Goal: Task Accomplishment & Management: Use online tool/utility

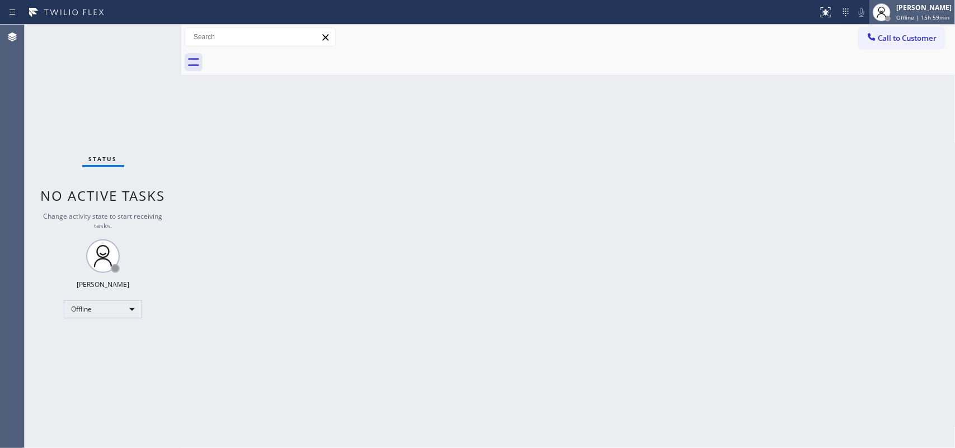
click at [764, 17] on span "Offline | 15h 59min" at bounding box center [922, 17] width 53 height 8
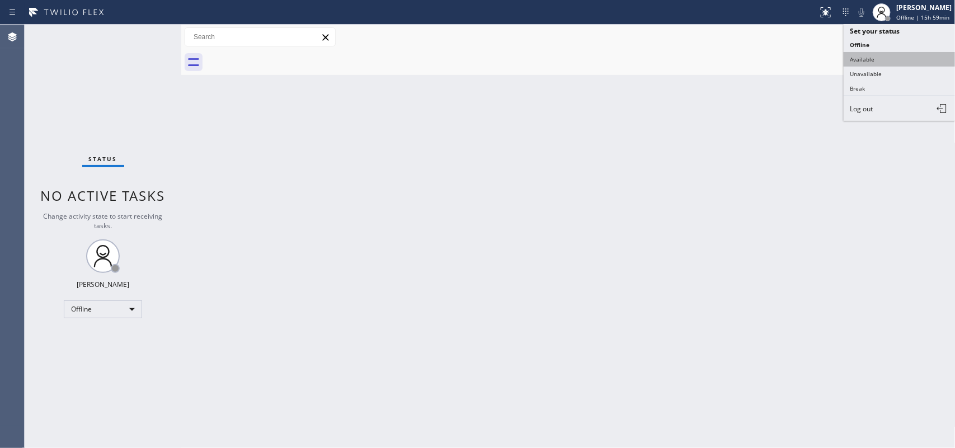
click at [764, 56] on button "Available" at bounding box center [900, 59] width 112 height 15
click at [764, 56] on div at bounding box center [581, 62] width 750 height 25
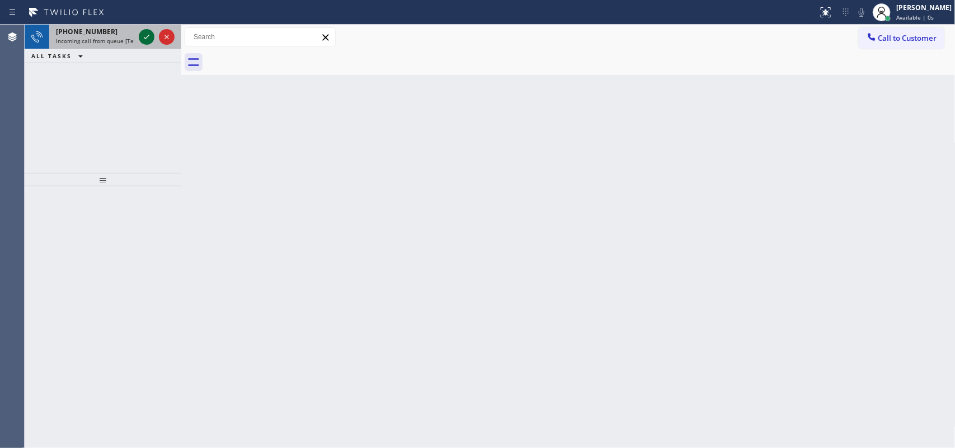
click at [144, 35] on icon at bounding box center [146, 36] width 13 height 13
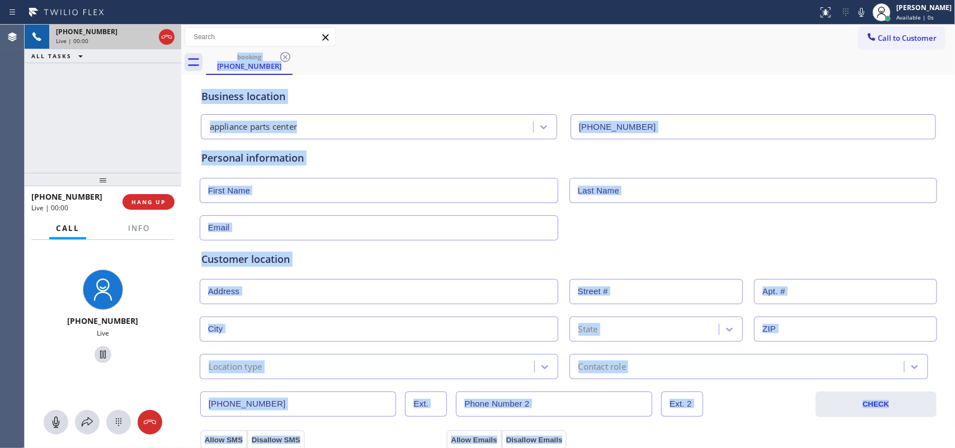
type input "[PHONE_NUMBER]"
click at [399, 80] on div "Business location appliance parts center [PHONE_NUMBER]" at bounding box center [568, 109] width 738 height 62
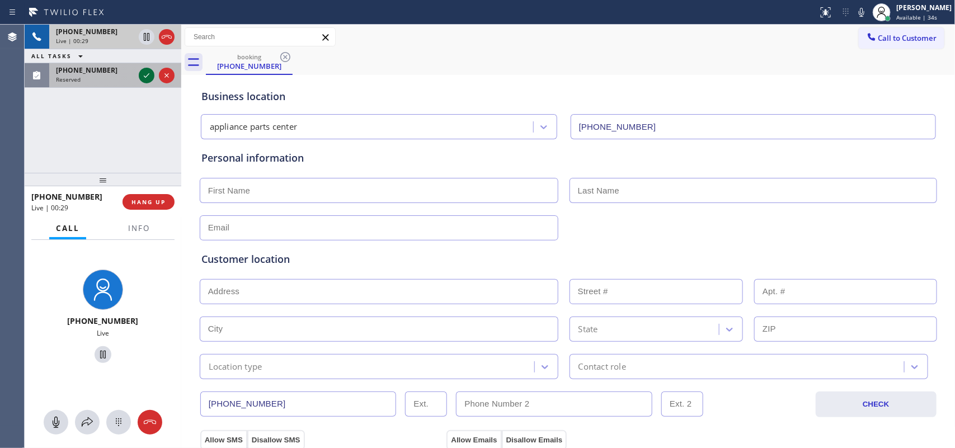
click at [149, 77] on icon at bounding box center [146, 75] width 13 height 13
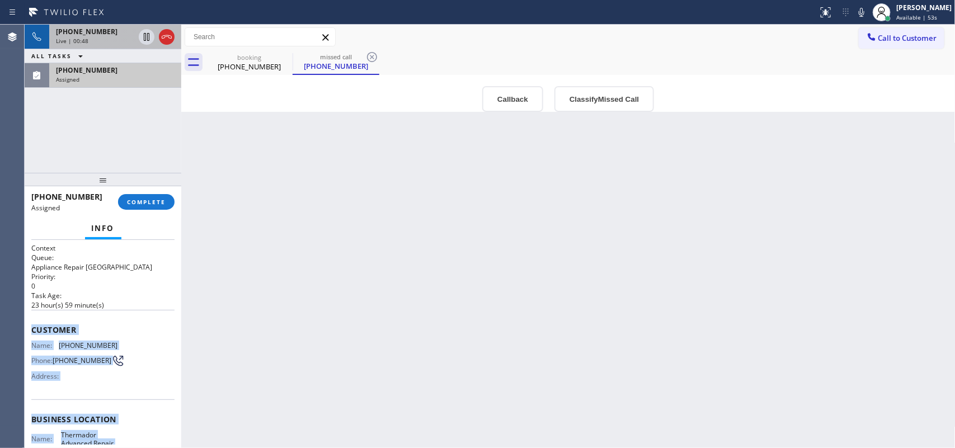
drag, startPoint x: 122, startPoint y: 350, endPoint x: 34, endPoint y: 326, distance: 91.6
click at [34, 326] on div "Context Queue: Appliance Repair High End Priority: 0 Task Age: [DEMOGRAPHIC_DAT…" at bounding box center [102, 410] width 143 height 334
copy div "Customer Name: [PHONE_NUMBER] Phone: [PHONE_NUMBER] Address: Business location …"
click at [578, 101] on button "Classify Missed Call" at bounding box center [604, 99] width 100 height 26
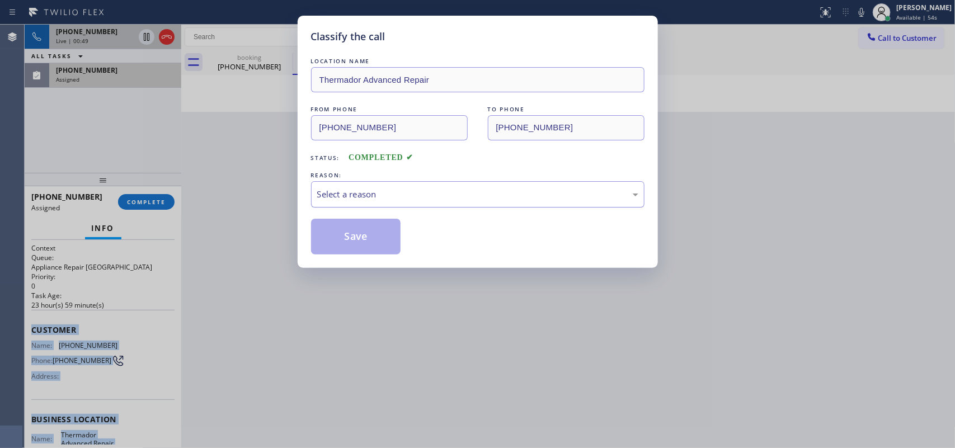
click at [564, 191] on div "Select a reason" at bounding box center [477, 194] width 321 height 13
click at [364, 238] on button "Save" at bounding box center [356, 237] width 90 height 36
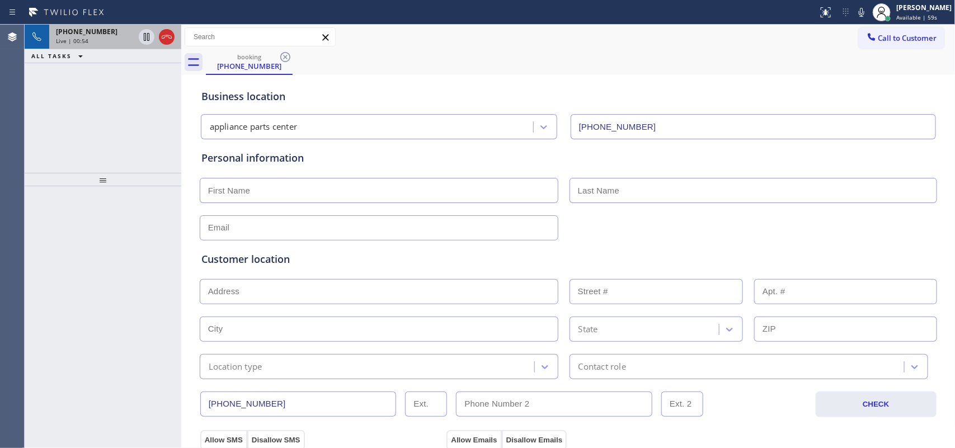
click at [102, 42] on div "Live | 00:54" at bounding box center [95, 41] width 78 height 8
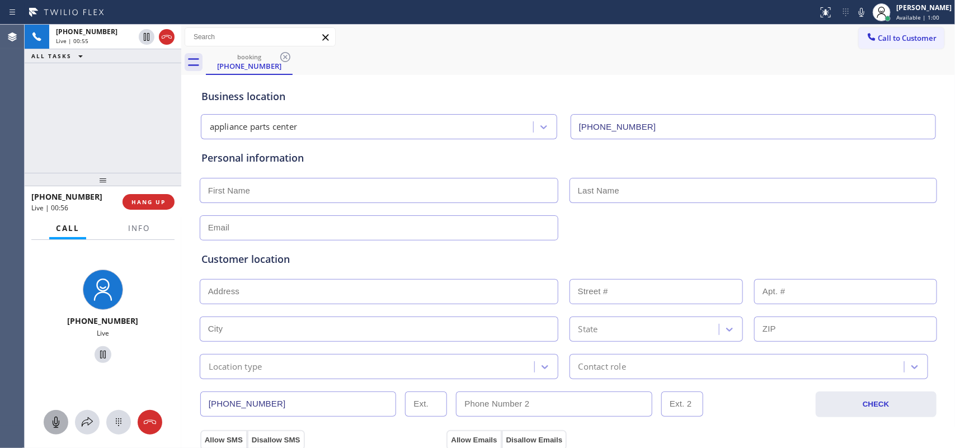
click at [60, 358] on icon at bounding box center [55, 422] width 13 height 13
click at [99, 355] on icon at bounding box center [102, 354] width 13 height 13
click at [56, 358] on icon at bounding box center [55, 422] width 13 height 13
click at [98, 354] on icon at bounding box center [102, 354] width 13 height 13
click at [356, 191] on input "text" at bounding box center [379, 190] width 359 height 25
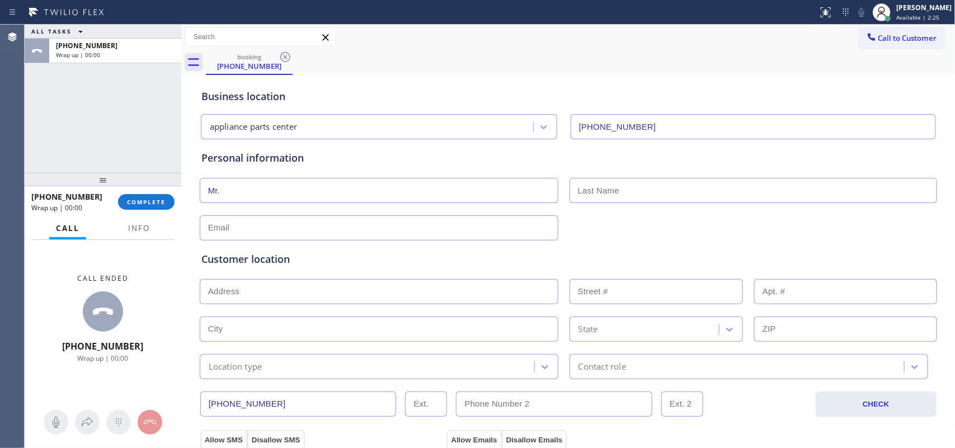
type input "Mr."
type input "[PERSON_NAME]"
click at [79, 112] on div "ALL TASKS ALL TASKS ACTIVE TASKS TASKS IN WRAP UP [PHONE_NUMBER] Wrap up | 00:00" at bounding box center [103, 99] width 157 height 148
click at [283, 195] on input "Mr." at bounding box center [379, 190] width 359 height 25
click at [281, 233] on input "text" at bounding box center [379, 227] width 359 height 25
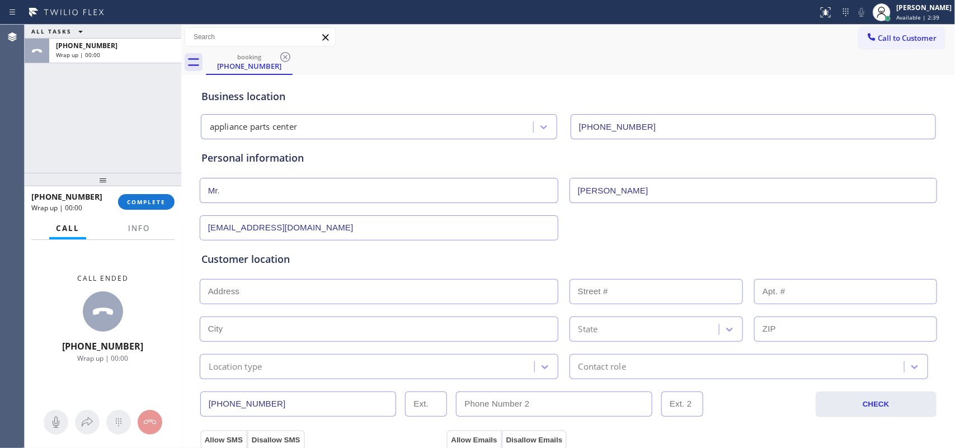
type input "[EMAIL_ADDRESS][DOMAIN_NAME]"
click at [241, 297] on input "text" at bounding box center [379, 291] width 359 height 25
paste input "76050"
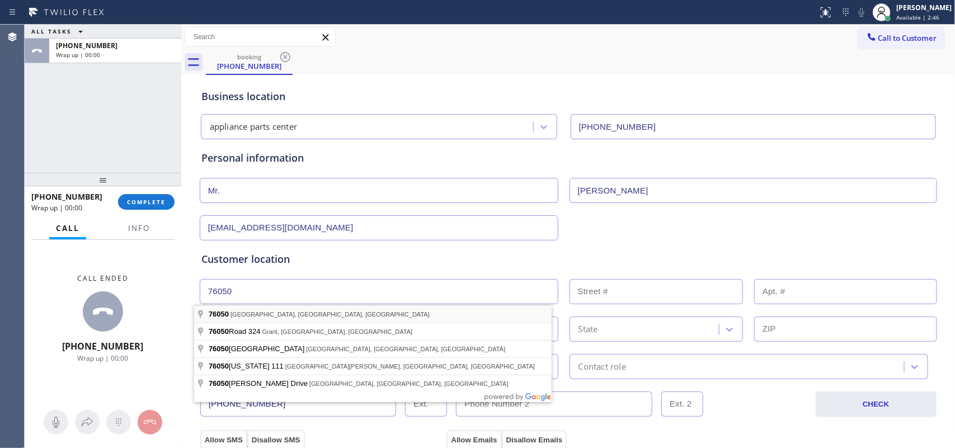
type input "[GEOGRAPHIC_DATA], [GEOGRAPHIC_DATA]"
type input "Grandview"
type input "76050"
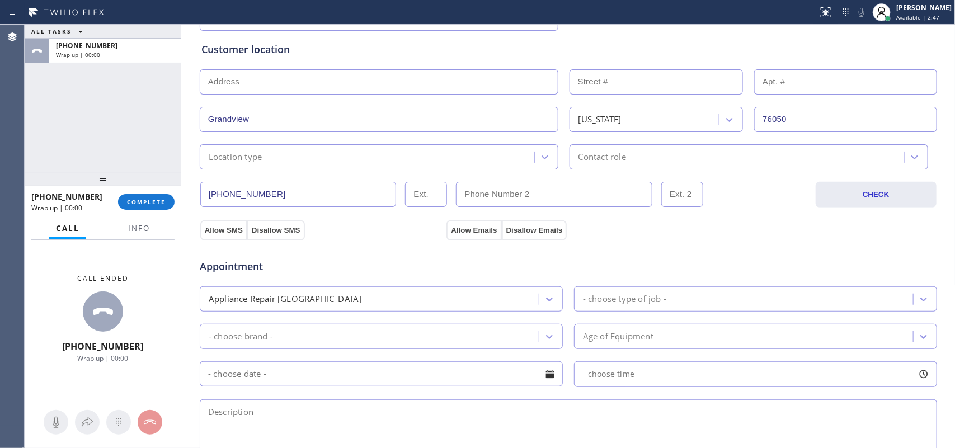
scroll to position [280, 0]
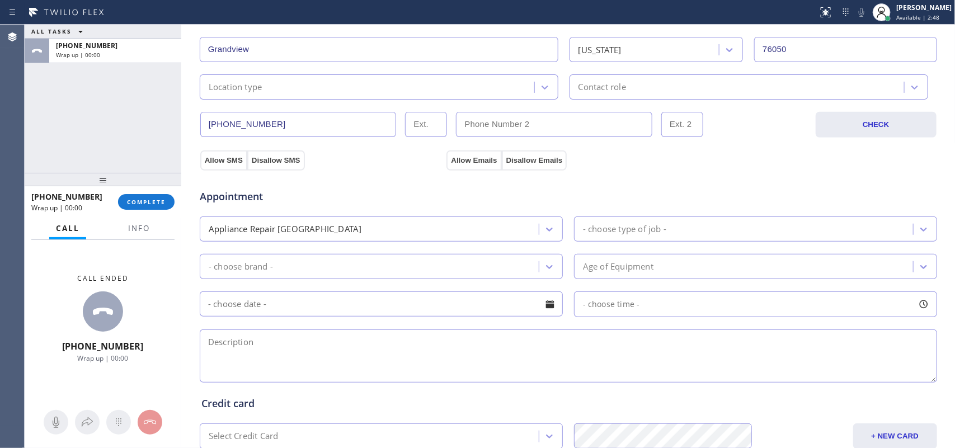
click at [364, 94] on div "Location type" at bounding box center [368, 87] width 331 height 20
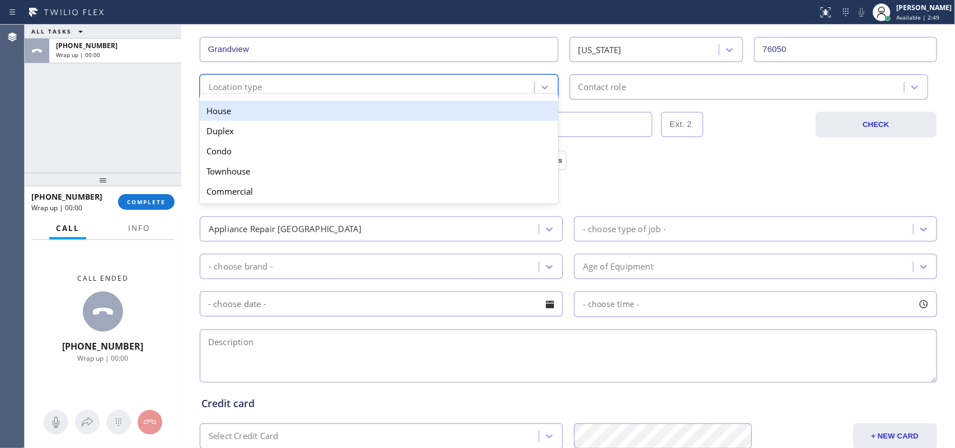
click at [362, 114] on div "House" at bounding box center [379, 111] width 359 height 20
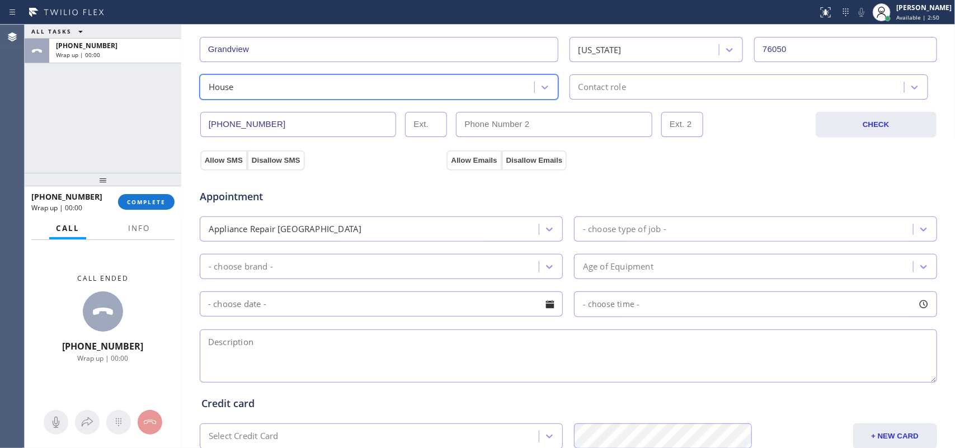
click at [666, 88] on div "Contact role" at bounding box center [738, 87] width 331 height 20
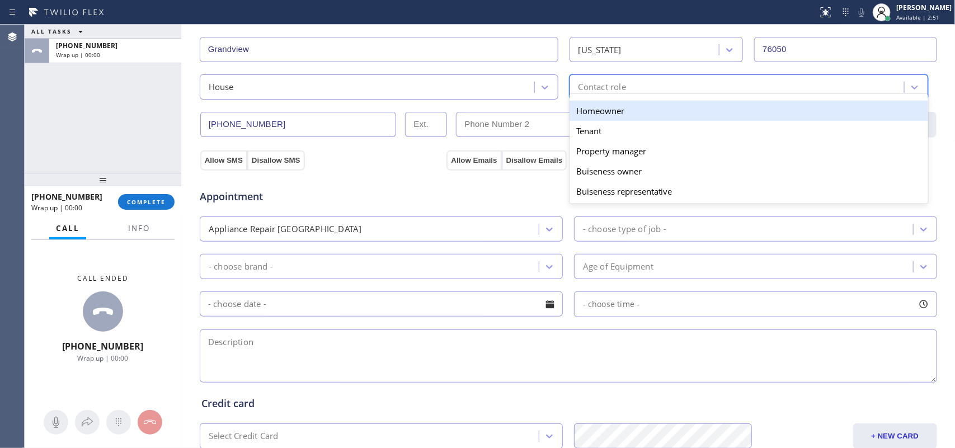
click at [642, 108] on div "Homeowner" at bounding box center [748, 111] width 359 height 20
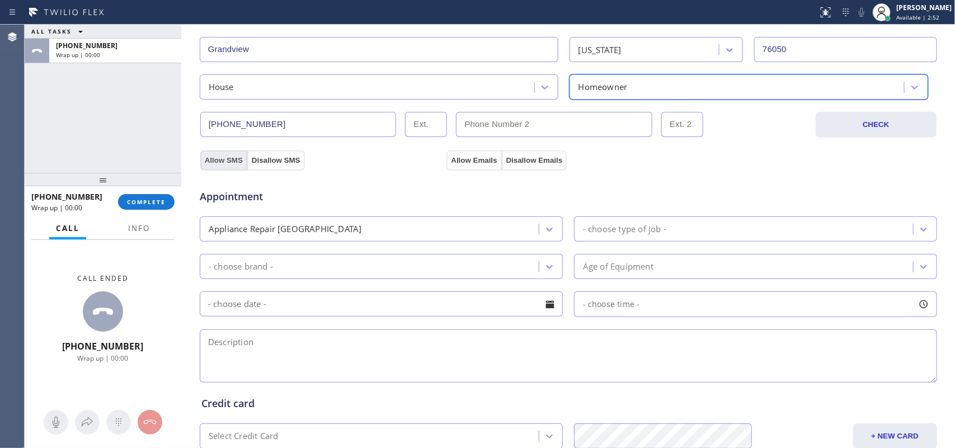
click at [213, 160] on button "Allow SMS" at bounding box center [223, 160] width 47 height 20
drag, startPoint x: 269, startPoint y: 159, endPoint x: 284, endPoint y: 160, distance: 15.7
click at [276, 160] on button "Disallow SMS" at bounding box center [276, 160] width 58 height 20
click at [546, 165] on button "Disallow Emails" at bounding box center [534, 160] width 65 height 20
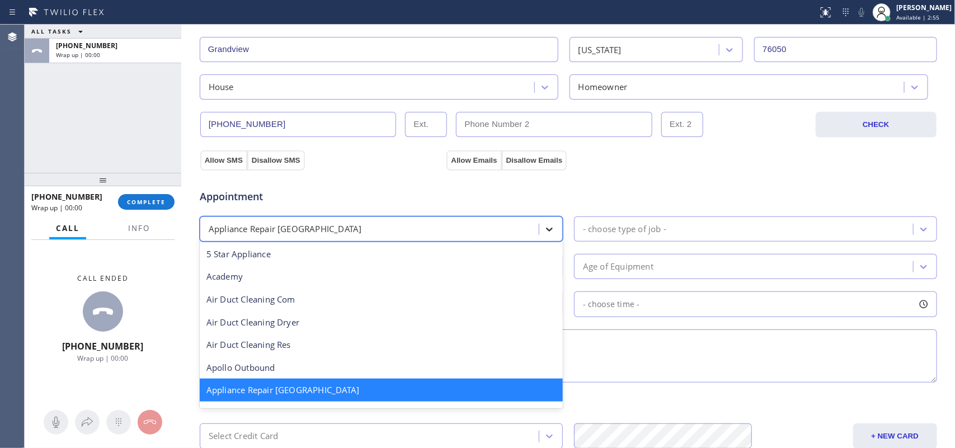
click at [547, 227] on icon at bounding box center [549, 229] width 11 height 11
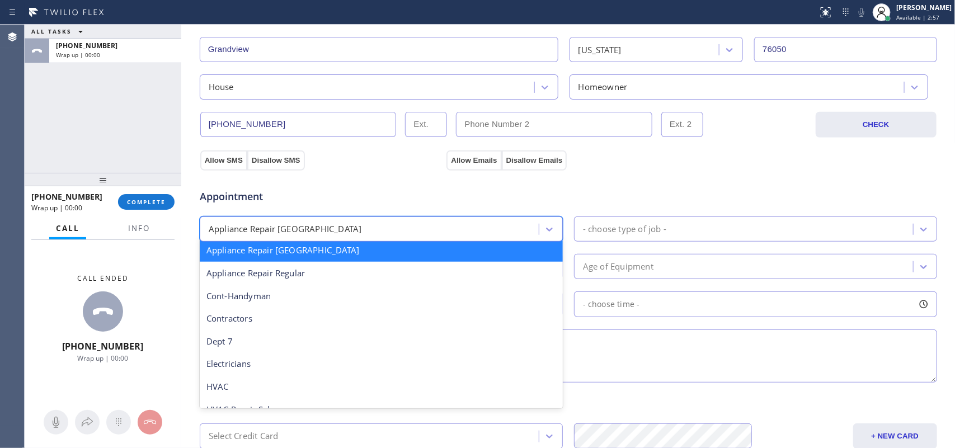
scroll to position [70, 0]
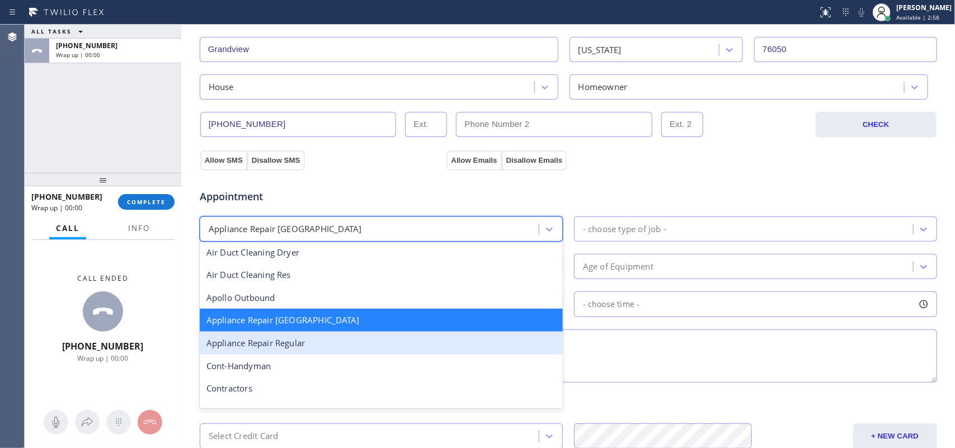
click at [322, 347] on div "Appliance Repair Regular" at bounding box center [381, 343] width 363 height 23
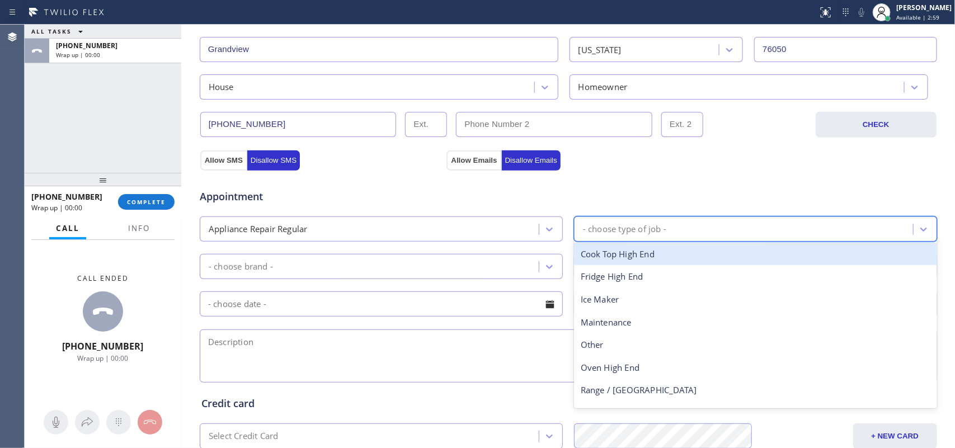
click at [661, 224] on div "- choose type of job -" at bounding box center [624, 229] width 83 height 13
type input "f"
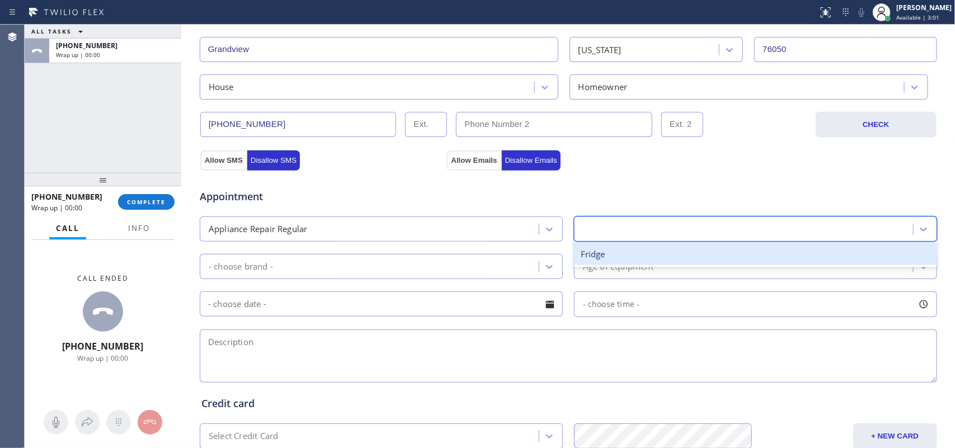
type input "d"
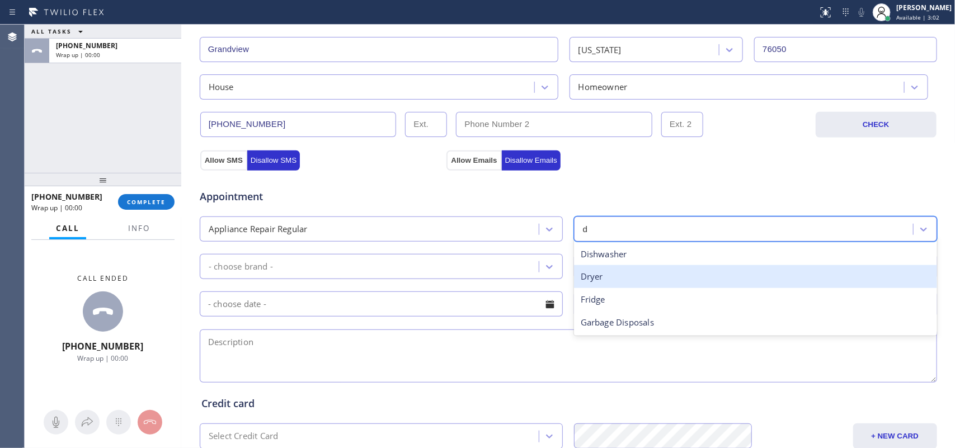
drag, startPoint x: 659, startPoint y: 279, endPoint x: 651, endPoint y: 275, distance: 9.0
click at [659, 278] on div "Dryer" at bounding box center [755, 276] width 363 height 23
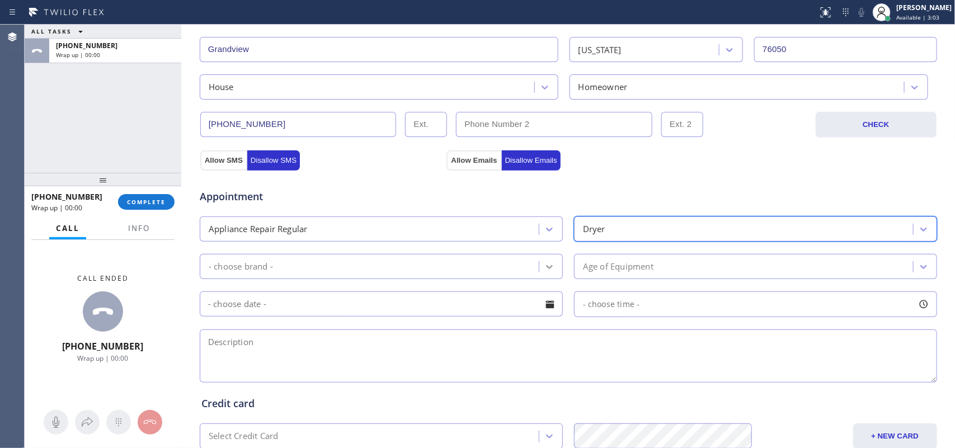
click at [549, 272] on icon at bounding box center [549, 266] width 11 height 11
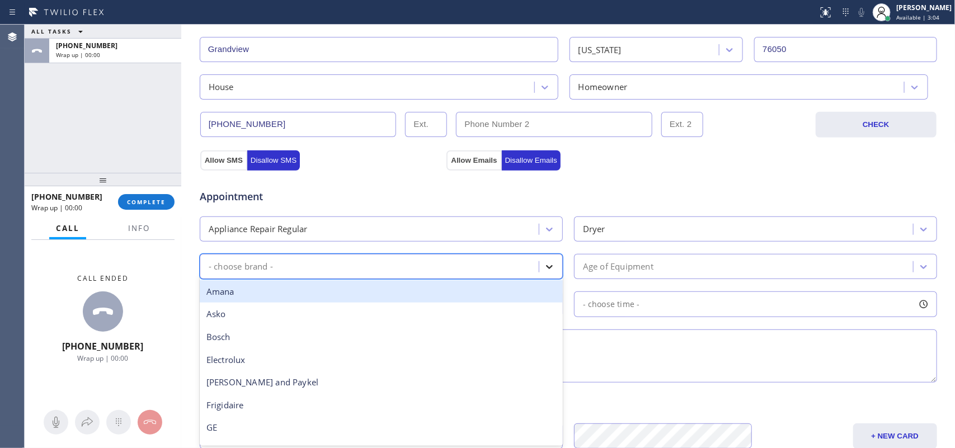
type input "l"
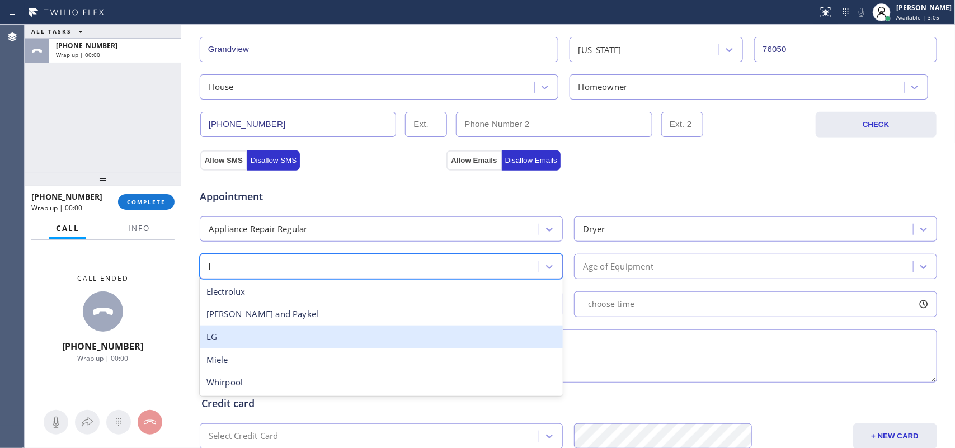
click at [370, 338] on div "LG" at bounding box center [381, 337] width 363 height 23
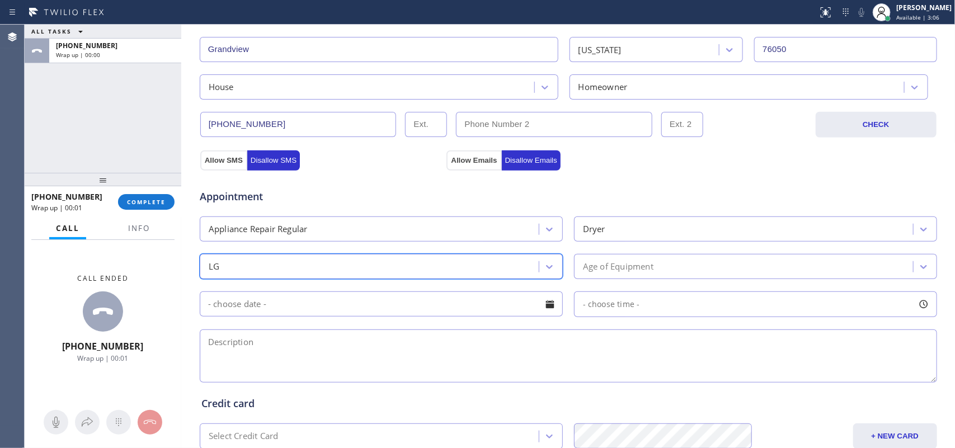
click at [733, 270] on div "Age of Equipment" at bounding box center [745, 267] width 336 height 20
click at [642, 314] on div "- choose time -" at bounding box center [755, 304] width 363 height 26
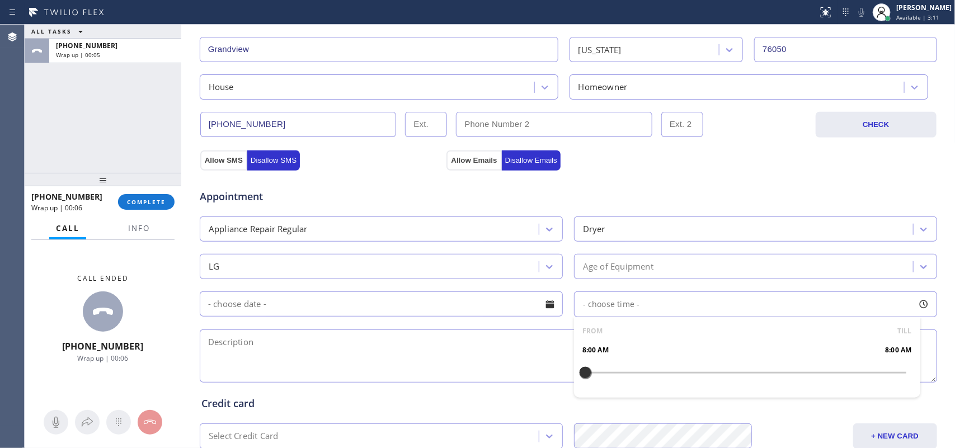
click at [640, 266] on div "Age of Equipment" at bounding box center [618, 266] width 70 height 13
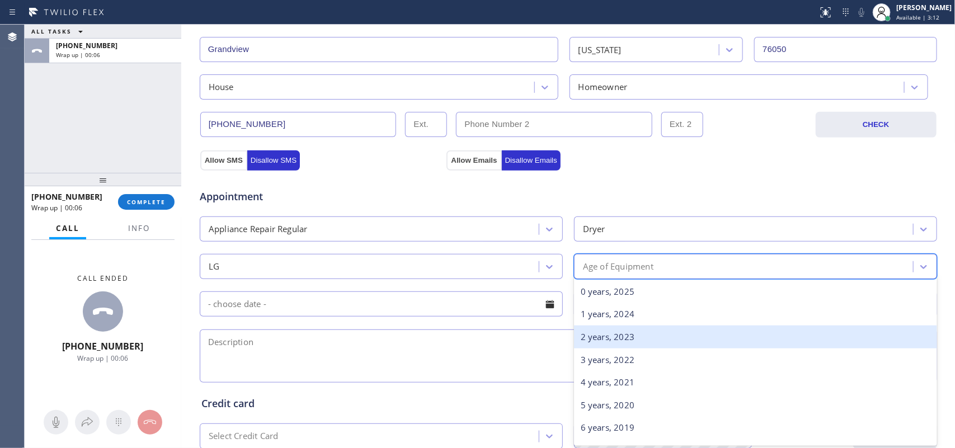
scroll to position [210, 0]
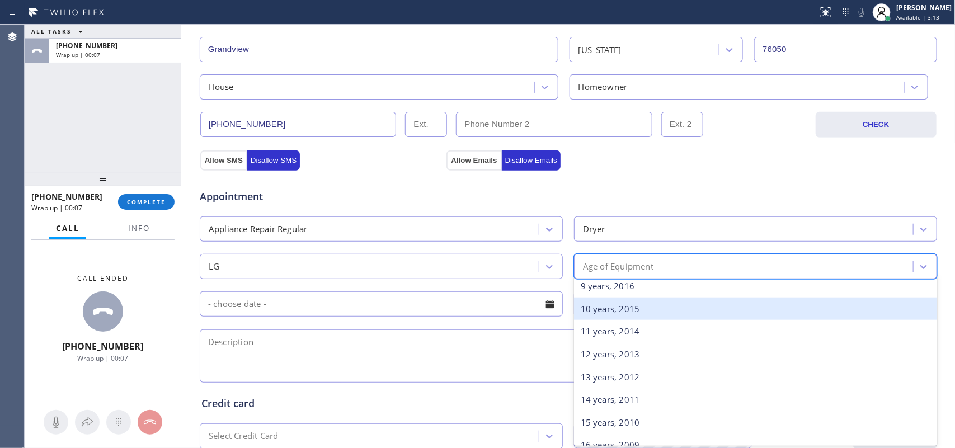
click at [636, 311] on div "10 years, 2015" at bounding box center [755, 309] width 363 height 23
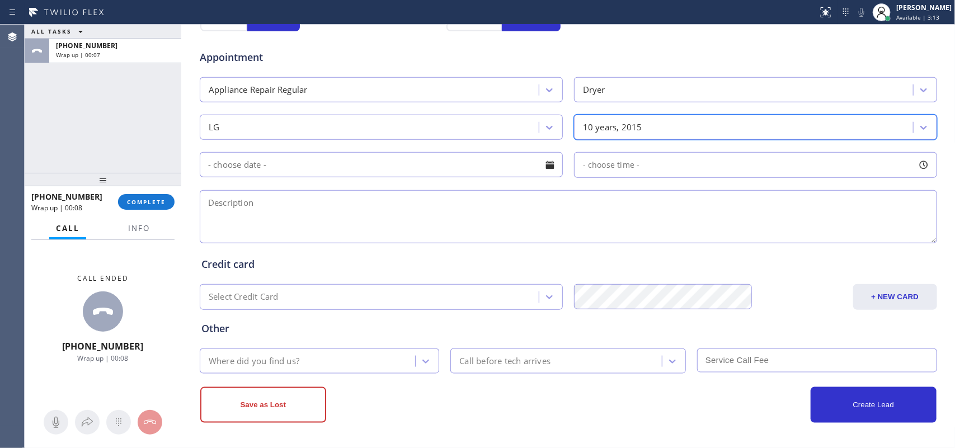
scroll to position [421, 0]
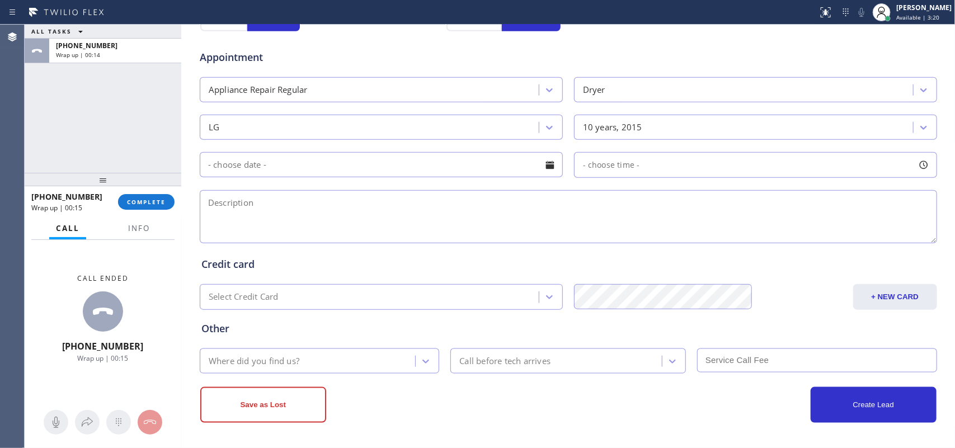
click at [252, 214] on textarea at bounding box center [568, 216] width 737 height 53
paste textarea "LG SBS/[DEMOGRAPHIC_DATA]/heating element/ Part 5301El1001H/"
click at [434, 205] on textarea "LG SBS/[DEMOGRAPHIC_DATA]/heating element/ Part 5301El1001H/" at bounding box center [568, 216] width 737 height 53
type textarea "LG SBS/[DEMOGRAPHIC_DATA]/heating element/ Part 5301El1001H/[PERSON_NAME]-wants…"
click at [382, 358] on div "Where did you find us?" at bounding box center [309, 361] width 213 height 20
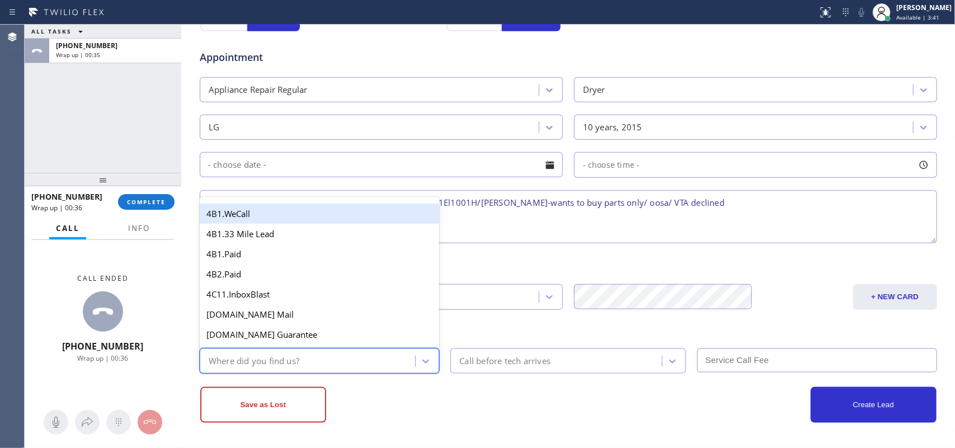
type input "g"
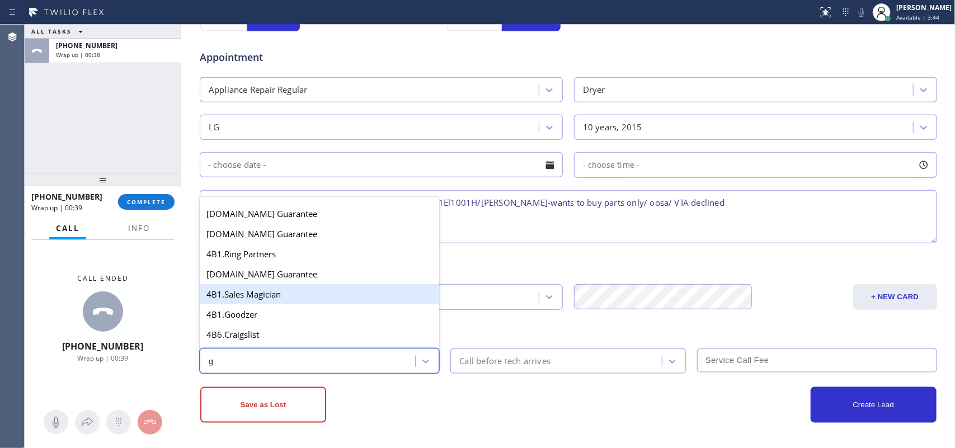
scroll to position [140, 0]
click at [274, 298] on div "4A. Google/G+" at bounding box center [320, 295] width 240 height 20
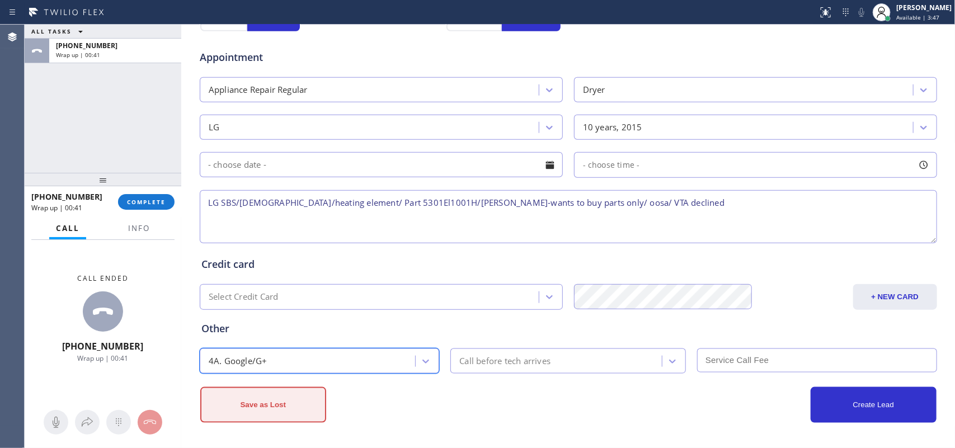
click at [284, 358] on button "Save as Lost" at bounding box center [263, 405] width 126 height 36
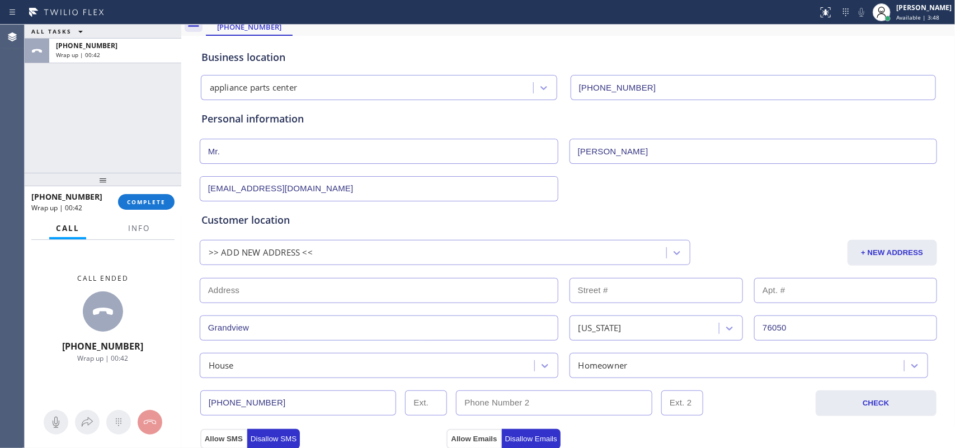
scroll to position [0, 0]
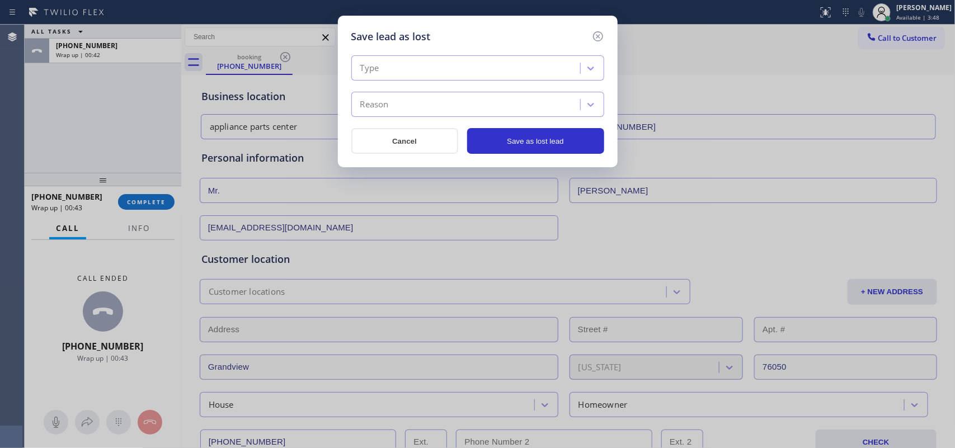
click at [563, 62] on div "Type" at bounding box center [467, 69] width 225 height 20
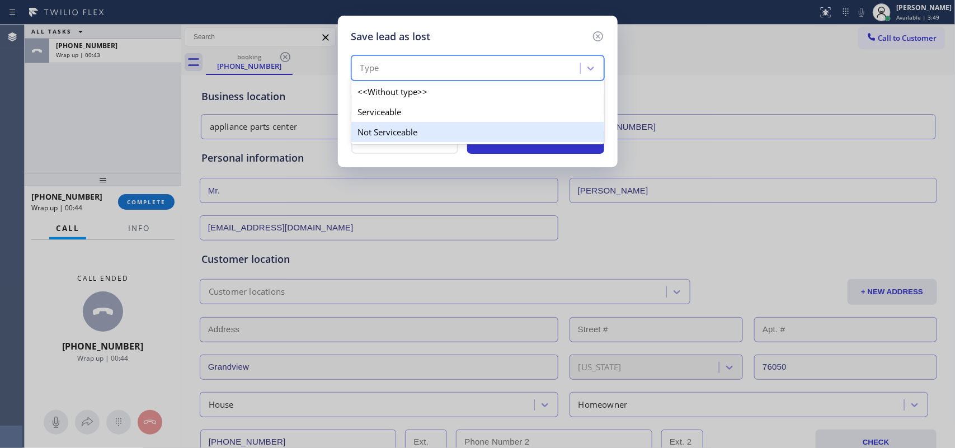
click at [540, 133] on div "Not Serviceable" at bounding box center [477, 132] width 253 height 20
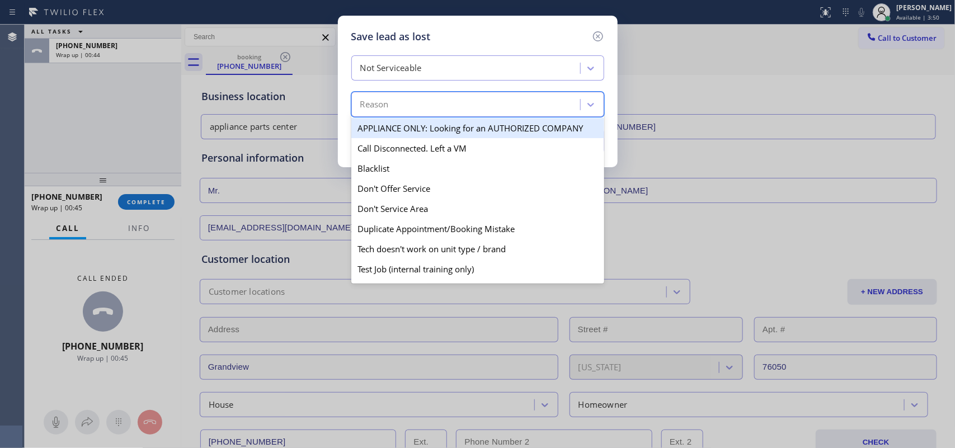
click at [515, 110] on div "Reason" at bounding box center [467, 105] width 225 height 20
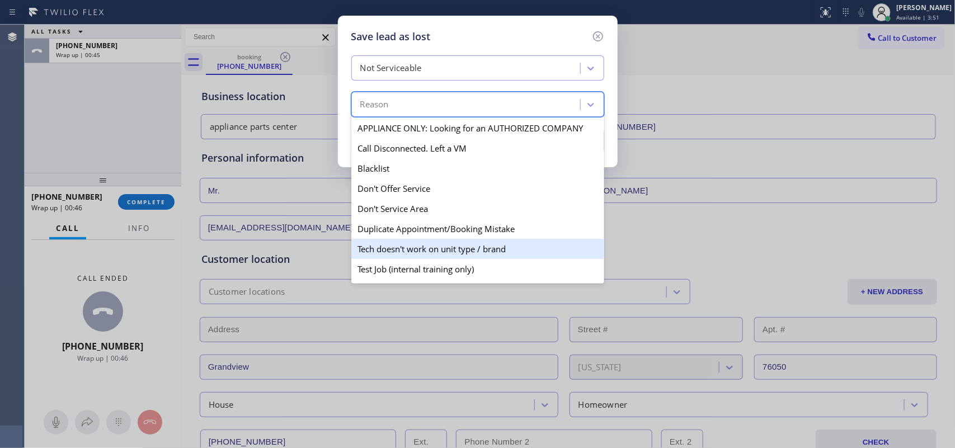
scroll to position [70, 0]
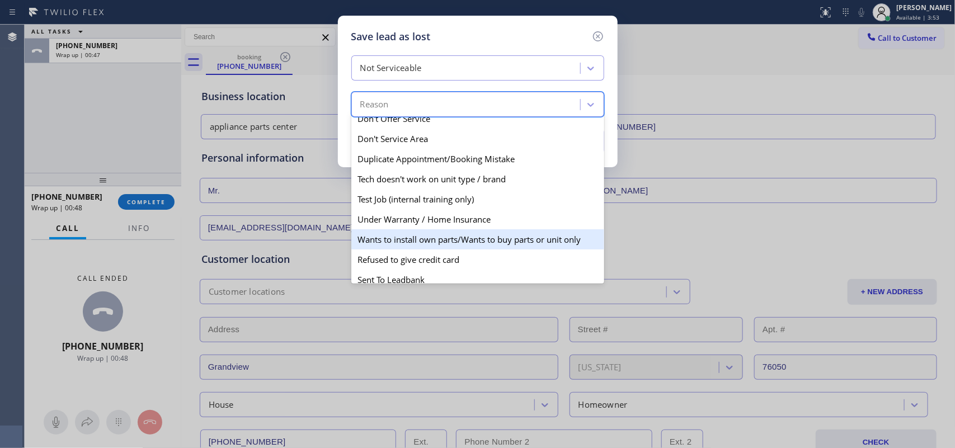
click at [426, 247] on div "Wants to install own parts/Wants to buy parts or unit only" at bounding box center [477, 239] width 253 height 20
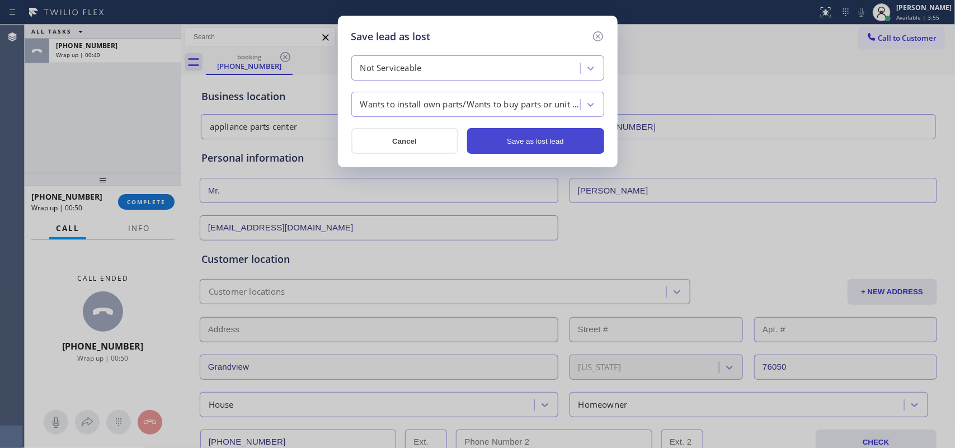
click at [540, 149] on button "Save as lost lead" at bounding box center [535, 141] width 137 height 26
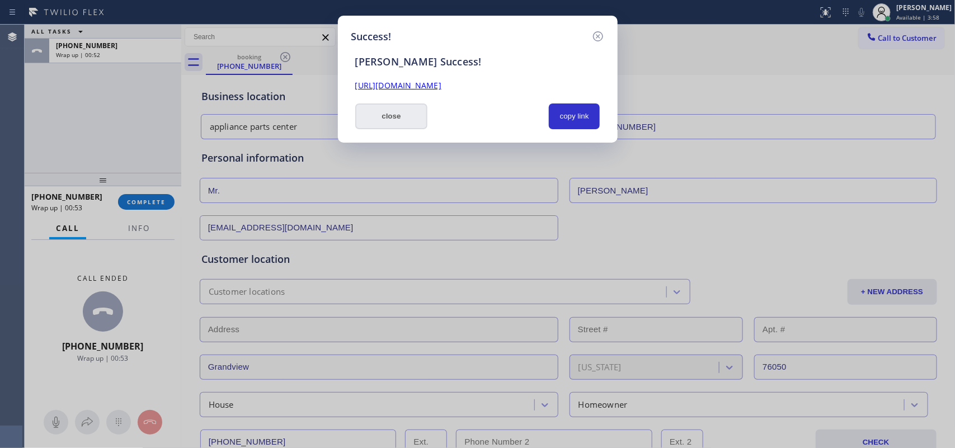
click at [407, 119] on button "close" at bounding box center [391, 116] width 73 height 26
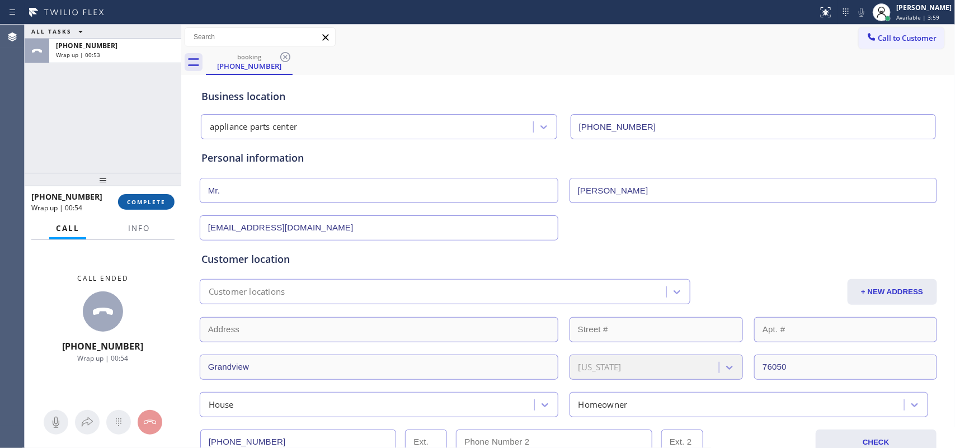
click at [154, 197] on button "COMPLETE" at bounding box center [146, 202] width 56 height 16
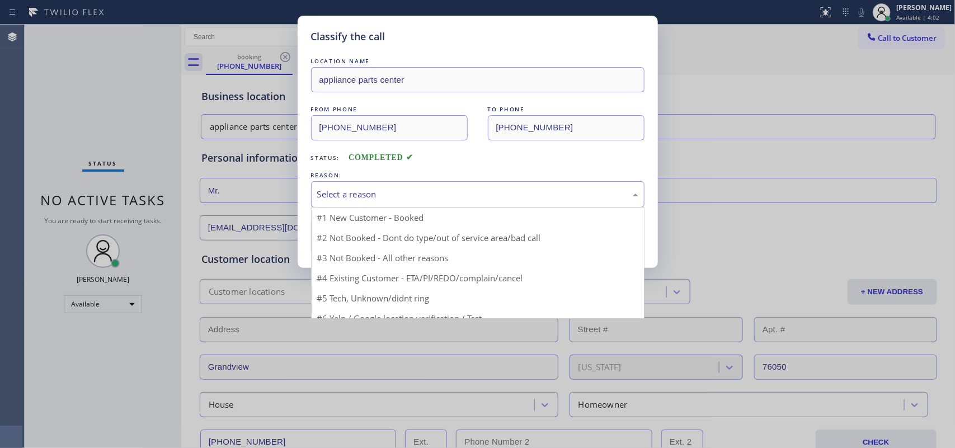
click at [461, 189] on div "Select a reason" at bounding box center [477, 194] width 321 height 13
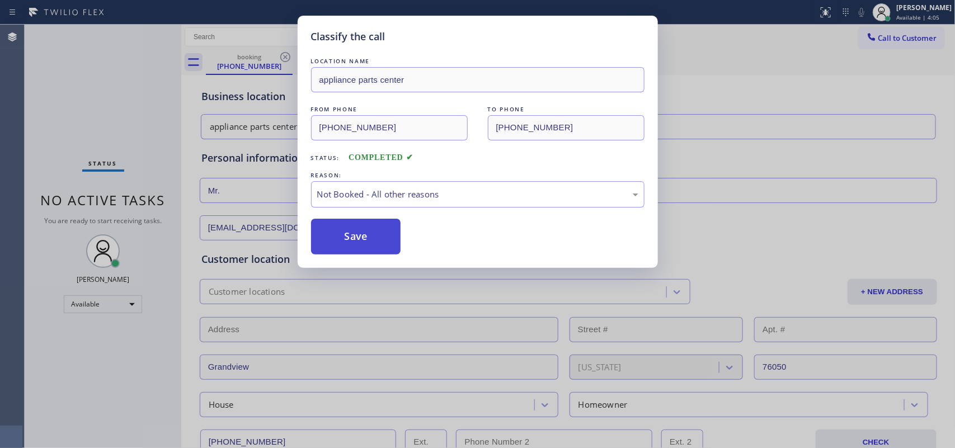
click at [368, 241] on button "Save" at bounding box center [356, 237] width 90 height 36
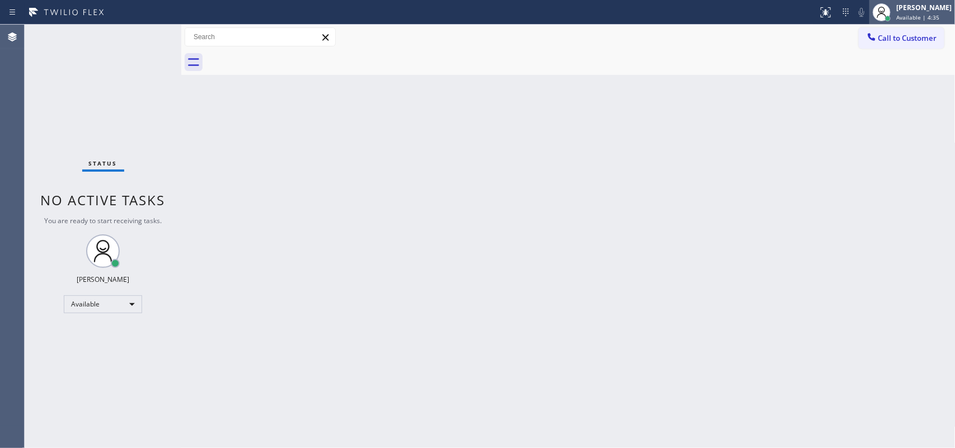
click at [764, 15] on span "Available | 4:35" at bounding box center [917, 17] width 43 height 8
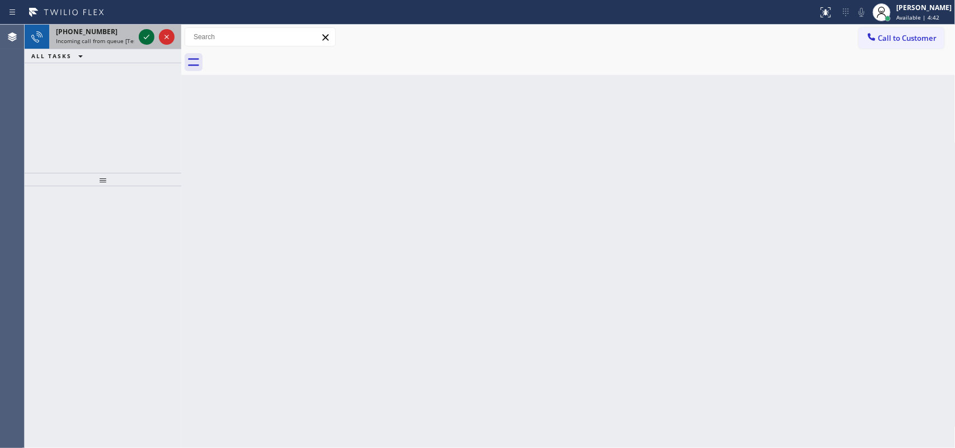
click at [144, 38] on icon at bounding box center [147, 37] width 6 height 4
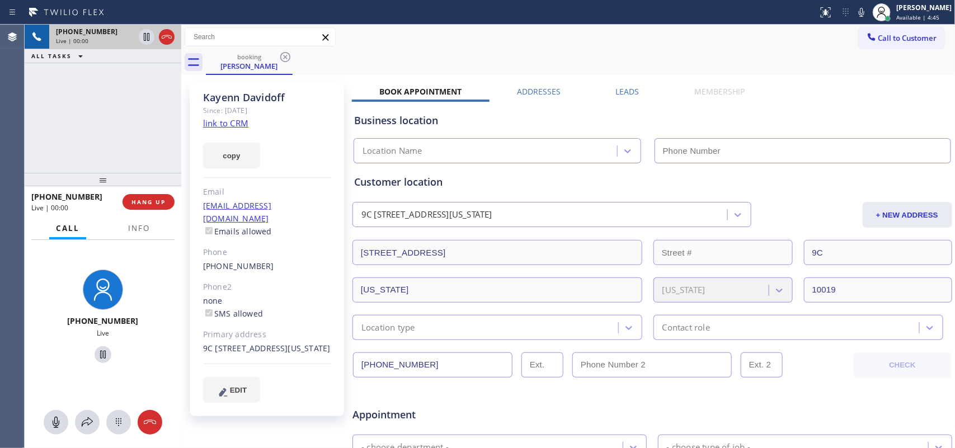
type input "[PHONE_NUMBER]"
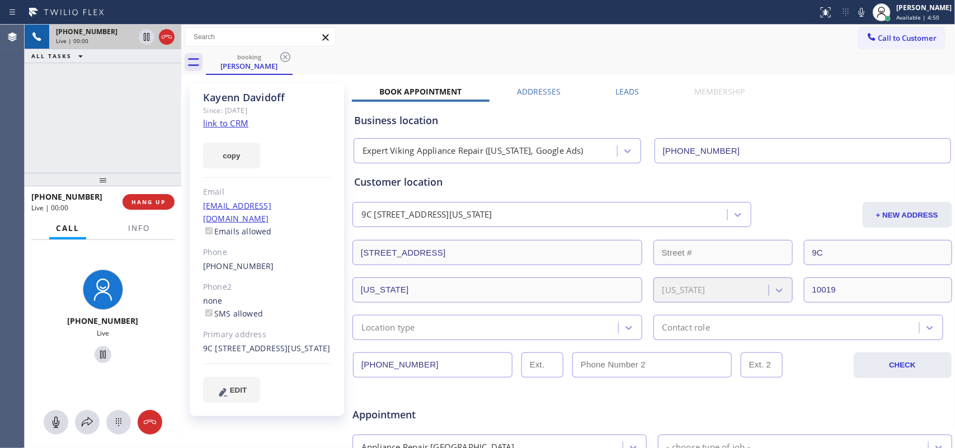
click at [230, 124] on link "link to CRM" at bounding box center [225, 122] width 45 height 11
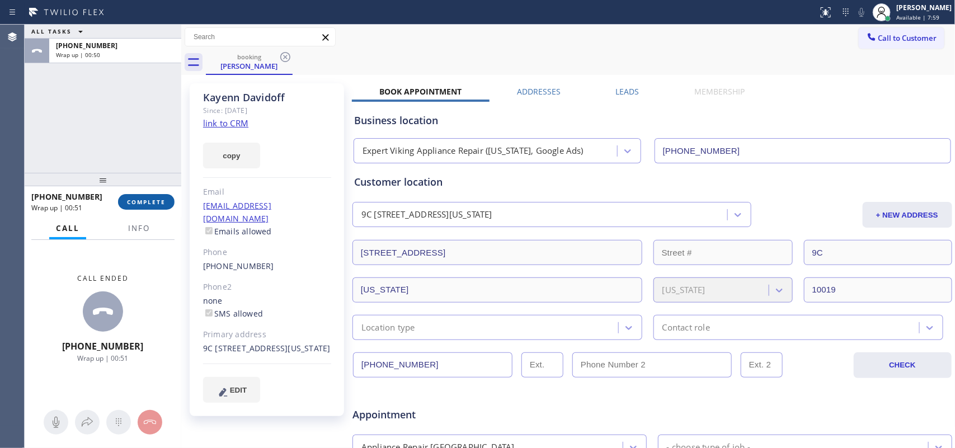
click at [157, 199] on span "COMPLETE" at bounding box center [146, 202] width 39 height 8
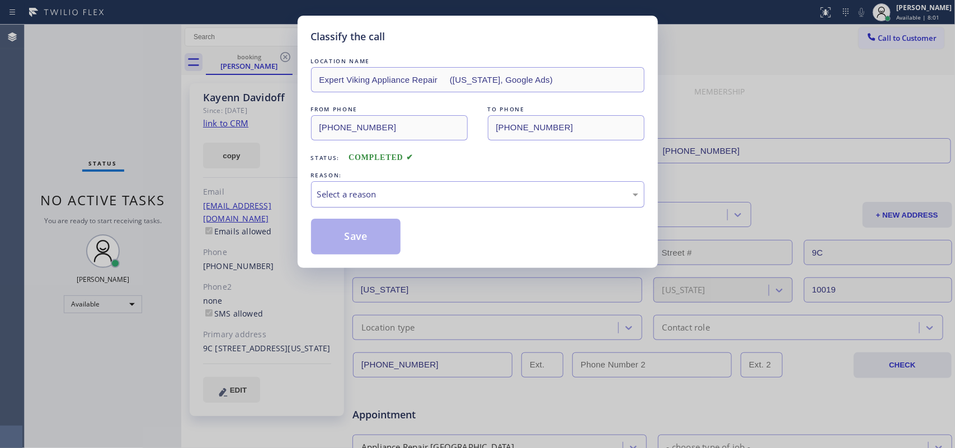
click at [434, 194] on div "Select a reason" at bounding box center [477, 194] width 321 height 13
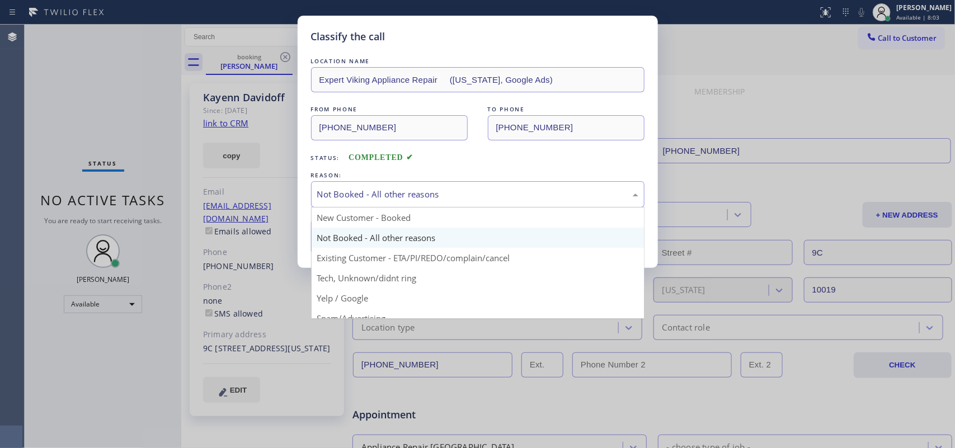
click at [424, 199] on div "Not Booked - All other reasons" at bounding box center [477, 194] width 321 height 13
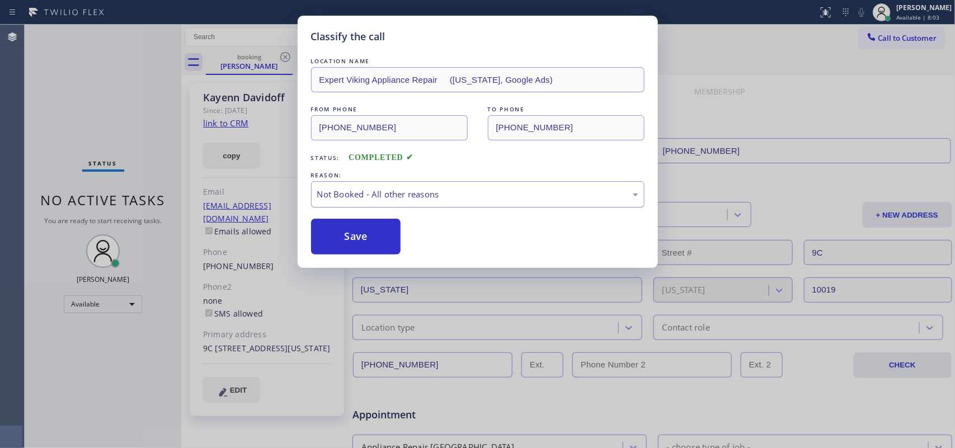
click at [424, 199] on div "Not Booked - All other reasons" at bounding box center [477, 194] width 321 height 13
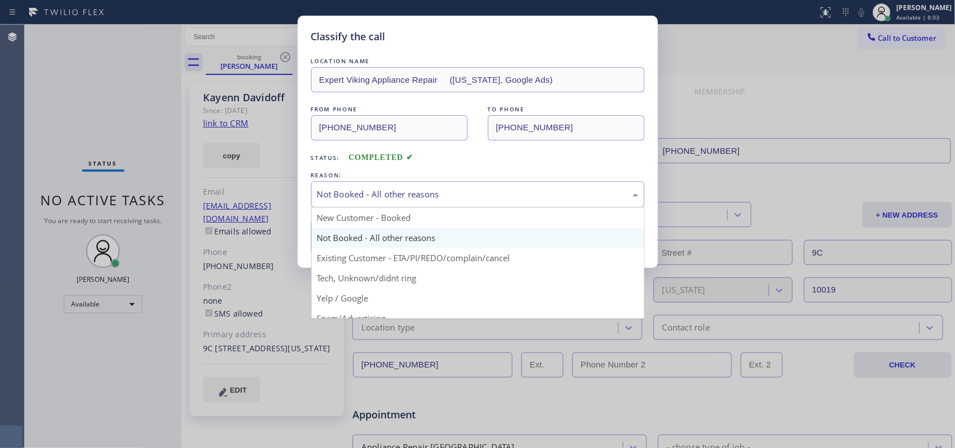
click at [424, 199] on div "Not Booked - All other reasons" at bounding box center [477, 194] width 321 height 13
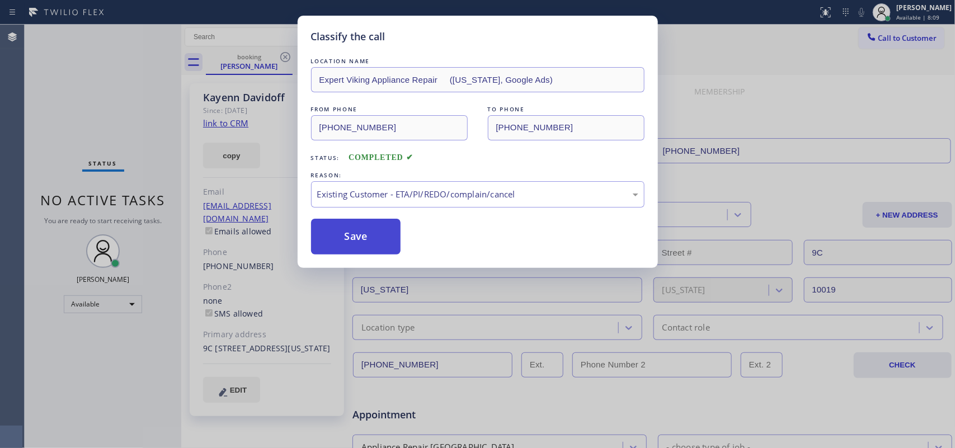
click at [366, 230] on button "Save" at bounding box center [356, 237] width 90 height 36
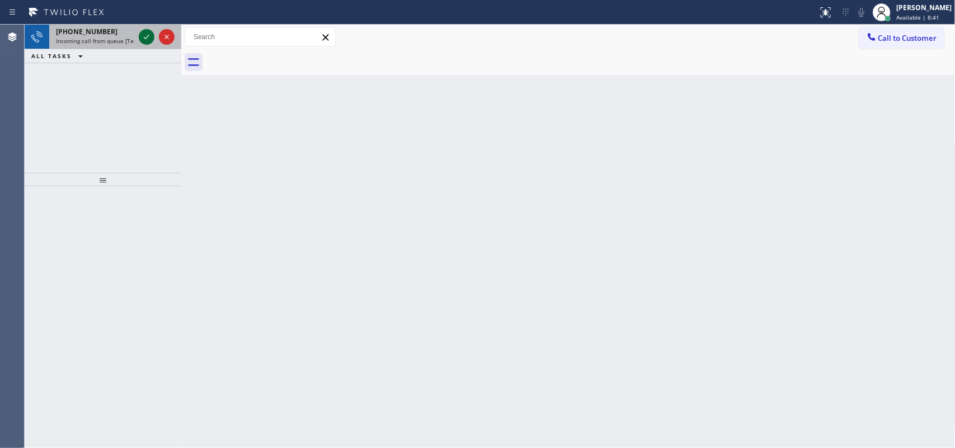
click at [145, 35] on icon at bounding box center [146, 36] width 13 height 13
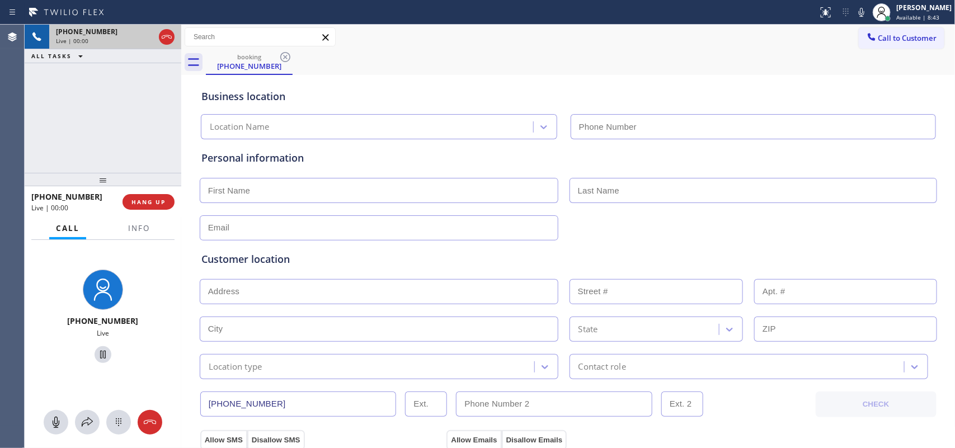
type input "[PHONE_NUMBER]"
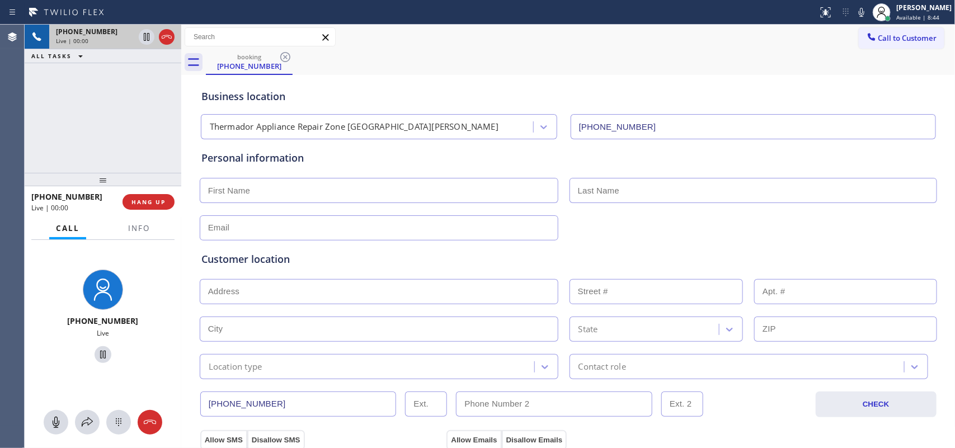
click at [143, 210] on div "[PHONE_NUMBER] Live | 00:00 HANG UP" at bounding box center [102, 201] width 143 height 29
click at [145, 203] on span "HANG UP" at bounding box center [148, 202] width 34 height 8
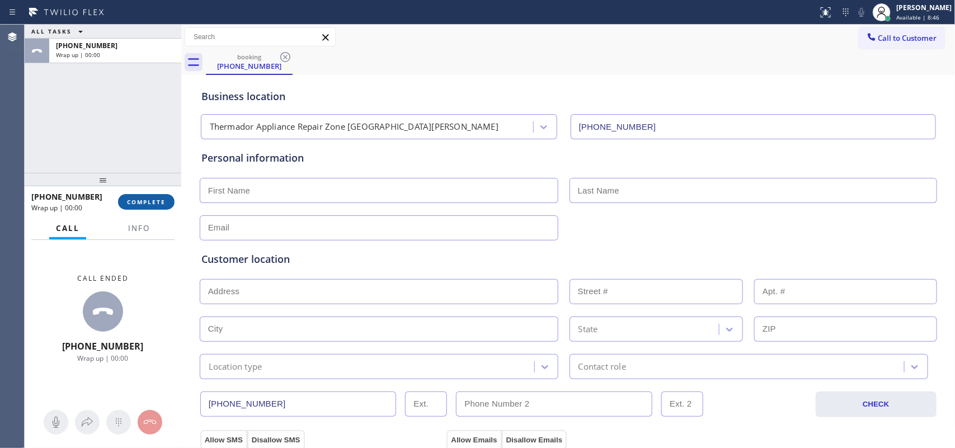
click at [145, 203] on span "COMPLETE" at bounding box center [146, 202] width 39 height 8
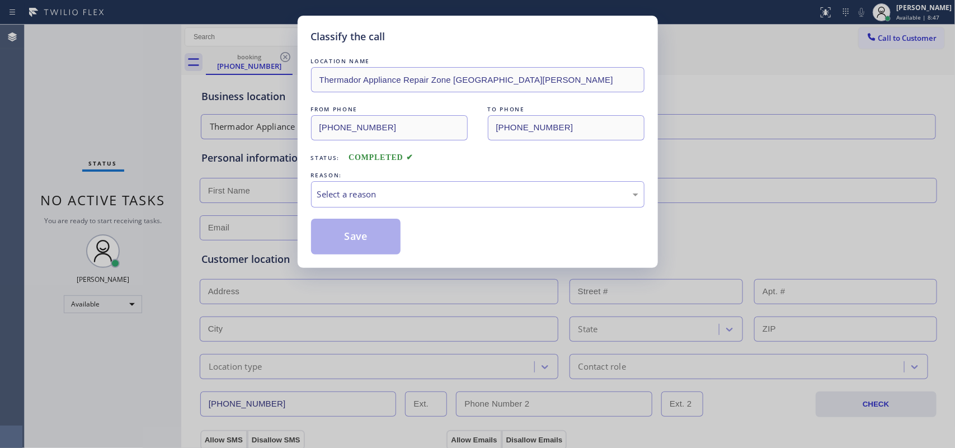
click at [424, 150] on div "Status: COMPLETED" at bounding box center [477, 155] width 333 height 18
click at [421, 182] on div "Select a reason" at bounding box center [477, 194] width 333 height 26
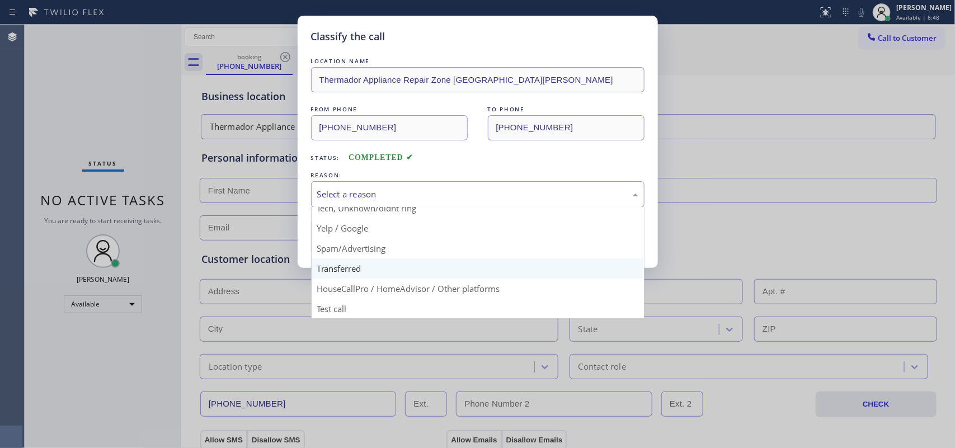
scroll to position [77, 0]
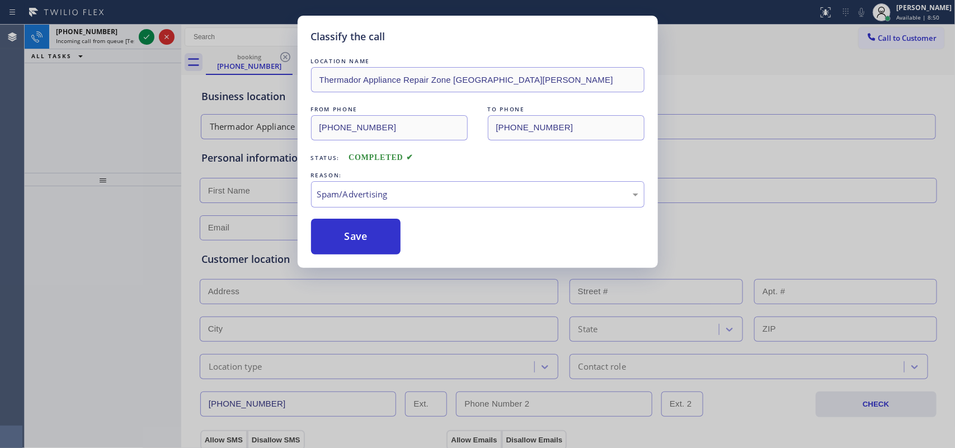
drag, startPoint x: 371, startPoint y: 242, endPoint x: 269, endPoint y: 140, distance: 144.0
click at [371, 241] on button "Save" at bounding box center [356, 237] width 90 height 36
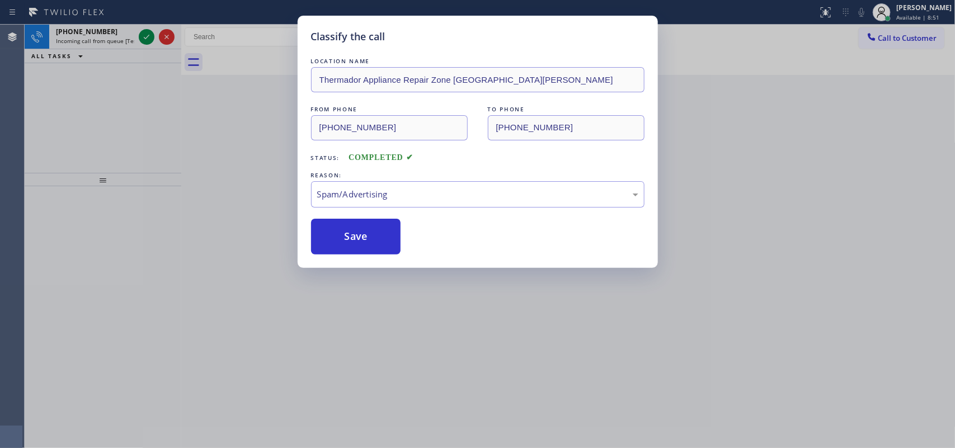
click at [140, 36] on div "Classify the call LOCATION NAME Thermador Appliance Repair Zone [GEOGRAPHIC_DAT…" at bounding box center [477, 224] width 955 height 448
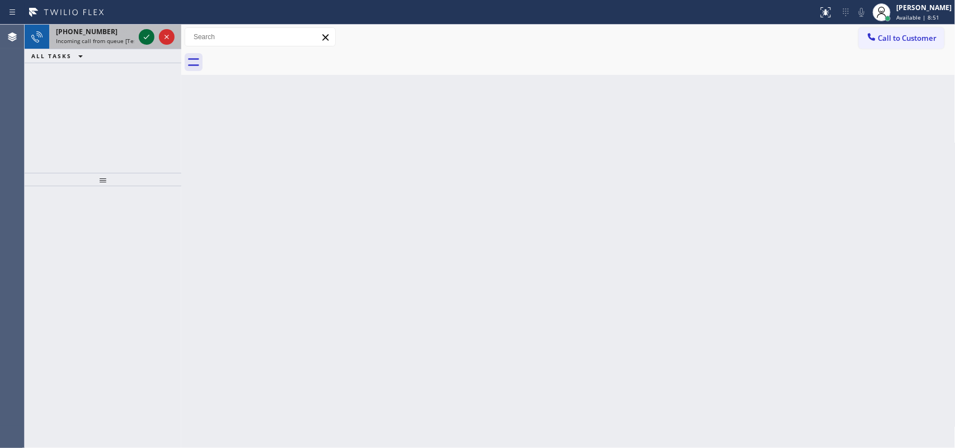
click at [147, 37] on icon at bounding box center [147, 37] width 6 height 4
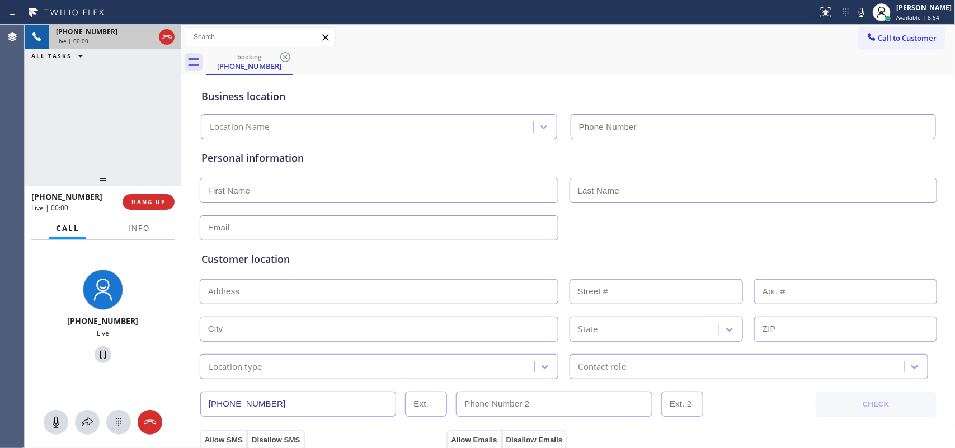
type input "[PHONE_NUMBER]"
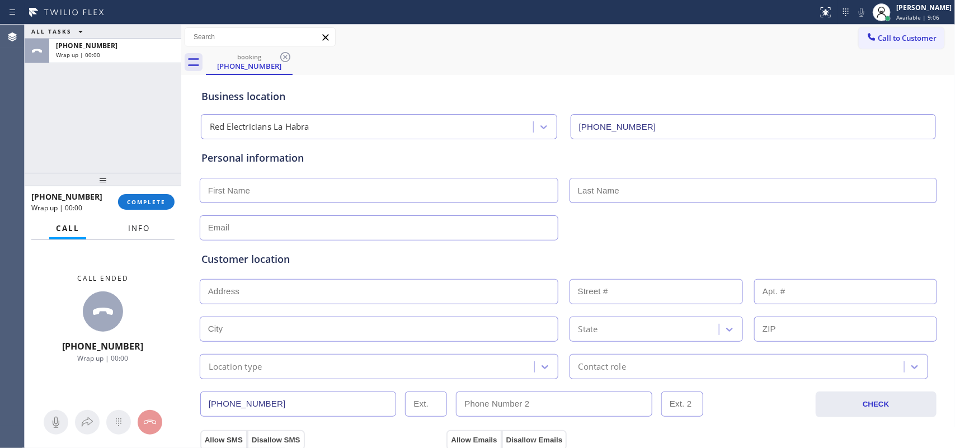
click at [152, 231] on button "Info" at bounding box center [138, 229] width 35 height 22
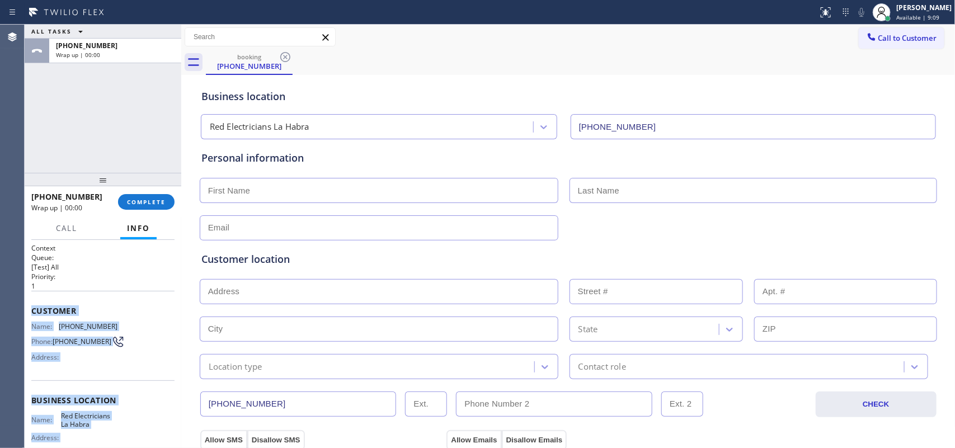
drag, startPoint x: 107, startPoint y: 336, endPoint x: 31, endPoint y: 309, distance: 80.3
click at [31, 309] on div "Context Queue: [Test] All Priority: 1 Customer Name: [PHONE_NUMBER] Phone: [PHO…" at bounding box center [102, 400] width 143 height 315
copy div "Customer Name: [PHONE_NUMBER] Phone: [PHONE_NUMBER] Address: Business location …"
click at [133, 200] on span "COMPLETE" at bounding box center [146, 202] width 39 height 8
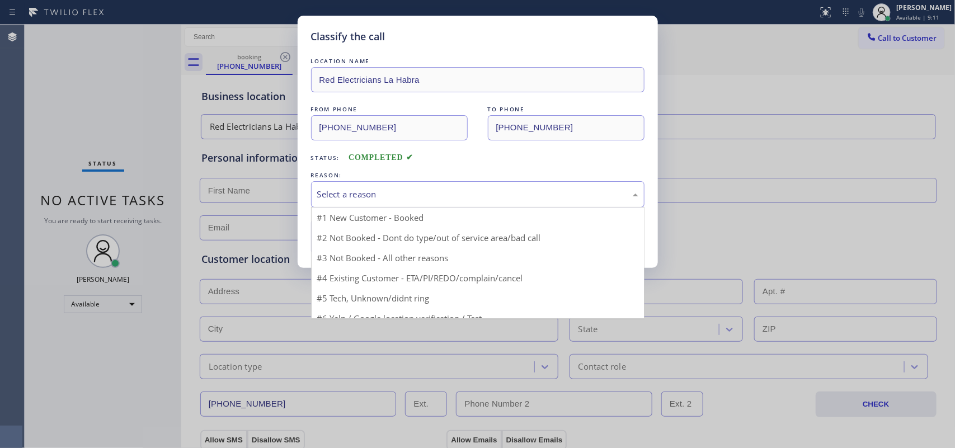
click at [443, 196] on div "Select a reason" at bounding box center [477, 194] width 321 height 13
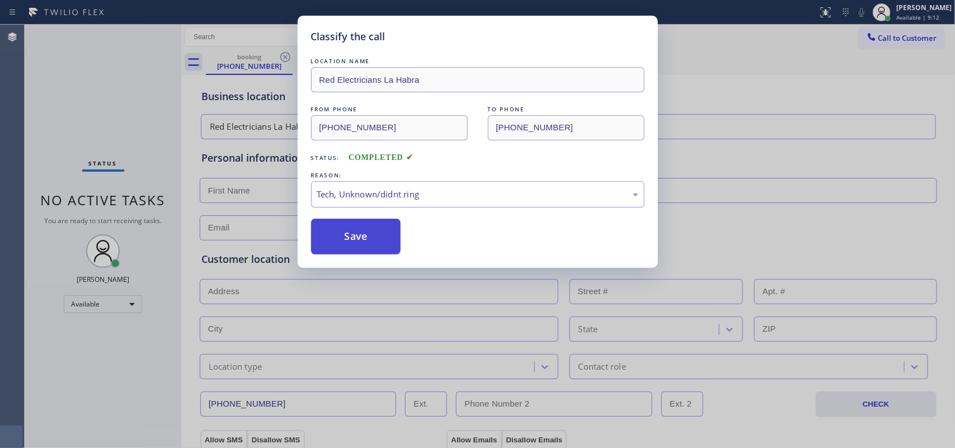
click at [373, 239] on button "Save" at bounding box center [356, 237] width 90 height 36
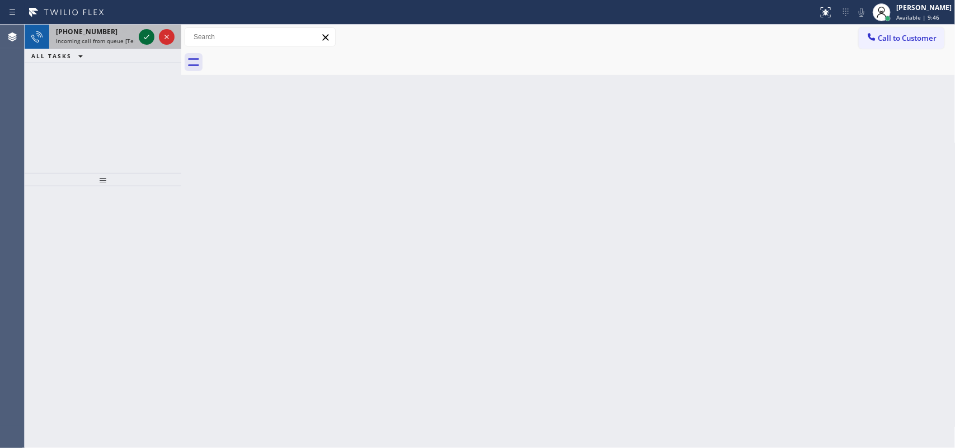
click at [149, 35] on icon at bounding box center [146, 36] width 13 height 13
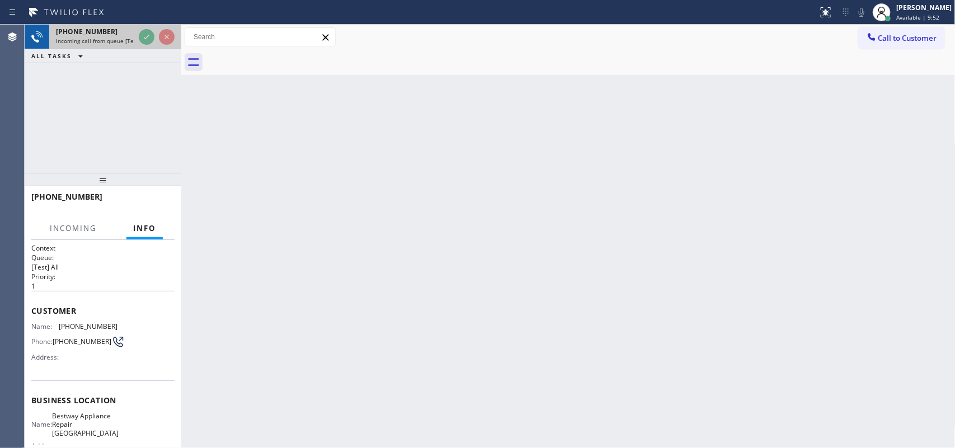
click at [96, 35] on span "[PHONE_NUMBER]" at bounding box center [87, 32] width 62 height 10
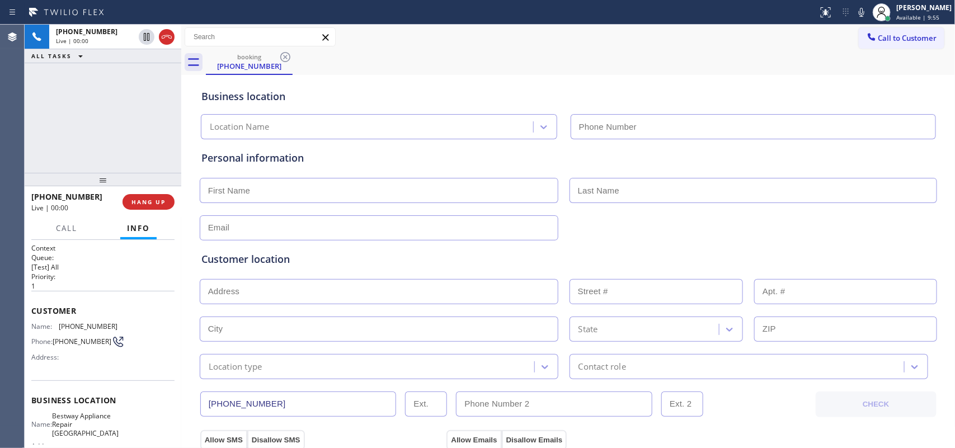
type input "[PHONE_NUMBER]"
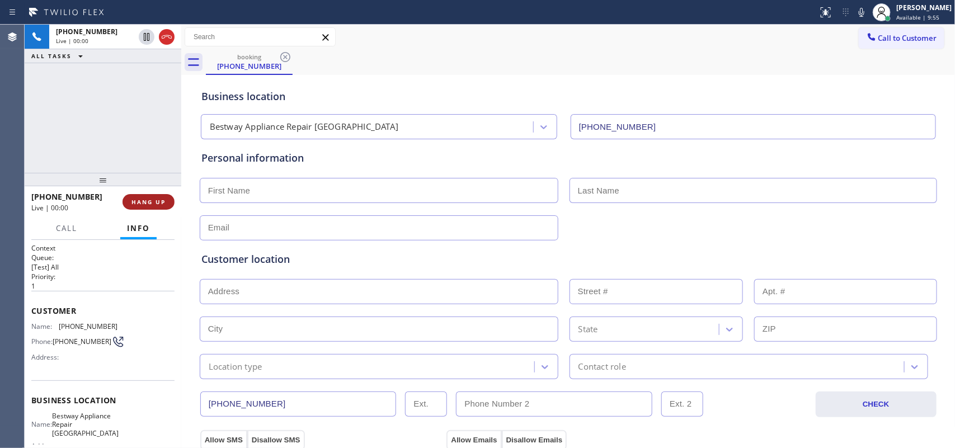
click at [160, 197] on button "HANG UP" at bounding box center [149, 202] width 52 height 16
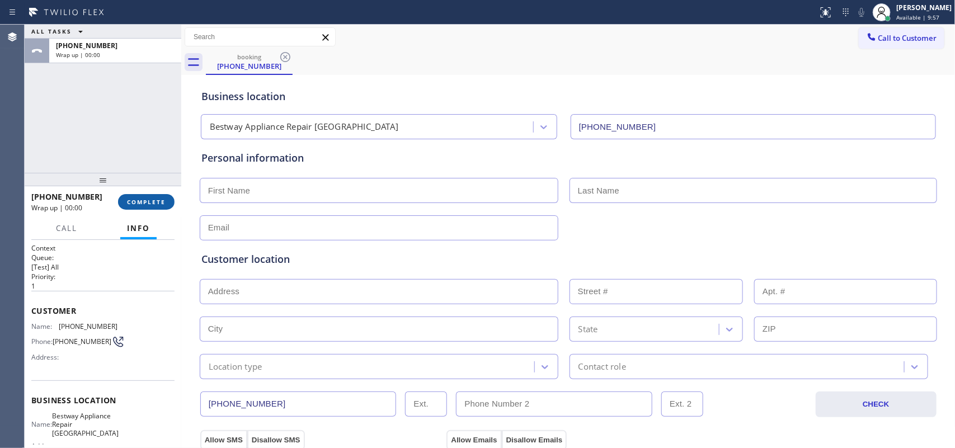
click at [160, 197] on button "COMPLETE" at bounding box center [146, 202] width 56 height 16
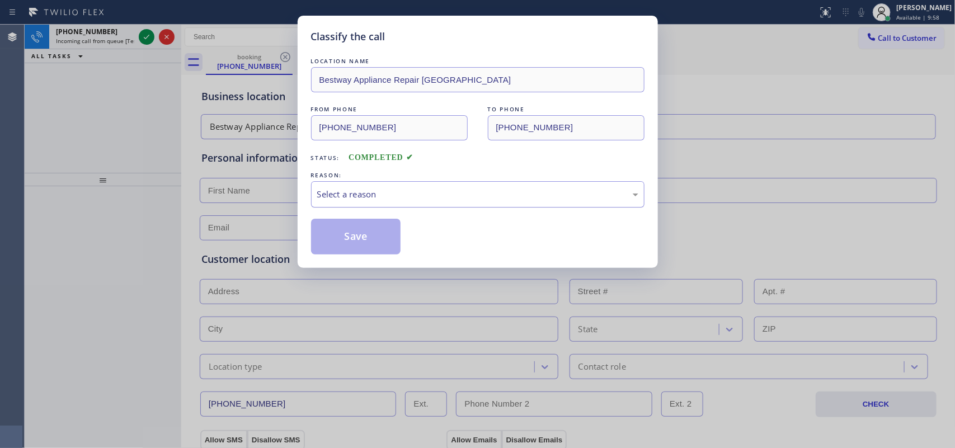
click at [360, 189] on div "Select a reason" at bounding box center [477, 194] width 321 height 13
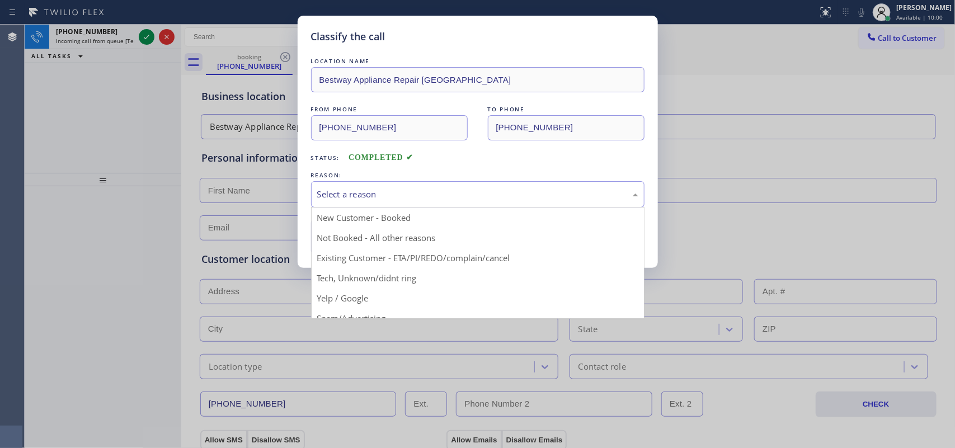
scroll to position [77, 0]
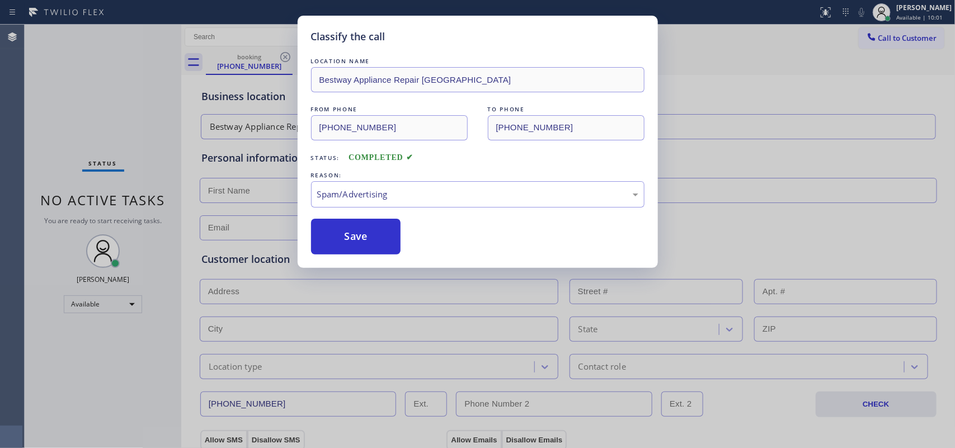
click at [358, 246] on button "Save" at bounding box center [356, 237] width 90 height 36
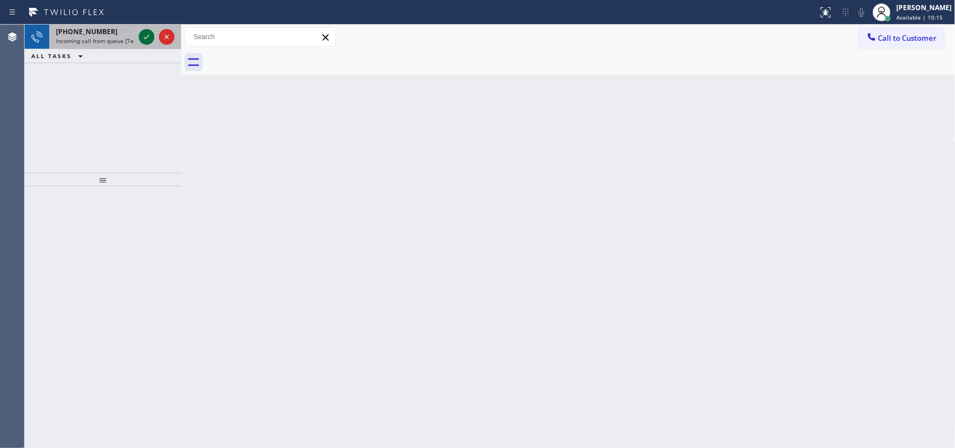
click at [141, 32] on icon at bounding box center [146, 36] width 13 height 13
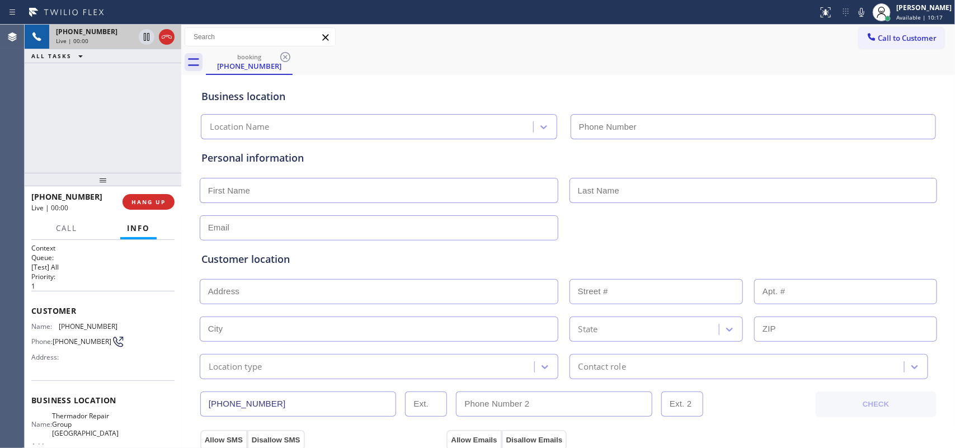
type input "[PHONE_NUMBER]"
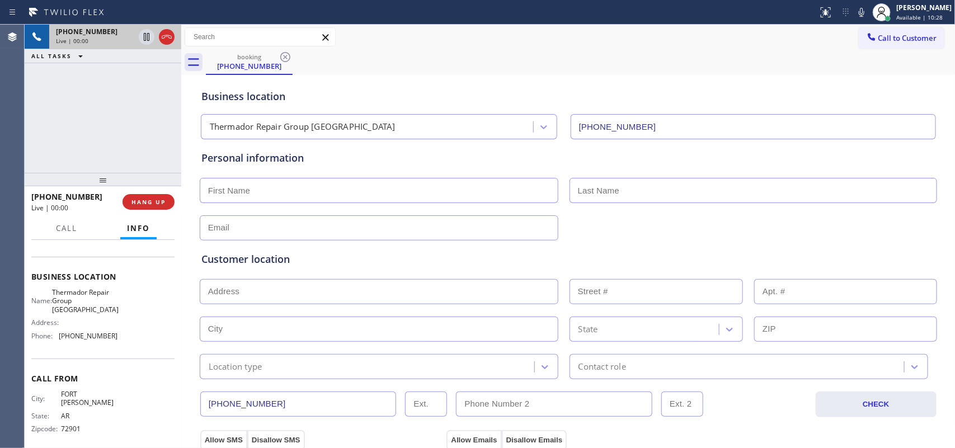
click at [115, 147] on div "[PHONE_NUMBER] Live | 00:00 ALL TASKS ALL TASKS ACTIVE TASKS TASKS IN WRAP UP" at bounding box center [103, 99] width 157 height 148
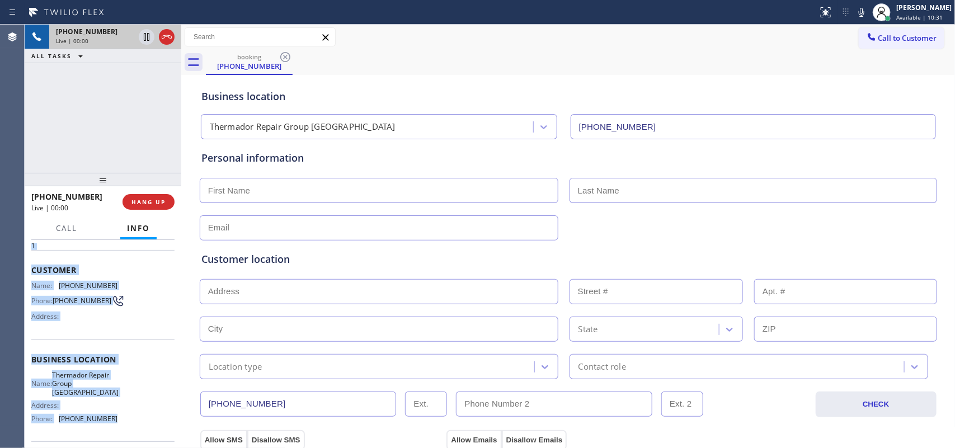
scroll to position [0, 0]
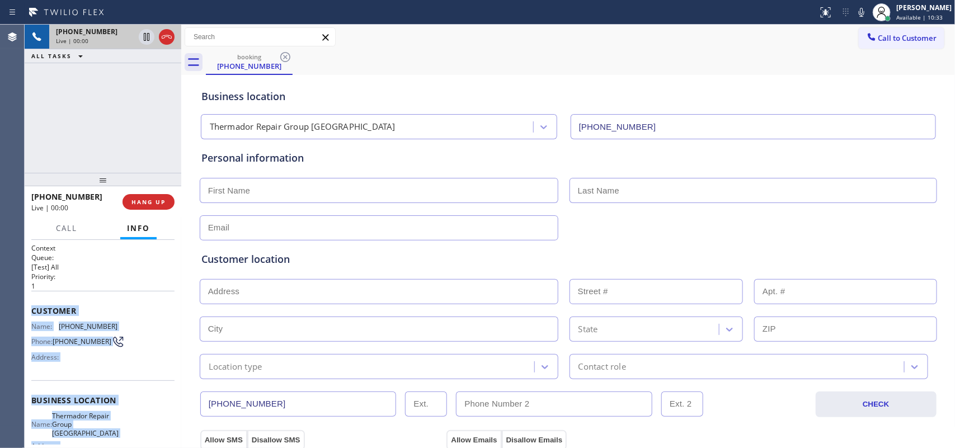
drag, startPoint x: 108, startPoint y: 328, endPoint x: 30, endPoint y: 307, distance: 81.3
click at [30, 307] on div "Context Queue: [Test] All Priority: 1 Customer Name: [PHONE_NUMBER] Phone: [PHO…" at bounding box center [103, 344] width 157 height 209
copy div "Customer Name: [PHONE_NUMBER] Phone: [PHONE_NUMBER] Address: Business location …"
click at [74, 228] on span "Call" at bounding box center [66, 228] width 21 height 10
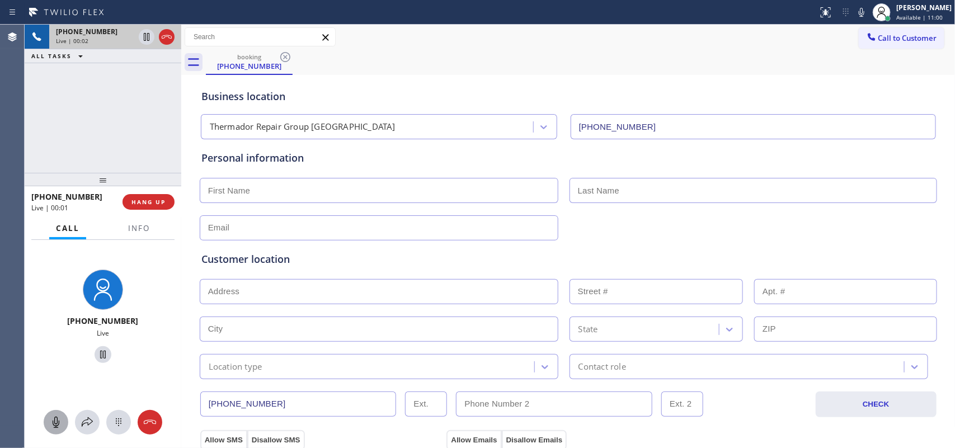
click at [52, 358] on icon at bounding box center [55, 422] width 13 height 13
click at [97, 354] on icon at bounding box center [102, 354] width 13 height 13
click at [60, 358] on icon at bounding box center [55, 422] width 13 height 13
click at [60, 358] on button at bounding box center [56, 422] width 25 height 25
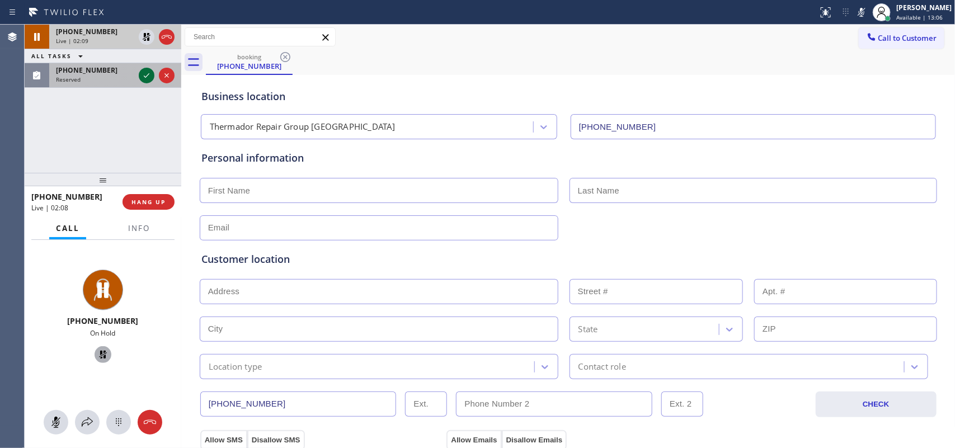
click at [144, 71] on icon at bounding box center [146, 75] width 13 height 13
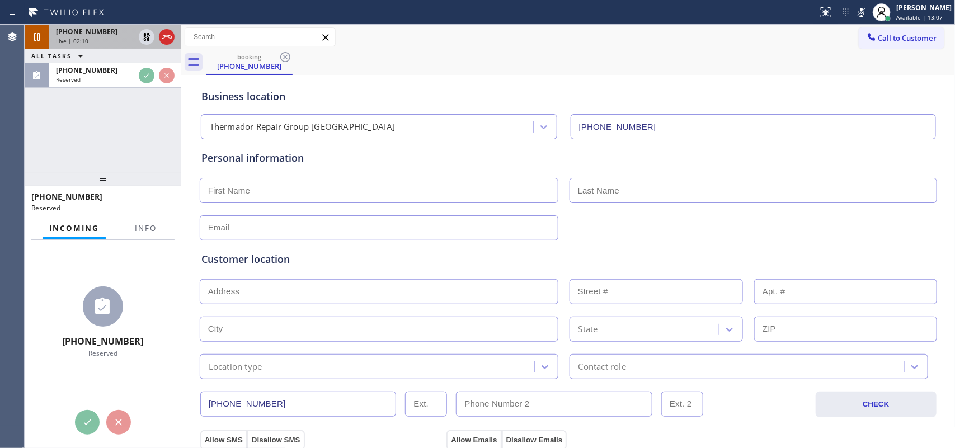
click at [98, 45] on div "[PHONE_NUMBER] Live | 02:10" at bounding box center [92, 37] width 87 height 25
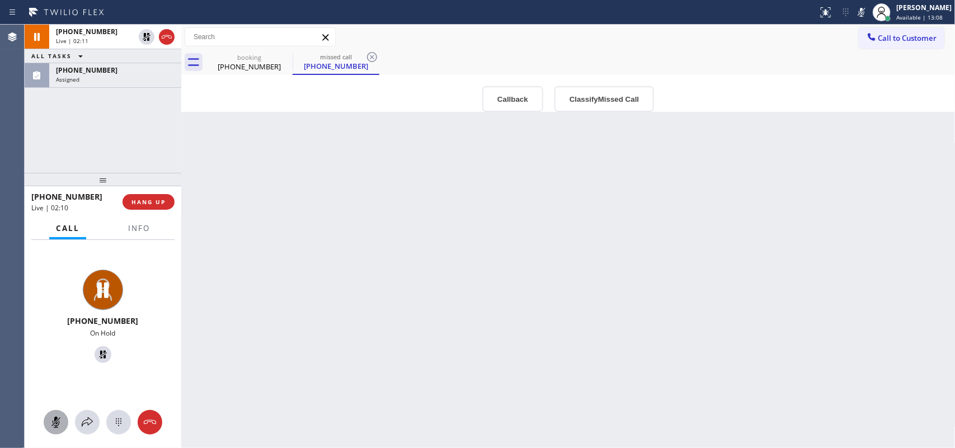
click at [55, 358] on rect at bounding box center [55, 421] width 9 height 9
click at [99, 351] on icon at bounding box center [103, 355] width 8 height 8
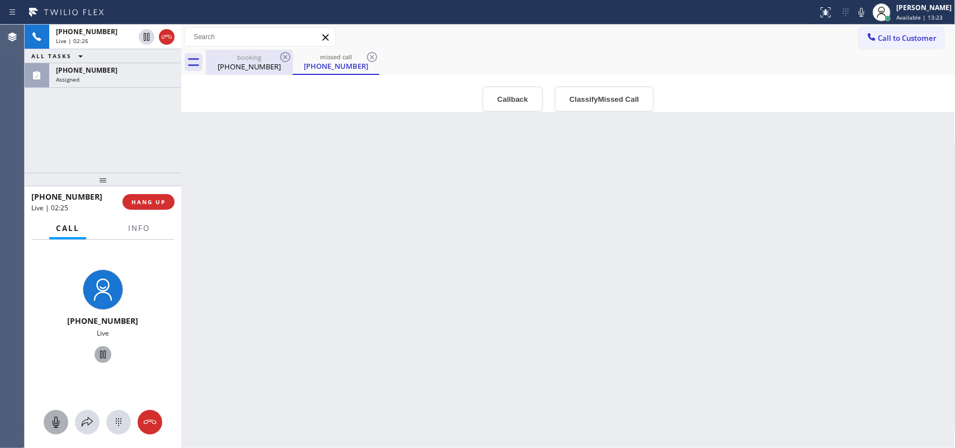
click at [249, 68] on div "[PHONE_NUMBER]" at bounding box center [249, 67] width 84 height 10
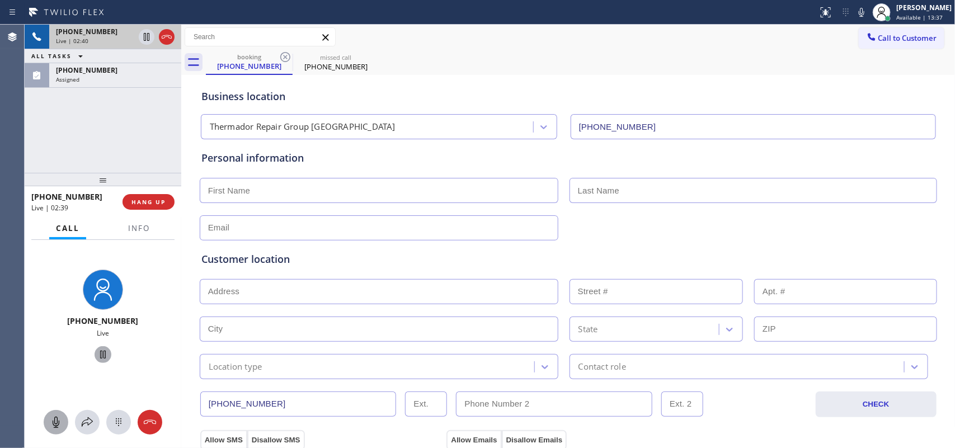
click at [110, 40] on div "Live | 02:40" at bounding box center [95, 41] width 78 height 8
click at [100, 34] on span "[PHONE_NUMBER]" at bounding box center [87, 32] width 62 height 10
click at [110, 39] on div "Live | 02:56" at bounding box center [95, 41] width 78 height 8
click at [162, 202] on span "HANG UP" at bounding box center [148, 202] width 34 height 8
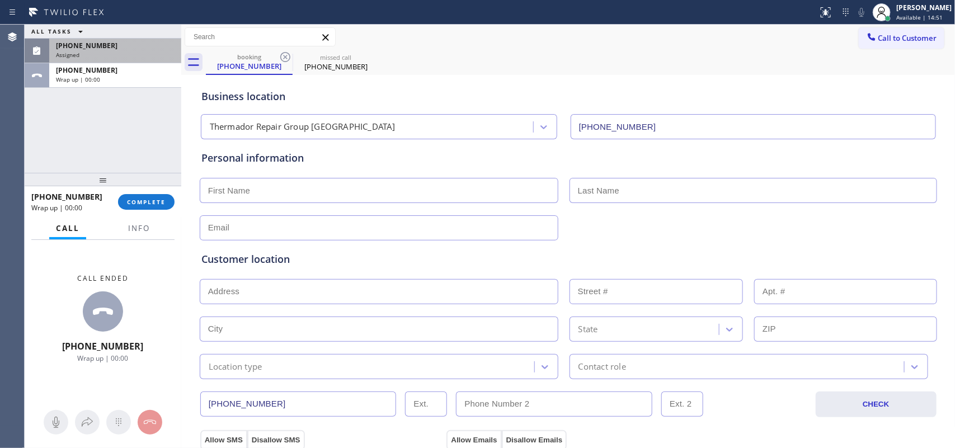
click at [116, 49] on div "[PHONE_NUMBER]" at bounding box center [115, 46] width 119 height 10
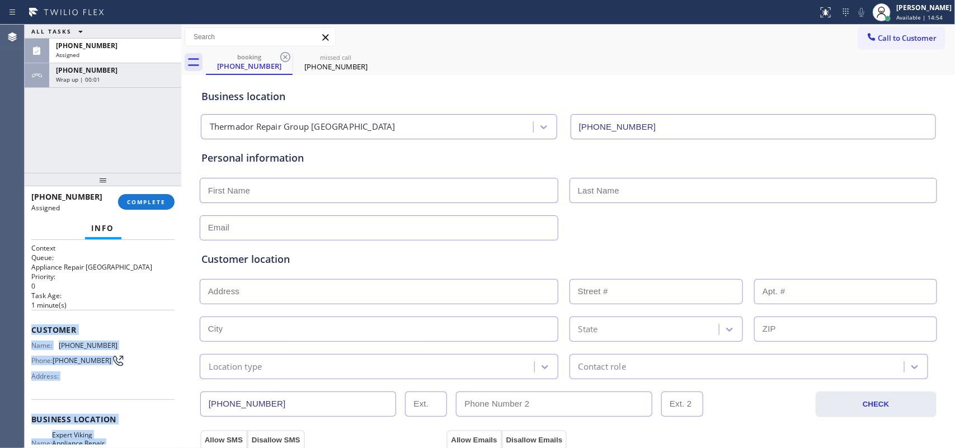
drag, startPoint x: 121, startPoint y: 343, endPoint x: 29, endPoint y: 329, distance: 93.9
click at [29, 329] on div "Context Queue: Appliance Repair High End Priority: 0 Task Age: [DEMOGRAPHIC_DAT…" at bounding box center [103, 344] width 157 height 209
copy div "Customer Name: [PHONE_NUMBER] Phone: [PHONE_NUMBER] Address: Business location …"
click at [154, 198] on span "COMPLETE" at bounding box center [146, 202] width 39 height 8
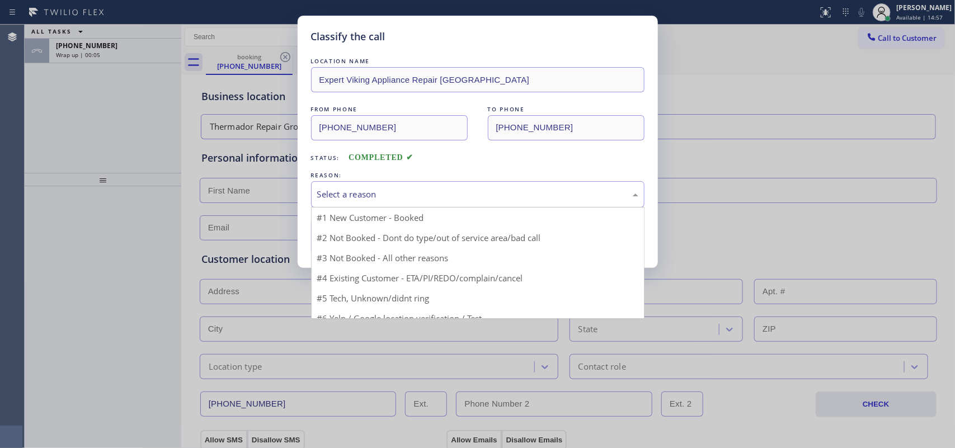
click at [418, 200] on div "Select a reason" at bounding box center [477, 194] width 321 height 13
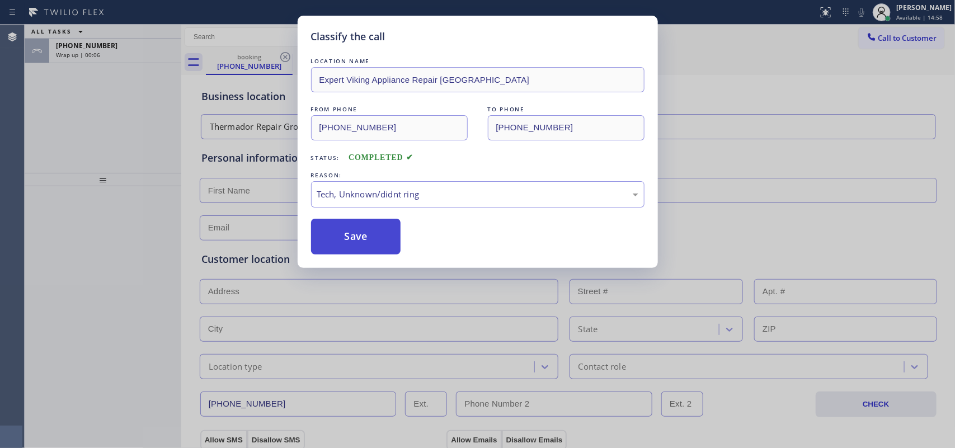
click at [368, 245] on button "Save" at bounding box center [356, 237] width 90 height 36
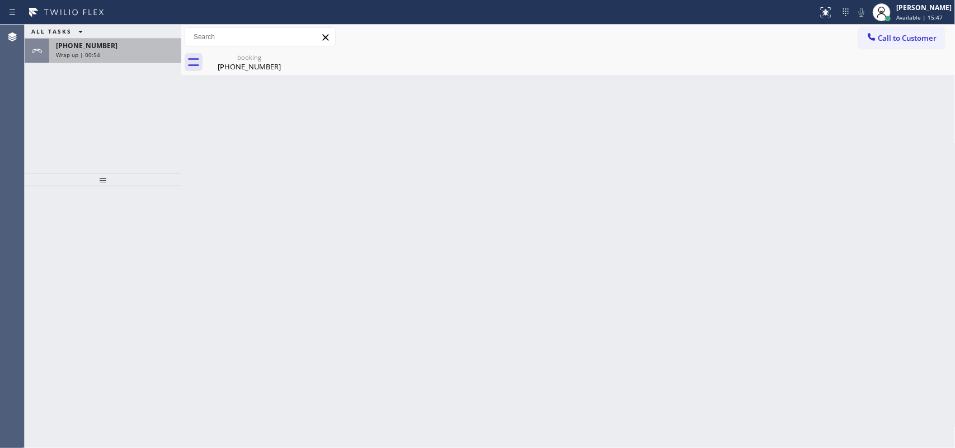
click at [115, 55] on div "Wrap up | 00:54" at bounding box center [115, 55] width 119 height 8
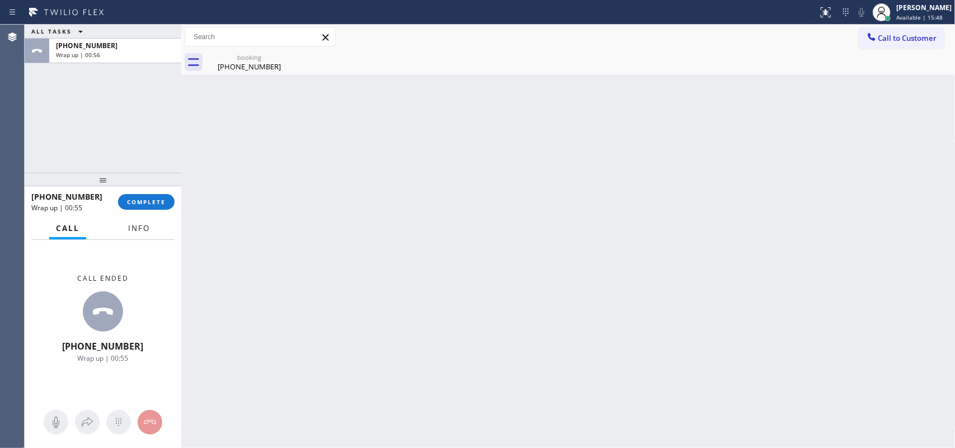
click at [132, 225] on span "Info" at bounding box center [139, 228] width 22 height 10
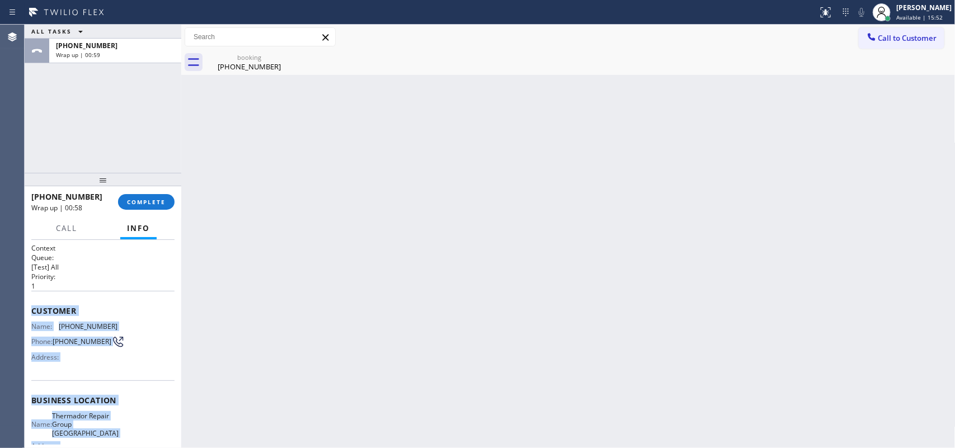
drag, startPoint x: 120, startPoint y: 347, endPoint x: 32, endPoint y: 310, distance: 95.8
click at [32, 310] on div "Context Queue: [Test] All Priority: 1 Customer Name: [PHONE_NUMBER] Phone: [PHO…" at bounding box center [102, 409] width 143 height 332
copy div "Customer Name: [PHONE_NUMBER] Phone: [PHONE_NUMBER] Address: Business location …"
click at [149, 200] on span "COMPLETE" at bounding box center [146, 202] width 39 height 8
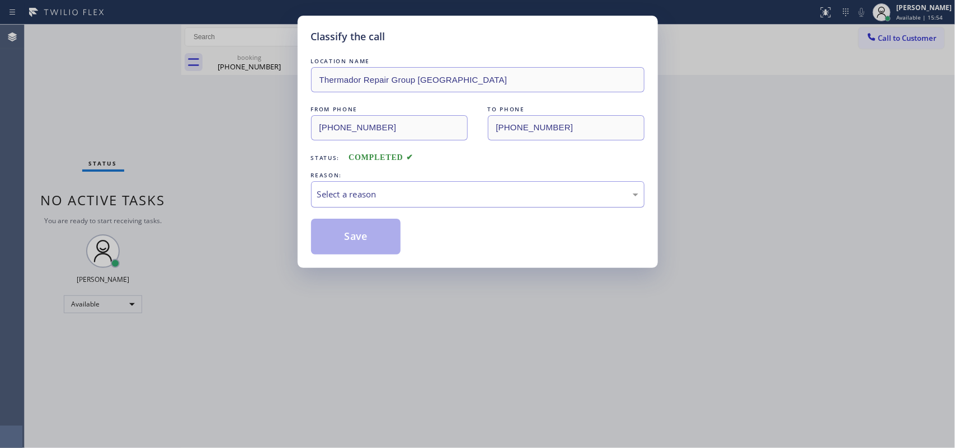
click at [412, 188] on div "Select a reason" at bounding box center [477, 194] width 321 height 13
click at [355, 248] on button "Save" at bounding box center [356, 237] width 90 height 36
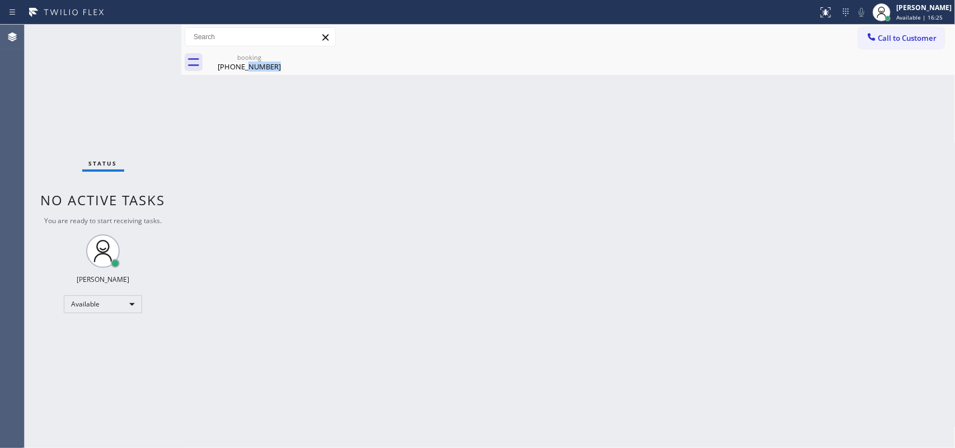
drag, startPoint x: 282, startPoint y: 56, endPoint x: 248, endPoint y: 124, distance: 75.6
click at [247, 183] on div "Back to Dashboard Change Sender ID Customers Technicians Select a contact Outbo…" at bounding box center [568, 236] width 774 height 423
click at [282, 76] on div "Back to Dashboard Change Sender ID Customers Technicians Select a contact Outbo…" at bounding box center [568, 236] width 774 height 423
drag, startPoint x: 284, startPoint y: 68, endPoint x: 225, endPoint y: 69, distance: 58.7
click at [225, 69] on div "[PHONE_NUMBER]" at bounding box center [249, 67] width 84 height 10
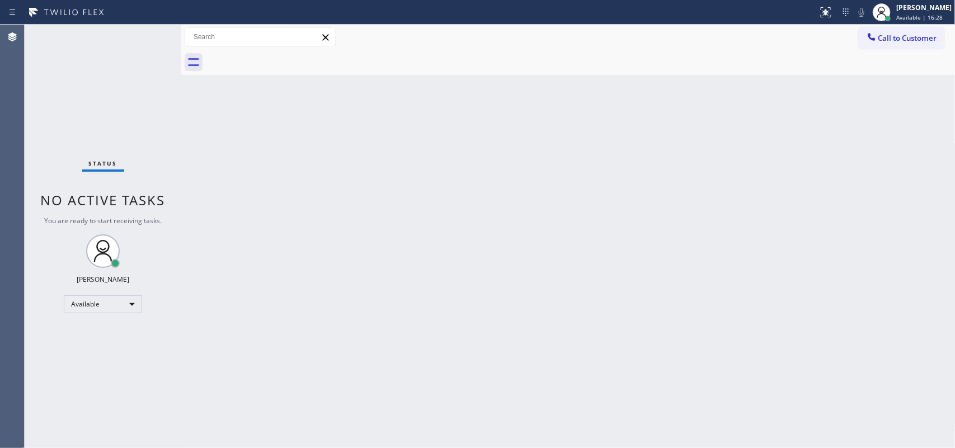
copy div "[PHONE_NUMBER]"
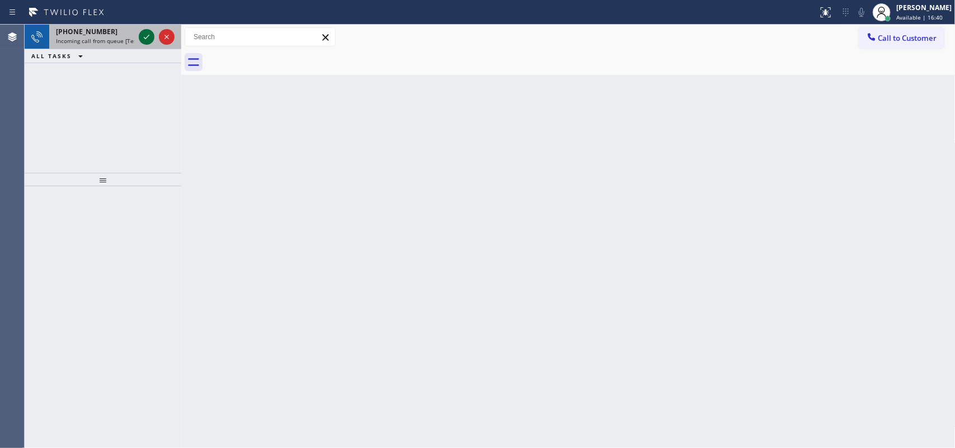
click at [145, 37] on icon at bounding box center [146, 36] width 13 height 13
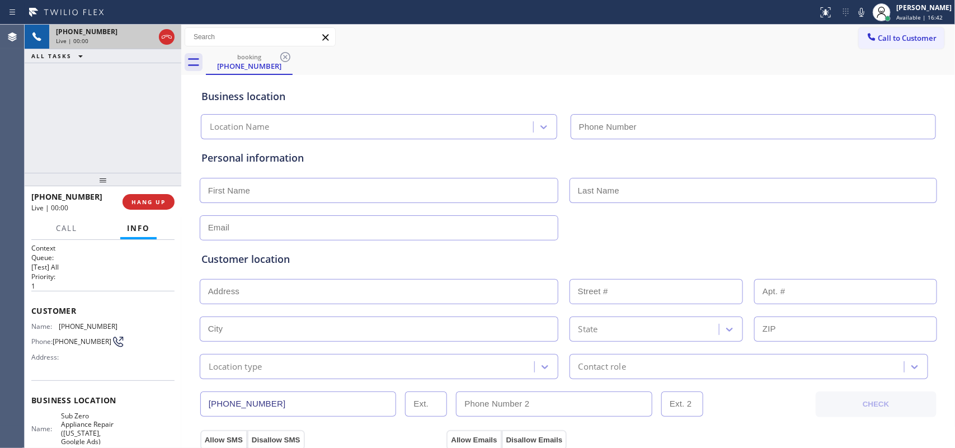
type input "[PHONE_NUMBER]"
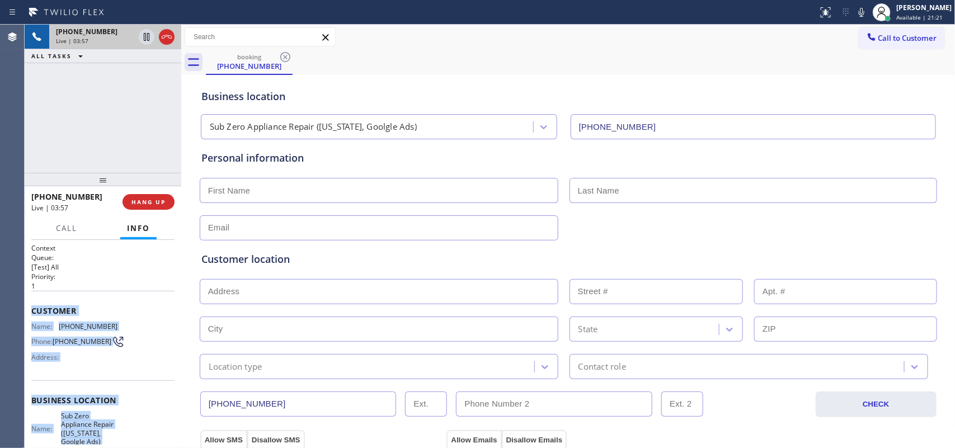
drag, startPoint x: 108, startPoint y: 347, endPoint x: 31, endPoint y: 305, distance: 88.1
click at [31, 305] on div "Context Queue: [Test] All Priority: 1 Customer Name: [PHONE_NUMBER] Phone: [PHO…" at bounding box center [102, 409] width 143 height 332
copy div "Customer Name: [PHONE_NUMBER] Phone: [PHONE_NUMBER] Address: Business location …"
click at [58, 227] on span "Call" at bounding box center [66, 228] width 21 height 10
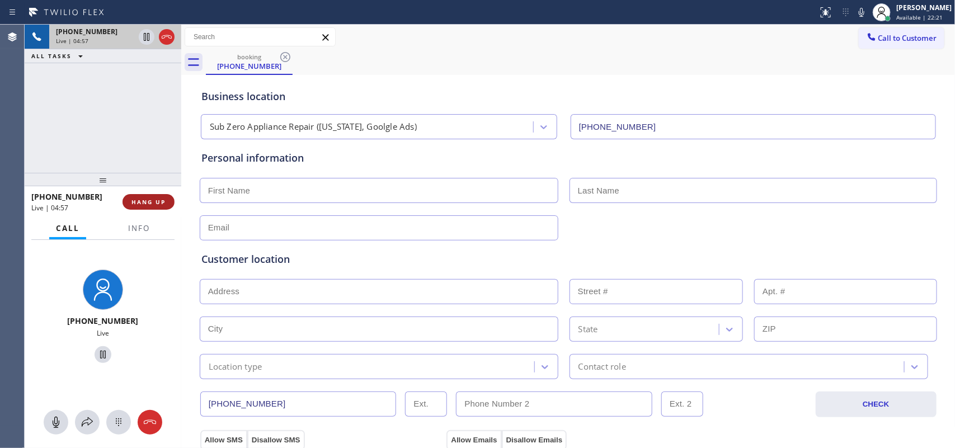
click at [161, 202] on span "HANG UP" at bounding box center [148, 202] width 34 height 8
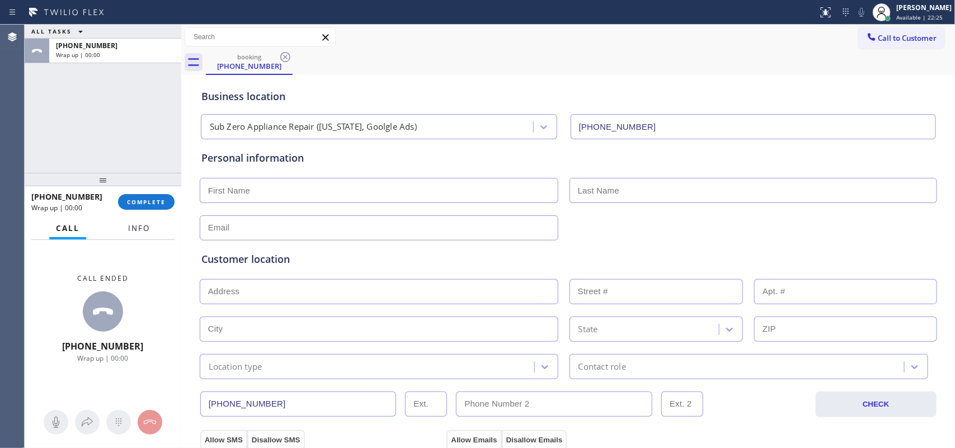
click at [137, 231] on span "Info" at bounding box center [139, 228] width 22 height 10
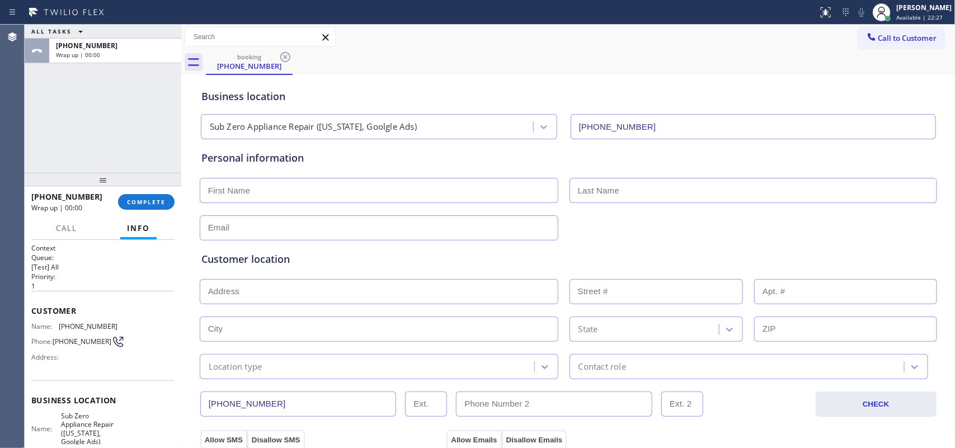
drag, startPoint x: 136, startPoint y: 230, endPoint x: 101, endPoint y: 256, distance: 43.5
click at [101, 256] on h2 "Queue:" at bounding box center [102, 258] width 143 height 10
drag, startPoint x: 79, startPoint y: 350, endPoint x: 29, endPoint y: 305, distance: 66.6
click at [29, 305] on div "Context Queue: [Test] All Priority: 1 Customer Name: [PHONE_NUMBER] Phone: [PHO…" at bounding box center [103, 344] width 157 height 209
click at [764, 10] on div "[PERSON_NAME]" at bounding box center [923, 8] width 55 height 10
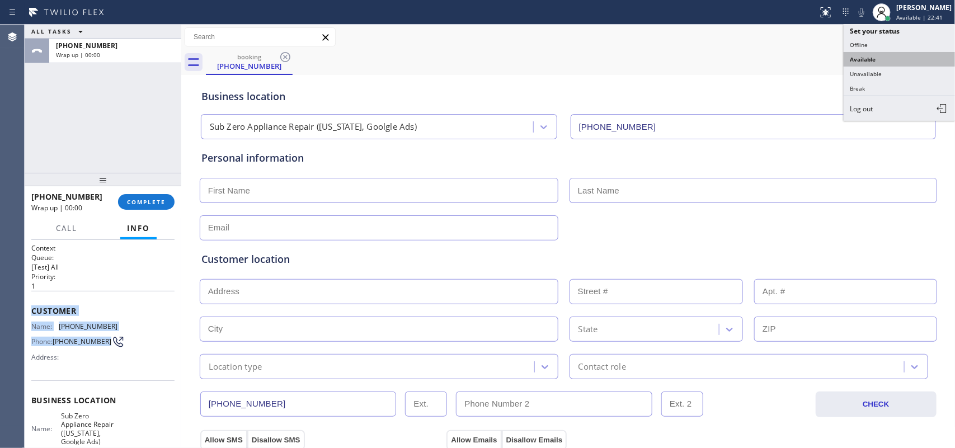
click at [764, 57] on button "Available" at bounding box center [900, 59] width 112 height 15
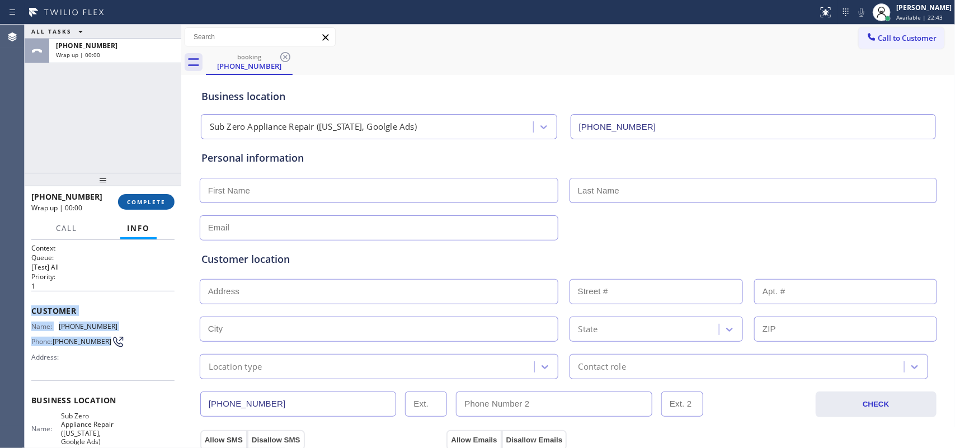
click at [141, 204] on span "COMPLETE" at bounding box center [146, 202] width 39 height 8
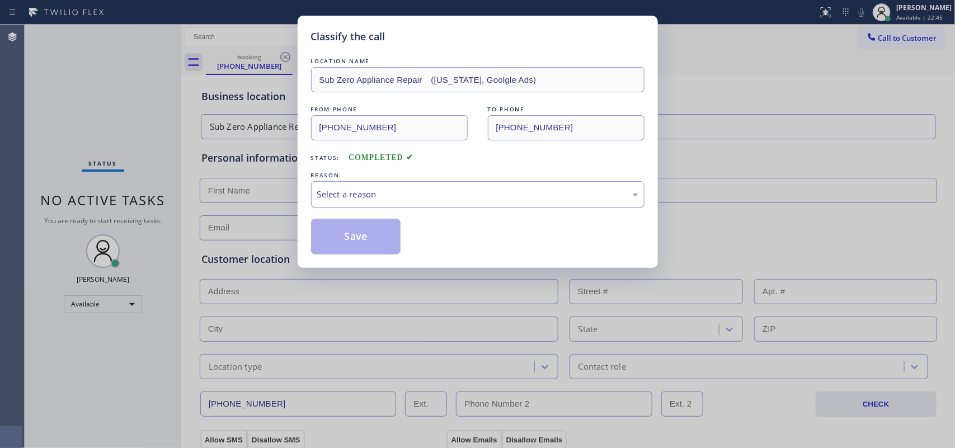
click at [327, 193] on div "Select a reason" at bounding box center [477, 194] width 321 height 13
click at [347, 246] on button "Save" at bounding box center [356, 237] width 90 height 36
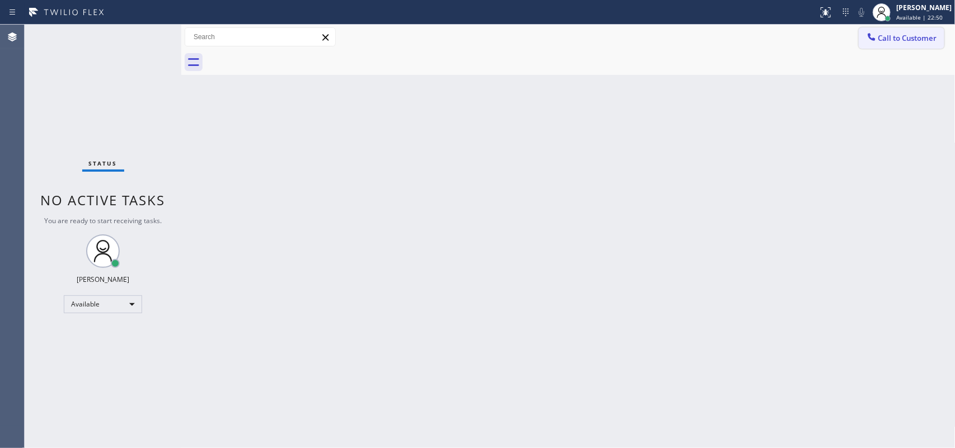
click at [764, 40] on span "Call to Customer" at bounding box center [907, 38] width 59 height 10
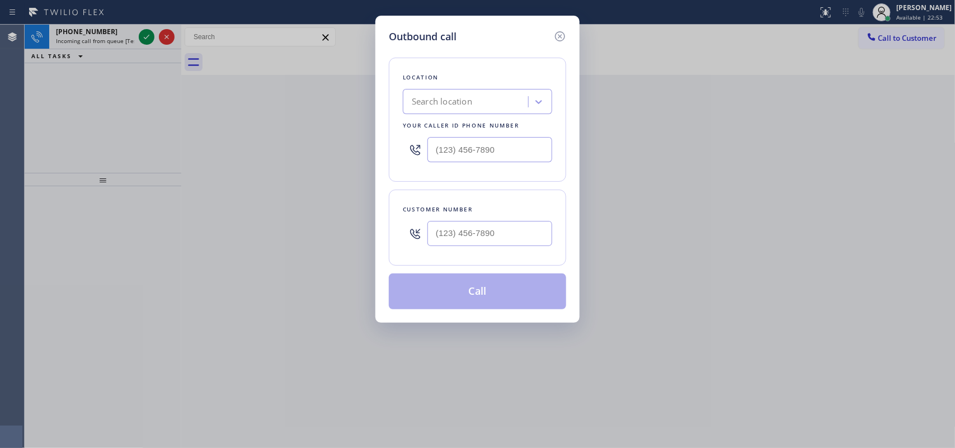
click at [181, 144] on div "Outbound call Location Search location Your caller id phone number Customer num…" at bounding box center [477, 224] width 955 height 448
click at [561, 37] on icon at bounding box center [559, 36] width 13 height 13
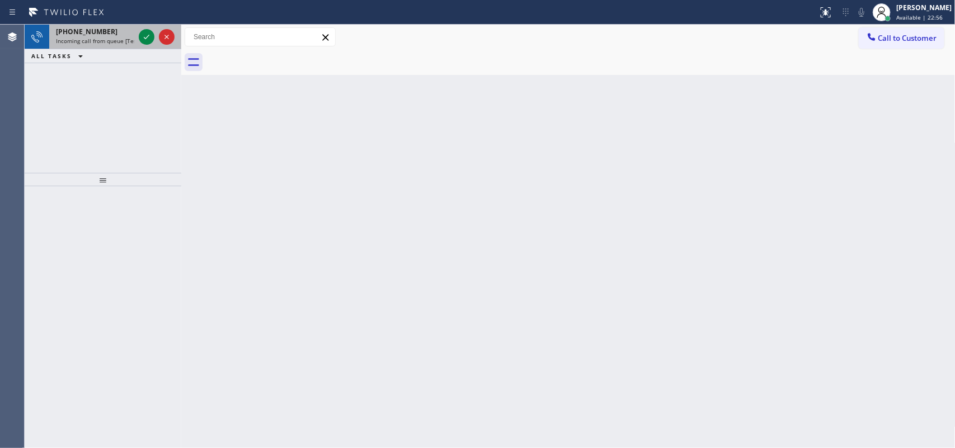
click at [114, 37] on span "Incoming call from queue [Test] All" at bounding box center [102, 41] width 93 height 8
click at [149, 38] on icon at bounding box center [146, 36] width 13 height 13
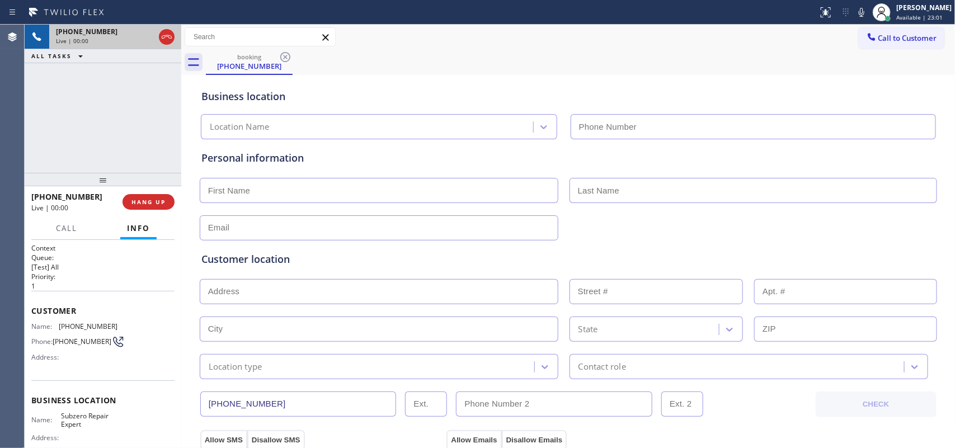
type input "[PHONE_NUMBER]"
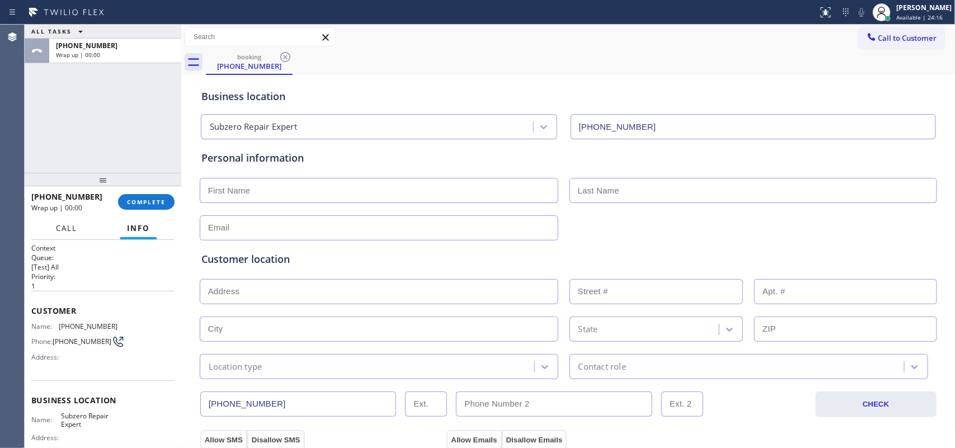
click at [64, 227] on span "Call" at bounding box center [66, 228] width 21 height 10
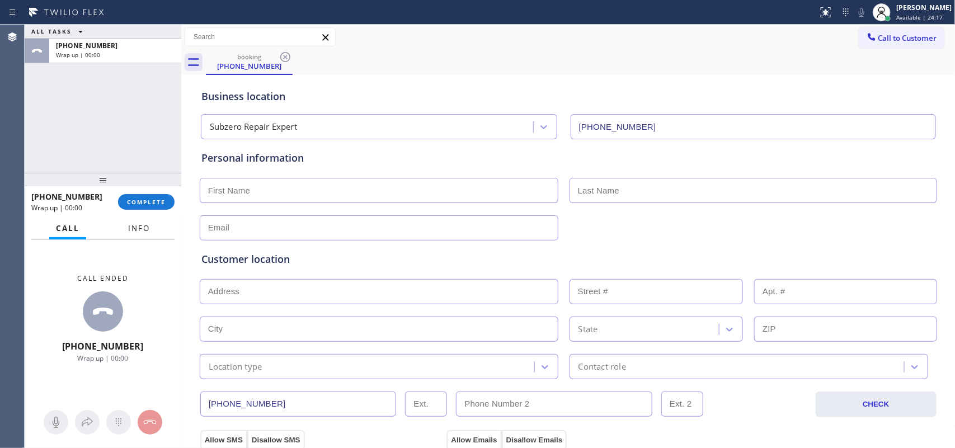
click at [136, 229] on span "Info" at bounding box center [139, 228] width 22 height 10
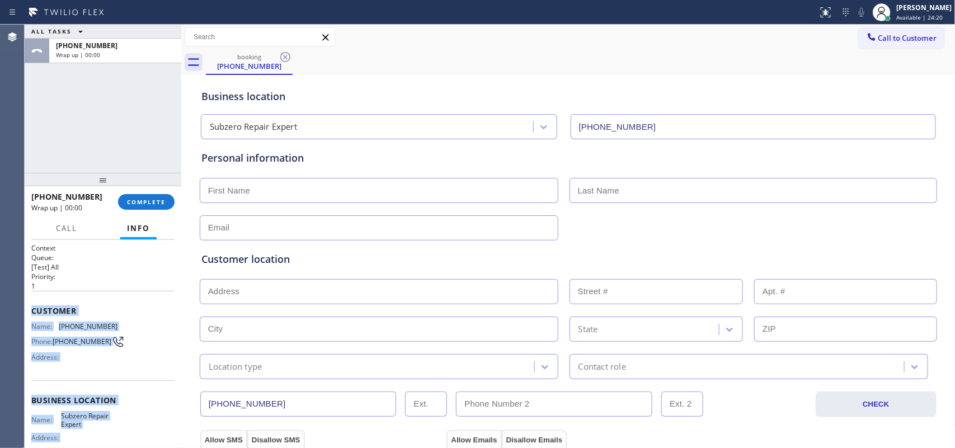
drag, startPoint x: 121, startPoint y: 348, endPoint x: 29, endPoint y: 312, distance: 99.2
click at [29, 312] on div "Context Queue: [Test] All Priority: 1 Customer Name: [PHONE_NUMBER] Phone: [PHO…" at bounding box center [103, 344] width 157 height 209
copy div "Customer Name: [PHONE_NUMBER] Phone: [PHONE_NUMBER] Address: Business location …"
click at [149, 202] on span "COMPLETE" at bounding box center [146, 202] width 39 height 8
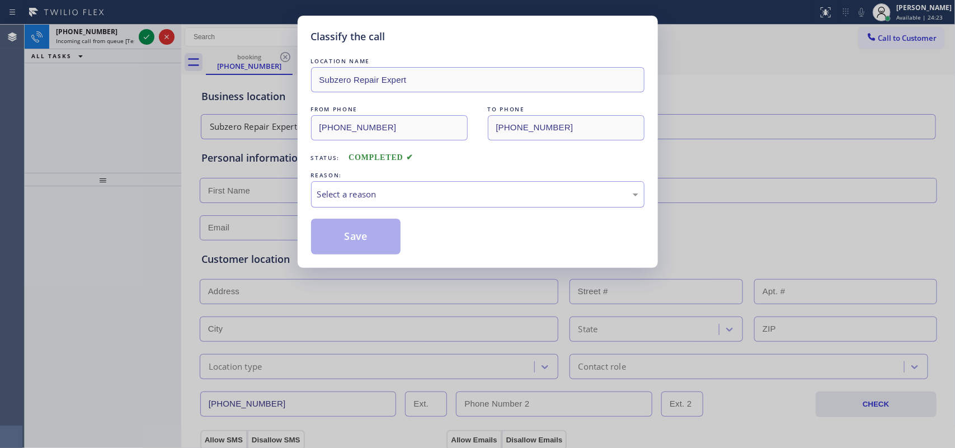
click at [421, 191] on div "Select a reason" at bounding box center [477, 194] width 321 height 13
click at [354, 236] on button "Save" at bounding box center [356, 237] width 90 height 36
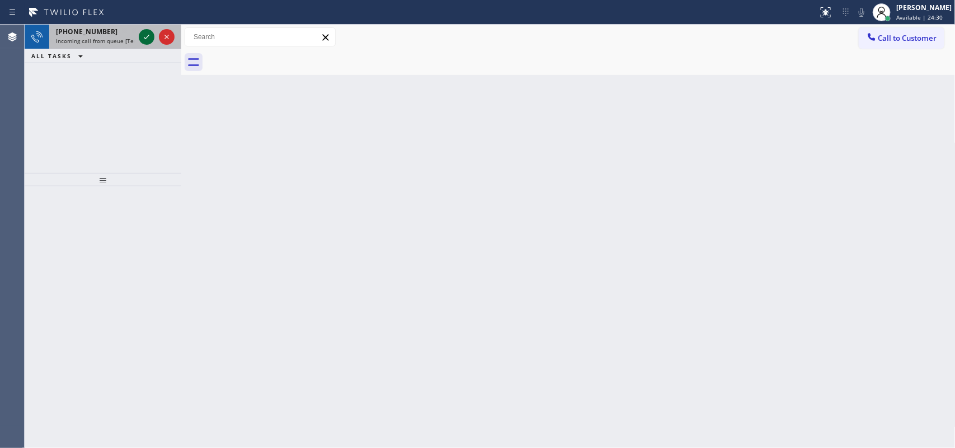
click at [148, 36] on icon at bounding box center [147, 37] width 6 height 4
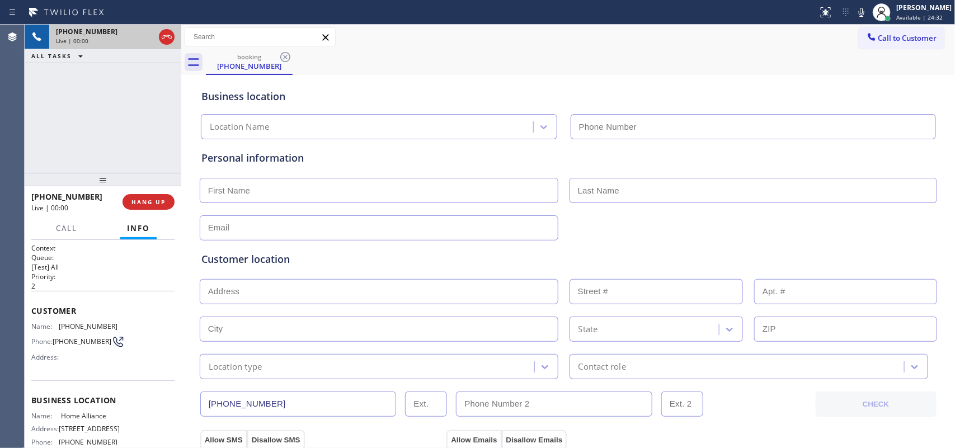
type input "[PHONE_NUMBER]"
click at [382, 65] on div "booking [PHONE_NUMBER]" at bounding box center [581, 62] width 750 height 25
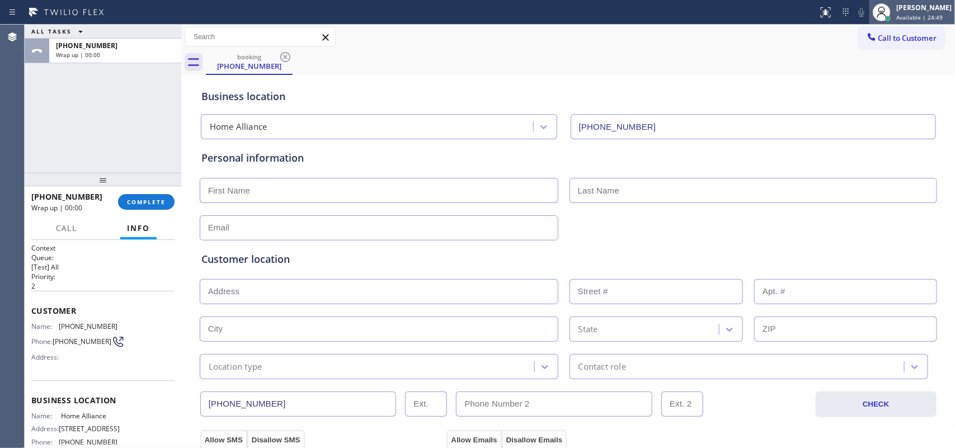
click at [764, 11] on div "[PERSON_NAME]" at bounding box center [923, 8] width 55 height 10
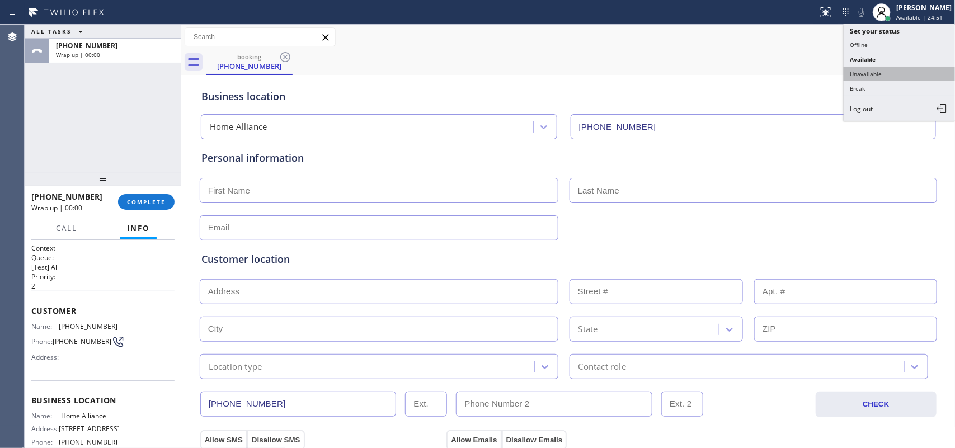
click at [764, 71] on button "Unavailable" at bounding box center [900, 74] width 112 height 15
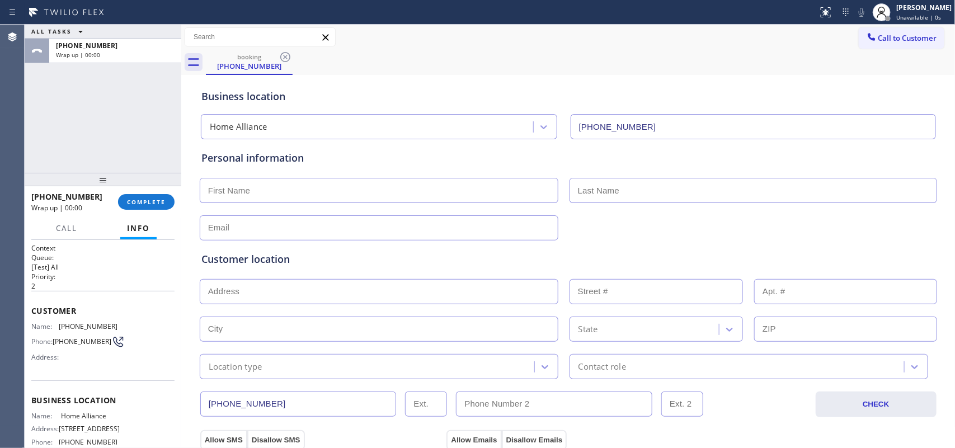
click at [94, 337] on span "[PHONE_NUMBER]" at bounding box center [82, 341] width 59 height 8
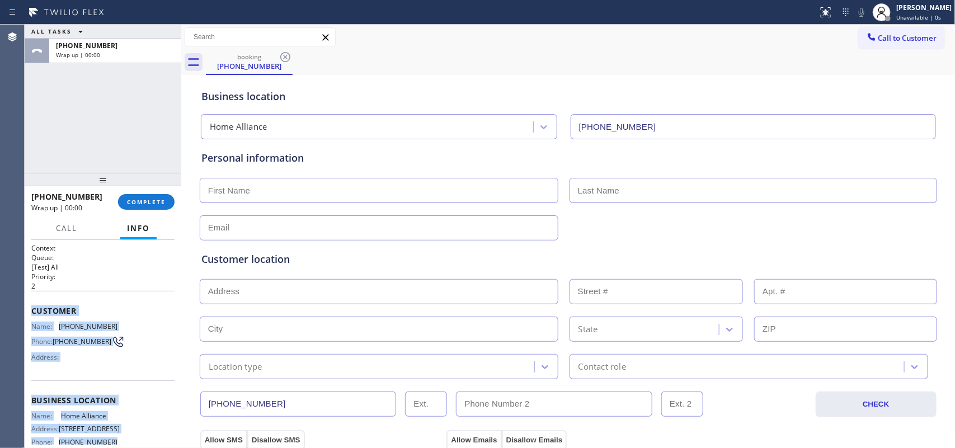
drag, startPoint x: 124, startPoint y: 342, endPoint x: 30, endPoint y: 306, distance: 101.1
click at [30, 306] on div "Context Queue: [Test] All Priority: 2 Customer Name: [PHONE_NUMBER] Phone: [PHO…" at bounding box center [103, 344] width 157 height 209
copy div "Customer Name: [PHONE_NUMBER] Phone: [PHONE_NUMBER] Address: Business location …"
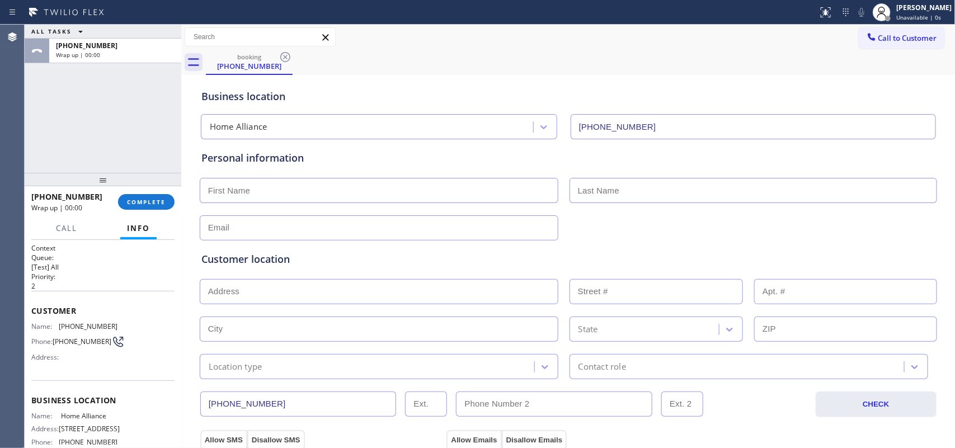
click at [161, 193] on div "[PHONE_NUMBER] Wrap up | 00:00 COMPLETE" at bounding box center [102, 201] width 143 height 29
click at [161, 202] on span "COMPLETE" at bounding box center [146, 202] width 39 height 8
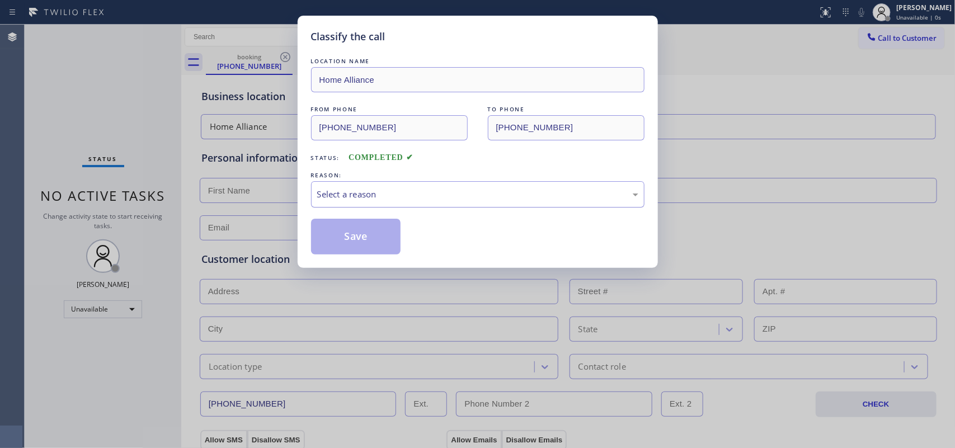
click at [496, 190] on div "Select a reason" at bounding box center [477, 194] width 321 height 13
click at [376, 234] on button "Save" at bounding box center [356, 237] width 90 height 36
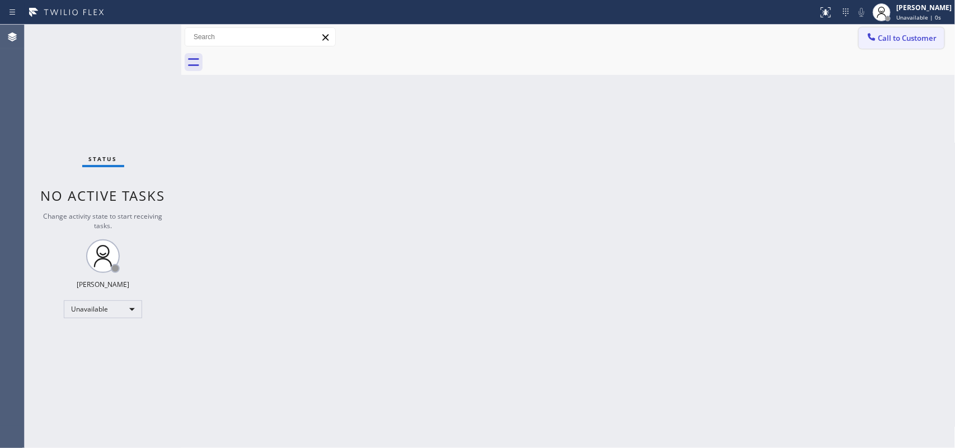
click at [764, 35] on span "Call to Customer" at bounding box center [907, 38] width 59 height 10
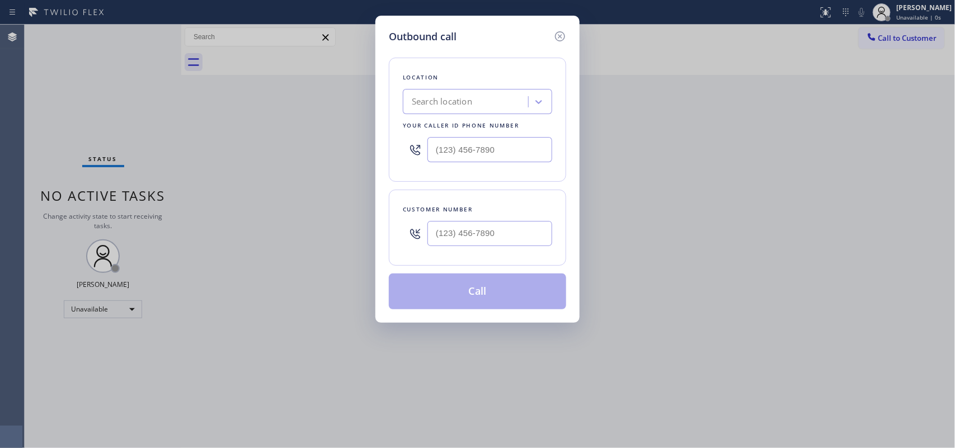
click at [482, 74] on div "Location" at bounding box center [477, 78] width 149 height 12
click at [486, 105] on div "Search location" at bounding box center [467, 102] width 122 height 20
type input "subzero [US_STATE]"
click at [540, 102] on icon at bounding box center [538, 102] width 7 height 4
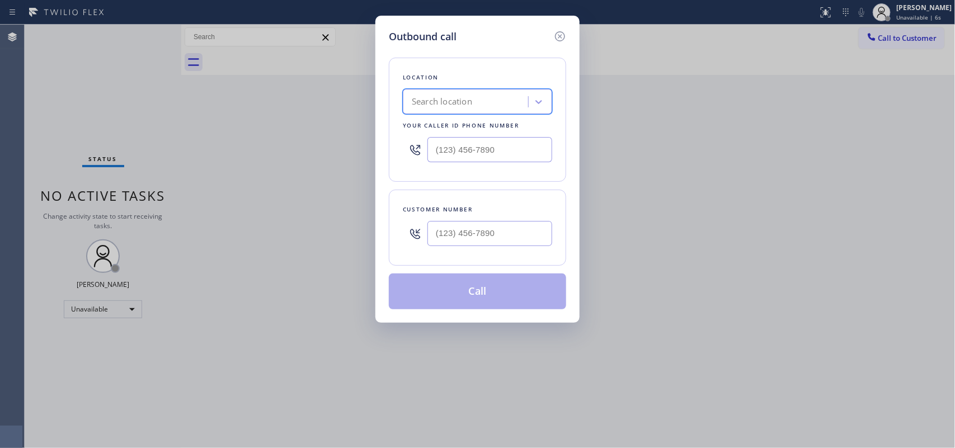
click at [504, 98] on div "Search location" at bounding box center [467, 102] width 122 height 20
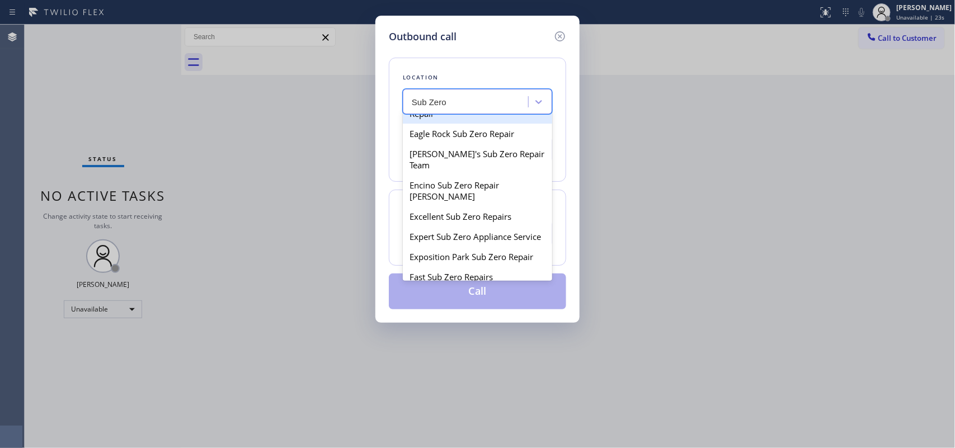
scroll to position [1671, 0]
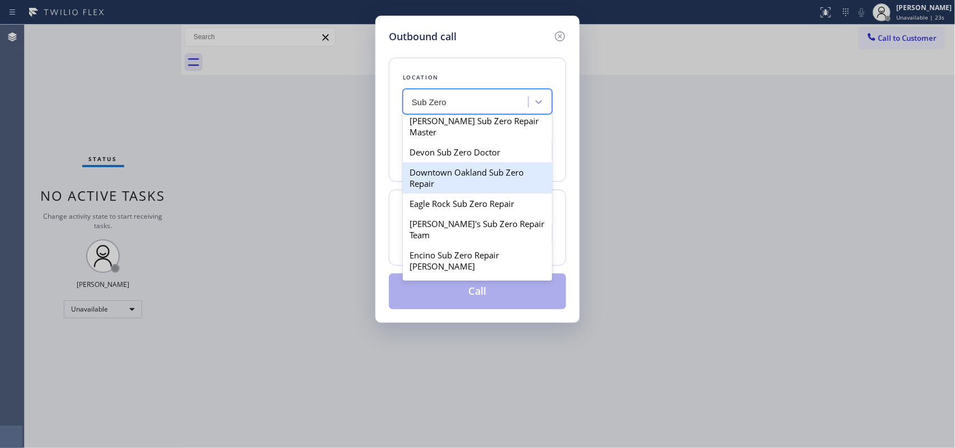
type input "Sub Zero"
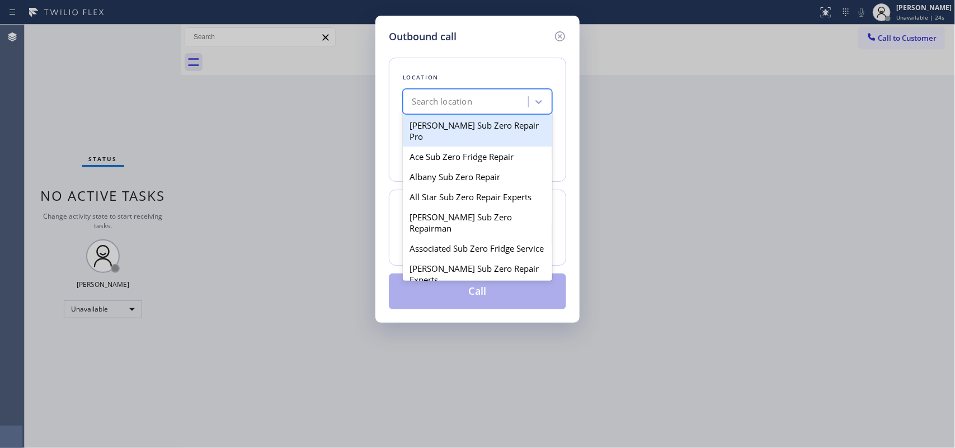
drag, startPoint x: 514, startPoint y: 191, endPoint x: 502, endPoint y: 98, distance: 93.0
click at [502, 98] on div "Search location" at bounding box center [467, 102] width 122 height 20
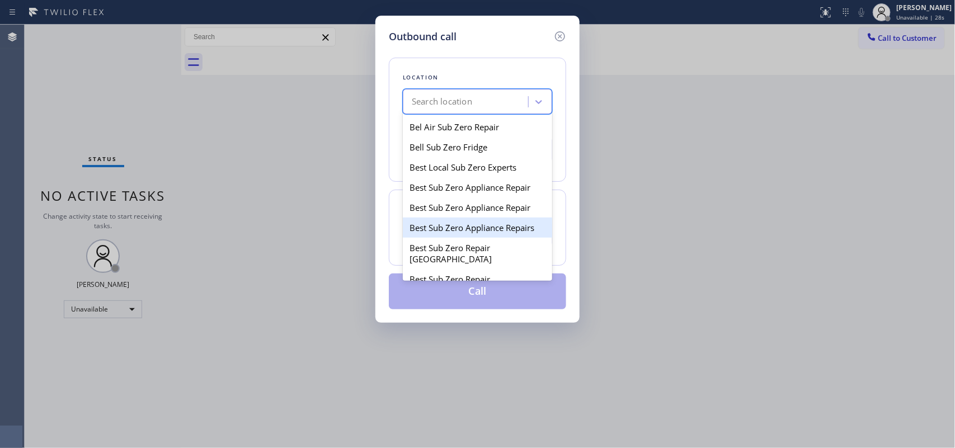
scroll to position [420, 0]
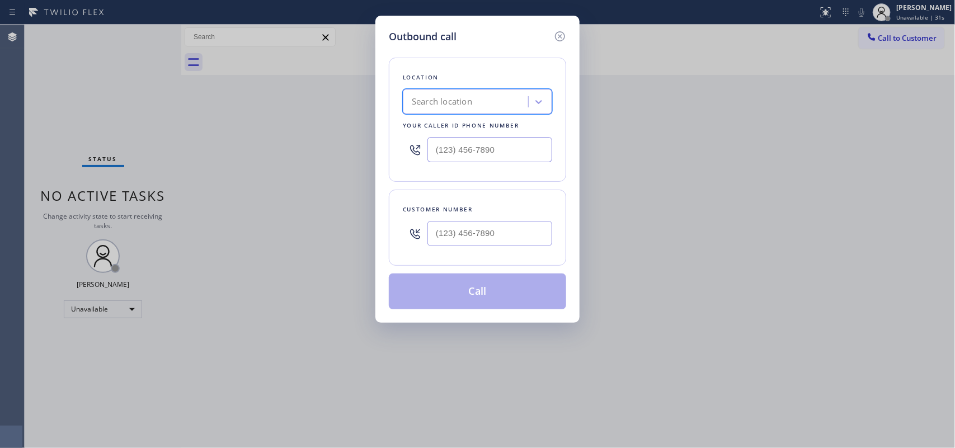
click at [484, 102] on div "Search location" at bounding box center [467, 102] width 122 height 20
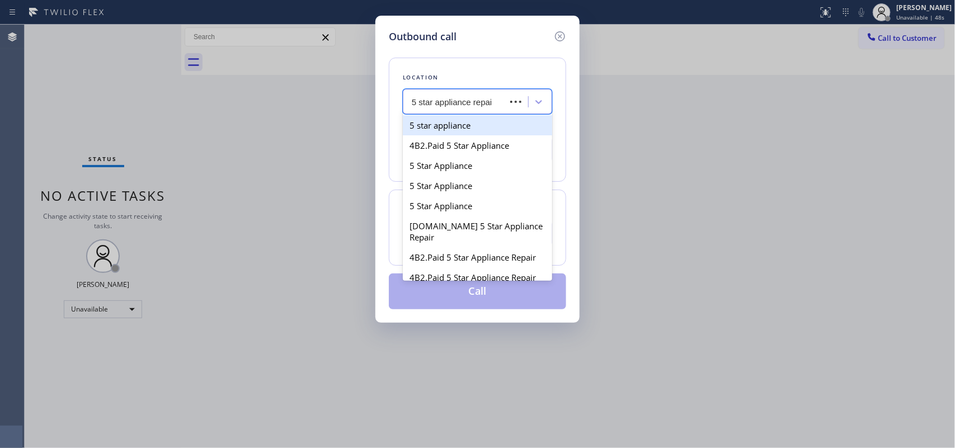
type input "5 star appliance repair"
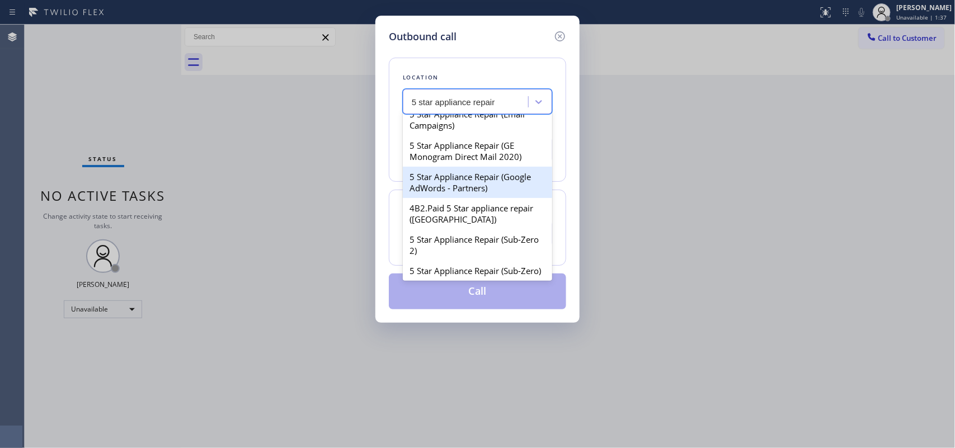
scroll to position [96, 0]
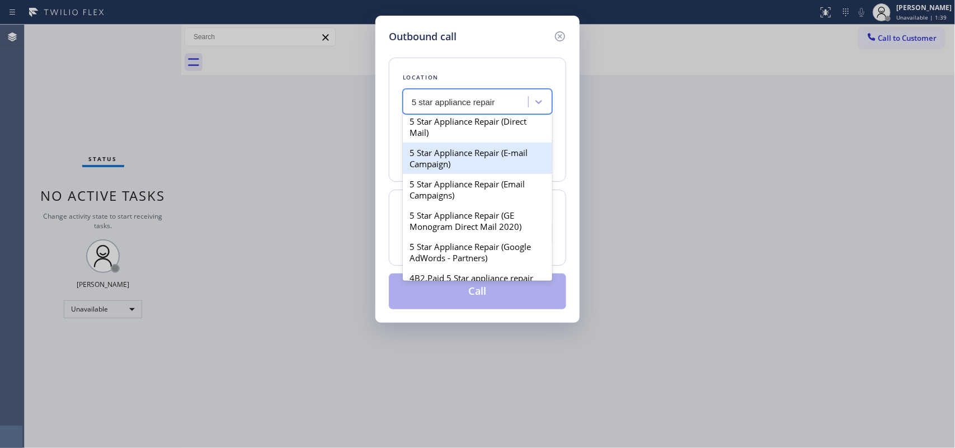
click at [519, 167] on div "5 Star Appliance Repair (E-mail Campaign)" at bounding box center [477, 158] width 149 height 31
type input "[PHONE_NUMBER]"
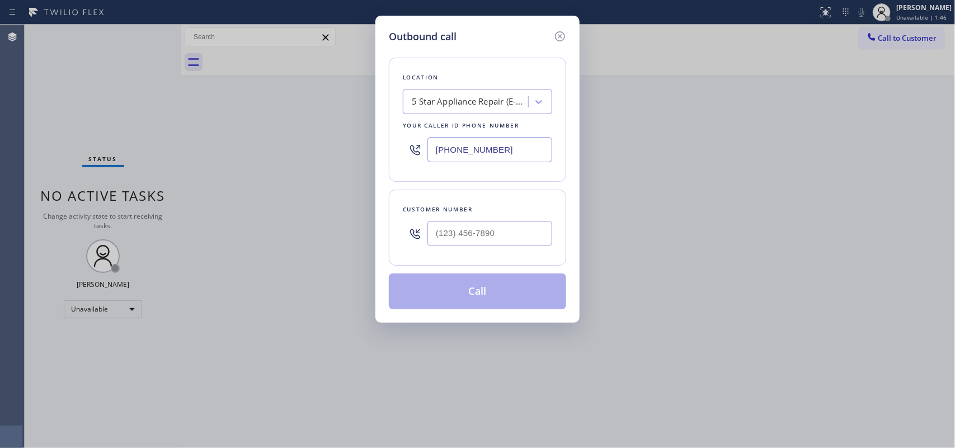
click at [459, 62] on div "Location 5 Star Appliance Repair (E-mail Campaign) Your caller id phone number …" at bounding box center [477, 120] width 177 height 124
click at [482, 232] on input "(___) ___-____" at bounding box center [489, 233] width 125 height 25
paste input "310) 405-4645"
type input "[PHONE_NUMBER]"
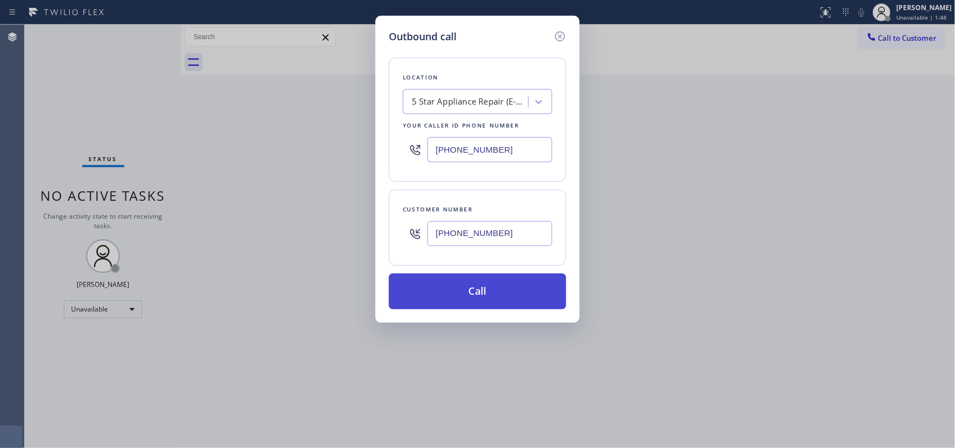
click at [489, 291] on button "Call" at bounding box center [477, 292] width 177 height 36
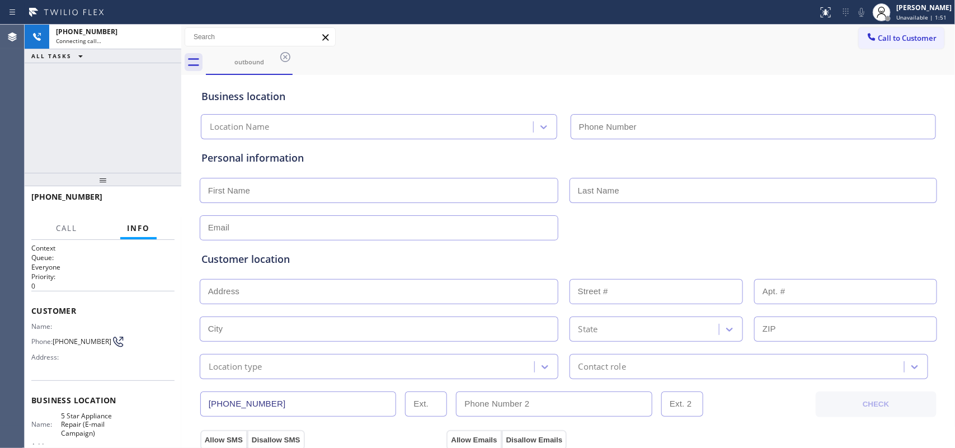
type input "[PHONE_NUMBER]"
click at [98, 118] on div "[PHONE_NUMBER] Connecting call… ALL TASKS ALL TASKS ACTIVE TASKS TASKS IN WRAP …" at bounding box center [103, 99] width 157 height 148
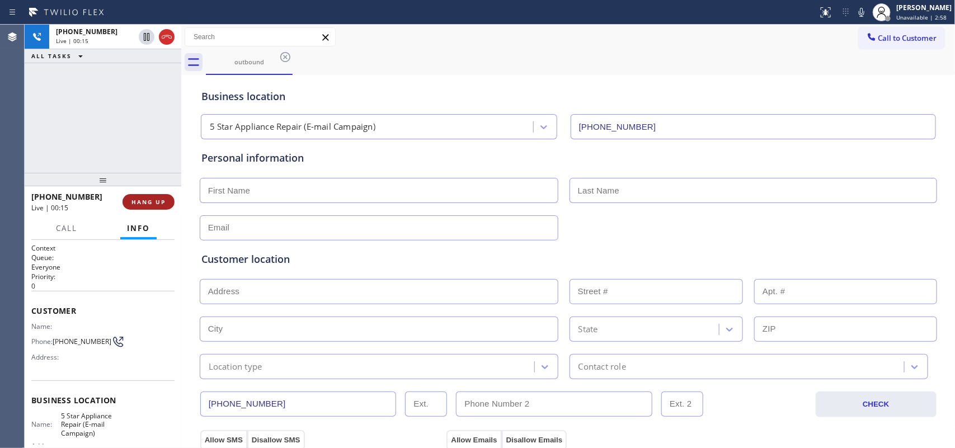
click at [144, 202] on span "HANG UP" at bounding box center [148, 202] width 34 height 8
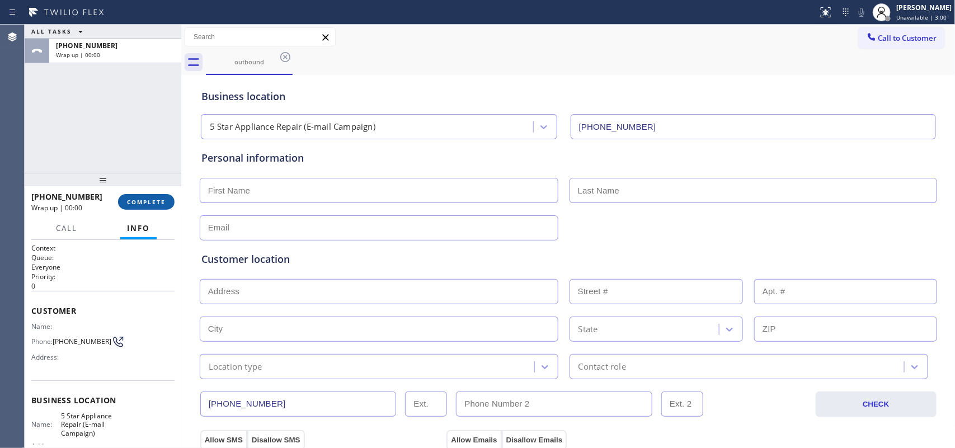
click at [144, 202] on span "COMPLETE" at bounding box center [146, 202] width 39 height 8
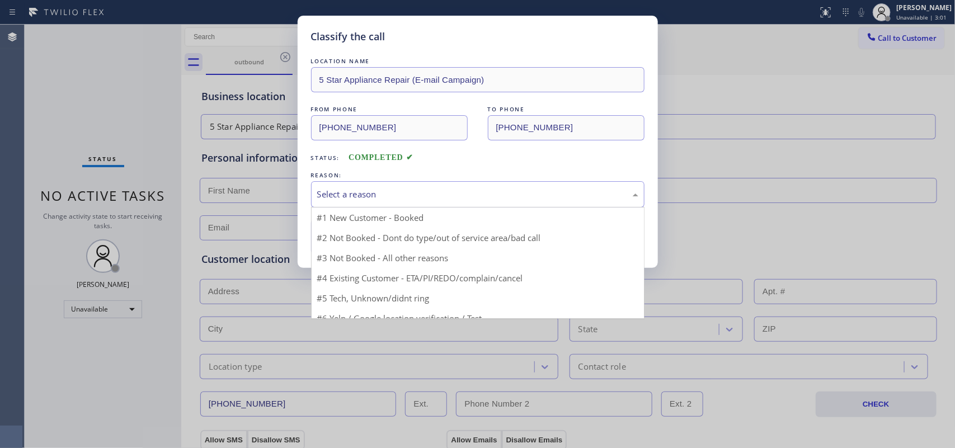
click at [381, 187] on div "Select a reason" at bounding box center [477, 194] width 333 height 26
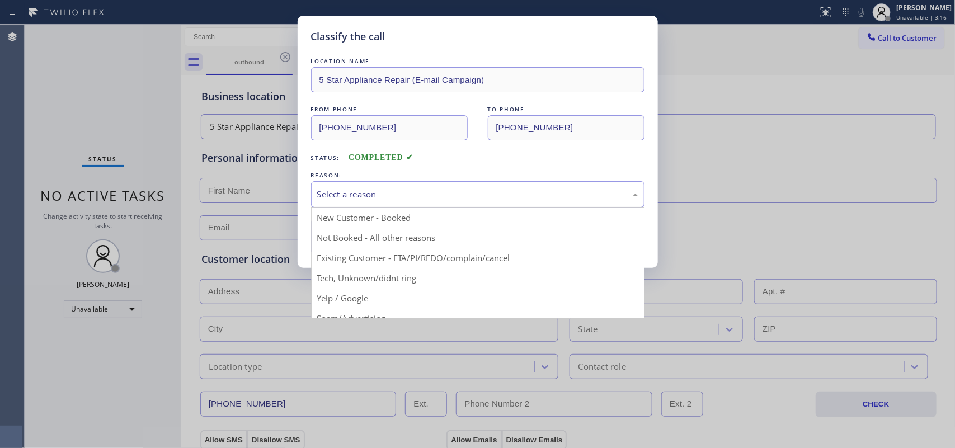
click at [432, 43] on div "Classify the call" at bounding box center [477, 36] width 333 height 15
click at [417, 191] on div "Select a reason" at bounding box center [477, 194] width 321 height 13
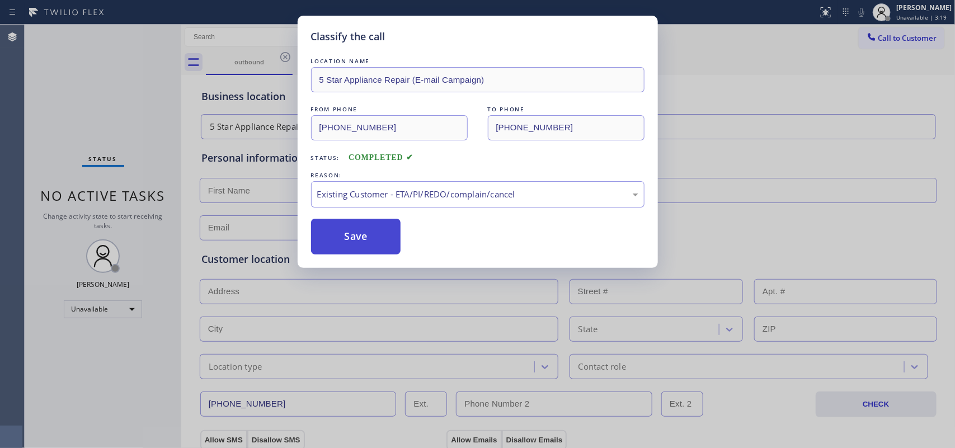
click at [378, 235] on button "Save" at bounding box center [356, 237] width 90 height 36
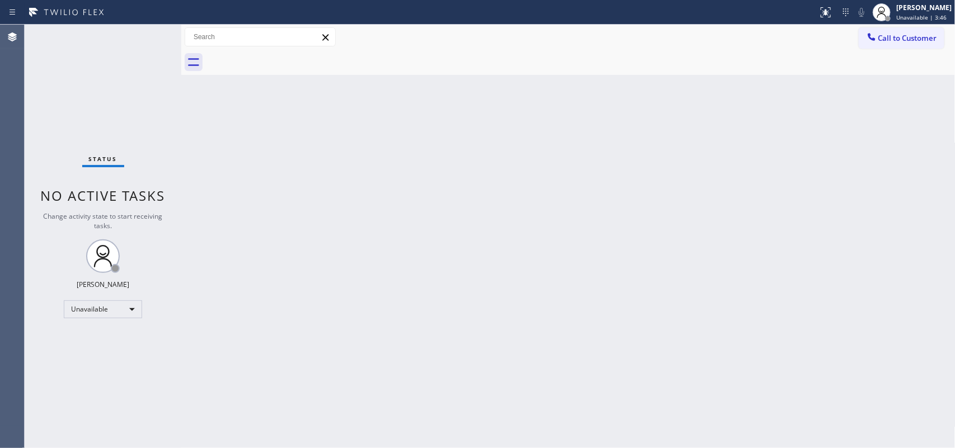
click at [428, 54] on div at bounding box center [581, 62] width 750 height 25
click at [764, 21] on div "[PERSON_NAME] Unavailable | 3:47" at bounding box center [924, 12] width 61 height 20
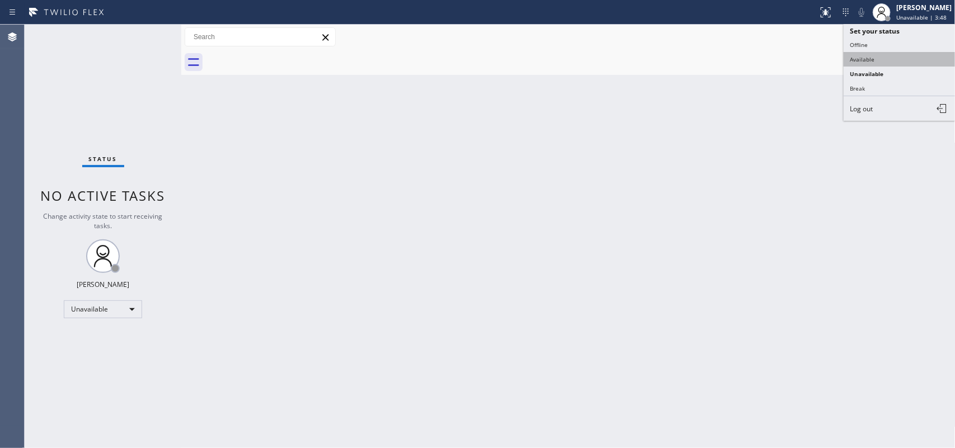
click at [764, 60] on button "Available" at bounding box center [900, 59] width 112 height 15
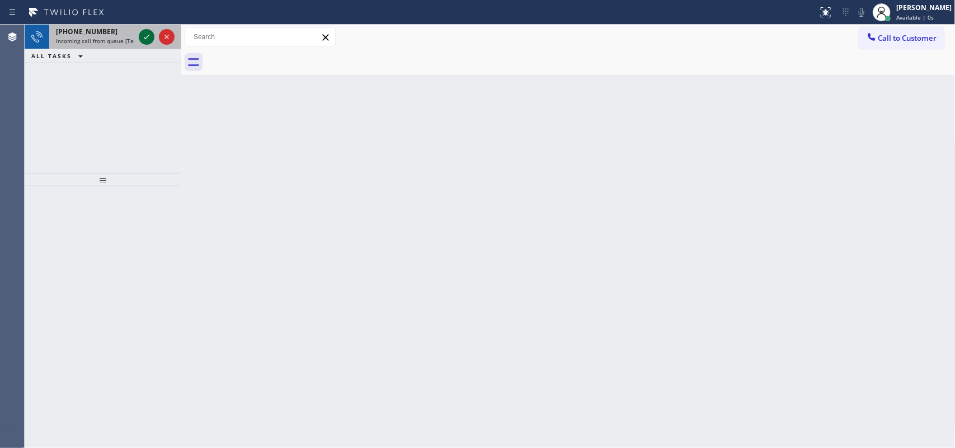
click at [142, 37] on icon at bounding box center [146, 36] width 13 height 13
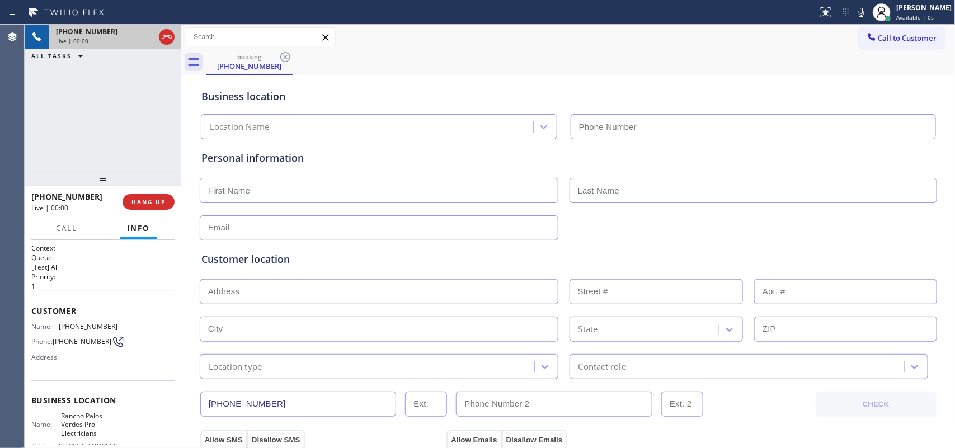
type input "[PHONE_NUMBER]"
drag, startPoint x: 120, startPoint y: 323, endPoint x: 58, endPoint y: 323, distance: 62.7
click at [58, 323] on div "Name: [PHONE_NUMBER] Phone: [PHONE_NUMBER] Address:" at bounding box center [102, 344] width 143 height 44
copy div "[PHONE_NUMBER]"
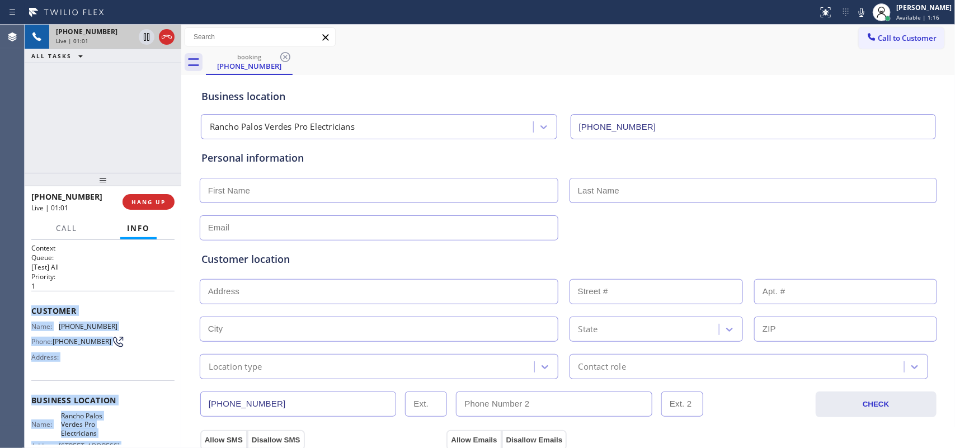
drag, startPoint x: 124, startPoint y: 404, endPoint x: 25, endPoint y: 298, distance: 144.5
click at [25, 298] on div "Context Queue: [Test] All Priority: 1 Customer Name: [PHONE_NUMBER] Phone: [PHO…" at bounding box center [103, 344] width 157 height 209
click at [161, 205] on span "HANG UP" at bounding box center [148, 202] width 34 height 8
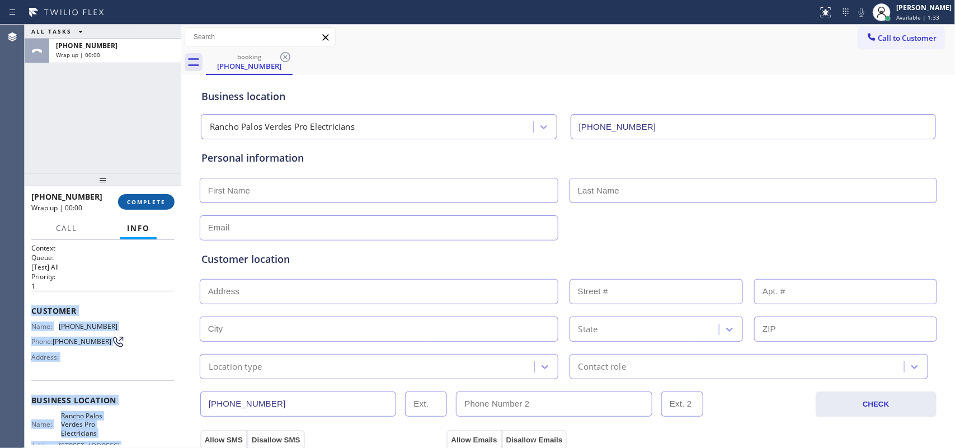
click at [161, 205] on span "COMPLETE" at bounding box center [146, 202] width 39 height 8
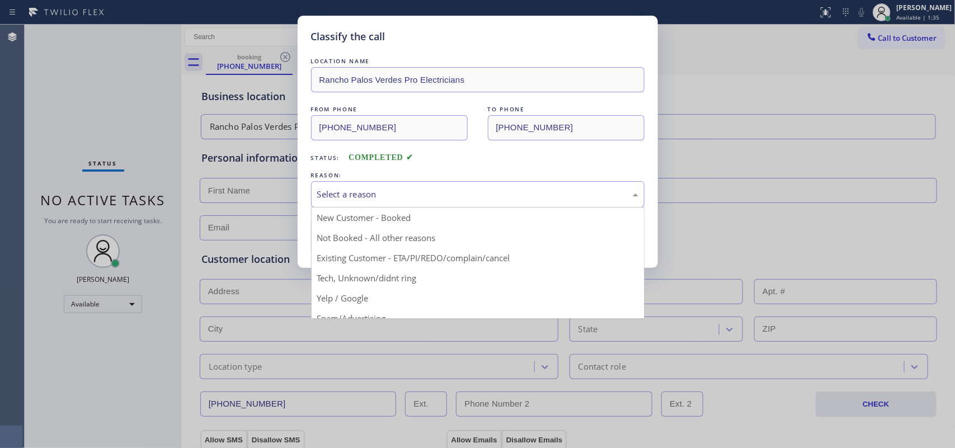
click at [429, 194] on div "Select a reason" at bounding box center [477, 194] width 321 height 13
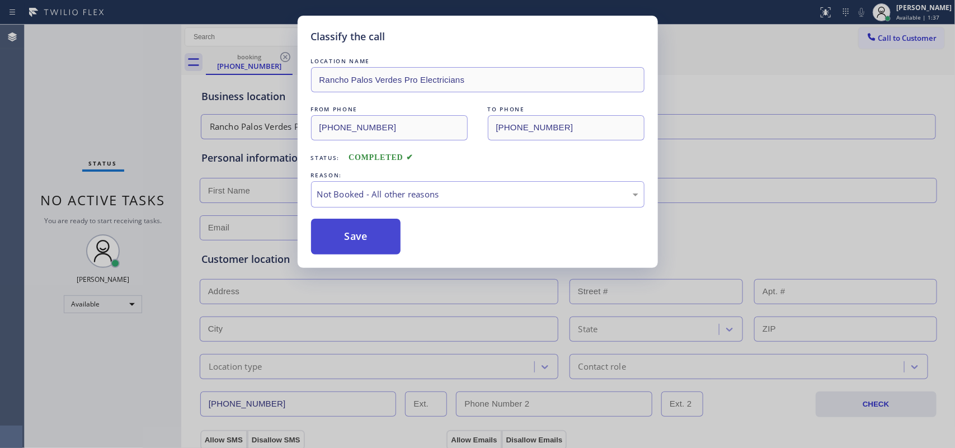
click at [368, 231] on button "Save" at bounding box center [356, 237] width 90 height 36
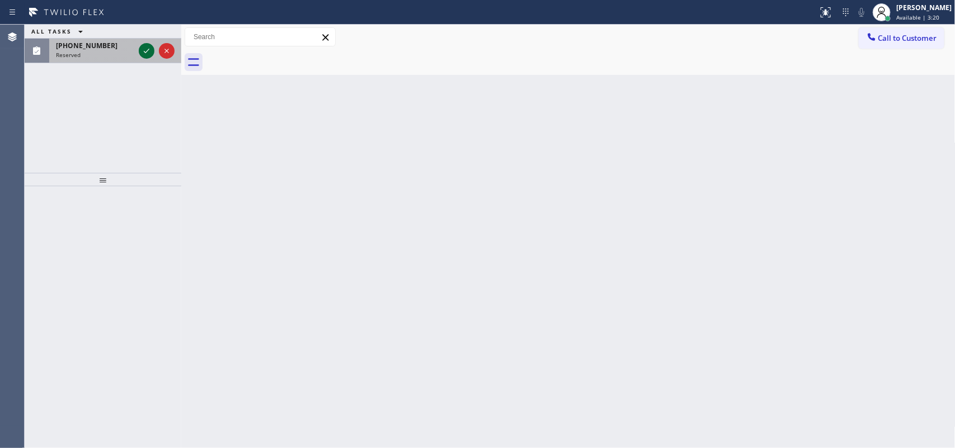
click at [151, 57] on icon at bounding box center [146, 50] width 13 height 13
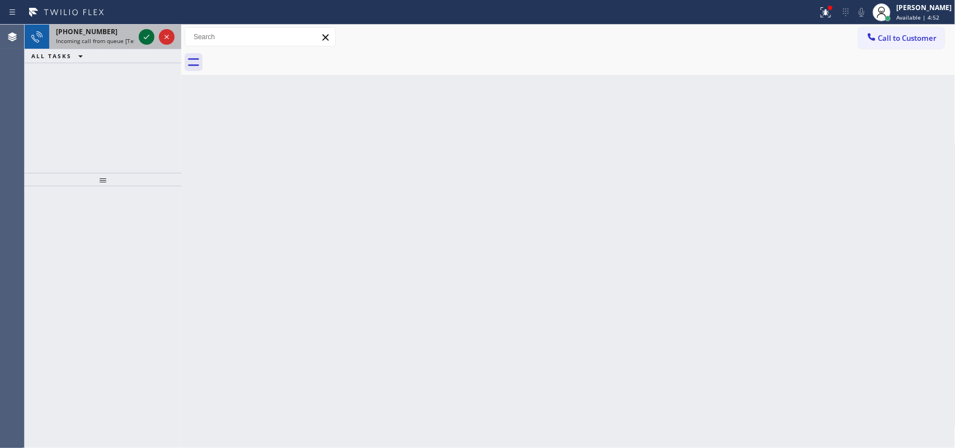
click at [143, 37] on icon at bounding box center [146, 36] width 13 height 13
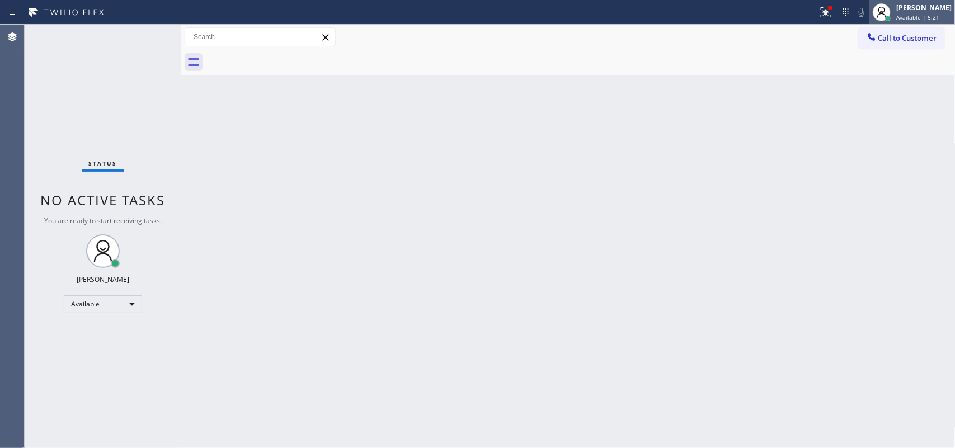
click at [764, 17] on span "Available | 5:21" at bounding box center [917, 17] width 43 height 8
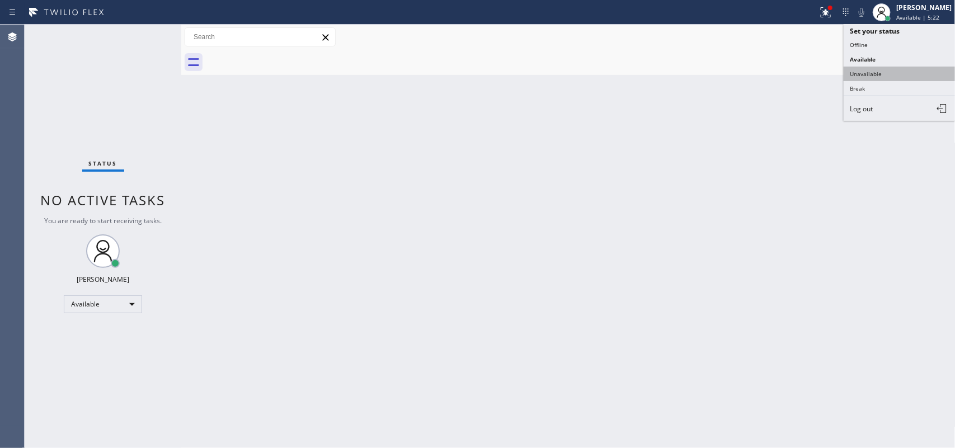
click at [764, 73] on button "Unavailable" at bounding box center [900, 74] width 112 height 15
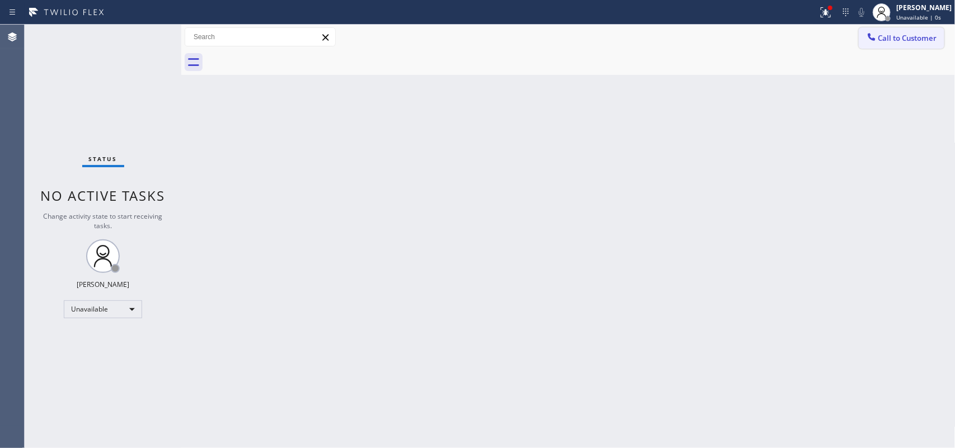
click at [764, 32] on button "Call to Customer" at bounding box center [902, 37] width 86 height 21
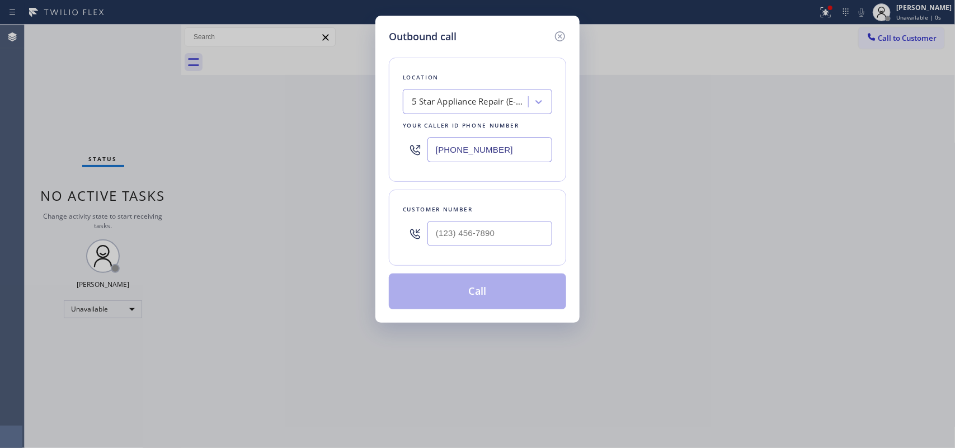
drag, startPoint x: 478, startPoint y: 51, endPoint x: 483, endPoint y: 66, distance: 15.8
click at [478, 51] on div "Location 5 Star Appliance Repair (E-mail Campaign) Your caller id phone number …" at bounding box center [477, 176] width 177 height 265
click at [484, 231] on input "(___) ___-____" at bounding box center [489, 233] width 125 height 25
paste input "310) 405-4645"
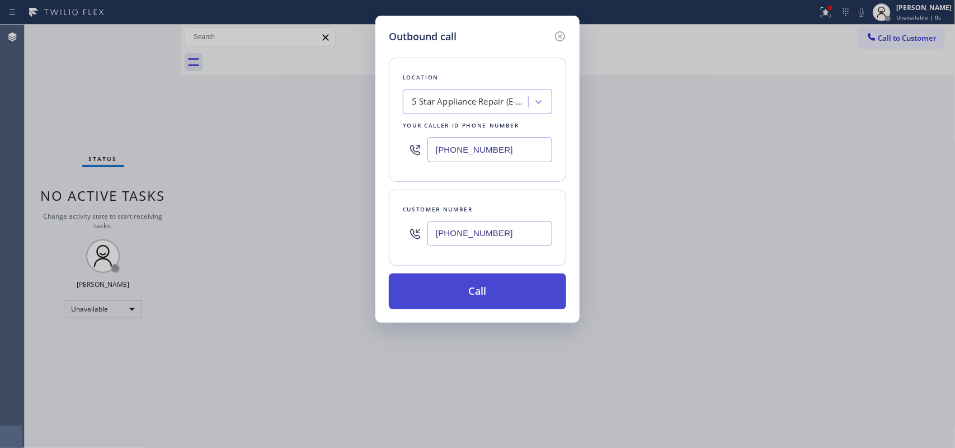
type input "[PHONE_NUMBER]"
click at [503, 300] on button "Call" at bounding box center [477, 292] width 177 height 36
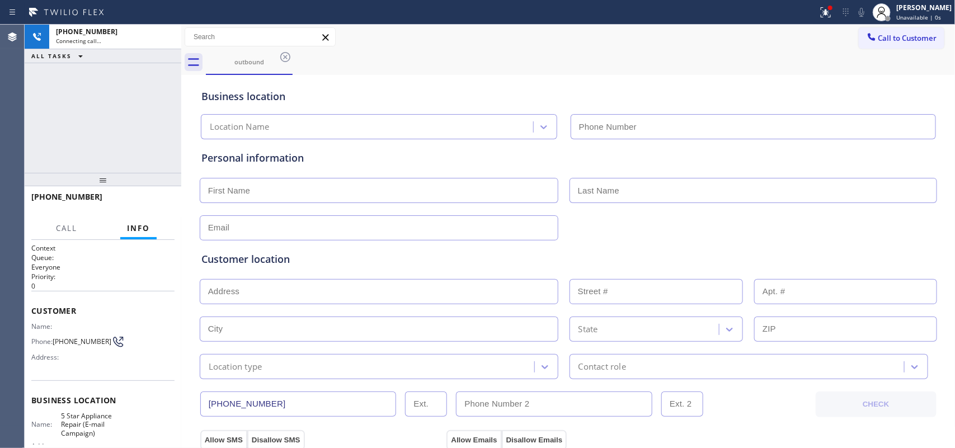
type input "[PHONE_NUMBER]"
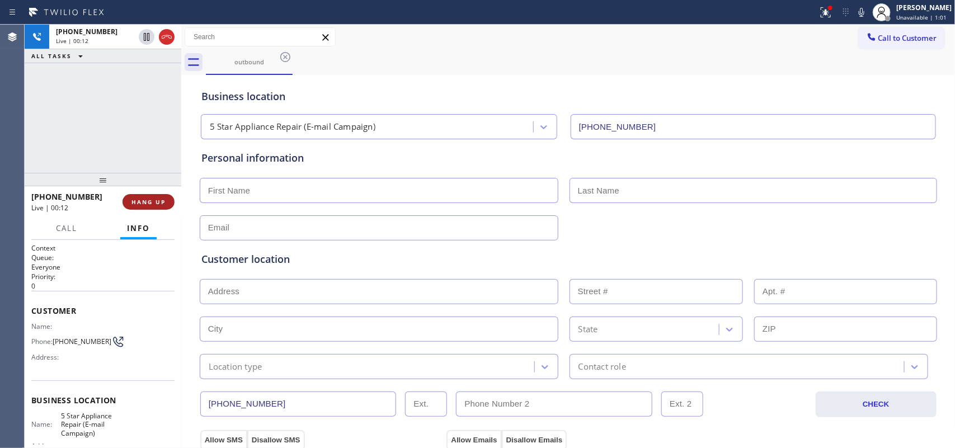
click at [154, 204] on span "HANG UP" at bounding box center [148, 202] width 34 height 8
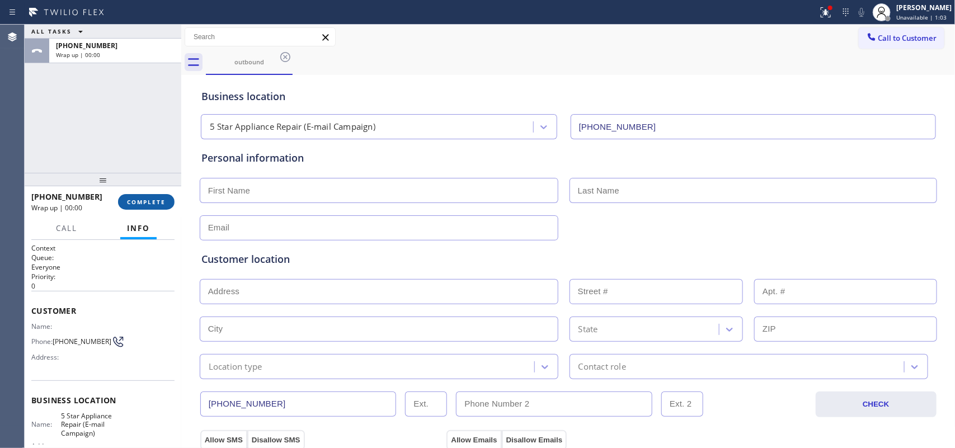
click at [154, 204] on span "COMPLETE" at bounding box center [146, 202] width 39 height 8
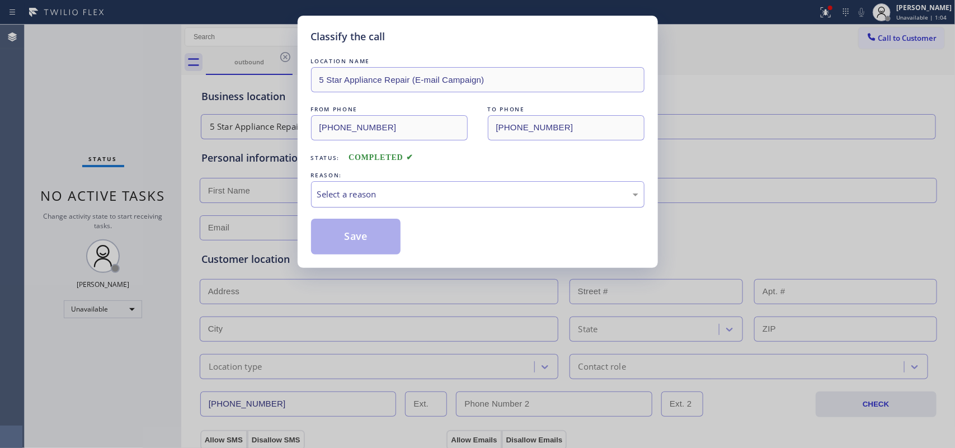
click at [550, 195] on div "Select a reason" at bounding box center [477, 194] width 321 height 13
drag, startPoint x: 375, startPoint y: 252, endPoint x: 446, endPoint y: 195, distance: 91.5
click at [446, 195] on div "LOCATION NAME 5 Star Appliance Repair (E-mail Campaign) FROM PHONE [PHONE_NUMBE…" at bounding box center [477, 154] width 333 height 199
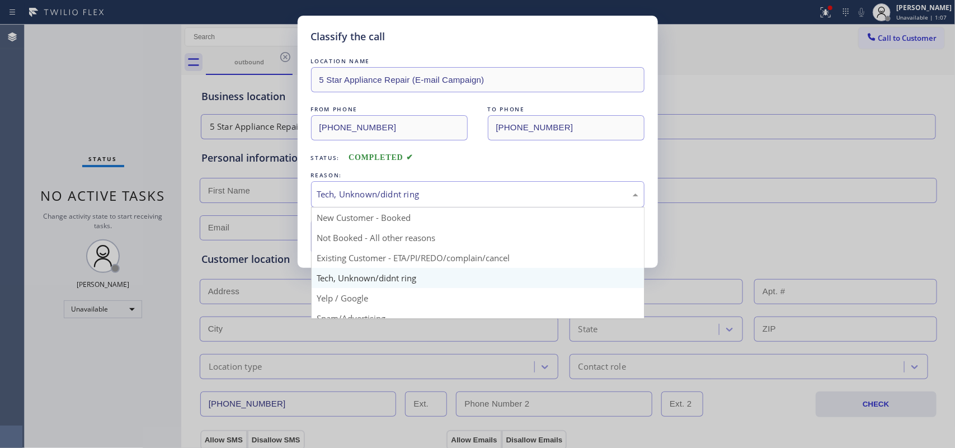
click at [446, 195] on div "Tech, Unknown/didnt ring" at bounding box center [477, 194] width 321 height 13
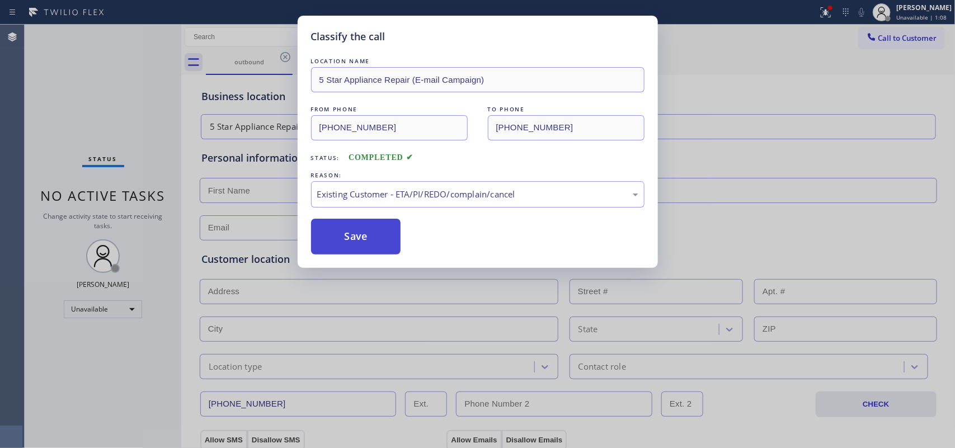
drag, startPoint x: 408, startPoint y: 253, endPoint x: 398, endPoint y: 249, distance: 11.1
drag, startPoint x: 384, startPoint y: 239, endPoint x: 406, endPoint y: 219, distance: 30.5
click at [383, 239] on button "Save" at bounding box center [356, 237] width 90 height 36
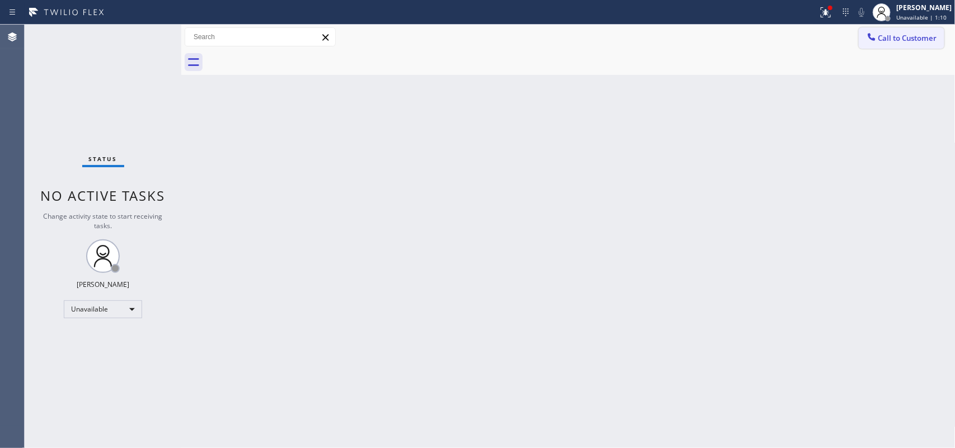
click at [764, 43] on span "Call to Customer" at bounding box center [907, 38] width 59 height 10
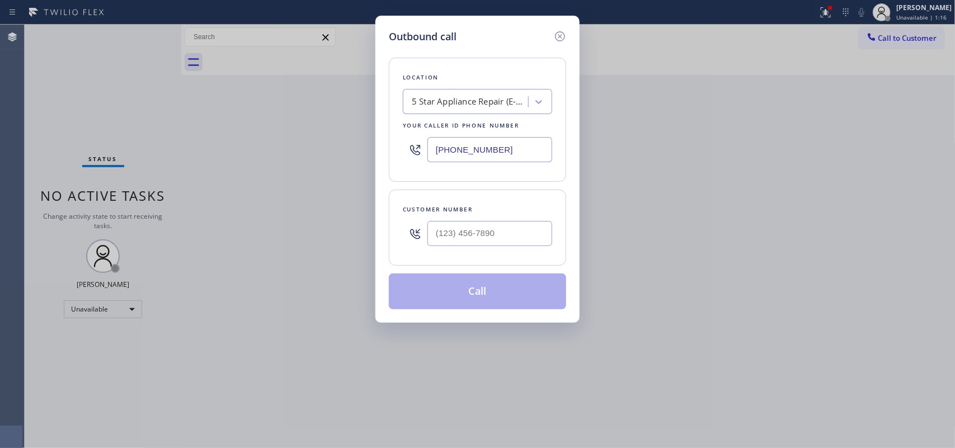
click at [479, 63] on div "Location 5 Star Appliance Repair (E-mail Campaign) Your caller id phone number …" at bounding box center [477, 120] width 177 height 124
click at [486, 232] on input "(___) ___-____" at bounding box center [489, 233] width 125 height 25
drag, startPoint x: 456, startPoint y: 230, endPoint x: 426, endPoint y: 228, distance: 29.7
click at [426, 228] on div "(___) ___-____" at bounding box center [477, 233] width 149 height 36
paste input "917) 453-1005"
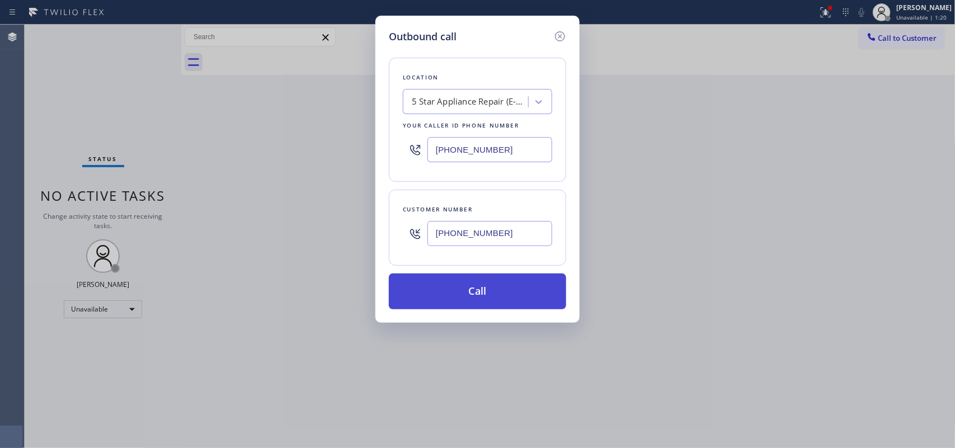
type input "[PHONE_NUMBER]"
click at [468, 303] on button "Call" at bounding box center [477, 292] width 177 height 36
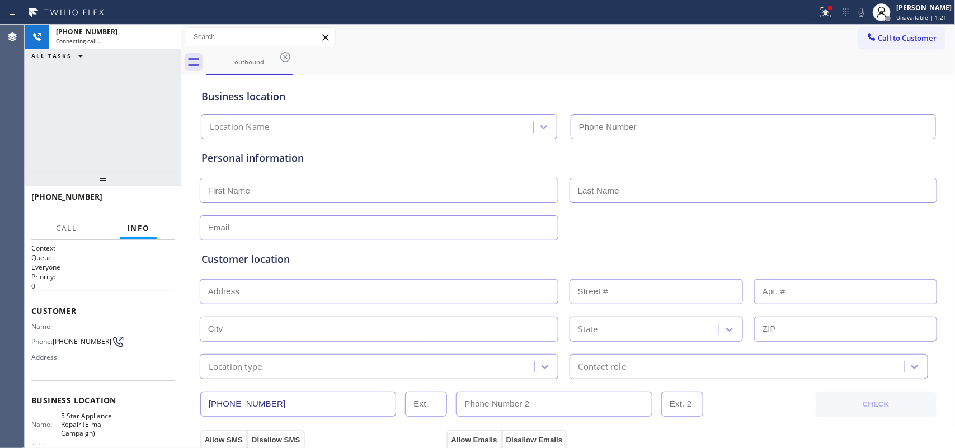
type input "[PHONE_NUMBER]"
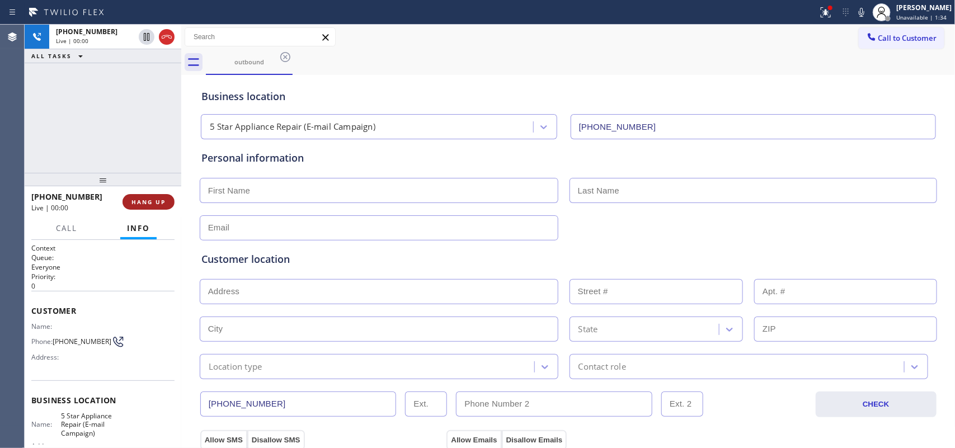
click at [138, 202] on span "HANG UP" at bounding box center [148, 202] width 34 height 8
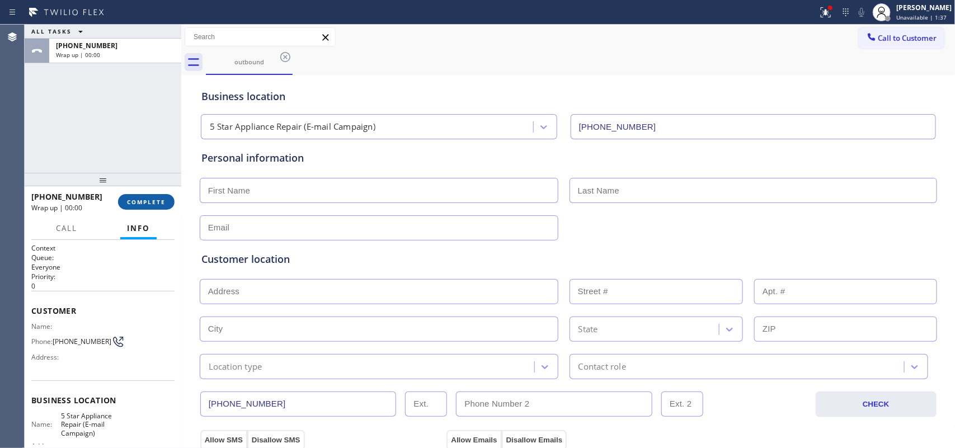
click at [148, 204] on span "COMPLETE" at bounding box center [146, 202] width 39 height 8
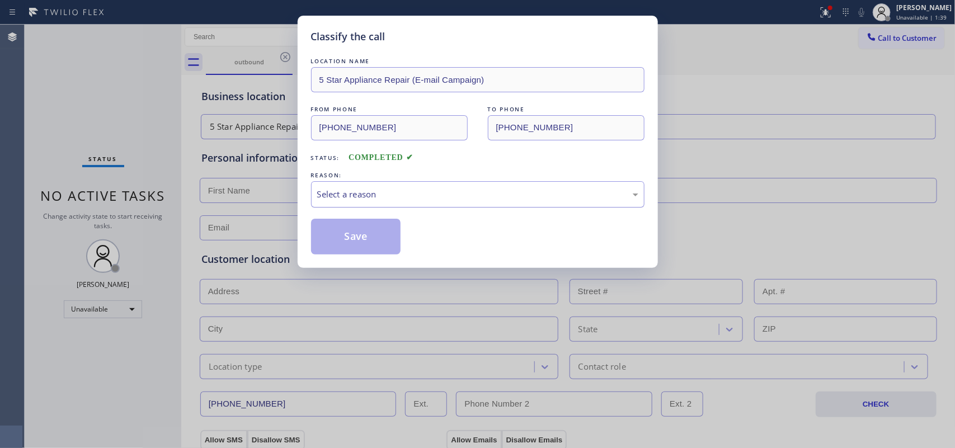
click at [471, 194] on div "Select a reason" at bounding box center [477, 194] width 321 height 13
drag, startPoint x: 425, startPoint y: 255, endPoint x: 390, endPoint y: 249, distance: 35.7
click at [421, 255] on div "Save" at bounding box center [477, 237] width 333 height 36
drag, startPoint x: 364, startPoint y: 242, endPoint x: 552, endPoint y: 182, distance: 197.4
click at [364, 241] on button "Save" at bounding box center [356, 237] width 90 height 36
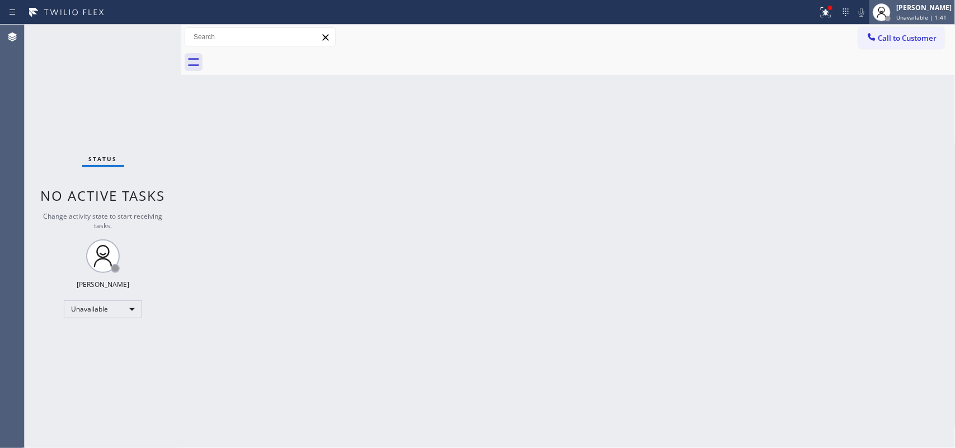
click at [764, 13] on span "Unavailable | 1:41" at bounding box center [921, 17] width 50 height 8
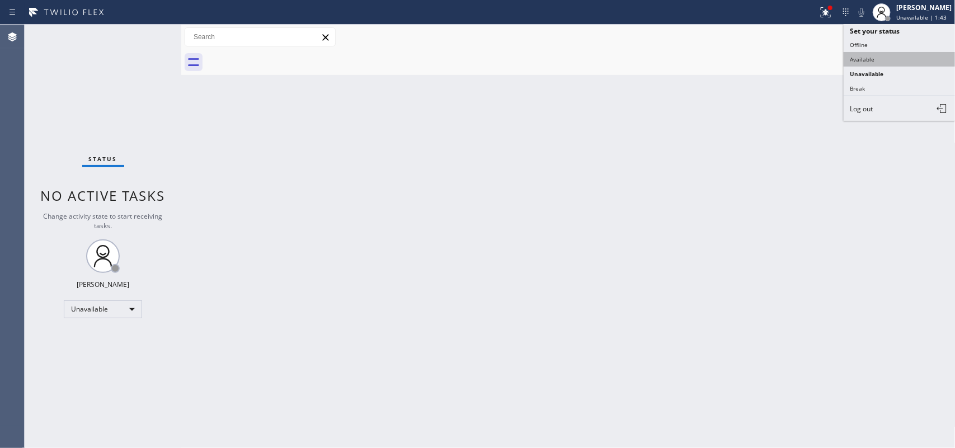
click at [764, 64] on button "Available" at bounding box center [900, 59] width 112 height 15
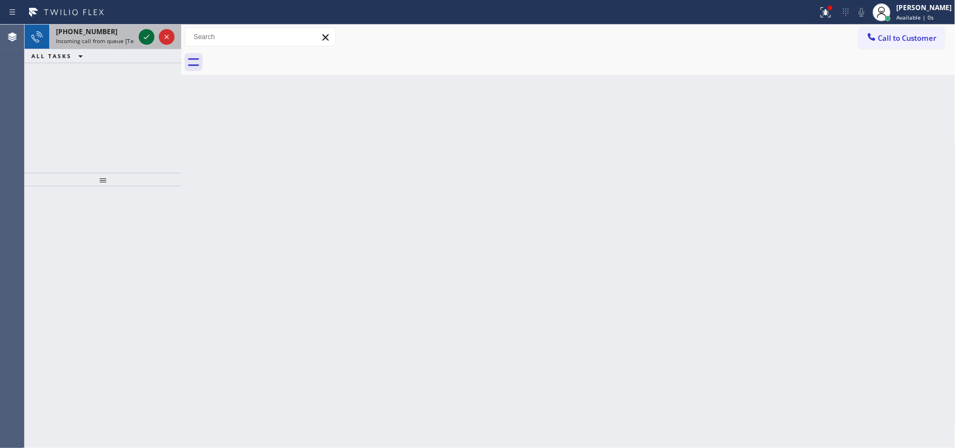
click at [145, 35] on icon at bounding box center [146, 36] width 13 height 13
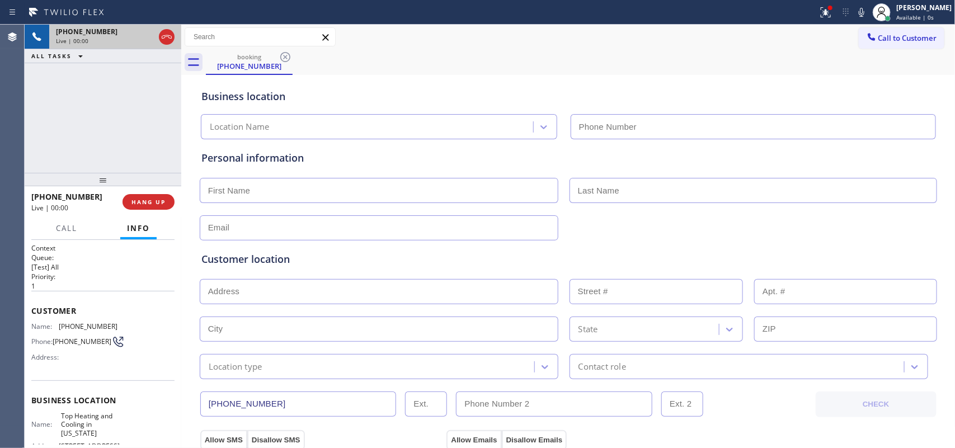
type input "[PHONE_NUMBER]"
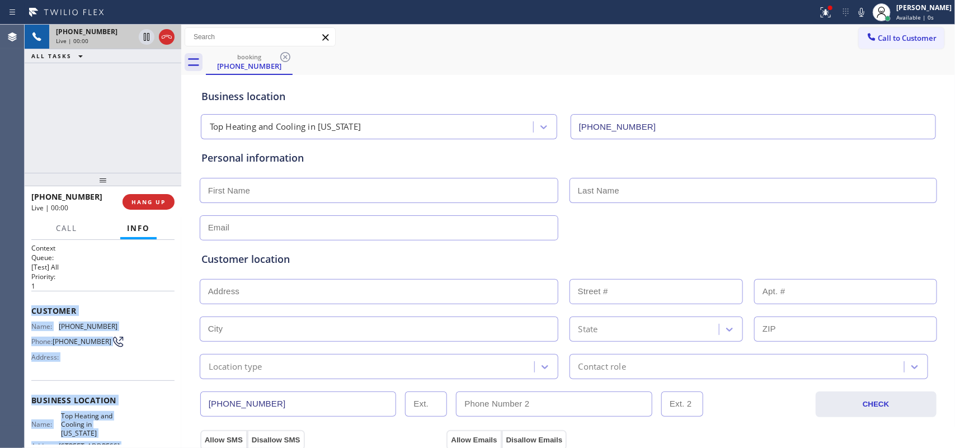
drag, startPoint x: 104, startPoint y: 325, endPoint x: 29, endPoint y: 314, distance: 76.3
click at [29, 314] on div "Context Queue: [Test] All Priority: 1 Customer Name: [PHONE_NUMBER] Phone: [PHO…" at bounding box center [103, 344] width 157 height 209
click at [163, 197] on button "HANG UP" at bounding box center [149, 202] width 52 height 16
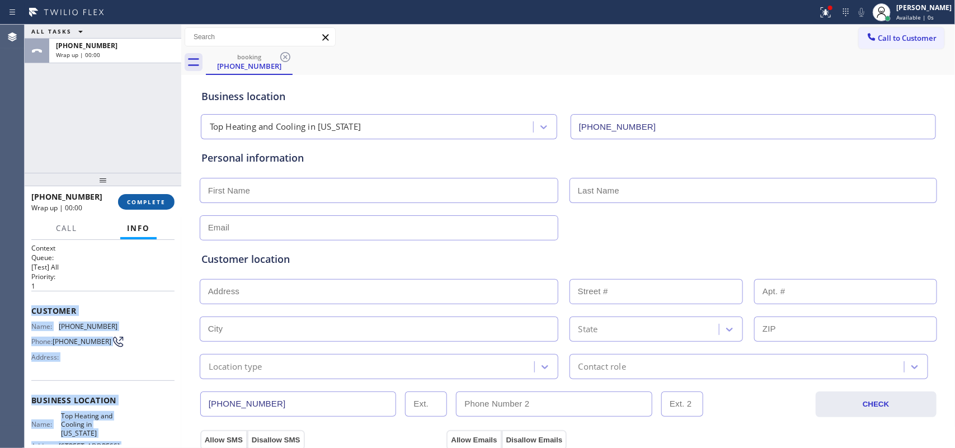
click at [163, 197] on button "COMPLETE" at bounding box center [146, 202] width 56 height 16
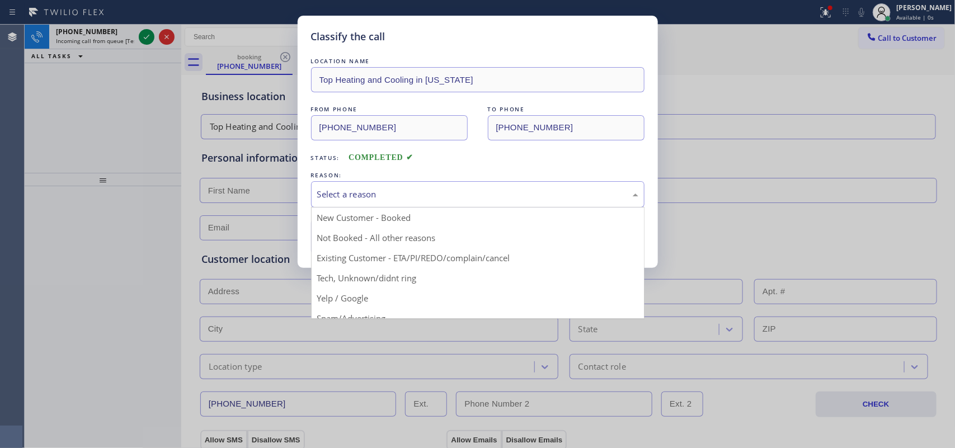
click at [477, 196] on div "Select a reason" at bounding box center [477, 194] width 321 height 13
drag, startPoint x: 409, startPoint y: 280, endPoint x: 390, endPoint y: 260, distance: 27.7
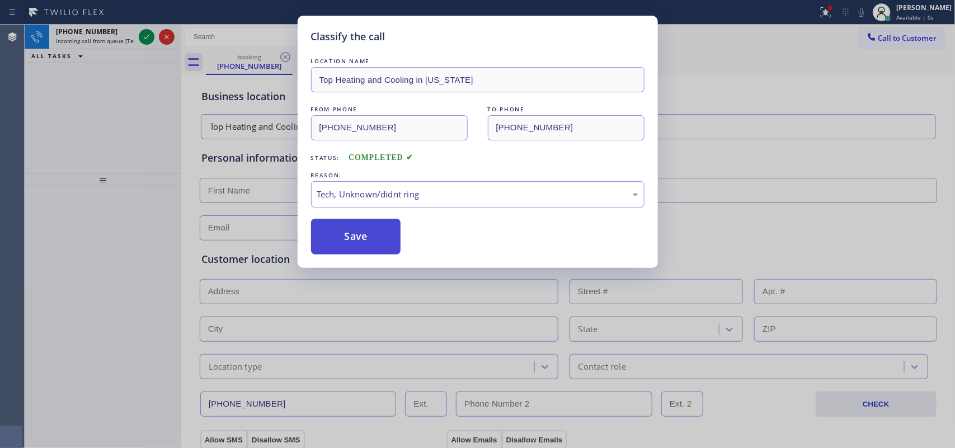
drag, startPoint x: 370, startPoint y: 241, endPoint x: 227, endPoint y: 146, distance: 171.9
click at [369, 239] on button "Save" at bounding box center [356, 237] width 90 height 36
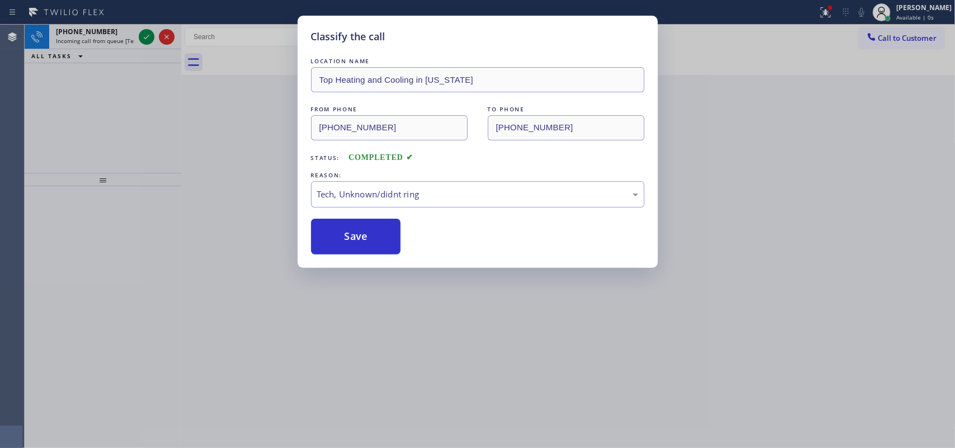
click at [144, 34] on div "Classify the call LOCATION NAME Top Heating and Cooling in [US_STATE] FROM PHON…" at bounding box center [477, 224] width 955 height 448
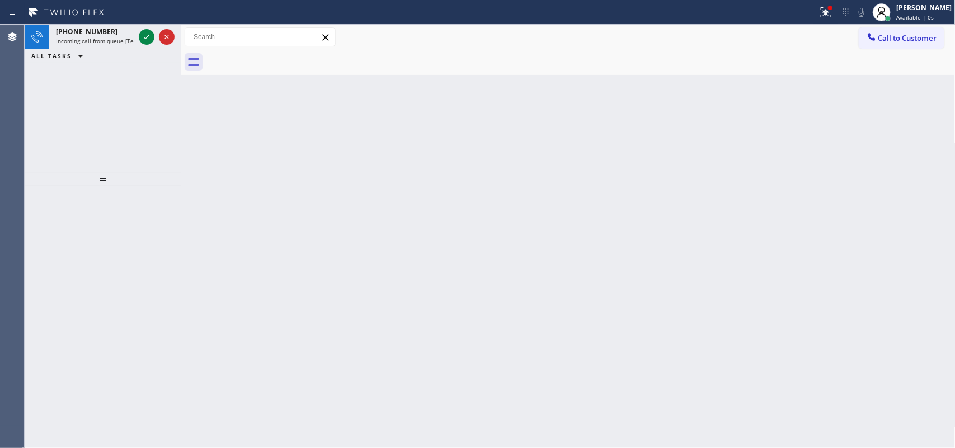
click at [144, 34] on icon at bounding box center [146, 36] width 13 height 13
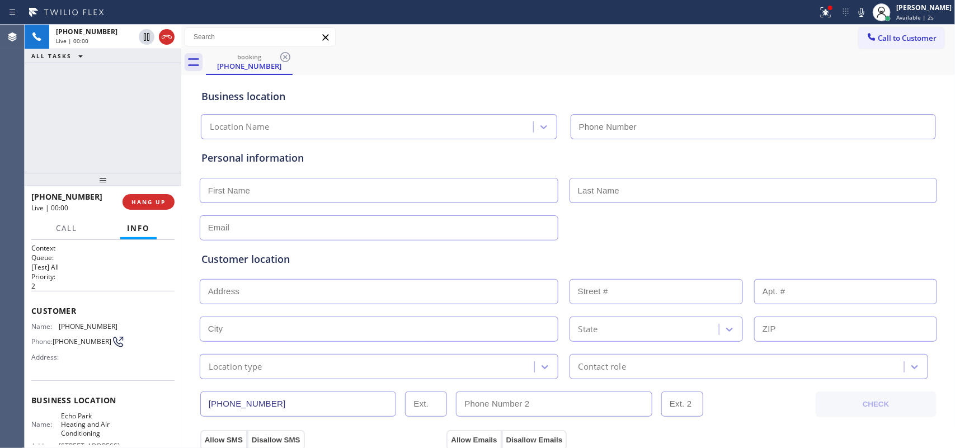
type input "[PHONE_NUMBER]"
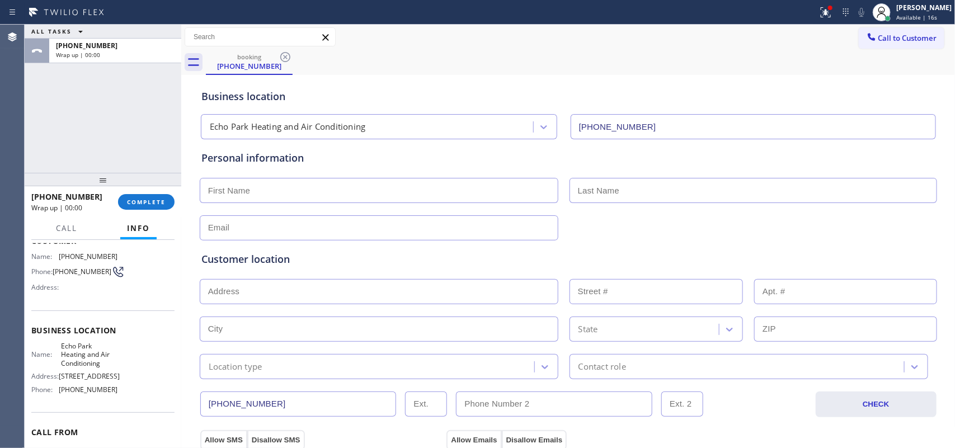
scroll to position [133, 0]
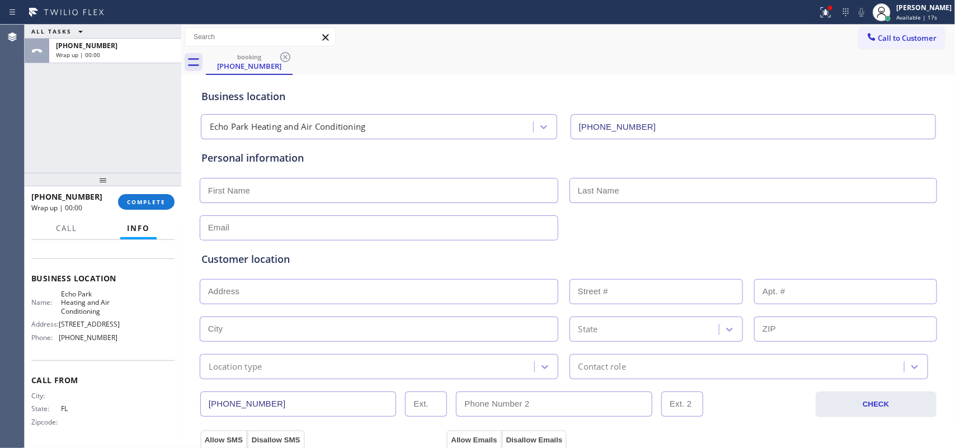
drag, startPoint x: 106, startPoint y: 399, endPoint x: 93, endPoint y: 324, distance: 75.5
click at [93, 324] on div "Context Queue: [Test] All Priority: 2 Customer Name: [PHONE_NUMBER] Phone: [PHO…" at bounding box center [102, 283] width 143 height 324
click at [115, 335] on div "Name: Echo Park Heating and Air Conditioning Address: [STREET_ADDRESS] Phone: […" at bounding box center [102, 318] width 143 height 56
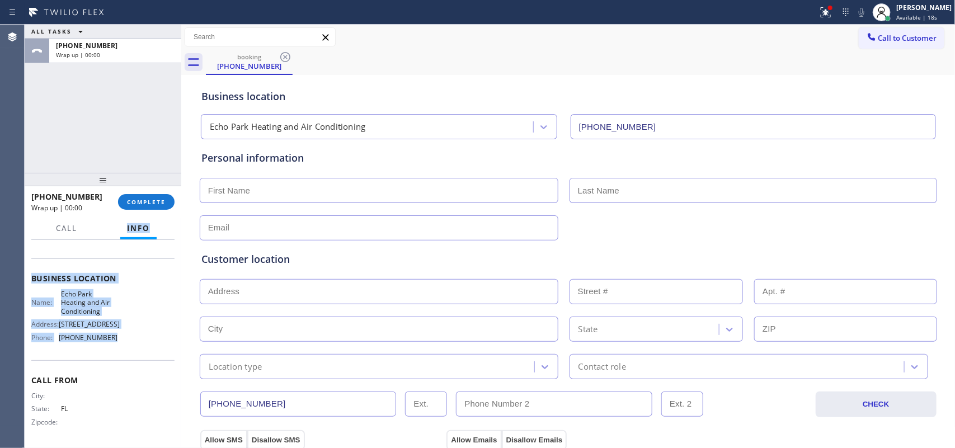
scroll to position [0, 0]
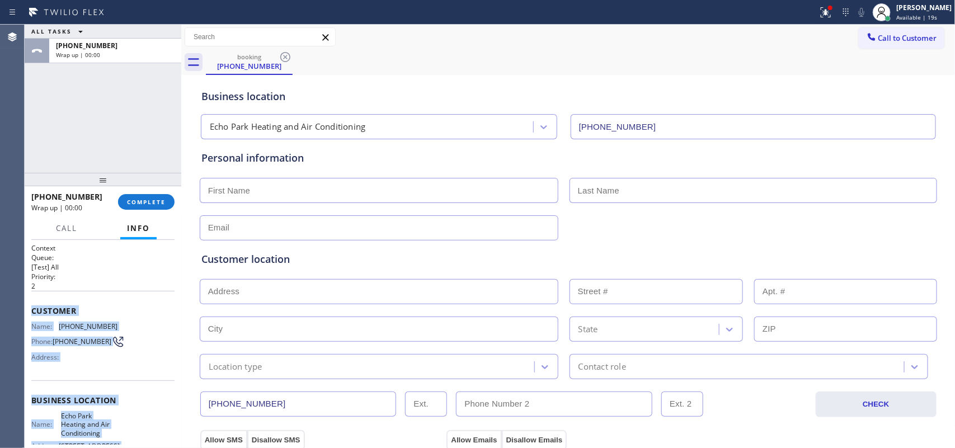
drag, startPoint x: 116, startPoint y: 337, endPoint x: 25, endPoint y: 305, distance: 96.1
click at [25, 305] on div "Context Queue: [Test] All Priority: 2 Customer Name: [PHONE_NUMBER] Phone: [PHO…" at bounding box center [103, 344] width 157 height 209
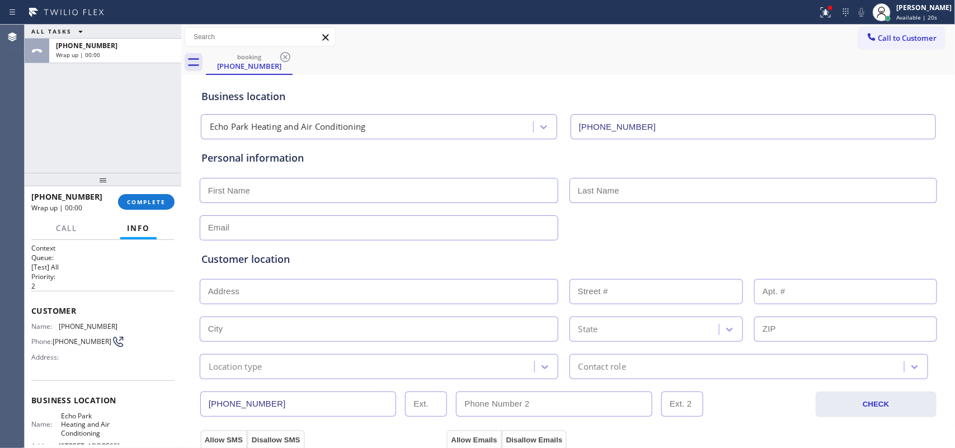
click at [151, 191] on div "[PHONE_NUMBER] Wrap up | 00:00 COMPLETE" at bounding box center [102, 201] width 143 height 29
drag, startPoint x: 155, startPoint y: 197, endPoint x: 182, endPoint y: 194, distance: 27.1
click at [155, 199] on span "COMPLETE" at bounding box center [146, 202] width 39 height 8
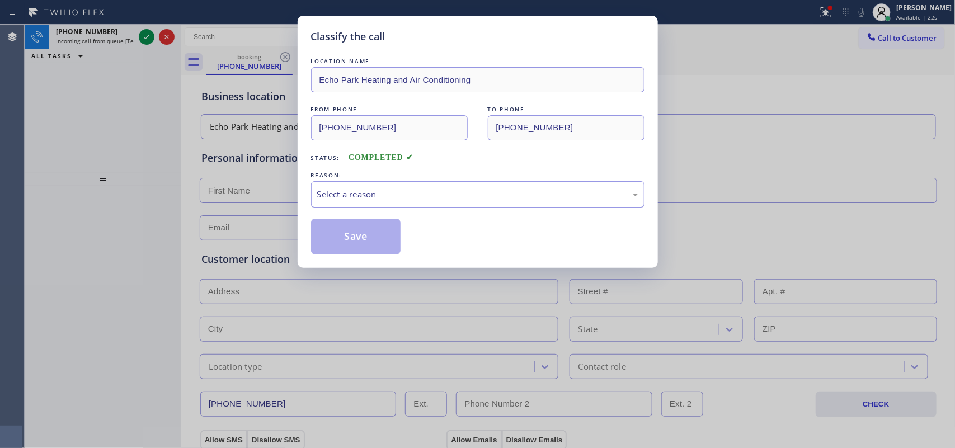
click at [393, 192] on div "Select a reason" at bounding box center [477, 194] width 321 height 13
click at [364, 238] on button "Save" at bounding box center [356, 237] width 90 height 36
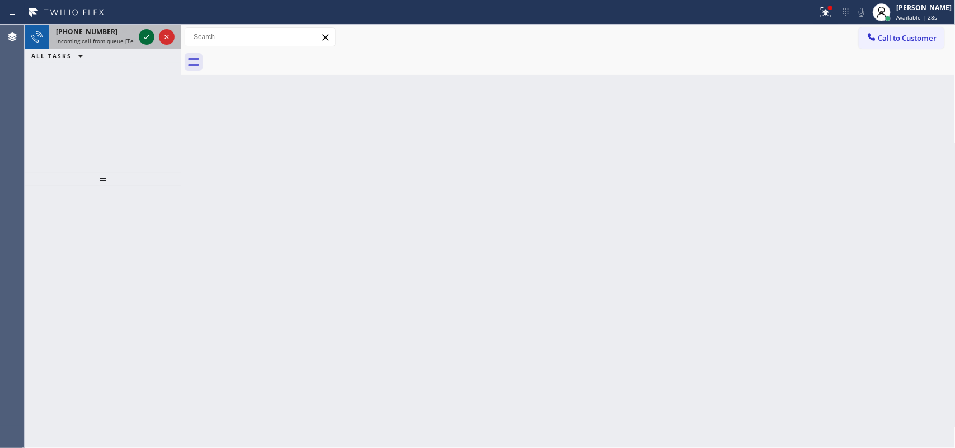
click at [147, 35] on icon at bounding box center [146, 36] width 13 height 13
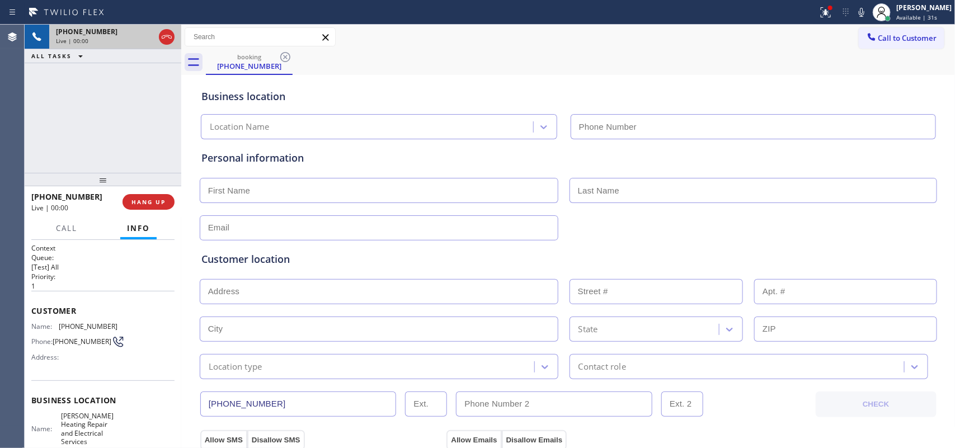
type input "[PHONE_NUMBER]"
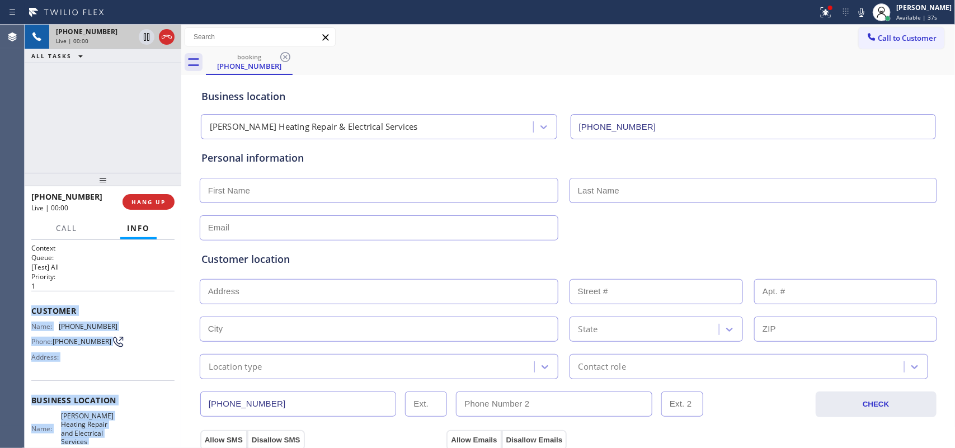
drag, startPoint x: 121, startPoint y: 344, endPoint x: 31, endPoint y: 314, distance: 95.5
click at [31, 314] on div "Context Queue: [Test] All Priority: 1 Customer Name: [PHONE_NUMBER] Phone: [PHO…" at bounding box center [102, 409] width 143 height 332
click at [169, 200] on button "HANG UP" at bounding box center [149, 202] width 52 height 16
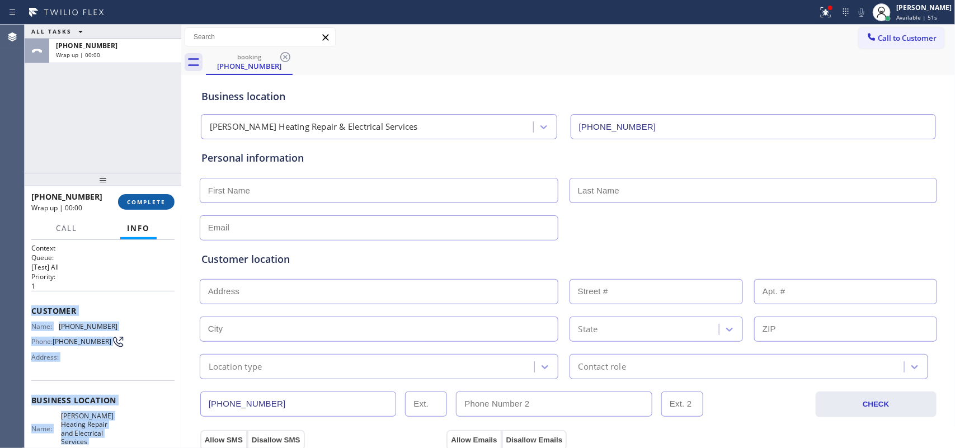
click at [153, 202] on span "COMPLETE" at bounding box center [146, 202] width 39 height 8
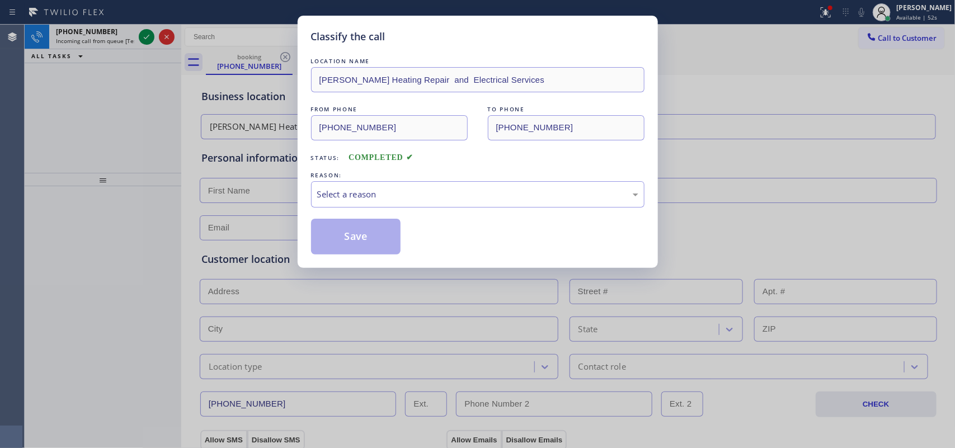
click at [368, 176] on div "REASON:" at bounding box center [477, 175] width 333 height 12
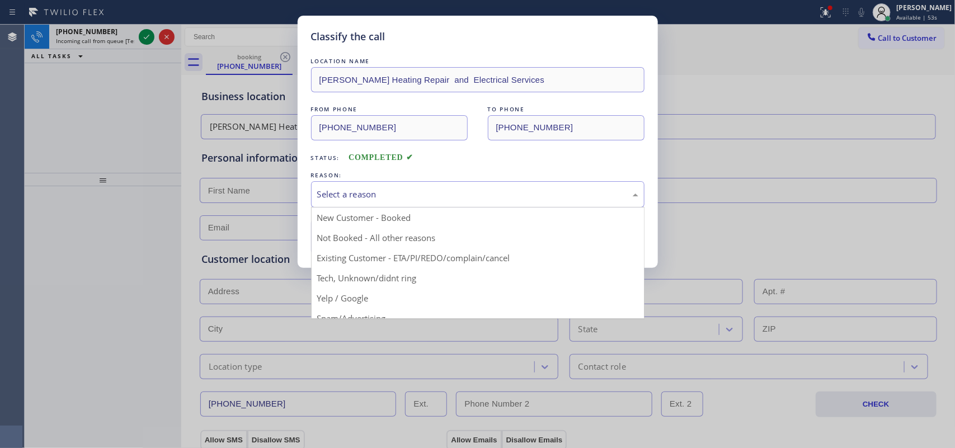
click at [381, 196] on div "Select a reason" at bounding box center [477, 194] width 321 height 13
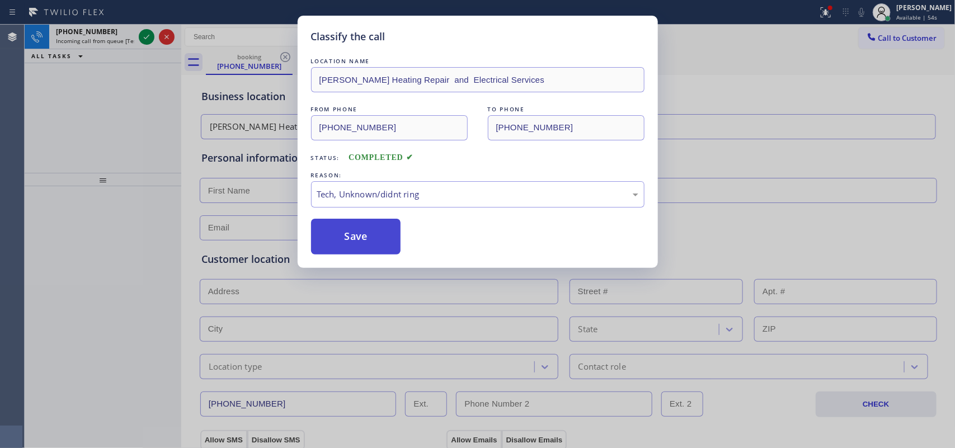
click at [361, 244] on button "Save" at bounding box center [356, 237] width 90 height 36
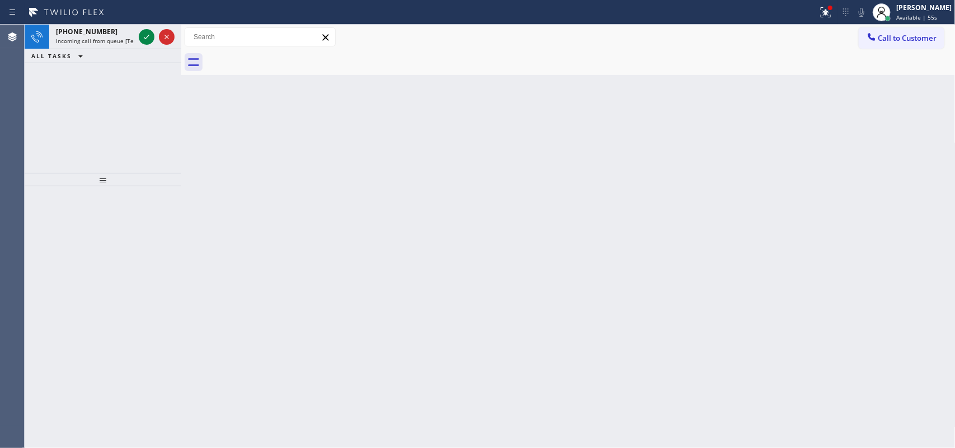
click at [152, 34] on div "Classify the call LOCATION NAME appliance parts center FROM PHONE [PHONE_NUMBER…" at bounding box center [490, 236] width 930 height 423
click at [147, 35] on icon at bounding box center [146, 36] width 13 height 13
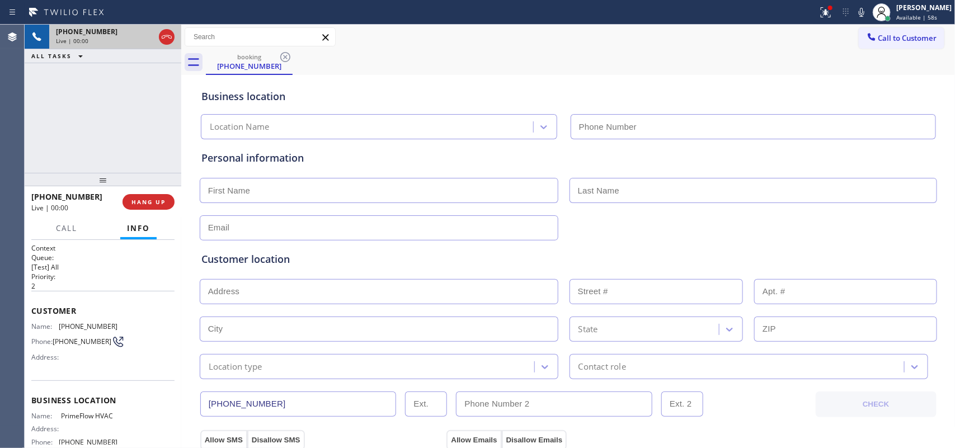
type input "[PHONE_NUMBER]"
click at [158, 202] on span "HANG UP" at bounding box center [148, 202] width 34 height 8
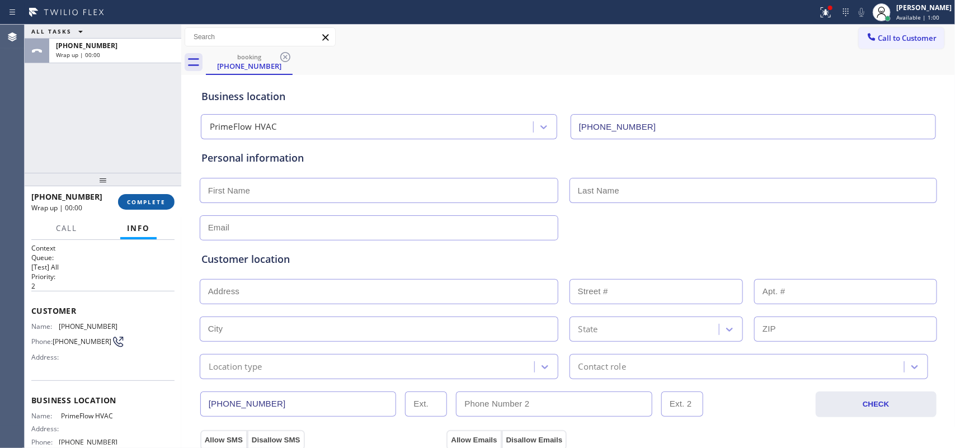
drag, startPoint x: 154, startPoint y: 200, endPoint x: 333, endPoint y: 196, distance: 178.5
click at [156, 200] on span "COMPLETE" at bounding box center [146, 202] width 39 height 8
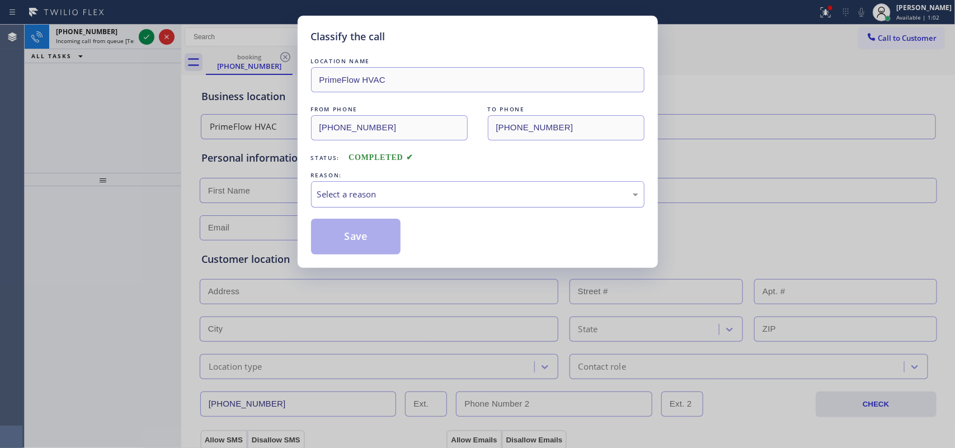
click at [392, 185] on div "Select a reason" at bounding box center [477, 194] width 333 height 26
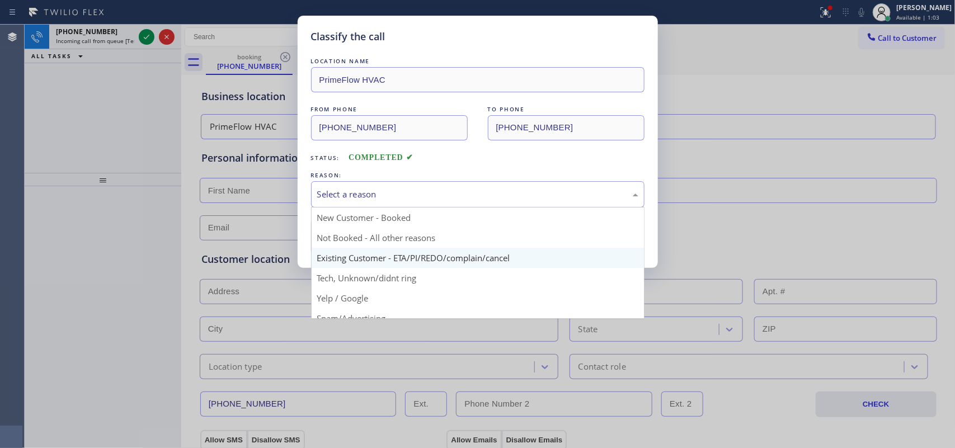
scroll to position [77, 0]
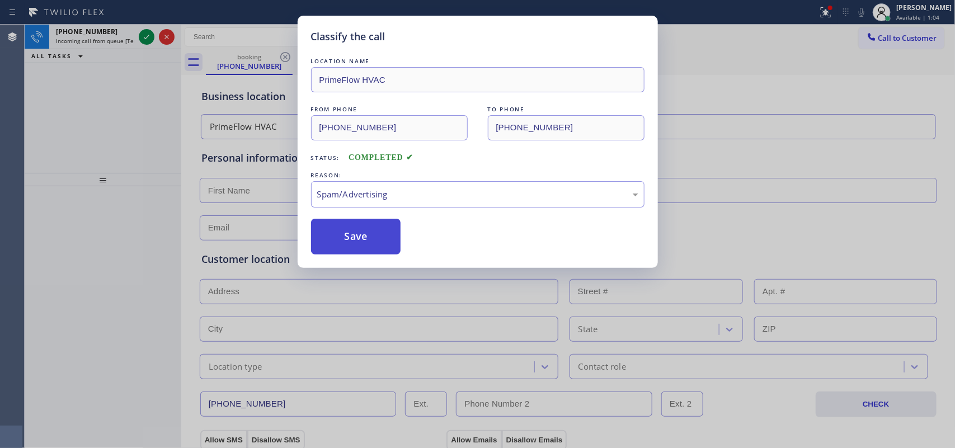
click at [368, 237] on button "Save" at bounding box center [356, 237] width 90 height 36
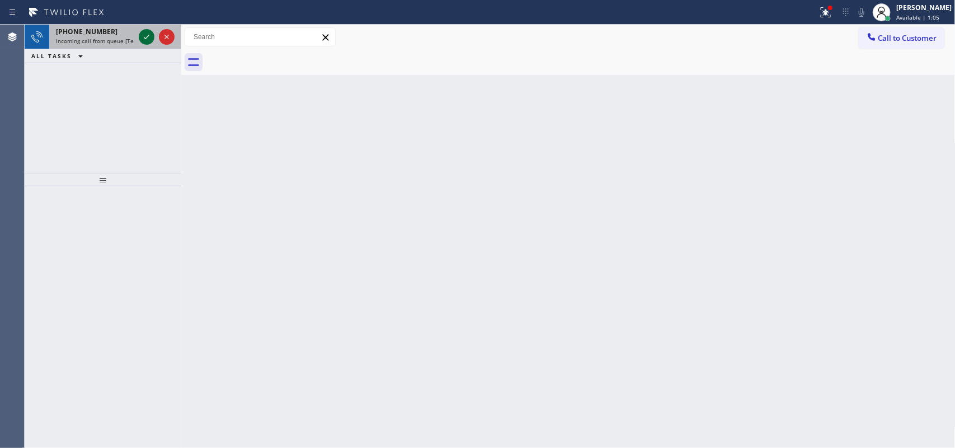
click at [149, 32] on icon at bounding box center [146, 36] width 13 height 13
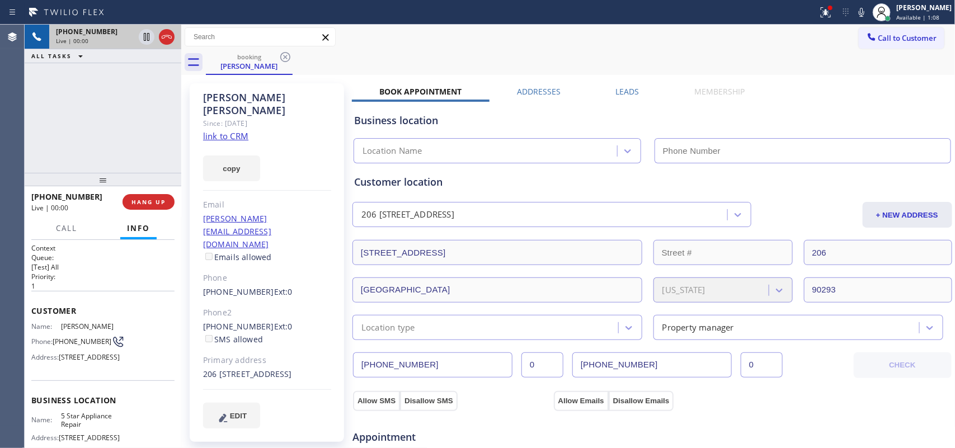
type input "[PHONE_NUMBER]"
click at [231, 130] on link "link to CRM" at bounding box center [225, 135] width 45 height 11
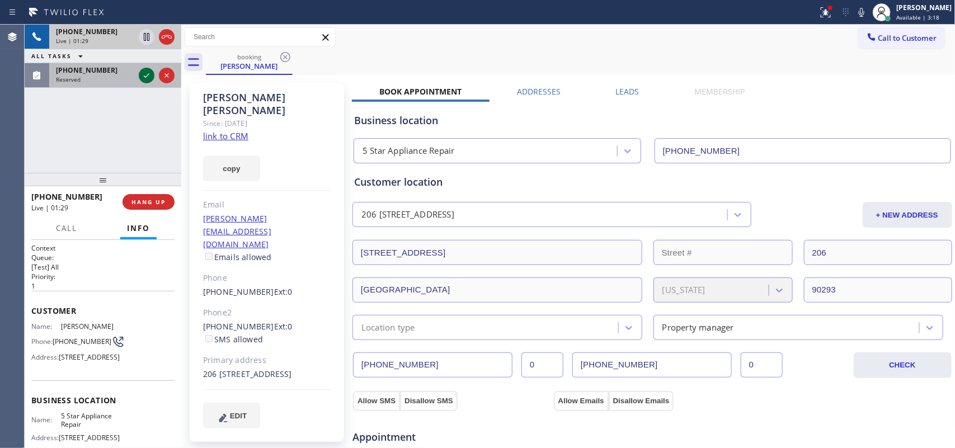
click at [140, 70] on icon at bounding box center [146, 75] width 13 height 13
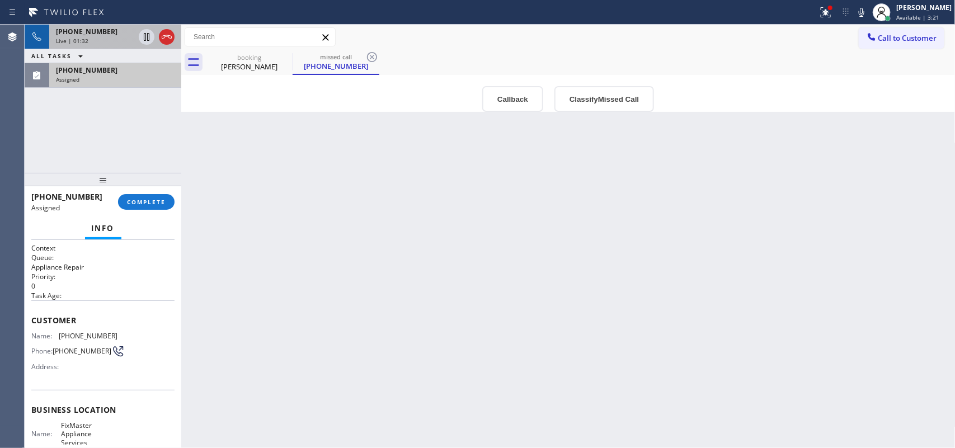
click at [110, 37] on div "Live | 01:32" at bounding box center [95, 41] width 78 height 8
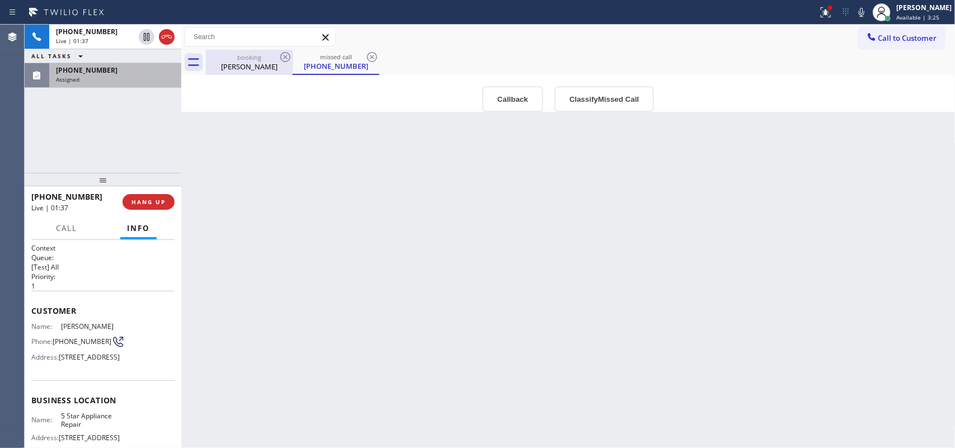
click at [228, 67] on div "[PERSON_NAME]" at bounding box center [249, 67] width 84 height 10
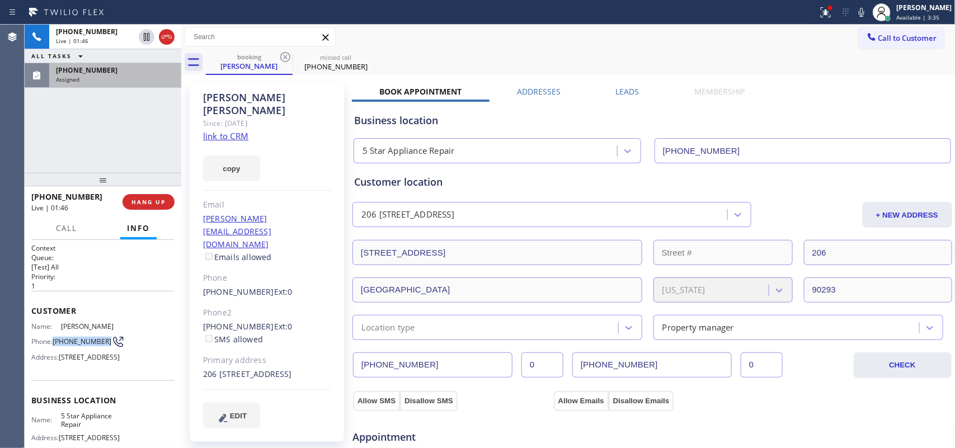
drag, startPoint x: 77, startPoint y: 348, endPoint x: 53, endPoint y: 335, distance: 27.5
click at [53, 335] on div "Phone: [PHONE_NUMBER]" at bounding box center [74, 341] width 86 height 13
click at [90, 40] on div "Live | 01:52" at bounding box center [95, 41] width 78 height 8
click at [69, 228] on span "Call" at bounding box center [66, 228] width 21 height 10
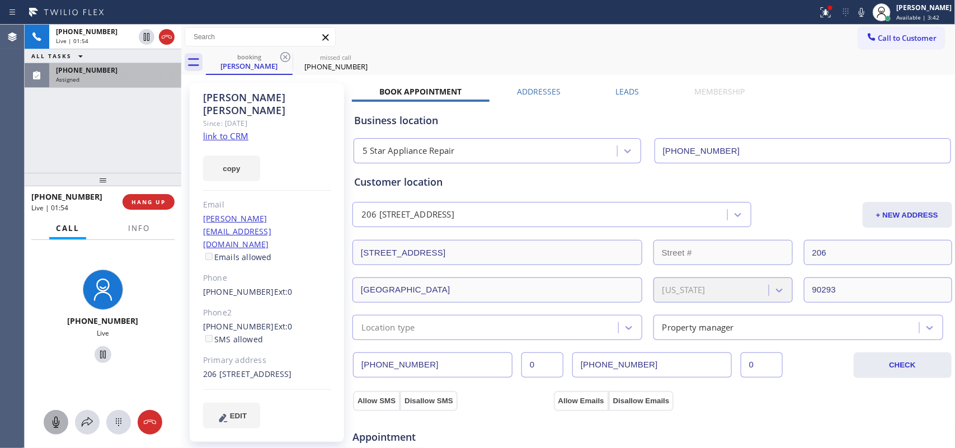
click at [53, 358] on icon at bounding box center [55, 422] width 13 height 13
click at [100, 352] on icon at bounding box center [103, 355] width 6 height 8
click at [119, 76] on div "Assigned" at bounding box center [115, 80] width 119 height 8
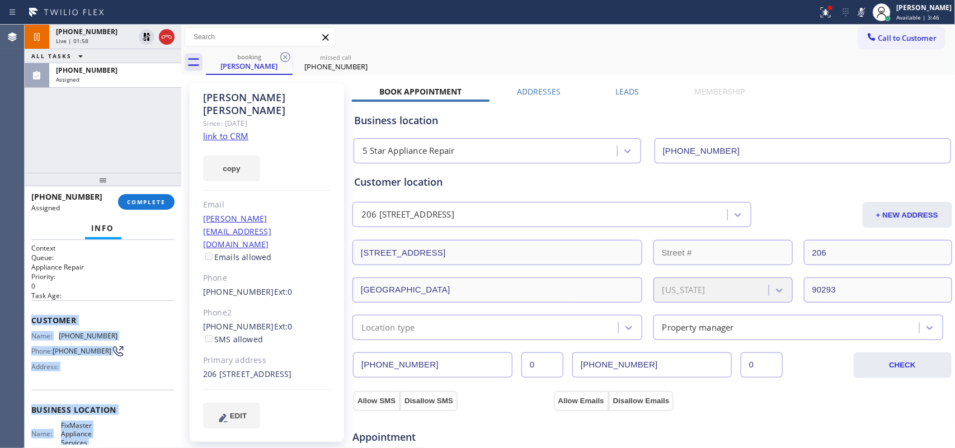
drag, startPoint x: 121, startPoint y: 352, endPoint x: 27, endPoint y: 323, distance: 98.5
click at [27, 323] on div "Context Queue: Appliance Repair Priority: 0 Task Age: Customer Name: [PHONE_NUM…" at bounding box center [103, 344] width 157 height 209
drag, startPoint x: 161, startPoint y: 205, endPoint x: 390, endPoint y: 219, distance: 229.8
click at [161, 204] on span "COMPLETE" at bounding box center [146, 202] width 39 height 8
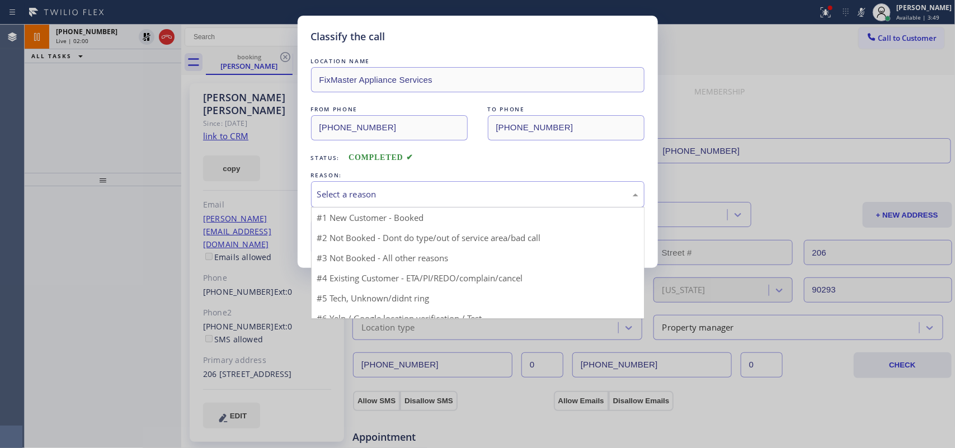
click at [502, 205] on div "Select a reason" at bounding box center [477, 194] width 333 height 26
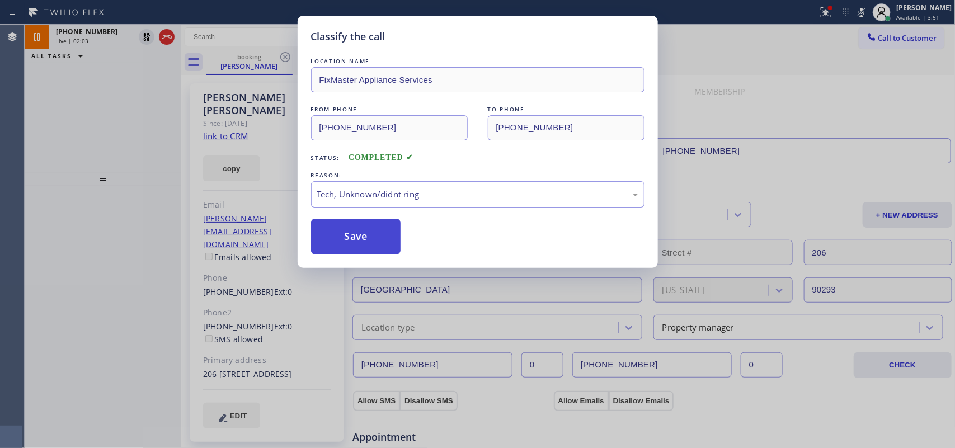
click at [357, 247] on button "Save" at bounding box center [356, 237] width 90 height 36
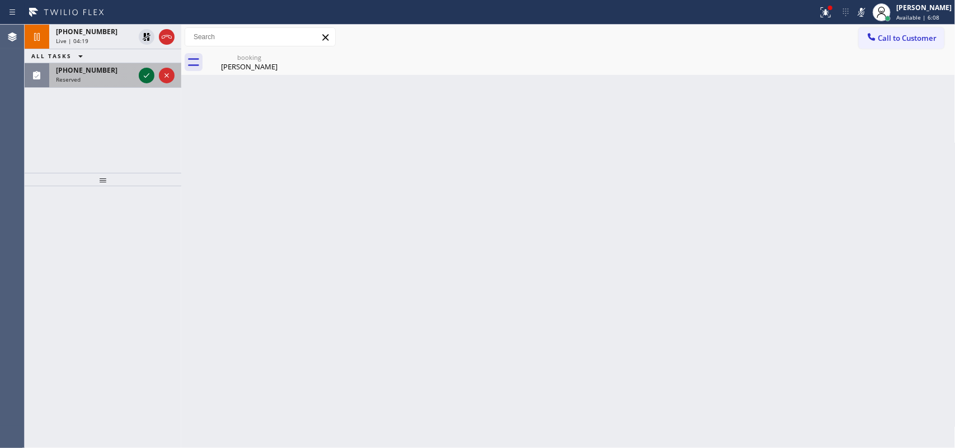
click at [147, 69] on button at bounding box center [147, 76] width 16 height 16
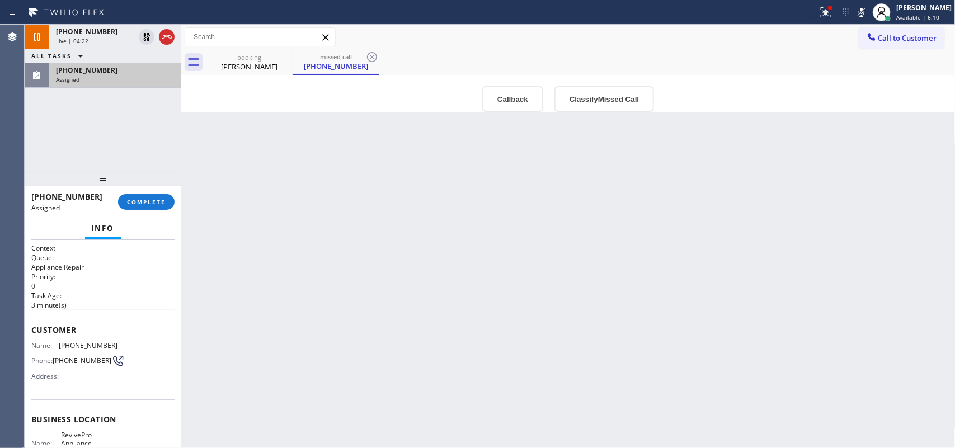
scroll to position [140, 0]
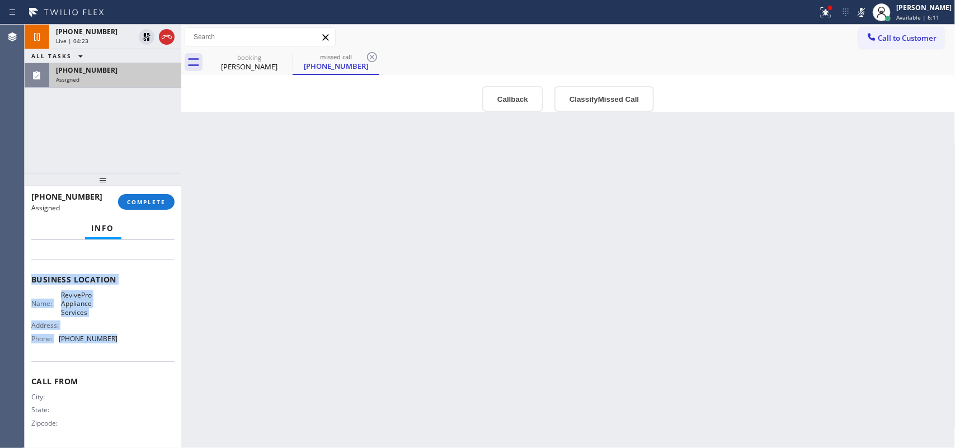
drag, startPoint x: 139, startPoint y: 345, endPoint x: 108, endPoint y: 231, distance: 117.6
click at [108, 234] on div "Info Context Queue: Appliance Repair Priority: 0 Task Age: [DEMOGRAPHIC_DATA] m…" at bounding box center [103, 333] width 157 height 230
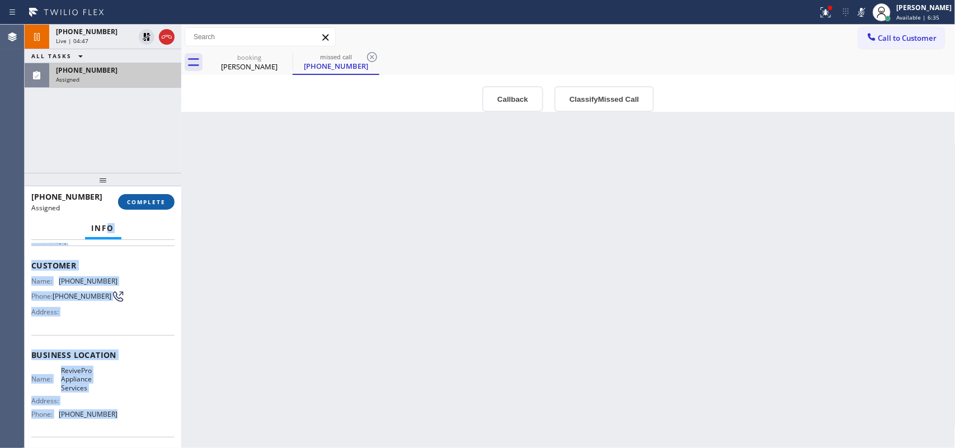
click at [155, 199] on span "COMPLETE" at bounding box center [146, 202] width 39 height 8
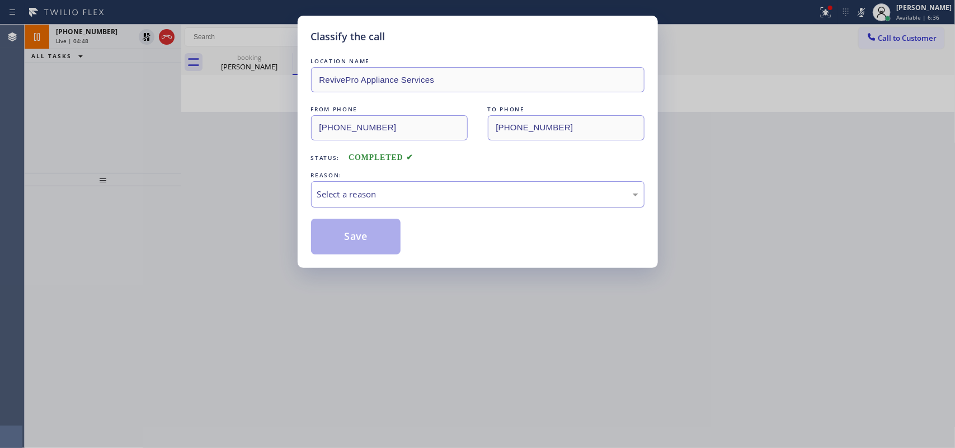
click at [379, 191] on div "Select a reason" at bounding box center [477, 194] width 321 height 13
click at [370, 247] on button "Save" at bounding box center [356, 237] width 90 height 36
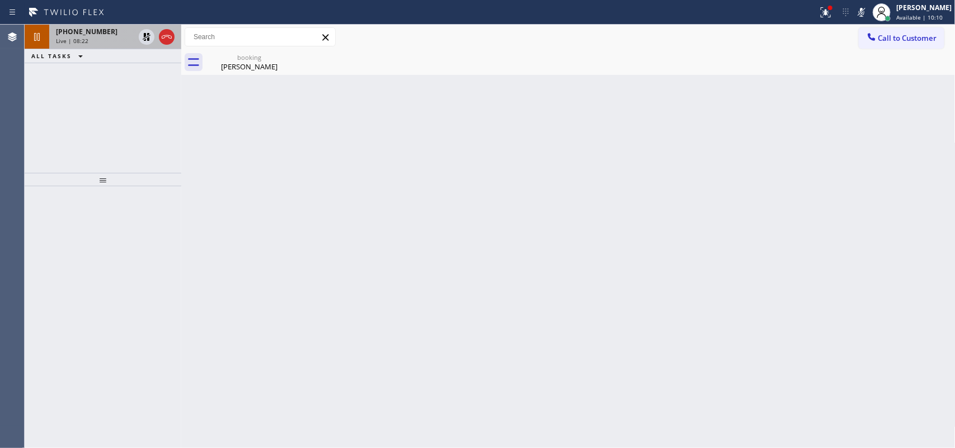
click at [103, 40] on div "Live | 08:22" at bounding box center [95, 41] width 78 height 8
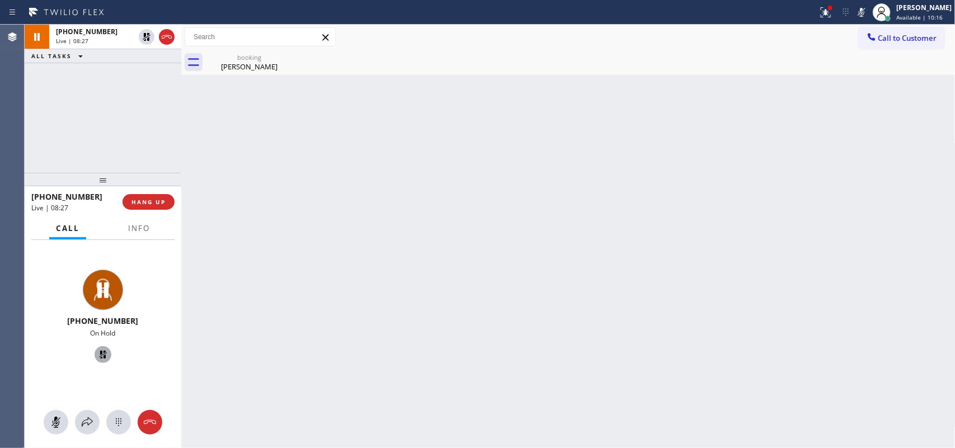
drag, startPoint x: 59, startPoint y: 424, endPoint x: 100, endPoint y: 361, distance: 74.8
click at [60, 358] on icon at bounding box center [55, 422] width 13 height 13
click at [99, 354] on icon at bounding box center [102, 354] width 13 height 13
click at [56, 358] on icon at bounding box center [55, 422] width 13 height 13
click at [96, 351] on icon at bounding box center [102, 354] width 13 height 13
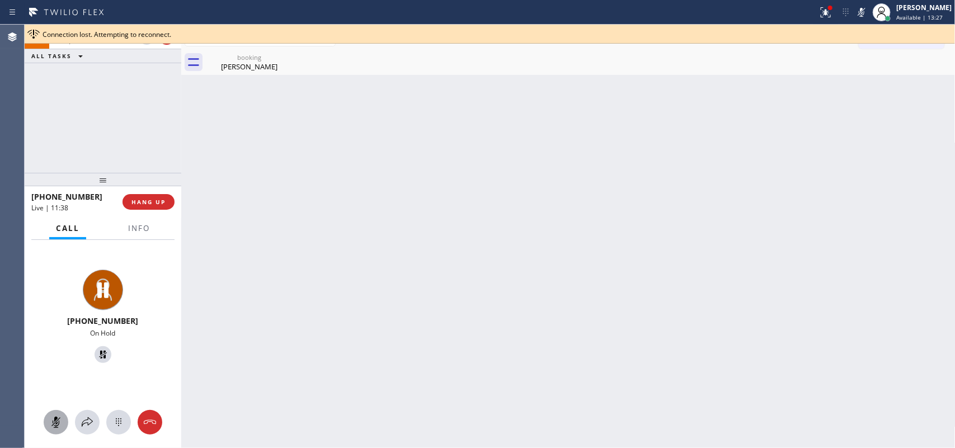
click at [286, 149] on div "Back to Dashboard Change Sender ID Customers Technicians Select a contact Outbo…" at bounding box center [568, 236] width 774 height 423
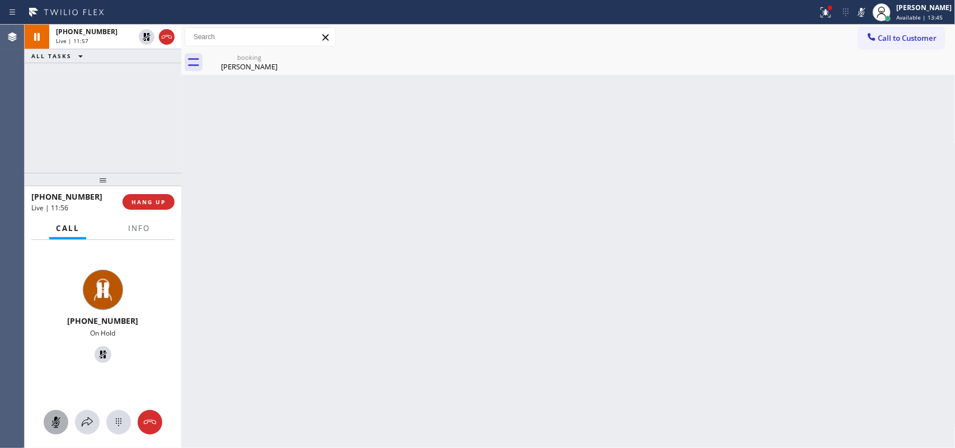
drag, startPoint x: 62, startPoint y: 418, endPoint x: 67, endPoint y: 407, distance: 12.3
click at [63, 358] on div at bounding box center [56, 422] width 25 height 13
click at [102, 353] on icon at bounding box center [102, 354] width 13 height 13
drag, startPoint x: 136, startPoint y: 318, endPoint x: 79, endPoint y: 321, distance: 57.1
click at [79, 321] on div "[PHONE_NUMBER]" at bounding box center [103, 320] width 148 height 11
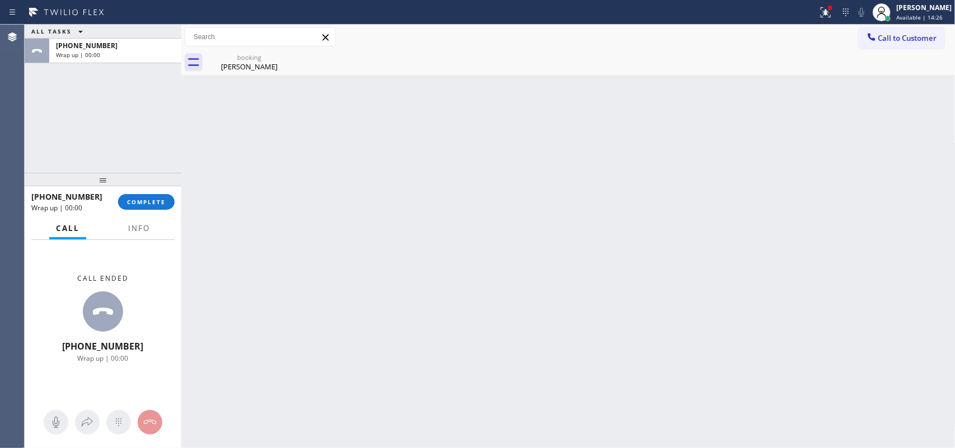
drag, startPoint x: 168, startPoint y: 202, endPoint x: 286, endPoint y: 308, distance: 158.9
click at [286, 308] on div "ALL TASKS ALL TASKS ACTIVE TASKS TASKS IN WRAP UP [PHONE_NUMBER] Wrap up | 00:0…" at bounding box center [490, 236] width 930 height 423
click at [140, 208] on button "COMPLETE" at bounding box center [146, 202] width 56 height 16
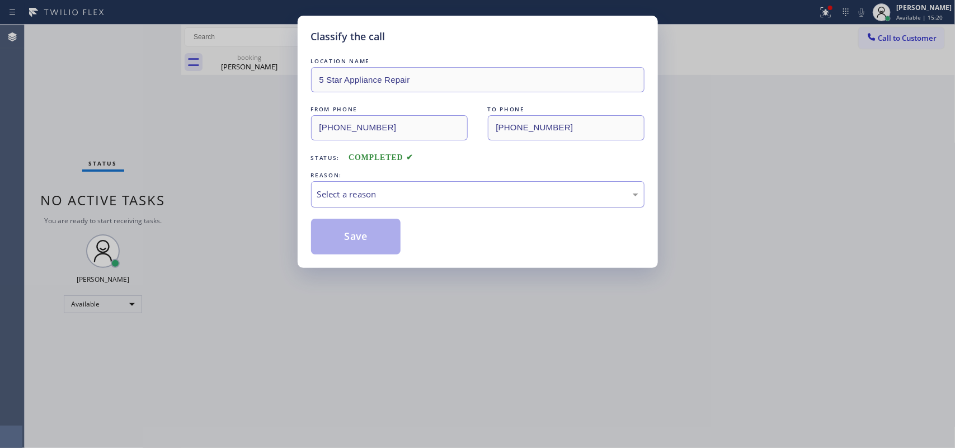
click at [404, 190] on div "Select a reason" at bounding box center [477, 194] width 321 height 13
click at [361, 242] on button "Save" at bounding box center [356, 237] width 90 height 36
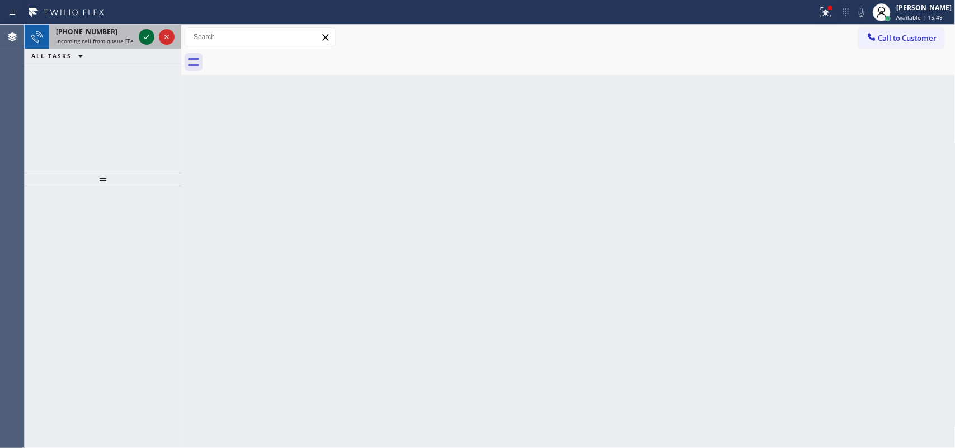
click at [143, 40] on icon at bounding box center [146, 36] width 13 height 13
click at [140, 34] on icon at bounding box center [146, 36] width 13 height 13
click at [149, 35] on icon at bounding box center [146, 36] width 13 height 13
click at [143, 42] on icon at bounding box center [146, 36] width 13 height 13
click at [140, 35] on icon at bounding box center [146, 36] width 13 height 13
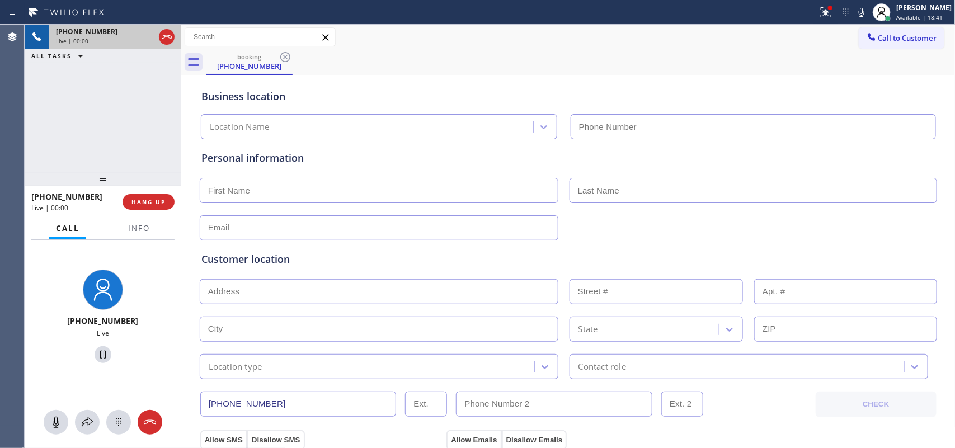
type input "[PHONE_NUMBER]"
click at [140, 225] on span "Info" at bounding box center [139, 228] width 22 height 10
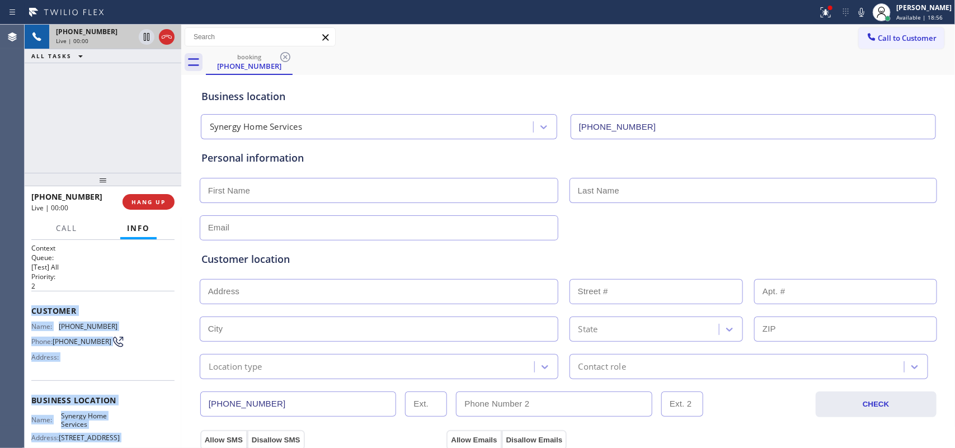
drag, startPoint x: 101, startPoint y: 334, endPoint x: 32, endPoint y: 311, distance: 72.0
click at [32, 311] on div "Context Queue: [Test] All Priority: 2 Customer Name: [PHONE_NUMBER] Phone: [PHO…" at bounding box center [102, 400] width 143 height 315
click at [154, 201] on span "HANG UP" at bounding box center [148, 202] width 34 height 8
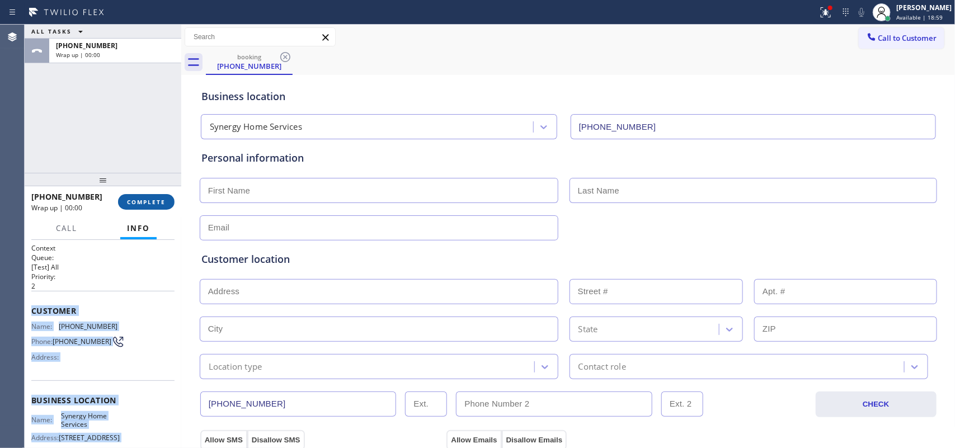
click at [158, 205] on span "COMPLETE" at bounding box center [146, 202] width 39 height 8
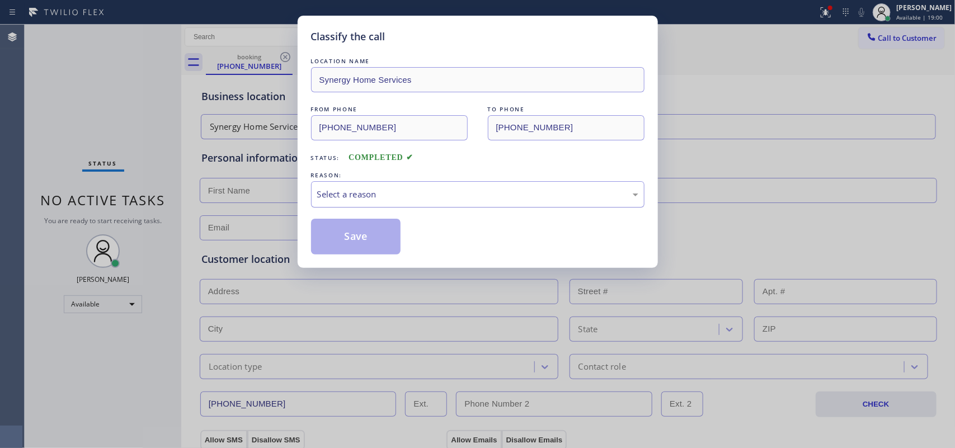
click at [402, 200] on div "Select a reason" at bounding box center [477, 194] width 321 height 13
click at [387, 245] on button "Save" at bounding box center [356, 237] width 90 height 36
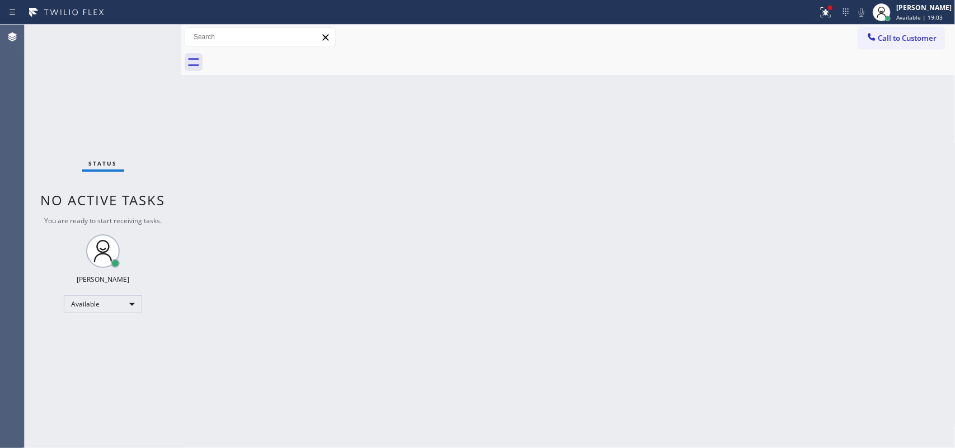
click at [387, 245] on div "Classify the call LOCATION NAME appliance parts center FROM PHONE [PHONE_NUMBER…" at bounding box center [490, 236] width 930 height 423
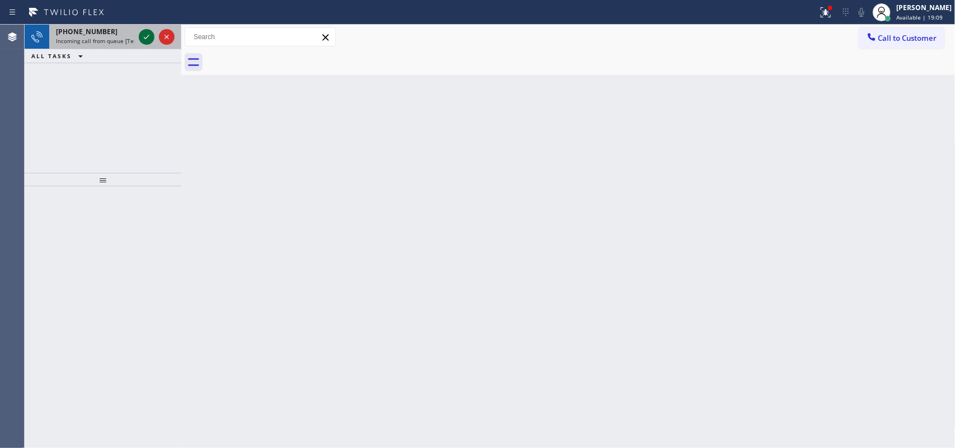
click at [149, 36] on icon at bounding box center [146, 36] width 13 height 13
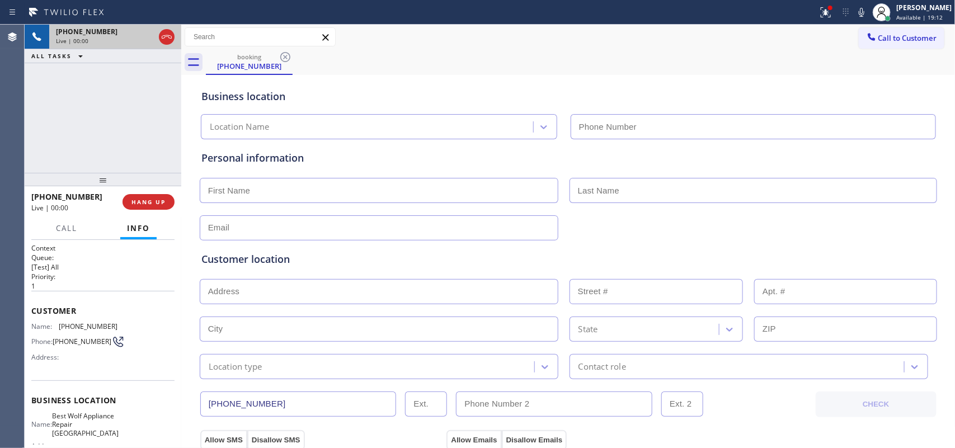
type input "[PHONE_NUMBER]"
drag, startPoint x: 112, startPoint y: 318, endPoint x: 140, endPoint y: 378, distance: 66.3
click at [140, 358] on div "Customer Name: [PHONE_NUMBER] Phone: [PHONE_NUMBER] Address:" at bounding box center [102, 336] width 143 height 90
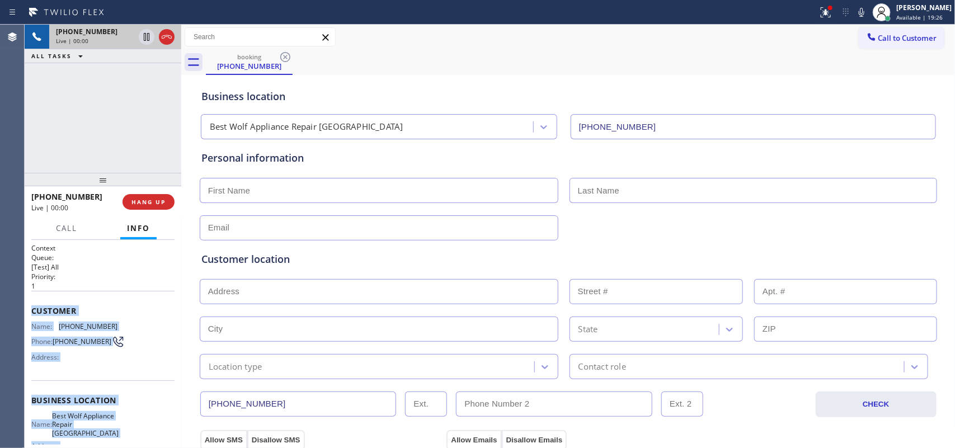
drag, startPoint x: 124, startPoint y: 340, endPoint x: 31, endPoint y: 303, distance: 100.4
click at [31, 303] on div "Context Queue: [Test] All Priority: 1 Customer Name: [PHONE_NUMBER] Phone: [PHO…" at bounding box center [102, 405] width 143 height 324
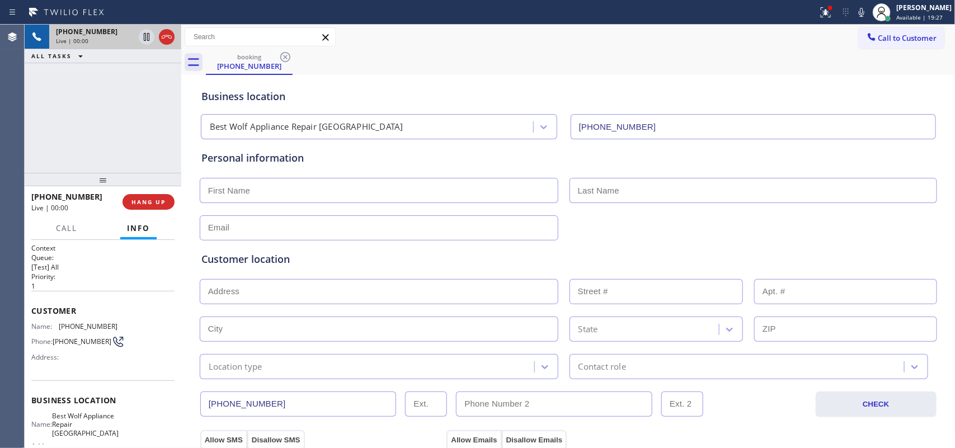
click at [154, 210] on div "[PHONE_NUMBER] Live | 00:00 HANG UP" at bounding box center [102, 201] width 143 height 29
click at [159, 204] on span "HANG UP" at bounding box center [148, 202] width 34 height 8
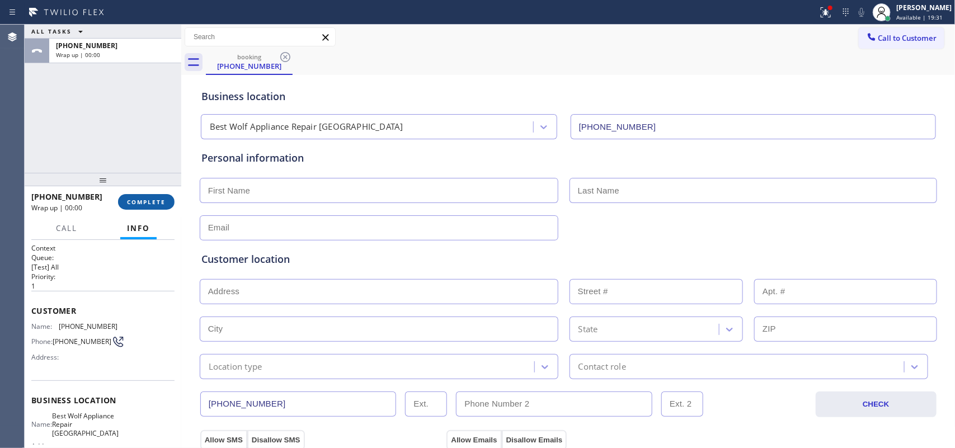
click at [139, 200] on span "COMPLETE" at bounding box center [146, 202] width 39 height 8
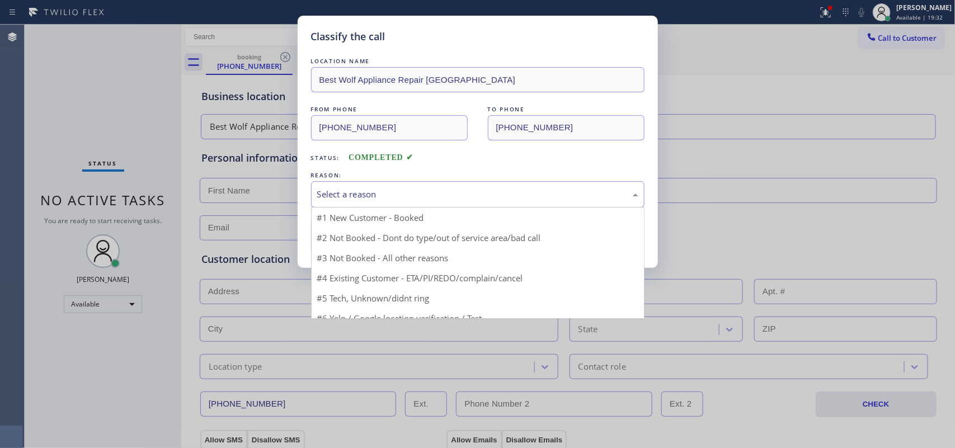
click at [420, 190] on div "Select a reason" at bounding box center [477, 194] width 321 height 13
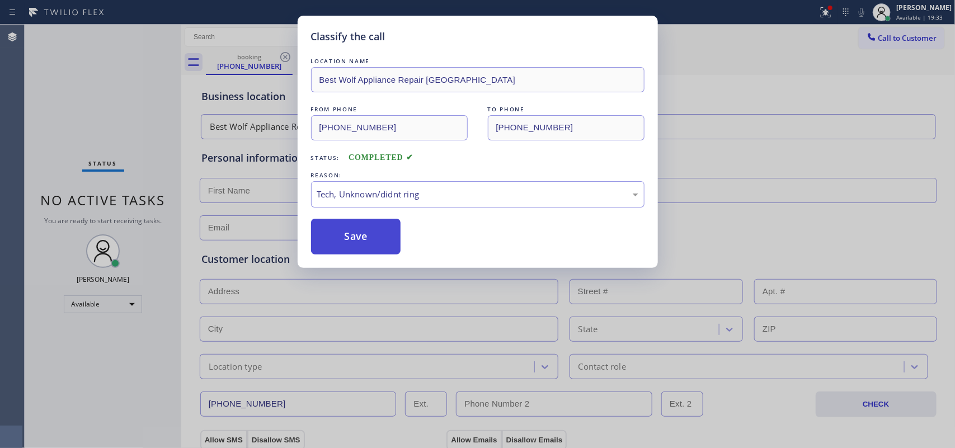
click at [375, 236] on button "Save" at bounding box center [356, 237] width 90 height 36
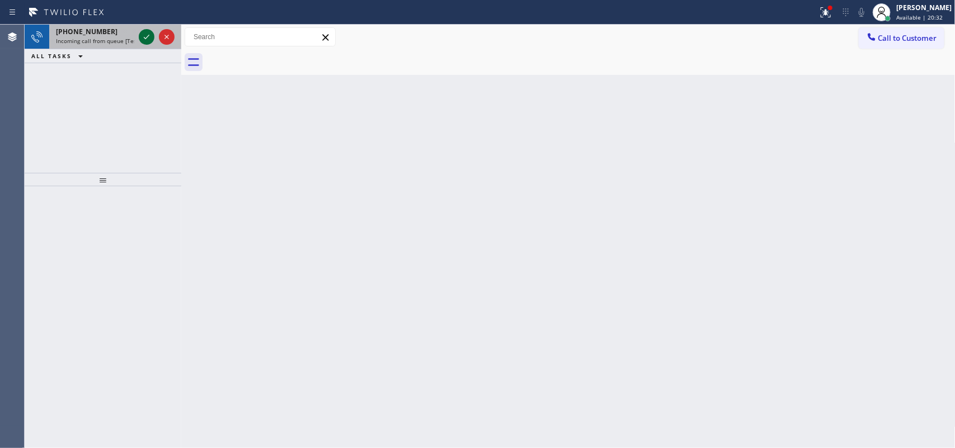
click at [147, 34] on icon at bounding box center [146, 36] width 13 height 13
click at [144, 35] on icon at bounding box center [146, 36] width 13 height 13
click at [145, 38] on icon at bounding box center [147, 37] width 6 height 4
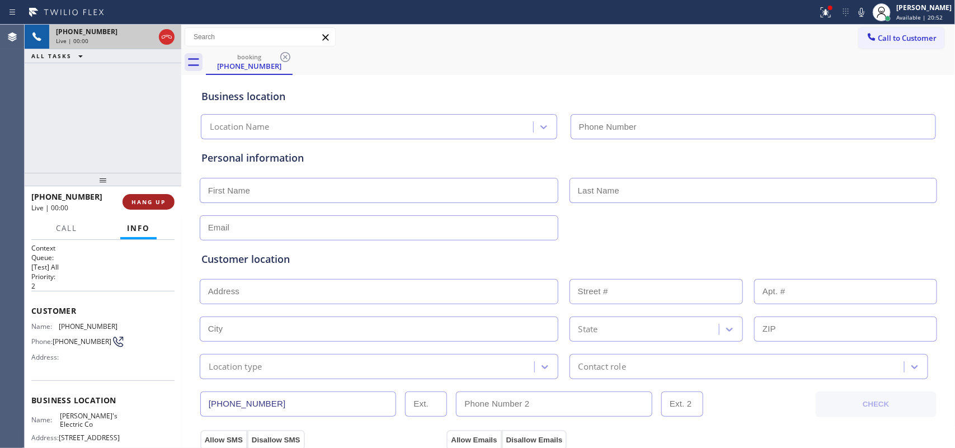
type input "[PHONE_NUMBER]"
click at [154, 196] on button "HANG UP" at bounding box center [149, 202] width 52 height 16
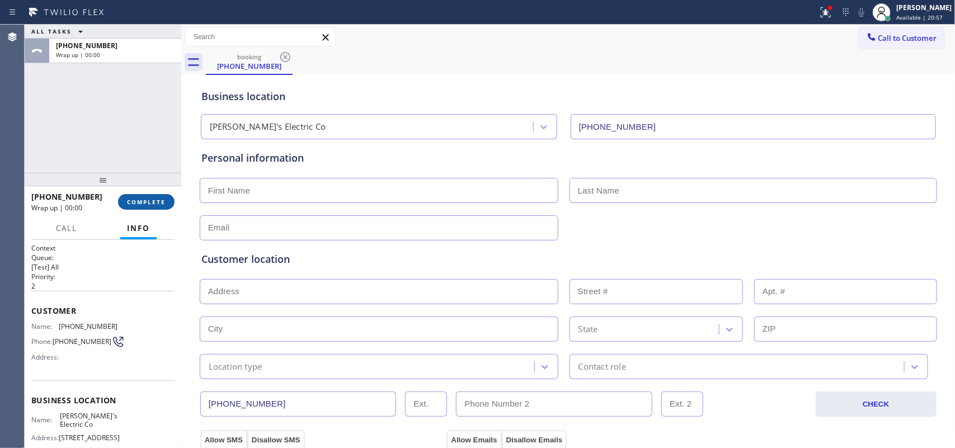
click at [154, 200] on span "COMPLETE" at bounding box center [146, 202] width 39 height 8
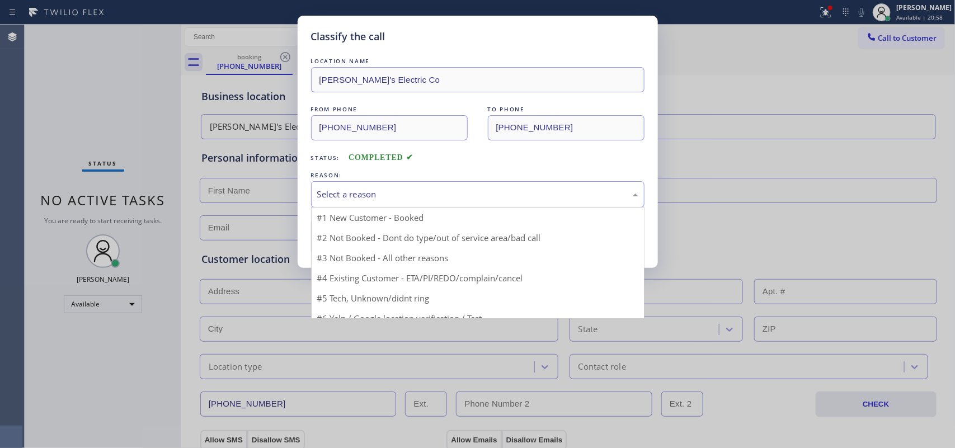
click at [354, 192] on div "Select a reason" at bounding box center [477, 194] width 321 height 13
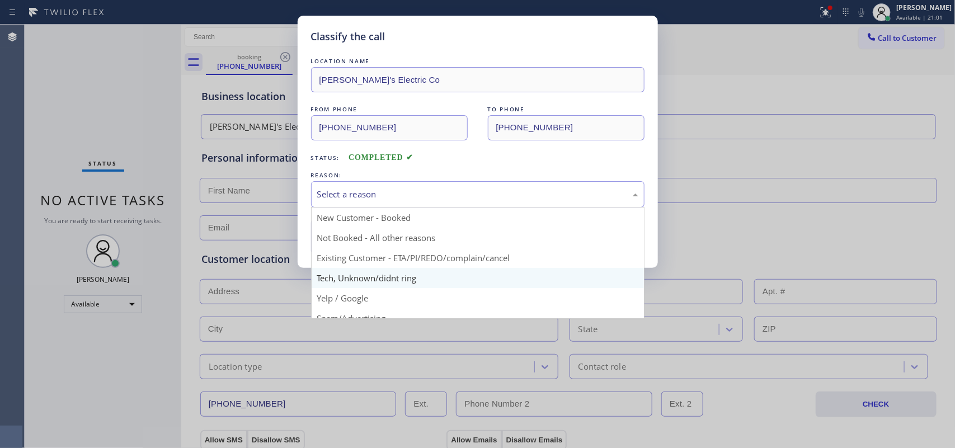
scroll to position [70, 0]
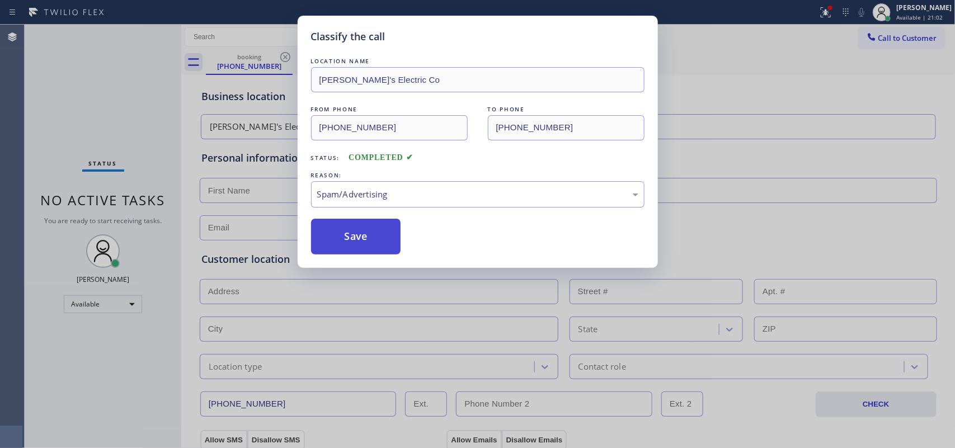
click at [364, 247] on button "Save" at bounding box center [356, 237] width 90 height 36
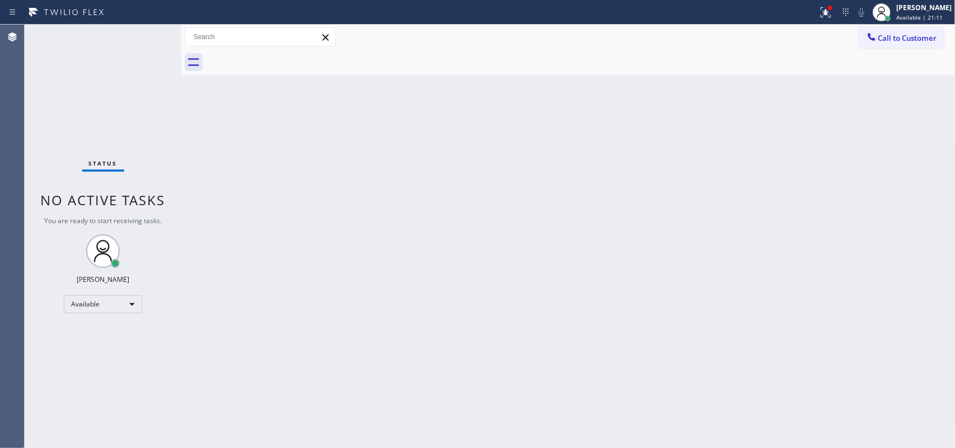
click at [143, 36] on div "Status No active tasks You are ready to start receiving tasks. [PERSON_NAME] Av…" at bounding box center [103, 236] width 157 height 423
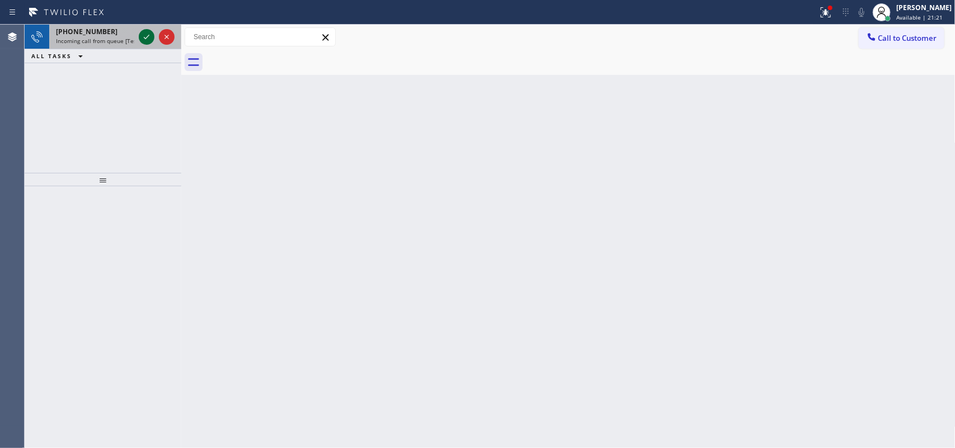
click at [147, 37] on icon at bounding box center [146, 36] width 13 height 13
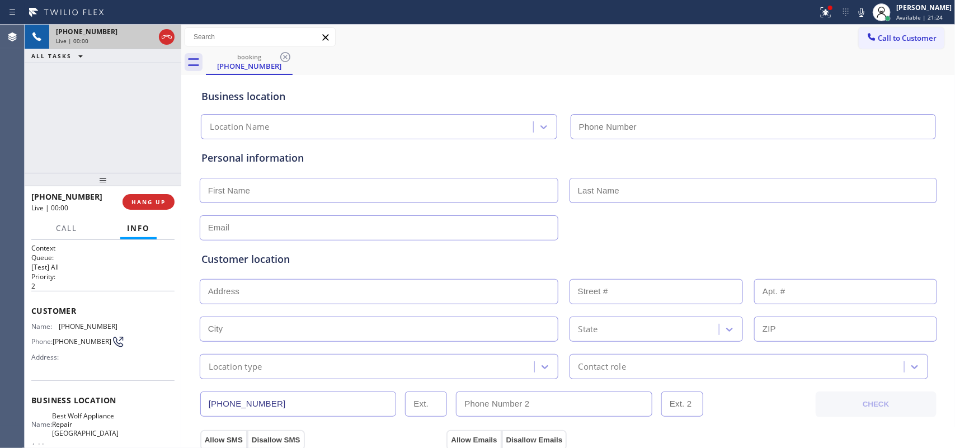
type input "[PHONE_NUMBER]"
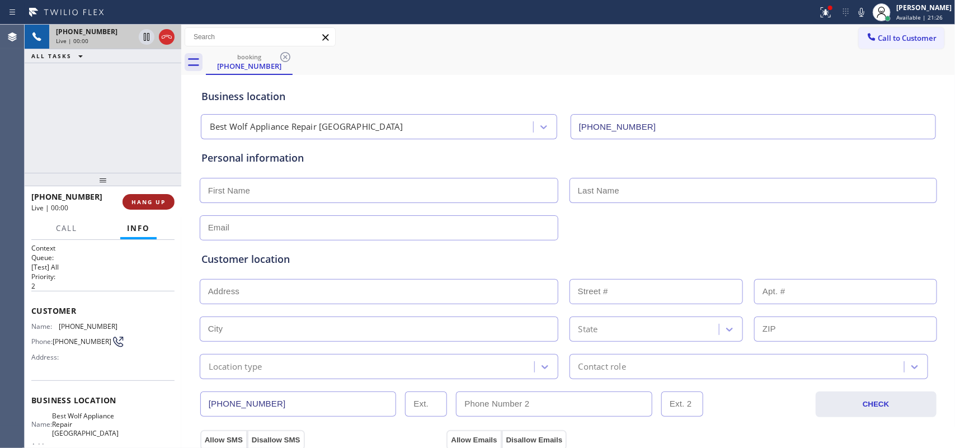
click at [145, 201] on span "HANG UP" at bounding box center [148, 202] width 34 height 8
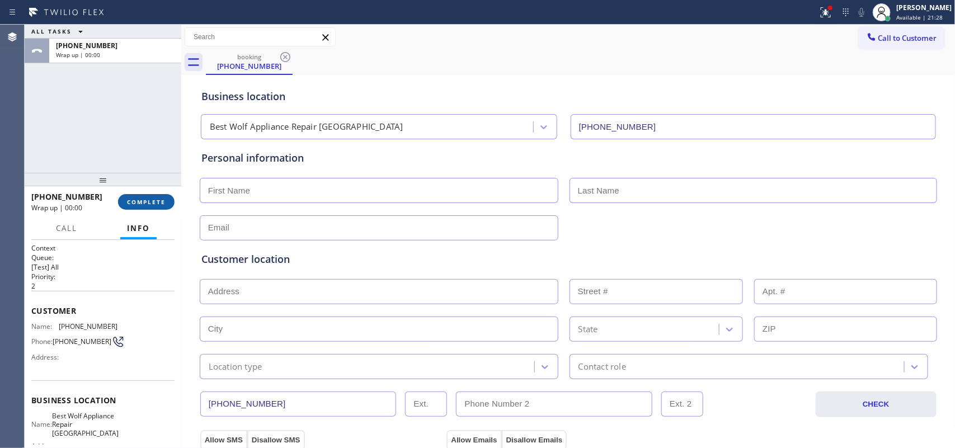
click at [145, 201] on span "COMPLETE" at bounding box center [146, 202] width 39 height 8
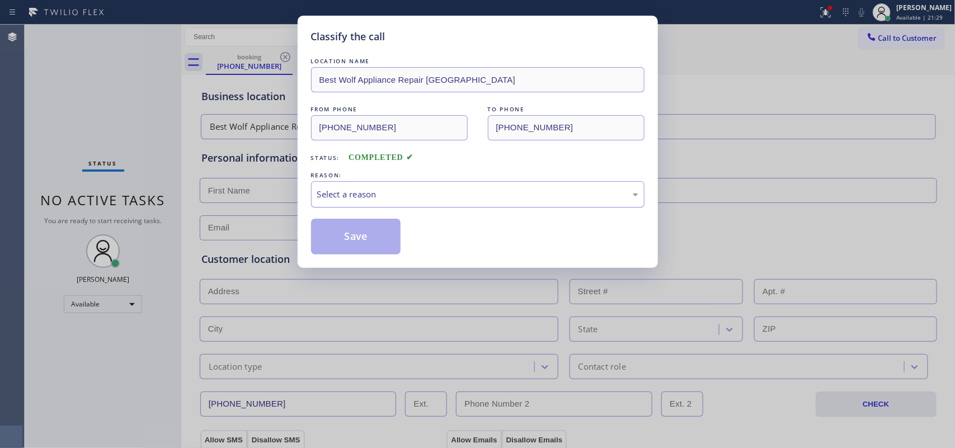
click at [364, 192] on div "Select a reason" at bounding box center [477, 194] width 321 height 13
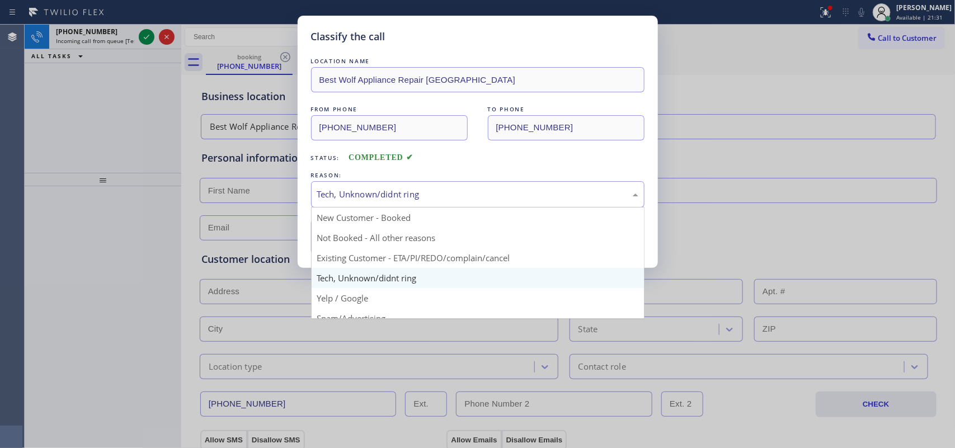
click at [417, 197] on div "Tech, Unknown/didnt ring" at bounding box center [477, 194] width 321 height 13
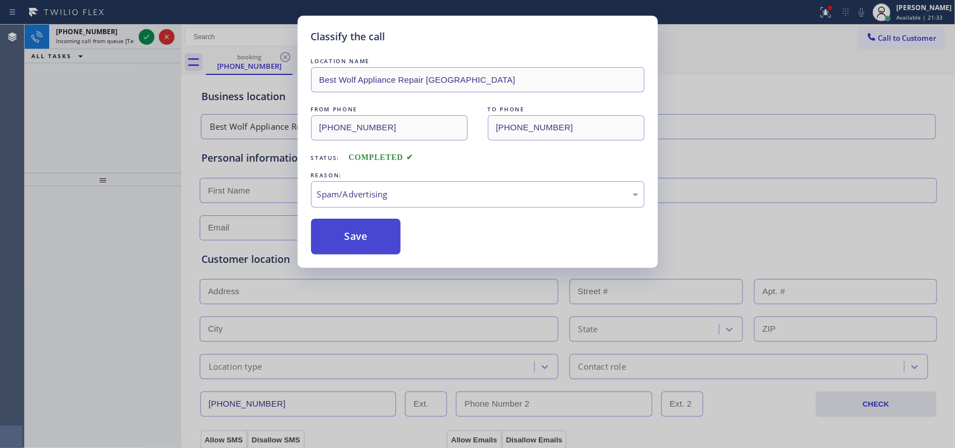
click at [368, 241] on button "Save" at bounding box center [356, 237] width 90 height 36
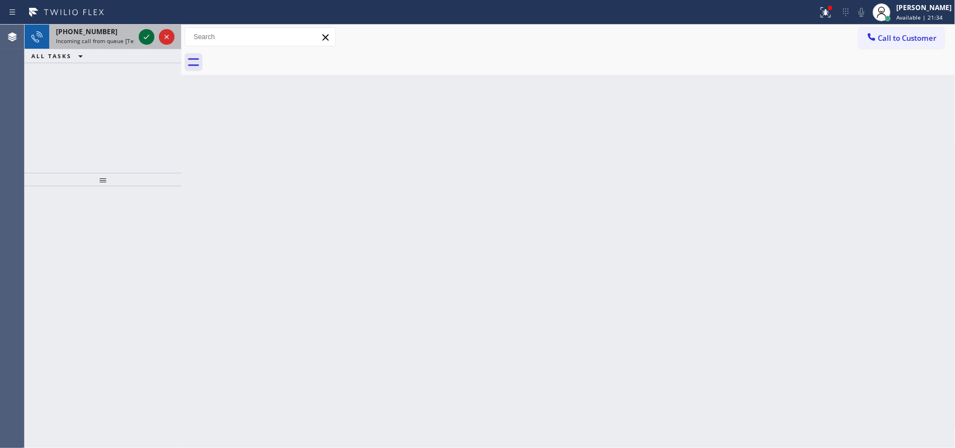
click at [145, 35] on icon at bounding box center [146, 36] width 13 height 13
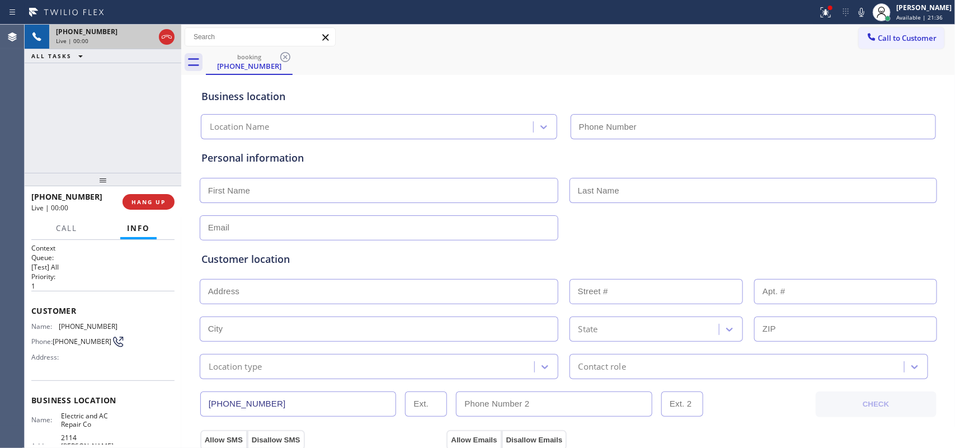
type input "[PHONE_NUMBER]"
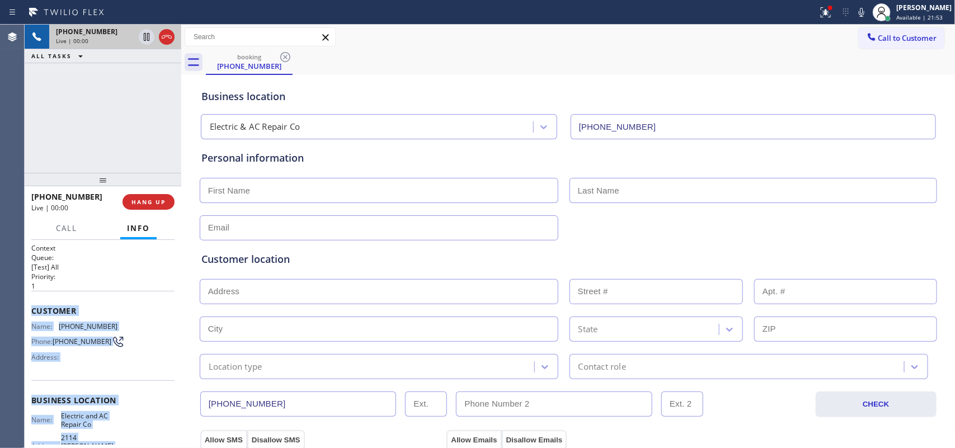
drag, startPoint x: 118, startPoint y: 338, endPoint x: 32, endPoint y: 314, distance: 89.6
click at [32, 314] on div "Context Queue: [Test] All Priority: 1 Customer Name: [PHONE_NUMBER] Phone: [PHO…" at bounding box center [102, 409] width 143 height 332
drag, startPoint x: 163, startPoint y: 202, endPoint x: 372, endPoint y: 169, distance: 211.9
click at [163, 203] on span "HANG UP" at bounding box center [148, 202] width 34 height 8
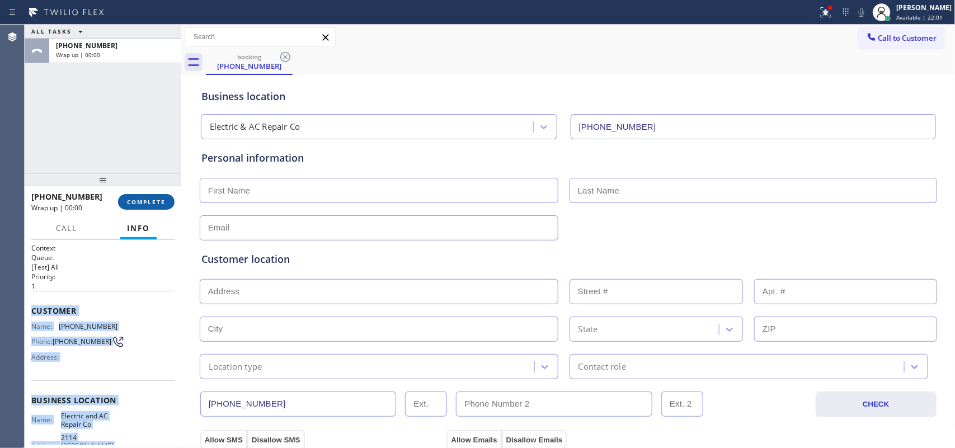
click at [144, 207] on button "COMPLETE" at bounding box center [146, 202] width 56 height 16
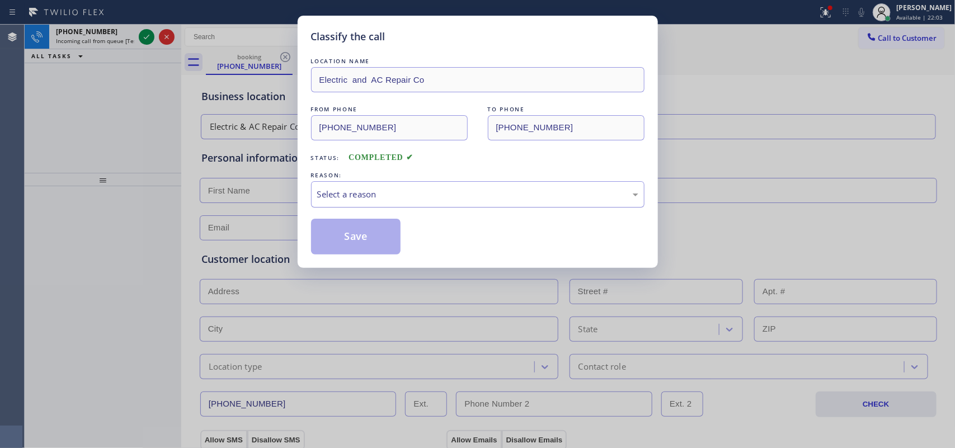
click at [456, 201] on div "Select a reason" at bounding box center [477, 194] width 321 height 13
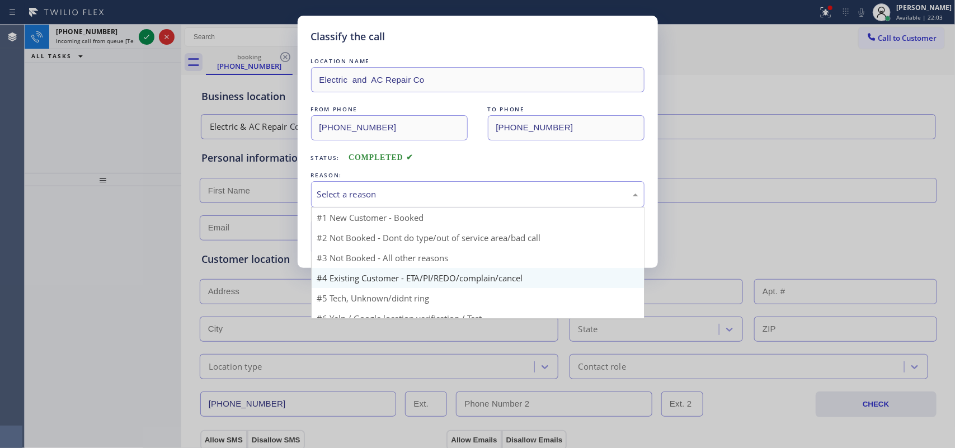
scroll to position [35, 0]
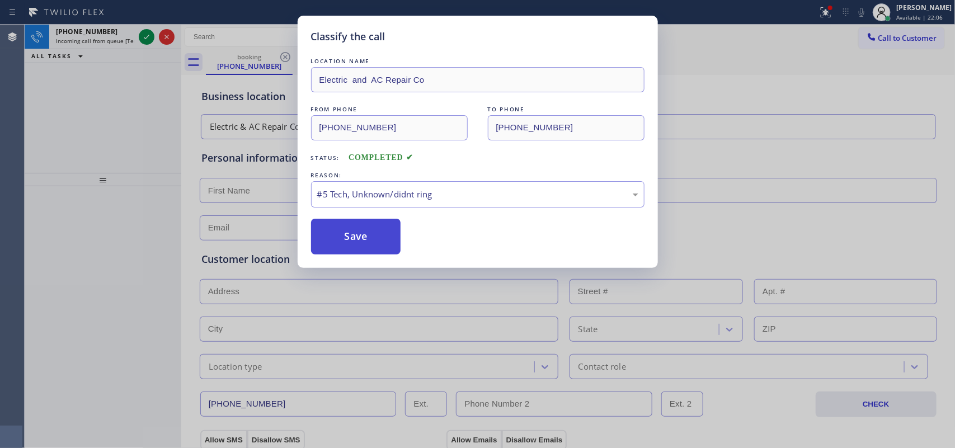
click at [384, 249] on button "Save" at bounding box center [356, 237] width 90 height 36
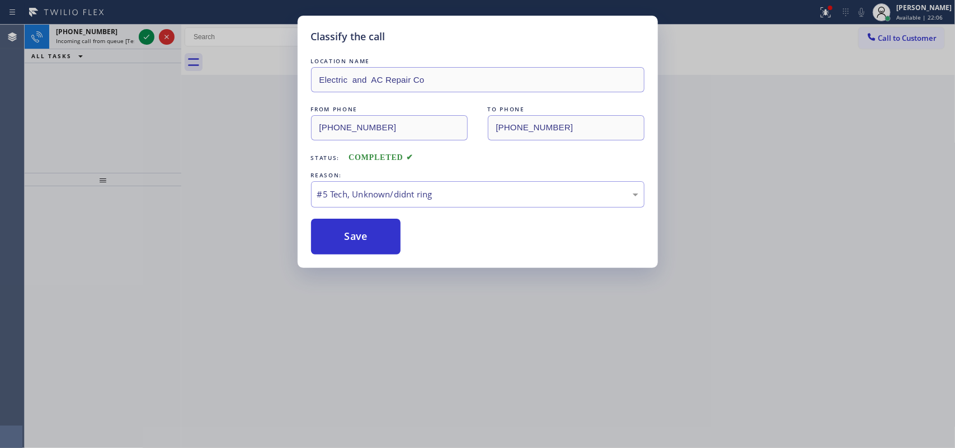
drag, startPoint x: 383, startPoint y: 248, endPoint x: 275, endPoint y: 144, distance: 150.3
click at [382, 246] on button "Save" at bounding box center [356, 237] width 90 height 36
click at [144, 37] on div "Classify the call LOCATION NAME Electric and AC Repair Co FROM PHONE [PHONE_NUM…" at bounding box center [477, 224] width 955 height 448
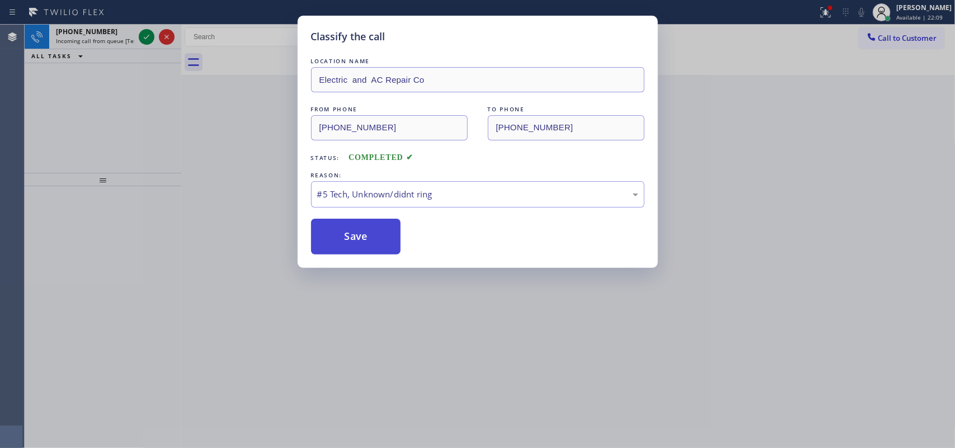
click at [353, 236] on button "Save" at bounding box center [356, 237] width 90 height 36
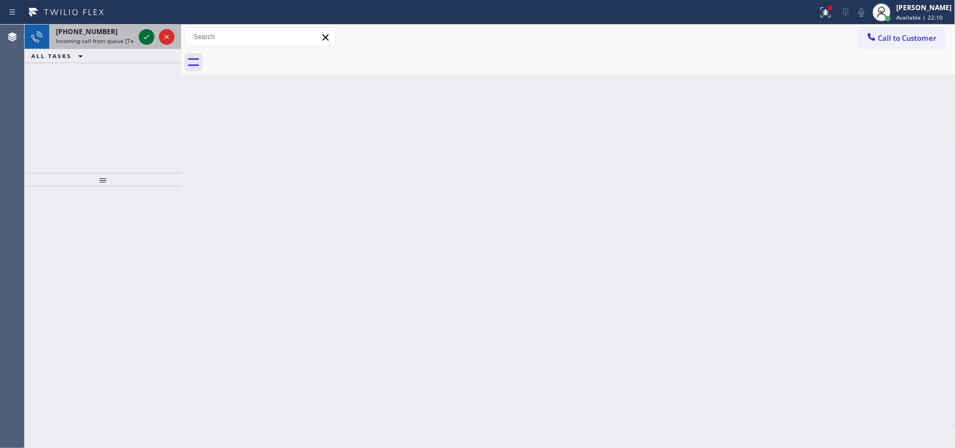
click at [147, 38] on icon at bounding box center [146, 36] width 13 height 13
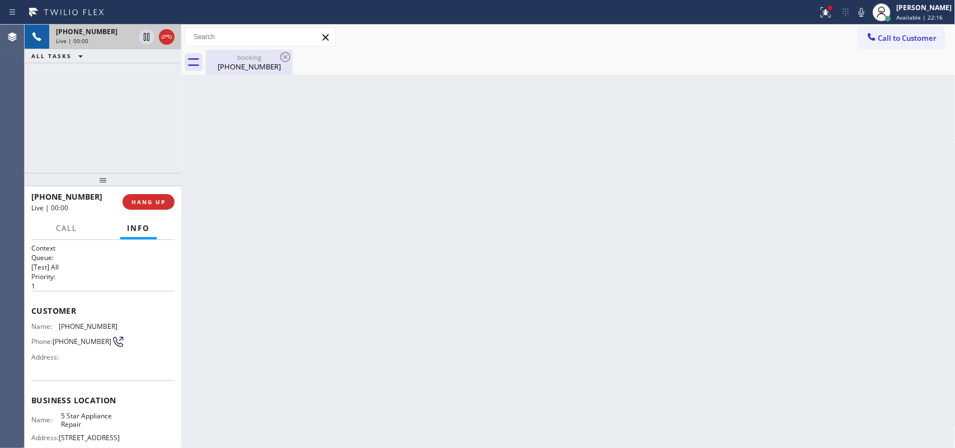
click at [249, 60] on div "booking" at bounding box center [249, 57] width 84 height 8
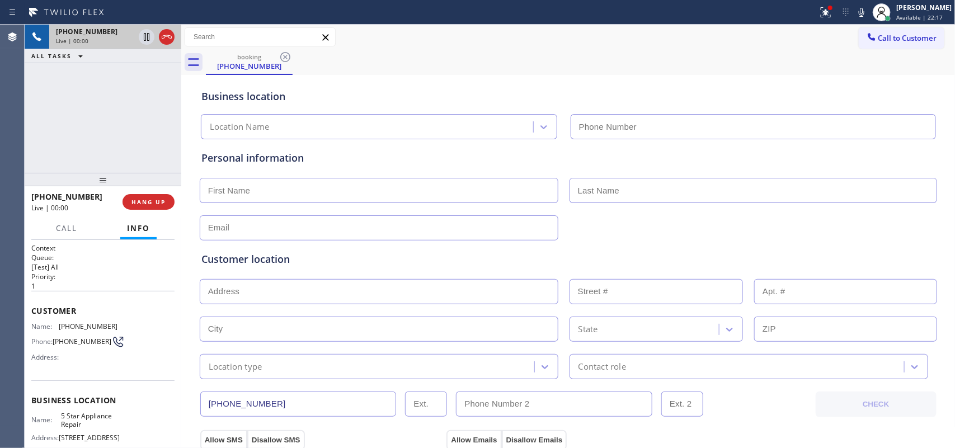
type input "[PHONE_NUMBER]"
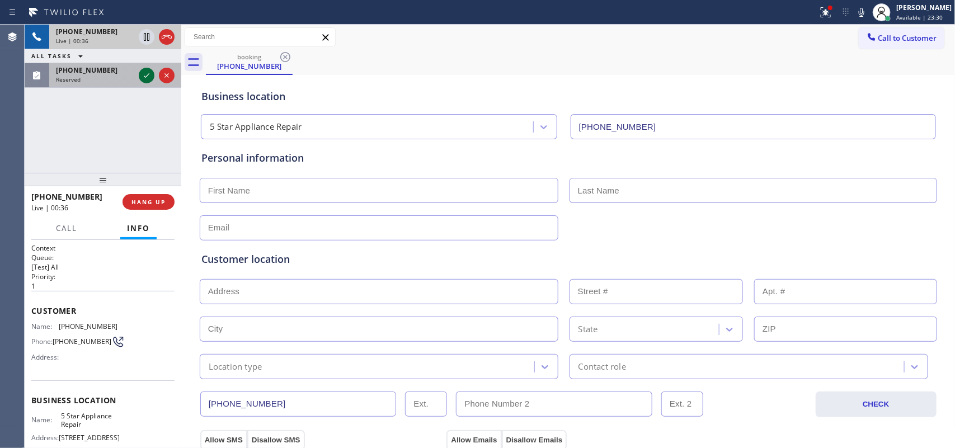
click at [145, 74] on icon at bounding box center [146, 75] width 13 height 13
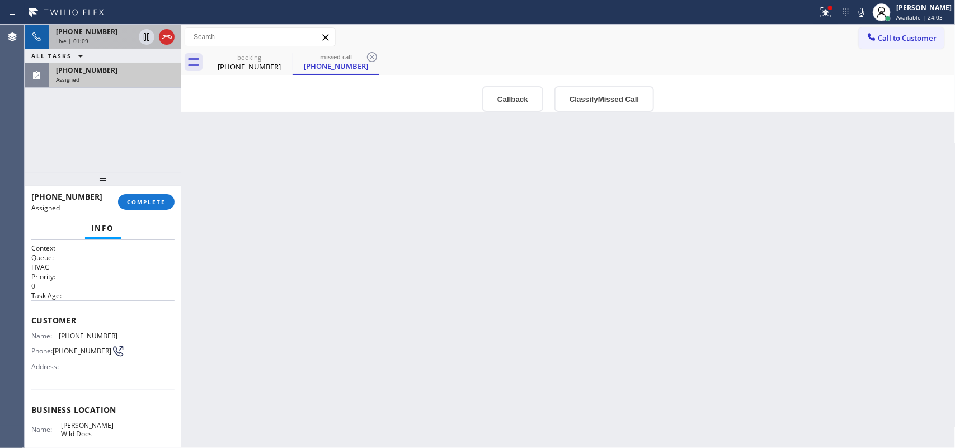
click at [237, 154] on div "Back to Dashboard Change Sender ID Customers Technicians Select a contact Outbo…" at bounding box center [568, 236] width 774 height 423
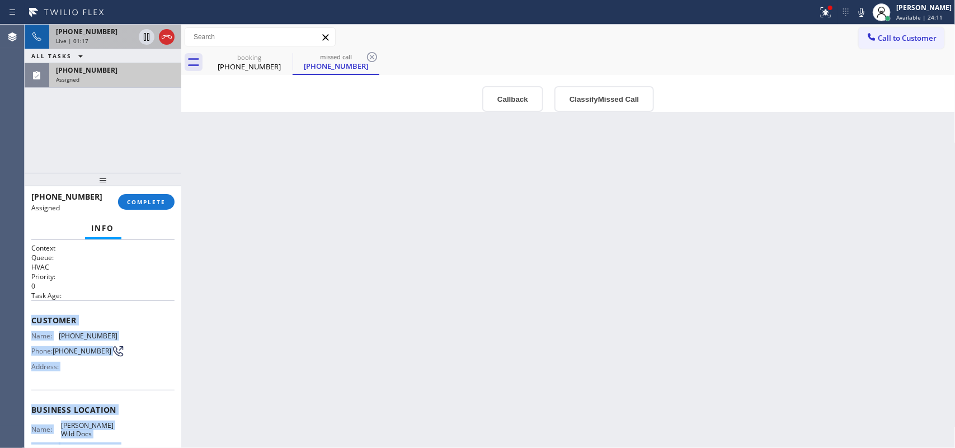
drag, startPoint x: 137, startPoint y: 342, endPoint x: 32, endPoint y: 315, distance: 108.1
click at [32, 315] on div "Context Queue: HVAC Priority: 0 Task Age: Customer Name: [PHONE_NUMBER] Phone: …" at bounding box center [102, 405] width 143 height 324
click at [104, 38] on div "Live | 01:22" at bounding box center [95, 41] width 78 height 8
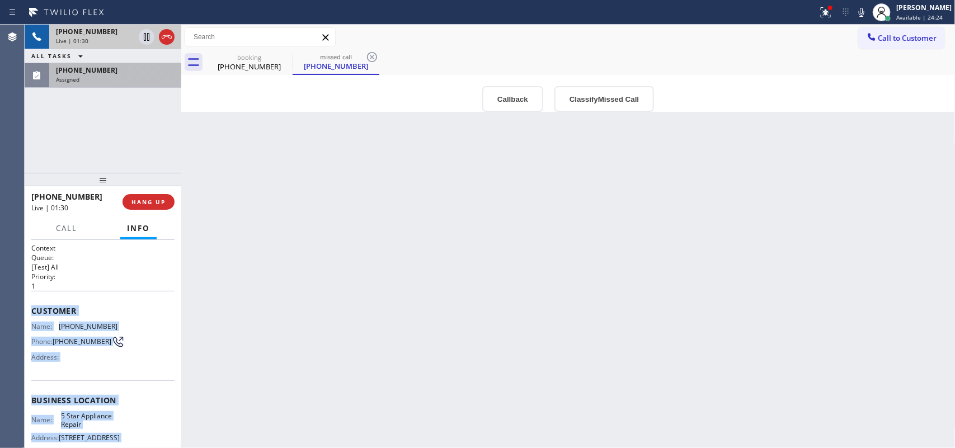
click at [101, 35] on span "[PHONE_NUMBER]" at bounding box center [87, 32] width 62 height 10
click at [74, 230] on span "Call" at bounding box center [66, 228] width 21 height 10
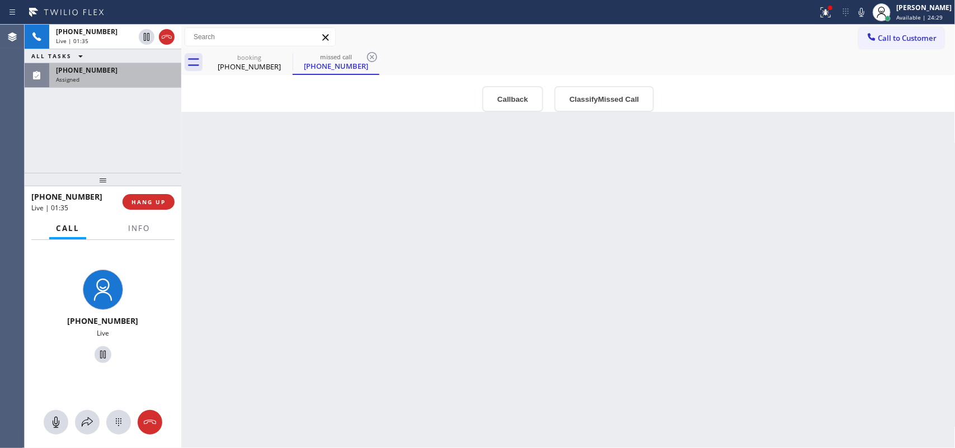
drag, startPoint x: 56, startPoint y: 418, endPoint x: 102, endPoint y: 368, distance: 67.7
click at [58, 358] on icon at bounding box center [55, 422] width 13 height 13
click at [98, 351] on icon at bounding box center [102, 354] width 13 height 13
click at [101, 76] on div "Assigned" at bounding box center [115, 80] width 119 height 8
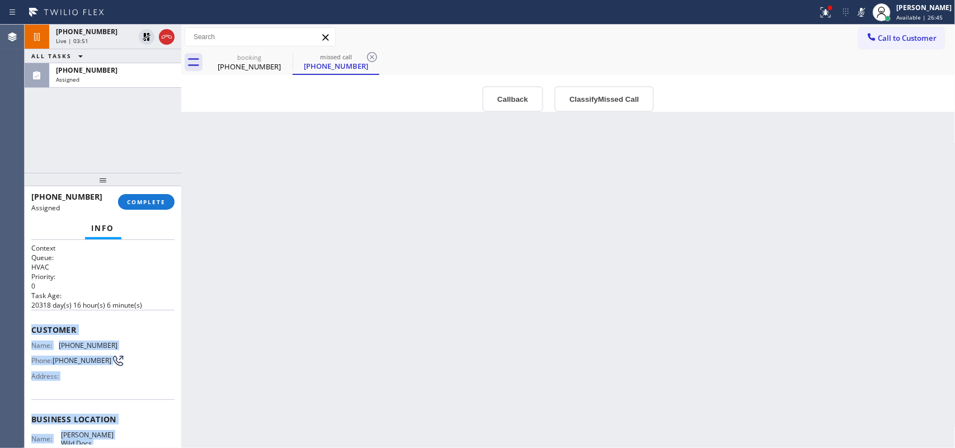
scroll to position [133, 0]
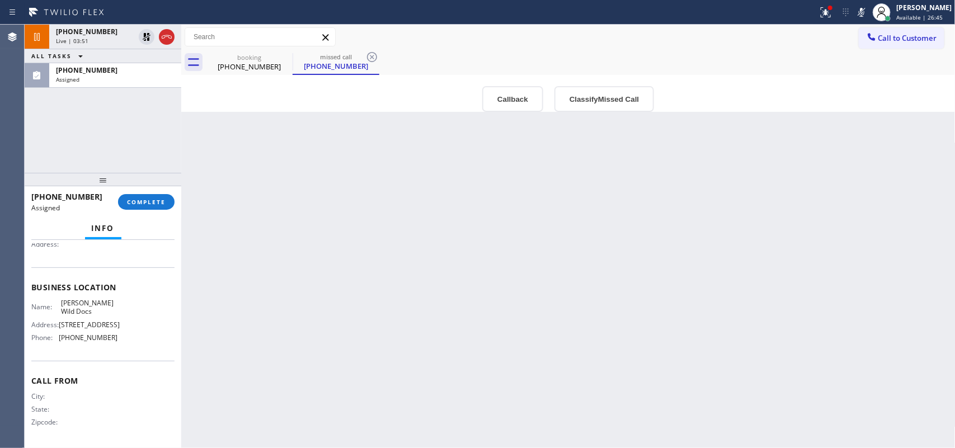
click at [122, 344] on div "Name: [PERSON_NAME] Wild Docs Address: [PHONE_NUMBER][STREET_ADDRESS] Phone: [P…" at bounding box center [102, 323] width 143 height 48
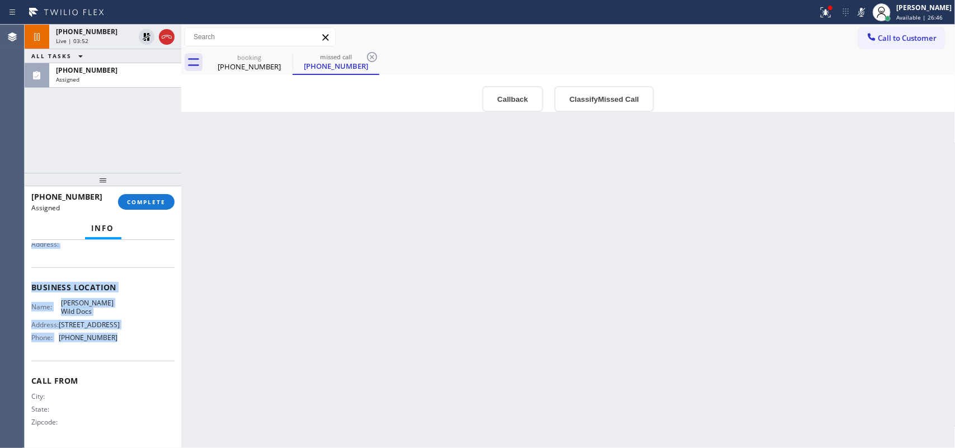
scroll to position [0, 0]
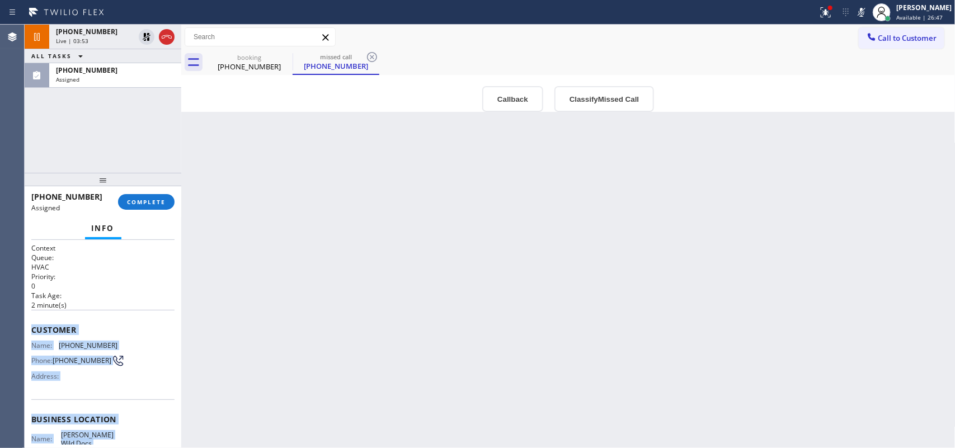
drag, startPoint x: 122, startPoint y: 342, endPoint x: 31, endPoint y: 322, distance: 93.4
click at [31, 322] on div "Context Queue: HVAC Priority: 0 Task Age: [DEMOGRAPHIC_DATA] minute(s) Customer…" at bounding box center [102, 410] width 143 height 334
click at [138, 197] on button "COMPLETE" at bounding box center [146, 202] width 56 height 16
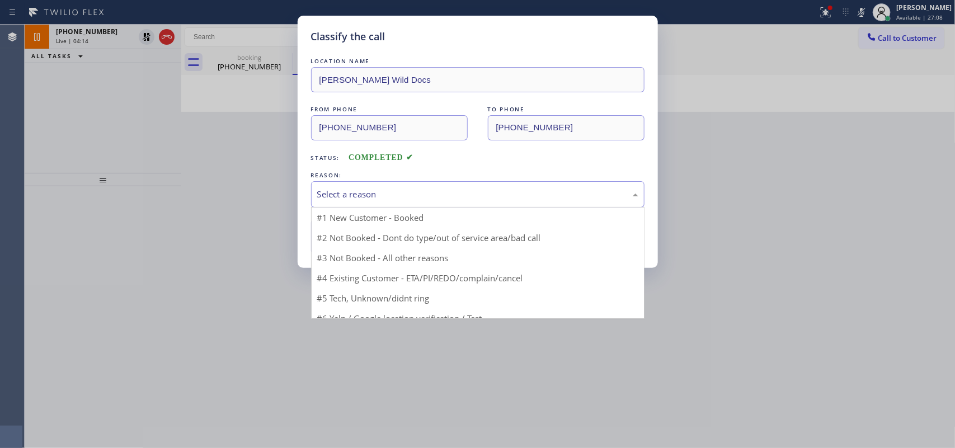
click at [414, 197] on div "Select a reason" at bounding box center [477, 194] width 321 height 13
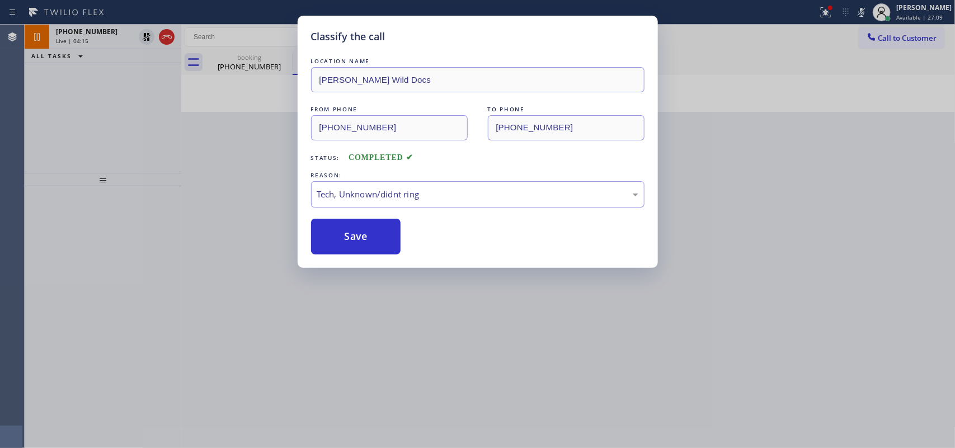
drag, startPoint x: 397, startPoint y: 281, endPoint x: 384, endPoint y: 253, distance: 30.8
click at [373, 237] on button "Save" at bounding box center [356, 237] width 90 height 36
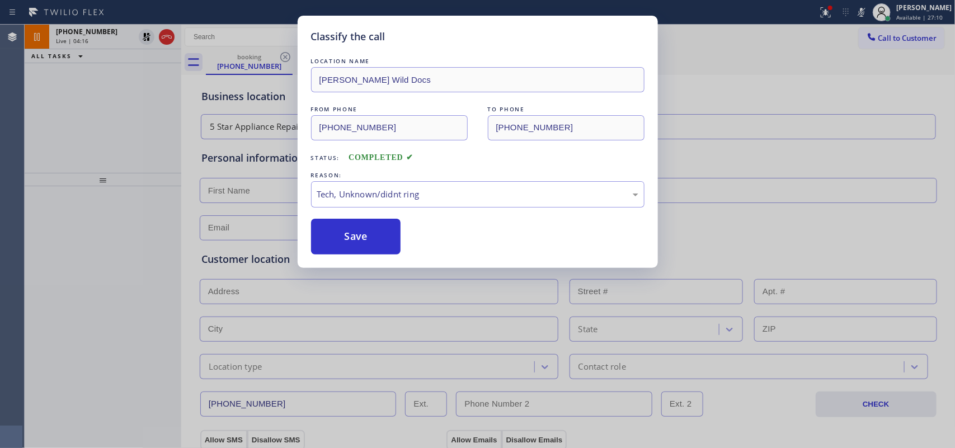
click at [59, 35] on div "Classify the call LOCATION NAME [PERSON_NAME] Wild Docs FROM PHONE [PHONE_NUMBE…" at bounding box center [477, 224] width 955 height 448
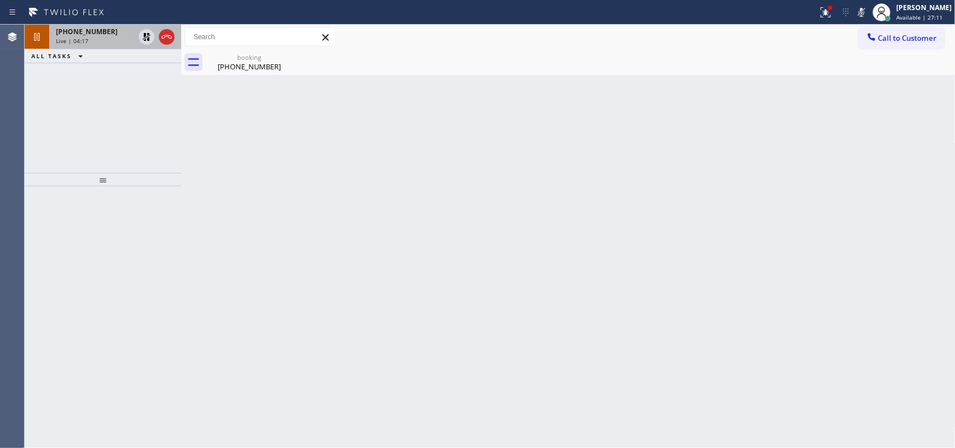
click at [73, 34] on span "[PHONE_NUMBER]" at bounding box center [87, 32] width 62 height 10
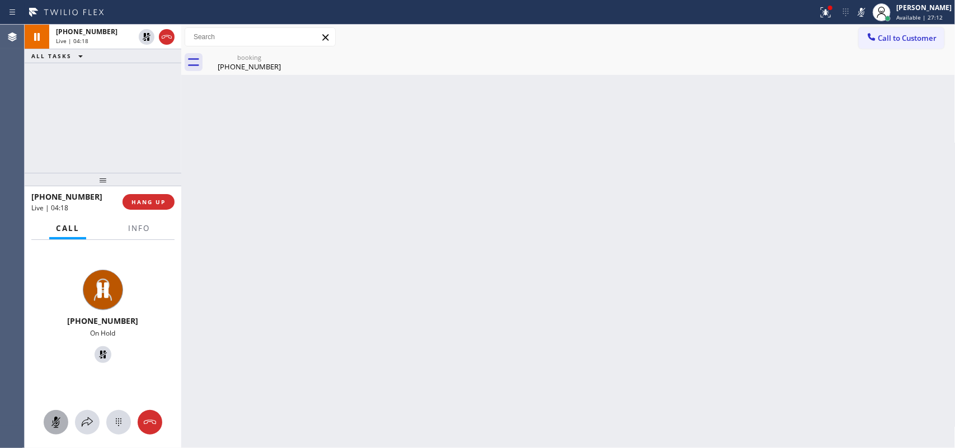
click at [63, 358] on div at bounding box center [56, 422] width 25 height 13
click at [96, 350] on icon at bounding box center [102, 354] width 13 height 13
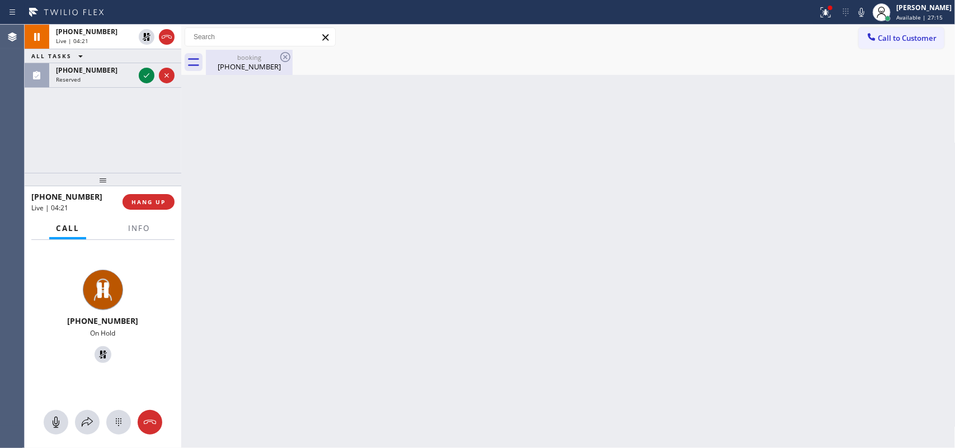
click at [239, 56] on div "booking" at bounding box center [249, 57] width 84 height 8
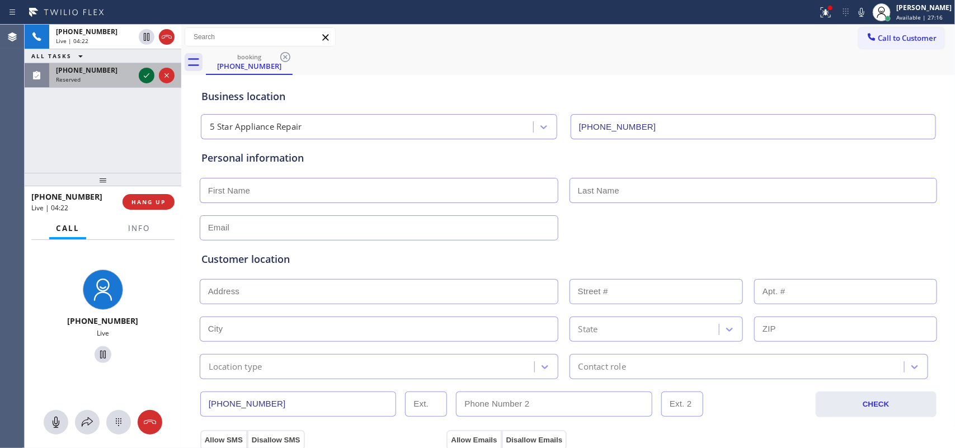
click at [147, 76] on icon at bounding box center [147, 75] width 6 height 4
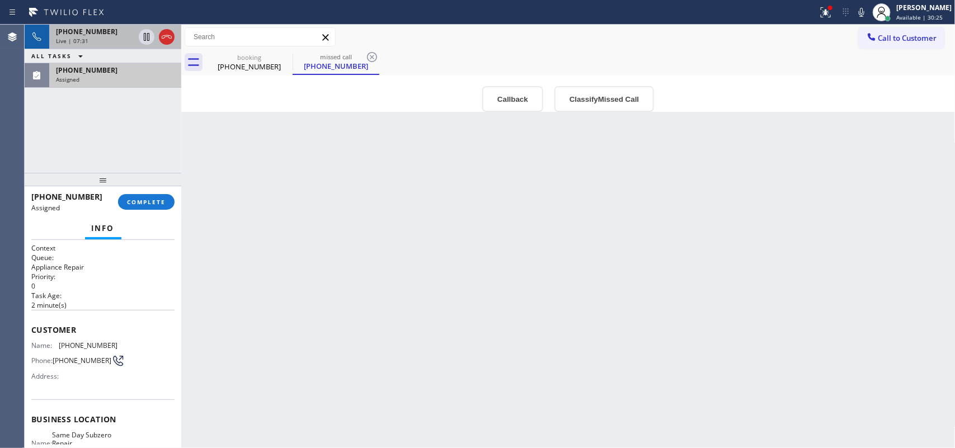
click at [104, 40] on div "Live | 07:31" at bounding box center [95, 41] width 78 height 8
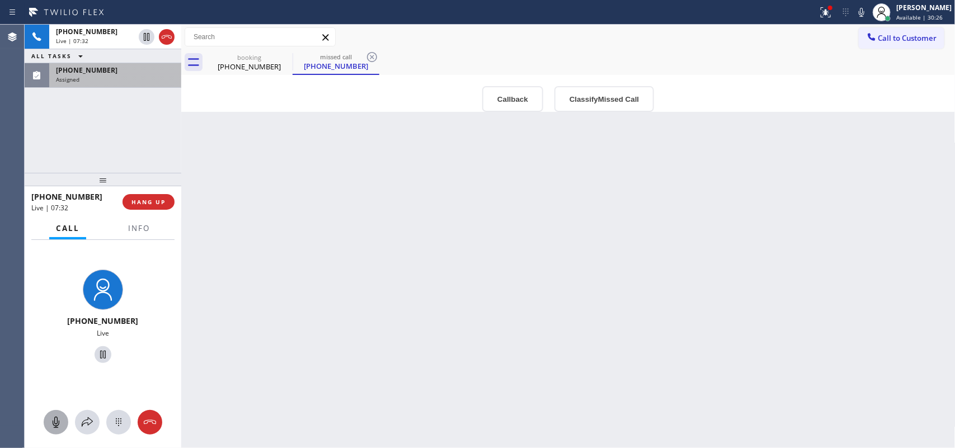
click at [57, 358] on icon at bounding box center [56, 422] width 7 height 11
click at [102, 348] on icon at bounding box center [102, 354] width 13 height 13
click at [100, 73] on span "[PHONE_NUMBER]" at bounding box center [87, 70] width 62 height 10
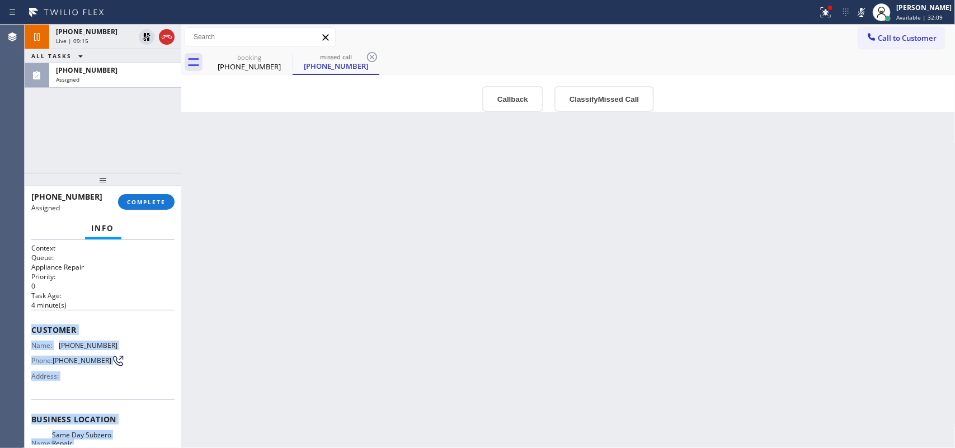
drag, startPoint x: 112, startPoint y: 342, endPoint x: 29, endPoint y: 322, distance: 85.6
click at [29, 322] on div "Context Queue: Appliance Repair Priority: 0 Task Age: [DEMOGRAPHIC_DATA] minute…" at bounding box center [103, 344] width 157 height 209
click at [91, 32] on span "[PHONE_NUMBER]" at bounding box center [87, 32] width 62 height 10
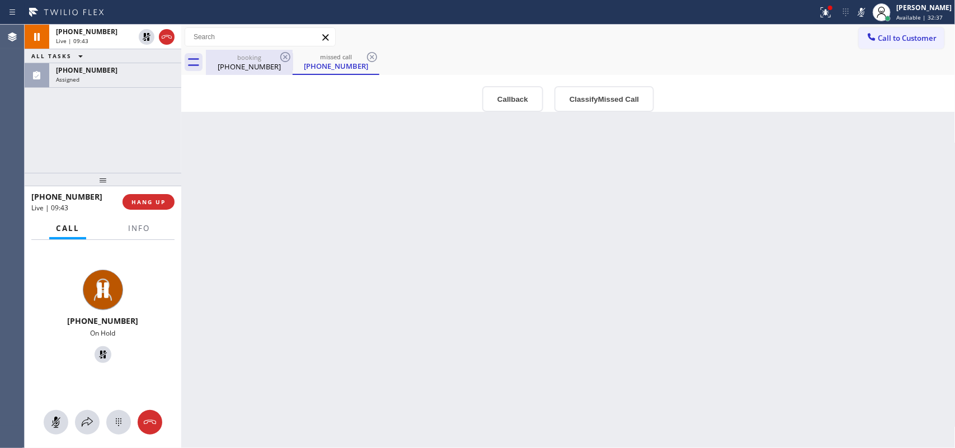
click at [237, 65] on div "[PHONE_NUMBER]" at bounding box center [249, 67] width 84 height 10
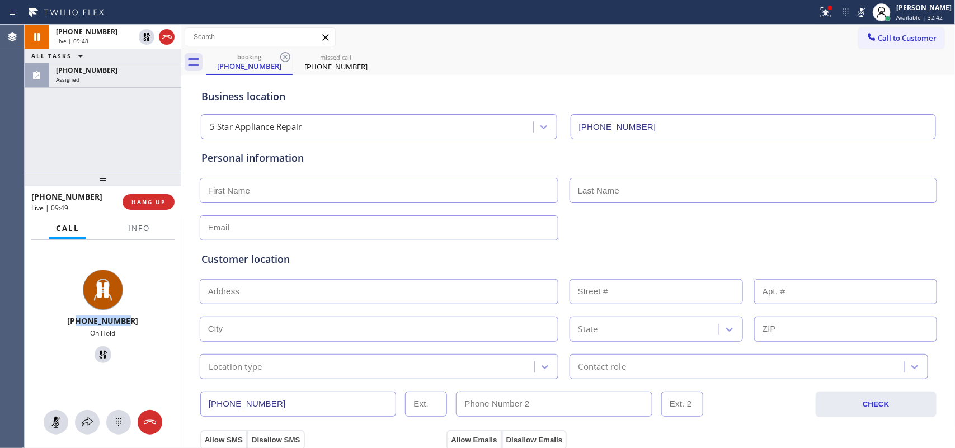
drag, startPoint x: 133, startPoint y: 321, endPoint x: 80, endPoint y: 322, distance: 53.2
click at [80, 322] on div "[PHONE_NUMBER]" at bounding box center [103, 320] width 148 height 11
click at [103, 76] on div "Assigned" at bounding box center [115, 80] width 119 height 8
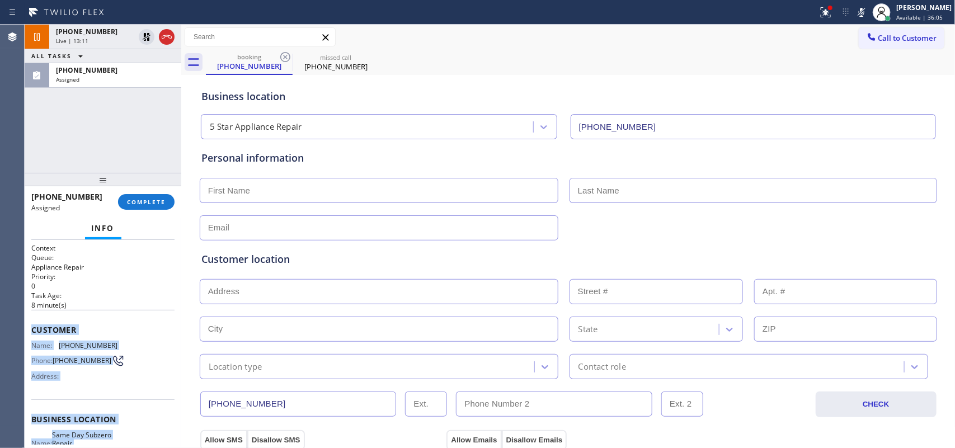
drag, startPoint x: 118, startPoint y: 359, endPoint x: 31, endPoint y: 320, distance: 95.1
click at [31, 320] on div "Context Queue: Appliance Repair Priority: 0 Task Age: [DEMOGRAPHIC_DATA] minute…" at bounding box center [102, 418] width 143 height 351
click at [155, 200] on span "COMPLETE" at bounding box center [146, 202] width 39 height 8
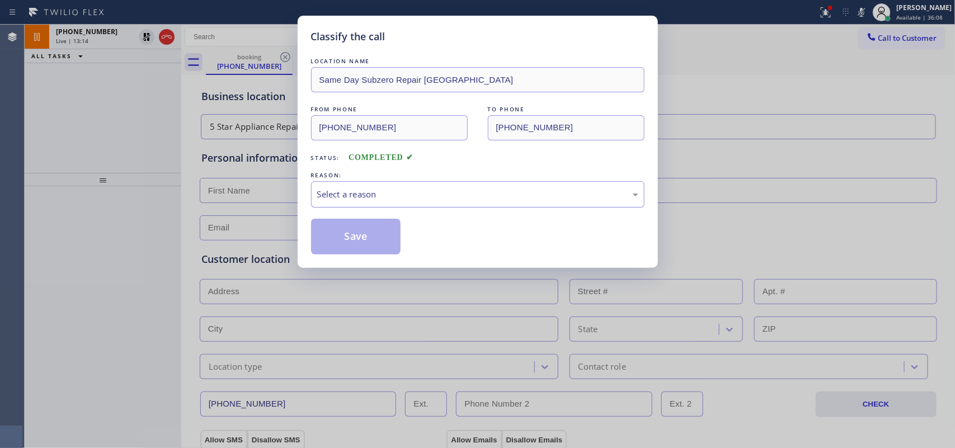
click at [444, 183] on div "Select a reason" at bounding box center [477, 194] width 333 height 26
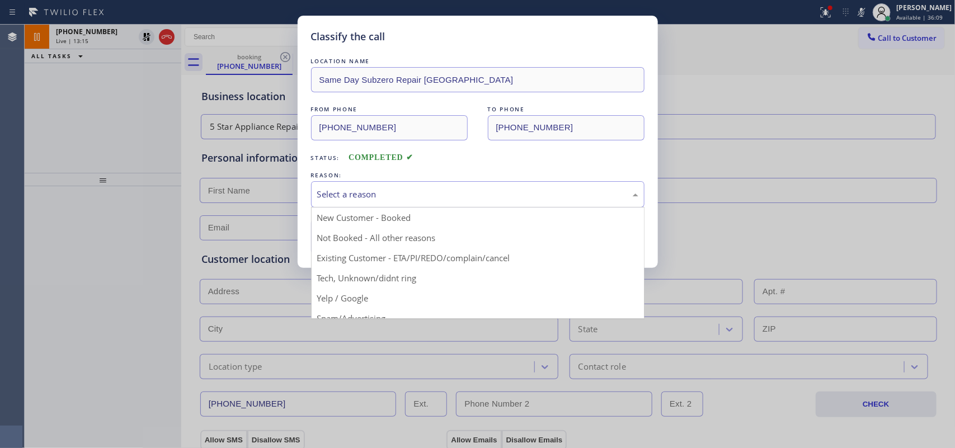
drag, startPoint x: 414, startPoint y: 278, endPoint x: 380, endPoint y: 263, distance: 36.6
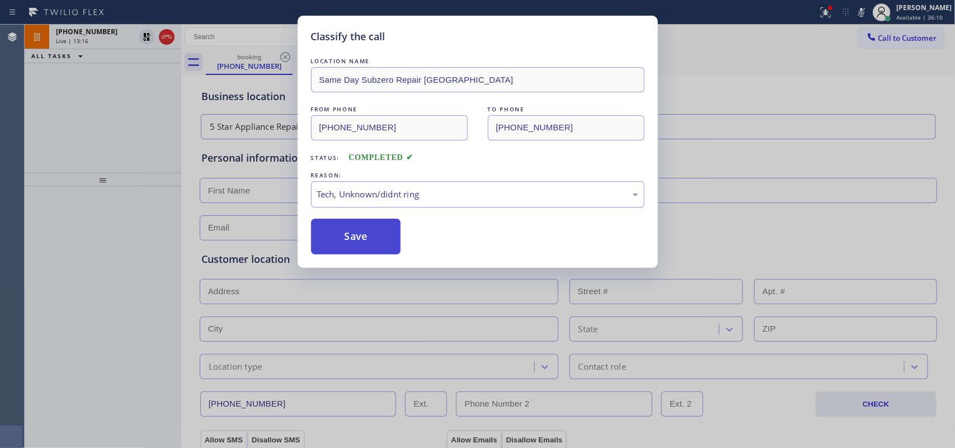
click at [354, 236] on button "Save" at bounding box center [356, 237] width 90 height 36
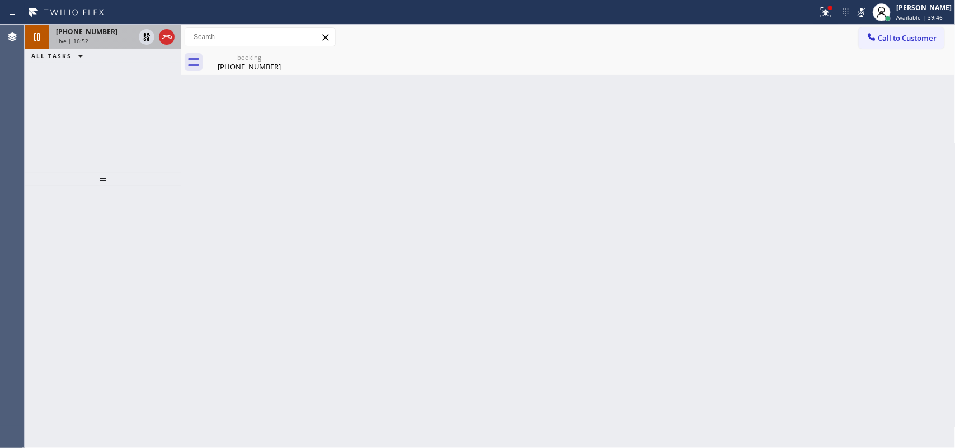
click at [102, 37] on div "Live | 16:52" at bounding box center [95, 41] width 78 height 8
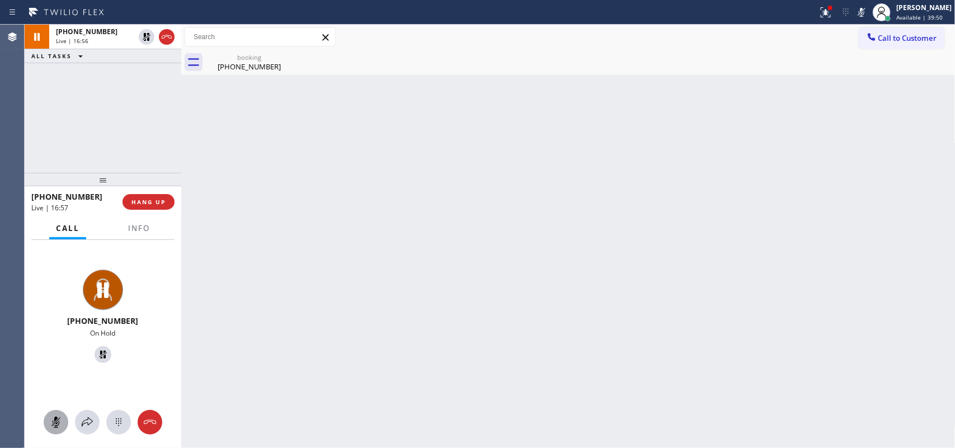
click at [60, 358] on button at bounding box center [56, 422] width 25 height 25
click at [99, 355] on icon at bounding box center [103, 355] width 8 height 8
drag, startPoint x: 129, startPoint y: 319, endPoint x: 82, endPoint y: 320, distance: 47.6
click at [82, 320] on div "[PHONE_NUMBER]" at bounding box center [103, 320] width 148 height 11
click at [164, 313] on div "[PHONE_NUMBER] Live" at bounding box center [103, 318] width 148 height 97
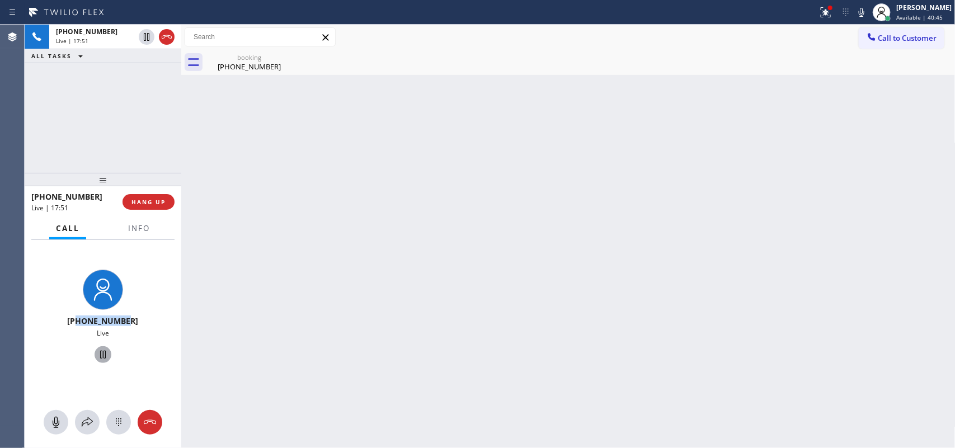
drag, startPoint x: 145, startPoint y: 319, endPoint x: 81, endPoint y: 320, distance: 64.3
click at [81, 320] on div "[PHONE_NUMBER]" at bounding box center [103, 320] width 148 height 11
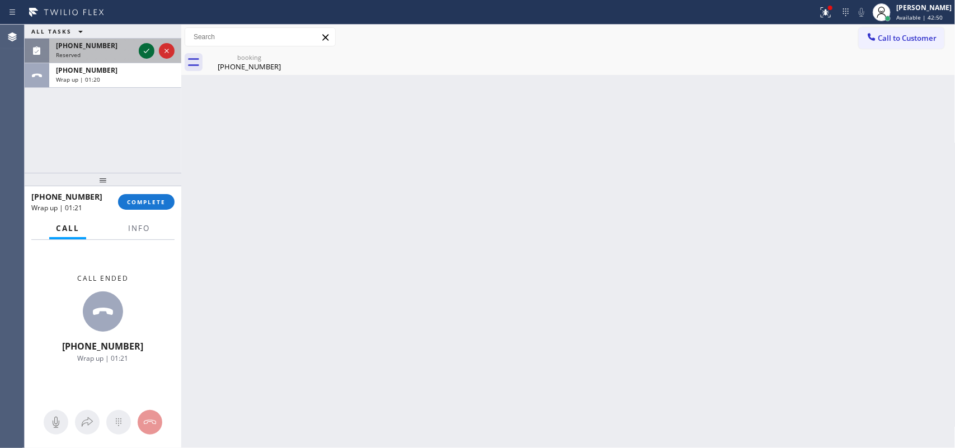
click at [144, 48] on icon at bounding box center [146, 50] width 13 height 13
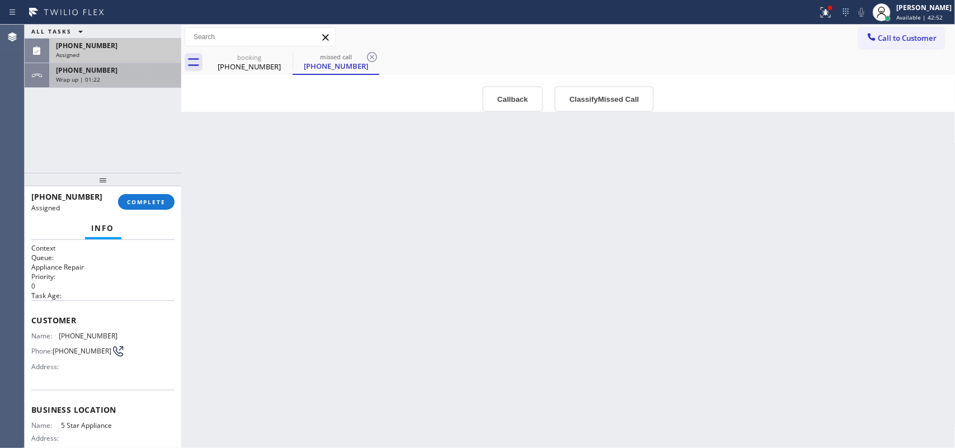
click at [130, 79] on div "Wrap up | 01:22" at bounding box center [115, 80] width 119 height 8
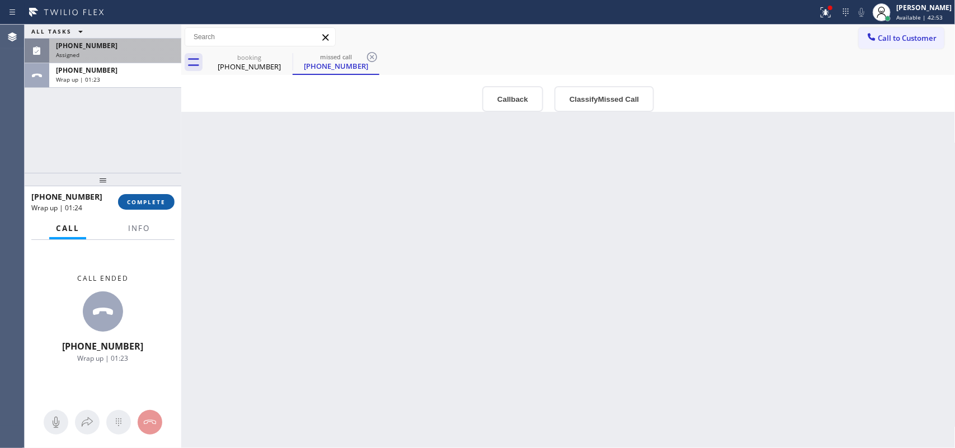
click at [161, 199] on span "COMPLETE" at bounding box center [146, 202] width 39 height 8
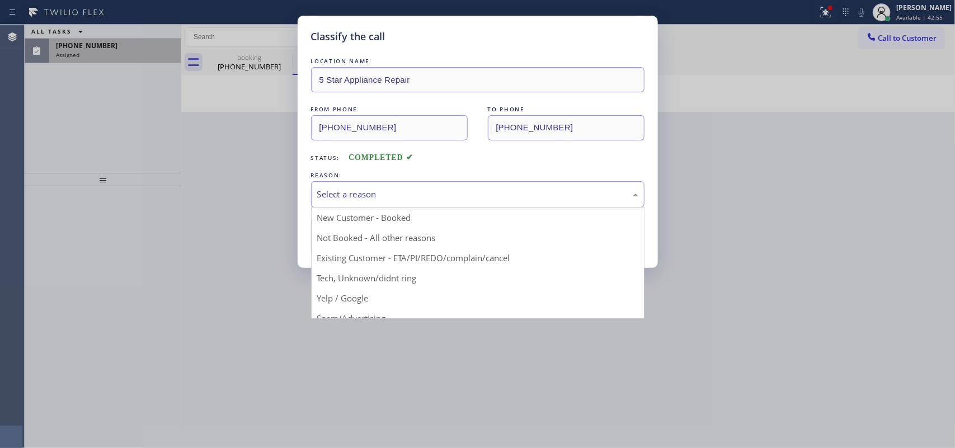
click at [394, 193] on div "Select a reason" at bounding box center [477, 194] width 321 height 13
click at [291, 129] on div "Classify the call LOCATION NAME 5 Star Appliance Repair FROM PHONE [PHONE_NUMBE…" at bounding box center [477, 224] width 955 height 448
click at [386, 196] on div "Select a reason" at bounding box center [477, 194] width 321 height 13
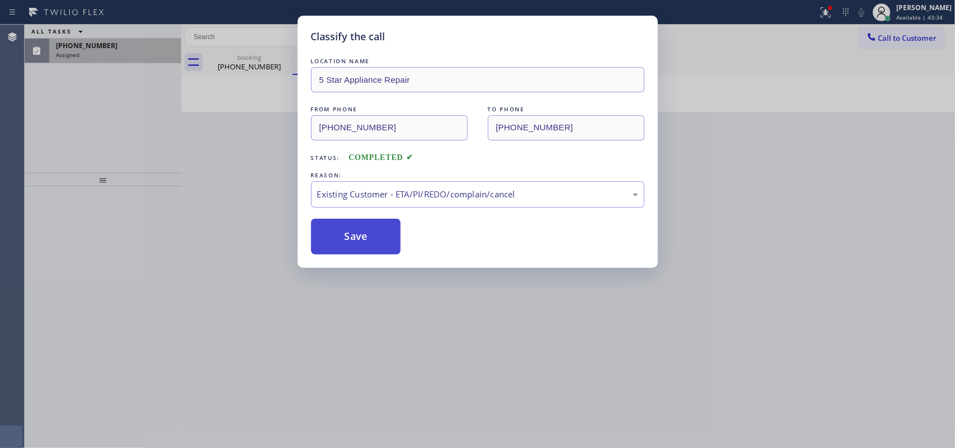
click at [374, 241] on button "Save" at bounding box center [356, 237] width 90 height 36
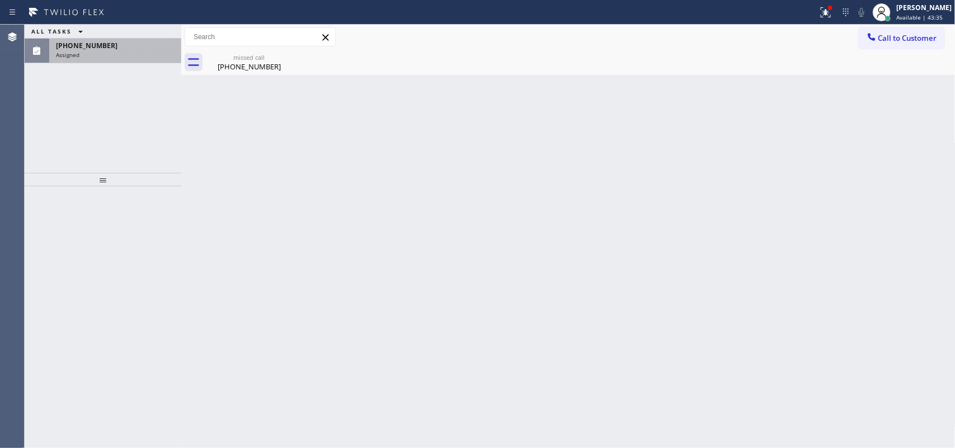
click at [96, 57] on div "Assigned" at bounding box center [115, 55] width 119 height 8
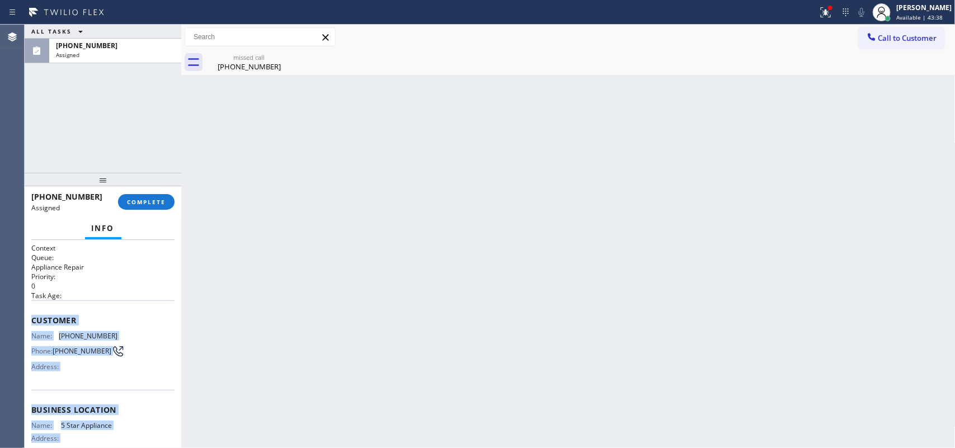
drag, startPoint x: 117, startPoint y: 345, endPoint x: 29, endPoint y: 319, distance: 92.7
click at [29, 319] on div "Context Queue: Appliance Repair Priority: 0 Task Age: Customer Name: [PHONE_NUM…" at bounding box center [103, 344] width 157 height 209
click at [154, 202] on span "COMPLETE" at bounding box center [146, 202] width 39 height 8
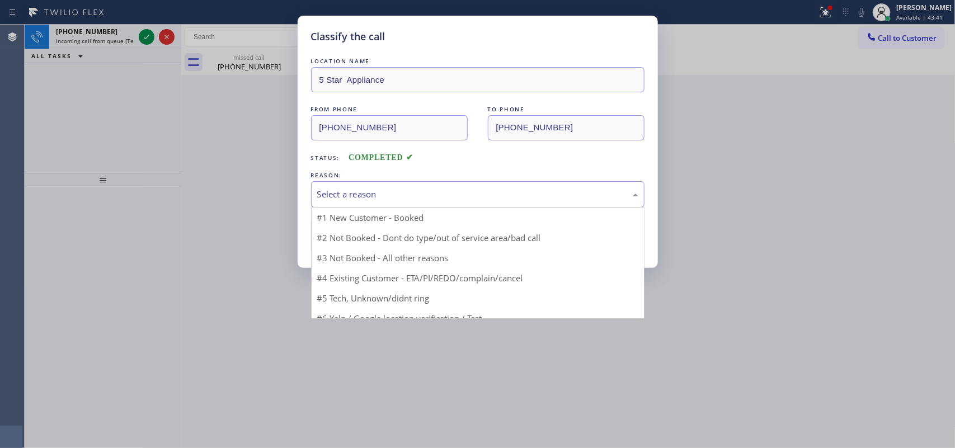
click at [384, 196] on div "Select a reason" at bounding box center [477, 194] width 321 height 13
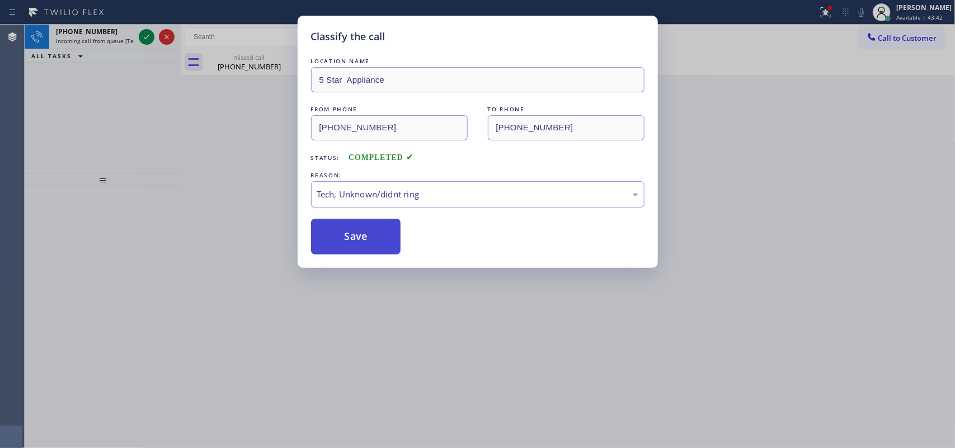
click at [359, 238] on button "Save" at bounding box center [356, 237] width 90 height 36
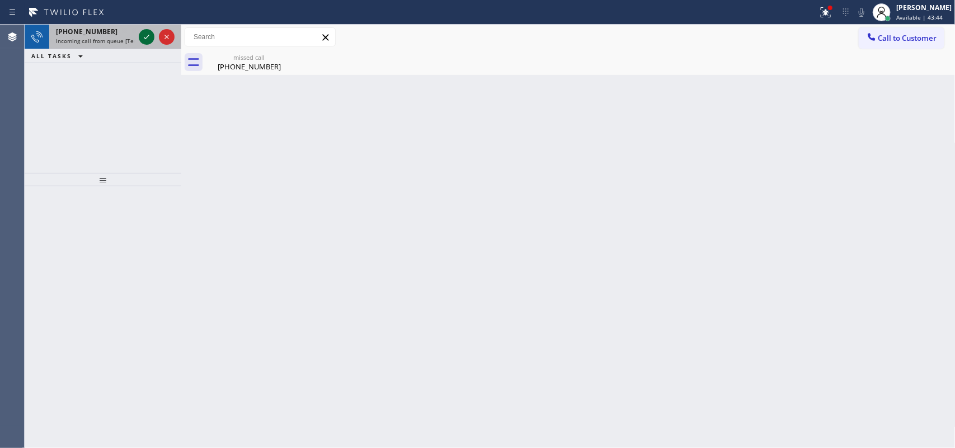
click at [144, 37] on icon at bounding box center [146, 36] width 13 height 13
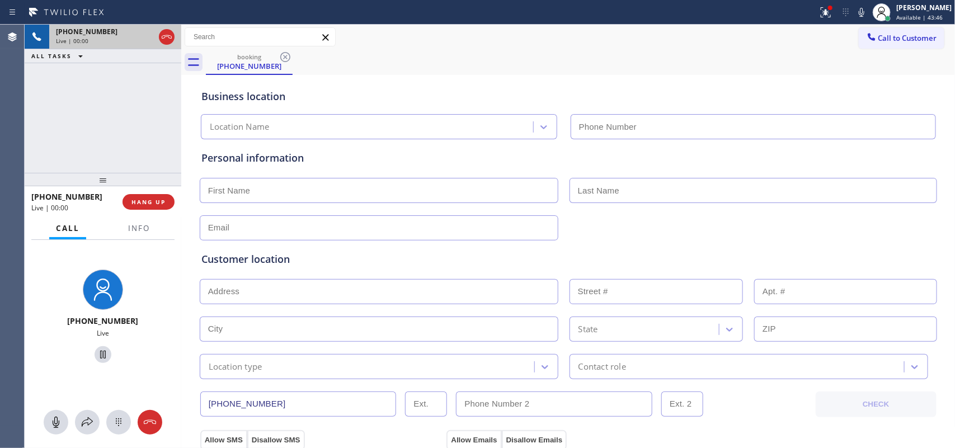
type input "[PHONE_NUMBER]"
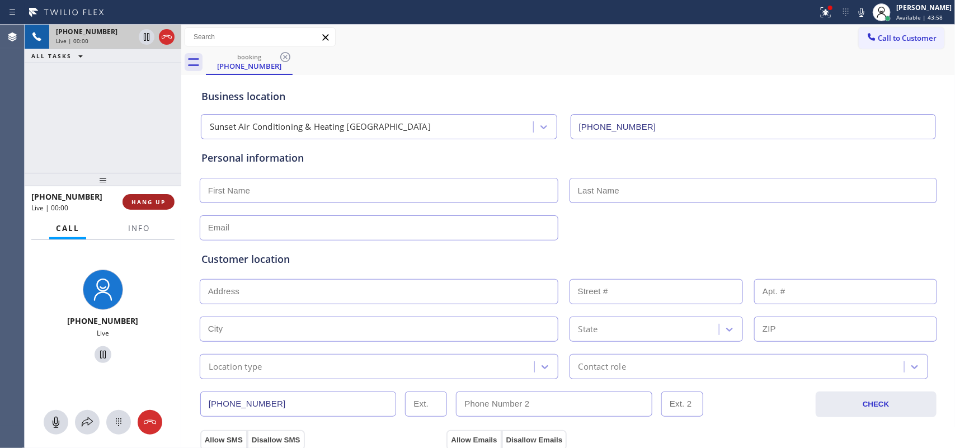
click at [168, 204] on button "HANG UP" at bounding box center [149, 202] width 52 height 16
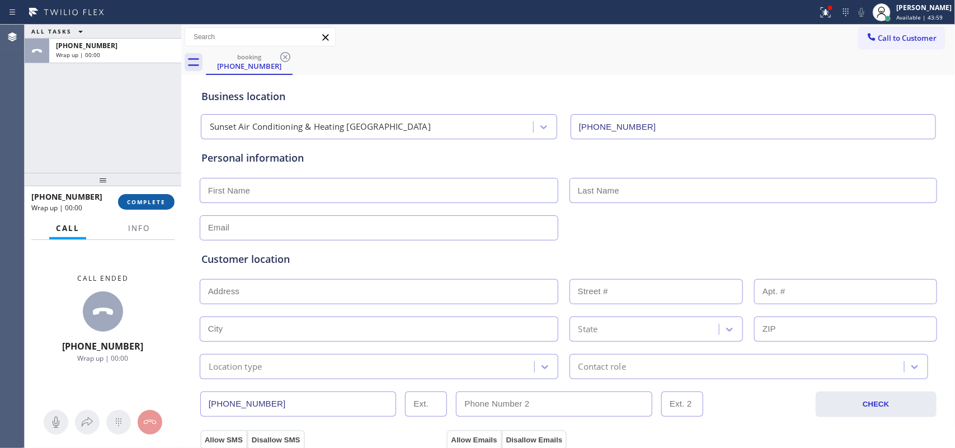
click at [164, 202] on span "COMPLETE" at bounding box center [146, 202] width 39 height 8
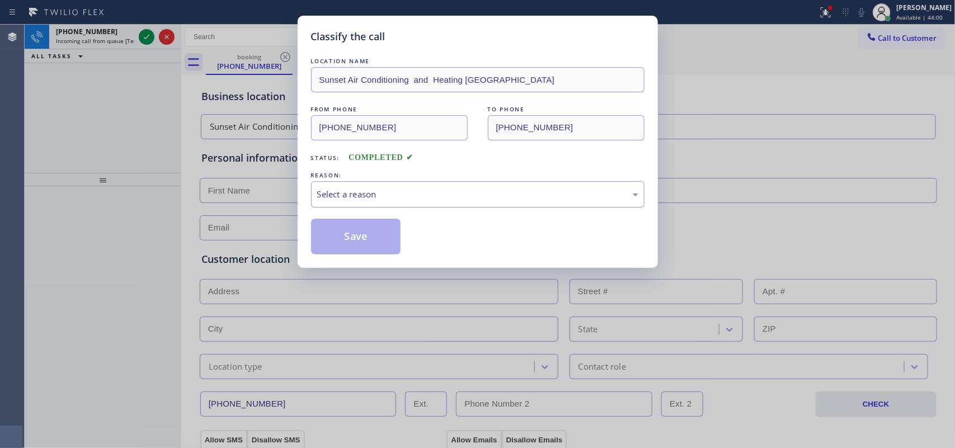
click at [390, 161] on span "COMPLETED" at bounding box center [380, 157] width 65 height 8
click at [398, 191] on div "Select a reason" at bounding box center [477, 194] width 321 height 13
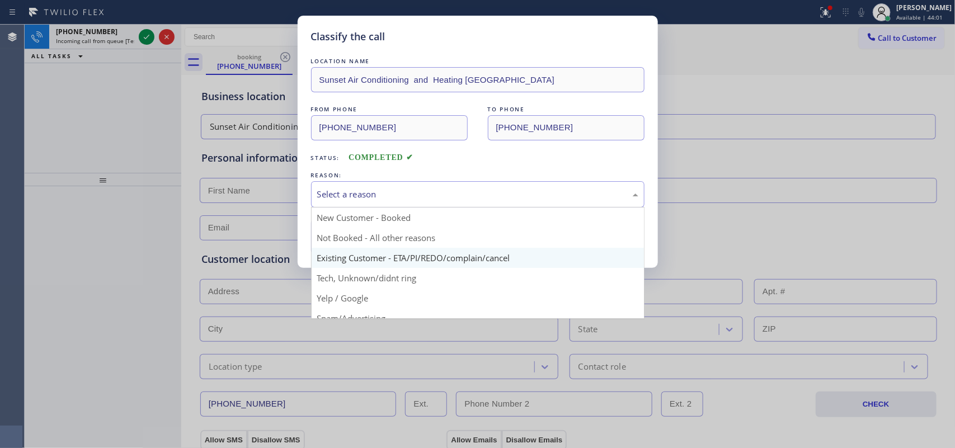
scroll to position [77, 0]
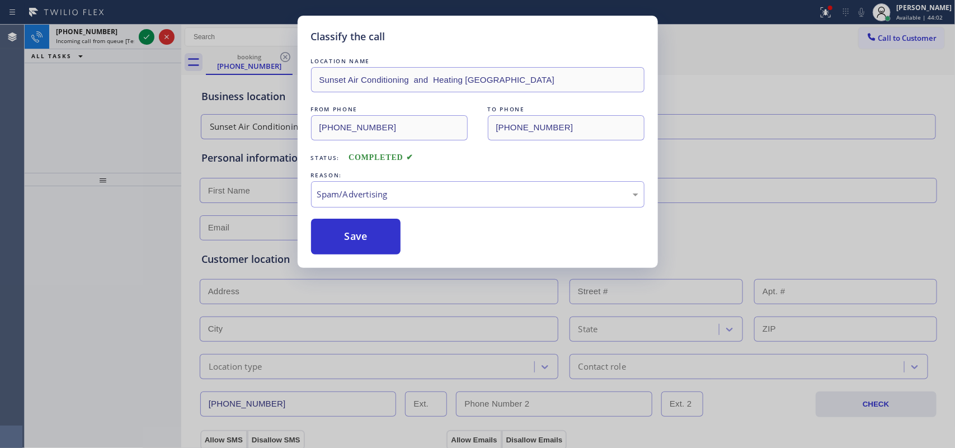
drag, startPoint x: 364, startPoint y: 242, endPoint x: 213, endPoint y: 155, distance: 173.9
click at [362, 242] on button "Save" at bounding box center [356, 237] width 90 height 36
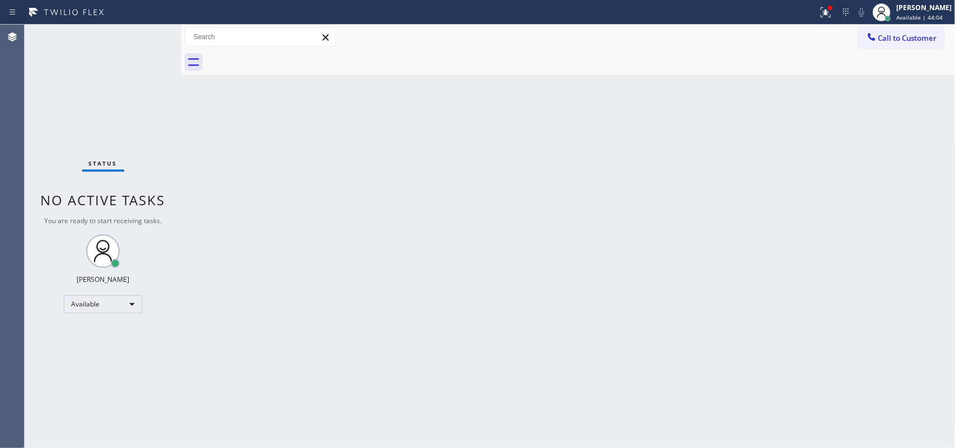
click at [139, 31] on div "Status No active tasks You are ready to start receiving tasks. [PERSON_NAME] Av…" at bounding box center [103, 236] width 157 height 423
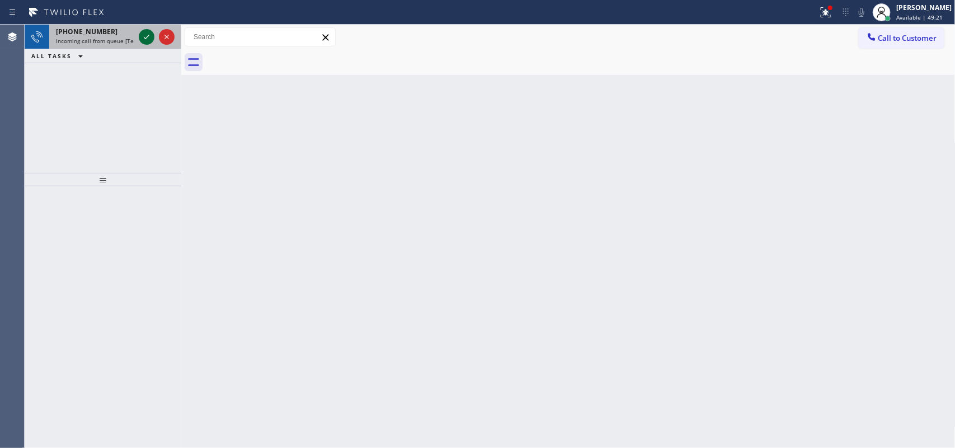
click at [148, 35] on icon at bounding box center [147, 37] width 6 height 4
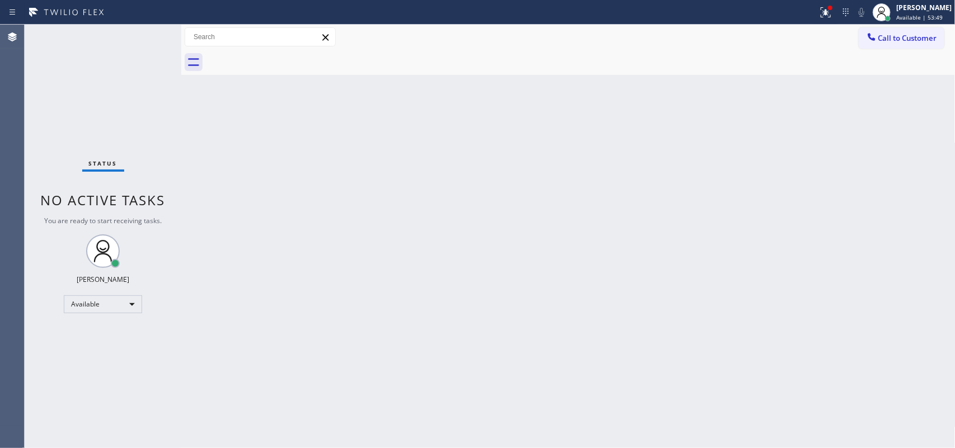
click at [144, 32] on div "Status No active tasks You are ready to start receiving tasks. [PERSON_NAME] Av…" at bounding box center [103, 236] width 157 height 423
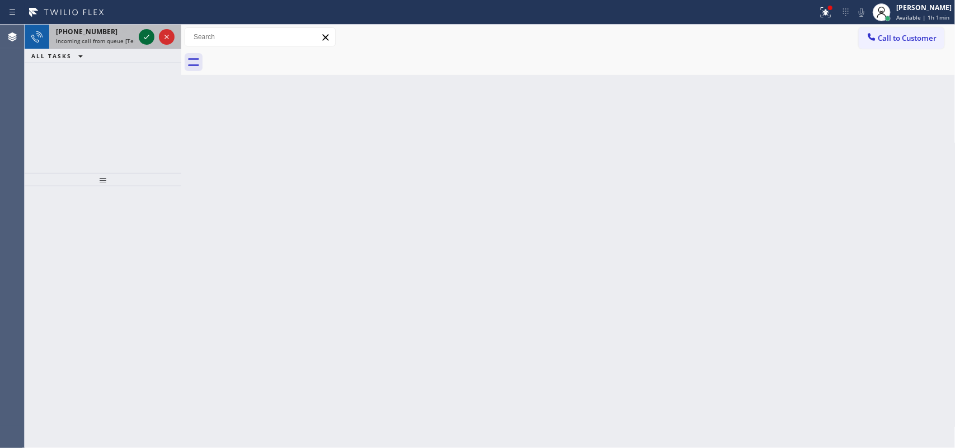
click at [144, 34] on icon at bounding box center [146, 36] width 13 height 13
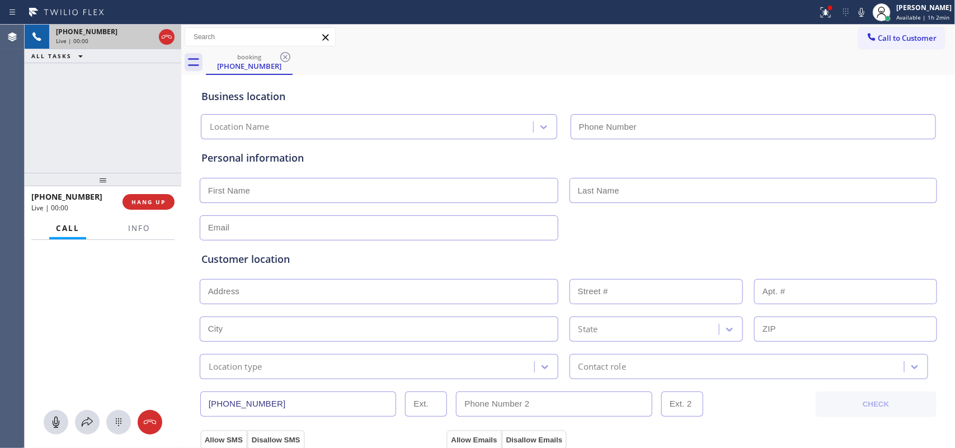
type input "[PHONE_NUMBER]"
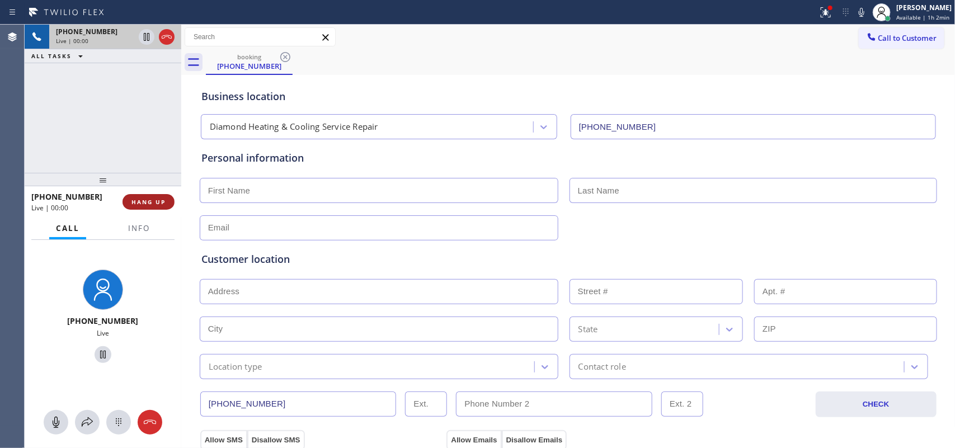
click at [152, 200] on span "HANG UP" at bounding box center [148, 202] width 34 height 8
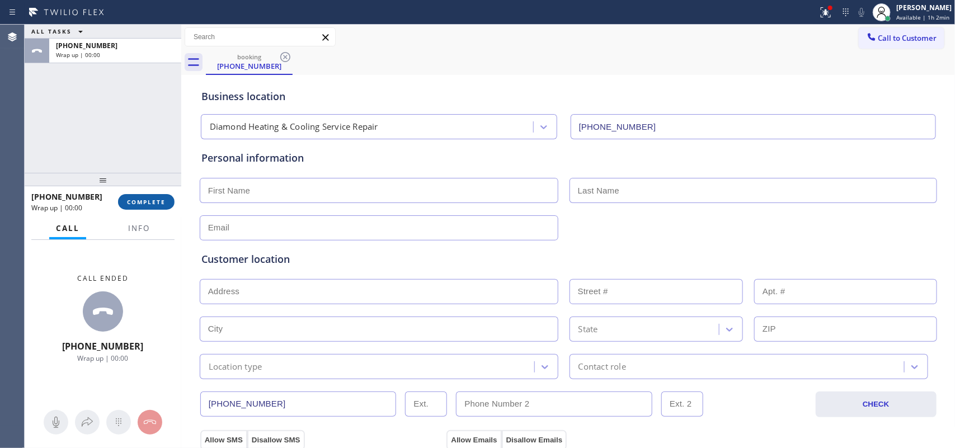
click at [157, 205] on span "COMPLETE" at bounding box center [146, 202] width 39 height 8
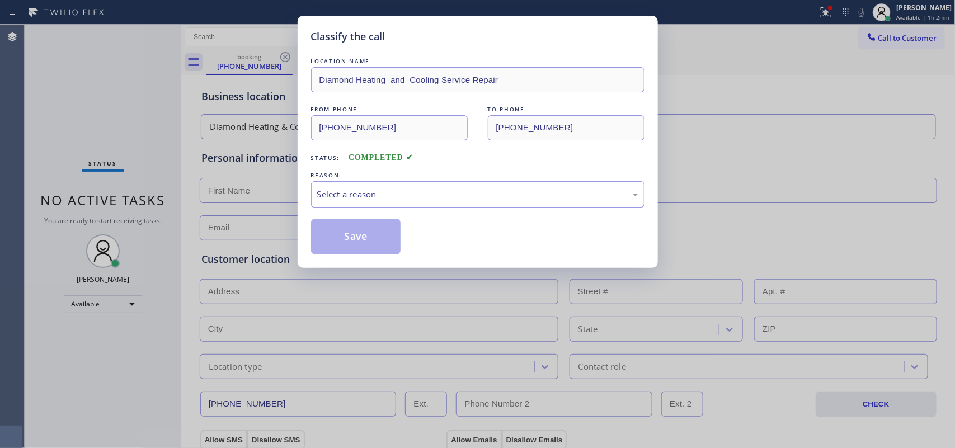
click at [407, 196] on div "Select a reason" at bounding box center [477, 194] width 321 height 13
click at [409, 183] on div "Select a reason" at bounding box center [477, 194] width 333 height 26
click at [404, 194] on div "Select a reason" at bounding box center [477, 194] width 321 height 13
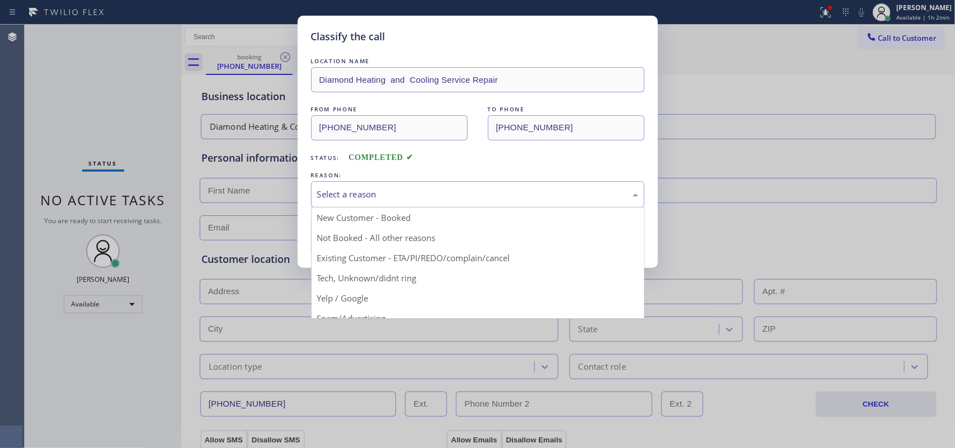
scroll to position [77, 0]
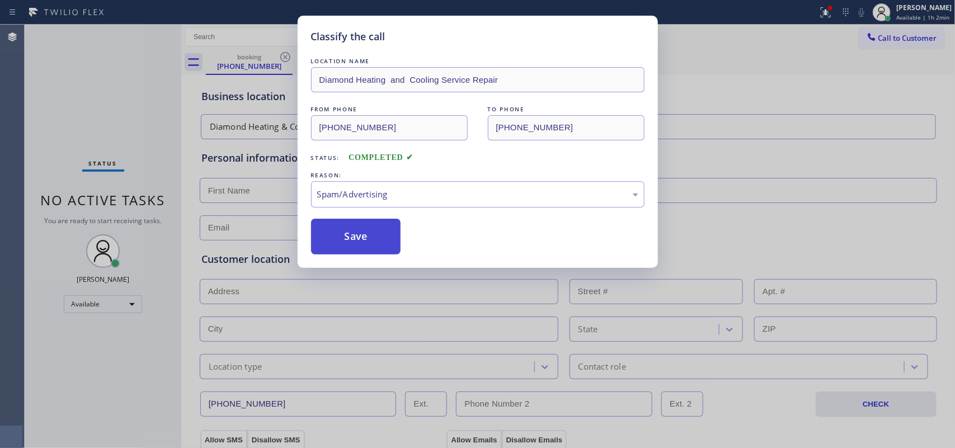
drag, startPoint x: 388, startPoint y: 250, endPoint x: 368, endPoint y: 233, distance: 26.2
click at [366, 233] on button "Save" at bounding box center [356, 237] width 90 height 36
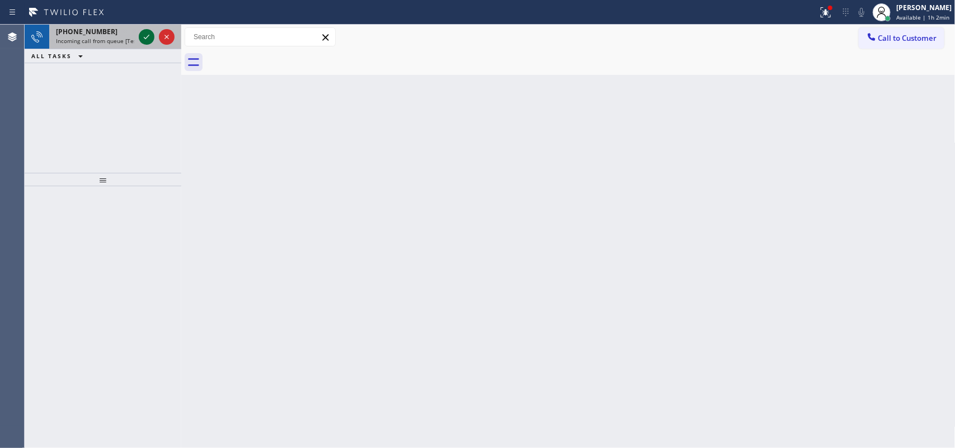
click at [146, 34] on icon at bounding box center [146, 36] width 13 height 13
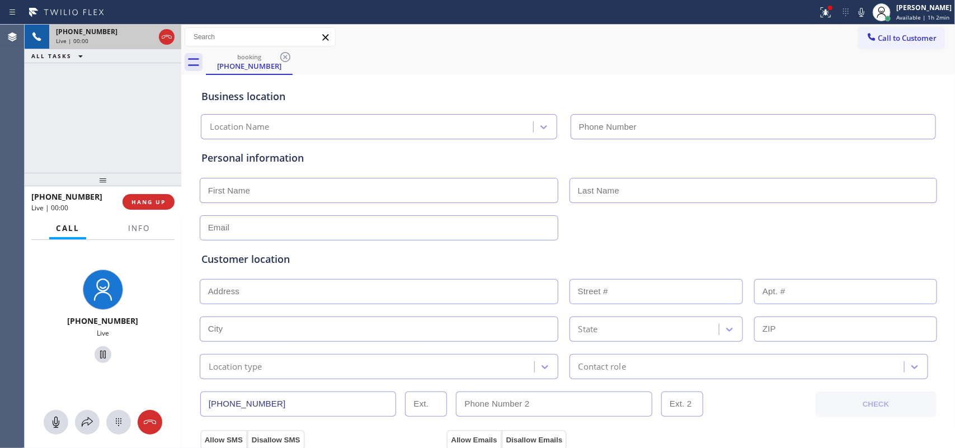
type input "[PHONE_NUMBER]"
click at [137, 233] on button "Info" at bounding box center [138, 229] width 35 height 22
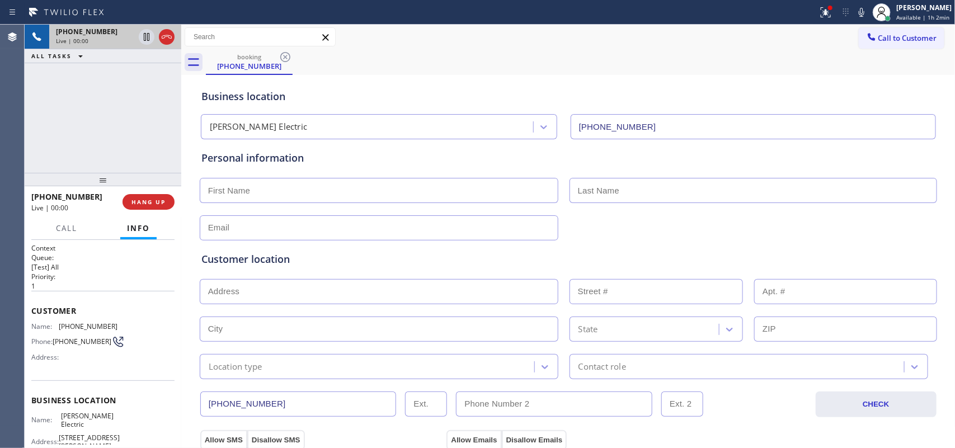
scroll to position [133, 0]
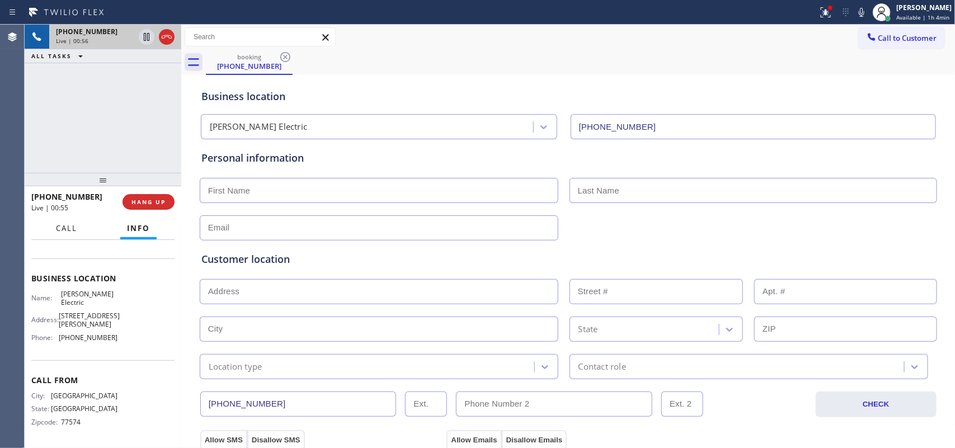
click at [66, 234] on button "Call" at bounding box center [66, 229] width 35 height 22
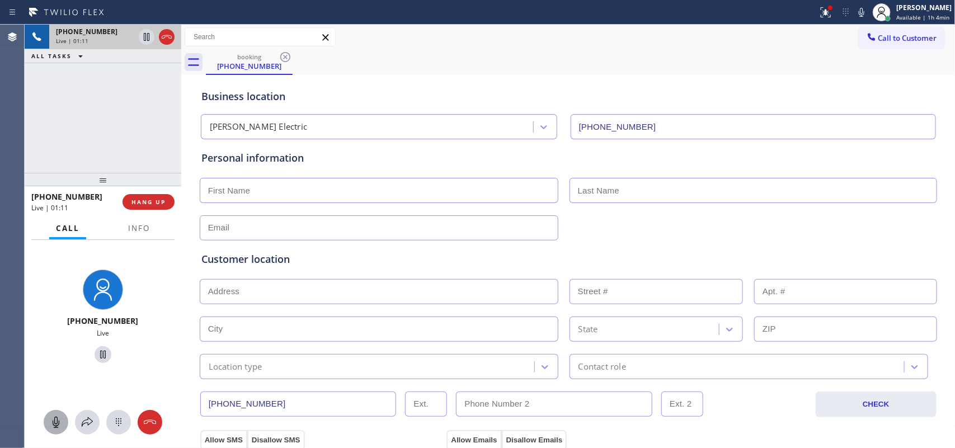
click at [56, 358] on icon at bounding box center [55, 422] width 13 height 13
click at [101, 355] on icon at bounding box center [102, 354] width 13 height 13
click at [453, 189] on input "text" at bounding box center [379, 190] width 359 height 25
type input "[PERSON_NAME]"
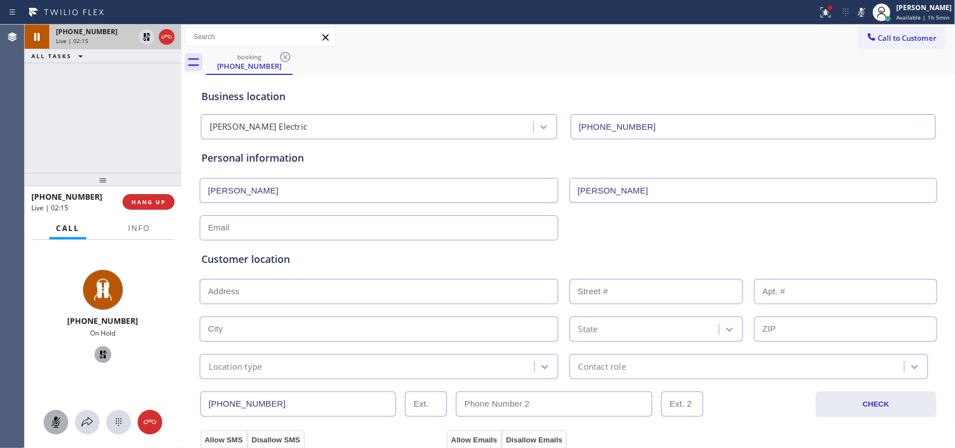
click at [524, 231] on input "text" at bounding box center [379, 227] width 359 height 25
type input "[EMAIL_ADDRESS][DOMAIN_NAME]"
click at [524, 299] on input "text" at bounding box center [379, 291] width 359 height 25
click at [494, 289] on input "text" at bounding box center [379, 291] width 359 height 25
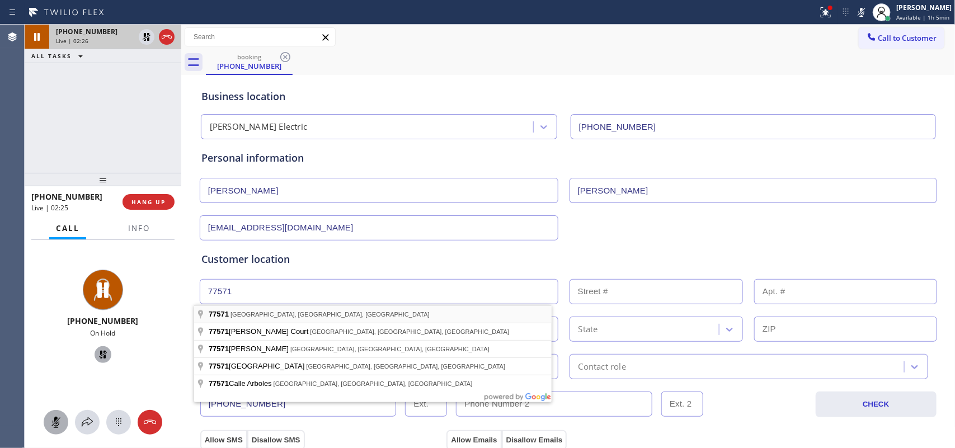
type input "[GEOGRAPHIC_DATA], [GEOGRAPHIC_DATA]"
type input "Shoreacres"
type input "77571"
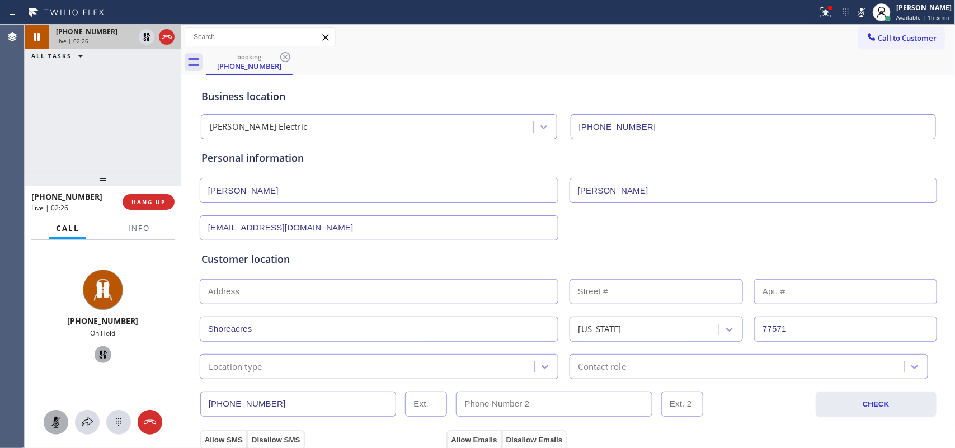
scroll to position [70, 0]
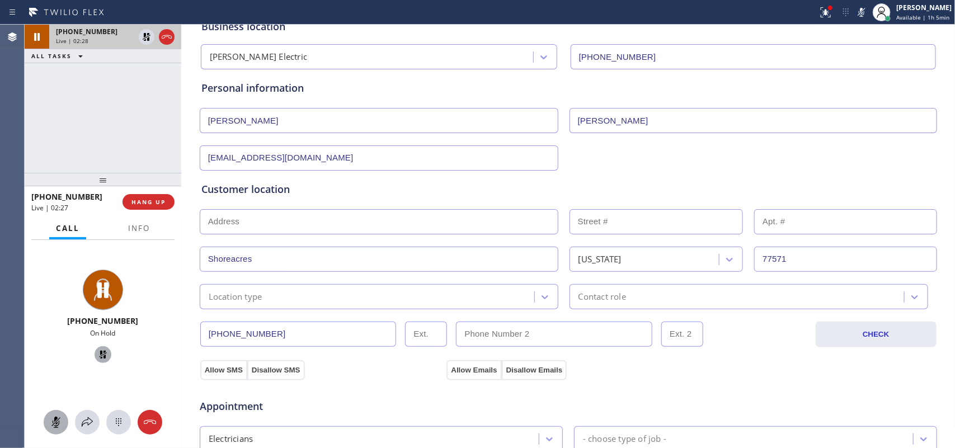
click at [417, 298] on div "Location type" at bounding box center [368, 297] width 331 height 20
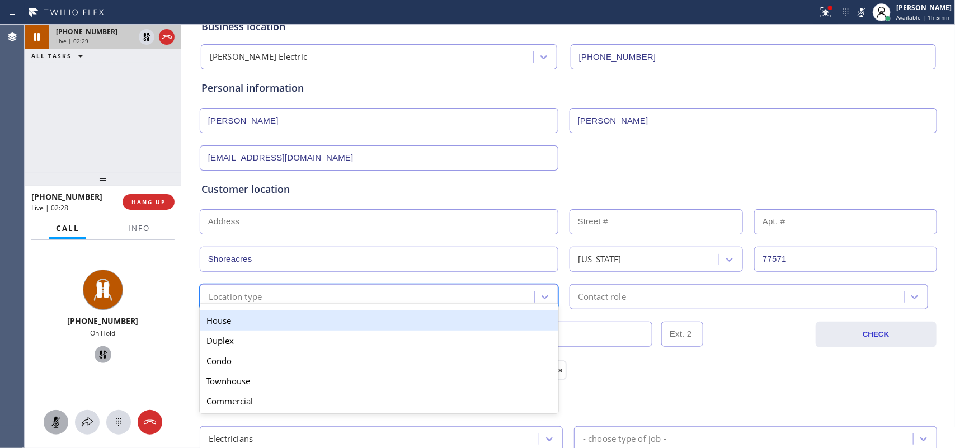
click at [428, 312] on div "House" at bounding box center [379, 320] width 359 height 20
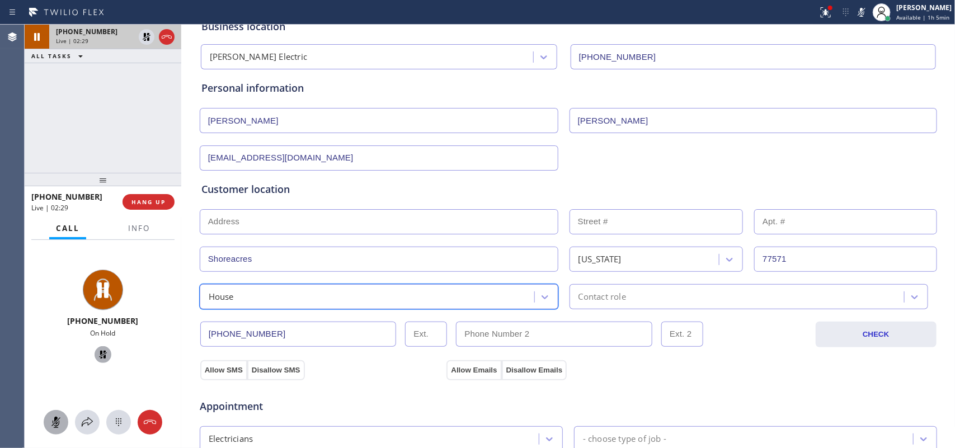
click at [613, 308] on div "Contact role" at bounding box center [748, 296] width 359 height 25
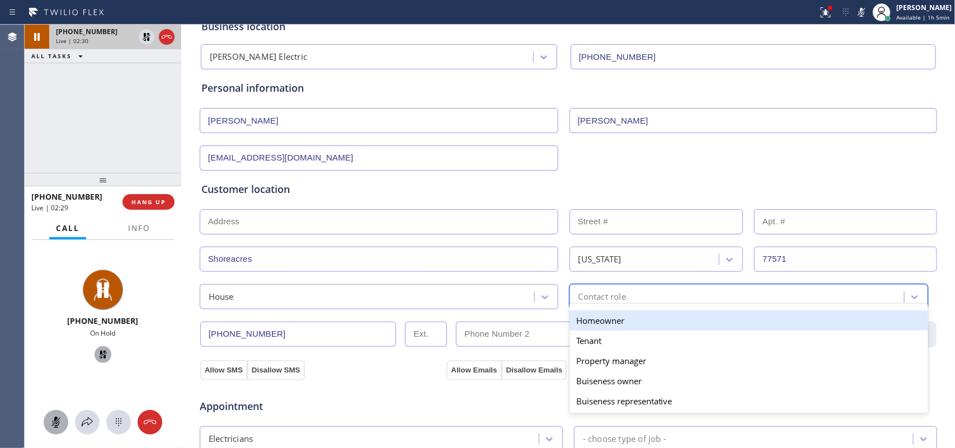
click at [617, 320] on div "Homeowner" at bounding box center [748, 320] width 359 height 20
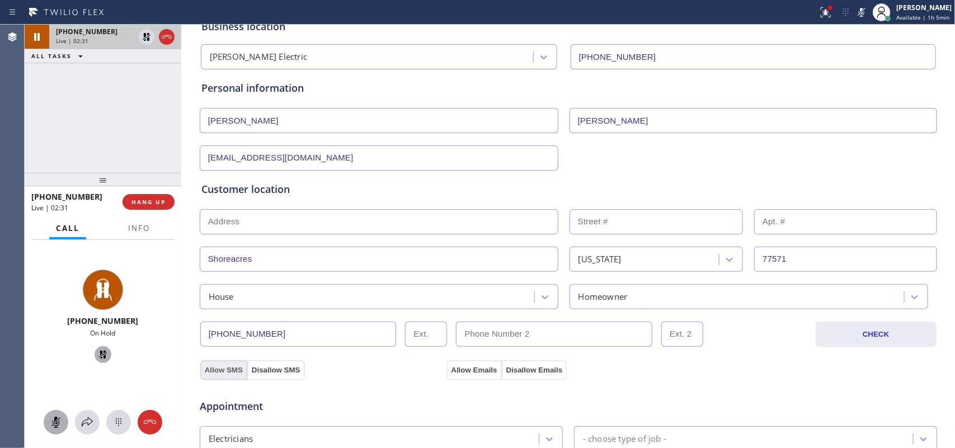
click at [233, 358] on button "Allow SMS" at bounding box center [223, 370] width 47 height 20
click at [271, 358] on button "Disallow SMS" at bounding box center [276, 370] width 58 height 20
click at [521, 358] on button "Disallow Emails" at bounding box center [534, 370] width 65 height 20
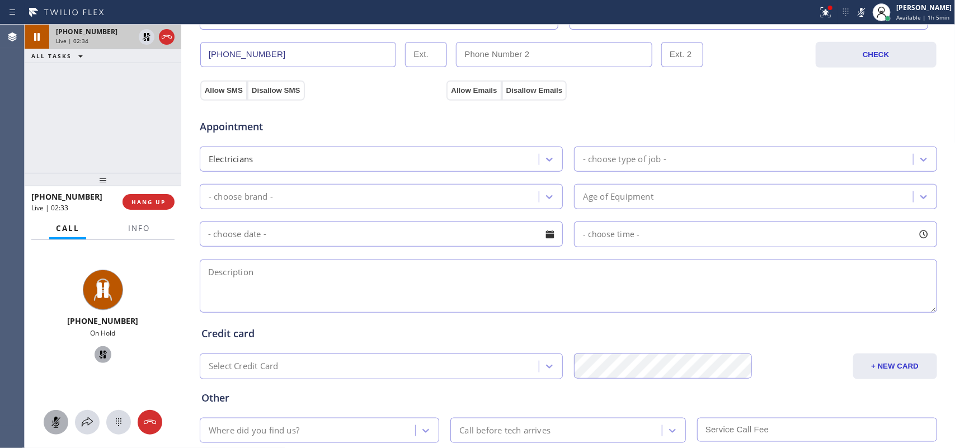
scroll to position [420, 0]
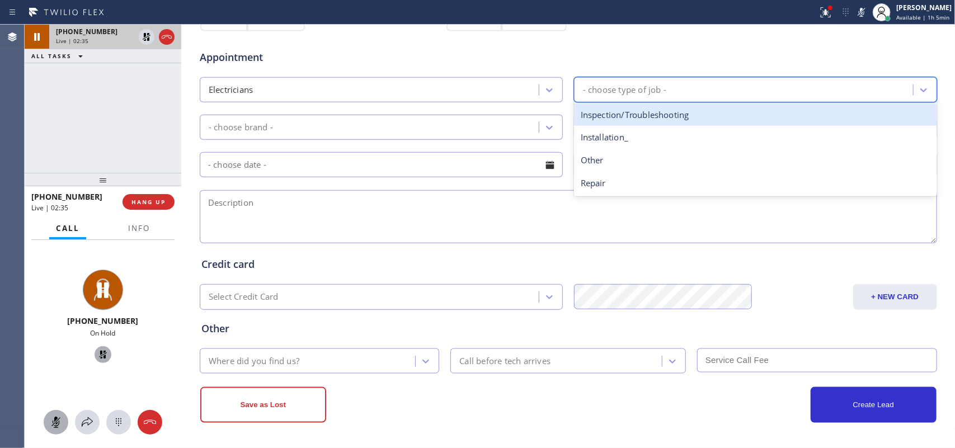
click at [621, 90] on div "- choose type of job -" at bounding box center [624, 89] width 83 height 13
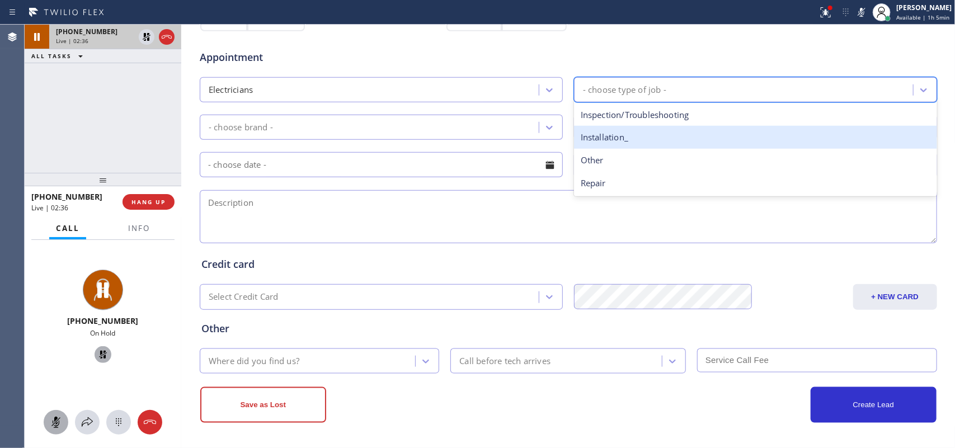
click at [622, 137] on div "Installation_" at bounding box center [755, 137] width 363 height 23
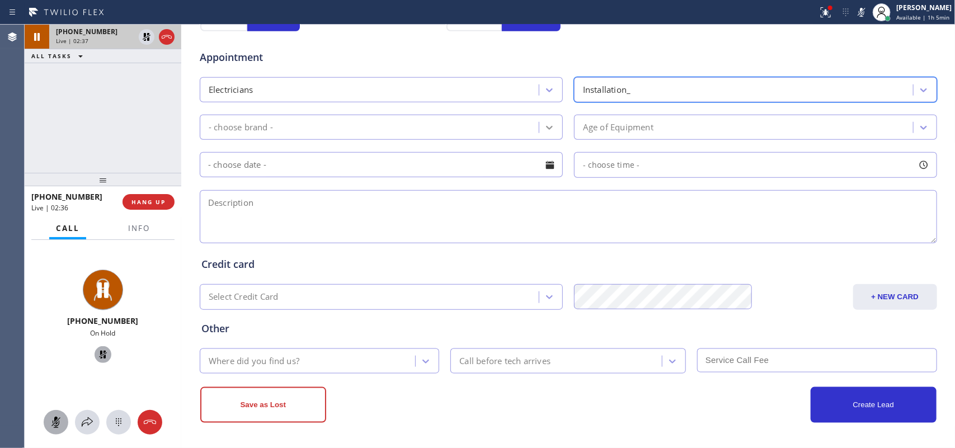
click at [546, 128] on icon at bounding box center [549, 128] width 7 height 4
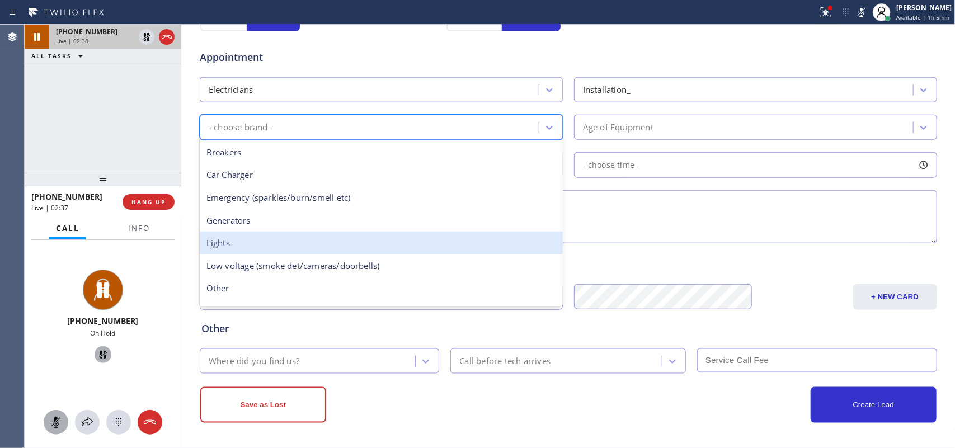
click at [394, 252] on div "Lights" at bounding box center [381, 243] width 363 height 23
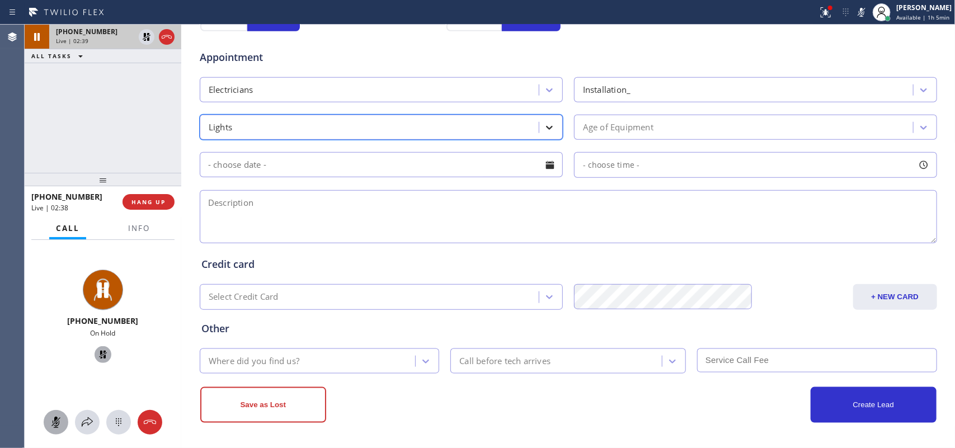
click at [548, 123] on icon at bounding box center [549, 127] width 11 height 11
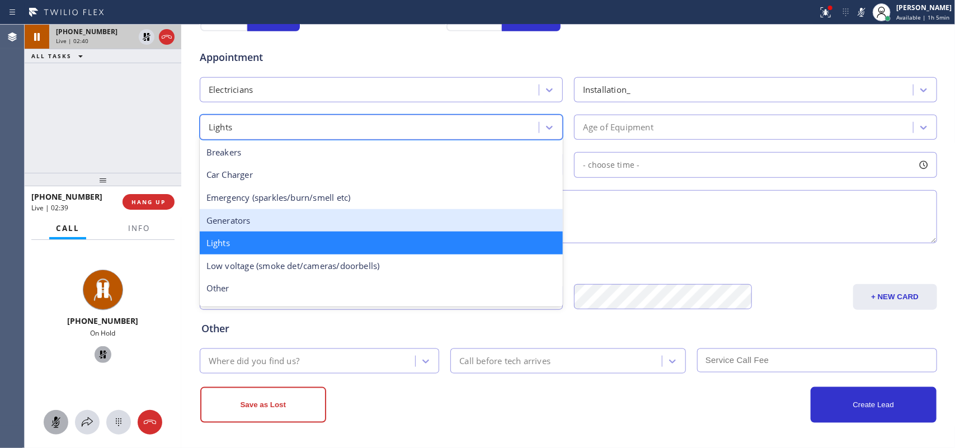
scroll to position [70, 0]
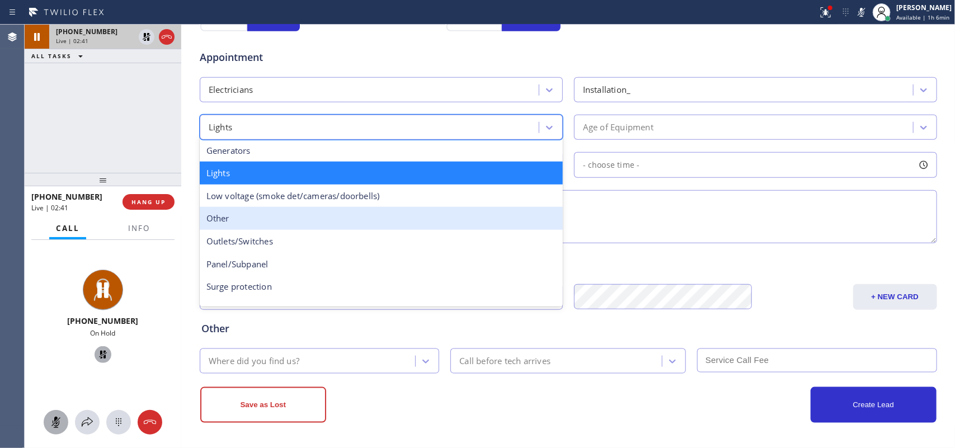
click at [389, 216] on div "Other" at bounding box center [381, 218] width 363 height 23
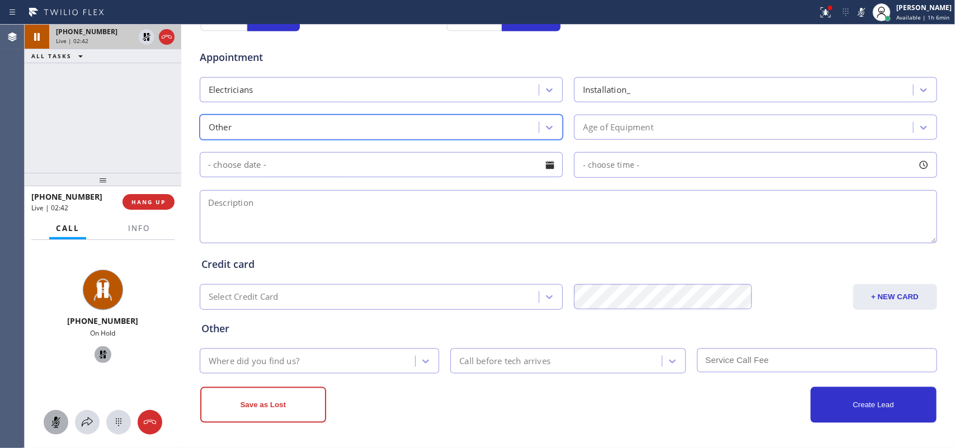
click at [638, 129] on div "Age of Equipment" at bounding box center [618, 127] width 70 height 13
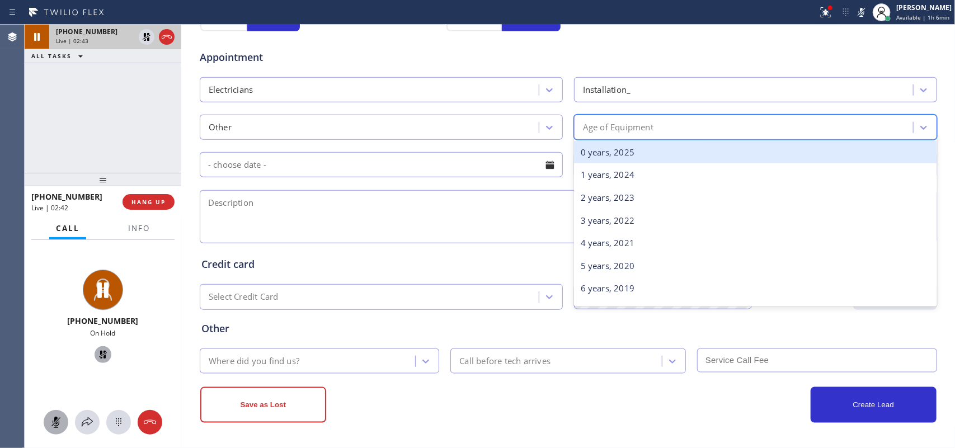
click at [639, 152] on div "0 years, 2025" at bounding box center [755, 152] width 363 height 23
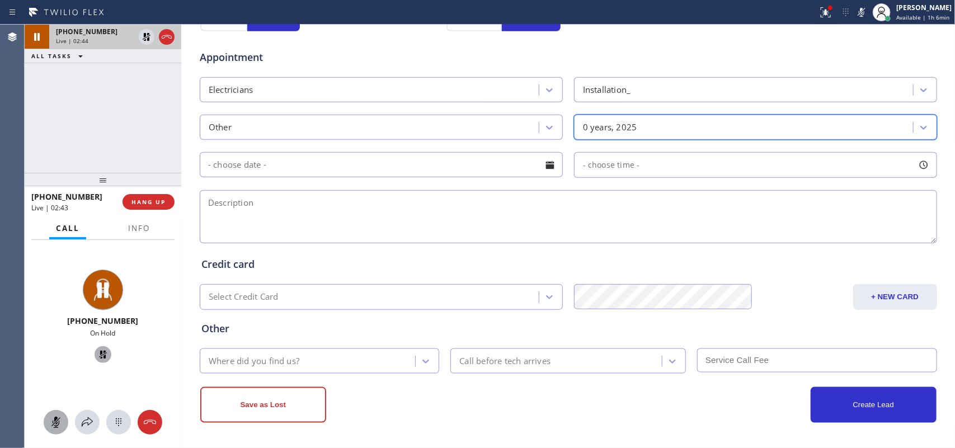
click at [332, 357] on div "Where did you find us?" at bounding box center [309, 361] width 213 height 20
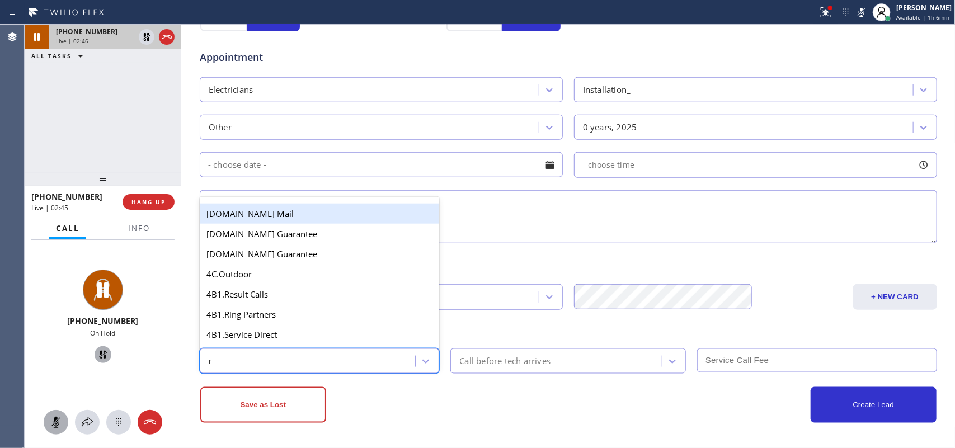
type input "re"
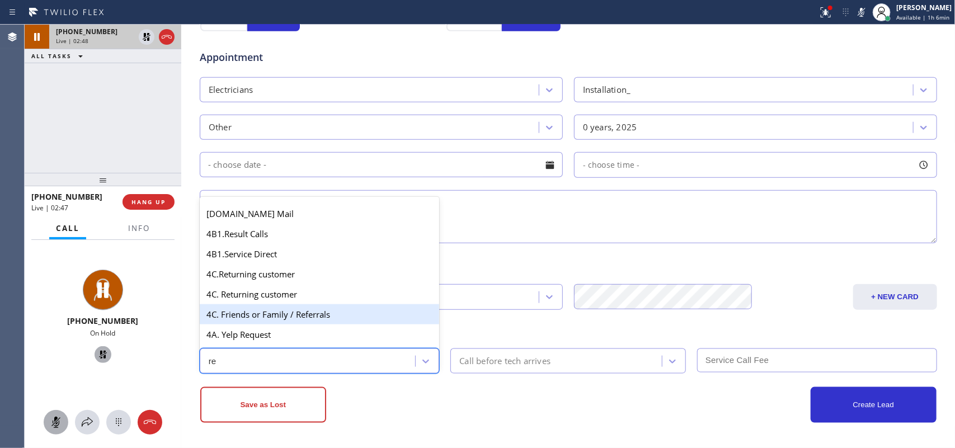
click at [297, 322] on div "4C. Friends or Family / Referrals" at bounding box center [320, 314] width 240 height 20
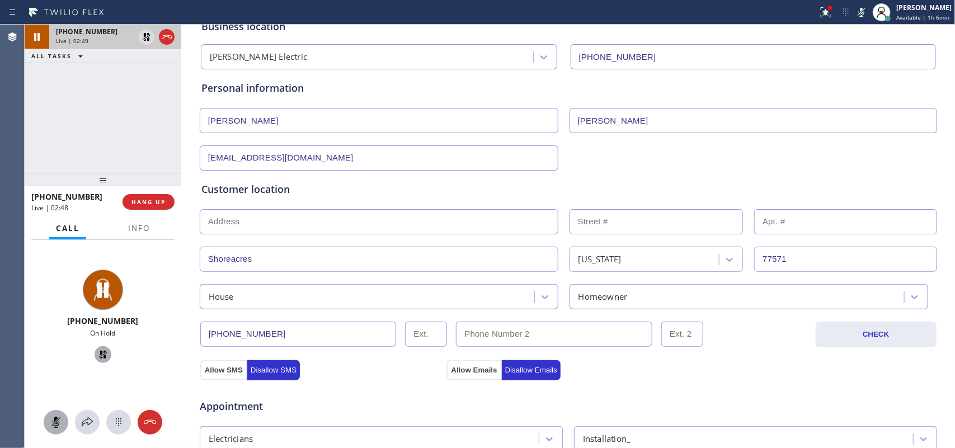
scroll to position [0, 0]
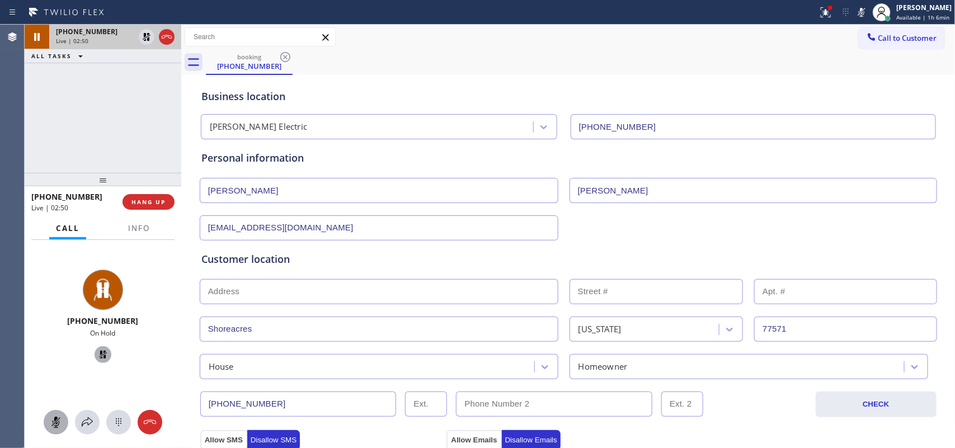
click at [57, 358] on icon at bounding box center [56, 422] width 7 height 11
click at [98, 351] on icon at bounding box center [102, 354] width 13 height 13
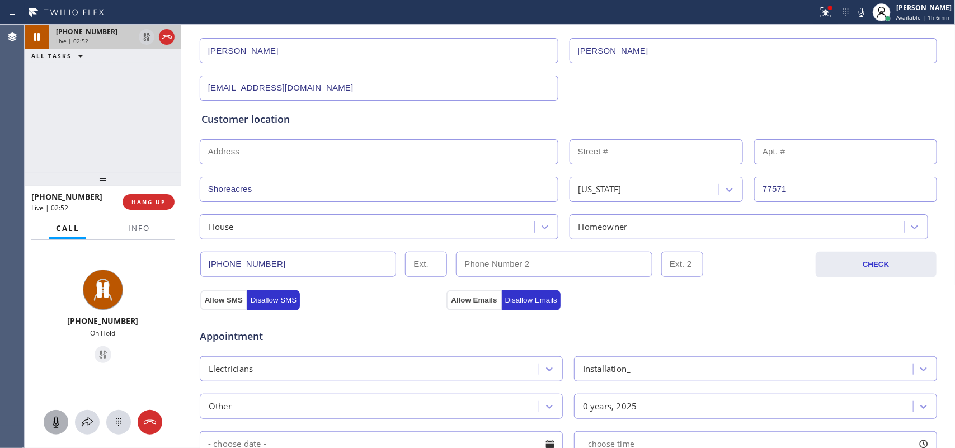
scroll to position [420, 0]
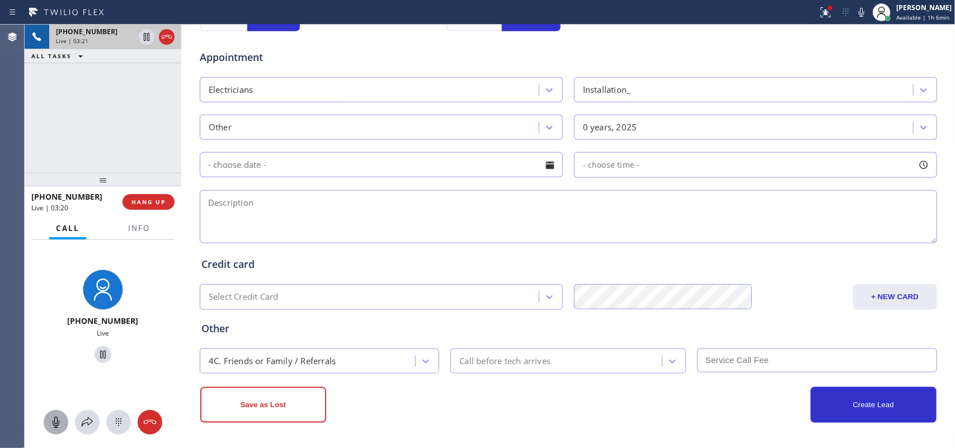
click at [234, 217] on textarea at bounding box center [568, 216] width 737 height 53
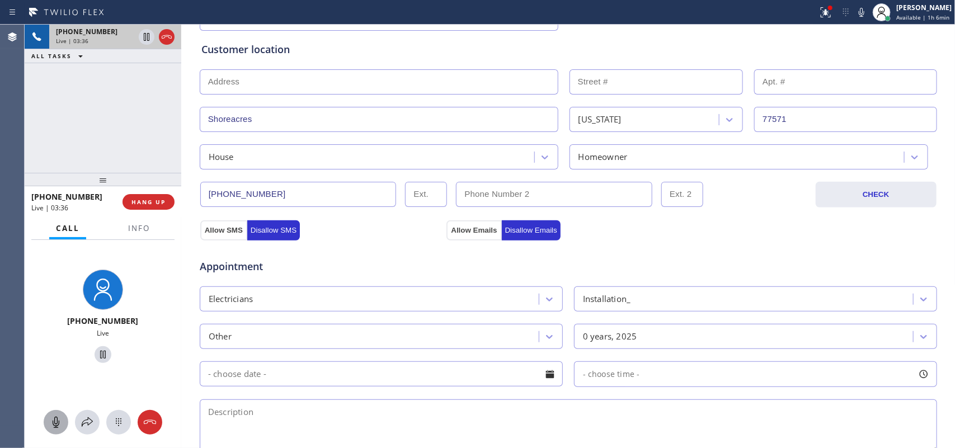
scroll to position [280, 0]
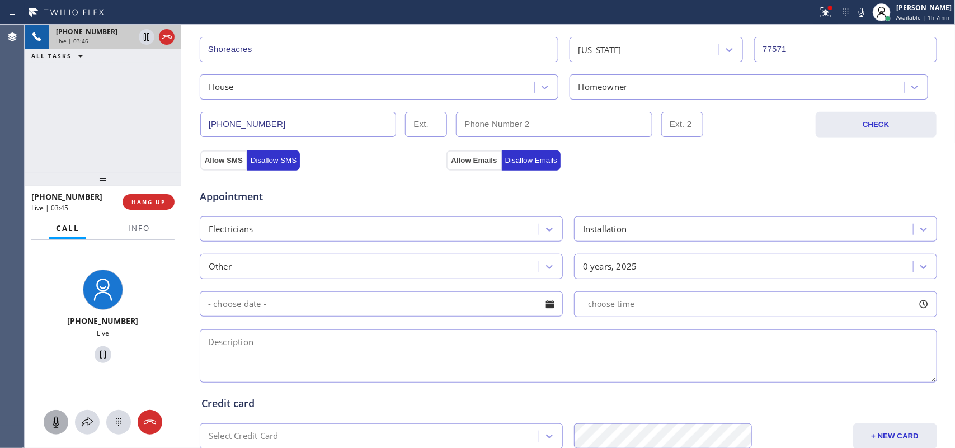
click at [307, 201] on span "Appointment" at bounding box center [322, 196] width 244 height 15
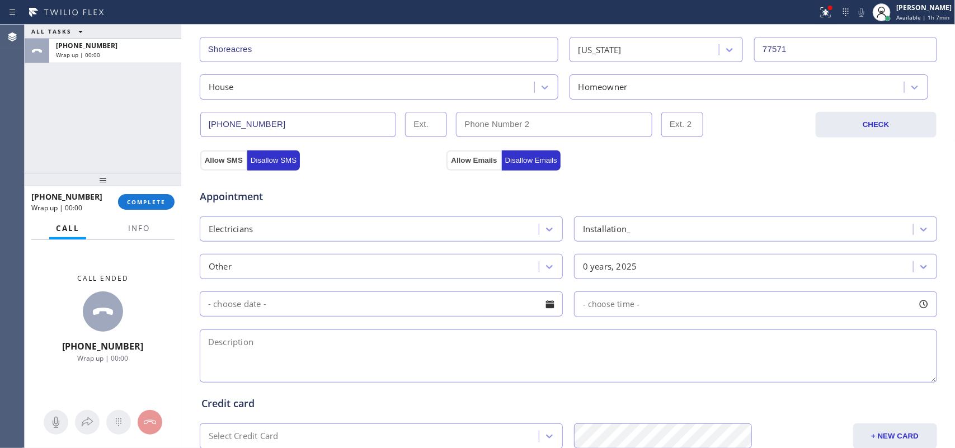
click at [303, 358] on textarea at bounding box center [568, 355] width 737 height 53
paste textarea "estimate for installing ceiling fan on the porch/ 77571/ [PERSON_NAME]-oosa"
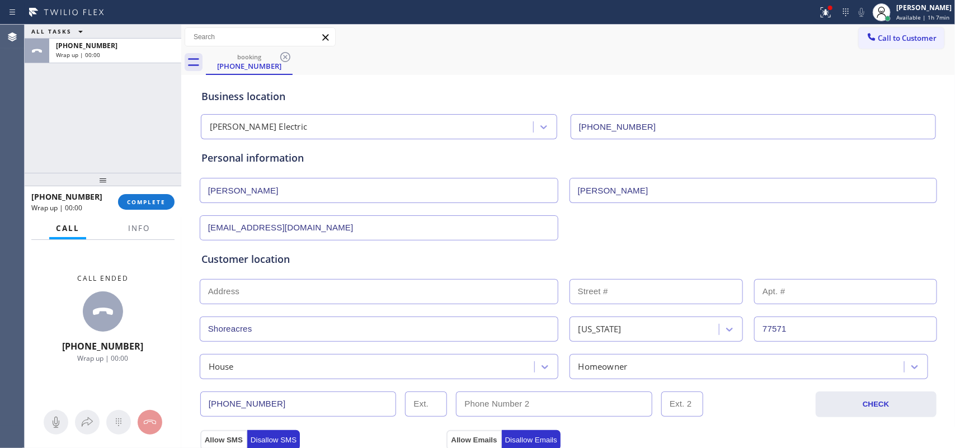
scroll to position [0, 0]
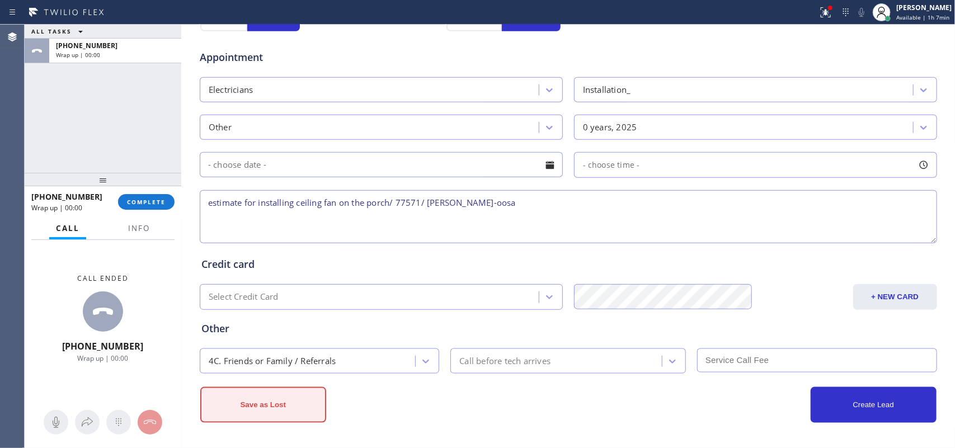
type textarea "estimate for installing ceiling fan on the porch/ 77571/ [PERSON_NAME]-oosa"
click at [269, 358] on button "Save as Lost" at bounding box center [263, 405] width 126 height 36
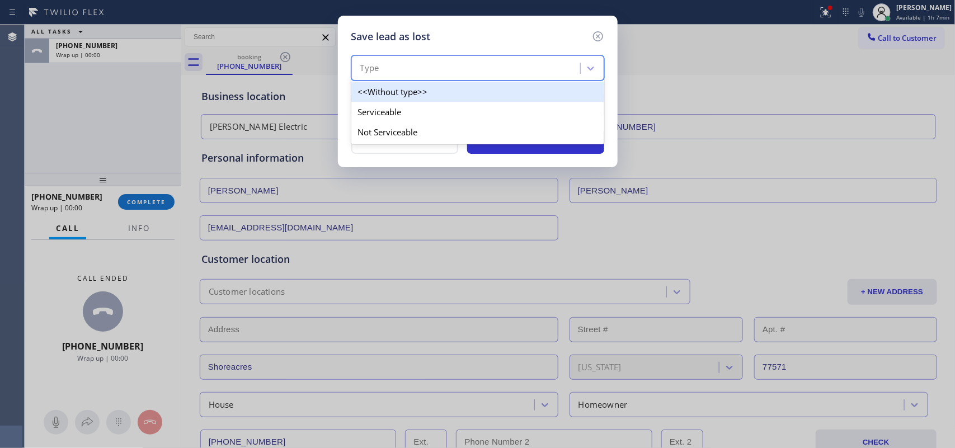
click at [533, 65] on div "Type" at bounding box center [467, 69] width 225 height 20
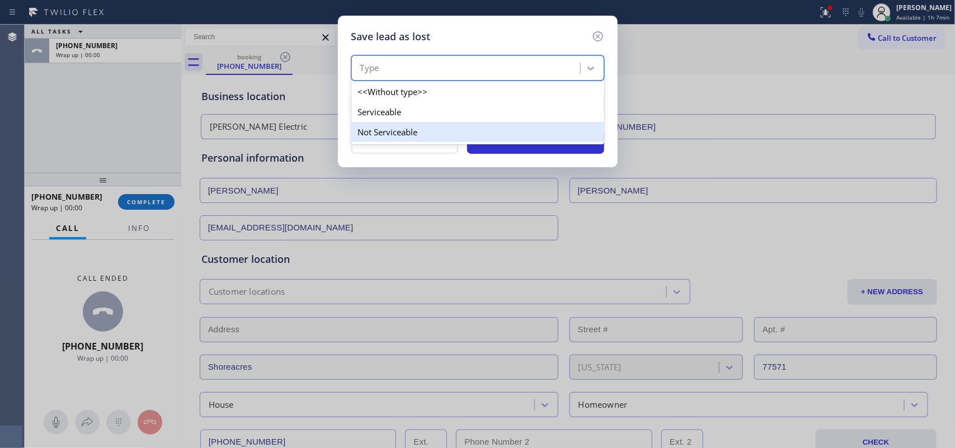
click at [512, 136] on div "Not Serviceable" at bounding box center [477, 132] width 253 height 20
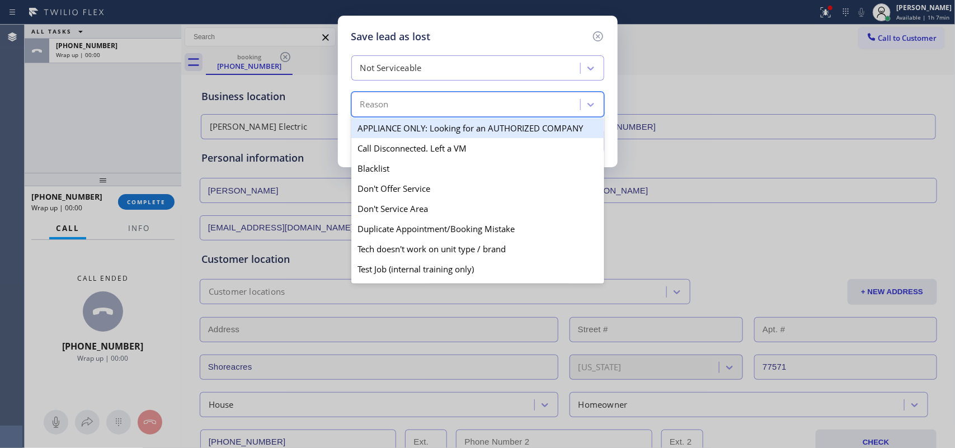
click at [505, 102] on div "Reason" at bounding box center [467, 105] width 225 height 20
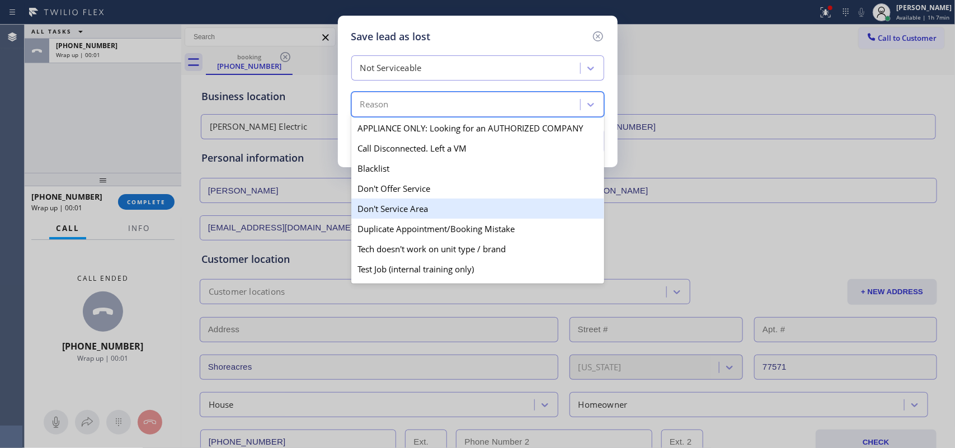
click at [434, 211] on div "Don't Service Area" at bounding box center [477, 209] width 253 height 20
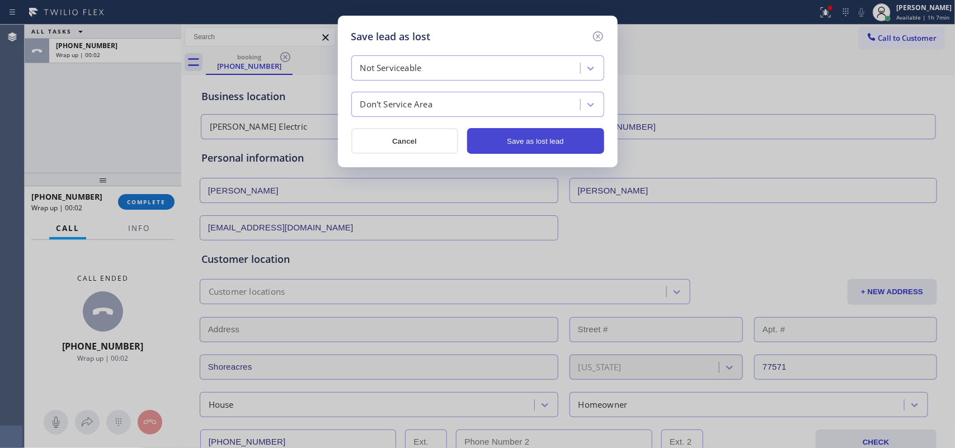
click at [498, 144] on button "Save as lost lead" at bounding box center [535, 141] width 137 height 26
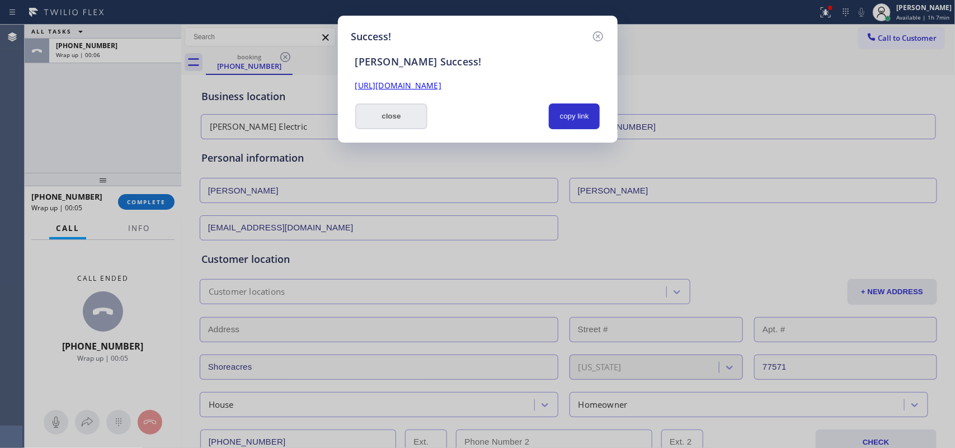
click at [409, 115] on button "close" at bounding box center [391, 116] width 73 height 26
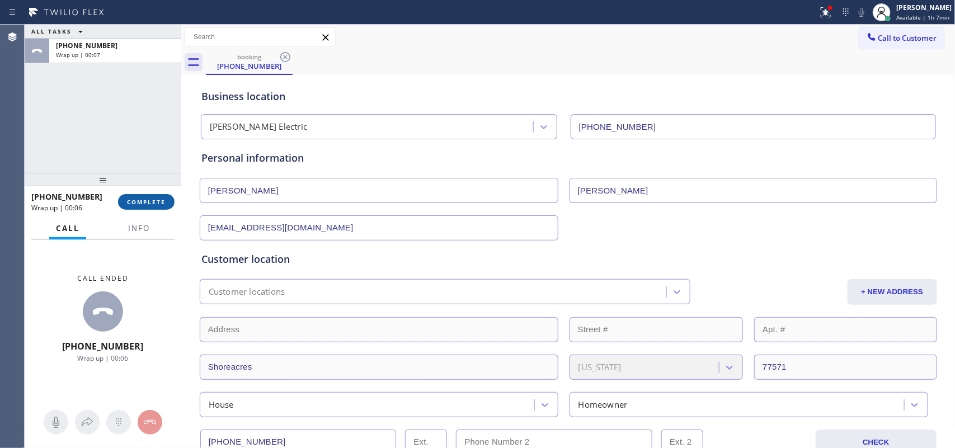
click at [148, 205] on span "COMPLETE" at bounding box center [146, 202] width 39 height 8
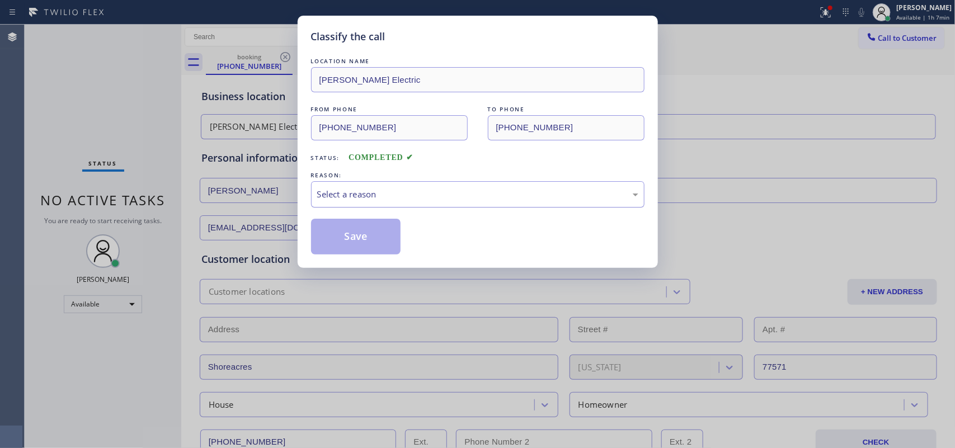
click at [431, 189] on div "Select a reason" at bounding box center [477, 194] width 321 height 13
click at [379, 196] on div "Not Booked - All other reasons" at bounding box center [477, 194] width 321 height 13
click at [386, 242] on button "Save" at bounding box center [356, 237] width 90 height 36
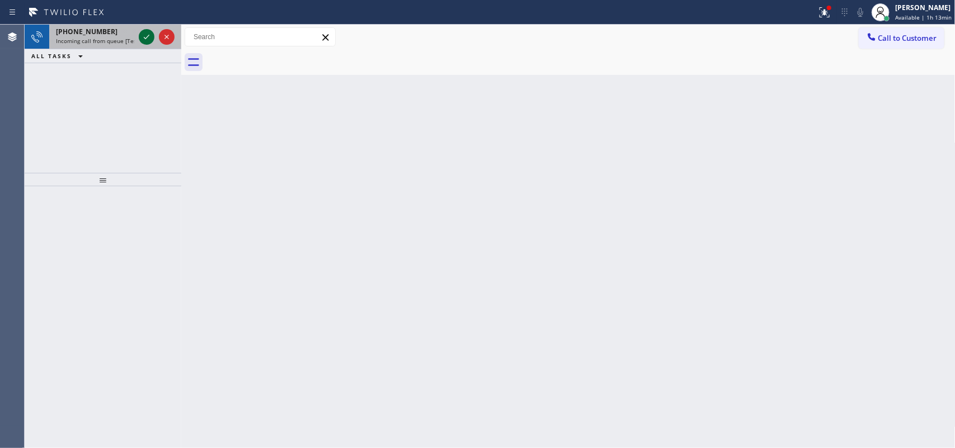
click at [147, 34] on icon at bounding box center [146, 36] width 13 height 13
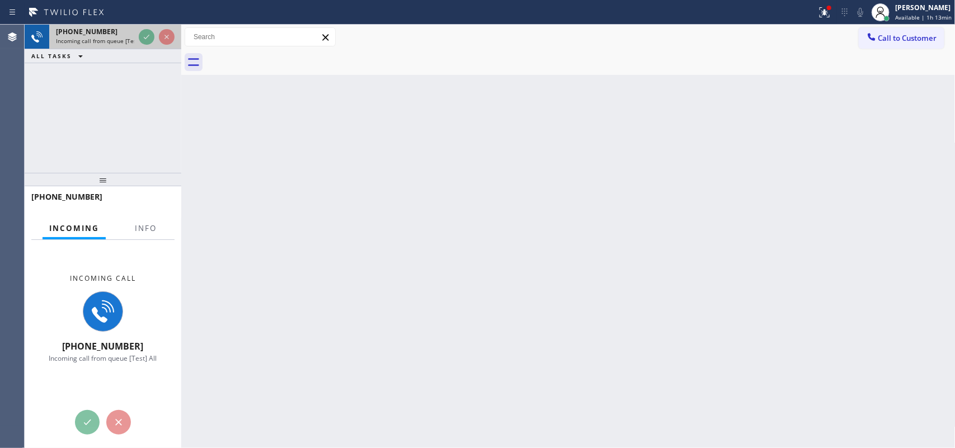
click at [103, 32] on div "[PHONE_NUMBER]" at bounding box center [95, 32] width 78 height 10
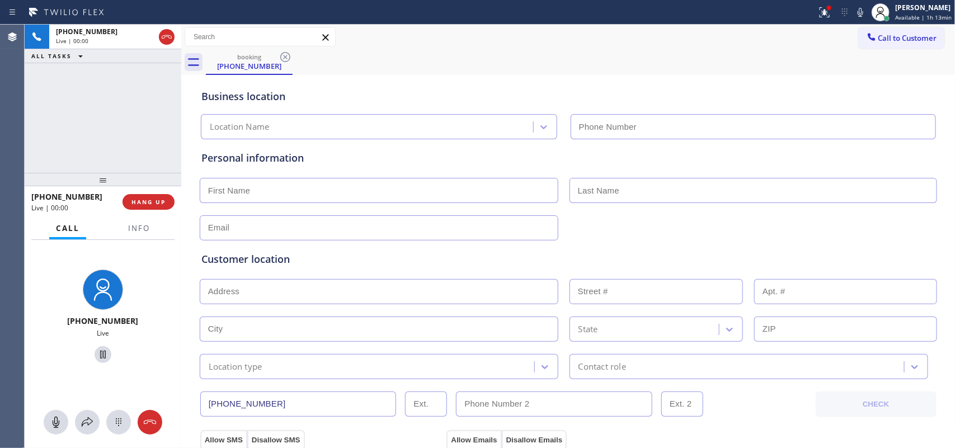
type input "[PHONE_NUMBER]"
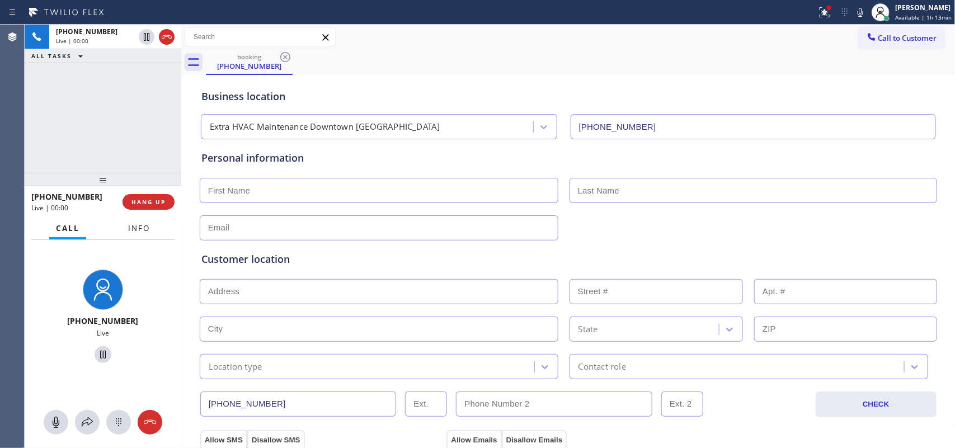
click at [143, 224] on span "Info" at bounding box center [139, 228] width 22 height 10
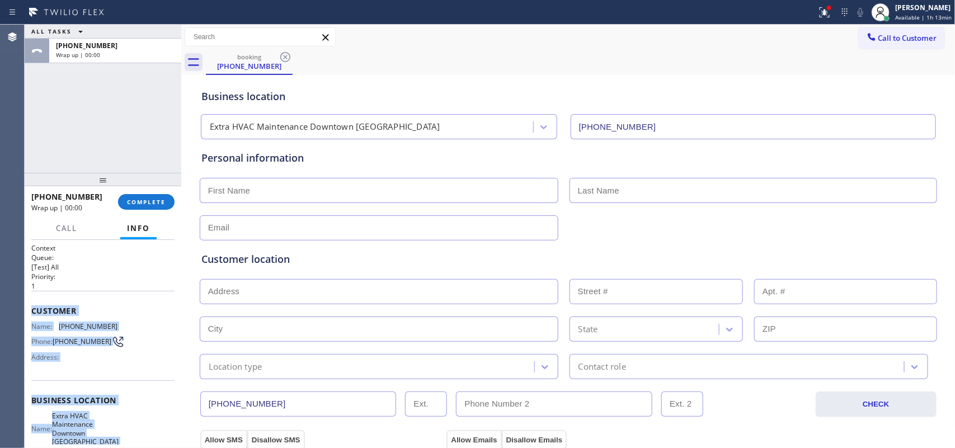
drag, startPoint x: 118, startPoint y: 347, endPoint x: 31, endPoint y: 314, distance: 92.8
click at [31, 314] on div "Context Queue: [Test] All Priority: 1 Customer Name: [PHONE_NUMBER] Phone: [PHO…" at bounding box center [102, 409] width 143 height 332
click at [143, 201] on span "COMPLETE" at bounding box center [146, 202] width 39 height 8
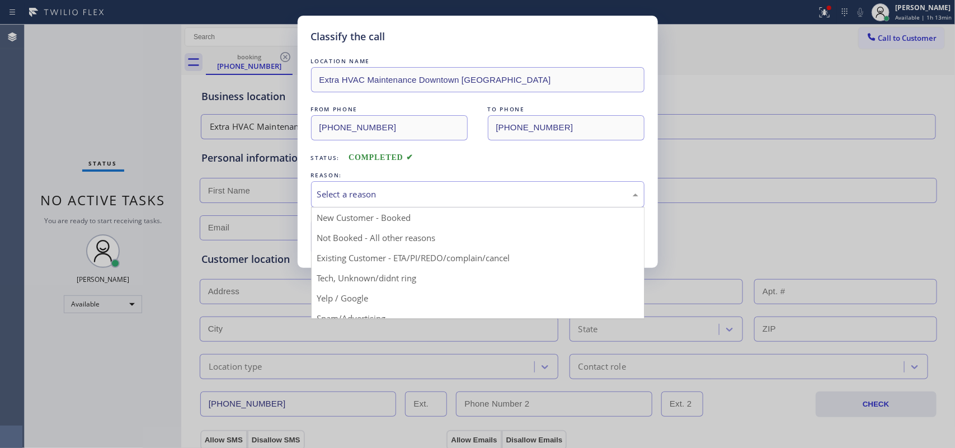
click at [398, 196] on div "Select a reason" at bounding box center [477, 194] width 321 height 13
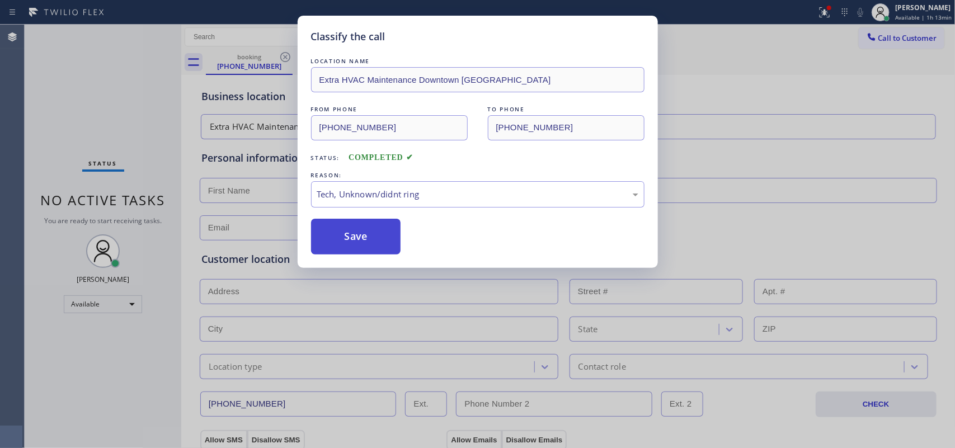
click at [366, 235] on button "Save" at bounding box center [356, 237] width 90 height 36
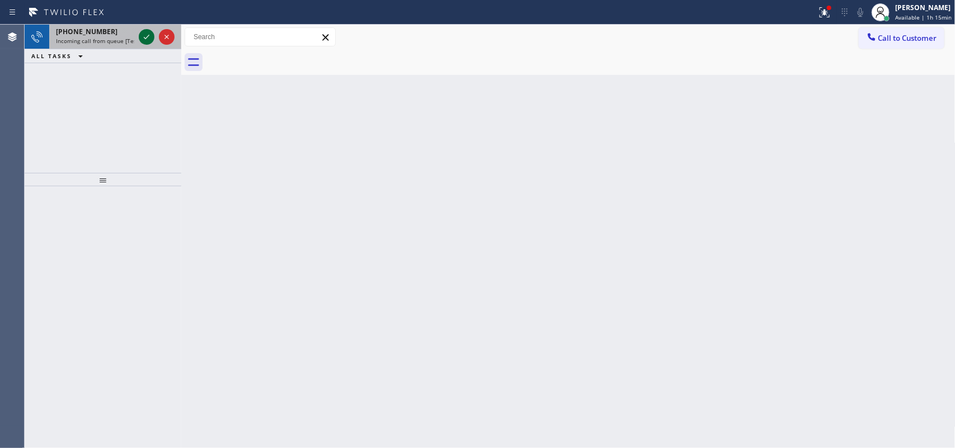
click at [147, 36] on icon at bounding box center [146, 36] width 13 height 13
click at [145, 35] on icon at bounding box center [146, 36] width 13 height 13
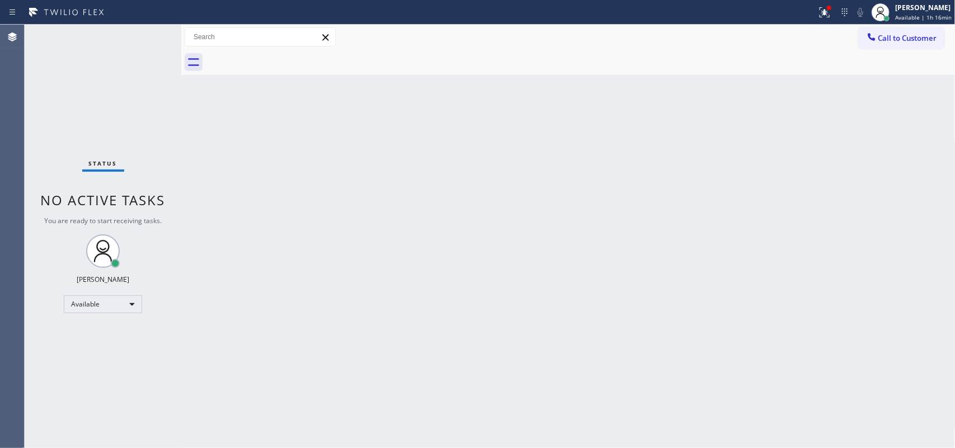
click at [141, 34] on div "Status No active tasks You are ready to start receiving tasks. [PERSON_NAME] Av…" at bounding box center [103, 236] width 157 height 423
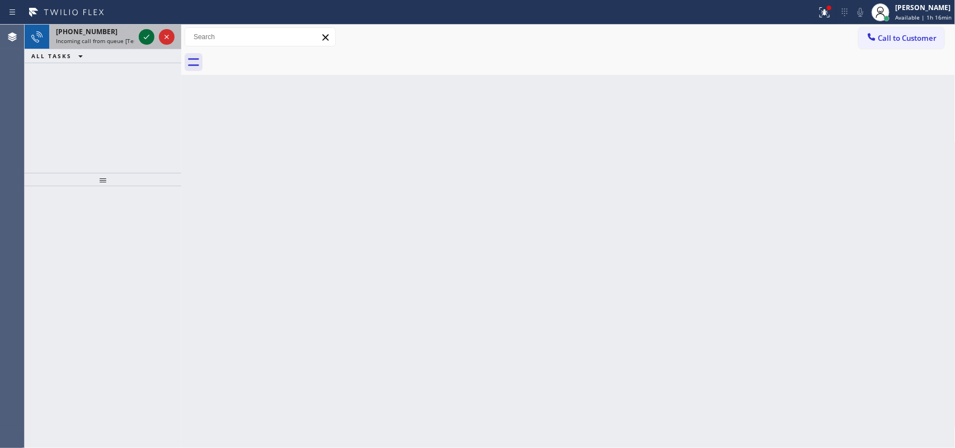
click at [144, 40] on icon at bounding box center [146, 36] width 13 height 13
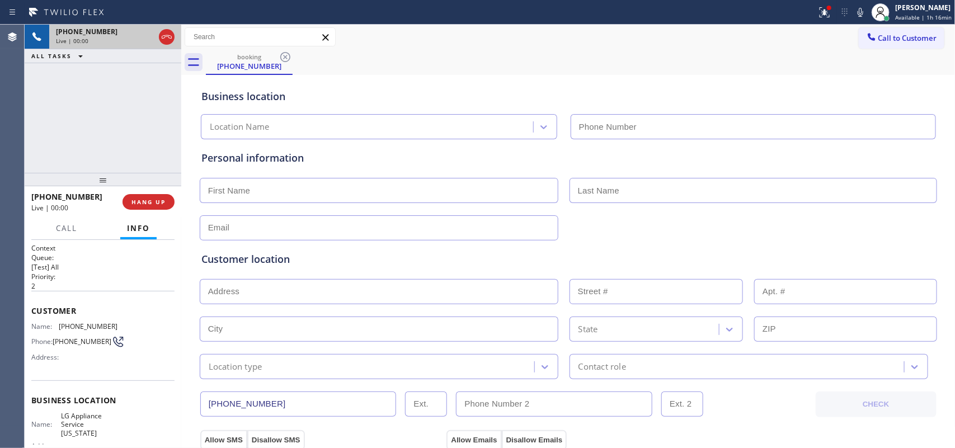
type input "[PHONE_NUMBER]"
click at [158, 205] on span "HANG UP" at bounding box center [148, 202] width 34 height 8
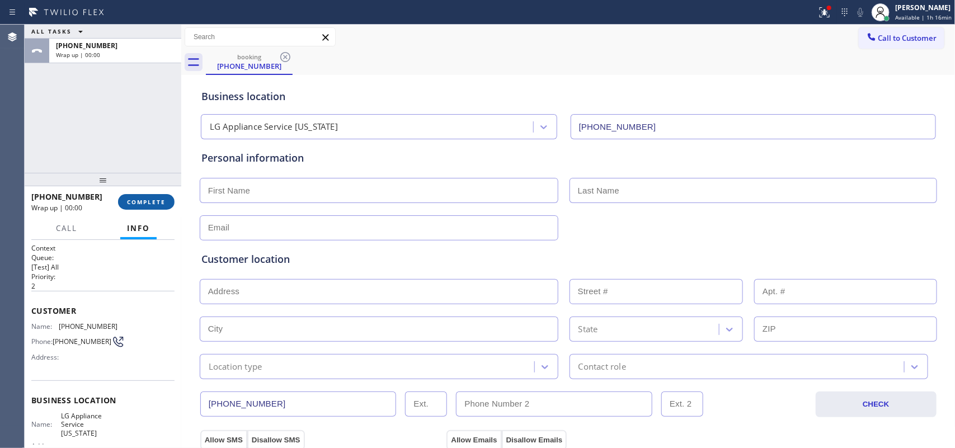
click at [158, 205] on span "COMPLETE" at bounding box center [146, 202] width 39 height 8
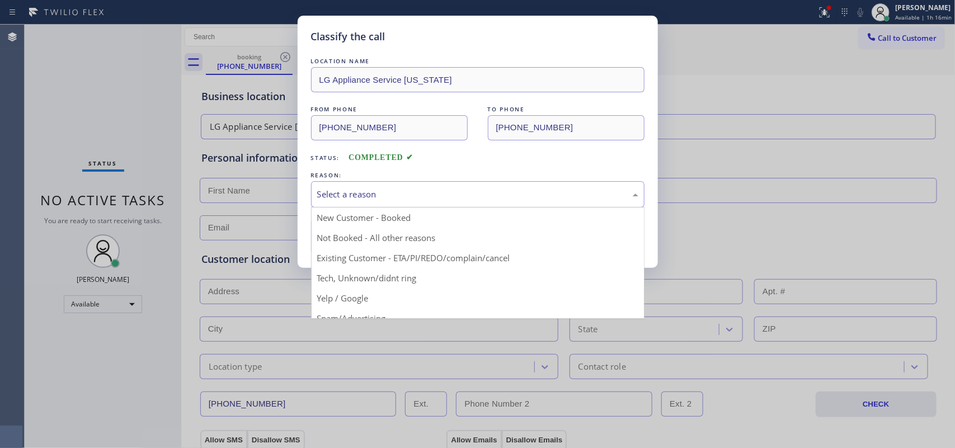
click at [426, 194] on div "Select a reason" at bounding box center [477, 194] width 321 height 13
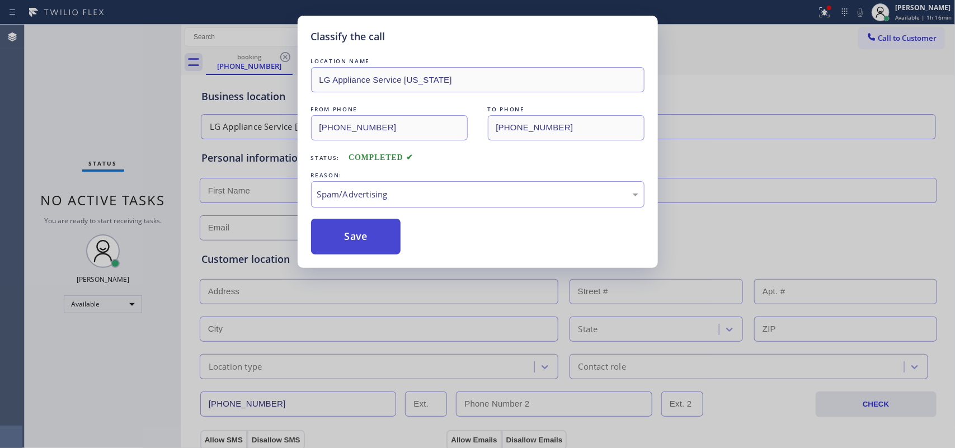
click at [370, 235] on button "Save" at bounding box center [356, 237] width 90 height 36
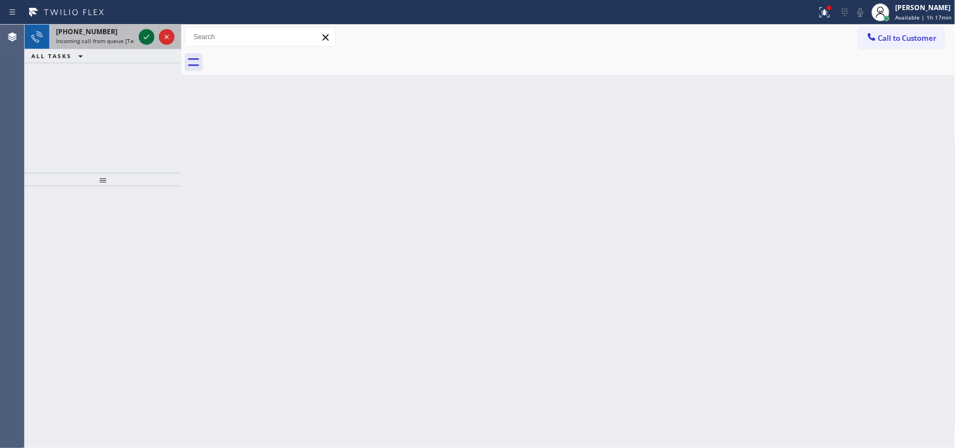
click at [148, 40] on icon at bounding box center [146, 36] width 13 height 13
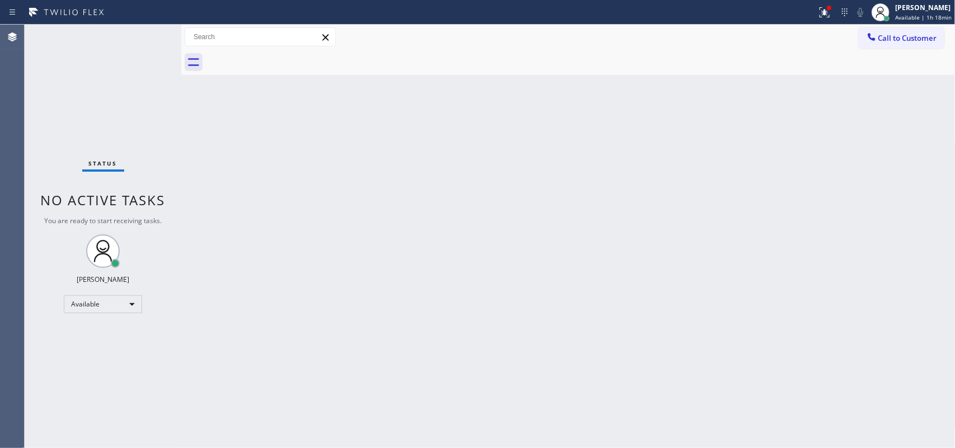
drag, startPoint x: 210, startPoint y: 249, endPoint x: 197, endPoint y: 233, distance: 20.4
click at [199, 233] on div "Back to Dashboard Change Sender ID Customers Technicians Select a contact Outbo…" at bounding box center [568, 236] width 774 height 423
click at [197, 233] on div "Back to Dashboard Change Sender ID Customers Technicians Select a contact Outbo…" at bounding box center [568, 236] width 774 height 423
drag, startPoint x: 196, startPoint y: 233, endPoint x: 149, endPoint y: 203, distance: 55.1
click at [161, 211] on div "Status No active tasks You are ready to start receiving tasks. [PERSON_NAME] Av…" at bounding box center [490, 236] width 930 height 423
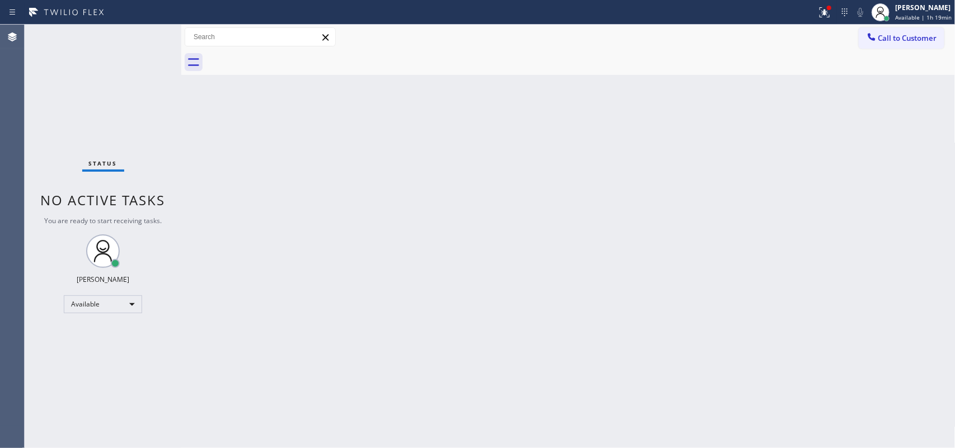
click at [7, 358] on div "Agent Desktop" at bounding box center [12, 236] width 24 height 423
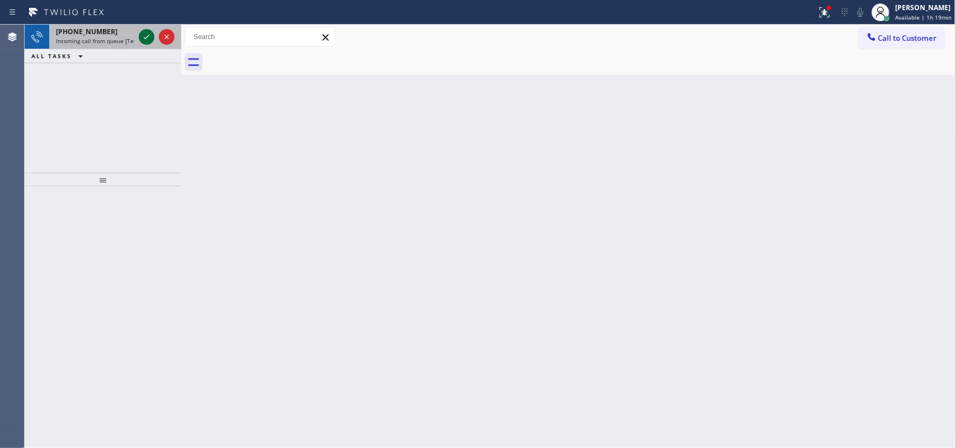
click at [140, 30] on icon at bounding box center [146, 36] width 13 height 13
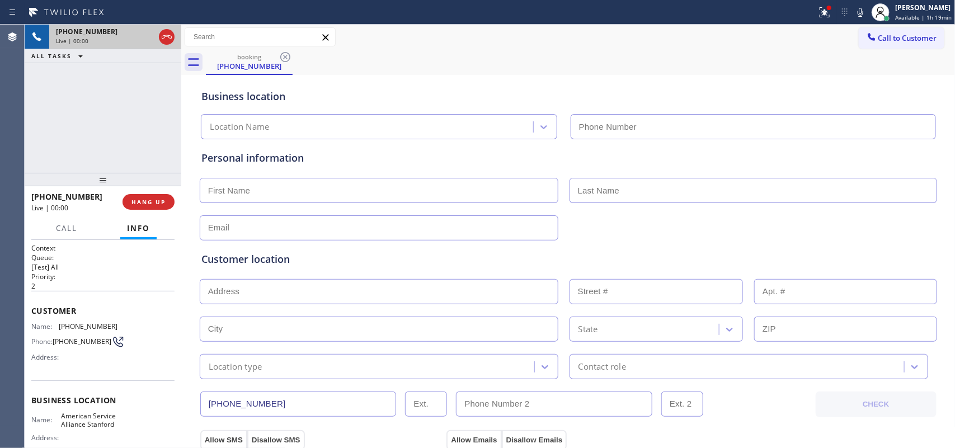
type input "[PHONE_NUMBER]"
click at [146, 205] on span "HANG UP" at bounding box center [148, 202] width 34 height 8
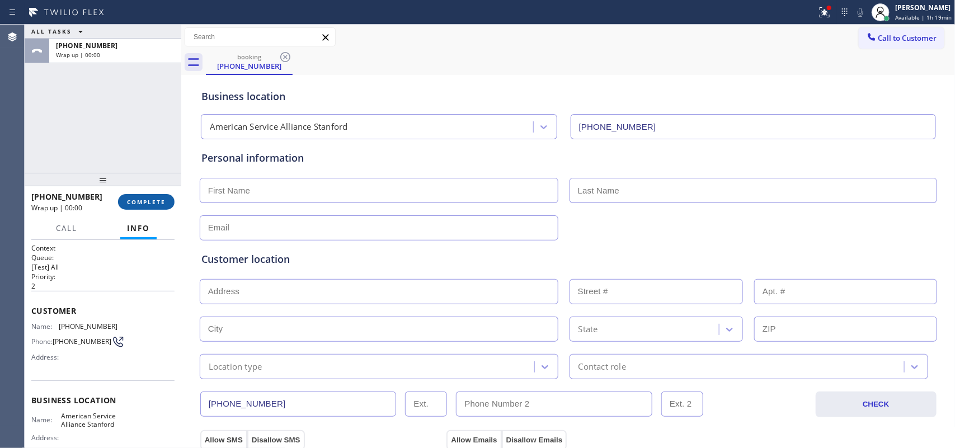
click at [146, 205] on span "COMPLETE" at bounding box center [146, 202] width 39 height 8
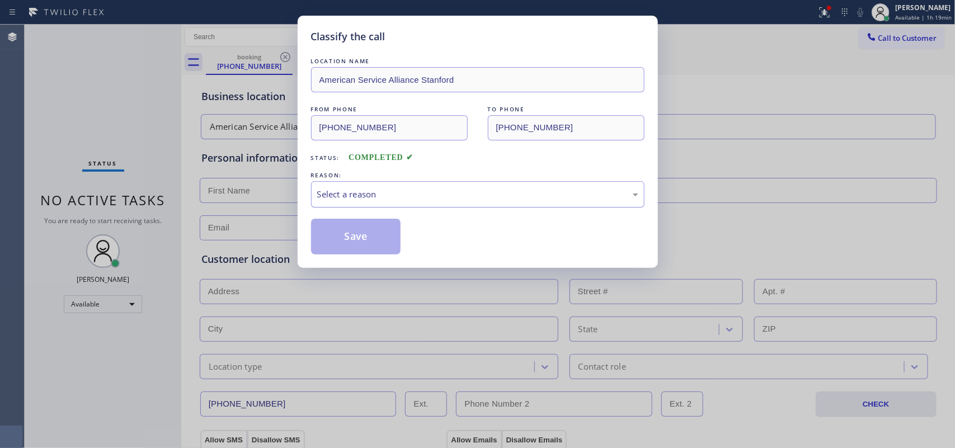
click at [412, 187] on div "Select a reason" at bounding box center [477, 194] width 333 height 26
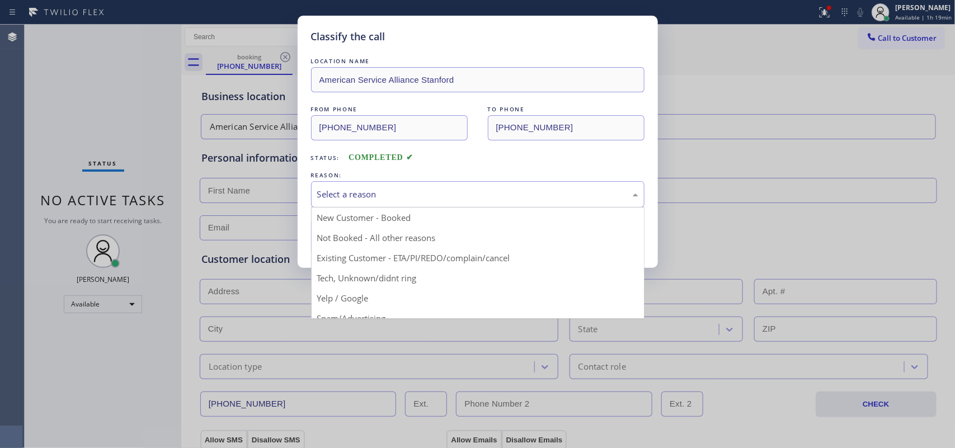
scroll to position [77, 0]
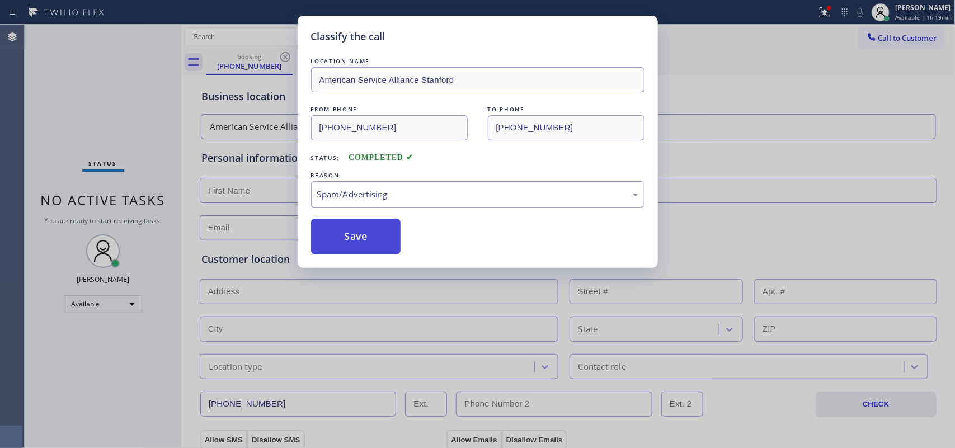
click at [365, 235] on button "Save" at bounding box center [356, 237] width 90 height 36
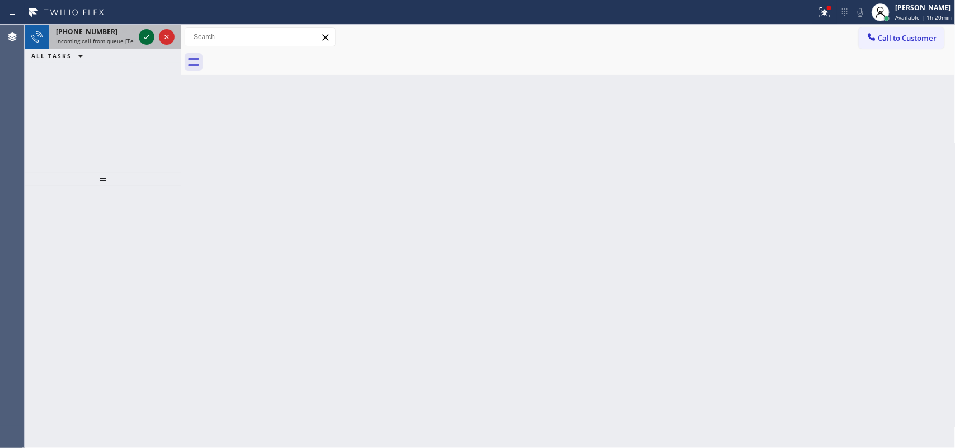
click at [140, 34] on div at bounding box center [147, 36] width 16 height 13
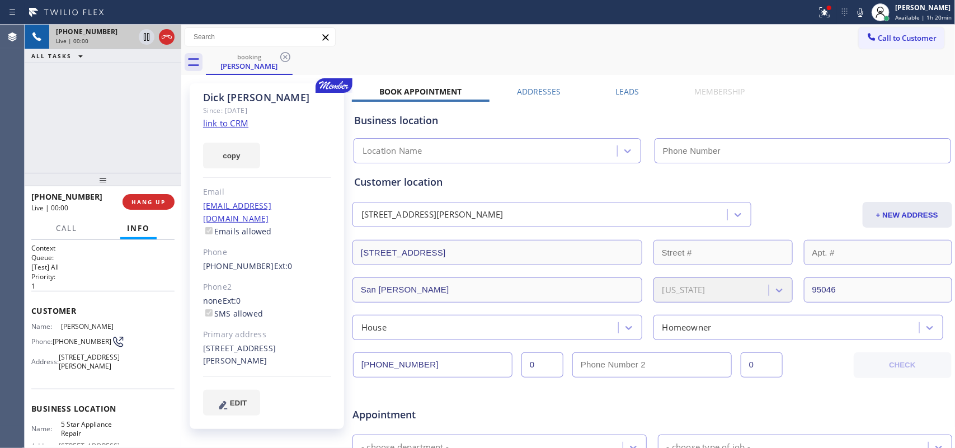
type input "[PHONE_NUMBER]"
click at [227, 124] on link "link to CRM" at bounding box center [225, 122] width 45 height 11
click at [66, 227] on span "Call" at bounding box center [66, 228] width 21 height 10
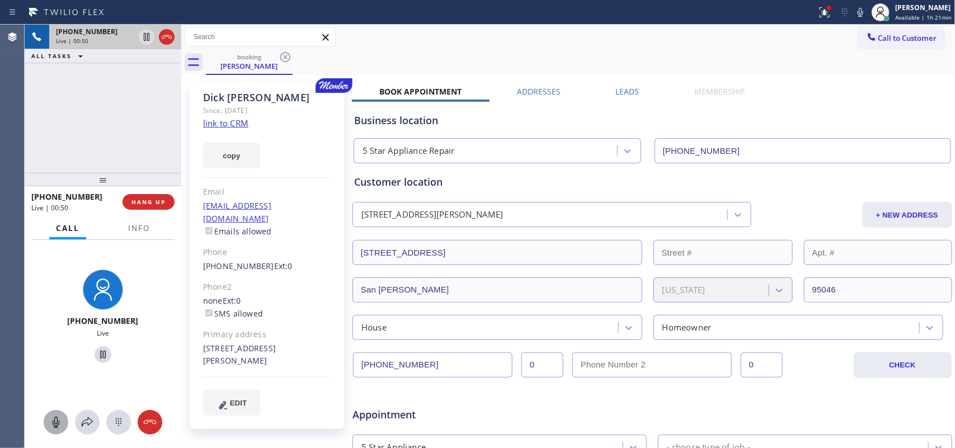
click at [57, 358] on icon at bounding box center [56, 422] width 7 height 11
click at [96, 357] on icon at bounding box center [102, 354] width 13 height 13
drag, startPoint x: 57, startPoint y: 420, endPoint x: 93, endPoint y: 378, distance: 54.7
click at [56, 358] on icon at bounding box center [55, 422] width 13 height 13
click at [99, 351] on icon at bounding box center [103, 355] width 8 height 8
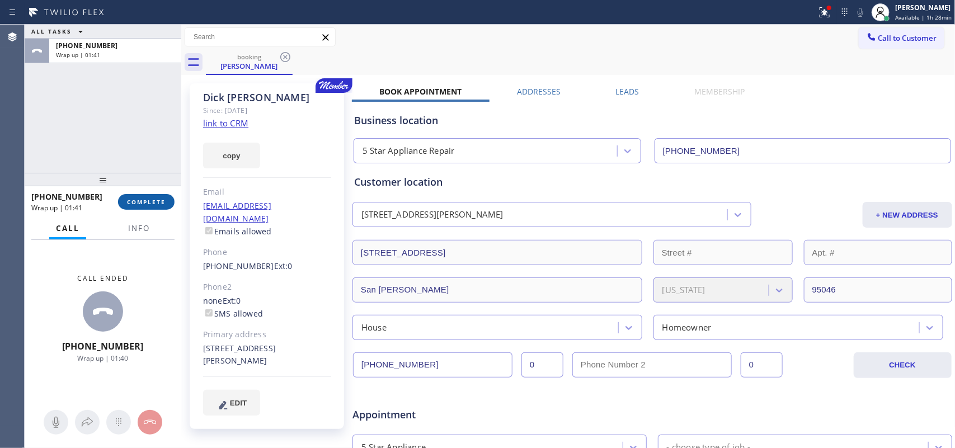
click at [164, 199] on button "COMPLETE" at bounding box center [146, 202] width 56 height 16
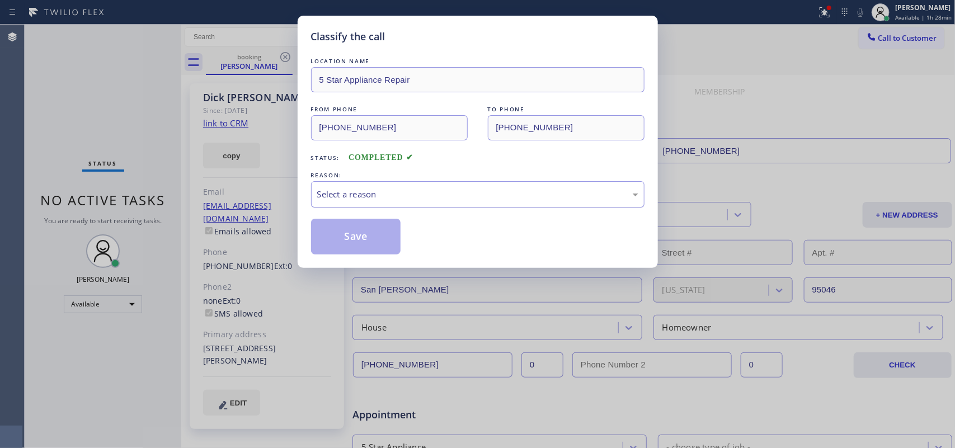
click at [378, 183] on div "Select a reason" at bounding box center [477, 194] width 333 height 26
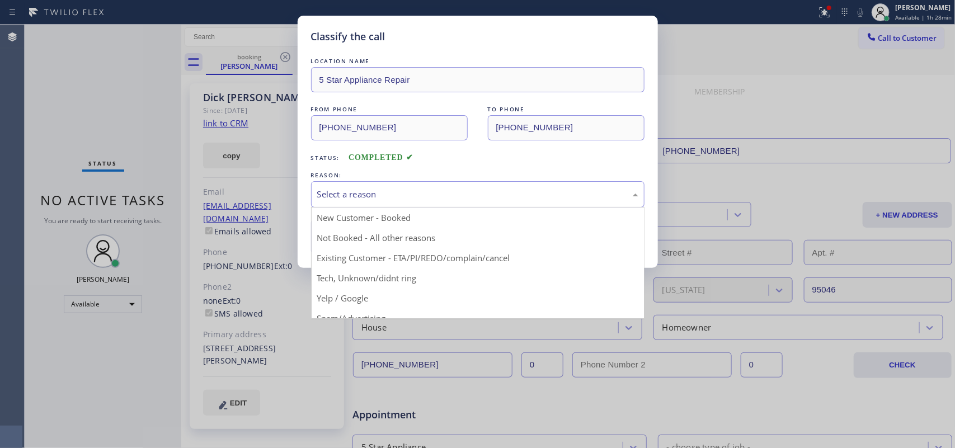
click at [428, 194] on div "Select a reason" at bounding box center [477, 194] width 321 height 13
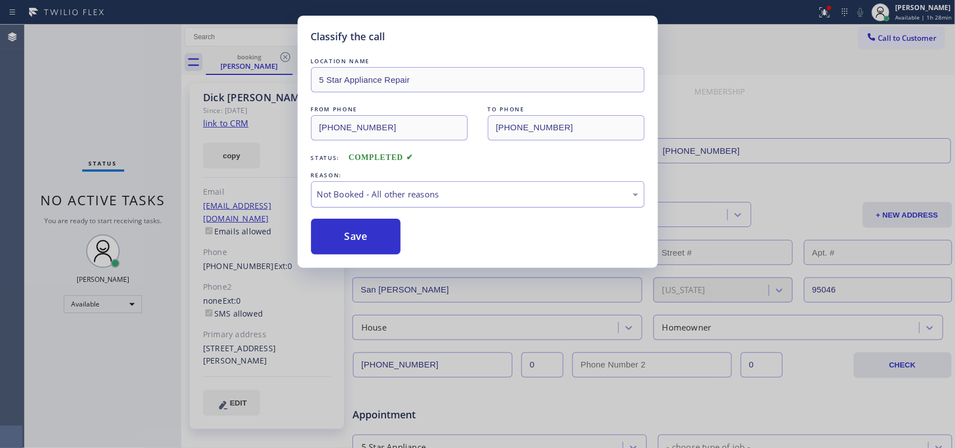
drag, startPoint x: 408, startPoint y: 238, endPoint x: 467, endPoint y: 195, distance: 73.2
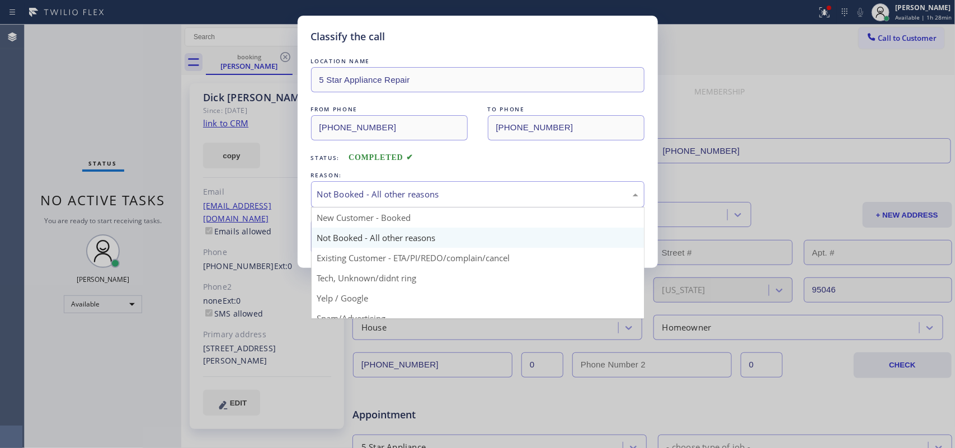
click at [467, 194] on div "Not Booked - All other reasons" at bounding box center [477, 194] width 321 height 13
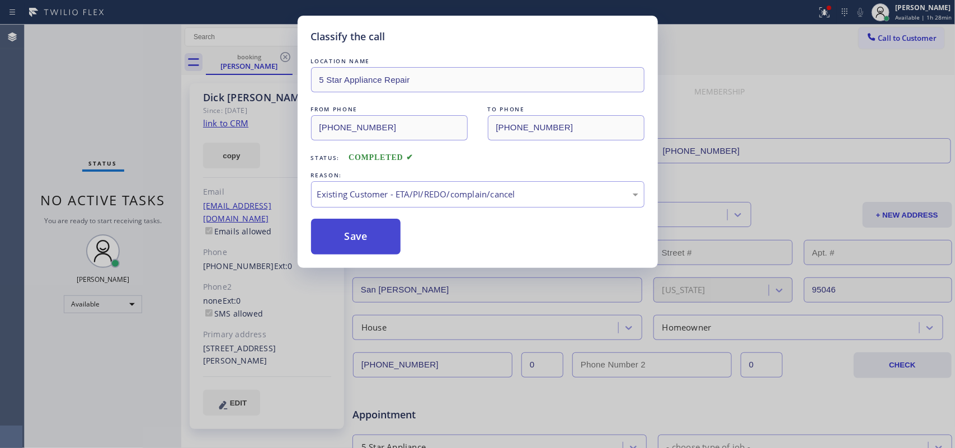
click at [372, 233] on button "Save" at bounding box center [356, 237] width 90 height 36
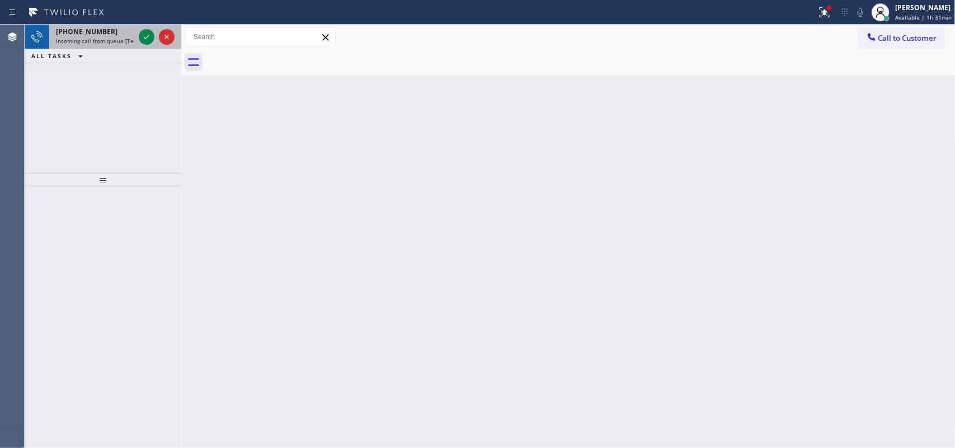
click at [135, 38] on div "[PHONE_NUMBER] Incoming call from queue [Test] All" at bounding box center [92, 37] width 87 height 25
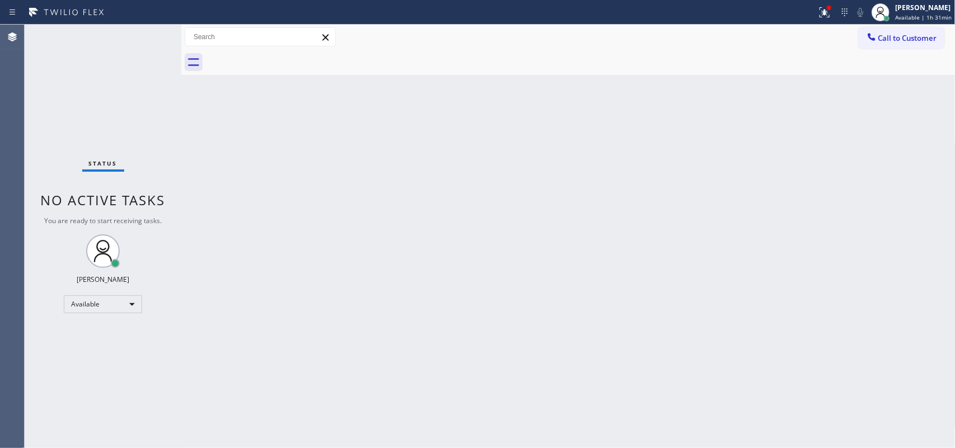
click at [146, 35] on div "Status No active tasks You are ready to start receiving tasks. [PERSON_NAME] Av…" at bounding box center [103, 236] width 157 height 423
click at [144, 29] on div "Status No active tasks You are ready to start receiving tasks. [PERSON_NAME] Av…" at bounding box center [103, 236] width 157 height 423
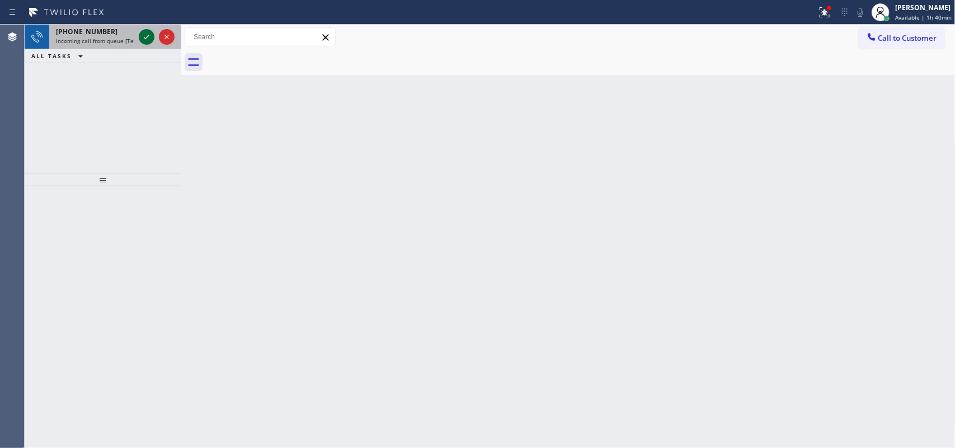
click at [148, 37] on icon at bounding box center [146, 36] width 13 height 13
click at [143, 34] on icon at bounding box center [146, 36] width 13 height 13
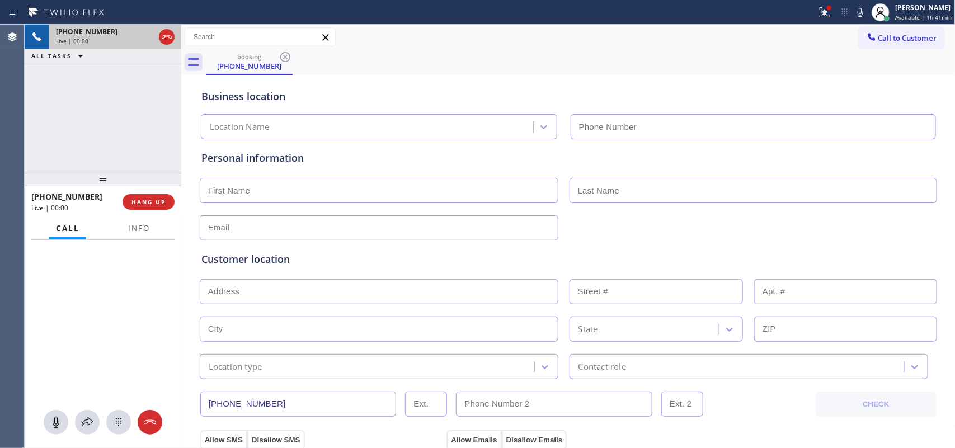
type input "[PHONE_NUMBER]"
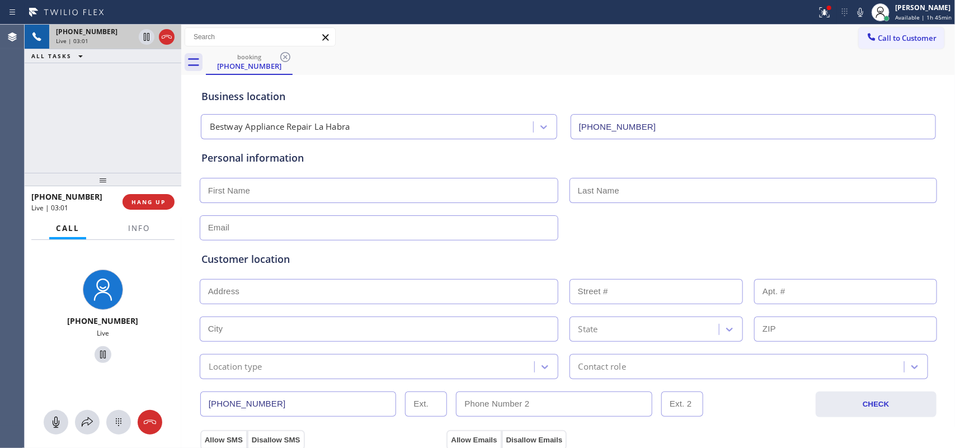
click at [266, 225] on input "text" at bounding box center [379, 227] width 359 height 25
paste input "[EMAIL_ADDRESS][DOMAIN_NAME]"
type input "[EMAIL_ADDRESS][DOMAIN_NAME]"
click at [307, 193] on input "text" at bounding box center [379, 190] width 359 height 25
type input "[PERSON_NAME]"
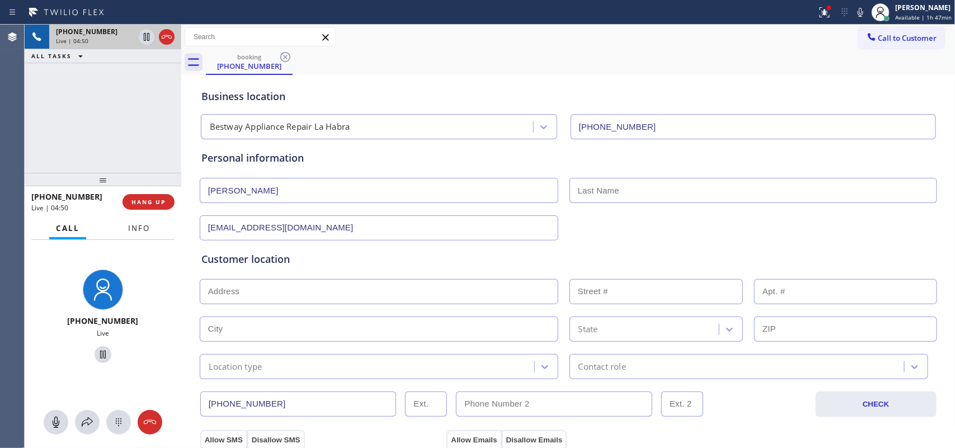
click at [143, 231] on span "Info" at bounding box center [139, 228] width 22 height 10
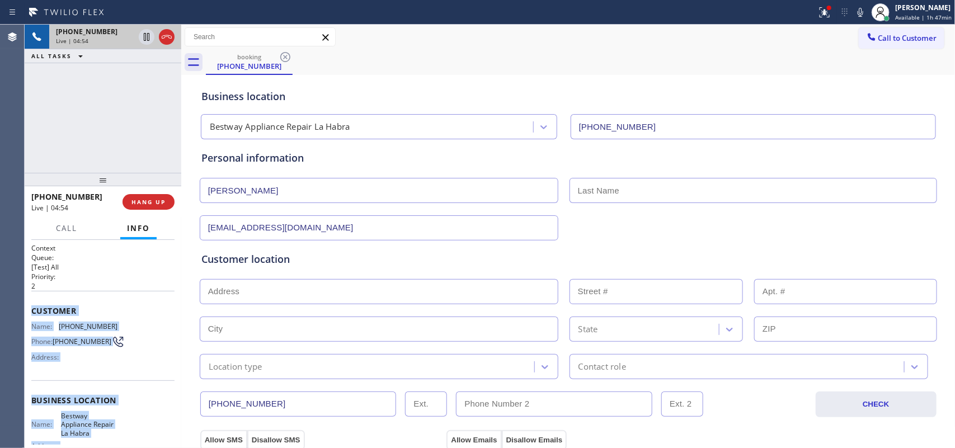
drag, startPoint x: 111, startPoint y: 342, endPoint x: 32, endPoint y: 308, distance: 85.4
click at [32, 308] on div "Context Queue: [Test] All Priority: 2 Customer Name: [PHONE_NUMBER] Phone: [PHO…" at bounding box center [102, 405] width 143 height 324
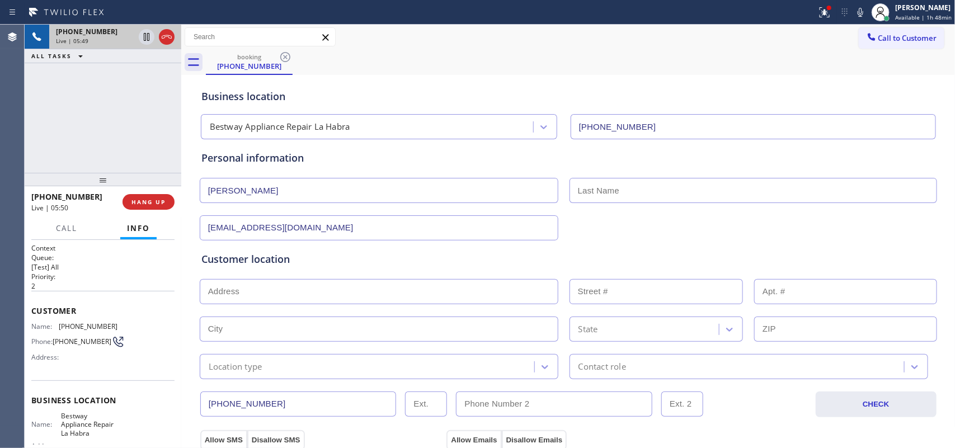
click at [437, 62] on div "booking [PHONE_NUMBER]" at bounding box center [581, 62] width 750 height 25
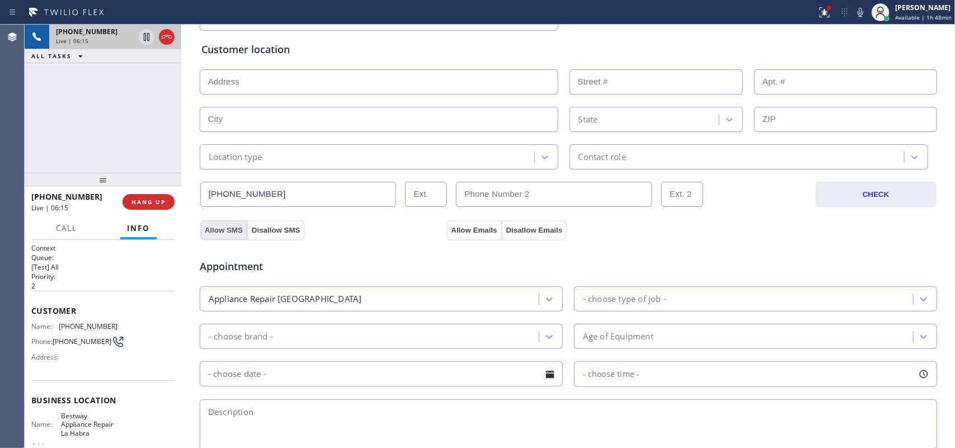
click at [218, 233] on button "Allow SMS" at bounding box center [223, 230] width 47 height 20
click at [479, 230] on button "Allow Emails" at bounding box center [473, 230] width 55 height 20
click at [215, 233] on button "Allow SMS" at bounding box center [223, 230] width 47 height 20
click at [459, 228] on button "Allow Emails" at bounding box center [473, 230] width 55 height 20
click at [340, 82] on input "text" at bounding box center [379, 81] width 359 height 25
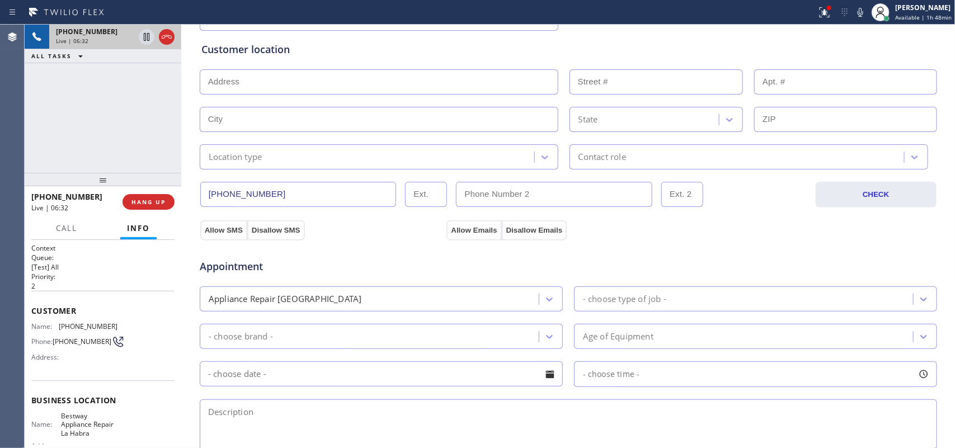
paste input "[STREET_ADDRESS][PERSON_NAME]"
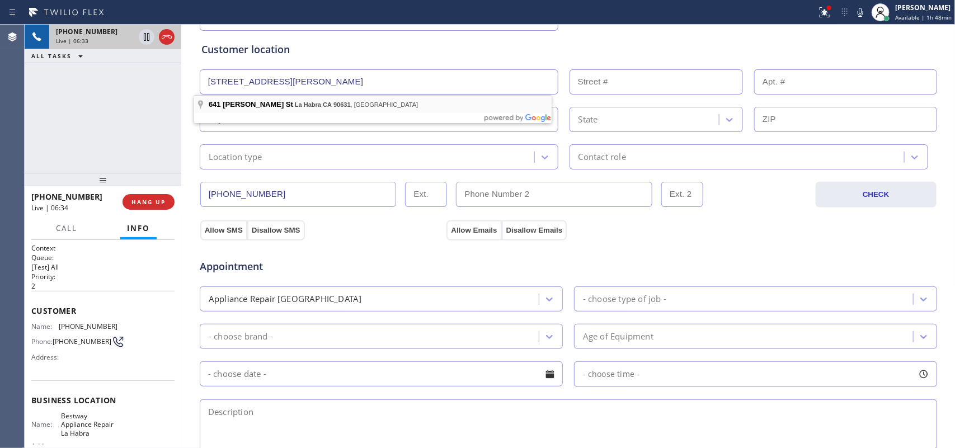
type input "[STREET_ADDRESS][PERSON_NAME]"
type input "641"
type input "La Habra"
type input "90631"
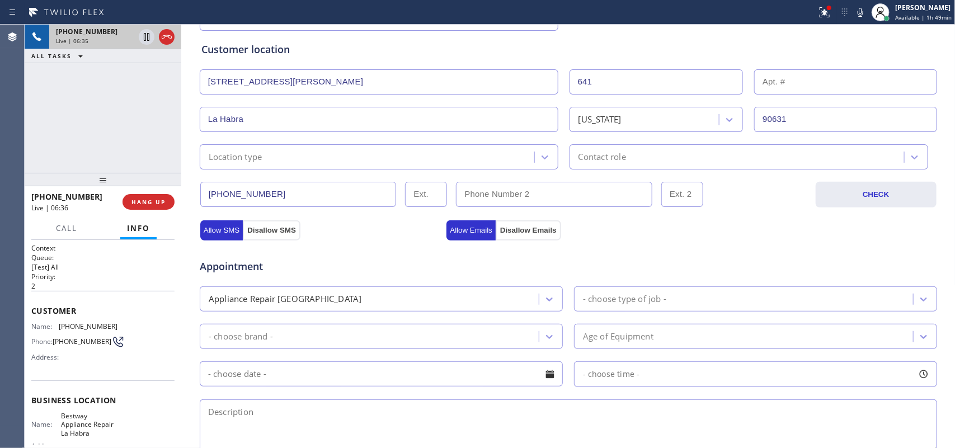
click at [764, 87] on input "text" at bounding box center [845, 81] width 183 height 25
type input "B"
click at [549, 156] on div "Location type" at bounding box center [379, 156] width 359 height 25
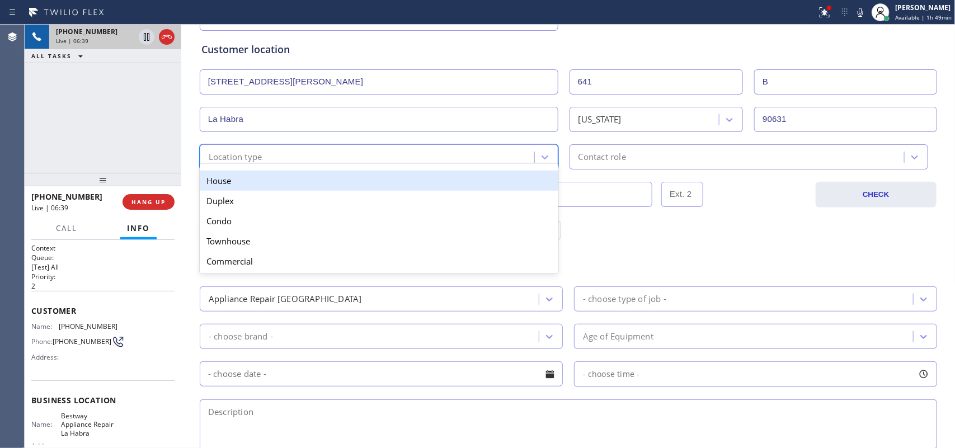
click at [537, 176] on div "House" at bounding box center [379, 181] width 359 height 20
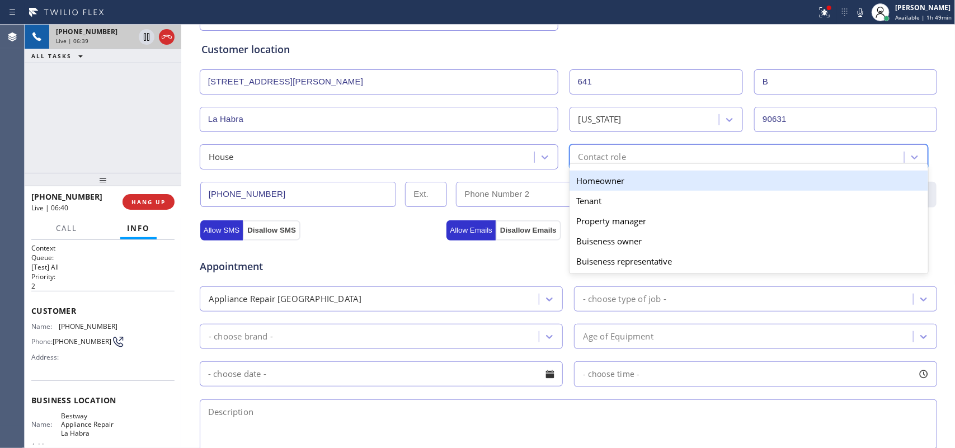
click at [638, 157] on div "Contact role" at bounding box center [738, 157] width 331 height 20
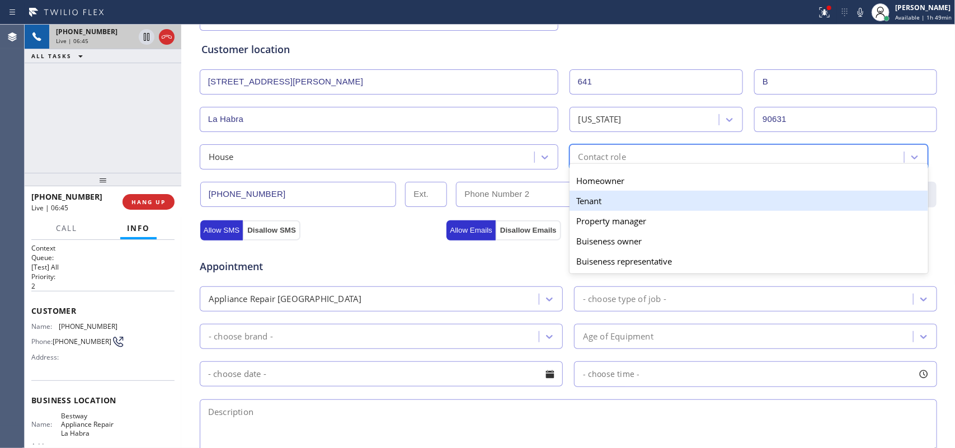
click at [637, 204] on div "Tenant" at bounding box center [748, 201] width 359 height 20
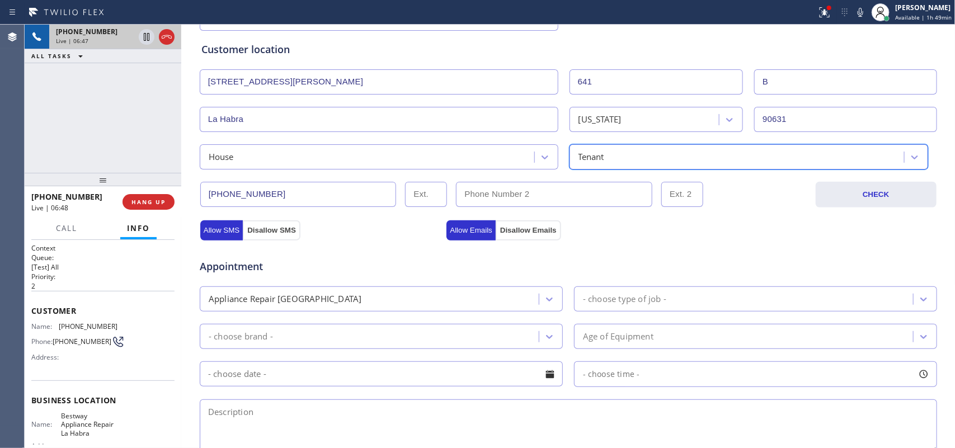
click at [531, 296] on div "Appliance Repair [GEOGRAPHIC_DATA]" at bounding box center [371, 299] width 336 height 20
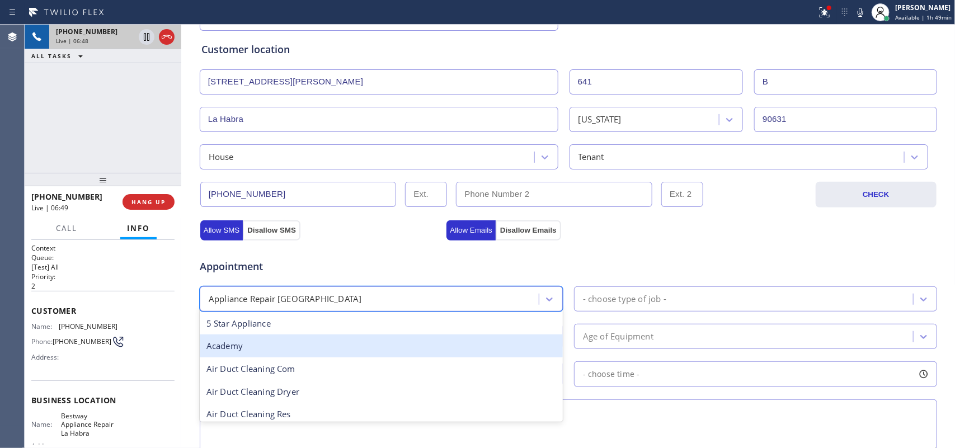
scroll to position [140, 0]
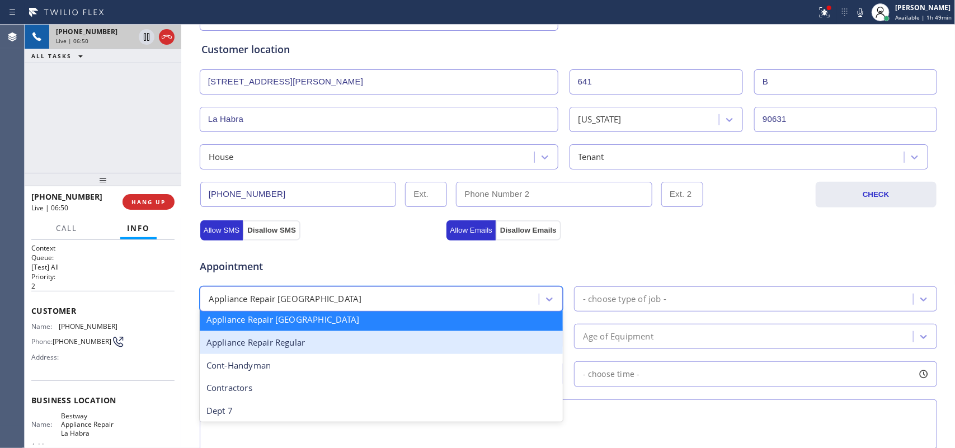
click at [399, 348] on div "Appliance Repair Regular" at bounding box center [381, 342] width 363 height 23
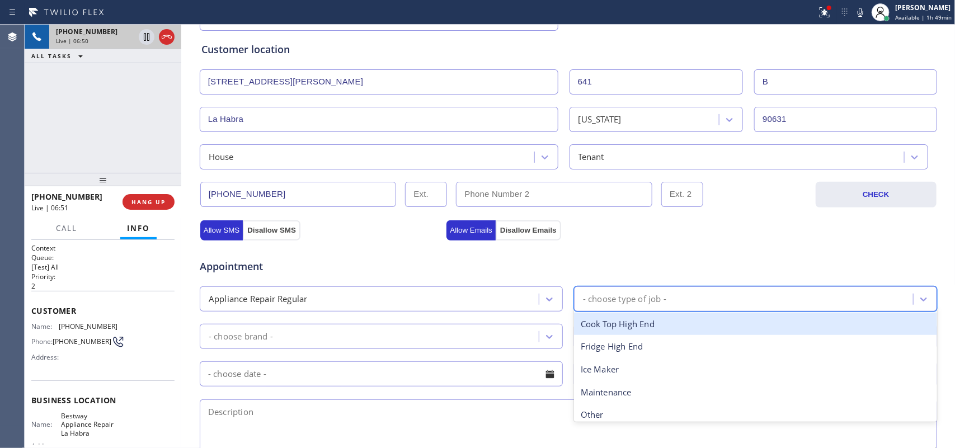
click at [659, 295] on div "- choose type of job -" at bounding box center [624, 299] width 83 height 13
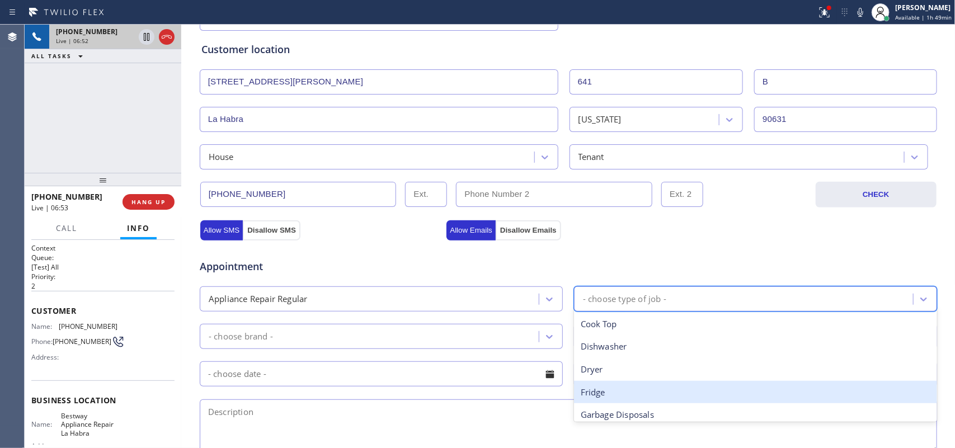
click at [637, 358] on div "Fridge" at bounding box center [755, 392] width 363 height 23
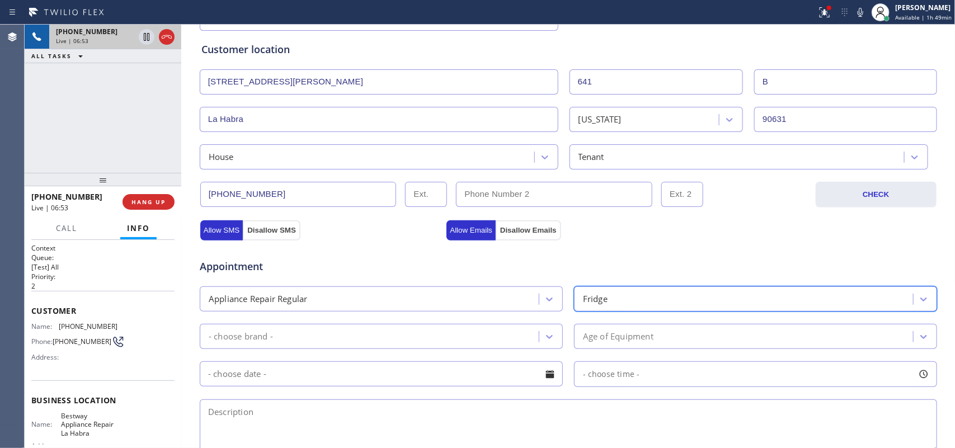
scroll to position [280, 0]
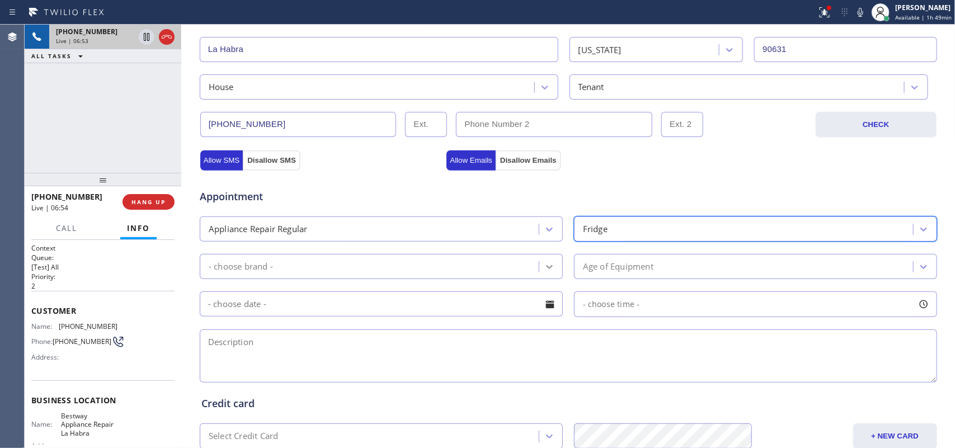
click at [547, 269] on icon at bounding box center [549, 266] width 11 height 11
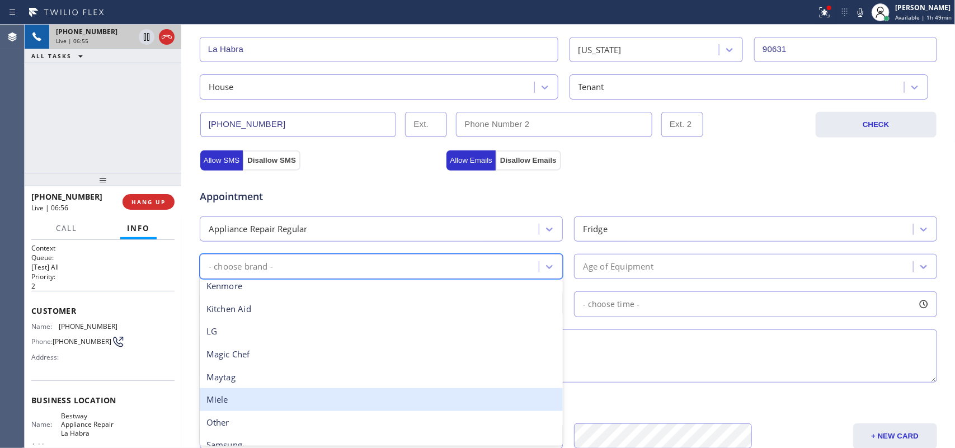
scroll to position [245, 0]
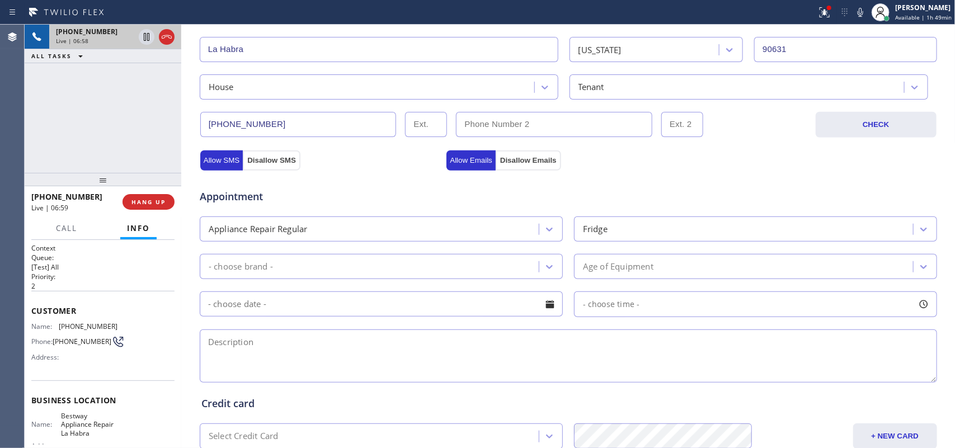
click at [308, 191] on span "Appointment" at bounding box center [322, 196] width 244 height 15
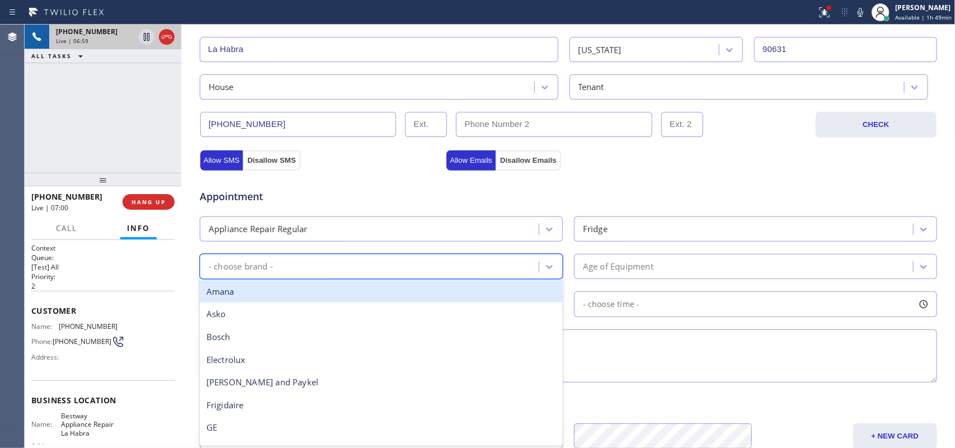
click at [343, 265] on div "- choose brand -" at bounding box center [371, 267] width 336 height 20
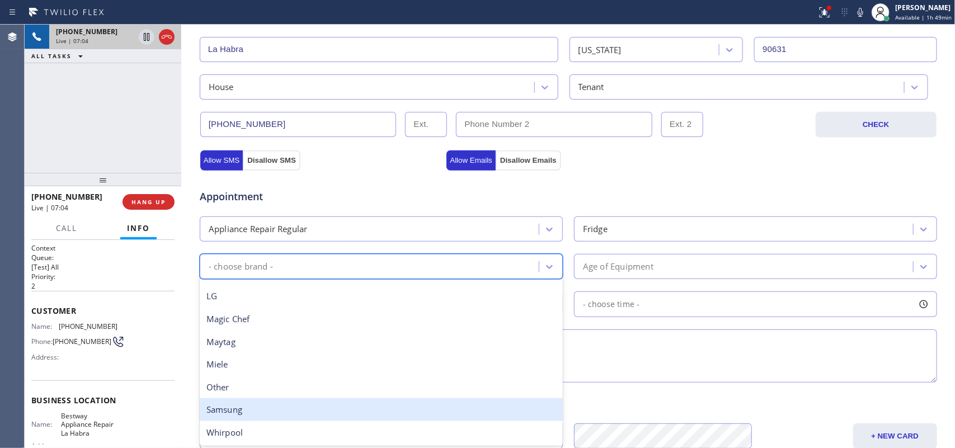
click at [244, 358] on div "Samsung" at bounding box center [381, 409] width 363 height 23
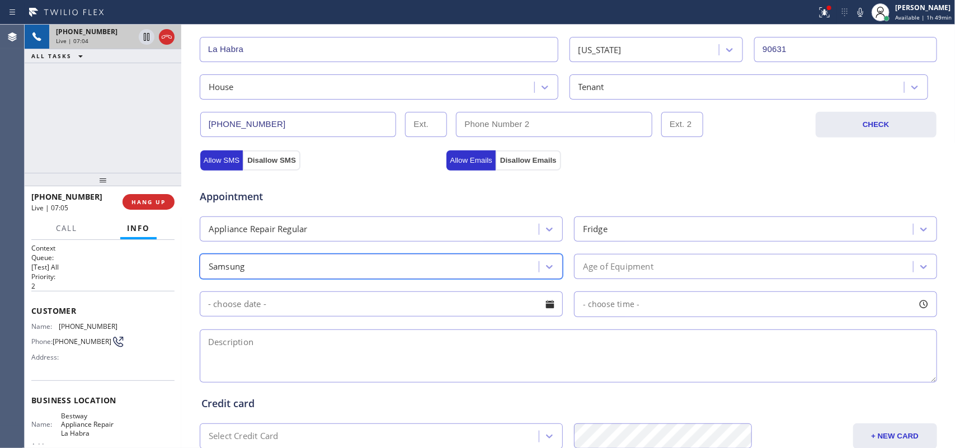
click at [712, 263] on div "Age of Equipment" at bounding box center [745, 267] width 336 height 20
click at [312, 152] on div "Allow SMS Disallow SMS" at bounding box center [322, 160] width 247 height 20
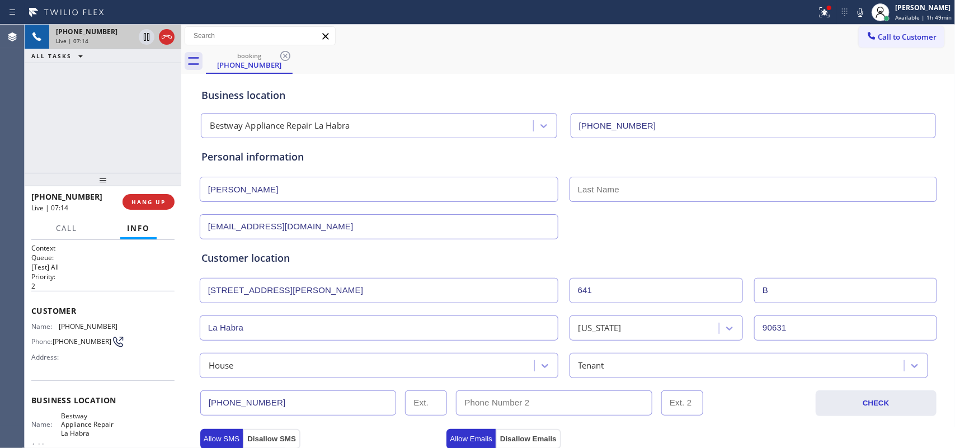
scroll to position [0, 0]
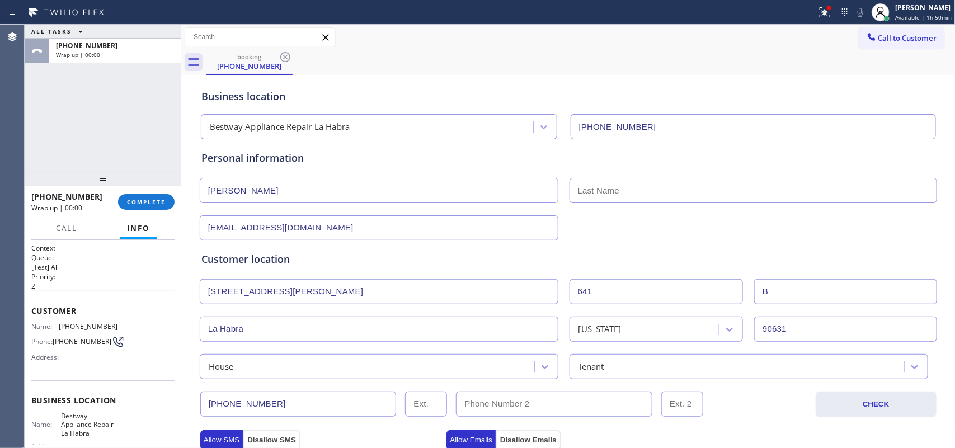
click at [446, 57] on div "booking [PHONE_NUMBER]" at bounding box center [581, 62] width 750 height 25
click at [596, 189] on input "text" at bounding box center [753, 190] width 368 height 25
paste input "[PERSON_NAME]"
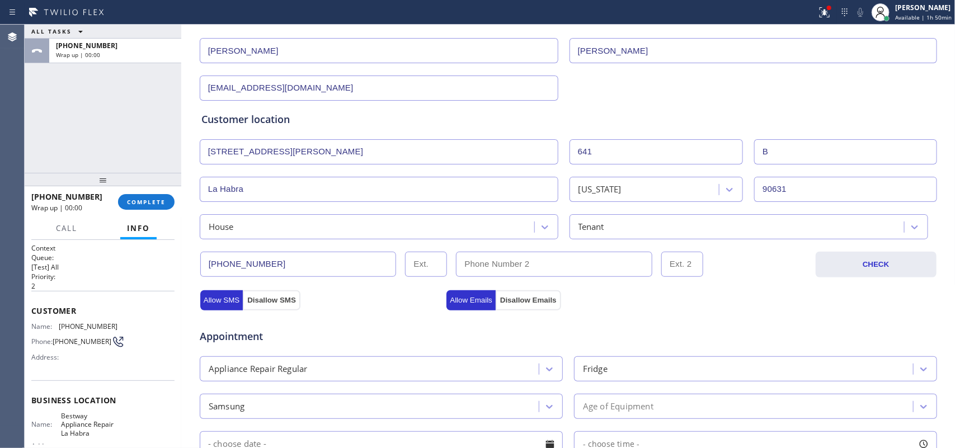
scroll to position [280, 0]
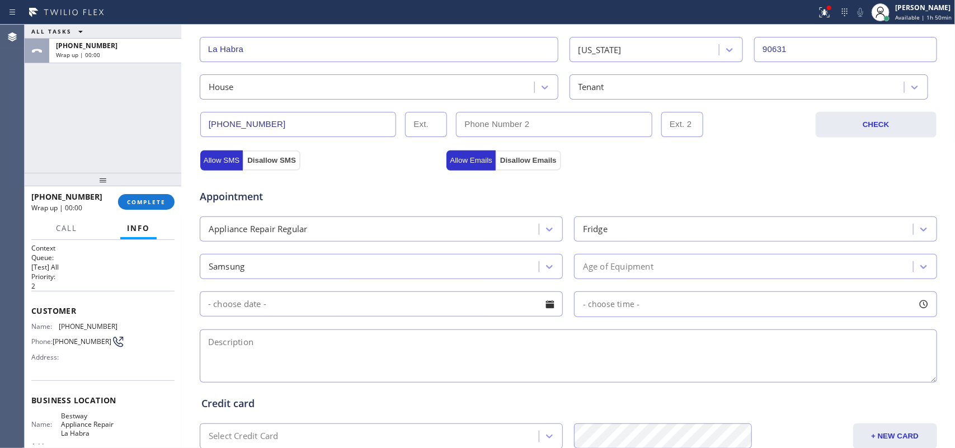
type input "[PERSON_NAME]"
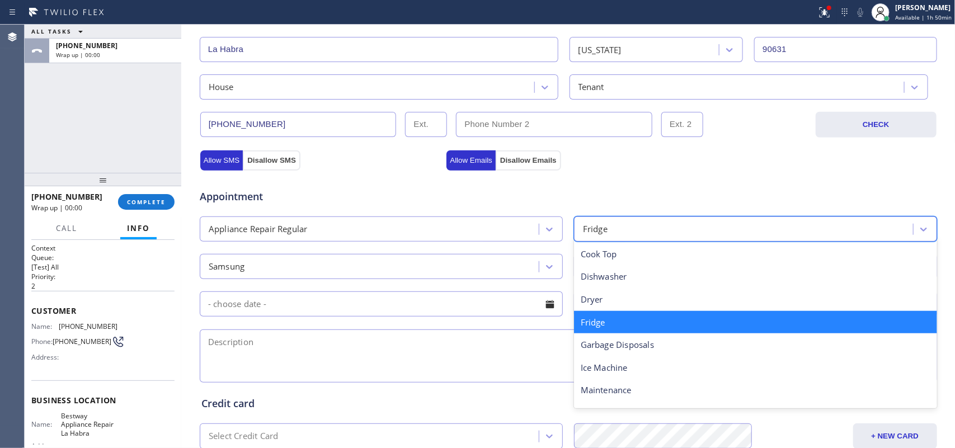
click at [611, 232] on div "Fridge" at bounding box center [745, 229] width 336 height 20
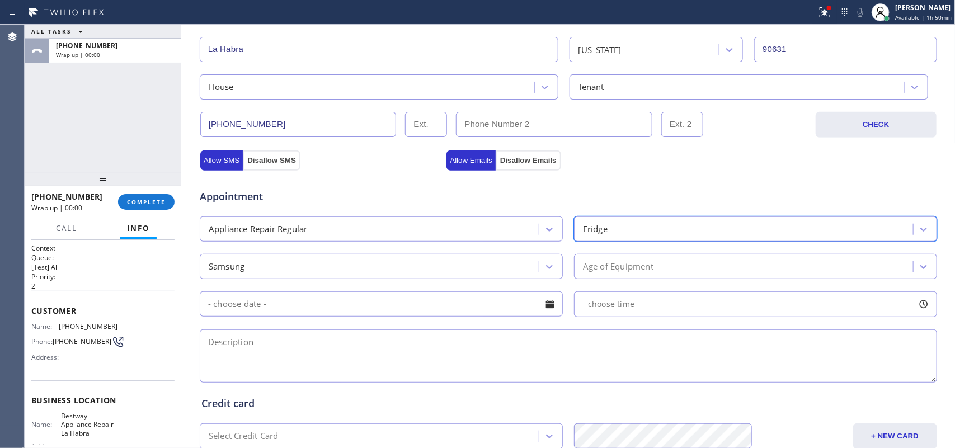
click at [521, 266] on div "Samsung" at bounding box center [371, 267] width 336 height 20
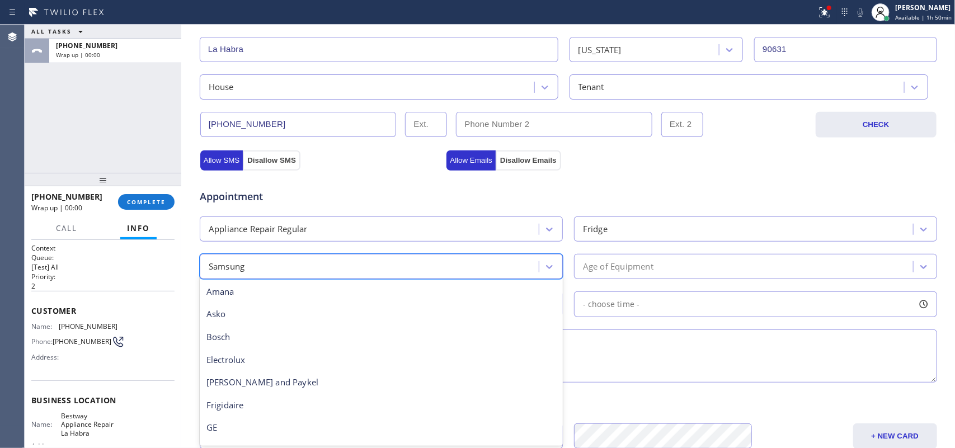
scroll to position [228, 0]
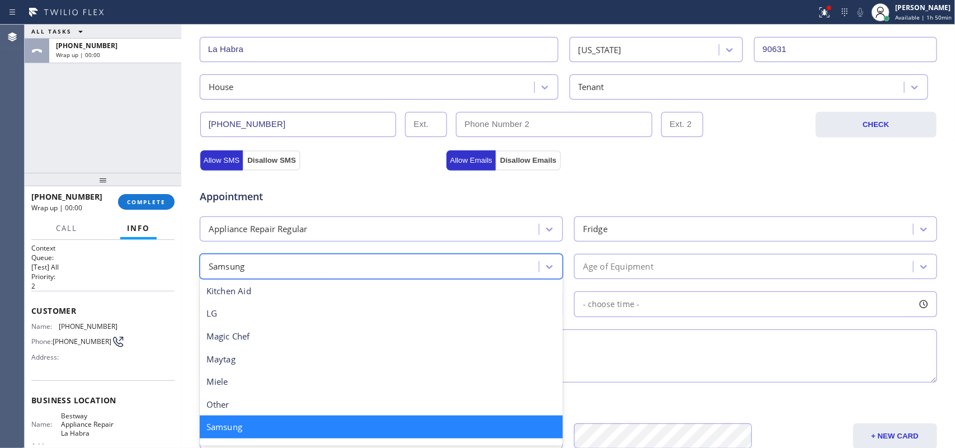
click at [521, 264] on div "Samsung" at bounding box center [371, 267] width 336 height 20
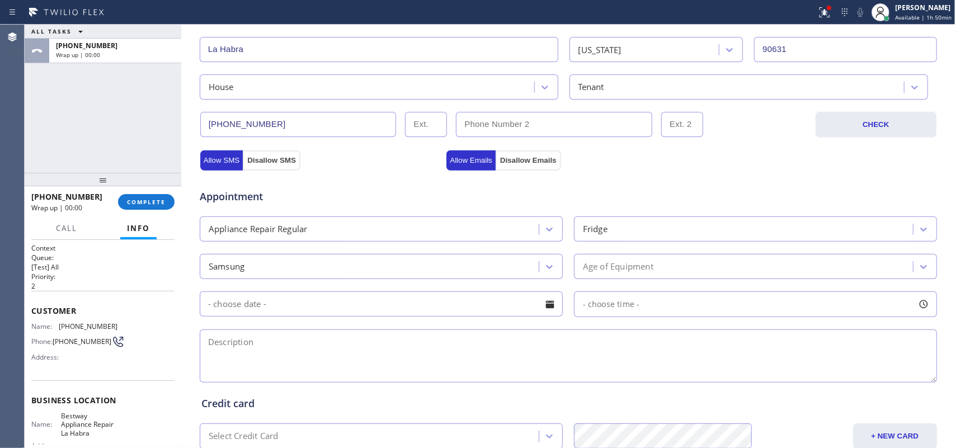
click at [300, 183] on div "Appointment" at bounding box center [322, 191] width 247 height 26
click at [673, 270] on div "Age of Equipment" at bounding box center [745, 267] width 336 height 20
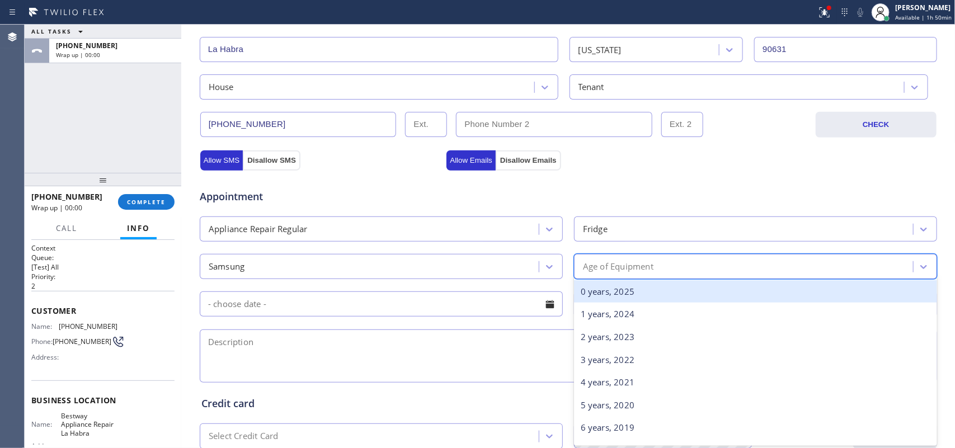
click at [646, 299] on div "0 years, 2025" at bounding box center [755, 291] width 363 height 23
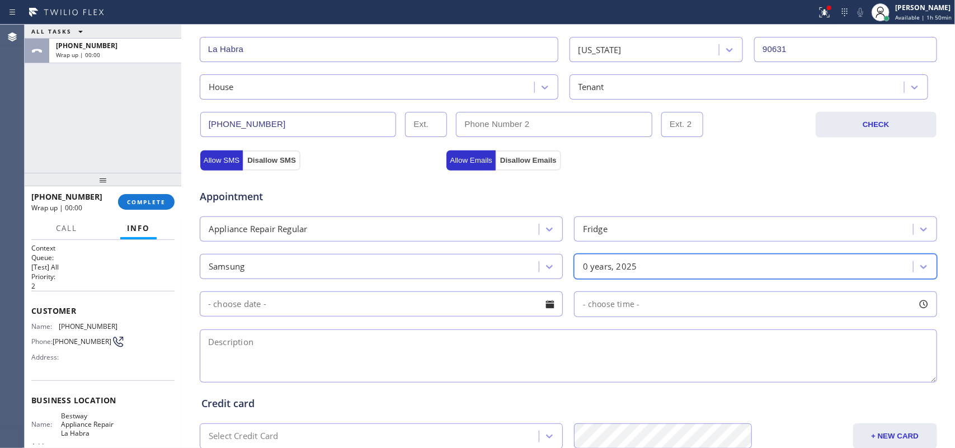
scroll to position [350, 0]
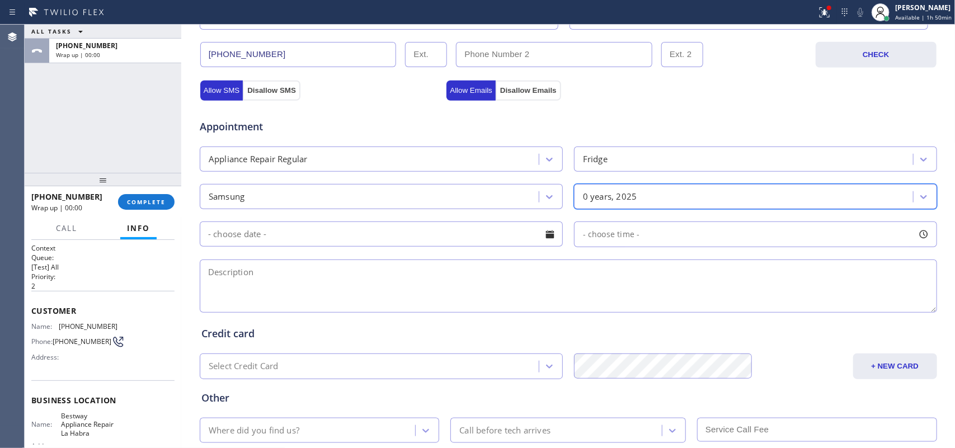
click at [541, 235] on div at bounding box center [549, 234] width 19 height 19
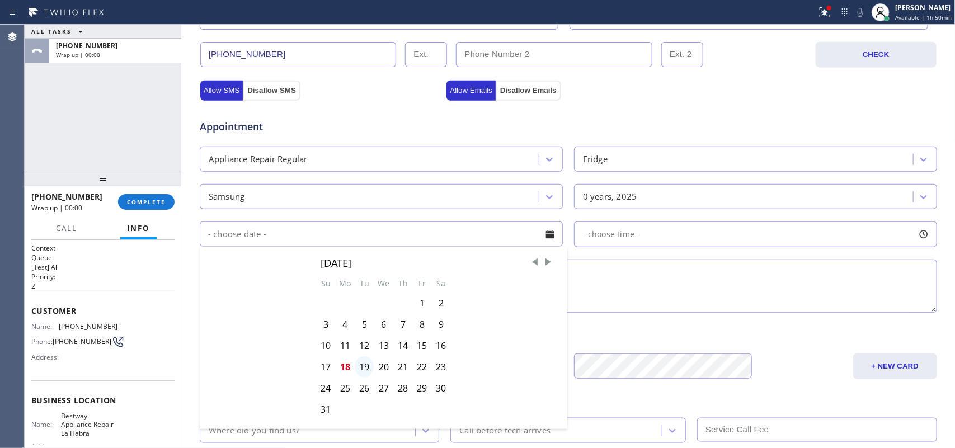
click at [362, 358] on div "19" at bounding box center [364, 366] width 19 height 21
type input "[DATE]"
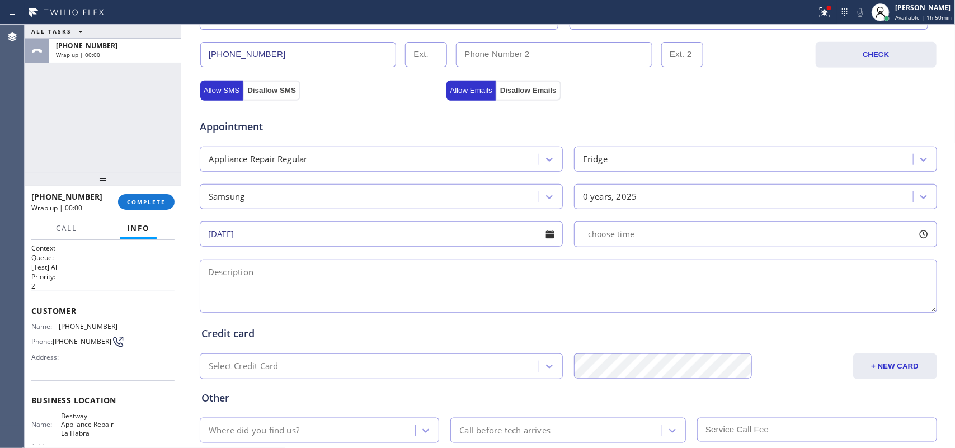
click at [764, 238] on div at bounding box center [923, 234] width 19 height 19
drag, startPoint x: 580, startPoint y: 308, endPoint x: 847, endPoint y: 316, distance: 268.1
click at [764, 314] on div at bounding box center [852, 302] width 13 height 23
drag, startPoint x: 580, startPoint y: 305, endPoint x: 772, endPoint y: 321, distance: 193.0
click at [764, 321] on div "FROM TILL 3:00 PM 6:00 PM" at bounding box center [747, 287] width 346 height 81
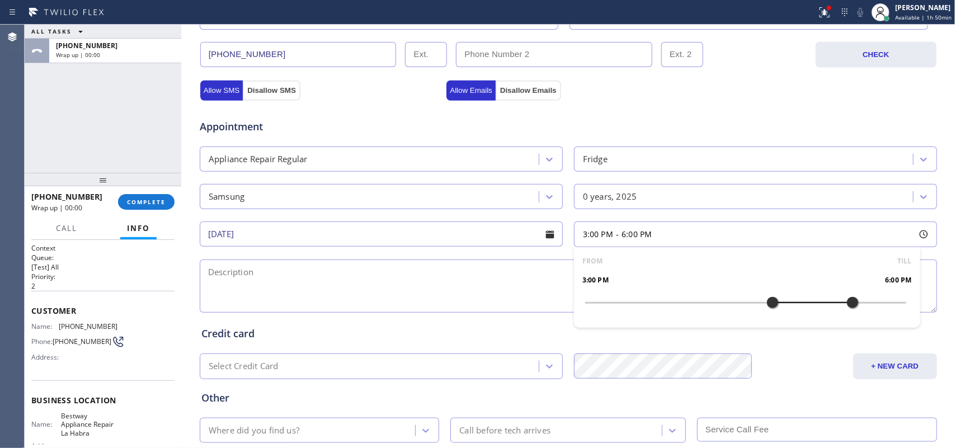
click at [440, 280] on textarea at bounding box center [568, 286] width 737 height 53
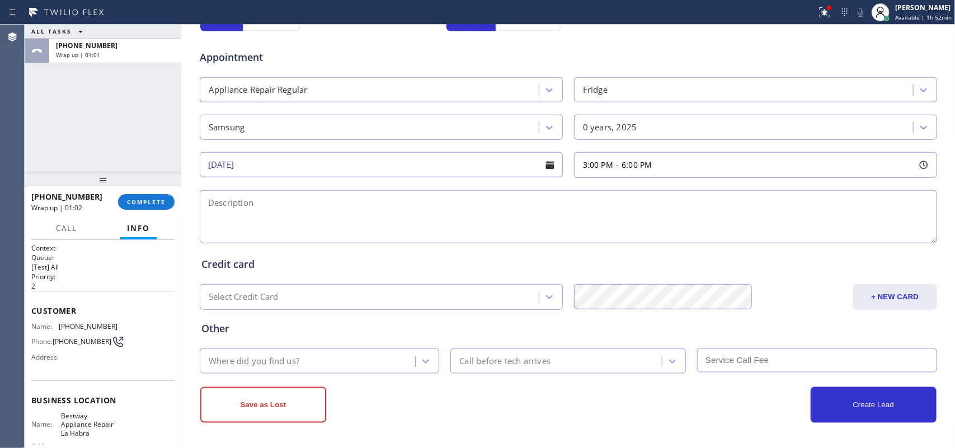
scroll to position [124, 0]
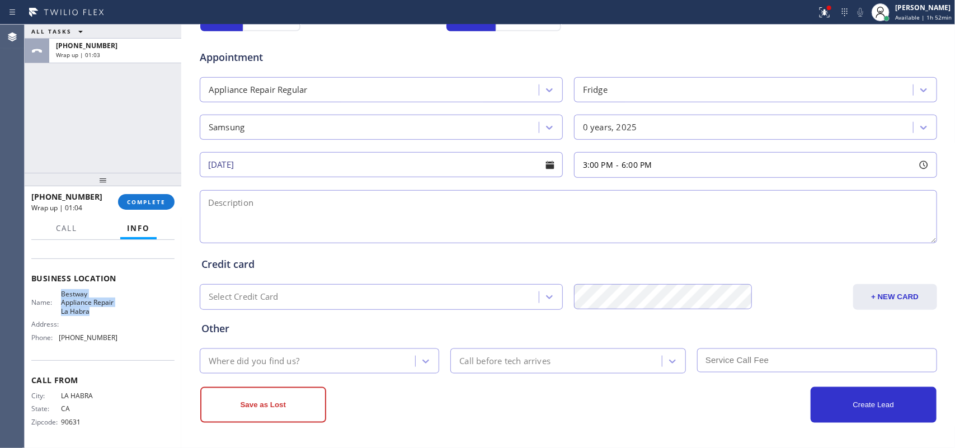
drag, startPoint x: 121, startPoint y: 315, endPoint x: 57, endPoint y: 290, distance: 68.6
click at [57, 290] on div "Name: Bestway Appliance Repair La Habra Address: Phone: [PHONE_NUMBER]" at bounding box center [102, 318] width 143 height 56
click at [113, 337] on div "Name: Bestway Appliance Repair La Habra Address: Phone: [PHONE_NUMBER]" at bounding box center [102, 318] width 143 height 56
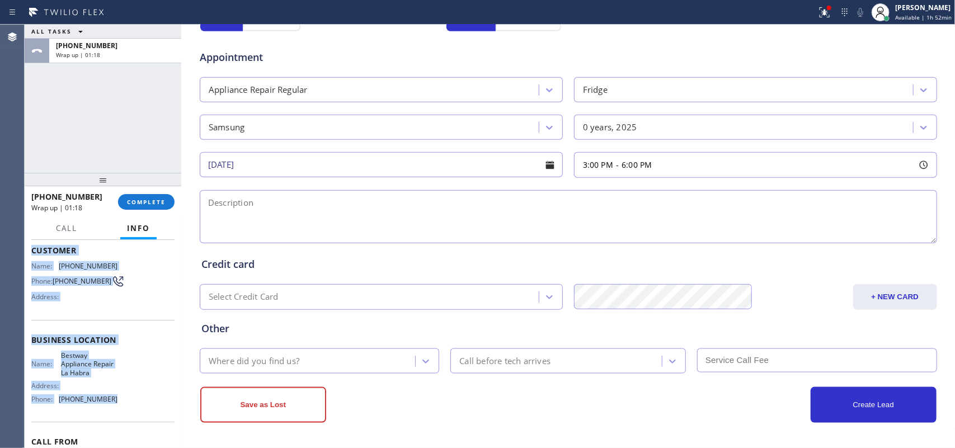
scroll to position [0, 0]
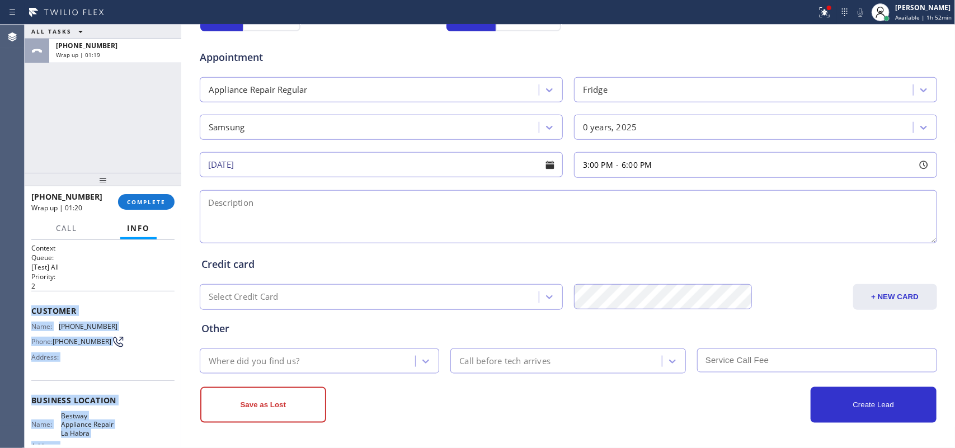
drag, startPoint x: 116, startPoint y: 337, endPoint x: 31, endPoint y: 308, distance: 90.4
click at [31, 308] on div "Context Queue: [Test] All Priority: 2 Customer Name: [PHONE_NUMBER] Phone: [PHO…" at bounding box center [102, 405] width 143 height 324
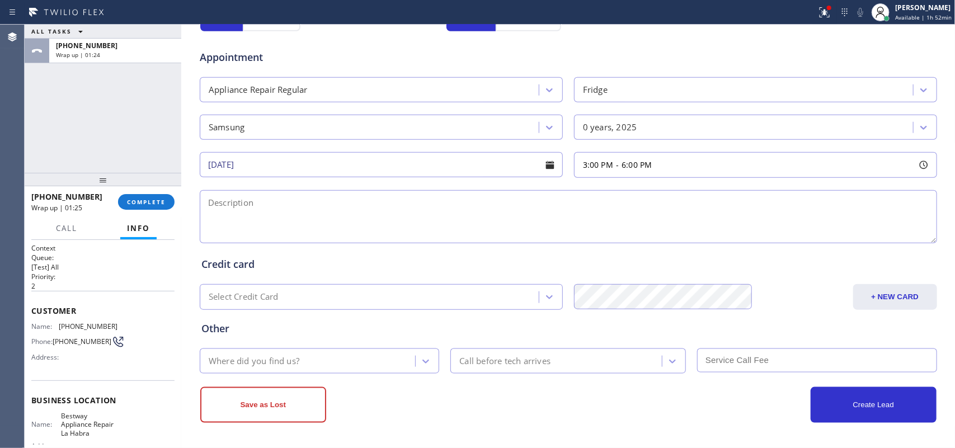
click at [284, 219] on textarea at bounding box center [568, 216] width 737 height 53
click at [280, 221] on textarea at bounding box center [568, 216] width 737 height 53
paste textarea "3-6/ $80/Samsung FS Fridge/ not sure how old but not under warranty. Fridge is …"
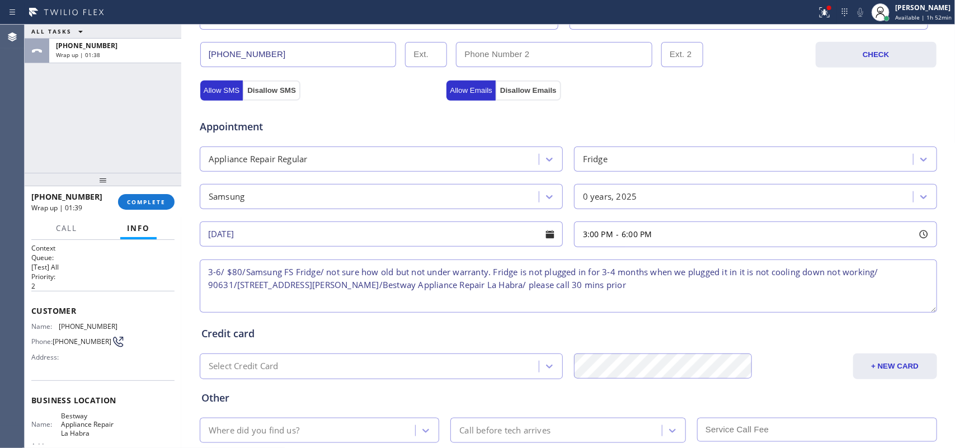
scroll to position [421, 0]
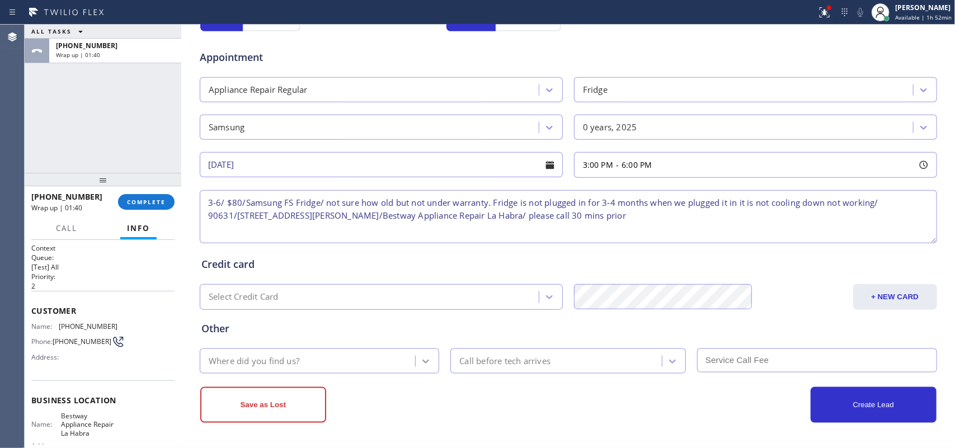
type textarea "3-6/ $80/Samsung FS Fridge/ not sure how old but not under warranty. Fridge is …"
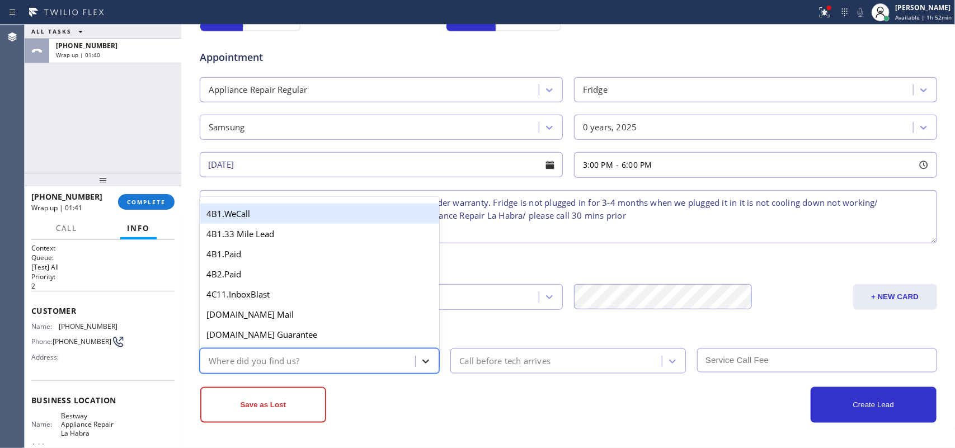
click at [422, 358] on icon at bounding box center [425, 361] width 11 height 11
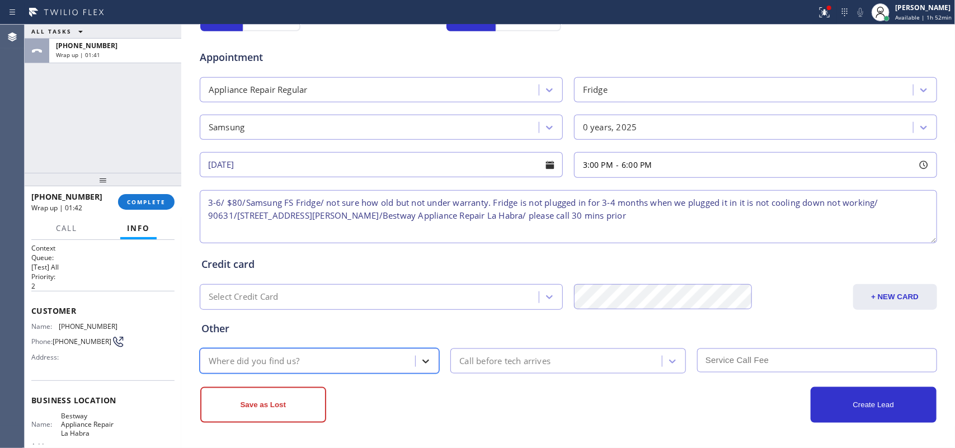
click at [420, 358] on icon at bounding box center [425, 361] width 11 height 11
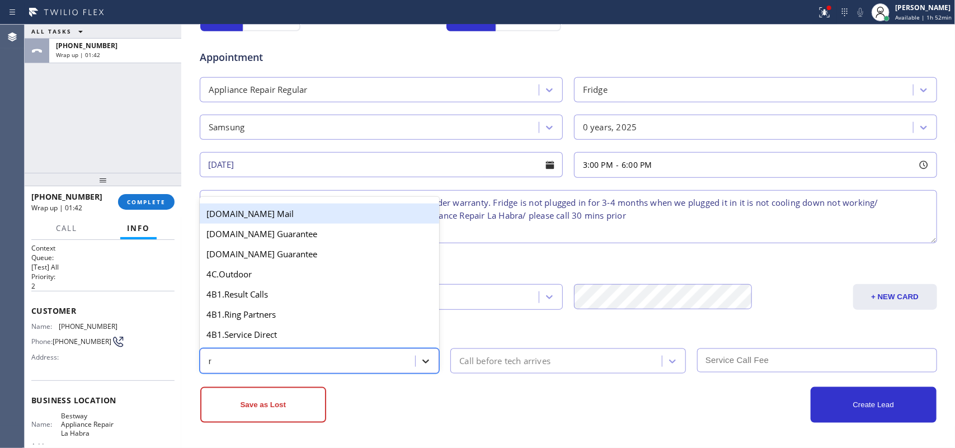
type input "re"
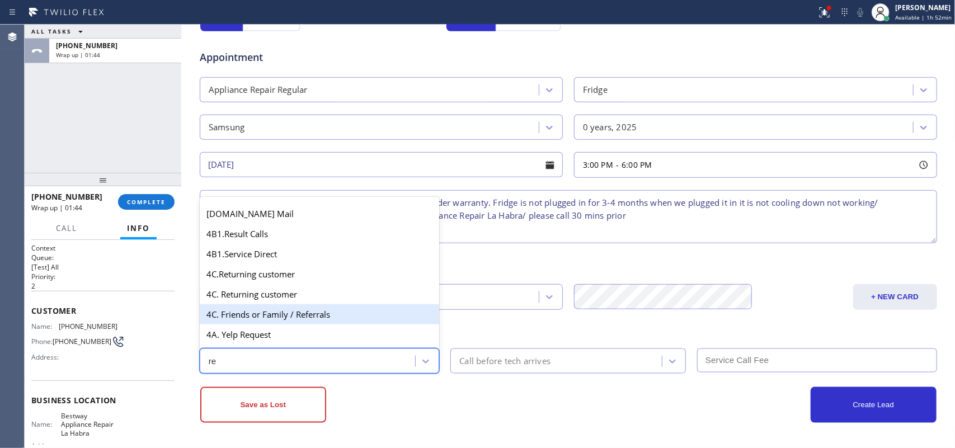
click at [351, 314] on div "4C. Friends or Family / Referrals" at bounding box center [320, 314] width 240 height 20
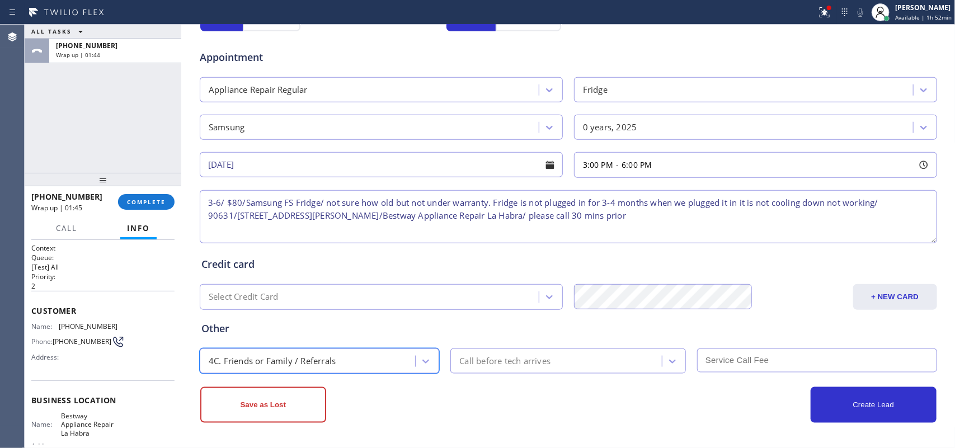
click at [492, 355] on div "Call before tech arrives" at bounding box center [504, 361] width 91 height 13
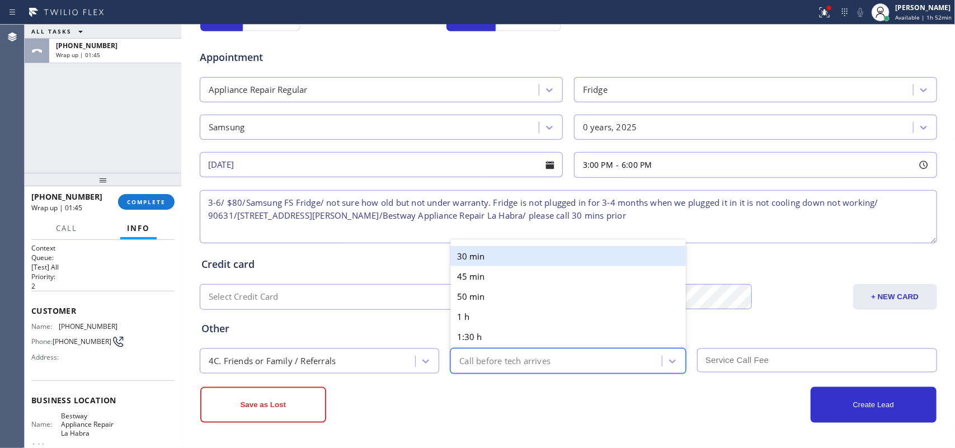
click at [498, 255] on div "30 min" at bounding box center [567, 256] width 235 height 20
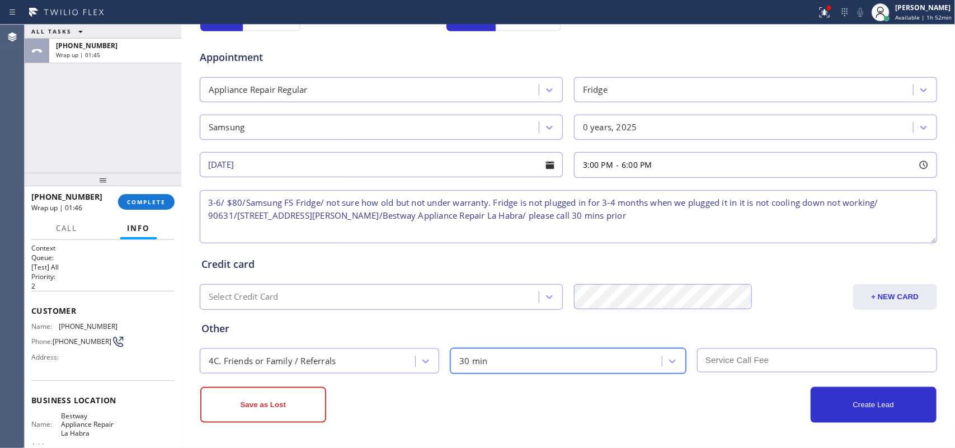
click at [714, 358] on input "text" at bounding box center [817, 360] width 240 height 24
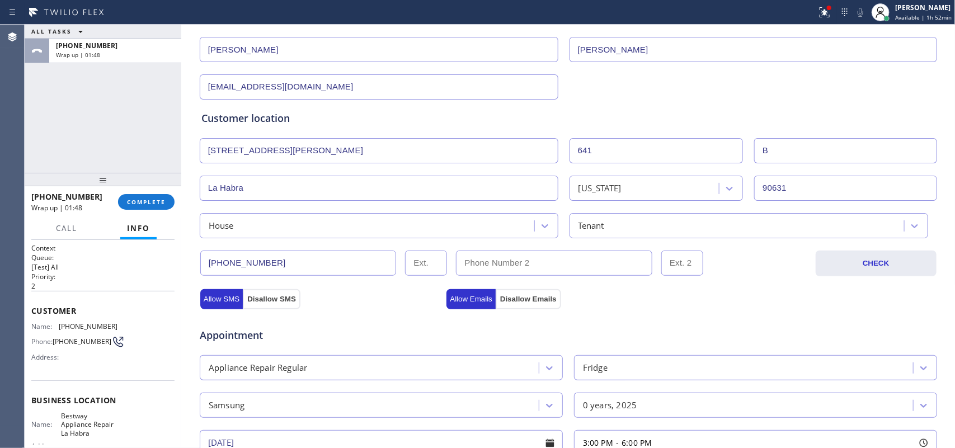
scroll to position [0, 0]
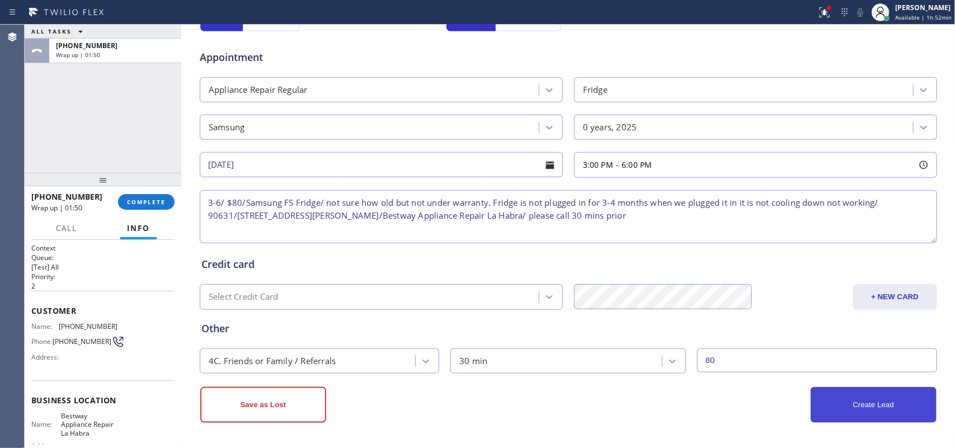
type input "80"
click at [764, 358] on button "Create Lead" at bounding box center [874, 405] width 126 height 36
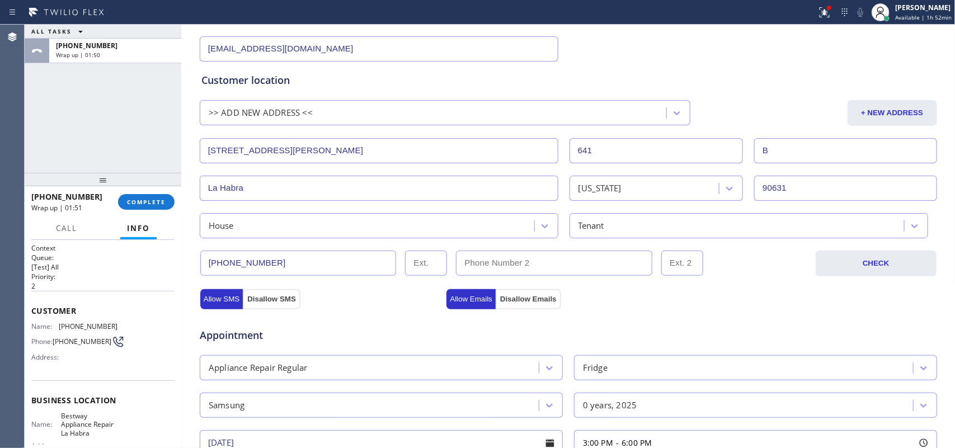
scroll to position [109, 0]
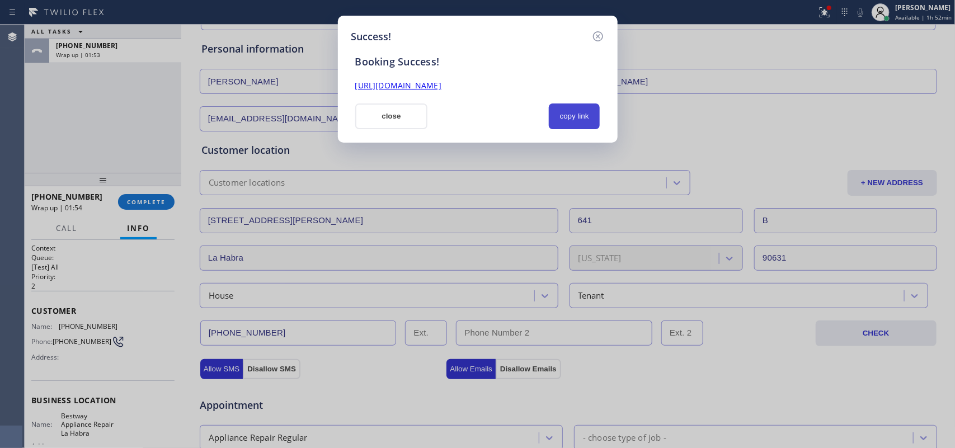
click at [577, 113] on button "copy link" at bounding box center [574, 116] width 51 height 26
click at [441, 82] on link "[URL][DOMAIN_NAME]" at bounding box center [398, 85] width 86 height 11
drag, startPoint x: 414, startPoint y: 115, endPoint x: 845, endPoint y: 87, distance: 432.2
click at [414, 115] on button "close" at bounding box center [391, 116] width 73 height 26
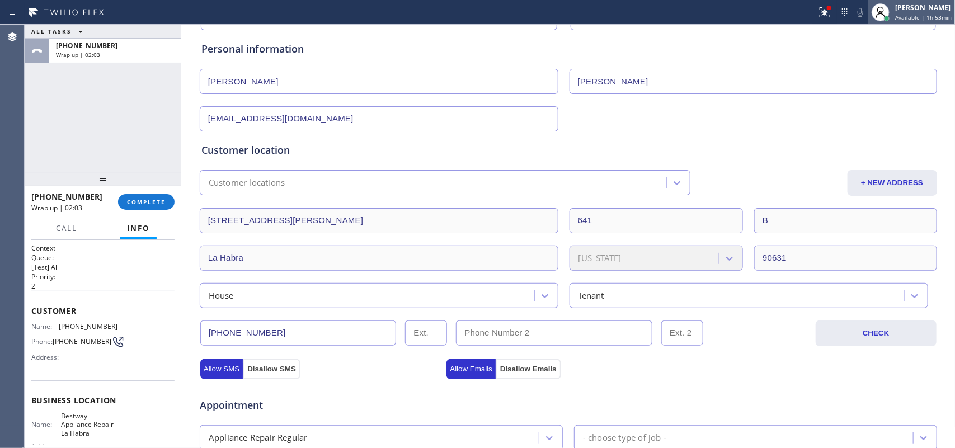
click at [764, 17] on span "Available | 1h 53min" at bounding box center [923, 17] width 56 height 8
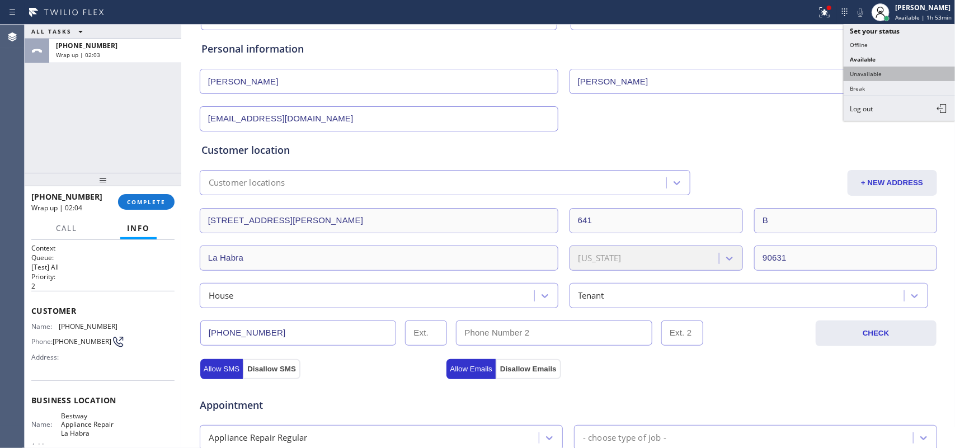
click at [764, 72] on button "Unavailable" at bounding box center [900, 74] width 112 height 15
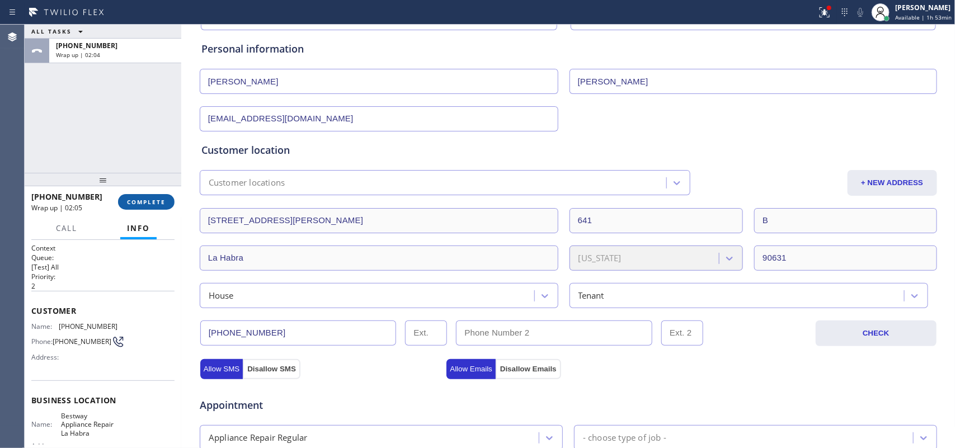
click at [158, 202] on span "COMPLETE" at bounding box center [146, 202] width 39 height 8
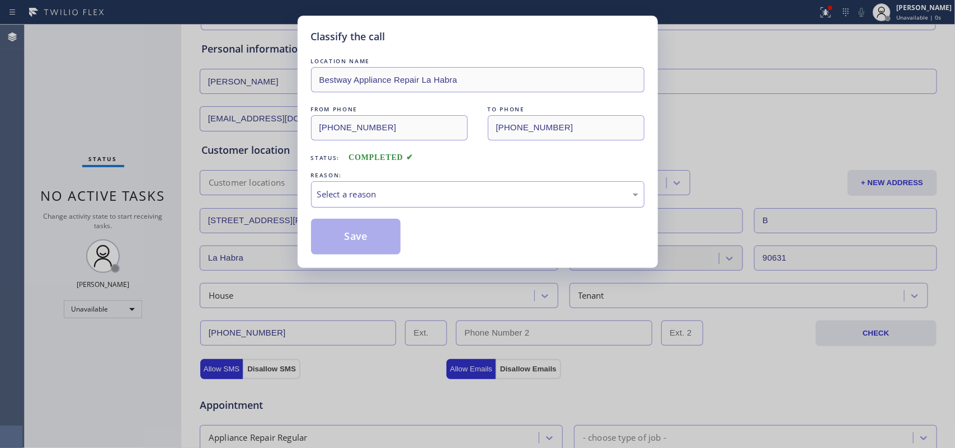
click at [348, 186] on div "Select a reason" at bounding box center [477, 194] width 333 height 26
click at [361, 238] on button "Save" at bounding box center [356, 237] width 90 height 36
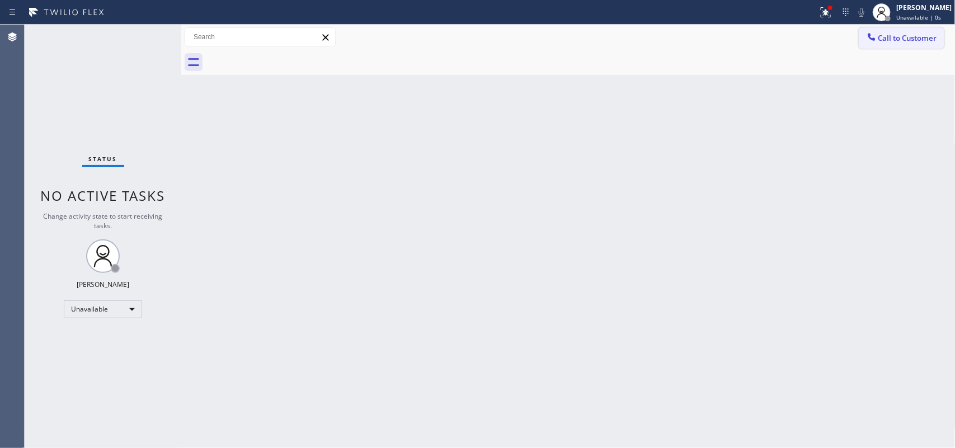
click at [764, 43] on span "Call to Customer" at bounding box center [907, 38] width 59 height 10
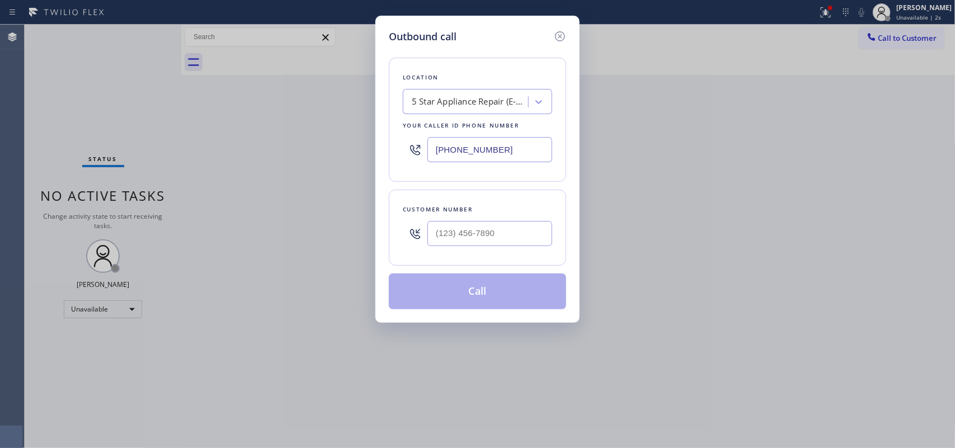
click at [473, 53] on div "Location 5 Star Appliance Repair (E-mail Campaign) Your caller id phone number …" at bounding box center [477, 176] width 177 height 265
drag, startPoint x: 501, startPoint y: 150, endPoint x: 384, endPoint y: 149, distance: 117.5
click at [384, 149] on div "Outbound call Location 5 Star Appliance Repair (E-mail Campaign) Your caller id…" at bounding box center [477, 169] width 204 height 307
paste input "562) 286-5482"
type input "[PHONE_NUMBER]"
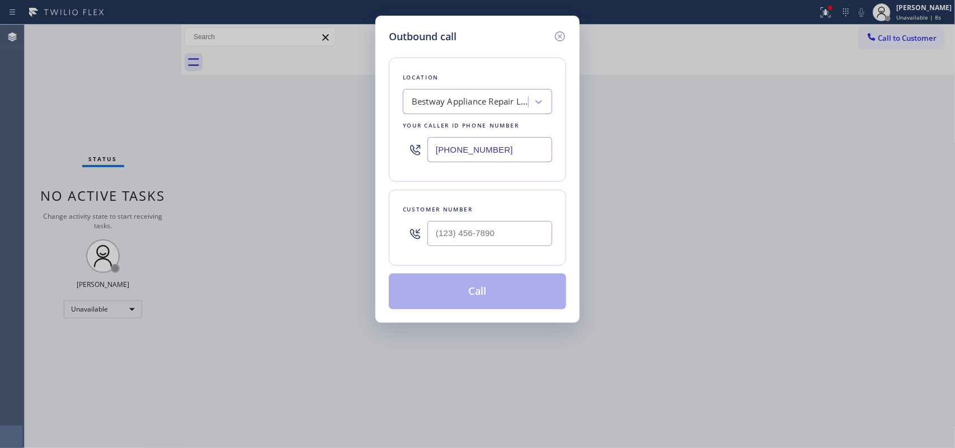
click at [284, 138] on div "Outbound call Location Bestway Appliance Repair [GEOGRAPHIC_DATA] Your caller i…" at bounding box center [477, 224] width 955 height 448
type input "(___) ___-____"
drag, startPoint x: 508, startPoint y: 234, endPoint x: 403, endPoint y: 233, distance: 105.2
click at [404, 233] on div "(___) ___-____" at bounding box center [477, 233] width 149 height 36
click at [403, 233] on div at bounding box center [415, 233] width 25 height 36
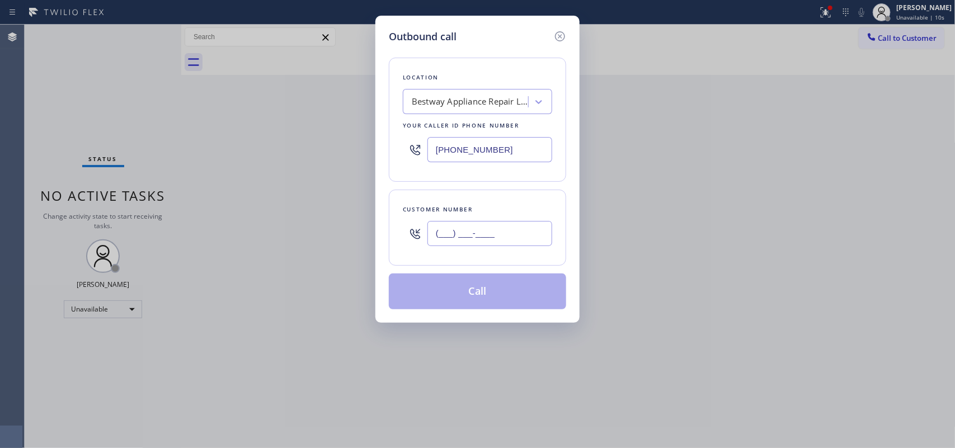
click at [487, 233] on input "(___) ___-____" at bounding box center [489, 233] width 125 height 25
paste input "562) 665-9231"
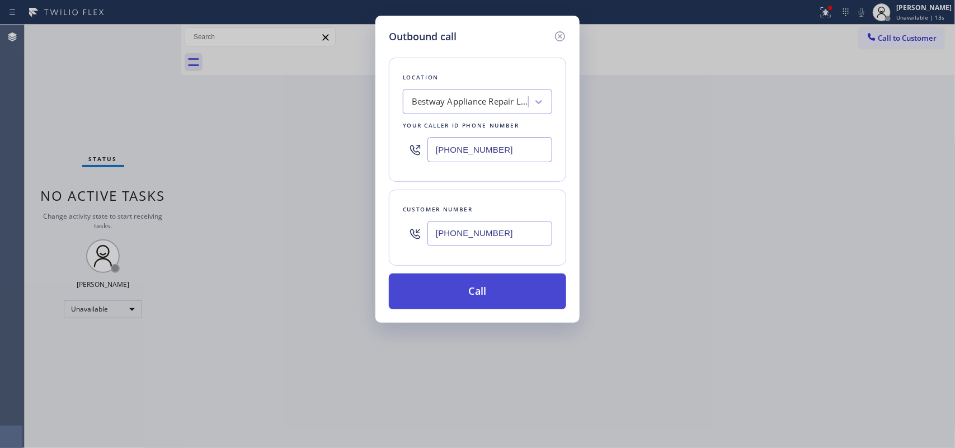
type input "[PHONE_NUMBER]"
click at [516, 287] on button "Call" at bounding box center [477, 292] width 177 height 36
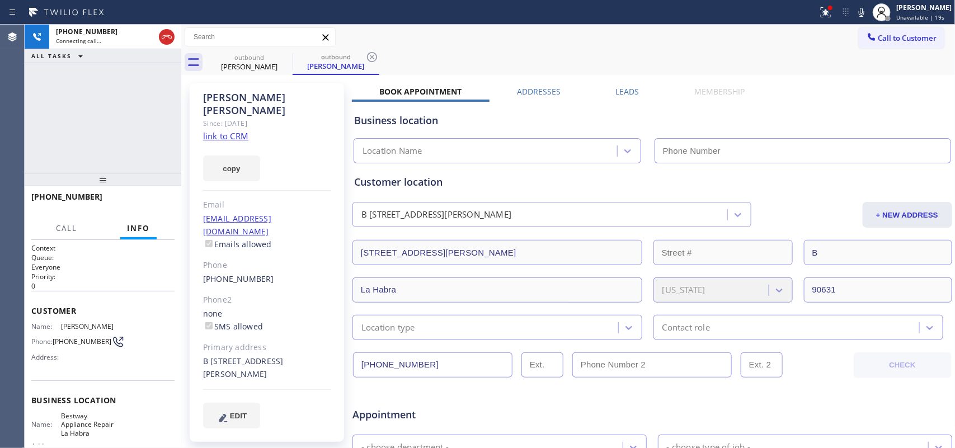
type input "[PHONE_NUMBER]"
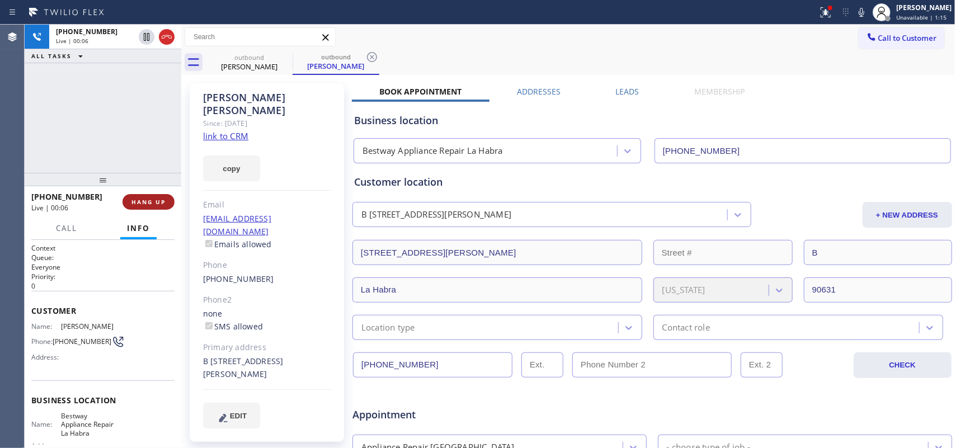
click at [162, 205] on span "HANG UP" at bounding box center [148, 202] width 34 height 8
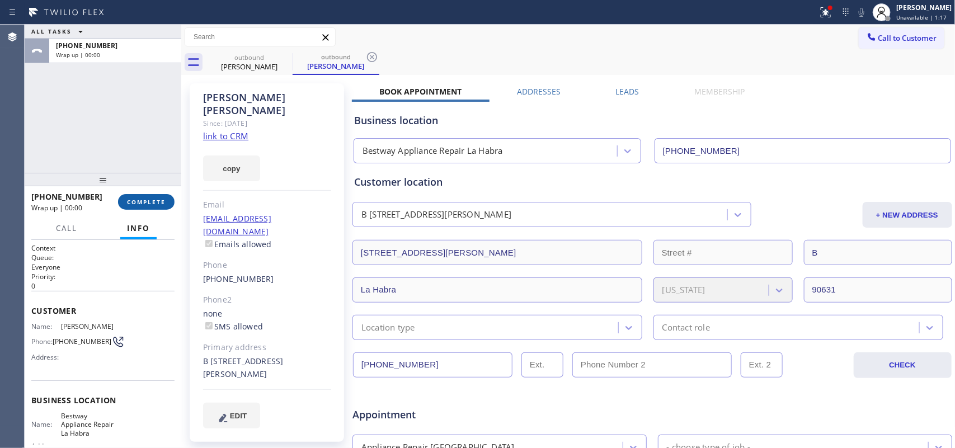
click at [162, 205] on span "COMPLETE" at bounding box center [146, 202] width 39 height 8
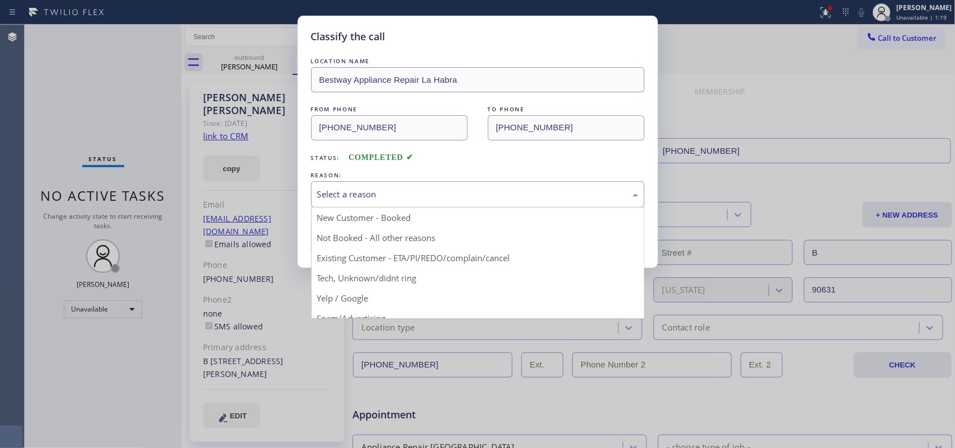
click at [479, 187] on div "Select a reason" at bounding box center [477, 194] width 333 height 26
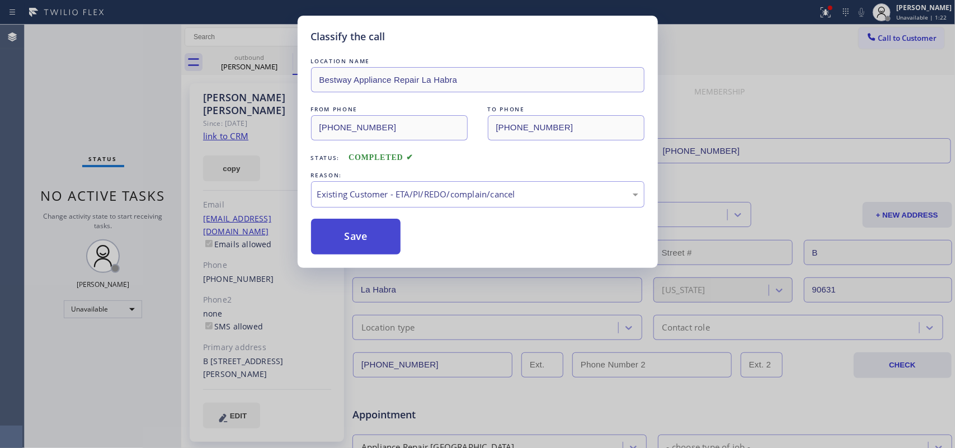
click at [376, 233] on button "Save" at bounding box center [356, 237] width 90 height 36
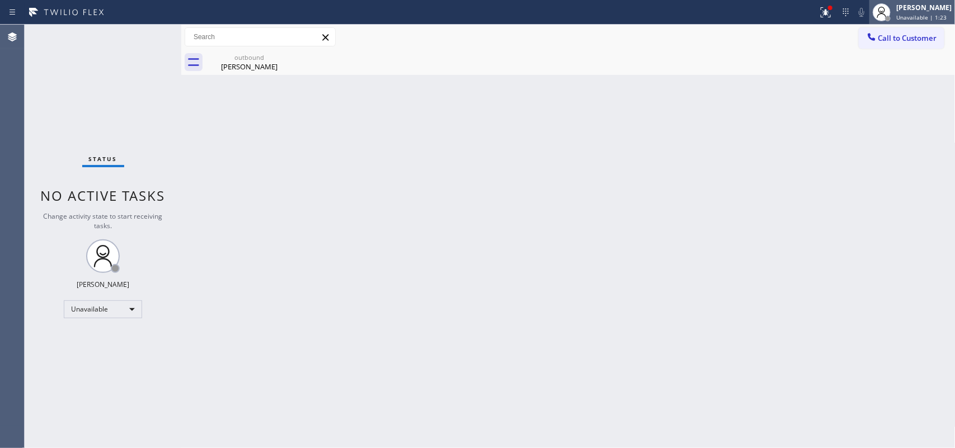
click at [764, 13] on span "Unavailable | 1:23" at bounding box center [921, 17] width 50 height 8
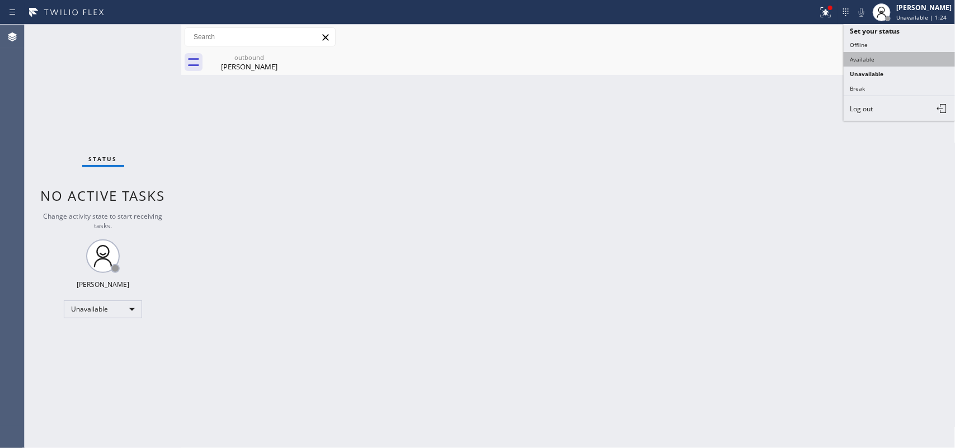
click at [764, 55] on button "Available" at bounding box center [900, 59] width 112 height 15
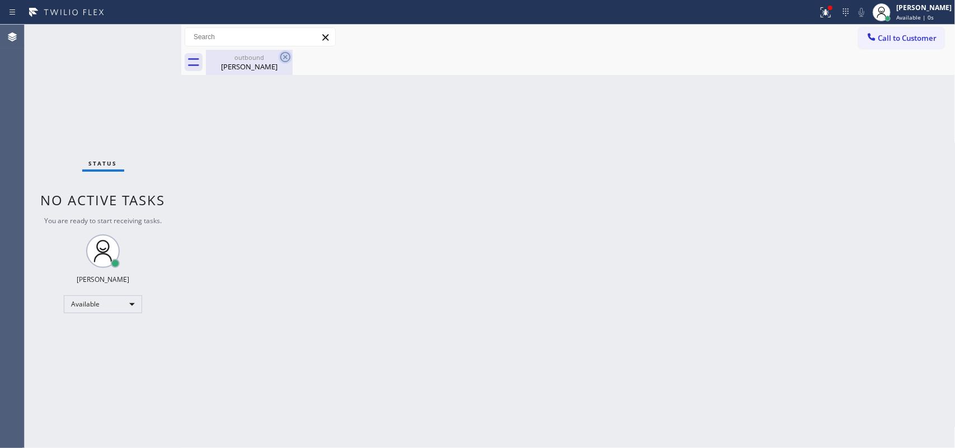
click at [283, 56] on icon at bounding box center [285, 56] width 13 height 13
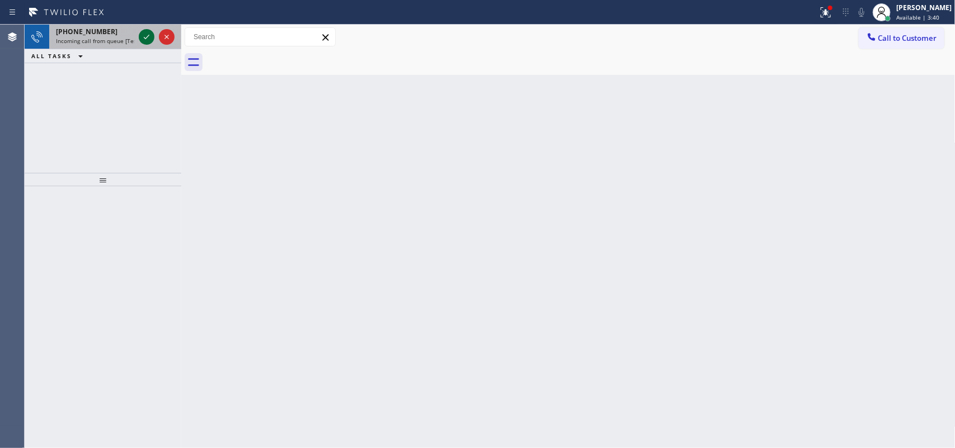
click at [144, 35] on icon at bounding box center [146, 36] width 13 height 13
click at [145, 35] on icon at bounding box center [146, 36] width 13 height 13
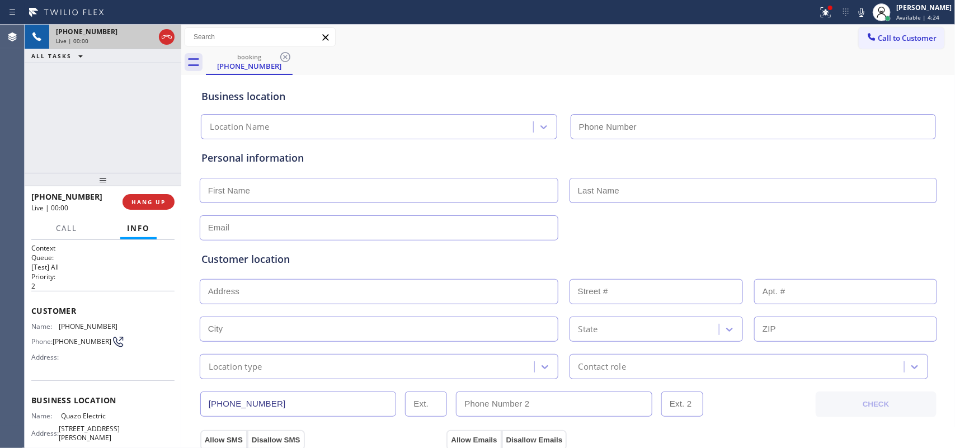
type input "[PHONE_NUMBER]"
click at [157, 204] on span "HANG UP" at bounding box center [148, 202] width 34 height 8
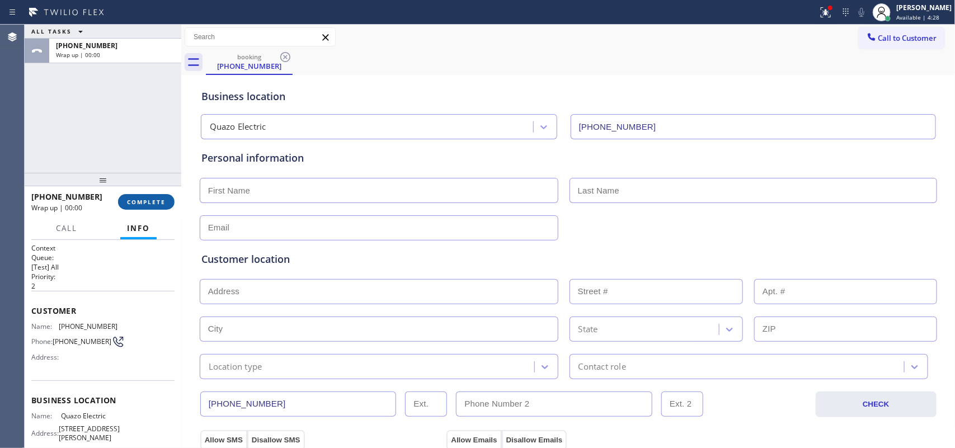
click at [147, 205] on span "COMPLETE" at bounding box center [146, 202] width 39 height 8
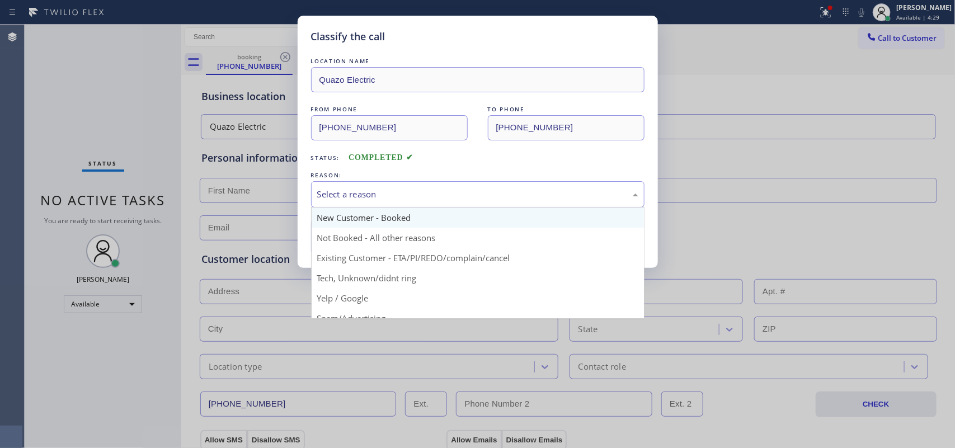
drag, startPoint x: 384, startPoint y: 195, endPoint x: 390, endPoint y: 211, distance: 17.7
click at [384, 196] on div "Select a reason" at bounding box center [477, 194] width 321 height 13
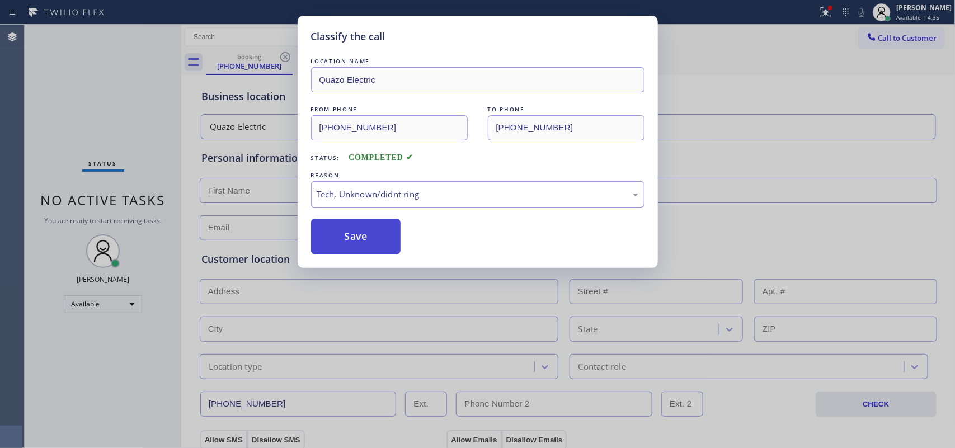
drag, startPoint x: 364, startPoint y: 237, endPoint x: 385, endPoint y: 200, distance: 42.3
click at [365, 235] on button "Save" at bounding box center [356, 237] width 90 height 36
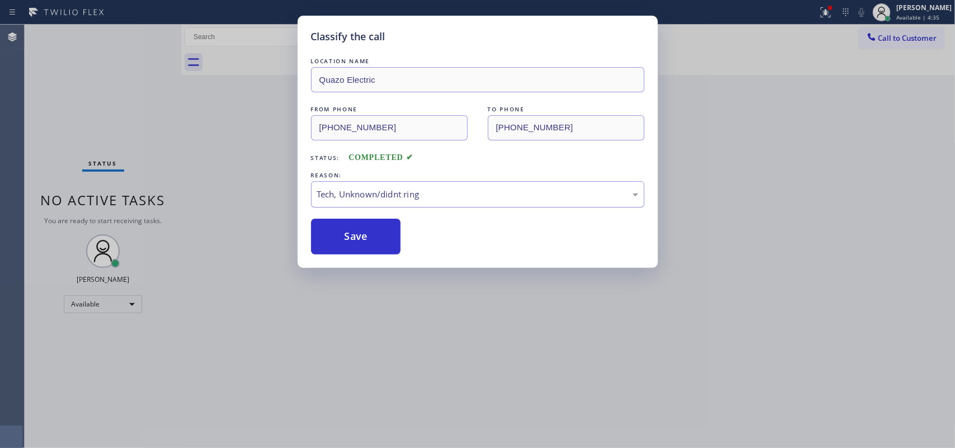
click at [393, 188] on div "Tech, Unknown/didnt ring" at bounding box center [477, 194] width 321 height 13
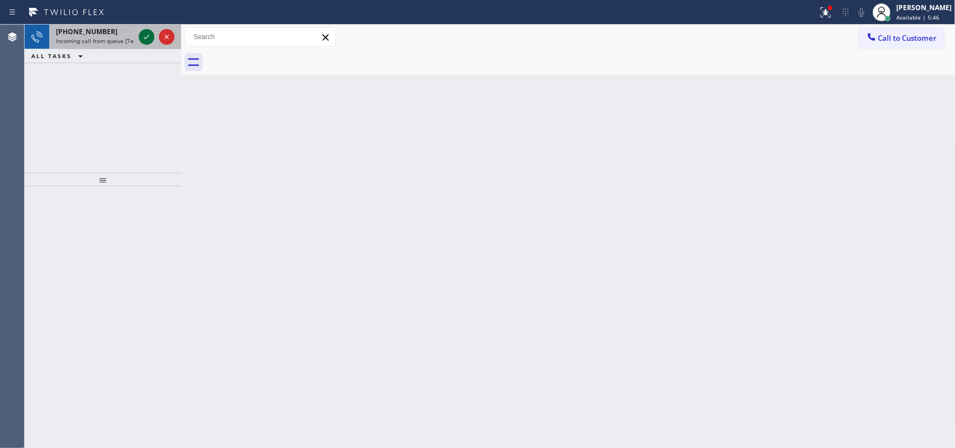
click at [147, 34] on icon at bounding box center [146, 36] width 13 height 13
click at [144, 38] on icon at bounding box center [146, 36] width 13 height 13
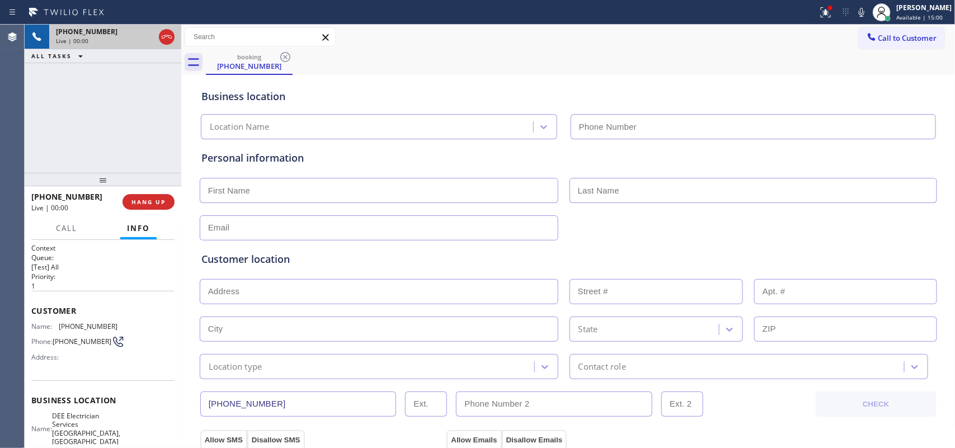
type input "[PHONE_NUMBER]"
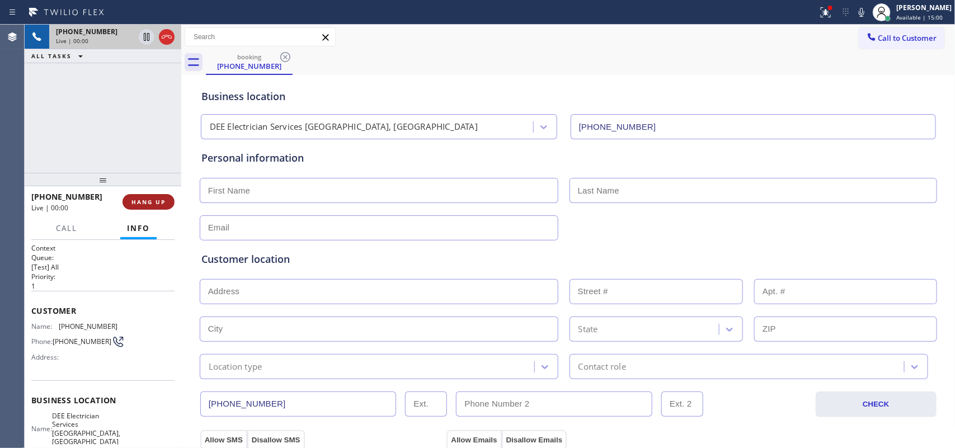
click at [161, 202] on span "HANG UP" at bounding box center [148, 202] width 34 height 8
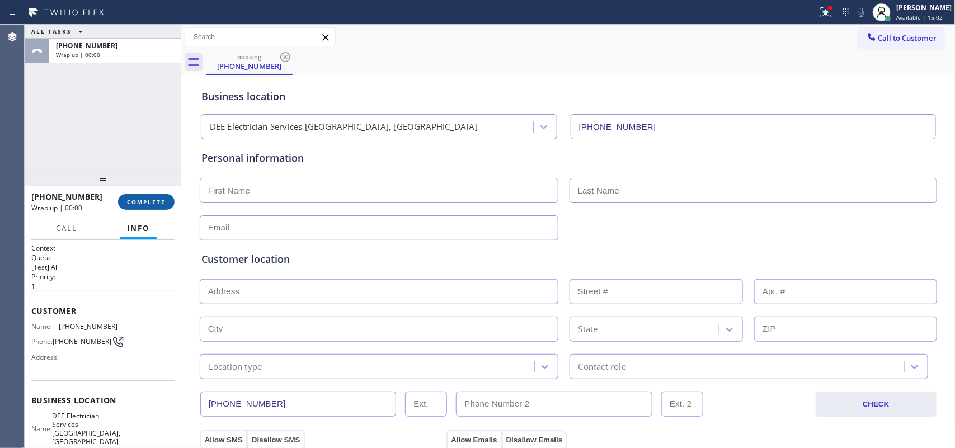
click at [161, 202] on span "COMPLETE" at bounding box center [146, 202] width 39 height 8
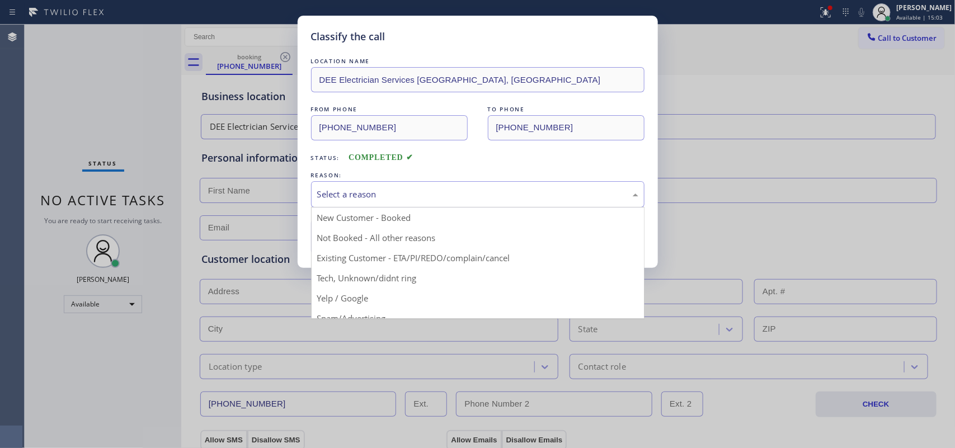
click at [411, 192] on div "Select a reason" at bounding box center [477, 194] width 321 height 13
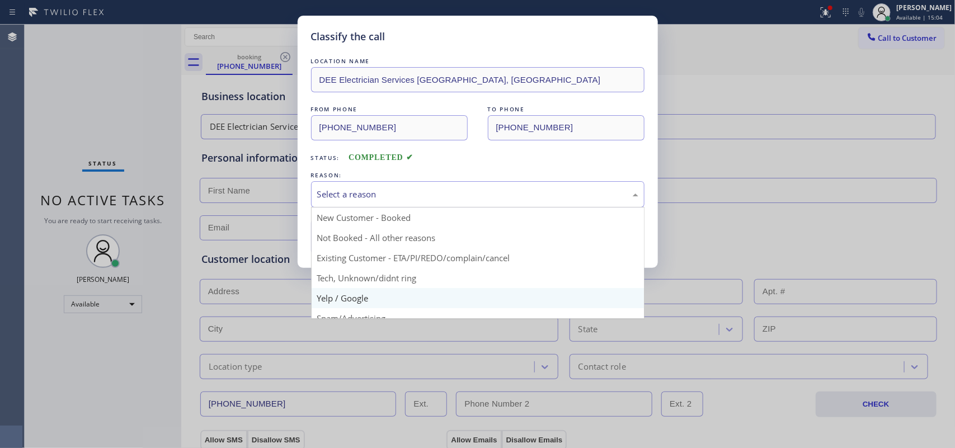
scroll to position [77, 0]
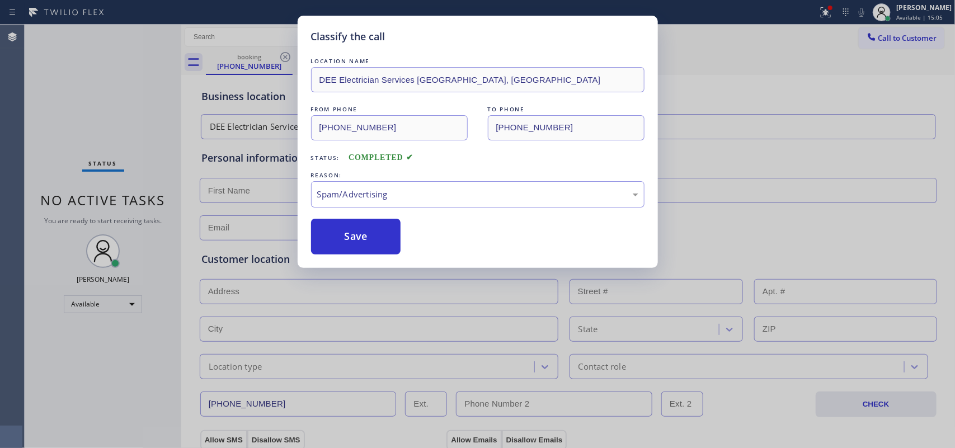
click at [345, 242] on button "Save" at bounding box center [356, 237] width 90 height 36
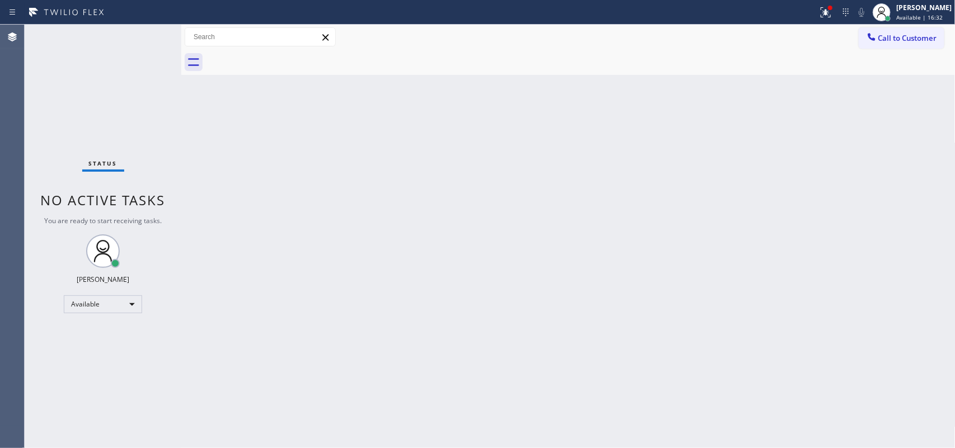
click at [531, 104] on div "Back to Dashboard Change Sender ID Customers Technicians Select a contact Outbo…" at bounding box center [568, 236] width 774 height 423
click at [764, 13] on span "Available | 18:24" at bounding box center [919, 17] width 46 height 8
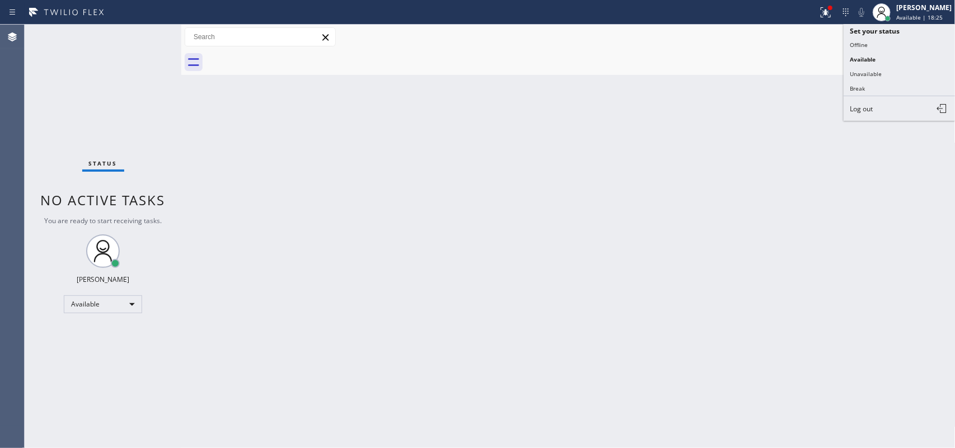
click at [764, 67] on button "Unavailable" at bounding box center [900, 74] width 112 height 15
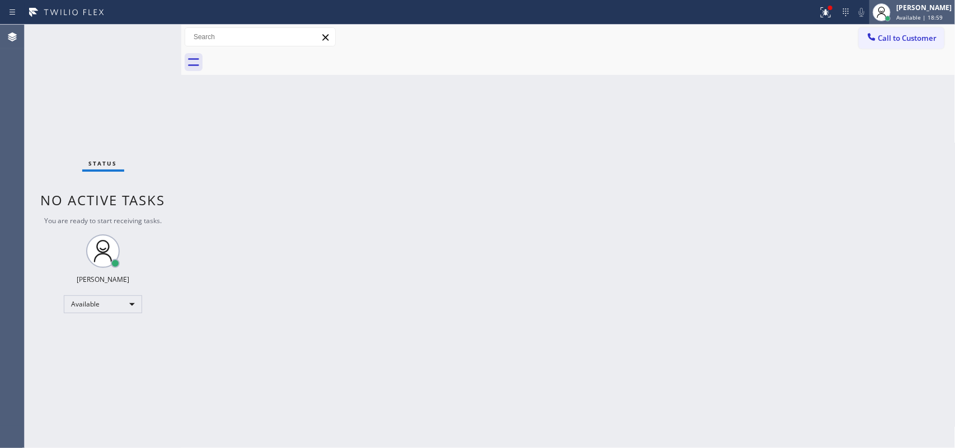
click at [764, 13] on span "Available | 18:59" at bounding box center [919, 17] width 46 height 8
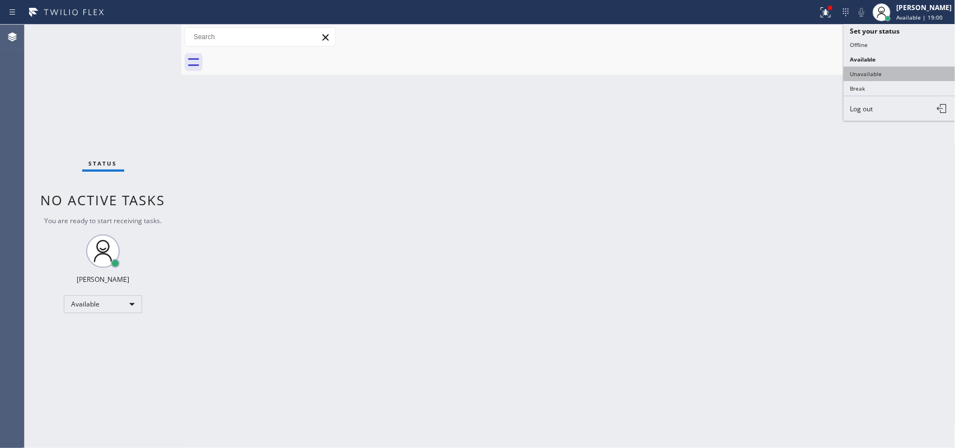
click at [764, 70] on button "Unavailable" at bounding box center [900, 74] width 112 height 15
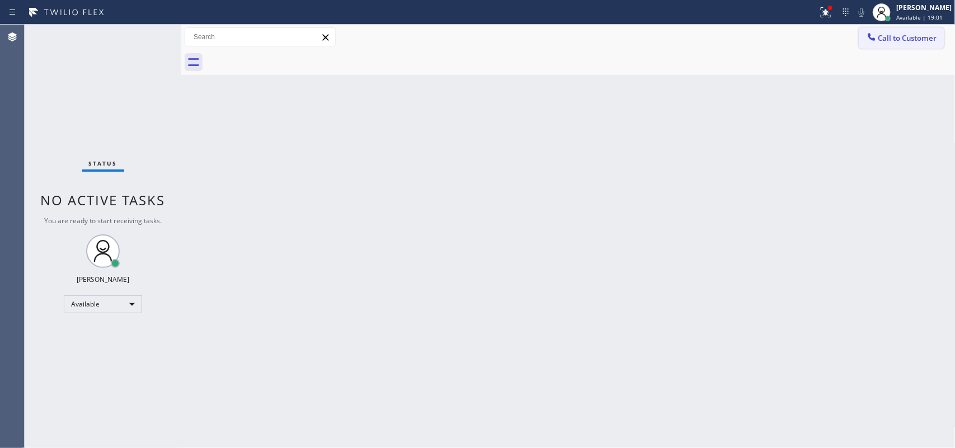
click at [764, 43] on button "Call to Customer" at bounding box center [902, 37] width 86 height 21
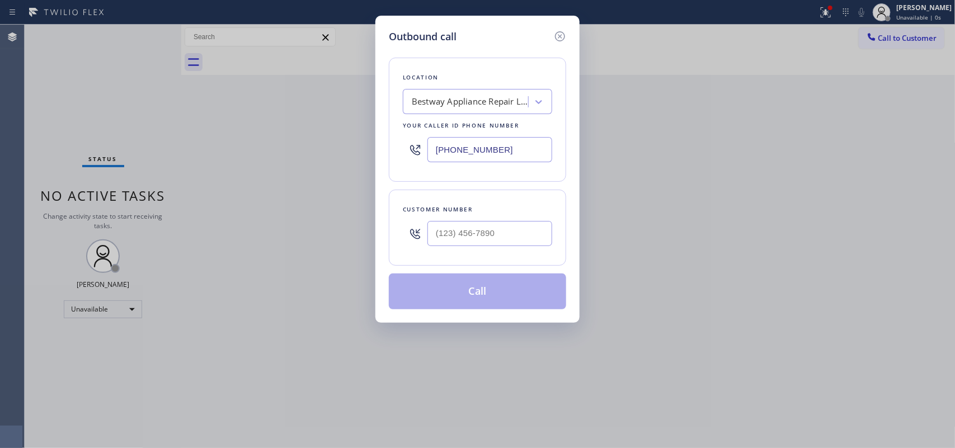
click at [404, 28] on div "Outbound call Location Bestway Appliance Repair [GEOGRAPHIC_DATA] Your caller i…" at bounding box center [477, 169] width 204 height 307
drag, startPoint x: 515, startPoint y: 155, endPoint x: 403, endPoint y: 150, distance: 112.5
click at [407, 150] on div "[PHONE_NUMBER]" at bounding box center [477, 149] width 149 height 36
paste input "773) 917-0590"
type input "[PHONE_NUMBER]"
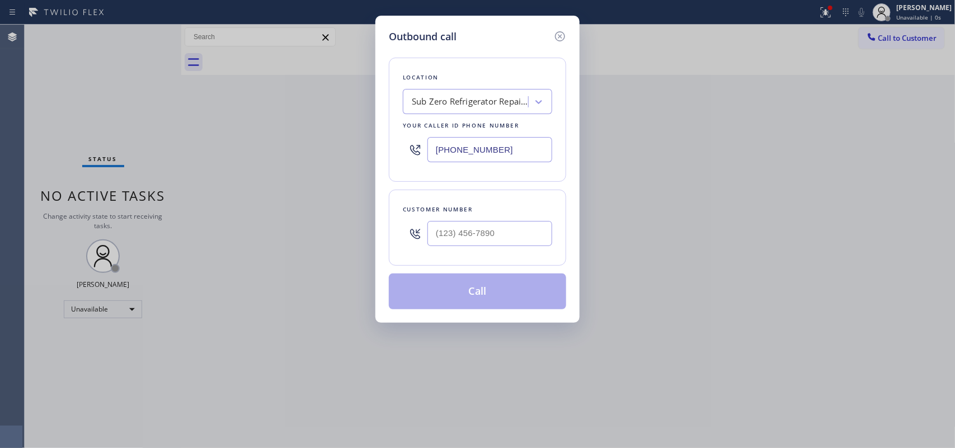
click at [418, 26] on div "Outbound call Location Sub Zero Refrigerator Repair [GEOGRAPHIC_DATA] Your call…" at bounding box center [477, 169] width 204 height 307
click at [498, 233] on input "(___) ___-____" at bounding box center [489, 233] width 125 height 25
paste input "214) 801-7575"
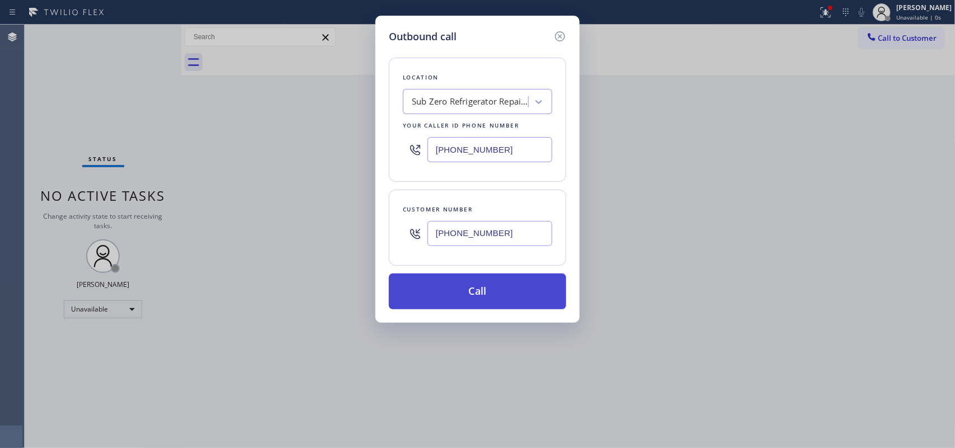
type input "[PHONE_NUMBER]"
click at [514, 296] on button "Call" at bounding box center [477, 292] width 177 height 36
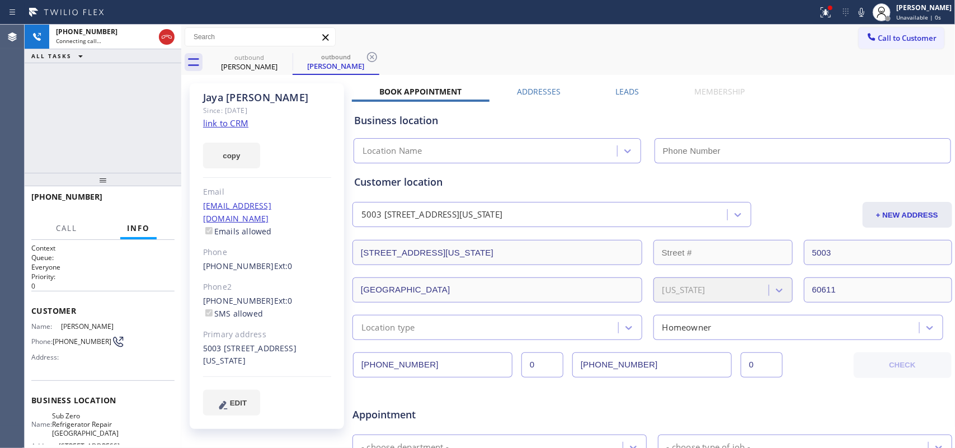
type input "[PHONE_NUMBER]"
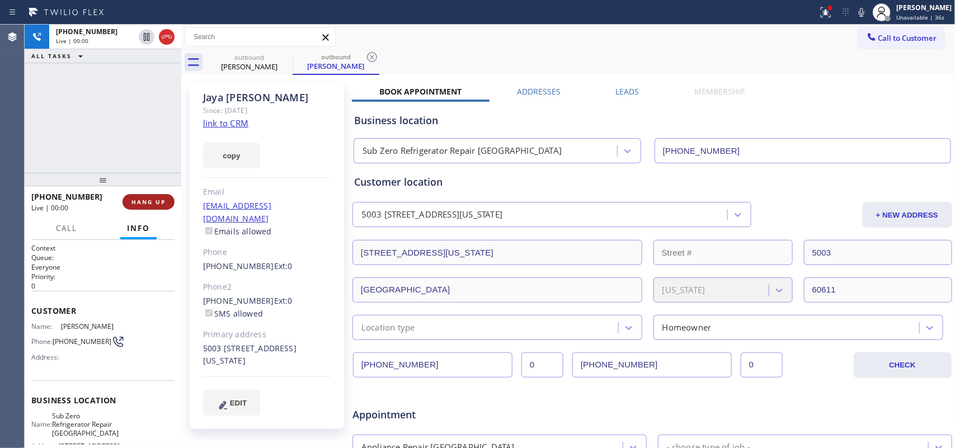
click at [154, 205] on span "HANG UP" at bounding box center [148, 202] width 34 height 8
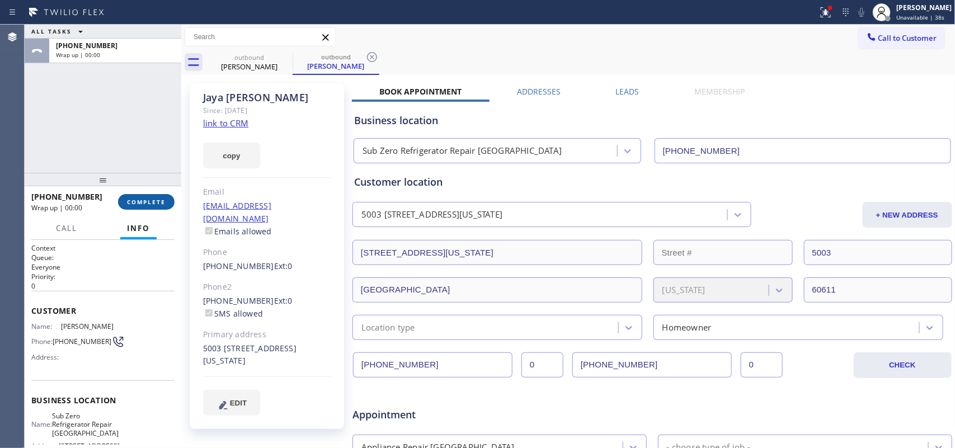
click at [152, 200] on span "COMPLETE" at bounding box center [146, 202] width 39 height 8
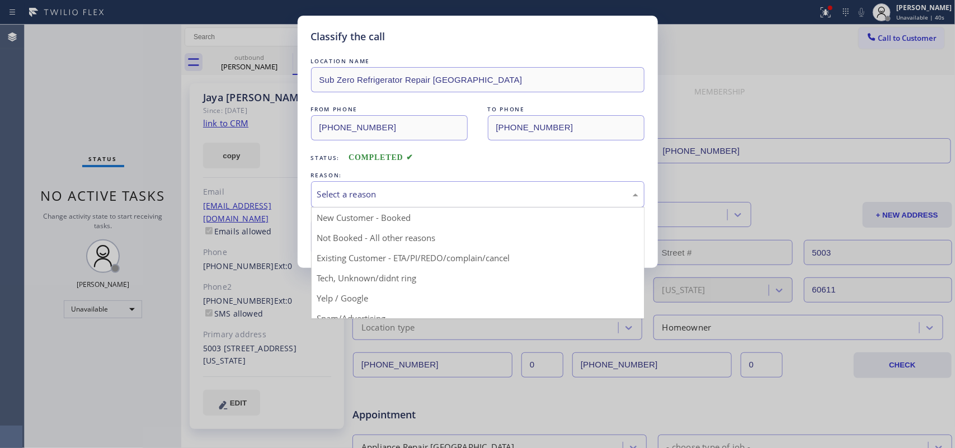
click at [522, 194] on div "Select a reason" at bounding box center [477, 194] width 321 height 13
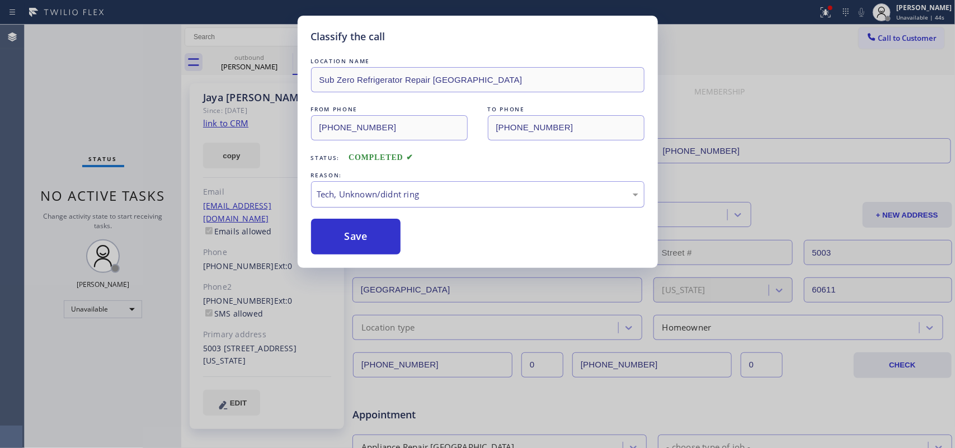
click at [415, 183] on div "Tech, Unknown/didnt ring" at bounding box center [477, 194] width 333 height 26
drag, startPoint x: 380, startPoint y: 235, endPoint x: 516, endPoint y: 194, distance: 141.4
click at [379, 235] on button "Save" at bounding box center [356, 237] width 90 height 36
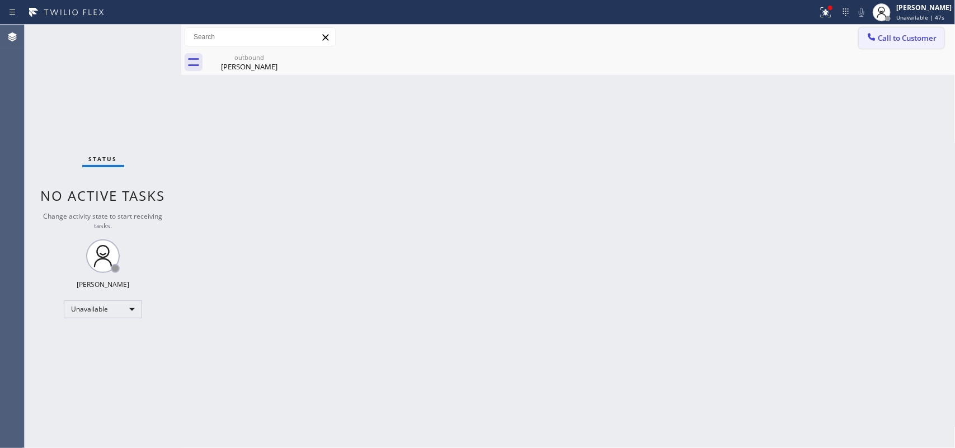
click at [764, 39] on span "Call to Customer" at bounding box center [907, 38] width 59 height 10
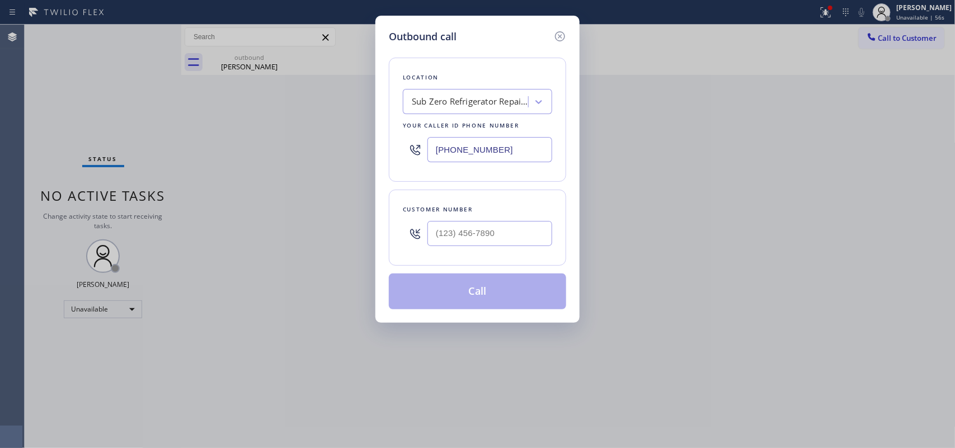
click at [387, 37] on div "Outbound call Location Sub Zero Refrigerator Repair [GEOGRAPHIC_DATA] Your call…" at bounding box center [477, 169] width 204 height 307
drag, startPoint x: 508, startPoint y: 239, endPoint x: 374, endPoint y: 237, distance: 134.3
click at [378, 237] on div "Outbound call Location Sub Zero Refrigerator Repair [GEOGRAPHIC_DATA] Your call…" at bounding box center [477, 169] width 204 height 307
paste input "216) 337-6652"
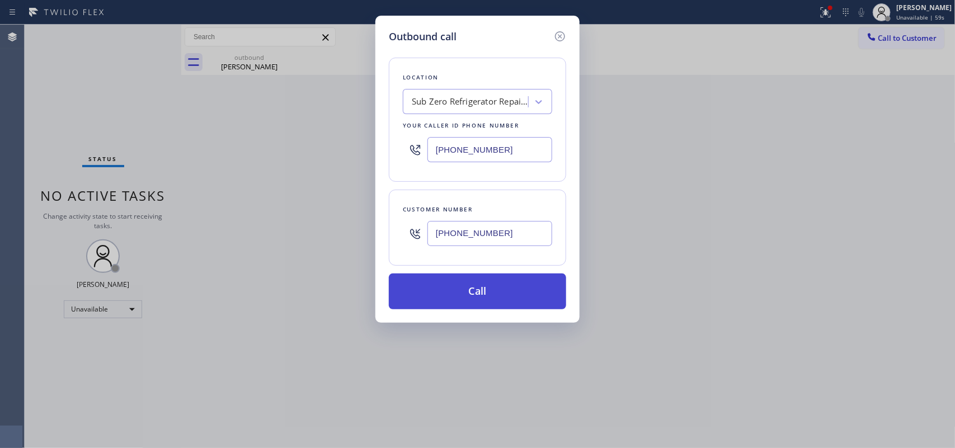
type input "[PHONE_NUMBER]"
click at [478, 301] on button "Call" at bounding box center [477, 292] width 177 height 36
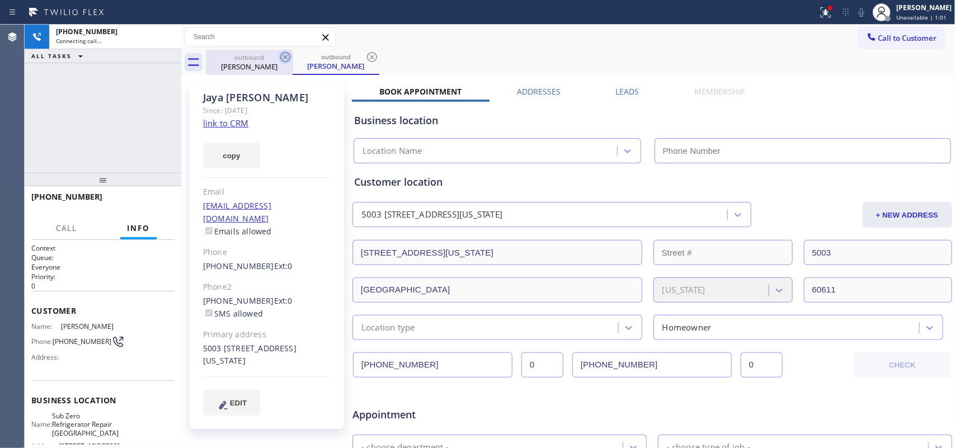
click at [283, 54] on icon at bounding box center [285, 56] width 13 height 13
type input "[PHONE_NUMBER]"
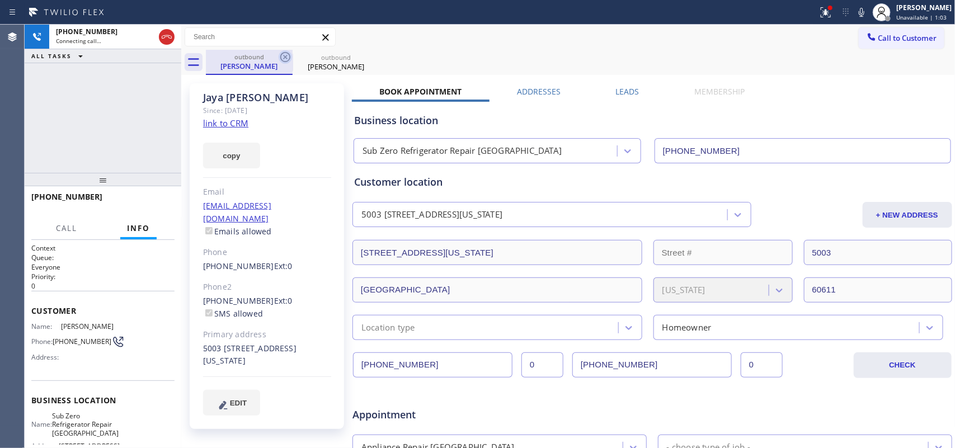
click at [286, 59] on icon at bounding box center [285, 56] width 13 height 13
type input "[PHONE_NUMBER]"
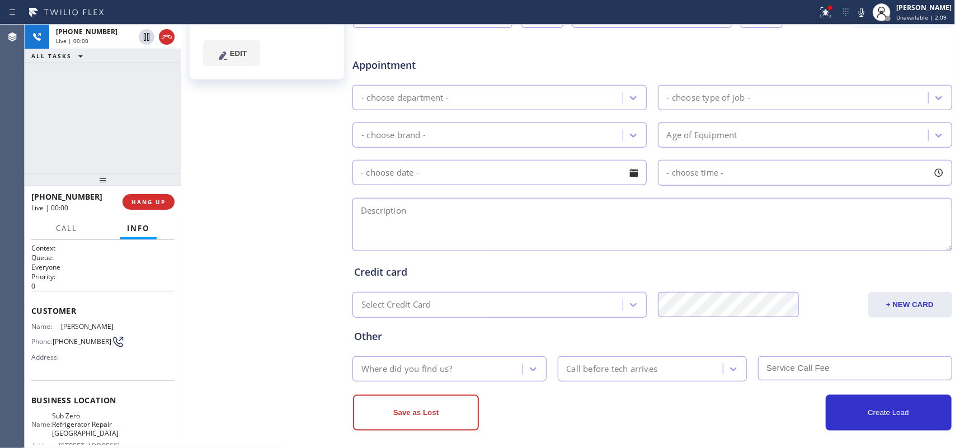
scroll to position [358, 0]
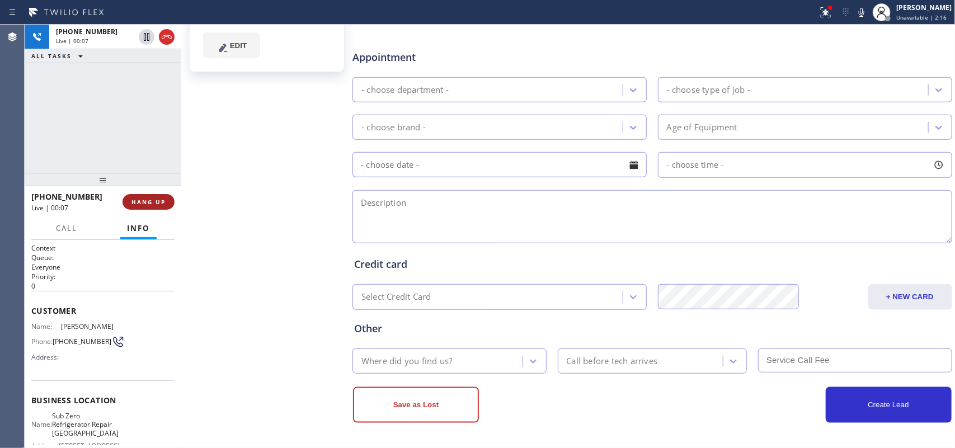
click at [137, 200] on span "HANG UP" at bounding box center [148, 202] width 34 height 8
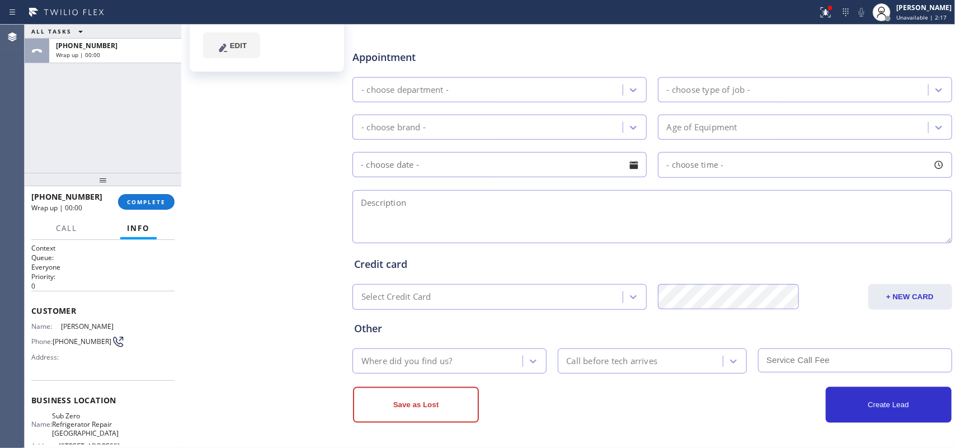
scroll to position [218, 0]
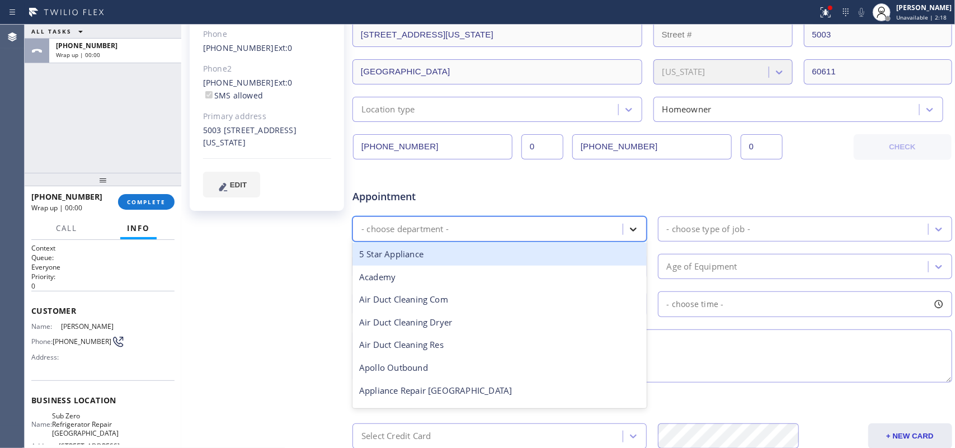
drag, startPoint x: 638, startPoint y: 227, endPoint x: 627, endPoint y: 227, distance: 11.2
click at [638, 227] on div "- choose department -" at bounding box center [499, 228] width 294 height 25
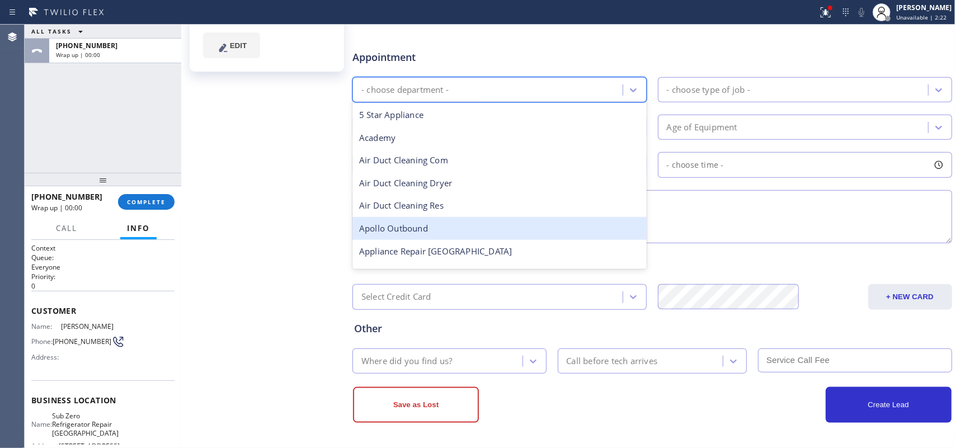
scroll to position [140, 0]
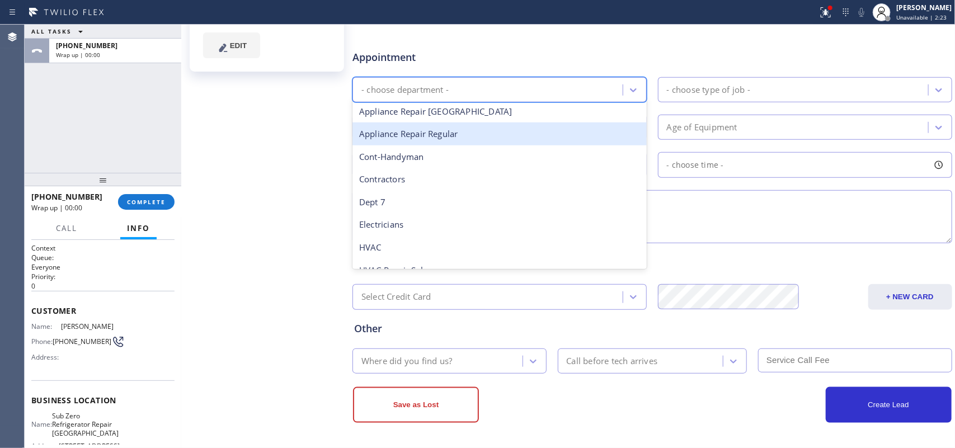
click at [496, 141] on div "Appliance Repair Regular" at bounding box center [499, 134] width 294 height 23
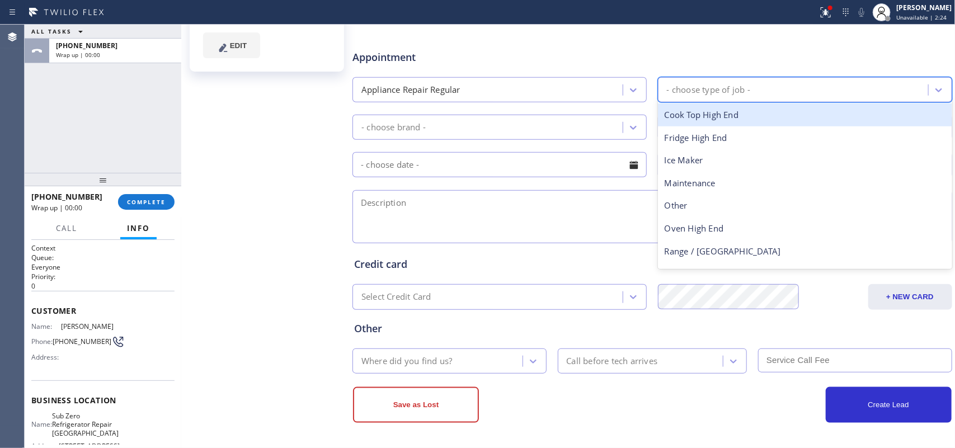
click at [726, 84] on div "- choose type of job -" at bounding box center [708, 89] width 83 height 13
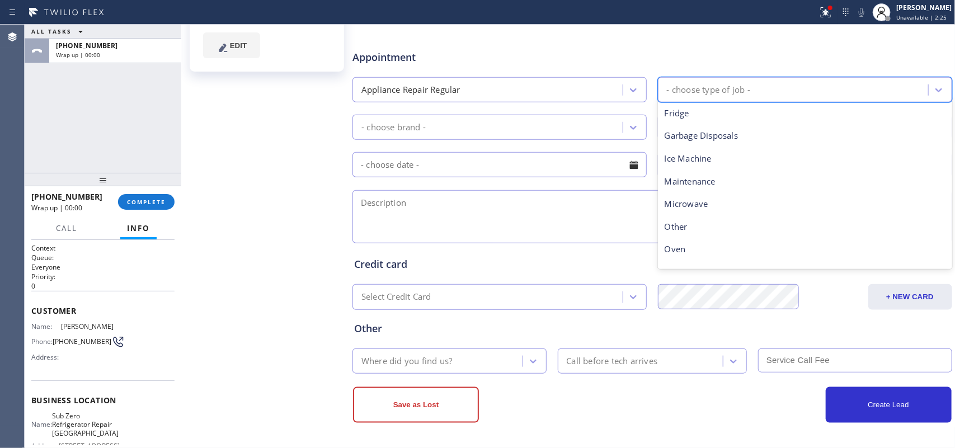
scroll to position [0, 0]
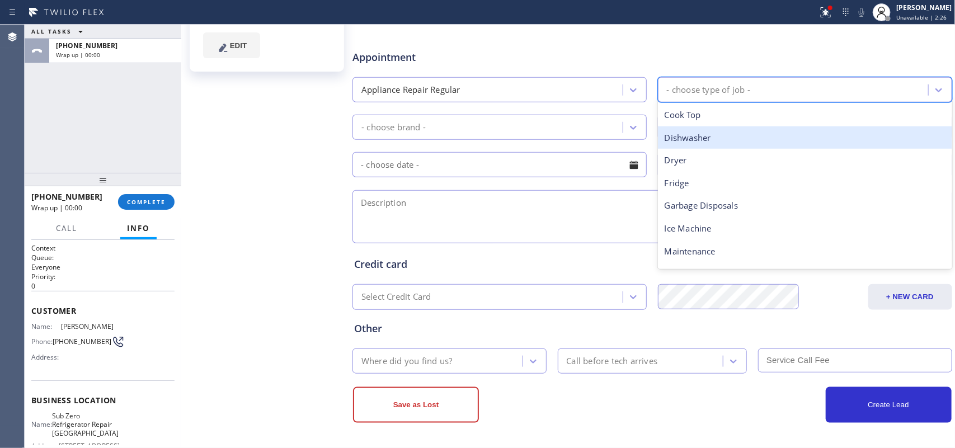
click at [705, 138] on div "Dishwasher" at bounding box center [805, 137] width 294 height 23
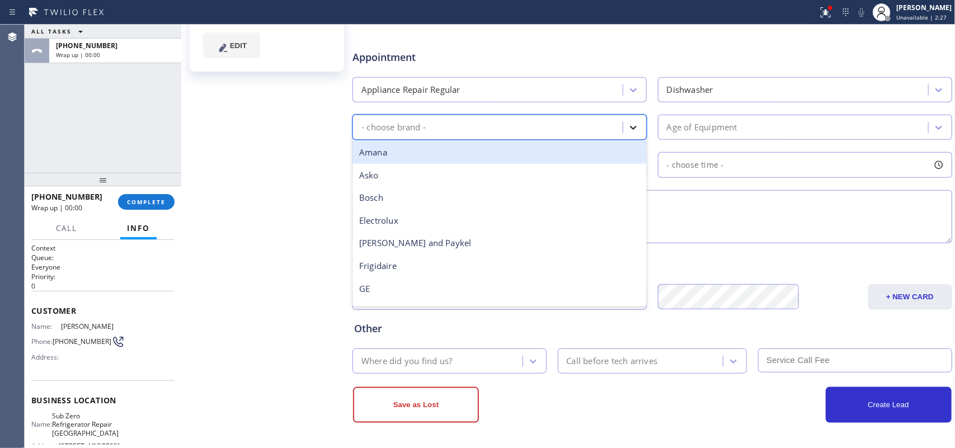
click at [634, 126] on div at bounding box center [633, 127] width 20 height 20
type input "mi"
click at [516, 152] on div "Miele" at bounding box center [499, 152] width 294 height 23
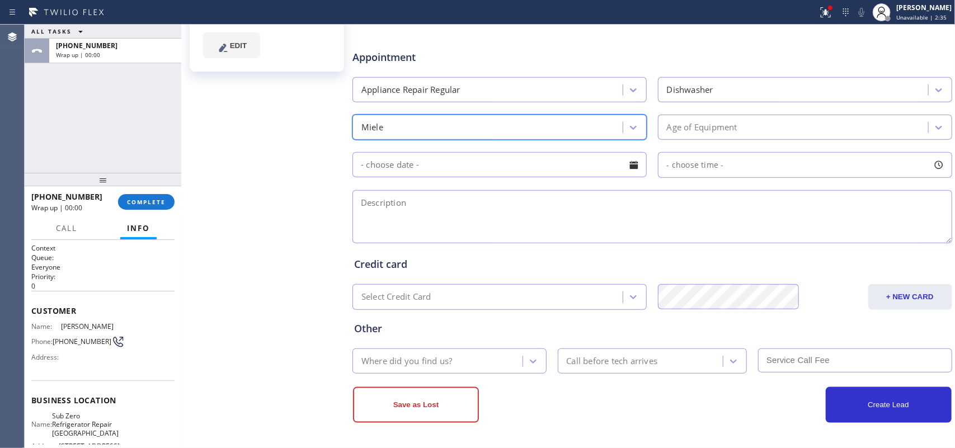
click at [736, 119] on div "Age of Equipment" at bounding box center [794, 127] width 267 height 20
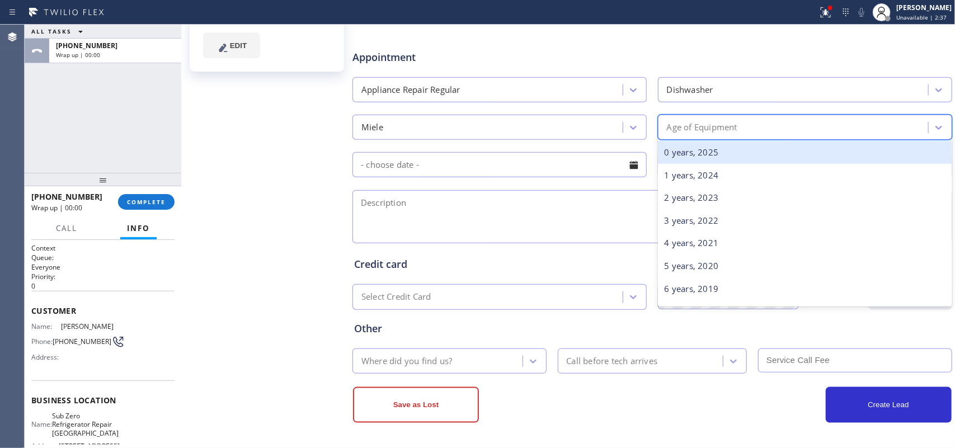
click at [742, 143] on div "0 years, 2025" at bounding box center [805, 152] width 294 height 23
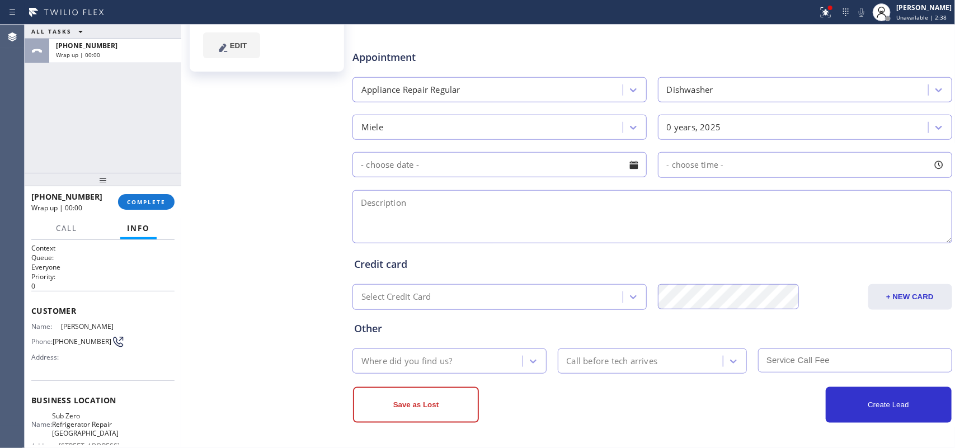
click at [629, 163] on div at bounding box center [633, 165] width 19 height 19
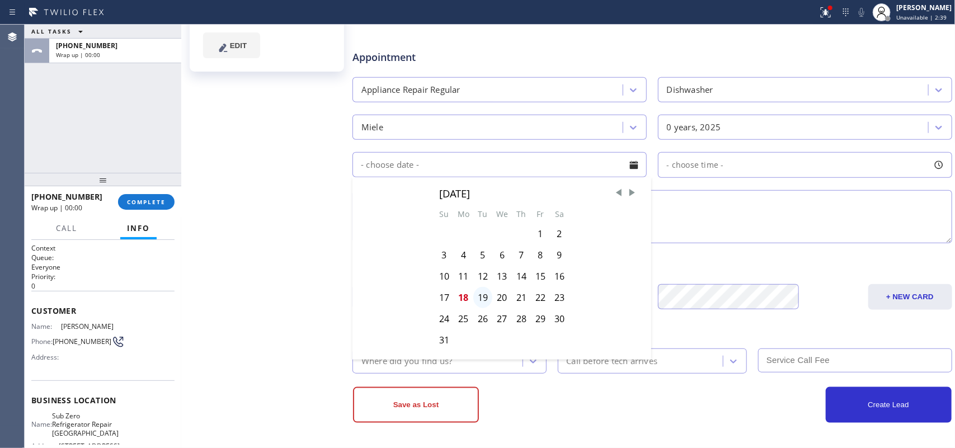
click at [479, 300] on div "19" at bounding box center [482, 297] width 19 height 21
type input "[DATE]"
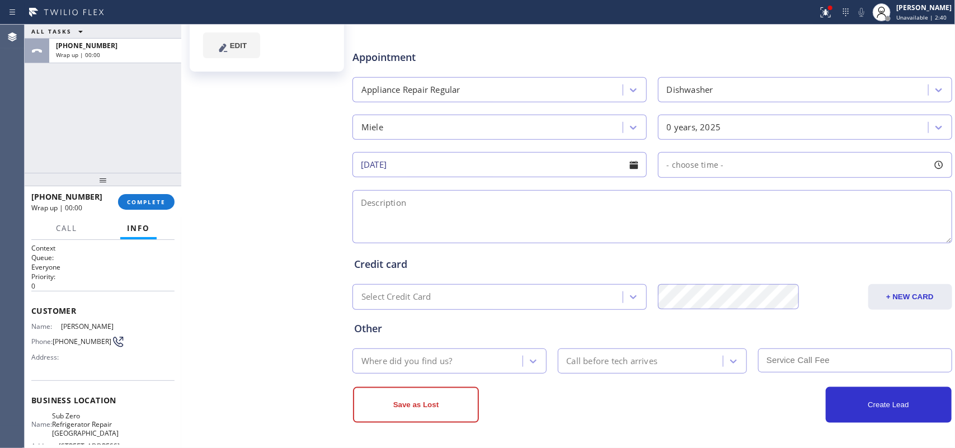
click at [764, 166] on div at bounding box center [938, 165] width 19 height 19
drag, startPoint x: 666, startPoint y: 231, endPoint x: 747, endPoint y: 235, distance: 81.2
click at [747, 235] on div at bounding box center [752, 233] width 13 height 23
drag, startPoint x: 665, startPoint y: 235, endPoint x: 681, endPoint y: 235, distance: 16.2
click at [683, 235] on div at bounding box center [689, 233] width 13 height 23
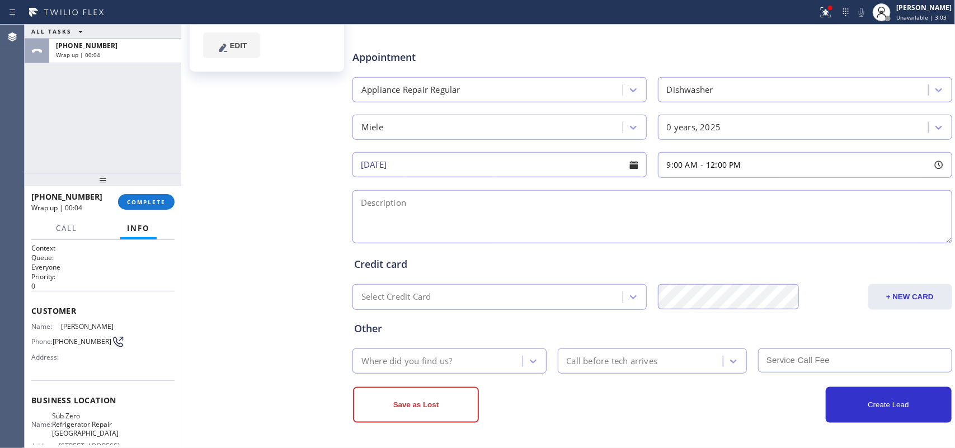
click at [561, 219] on textarea at bounding box center [652, 216] width 600 height 53
paste textarea "a Miele Dishwasher/ it came condo not under warranty/ service lights says drain…"
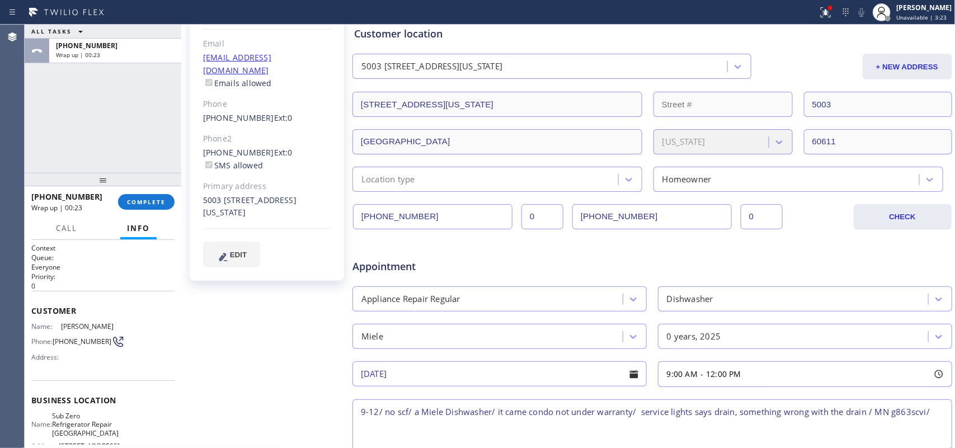
drag, startPoint x: 223, startPoint y: 186, endPoint x: 270, endPoint y: 197, distance: 48.8
click at [270, 197] on div "5003 [STREET_ADDRESS][US_STATE]" at bounding box center [267, 207] width 128 height 26
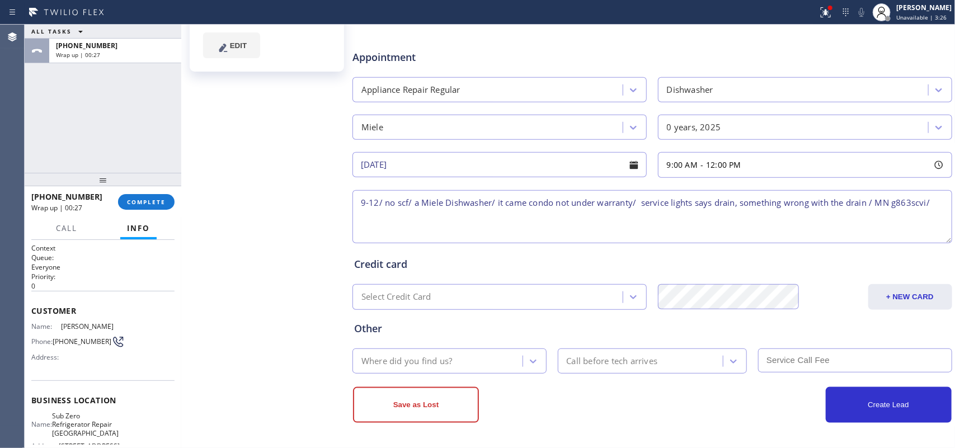
click at [764, 205] on textarea "9-12/ no scf/ a Miele Dishwasher/ it came condo not under warranty/ service lig…" at bounding box center [652, 216] width 600 height 53
paste textarea "[STREET_ADDRESS][US_STATE]"
click at [441, 215] on textarea "9-12/ no scf/ a Miele Dishwasher/ it came condo not under warranty/ service lig…" at bounding box center [652, 216] width 600 height 53
click at [475, 216] on textarea "9-12/ no scf/ a Miele Dishwasher/ it came condo not under warranty/ service lig…" at bounding box center [652, 216] width 600 height 53
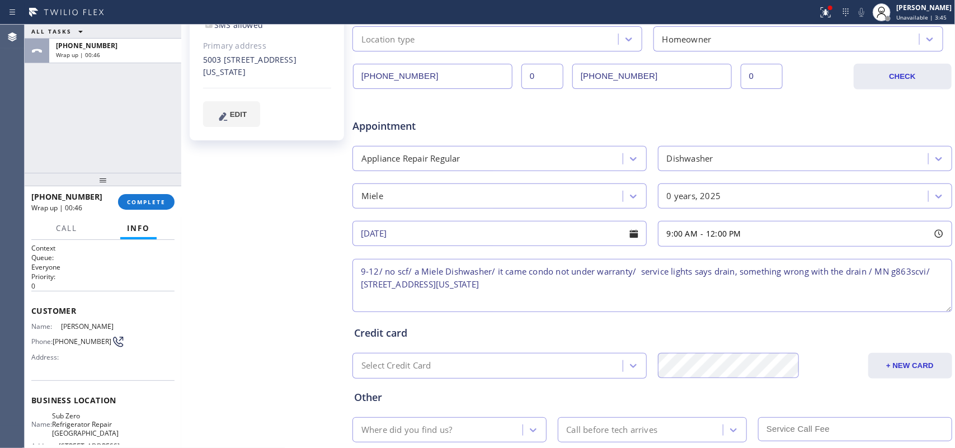
click at [627, 287] on textarea "9-12/ no scf/ a Miele Dishwasher/ it came condo not under warranty/ service lig…" at bounding box center [652, 285] width 600 height 53
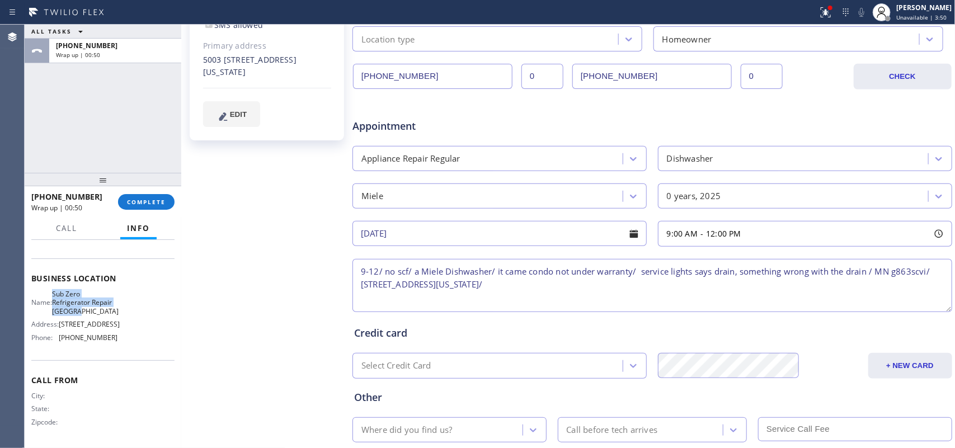
drag, startPoint x: 109, startPoint y: 300, endPoint x: 54, endPoint y: 284, distance: 57.2
click at [54, 290] on div "Name: Sub Zero Refrigerator Repair [GEOGRAPHIC_DATA]" at bounding box center [74, 303] width 86 height 26
click at [605, 283] on textarea "9-12/ no scf/ a Miele Dishwasher/ it came condo not under warranty/ service lig…" at bounding box center [652, 285] width 600 height 53
paste textarea "Sub Zero Refrigerator Repair [GEOGRAPHIC_DATA]"
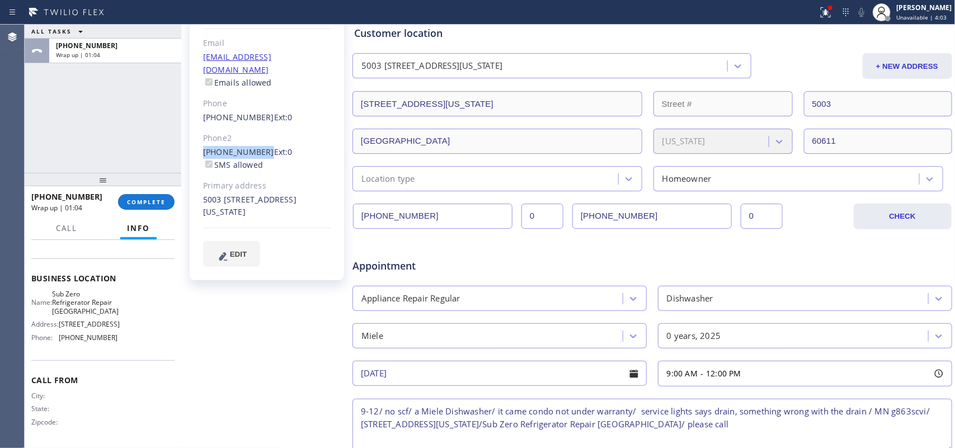
drag, startPoint x: 196, startPoint y: 135, endPoint x: 258, endPoint y: 132, distance: 62.7
click at [258, 132] on div "[PERSON_NAME] Since: [DATE] link to CRM copy Email [EMAIL_ADDRESS][DOMAIN_NAME]…" at bounding box center [267, 108] width 154 height 346
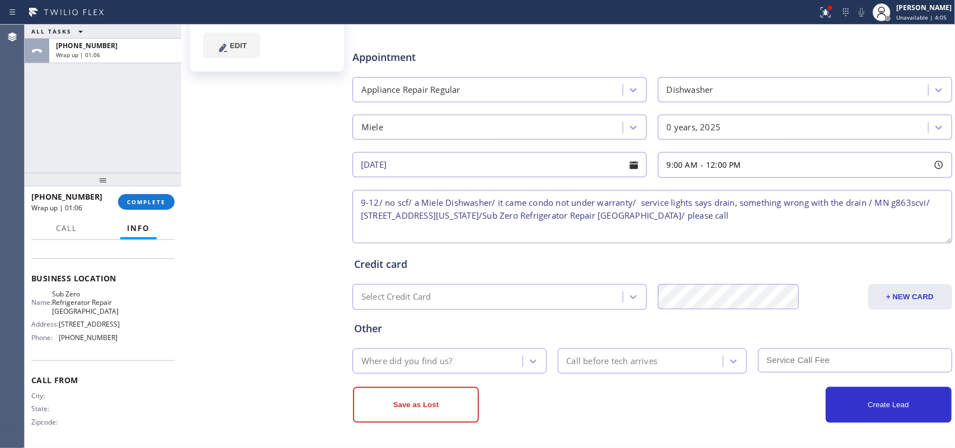
click at [764, 221] on textarea "9-12/ no scf/ a Miele Dishwasher/ it came condo not under warranty/ service lig…" at bounding box center [652, 216] width 600 height 53
paste textarea "[PHONE_NUMBER]"
type textarea "9-12/ no scf/ a Miele Dishwasher/ it came condo not under warranty/ service lig…"
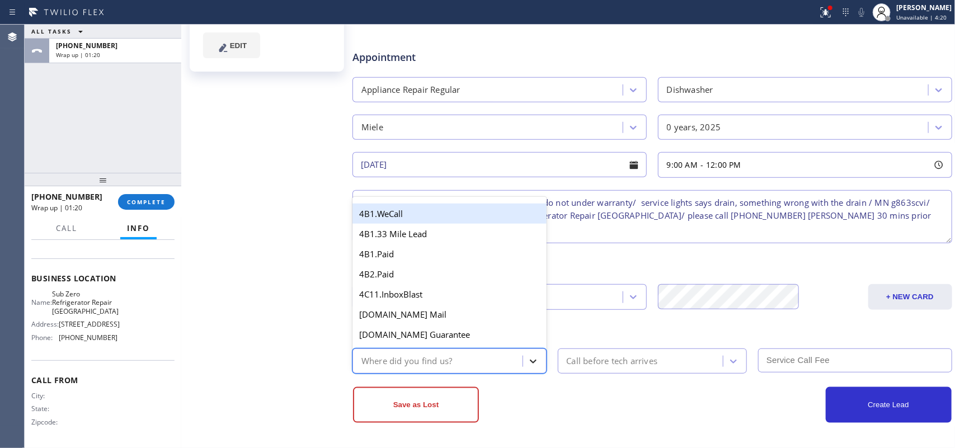
click at [530, 358] on icon at bounding box center [532, 361] width 11 height 11
type input "re"
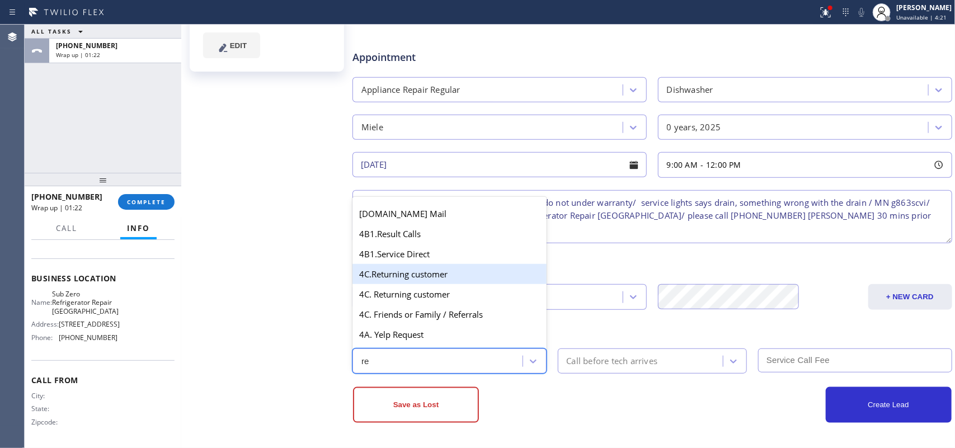
click at [445, 277] on div "4C.Returning customer" at bounding box center [449, 274] width 194 height 20
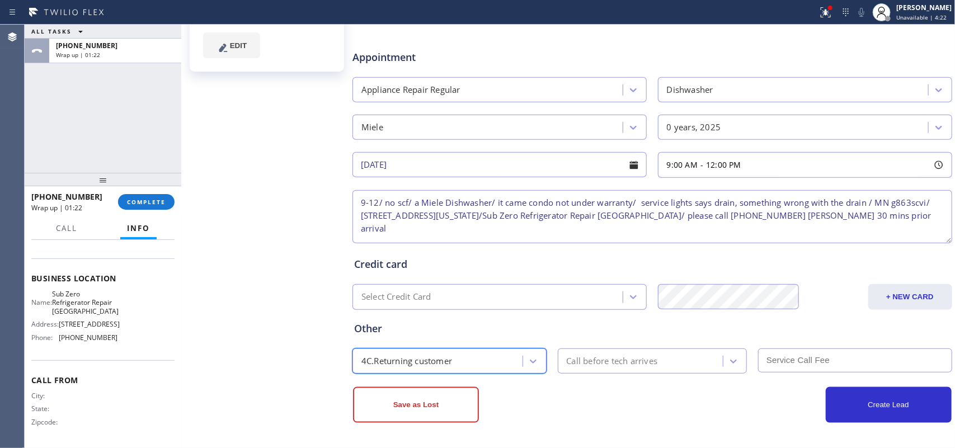
click at [603, 358] on div "Call before tech arrives" at bounding box center [612, 361] width 91 height 13
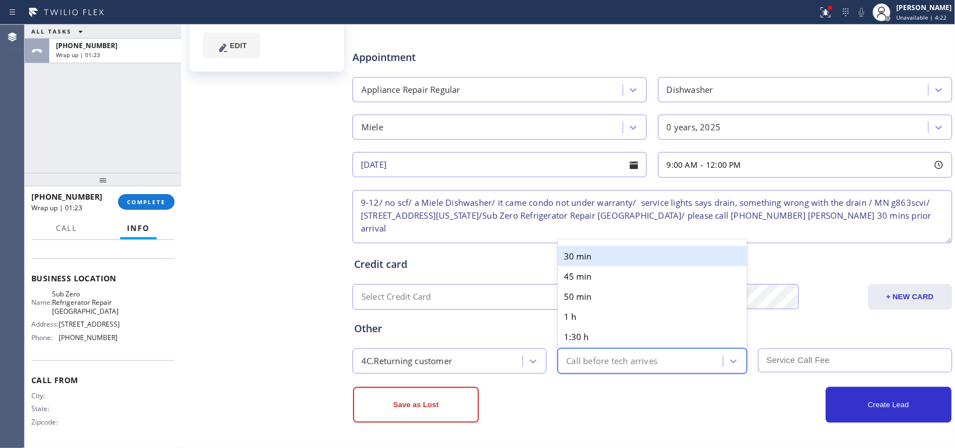
click at [591, 258] on div "30 min" at bounding box center [653, 256] width 190 height 20
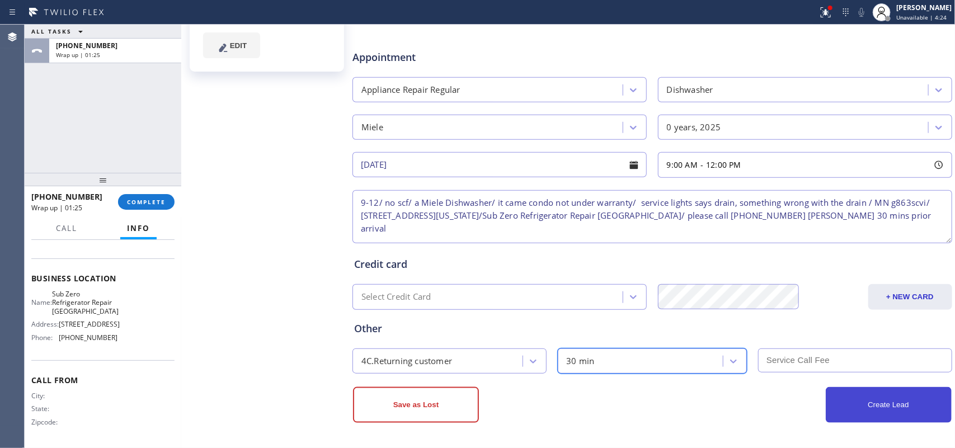
click at [764, 358] on button "Create Lead" at bounding box center [889, 405] width 126 height 36
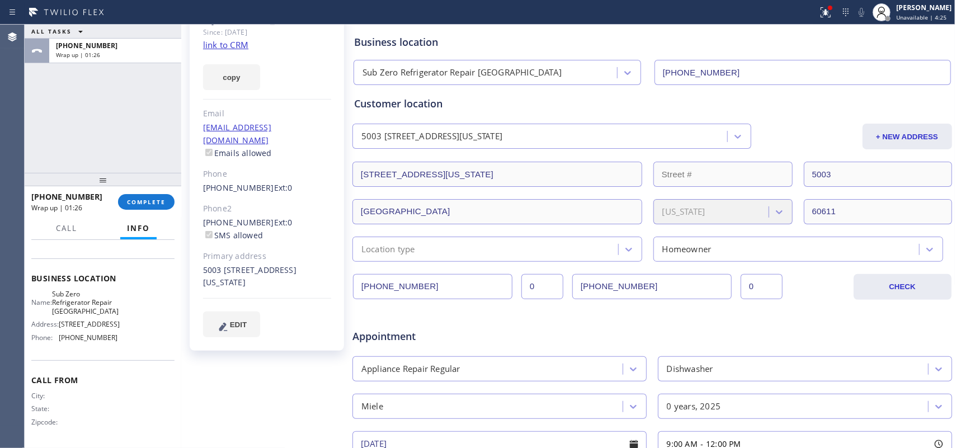
scroll to position [0, 0]
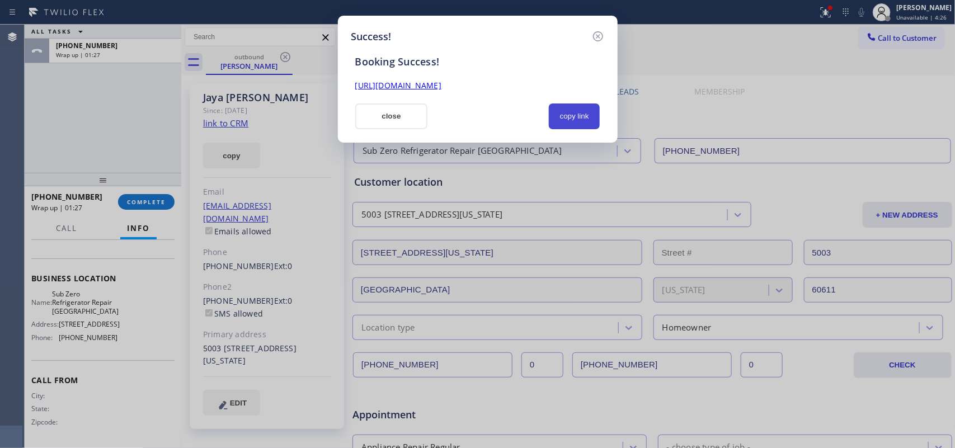
click at [548, 114] on div "copy link" at bounding box center [574, 116] width 65 height 26
click at [567, 115] on button "copy link" at bounding box center [574, 116] width 51 height 26
click at [441, 84] on link "[URL][DOMAIN_NAME]" at bounding box center [398, 85] width 86 height 11
click at [383, 106] on button "close" at bounding box center [391, 116] width 73 height 26
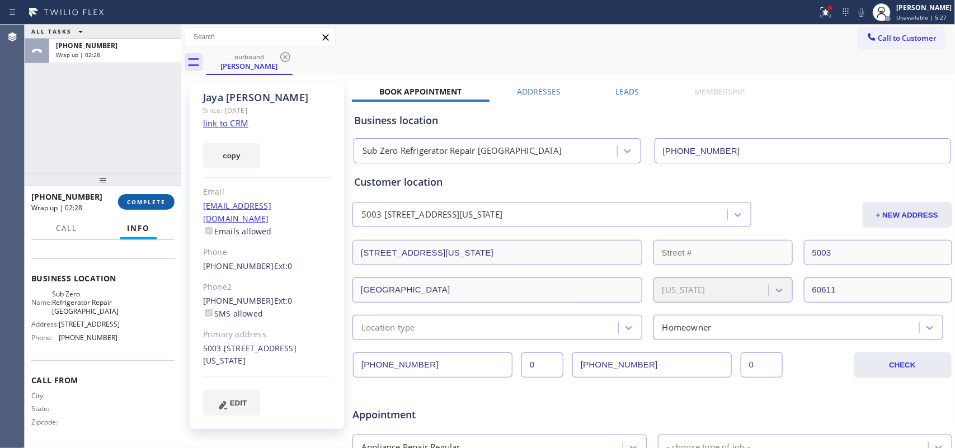
click at [152, 205] on span "COMPLETE" at bounding box center [146, 202] width 39 height 8
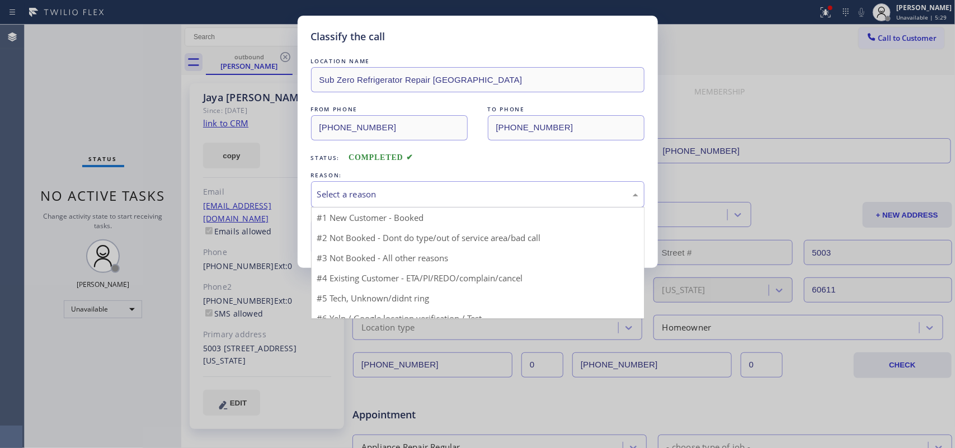
click at [442, 191] on div "Select a reason" at bounding box center [477, 194] width 321 height 13
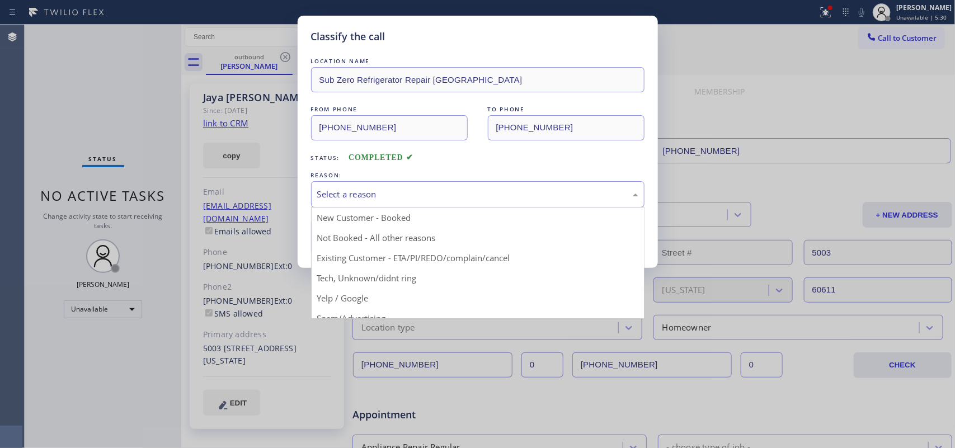
drag, startPoint x: 399, startPoint y: 216, endPoint x: 368, endPoint y: 219, distance: 30.9
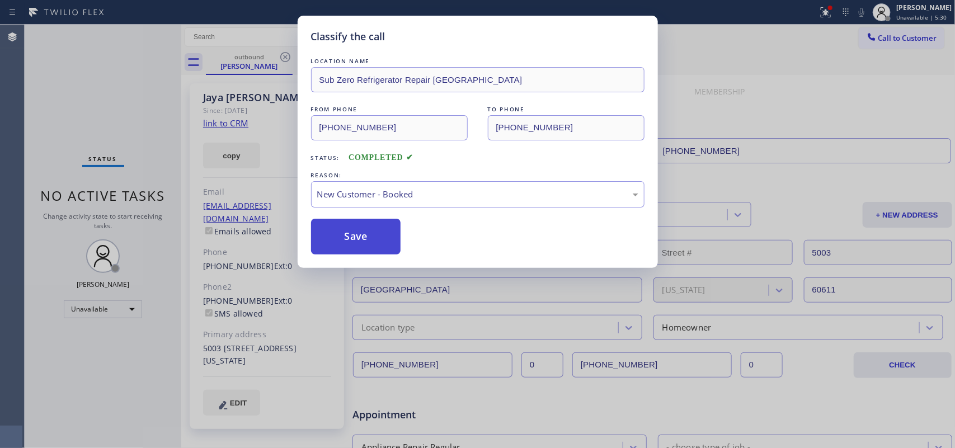
click at [359, 223] on button "Save" at bounding box center [356, 237] width 90 height 36
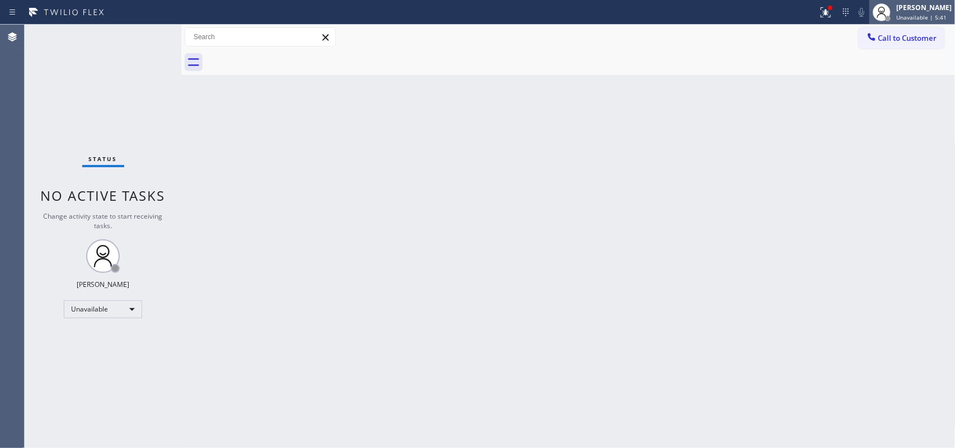
click at [764, 3] on div "[PERSON_NAME]" at bounding box center [923, 8] width 55 height 10
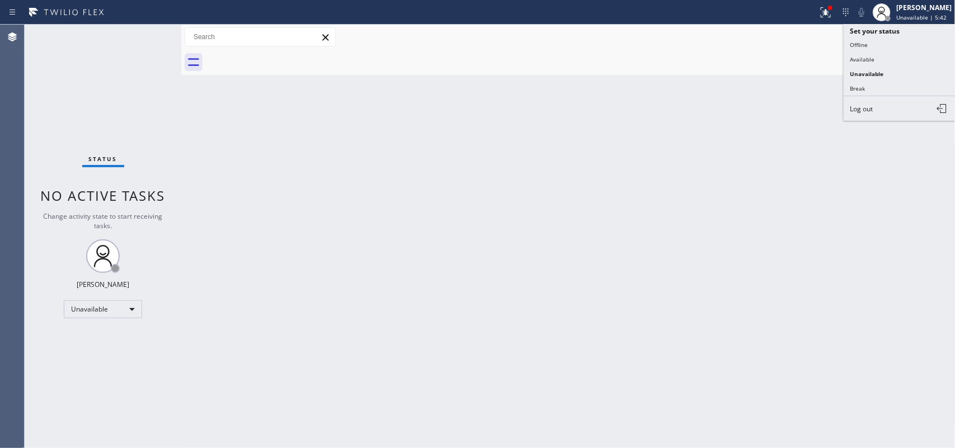
click at [764, 55] on button "Available" at bounding box center [900, 59] width 112 height 15
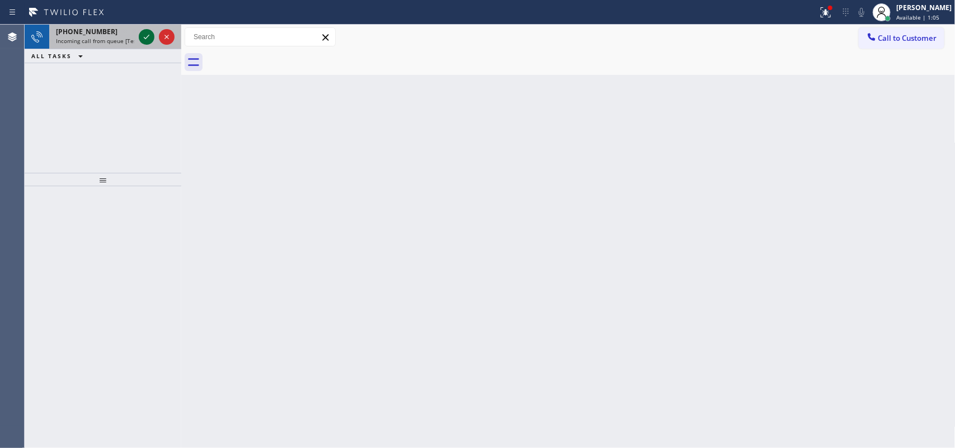
click at [144, 34] on icon at bounding box center [146, 36] width 13 height 13
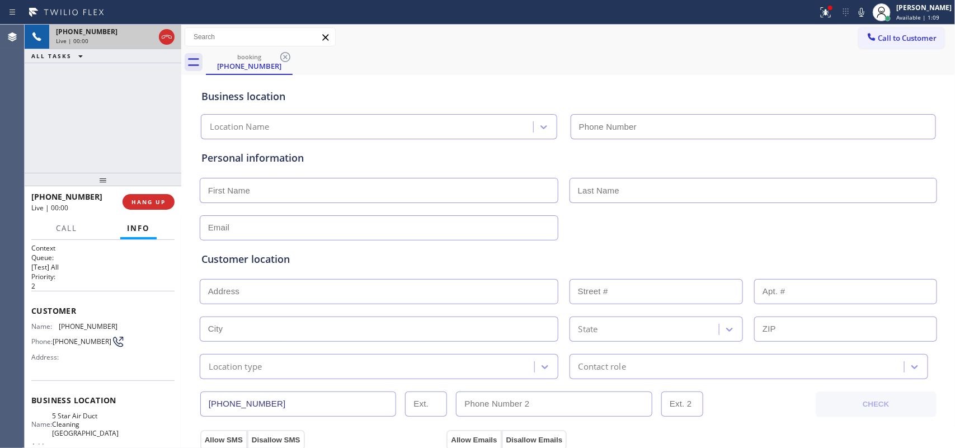
type input "[PHONE_NUMBER]"
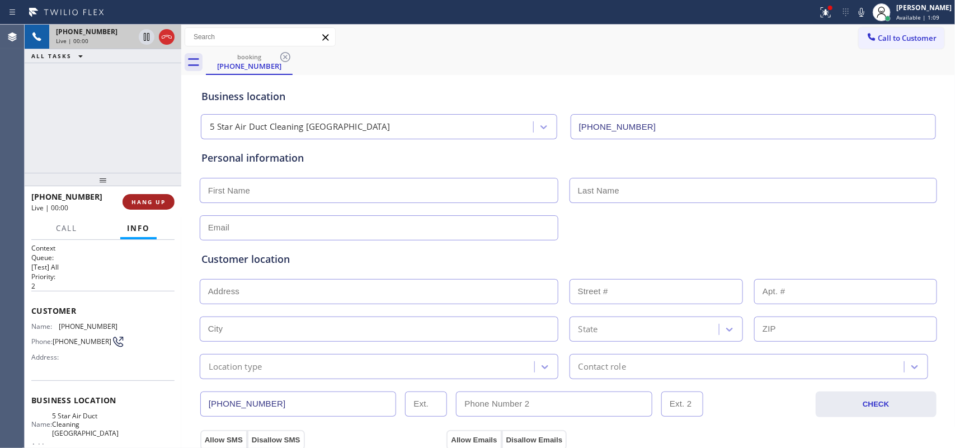
click at [153, 201] on span "HANG UP" at bounding box center [148, 202] width 34 height 8
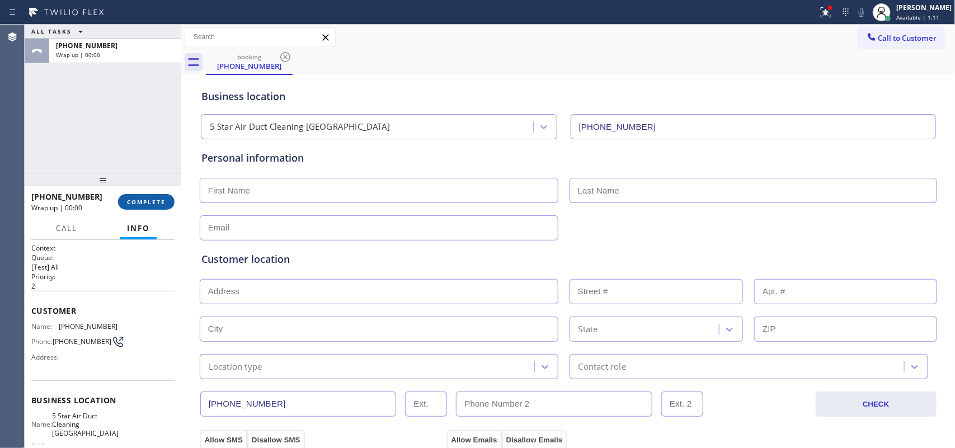
click at [153, 201] on span "COMPLETE" at bounding box center [146, 202] width 39 height 8
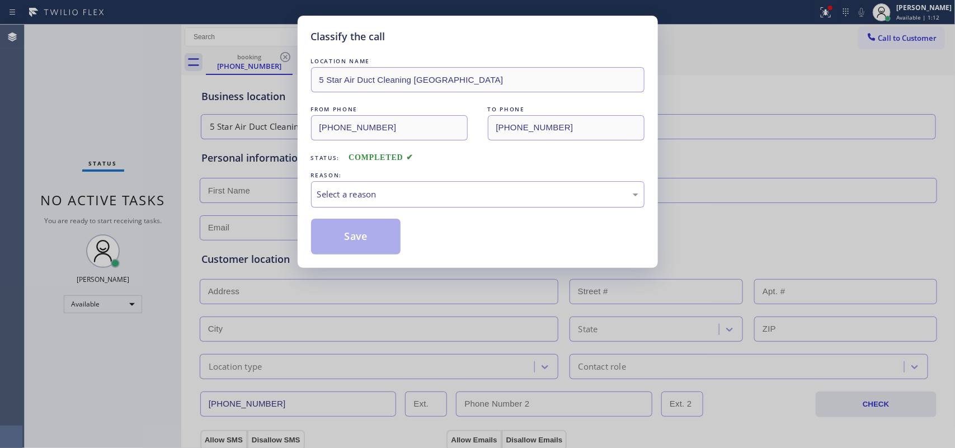
click at [364, 191] on div "Select a reason" at bounding box center [477, 194] width 321 height 13
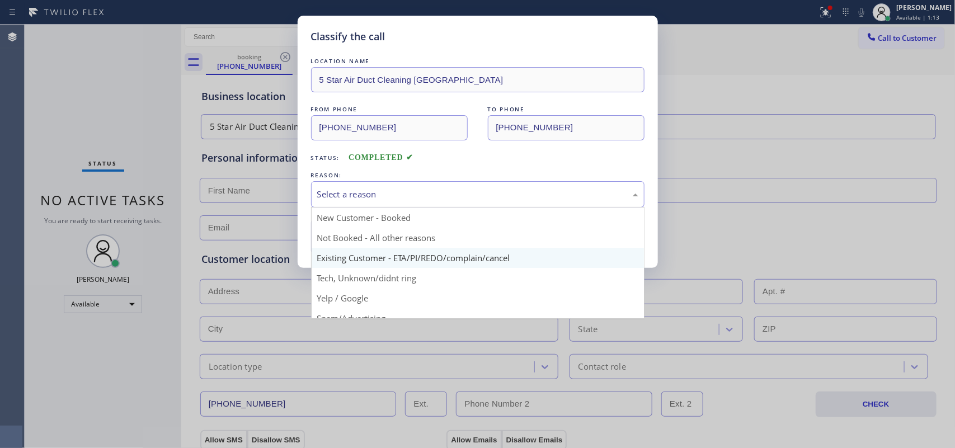
scroll to position [70, 0]
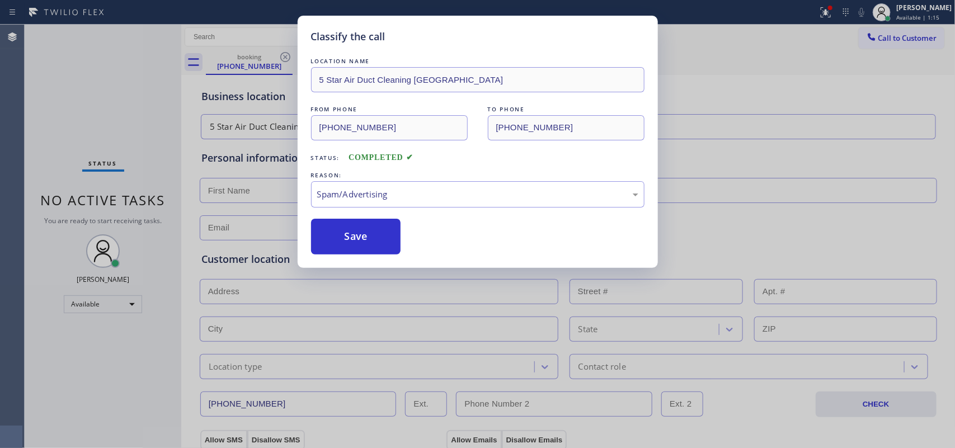
click at [355, 211] on div "LOCATION NAME 5 Star Air Duct Cleaning [GEOGRAPHIC_DATA] FROM PHONE [PHONE_NUMB…" at bounding box center [477, 154] width 333 height 199
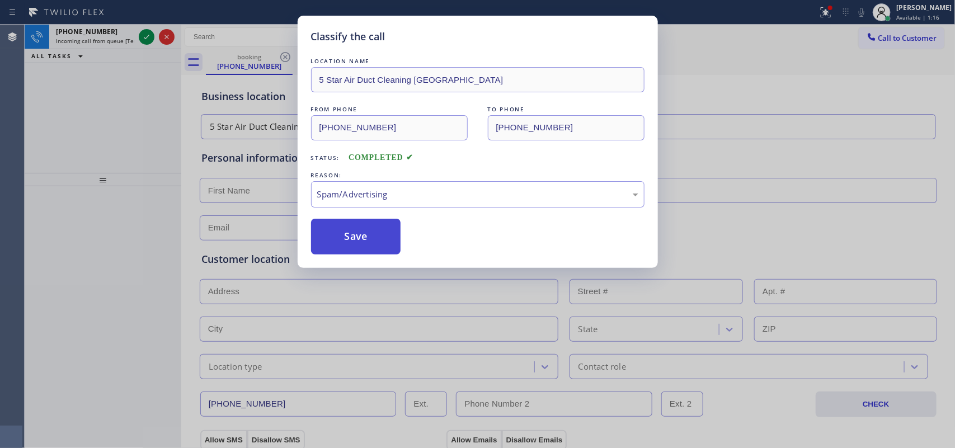
click at [361, 235] on button "Save" at bounding box center [356, 237] width 90 height 36
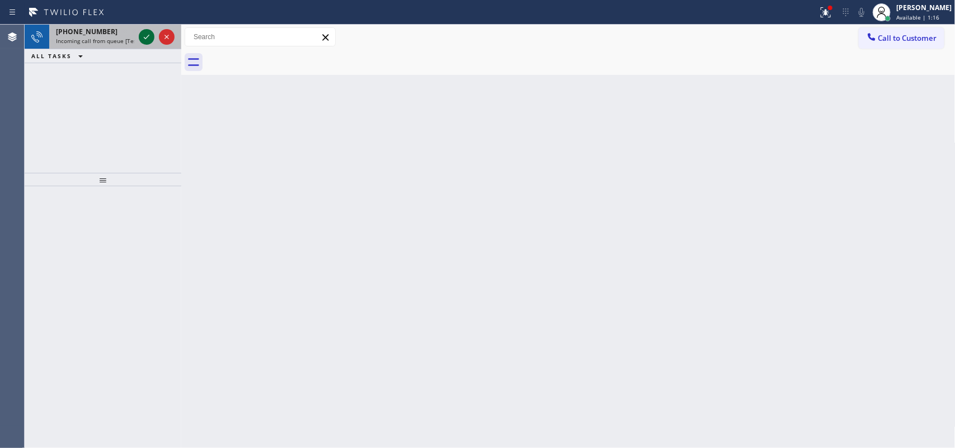
click at [140, 35] on icon at bounding box center [146, 36] width 13 height 13
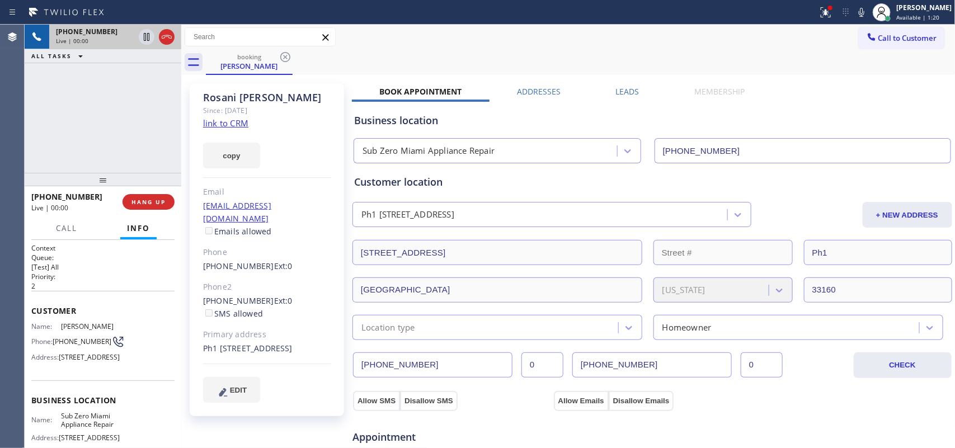
type input "[PHONE_NUMBER]"
click at [239, 125] on link "link to CRM" at bounding box center [225, 122] width 45 height 11
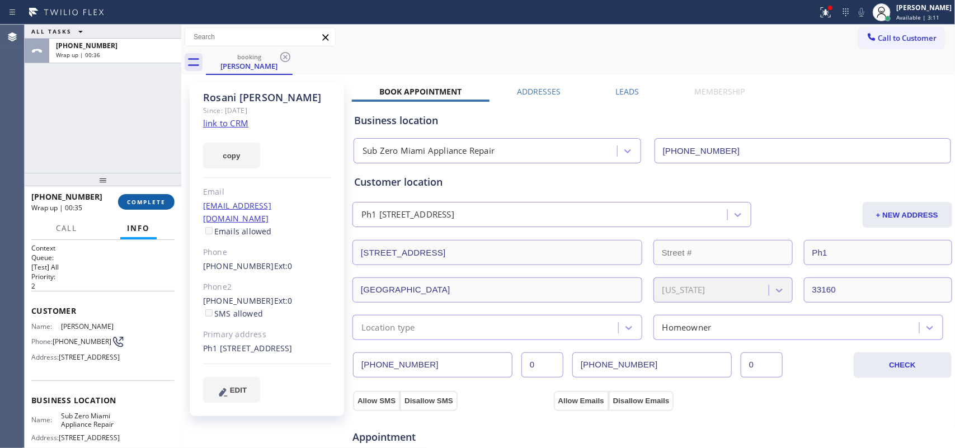
click at [165, 202] on span "COMPLETE" at bounding box center [146, 202] width 39 height 8
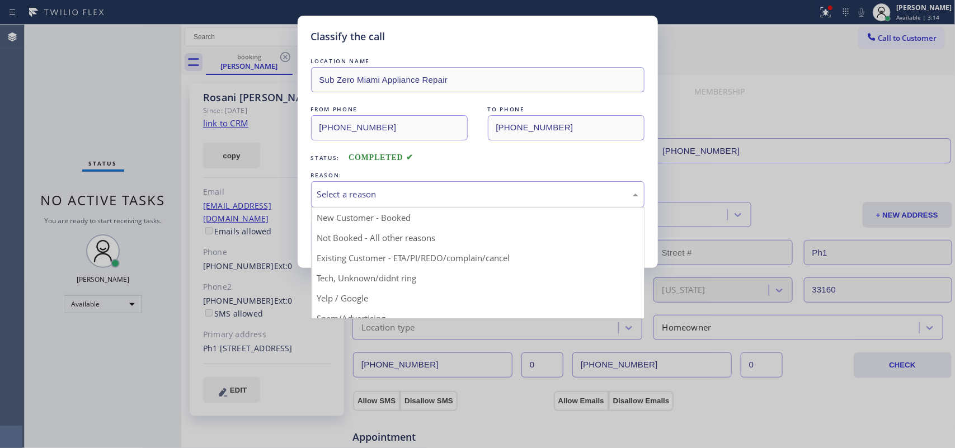
click at [369, 196] on div "Select a reason" at bounding box center [477, 194] width 321 height 13
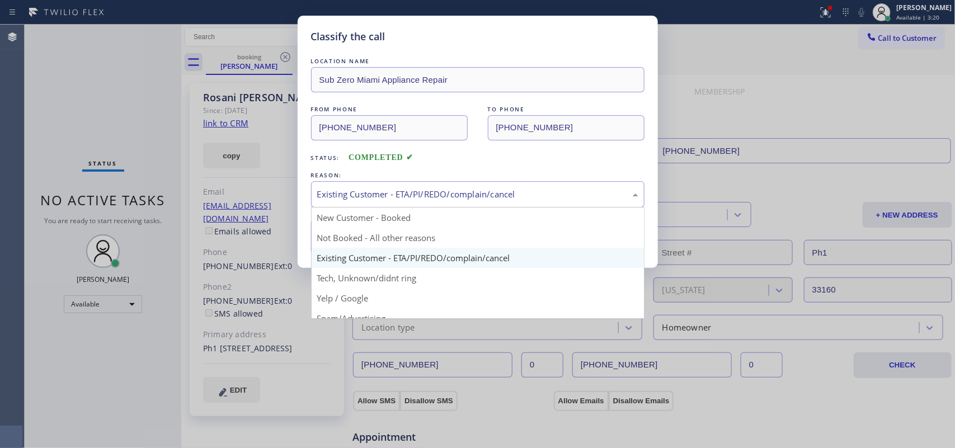
click at [393, 185] on div "Existing Customer - ETA/PI/REDO/complain/cancel" at bounding box center [477, 194] width 333 height 26
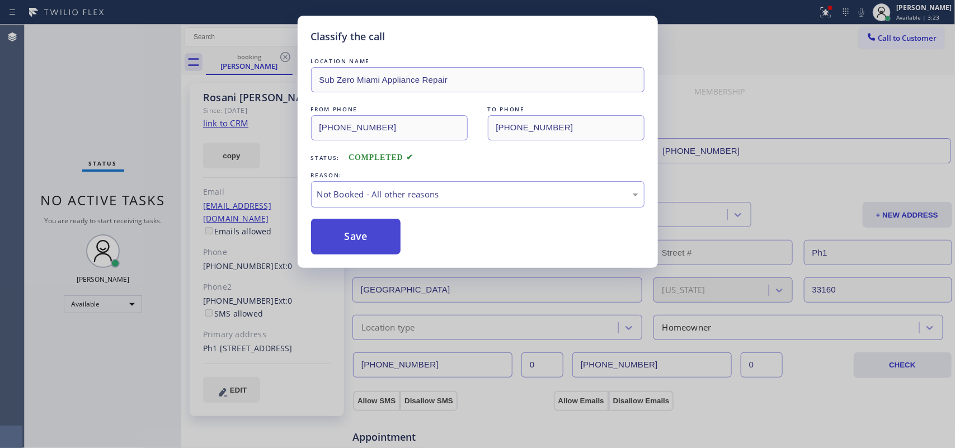
click at [342, 251] on button "Save" at bounding box center [356, 237] width 90 height 36
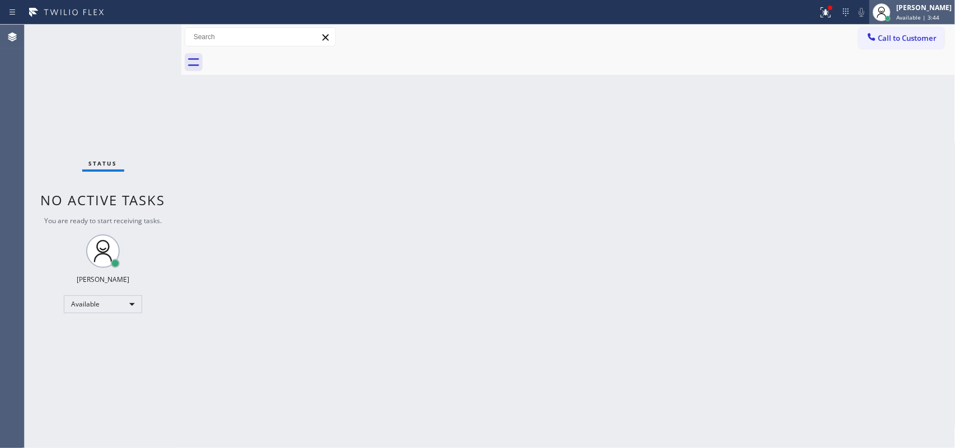
click at [764, 12] on div "[PERSON_NAME]" at bounding box center [923, 8] width 55 height 10
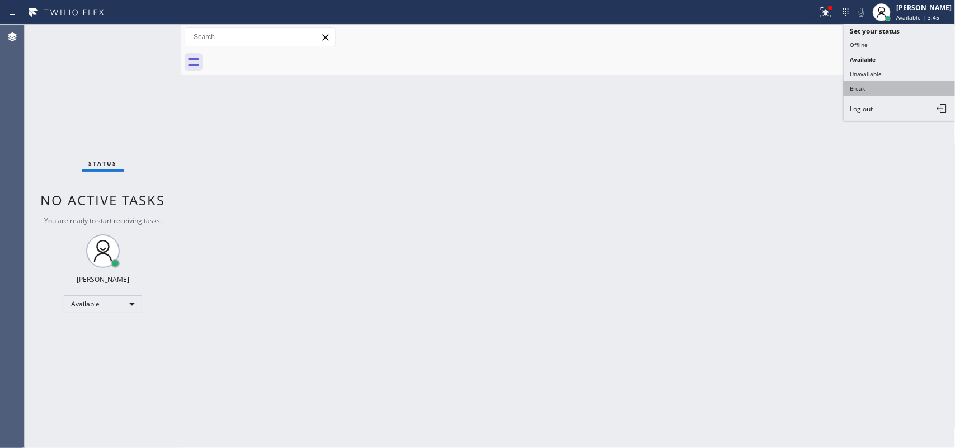
click at [764, 84] on button "Break" at bounding box center [900, 88] width 112 height 15
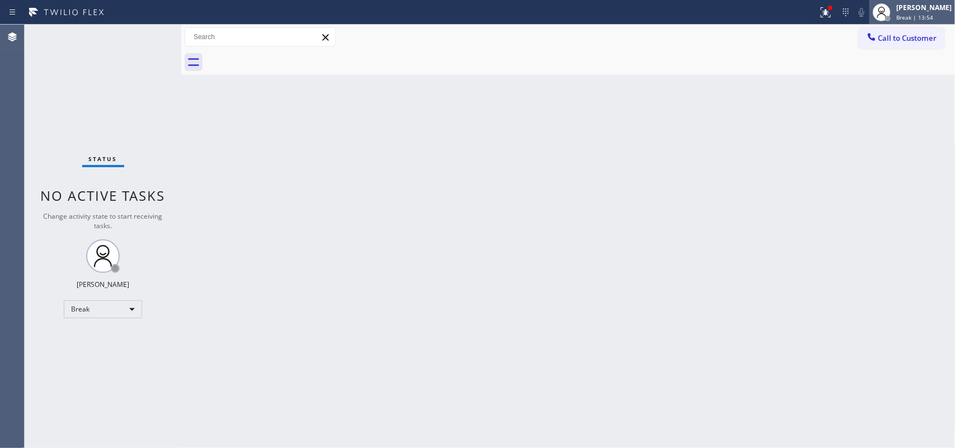
click at [764, 18] on span "Break | 13:54" at bounding box center [914, 17] width 37 height 8
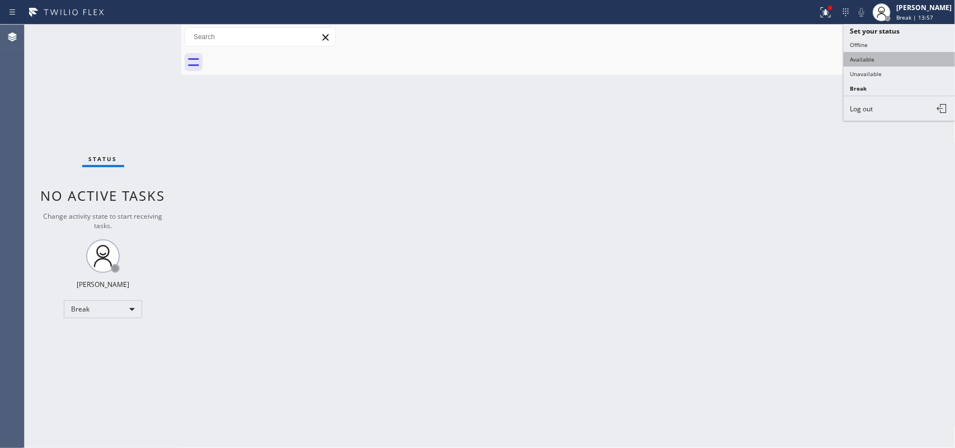
click at [764, 59] on button "Available" at bounding box center [900, 59] width 112 height 15
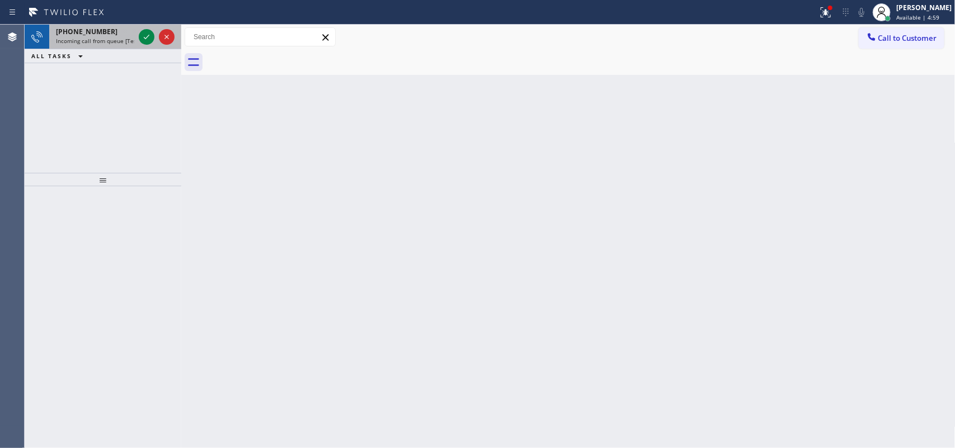
click at [137, 34] on div at bounding box center [156, 37] width 40 height 25
click at [144, 34] on icon at bounding box center [146, 36] width 13 height 13
click at [144, 41] on icon at bounding box center [146, 36] width 13 height 13
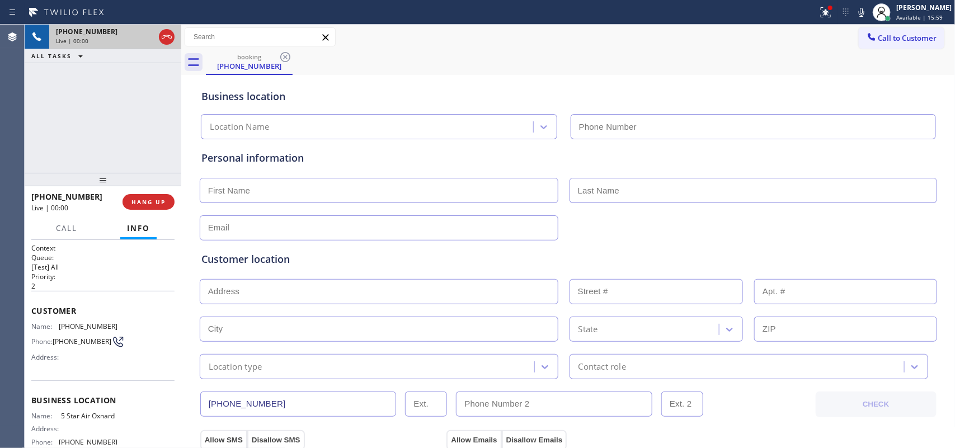
type input "[PHONE_NUMBER]"
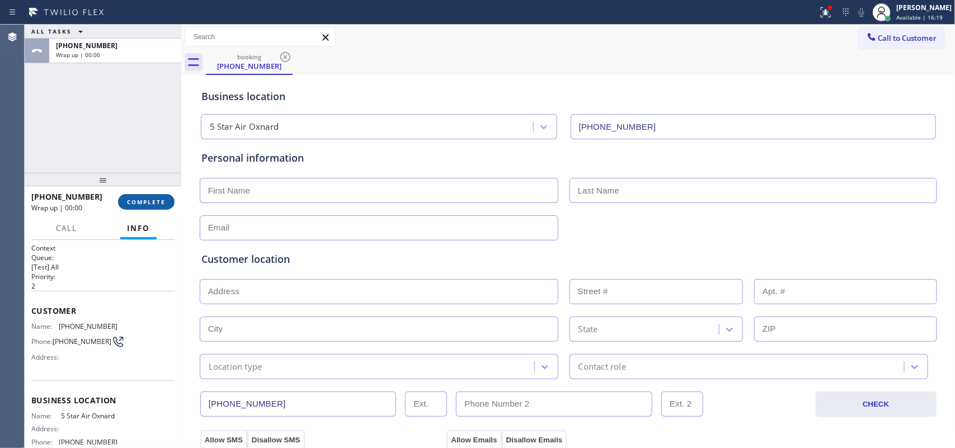
click at [151, 200] on span "COMPLETE" at bounding box center [146, 202] width 39 height 8
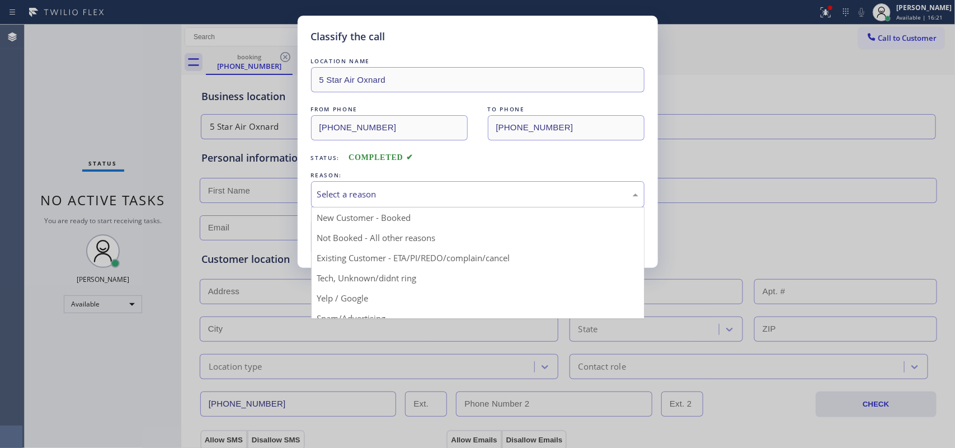
click at [380, 194] on div "Select a reason" at bounding box center [477, 194] width 321 height 13
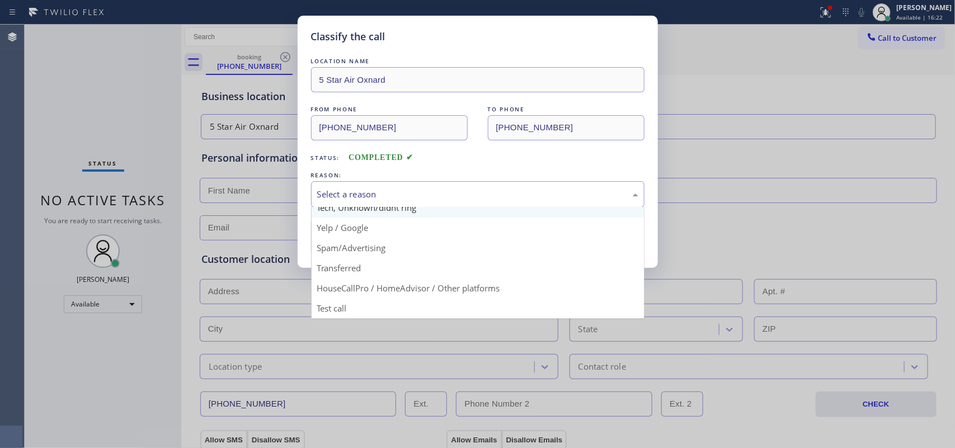
scroll to position [7, 0]
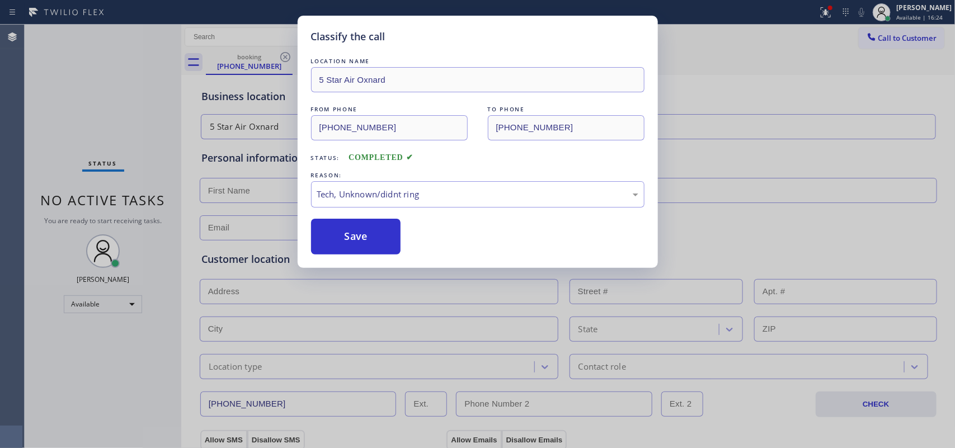
drag, startPoint x: 360, startPoint y: 238, endPoint x: 324, endPoint y: 216, distance: 41.4
click at [359, 237] on button "Save" at bounding box center [356, 237] width 90 height 36
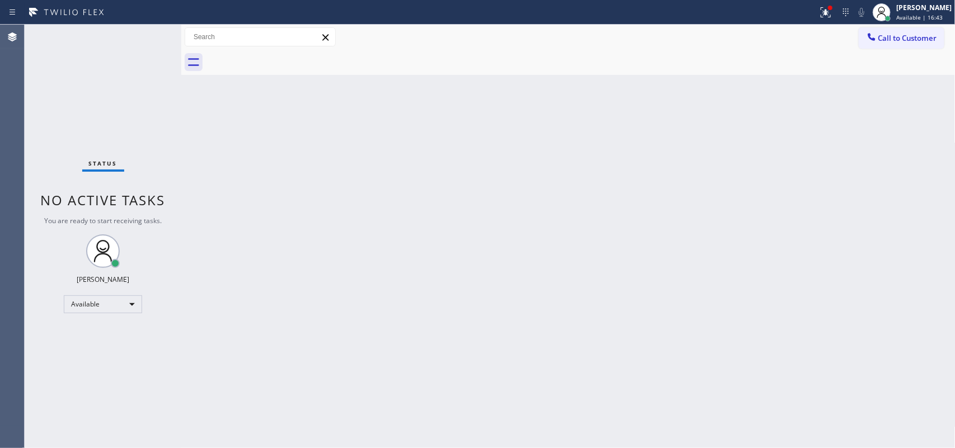
click at [147, 36] on div "Status No active tasks You are ready to start receiving tasks. [PERSON_NAME] Av…" at bounding box center [103, 236] width 157 height 423
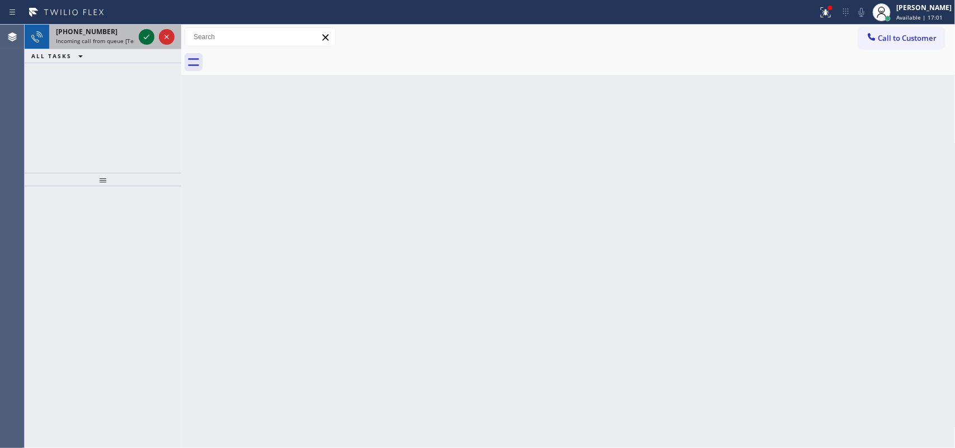
click at [139, 30] on div at bounding box center [147, 36] width 16 height 13
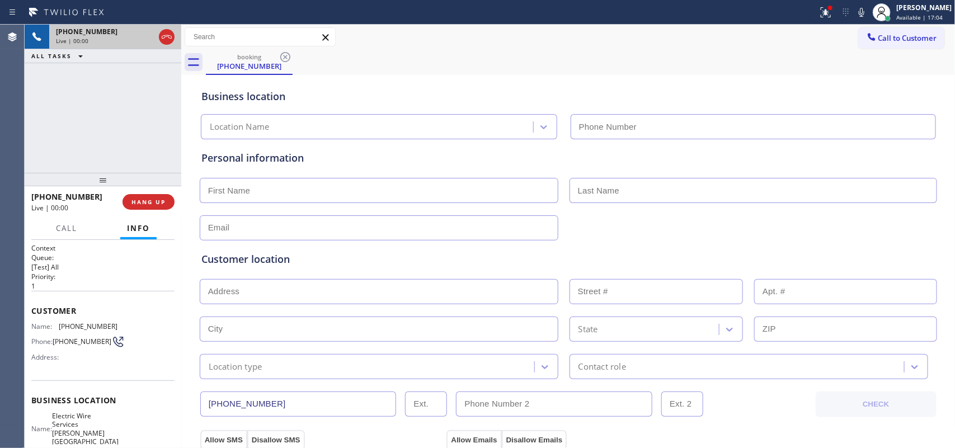
type input "[PHONE_NUMBER]"
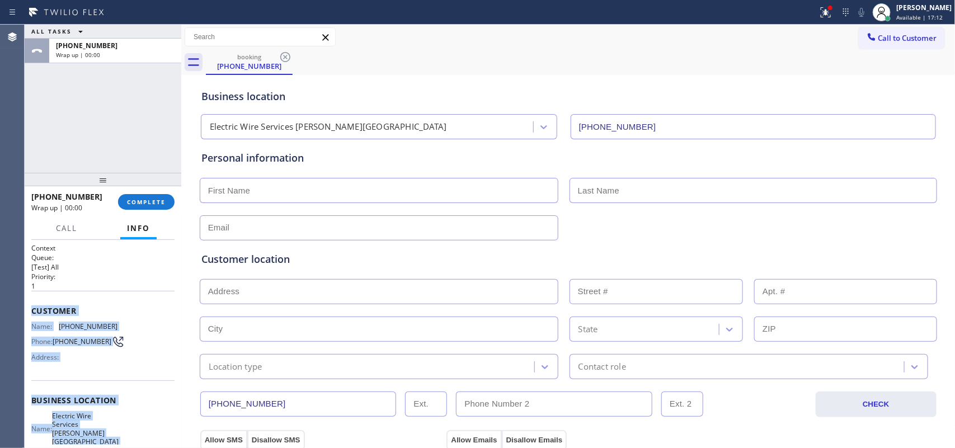
drag, startPoint x: 115, startPoint y: 337, endPoint x: 32, endPoint y: 304, distance: 89.1
click at [32, 304] on div "Context Queue: [Test] All Priority: 1 Customer Name: [PHONE_NUMBER] Phone: [PHO…" at bounding box center [102, 409] width 143 height 332
click at [154, 196] on button "COMPLETE" at bounding box center [146, 202] width 56 height 16
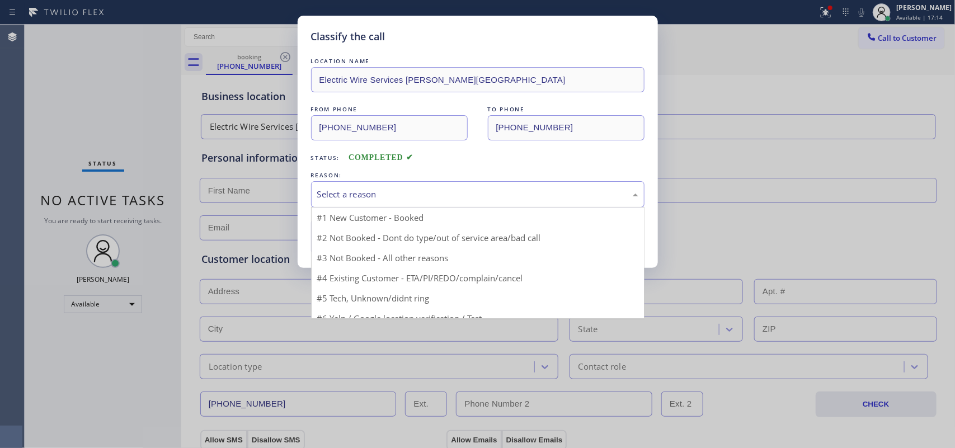
click at [422, 201] on div "Select a reason" at bounding box center [477, 194] width 321 height 13
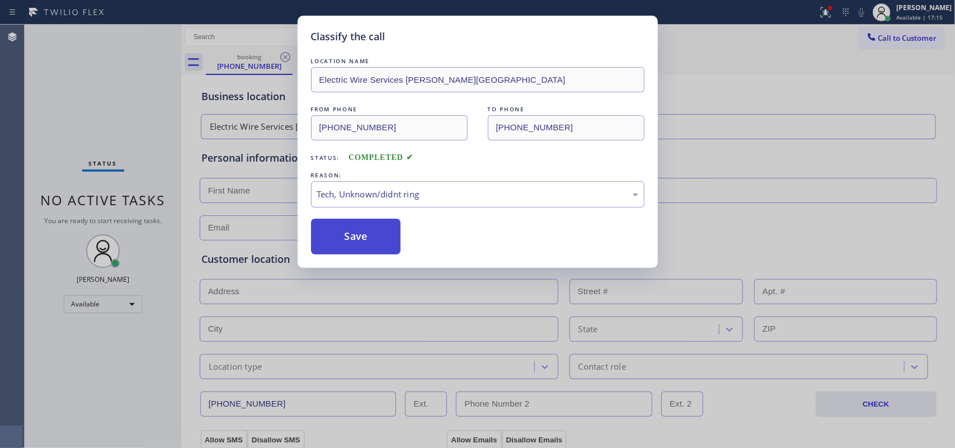
click at [354, 237] on button "Save" at bounding box center [356, 237] width 90 height 36
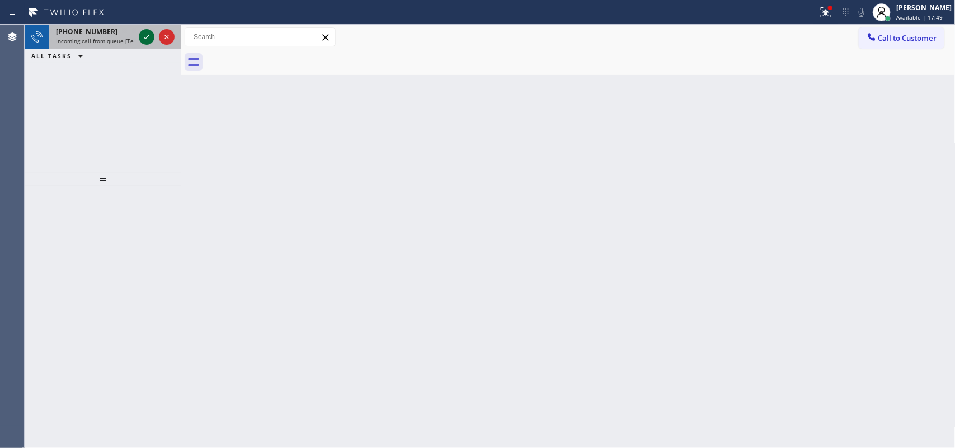
click at [144, 39] on icon at bounding box center [146, 36] width 13 height 13
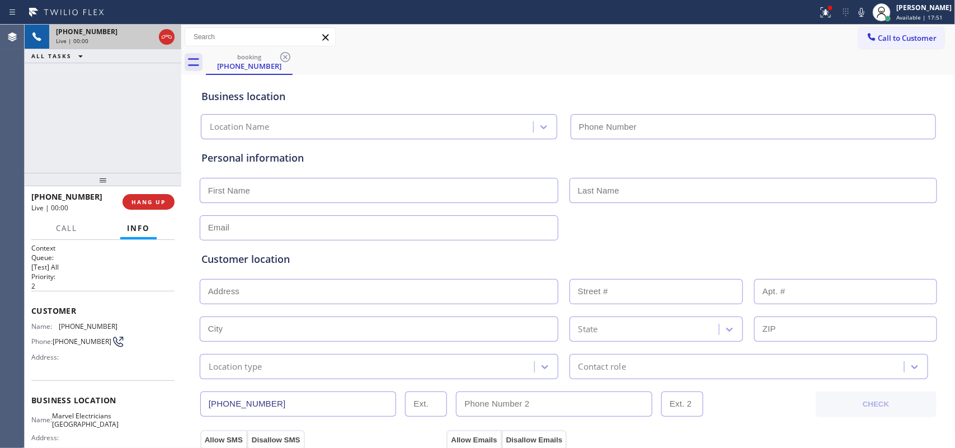
type input "[PHONE_NUMBER]"
click at [62, 227] on span "Call" at bounding box center [66, 228] width 21 height 10
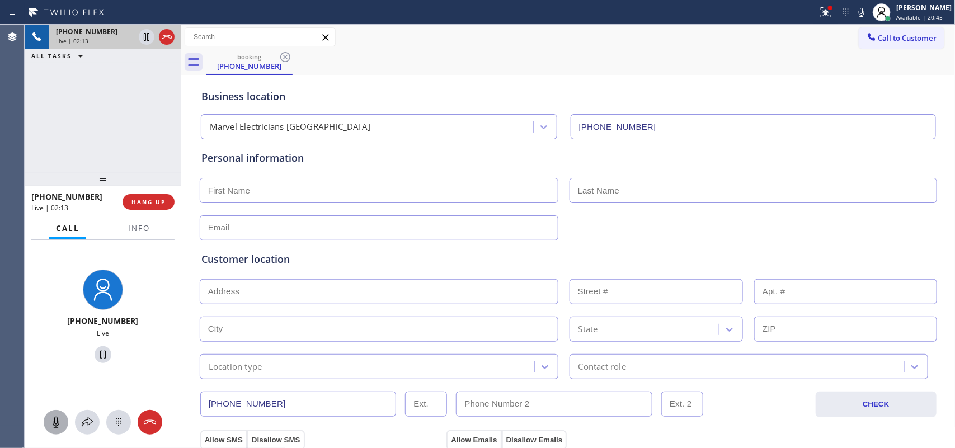
click at [52, 358] on icon at bounding box center [55, 422] width 13 height 13
click at [97, 352] on icon at bounding box center [102, 354] width 13 height 13
click at [58, 358] on icon at bounding box center [55, 422] width 13 height 13
click at [98, 350] on icon at bounding box center [102, 354] width 13 height 13
click at [244, 191] on input "text" at bounding box center [379, 190] width 359 height 25
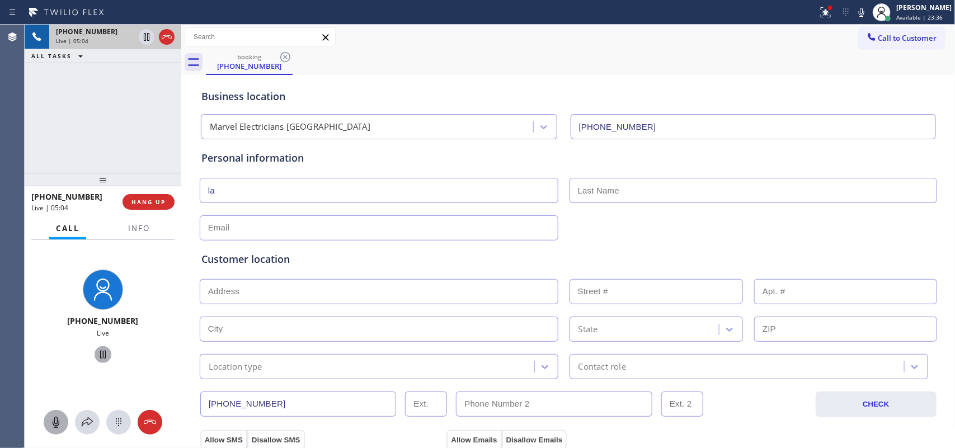
type input "l"
type input "[PERSON_NAME]"
click at [622, 188] on input "text" at bounding box center [753, 190] width 368 height 25
type input "Alarr"
click at [225, 227] on input "text" at bounding box center [379, 227] width 359 height 25
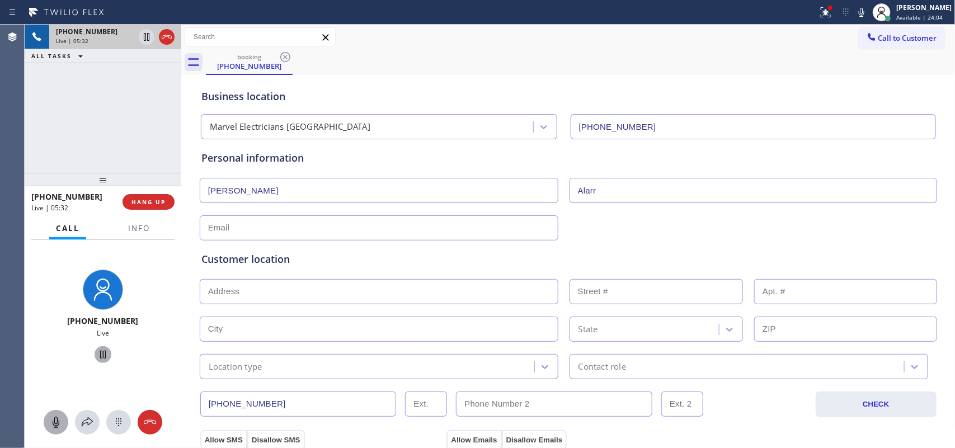
paste input "[EMAIL_ADDRESS][DOMAIN_NAME]"
type input "[EMAIL_ADDRESS][DOMAIN_NAME]"
click at [294, 294] on input "text" at bounding box center [379, 291] width 359 height 25
paste input "[STREET_ADDRESS]"
type input "[STREET_ADDRESS]"
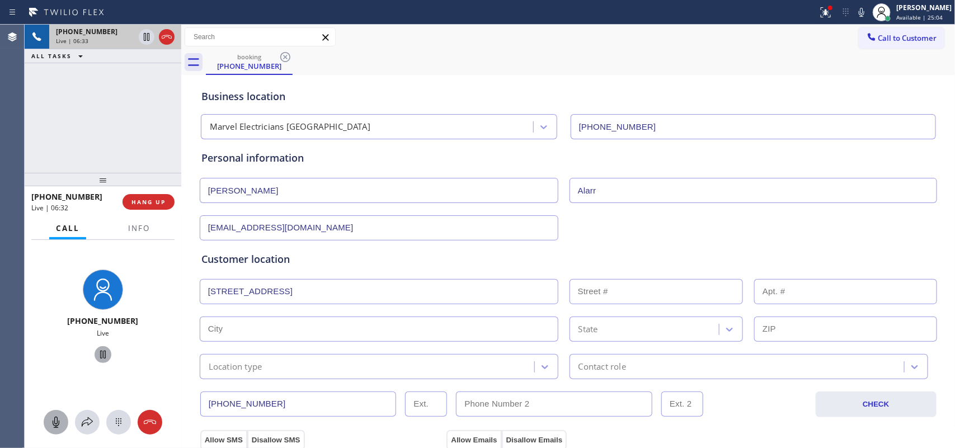
type input "999"
type input "[GEOGRAPHIC_DATA]"
type input "91104"
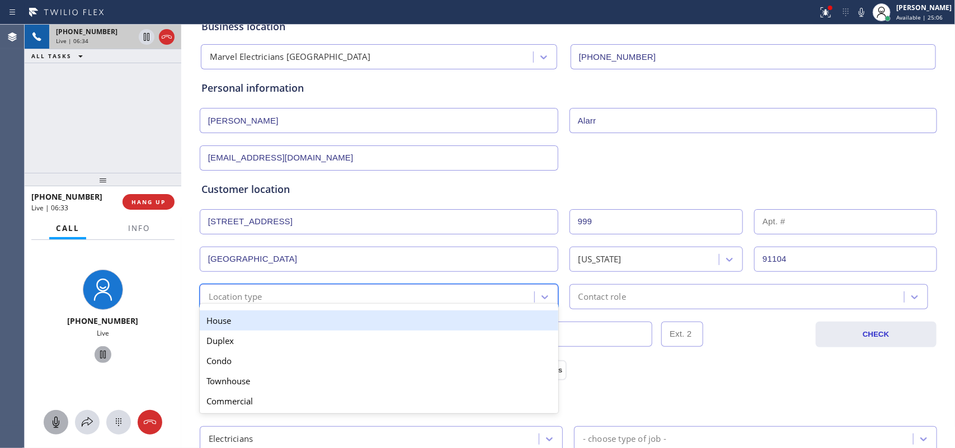
click at [428, 300] on div "Location type" at bounding box center [368, 297] width 331 height 20
click at [423, 323] on div "House" at bounding box center [379, 320] width 359 height 20
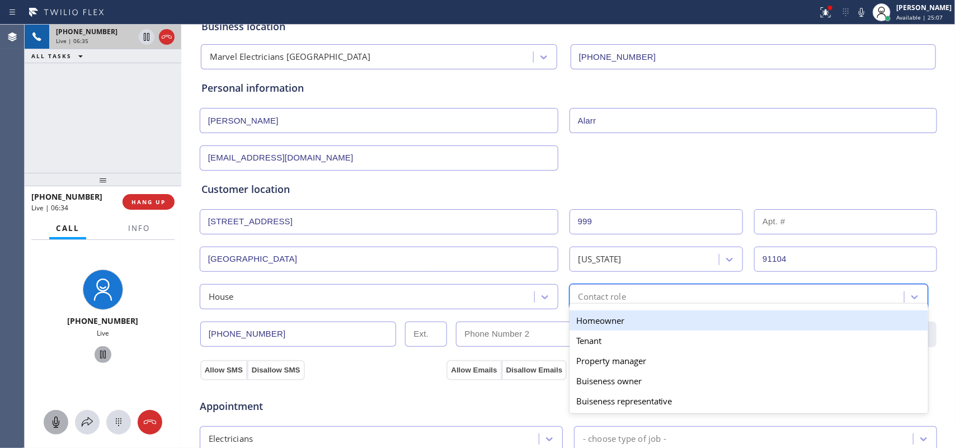
drag, startPoint x: 588, startPoint y: 286, endPoint x: 588, endPoint y: 298, distance: 12.3
click at [588, 286] on div "Contact role" at bounding box center [748, 296] width 359 height 25
click at [591, 316] on div "Homeowner" at bounding box center [748, 320] width 359 height 20
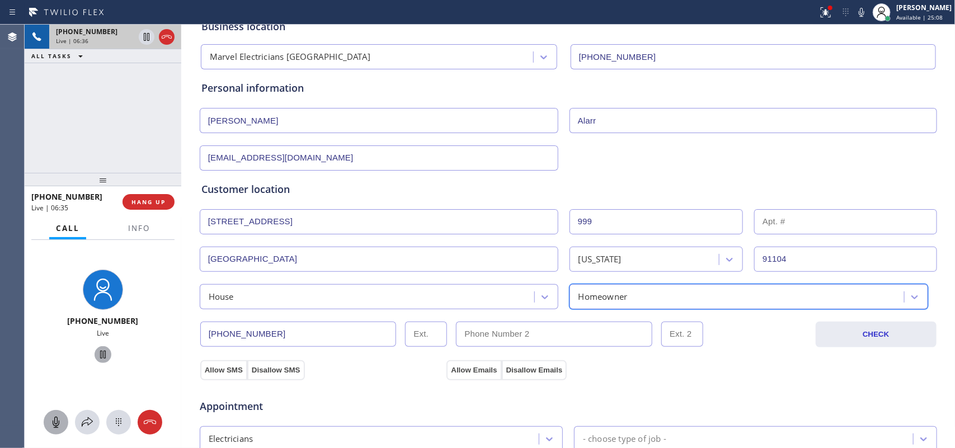
scroll to position [210, 0]
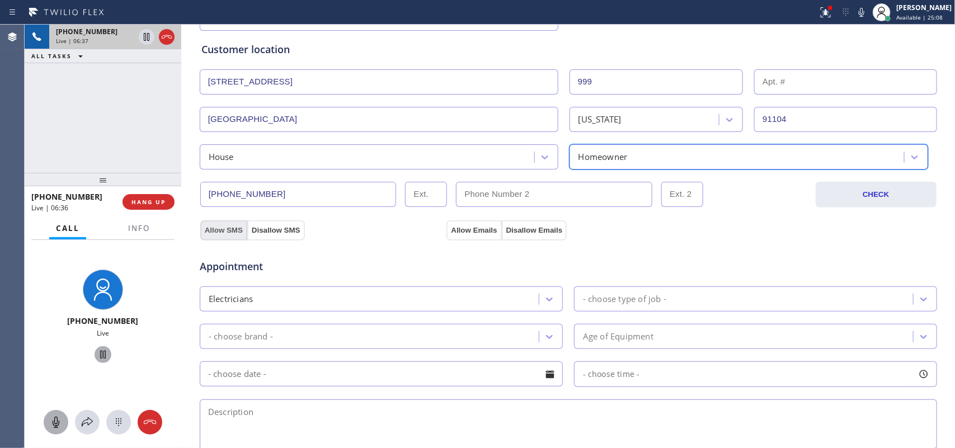
click at [225, 230] on button "Allow SMS" at bounding box center [223, 230] width 47 height 20
click at [472, 228] on button "Allow Emails" at bounding box center [473, 230] width 55 height 20
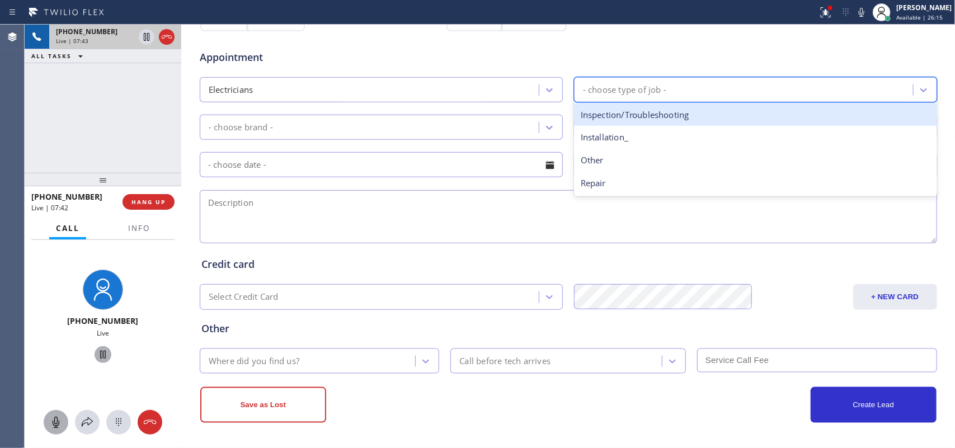
click at [694, 88] on div "- choose type of job -" at bounding box center [745, 90] width 336 height 20
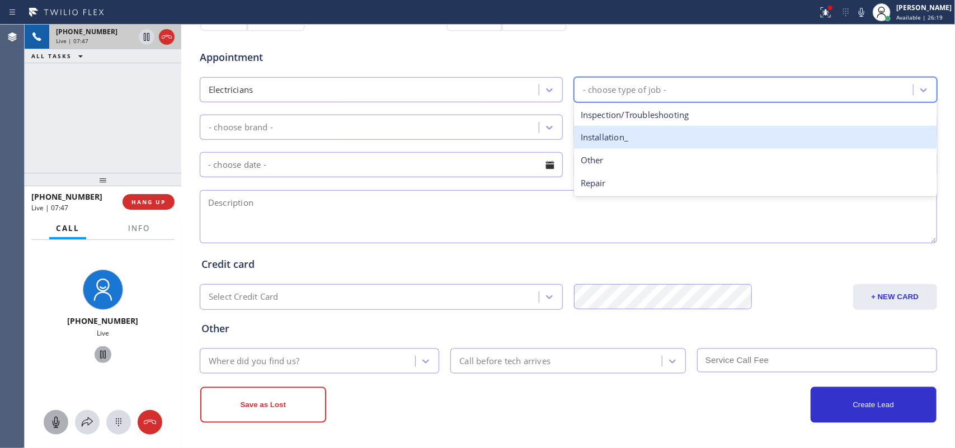
click at [638, 141] on div "Installation_" at bounding box center [755, 137] width 363 height 23
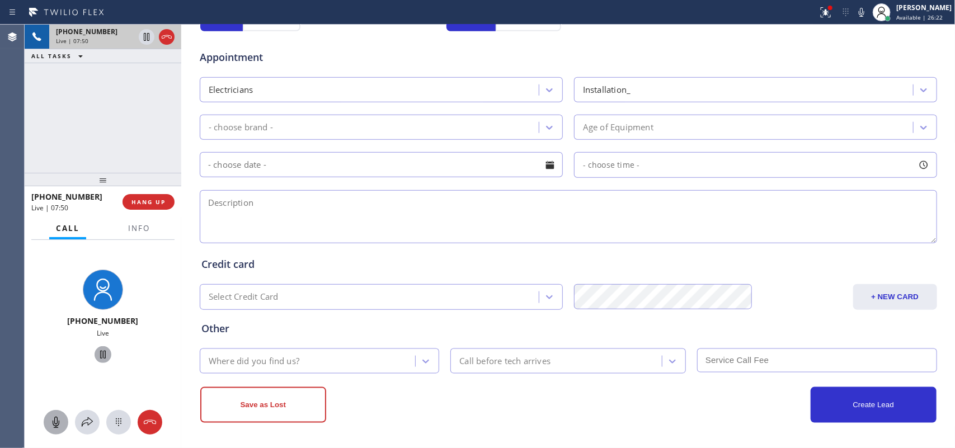
click at [442, 358] on div "Business location Marvel Electricians [GEOGRAPHIC_DATA] [PHONE_NUMBER] Personal…" at bounding box center [568, 52] width 774 height 792
click at [56, 358] on icon at bounding box center [55, 422] width 13 height 13
click at [100, 351] on icon at bounding box center [103, 355] width 6 height 8
click at [59, 358] on button at bounding box center [56, 422] width 25 height 25
click at [98, 347] on button at bounding box center [103, 354] width 17 height 17
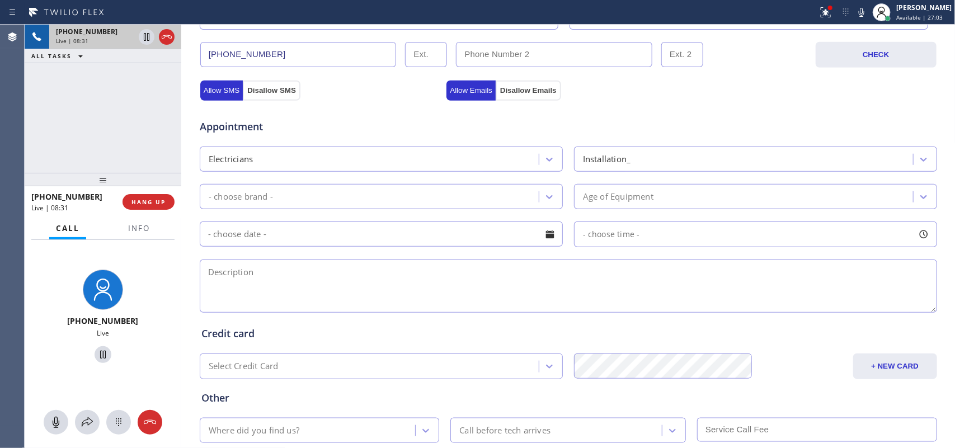
scroll to position [421, 0]
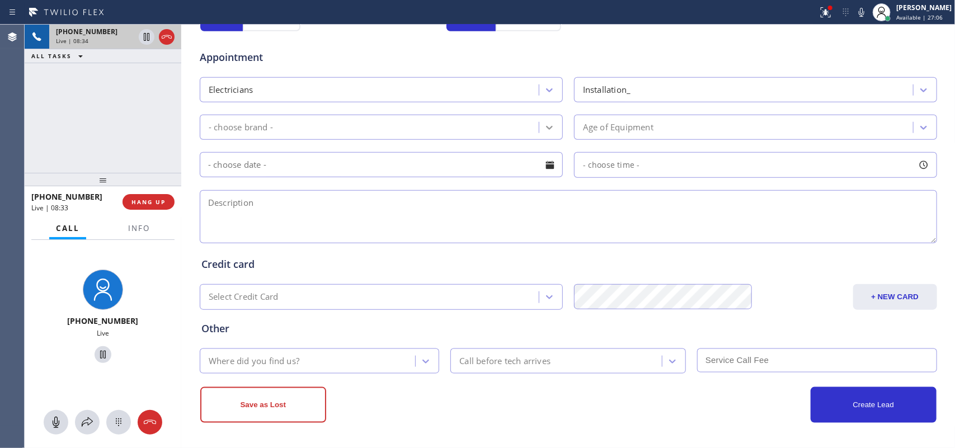
click at [544, 133] on div at bounding box center [549, 127] width 20 height 20
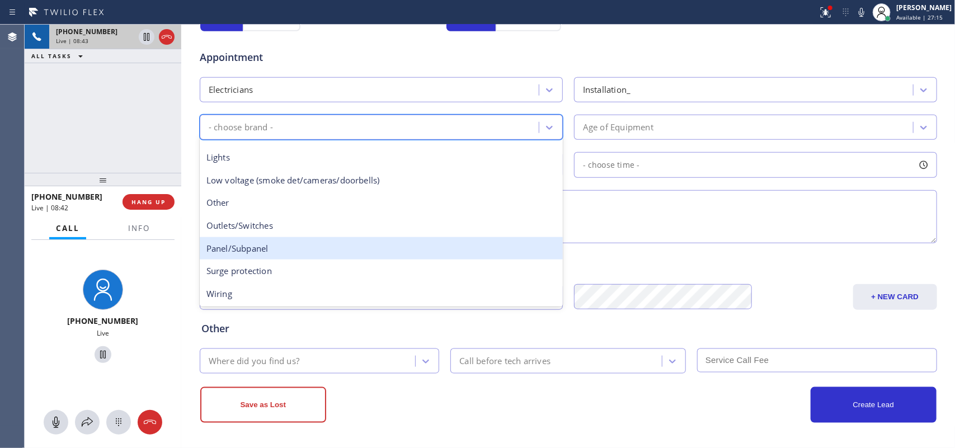
scroll to position [0, 0]
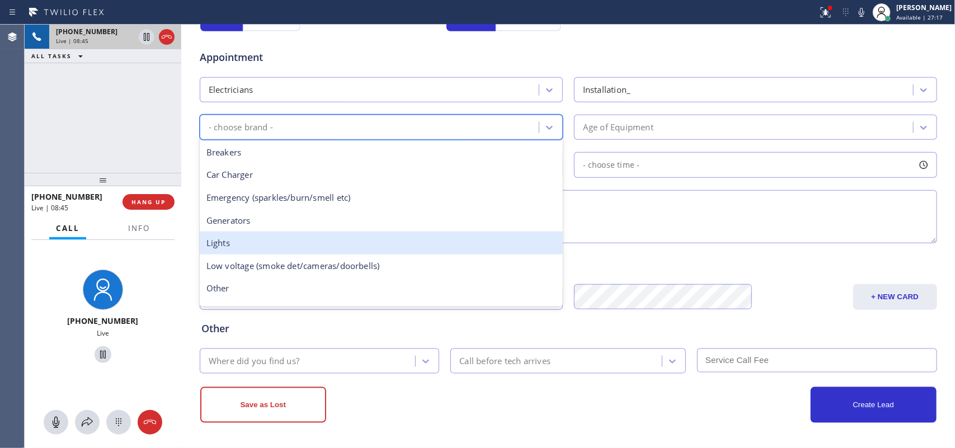
click at [343, 245] on div "Lights" at bounding box center [381, 243] width 363 height 23
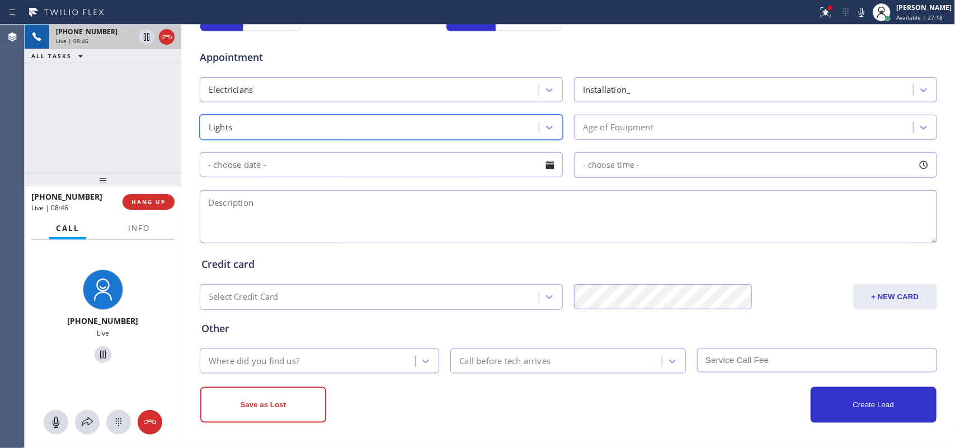
click at [736, 126] on div "Age of Equipment" at bounding box center [745, 127] width 336 height 20
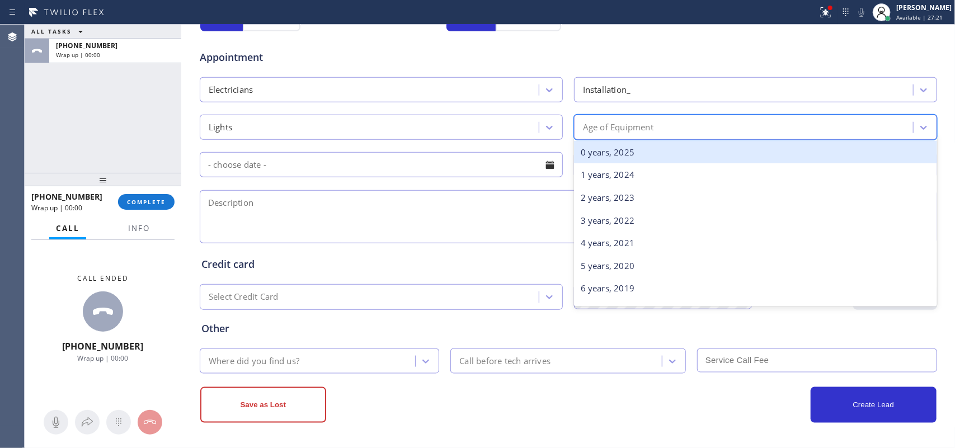
click at [670, 157] on div "0 years, 2025" at bounding box center [755, 152] width 363 height 23
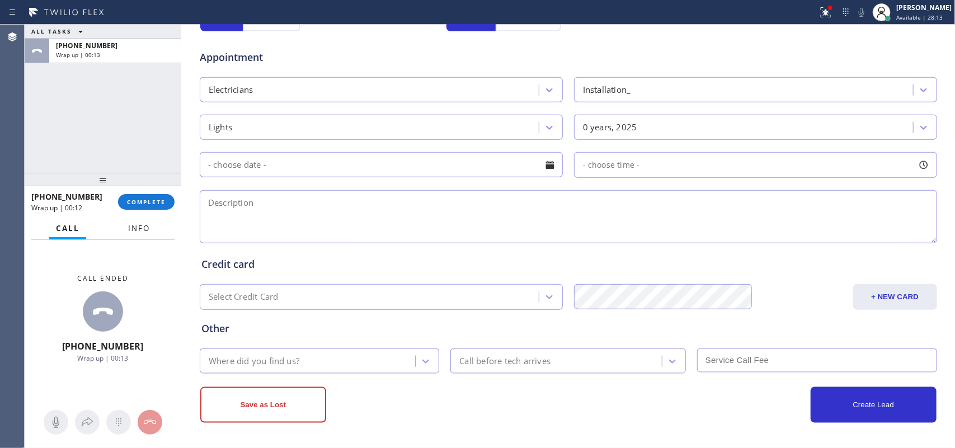
click at [139, 224] on span "Info" at bounding box center [139, 228] width 22 height 10
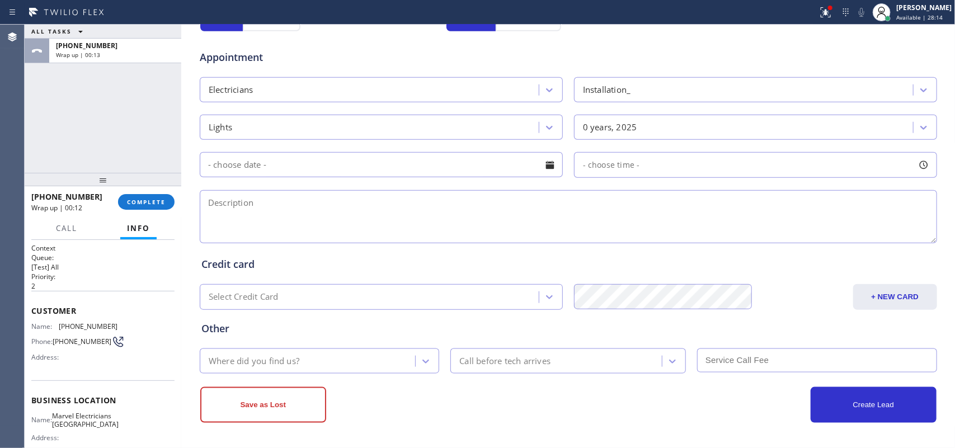
scroll to position [124, 0]
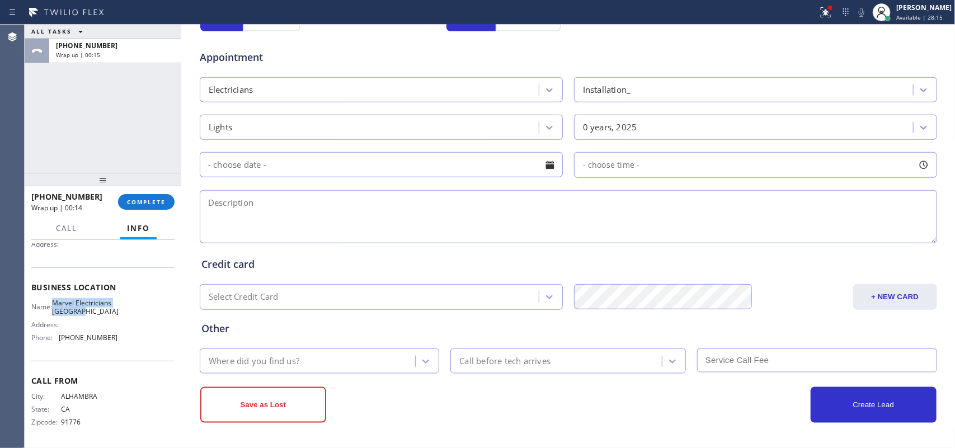
drag, startPoint x: 92, startPoint y: 313, endPoint x: 55, endPoint y: 290, distance: 44.2
click at [55, 299] on div "Name: Marvel Electricians Pasadena Address: Phone: [PHONE_NUMBER]" at bounding box center [74, 323] width 86 height 48
click at [248, 215] on textarea at bounding box center [568, 216] width 737 height 53
paste textarea "9-12/ free scf/2 outdoor Sconce lights wanna attach to the house but had to run…"
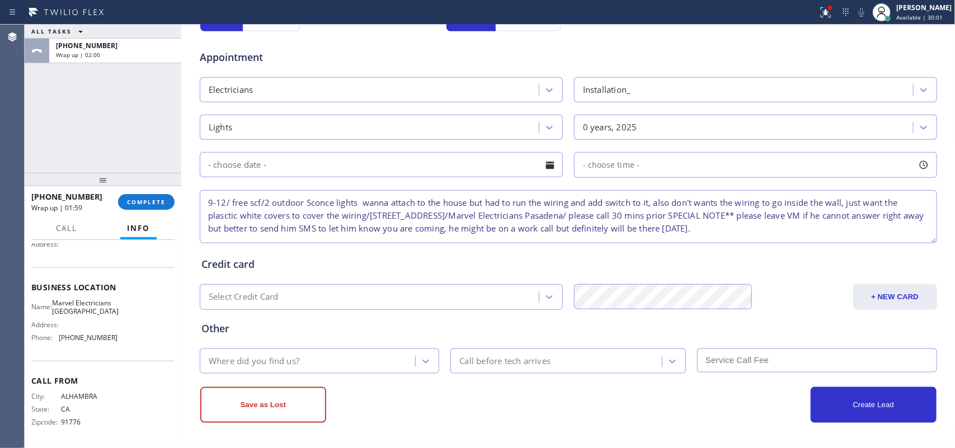
click at [443, 216] on textarea "9-12/ free scf/2 outdoor Sconce lights wanna attach to the house but had to run…" at bounding box center [568, 216] width 737 height 53
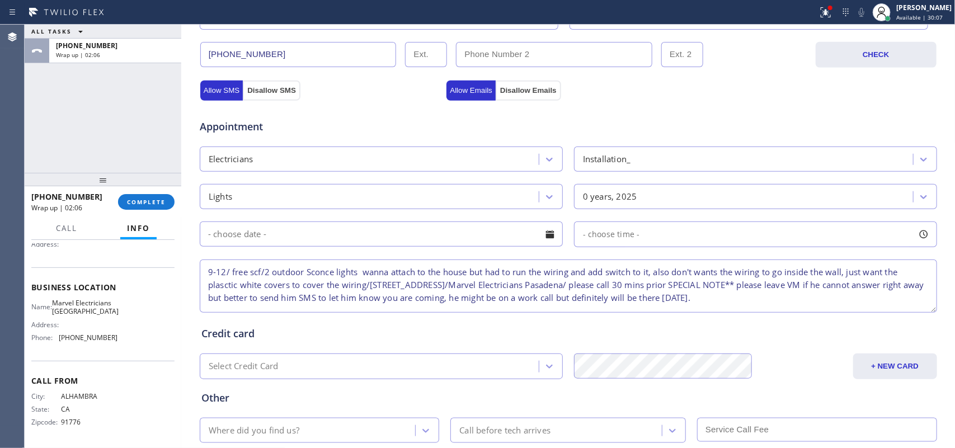
scroll to position [421, 0]
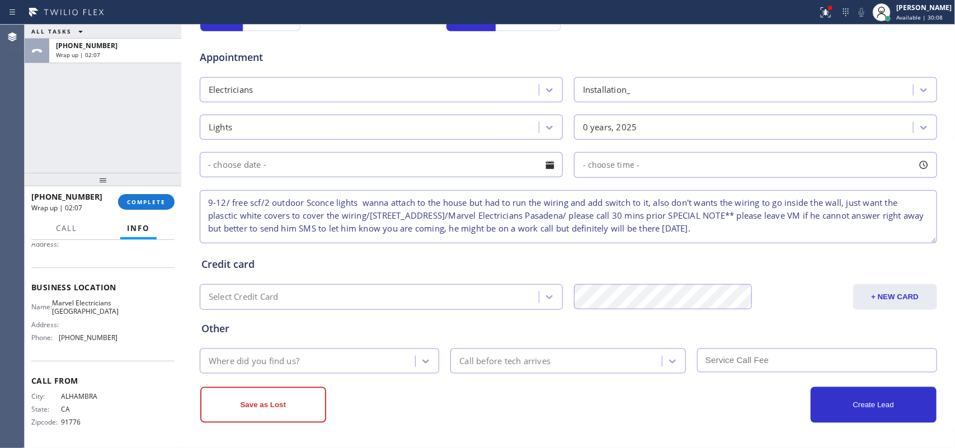
type textarea "9-12/ free scf/2 outdoor Sconce lights wanna attach to the house but had to run…"
click at [421, 357] on icon at bounding box center [425, 361] width 11 height 11
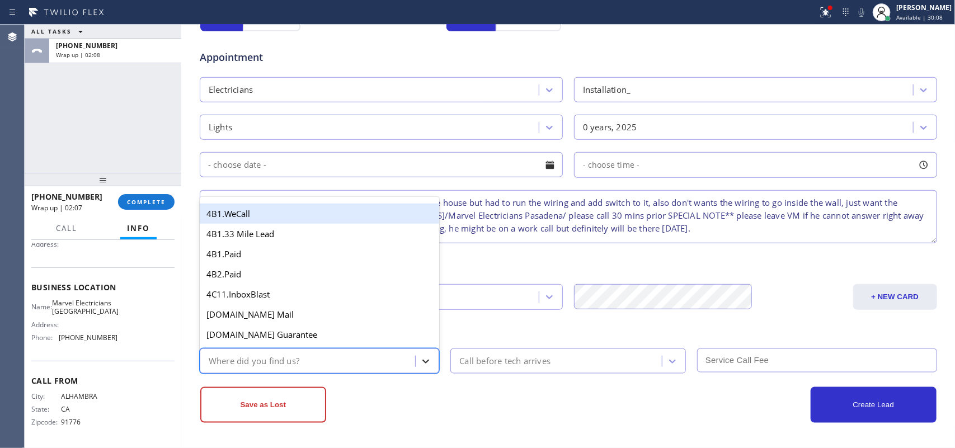
type input "g"
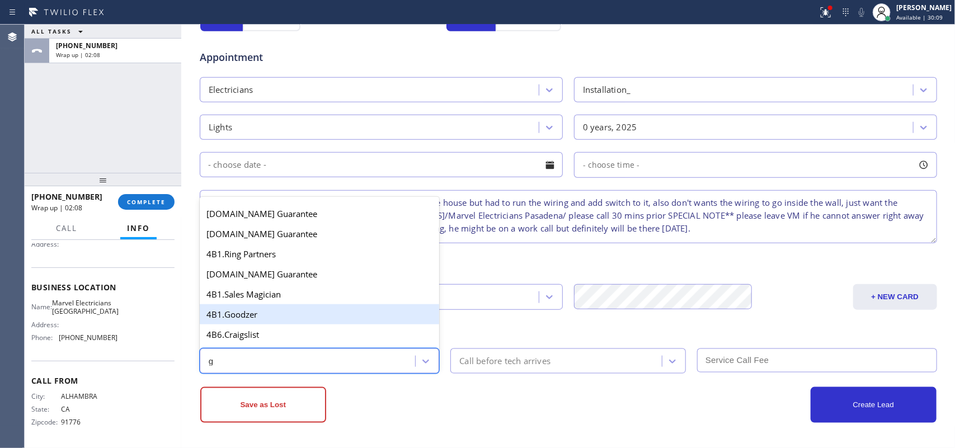
scroll to position [211, 0]
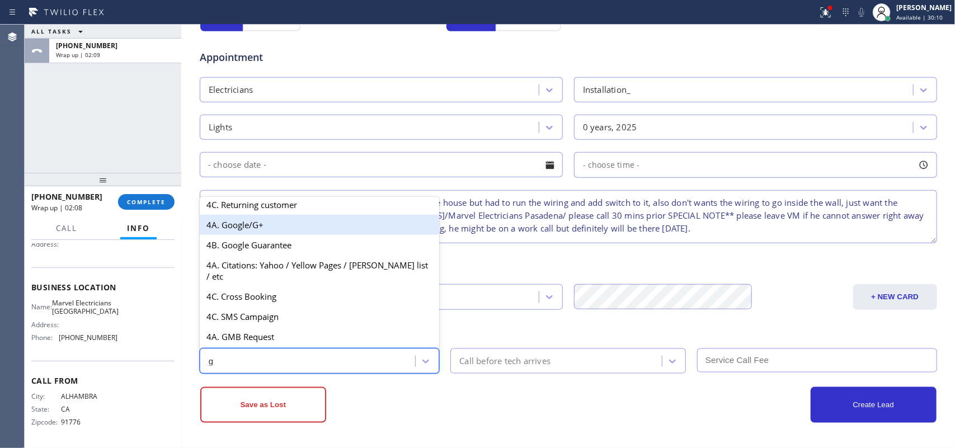
click at [321, 235] on div "4A. Google/G+" at bounding box center [320, 225] width 240 height 20
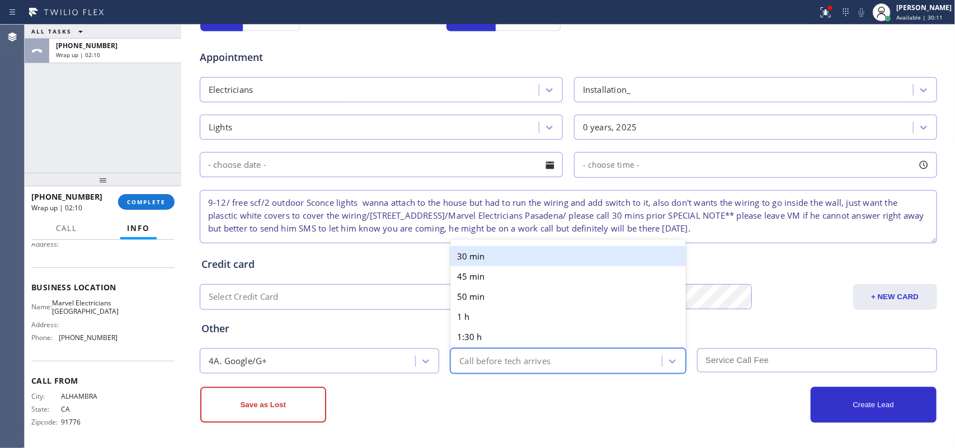
click at [502, 358] on div "Call before tech arrives" at bounding box center [504, 361] width 91 height 13
click at [502, 252] on div "30 min" at bounding box center [567, 256] width 235 height 20
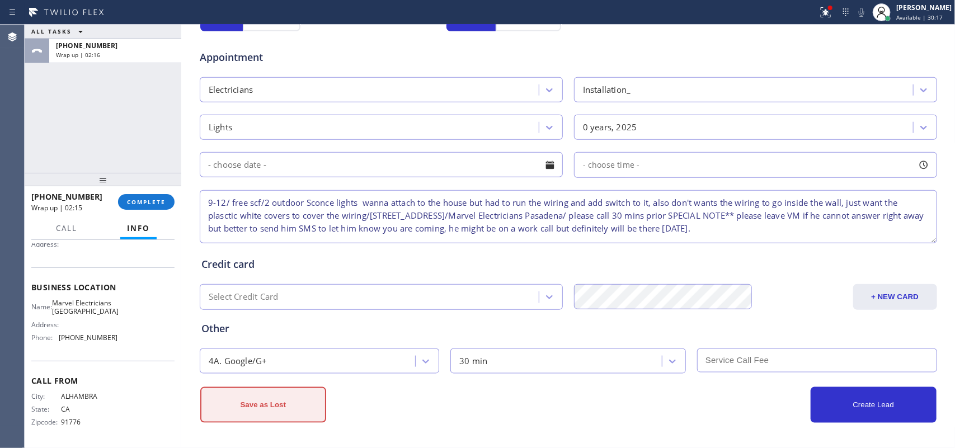
click at [280, 358] on button "Save as Lost" at bounding box center [263, 405] width 126 height 36
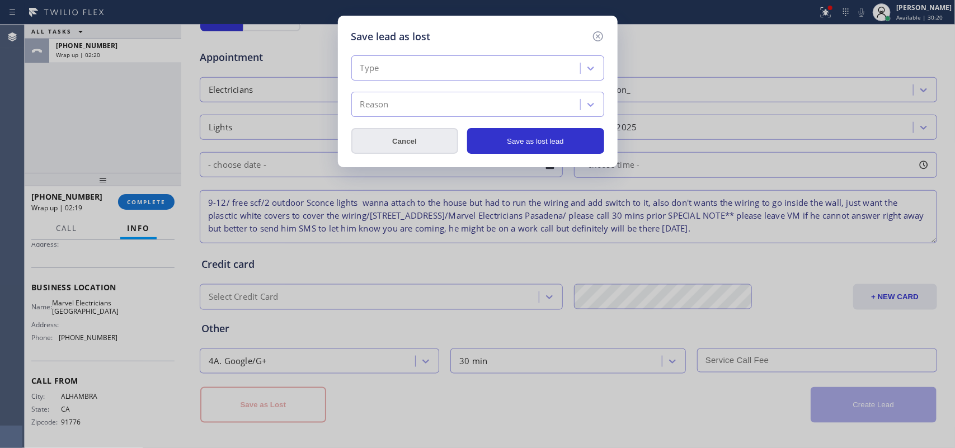
click at [420, 140] on button "Cancel" at bounding box center [404, 141] width 107 height 26
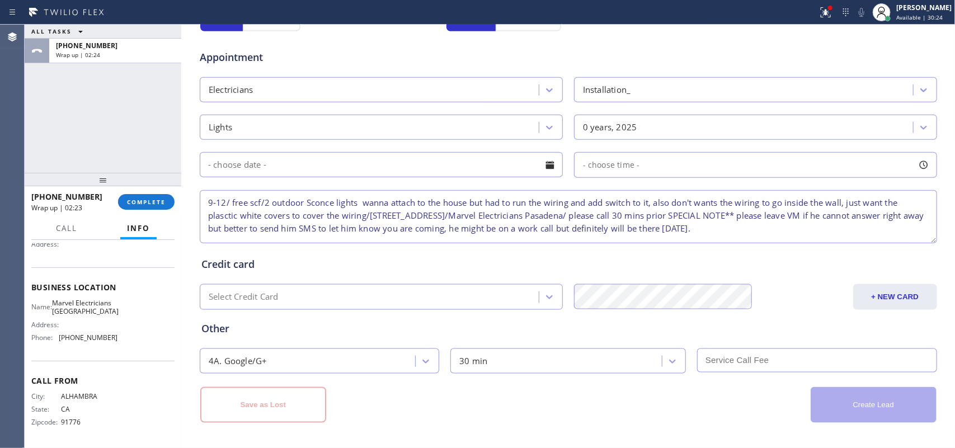
click at [705, 267] on div "Credit card" at bounding box center [568, 264] width 734 height 15
click at [764, 232] on textarea "9-12/ free scf/2 outdoor Sconce lights wanna attach to the house but had to run…" at bounding box center [568, 216] width 737 height 53
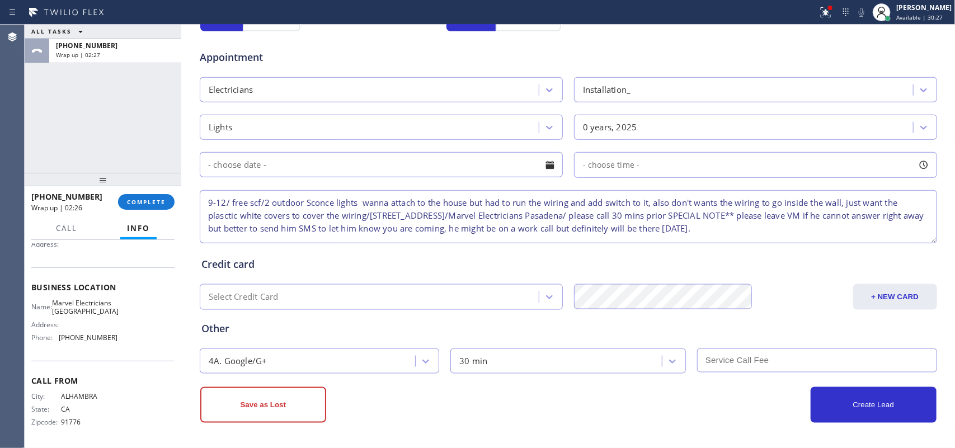
drag, startPoint x: 815, startPoint y: 228, endPoint x: 200, endPoint y: 199, distance: 615.4
click at [200, 199] on textarea "9-12/ free scf/2 outdoor Sconce lights wanna attach to the house but had to run…" at bounding box center [568, 216] width 737 height 53
click at [764, 358] on button "Create Lead" at bounding box center [874, 405] width 126 height 36
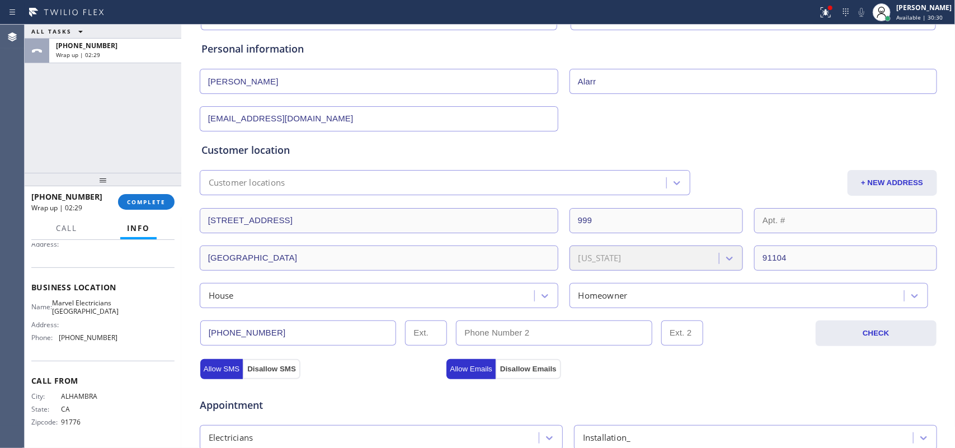
scroll to position [389, 0]
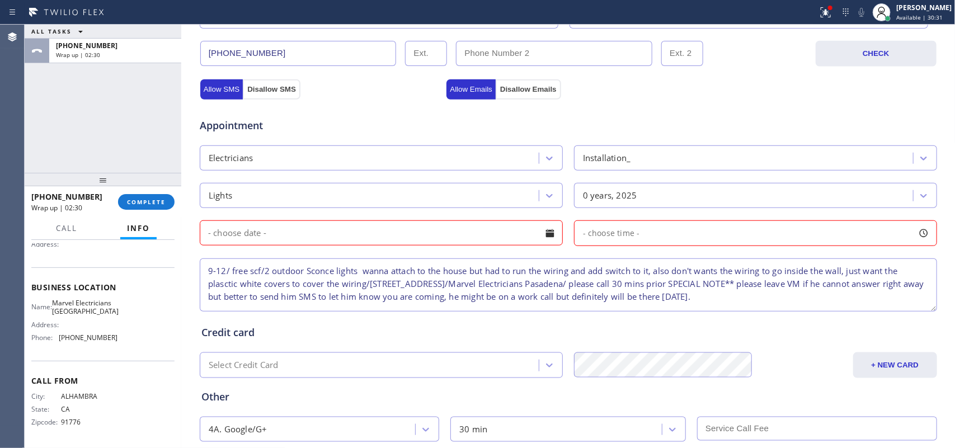
click at [549, 235] on div at bounding box center [549, 233] width 19 height 19
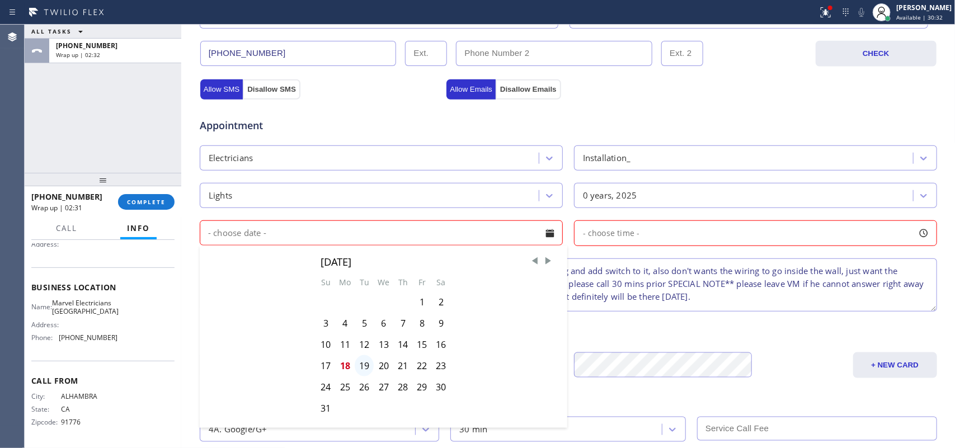
click at [362, 358] on div "19" at bounding box center [364, 365] width 19 height 21
type input "[DATE]"
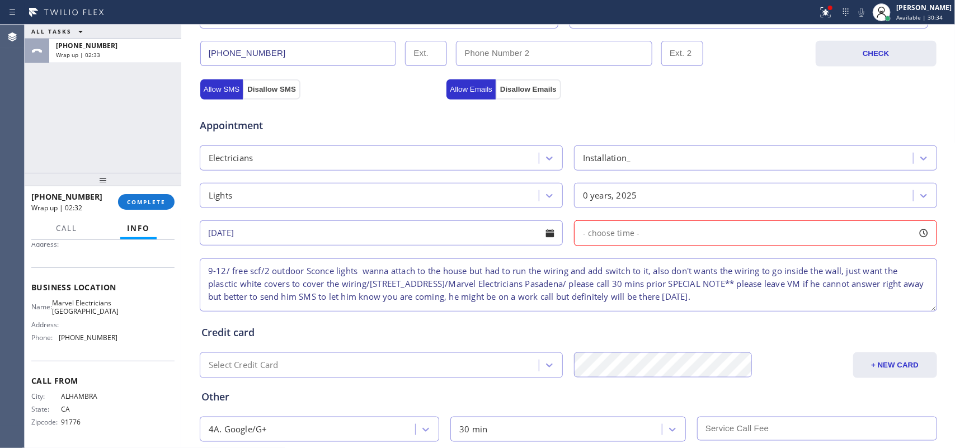
click at [764, 235] on div at bounding box center [923, 233] width 19 height 19
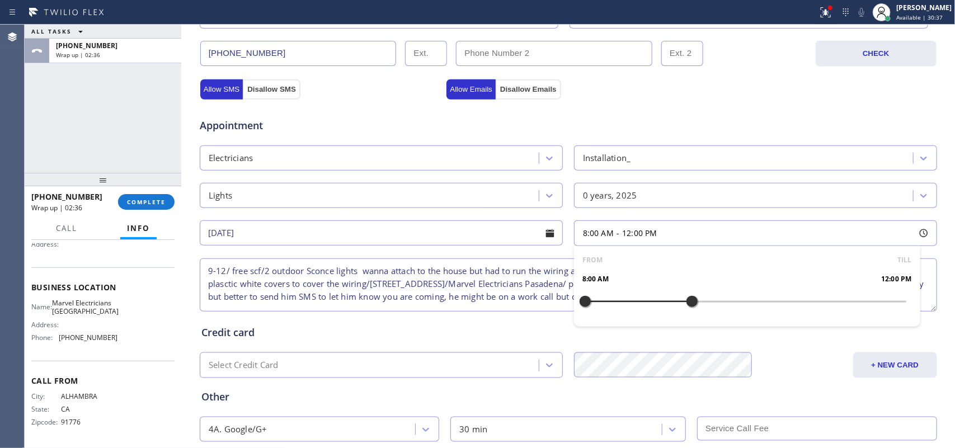
drag, startPoint x: 579, startPoint y: 303, endPoint x: 686, endPoint y: 308, distance: 106.9
click at [686, 308] on div at bounding box center [691, 301] width 13 height 23
drag, startPoint x: 577, startPoint y: 305, endPoint x: 602, endPoint y: 307, distance: 25.8
click at [605, 307] on div at bounding box center [611, 301] width 13 height 23
click at [563, 113] on div "Appointment" at bounding box center [568, 119] width 739 height 29
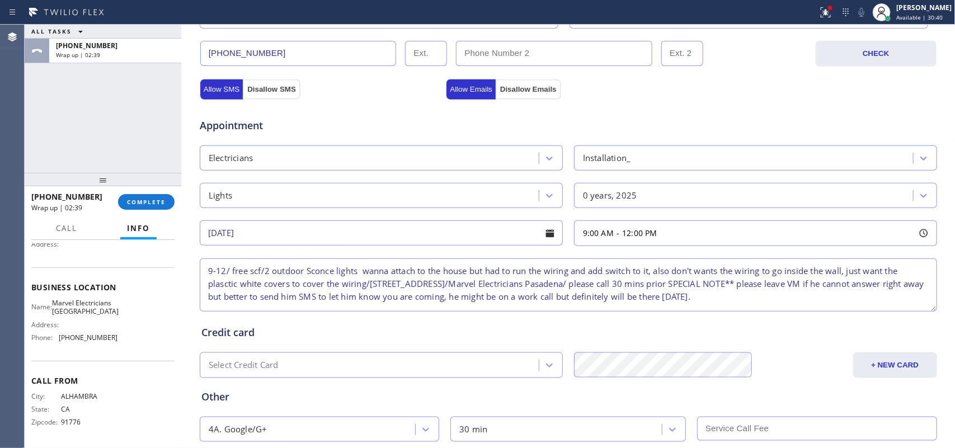
scroll to position [459, 0]
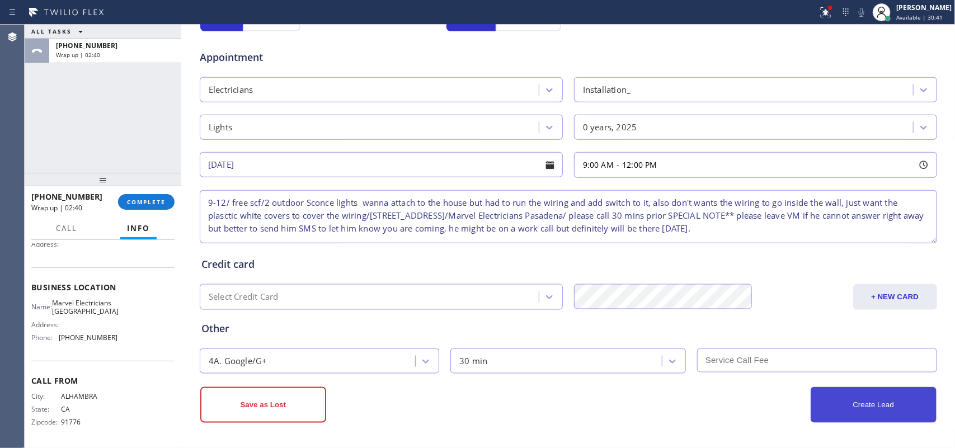
click at [764, 358] on button "Create Lead" at bounding box center [874, 405] width 126 height 36
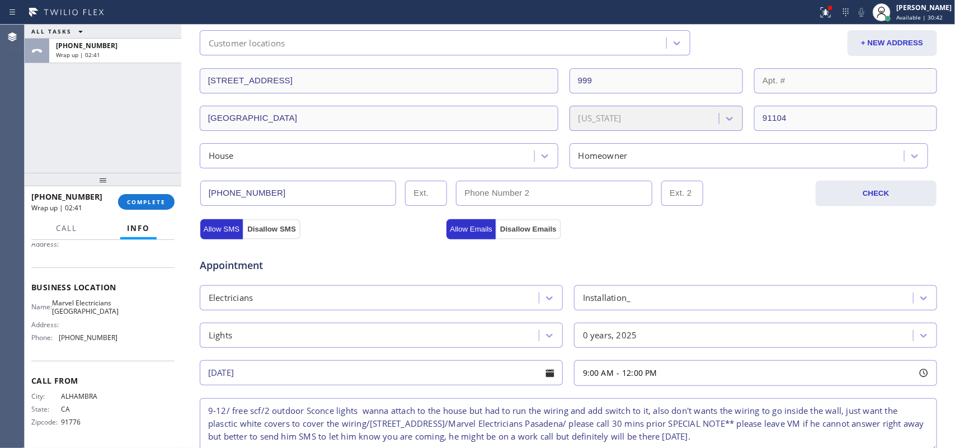
scroll to position [0, 0]
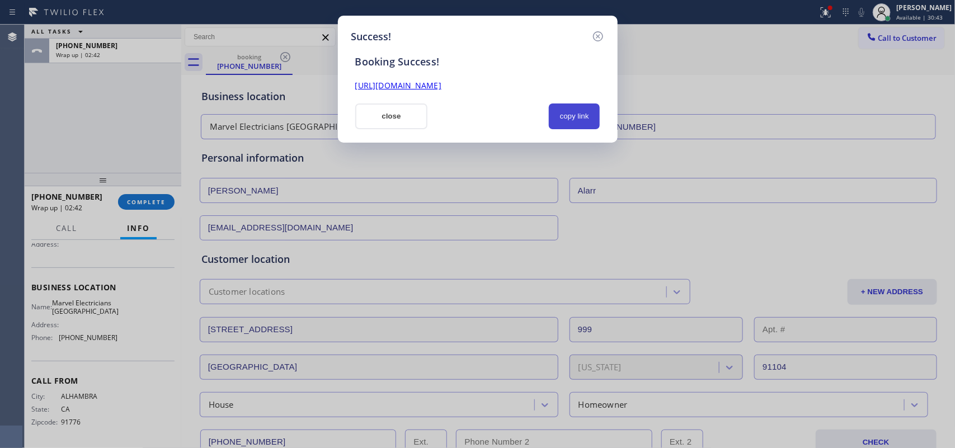
drag, startPoint x: 586, startPoint y: 121, endPoint x: 568, endPoint y: 105, distance: 24.5
click at [585, 121] on button "copy link" at bounding box center [574, 116] width 51 height 26
click at [441, 84] on link "[URL][DOMAIN_NAME]" at bounding box center [398, 85] width 86 height 11
click at [403, 122] on button "close" at bounding box center [391, 116] width 73 height 26
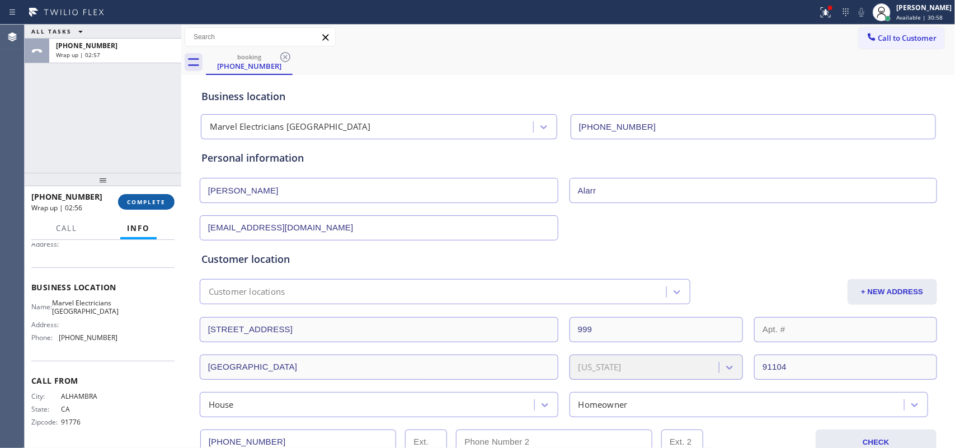
click at [127, 205] on span "COMPLETE" at bounding box center [146, 202] width 39 height 8
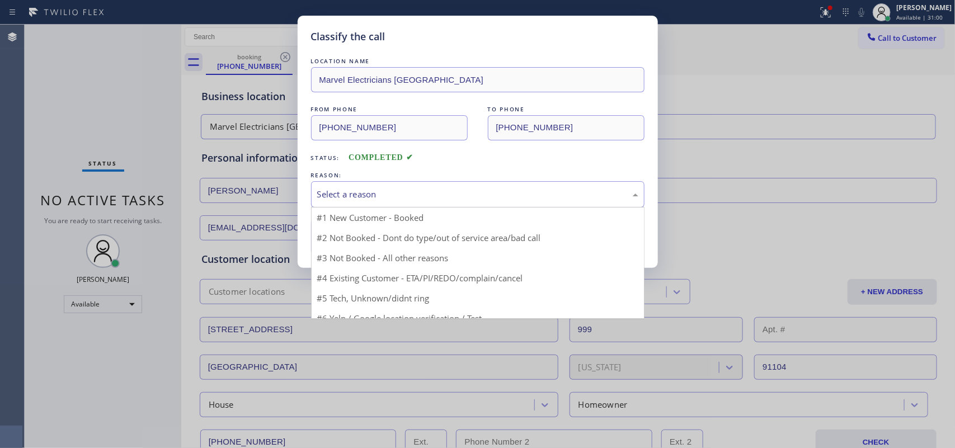
click at [338, 188] on div "Select a reason" at bounding box center [477, 194] width 333 height 26
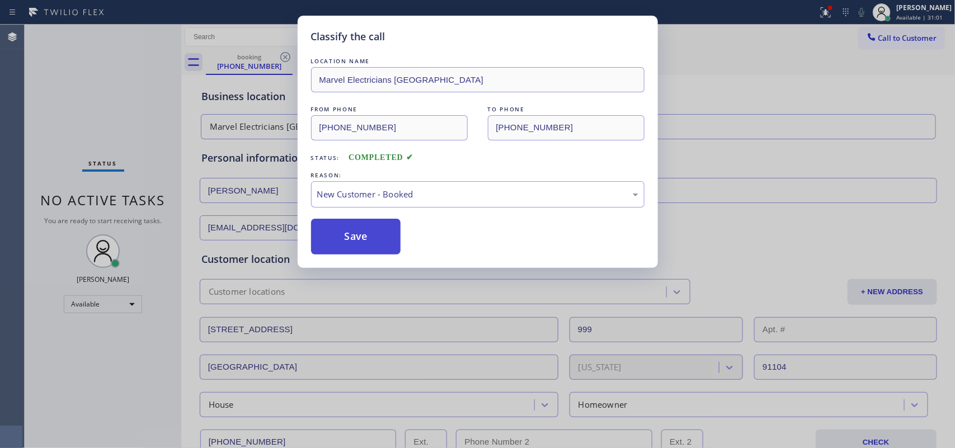
click at [350, 234] on button "Save" at bounding box center [356, 237] width 90 height 36
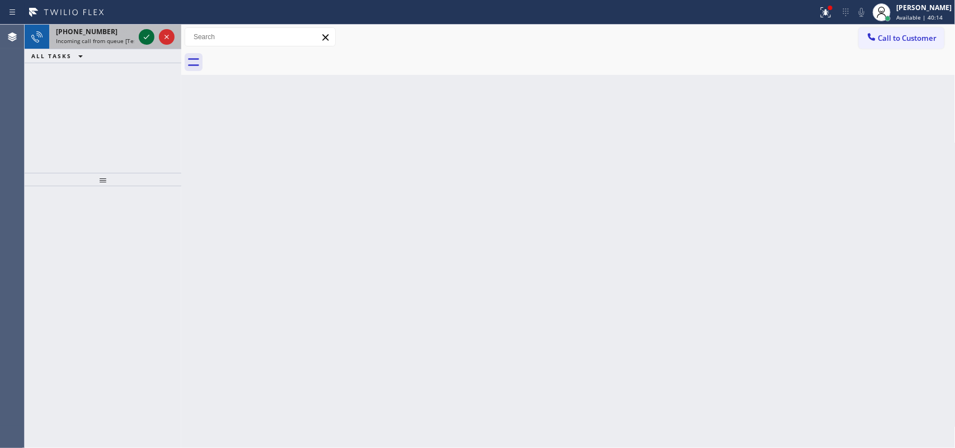
click at [146, 35] on icon at bounding box center [146, 36] width 13 height 13
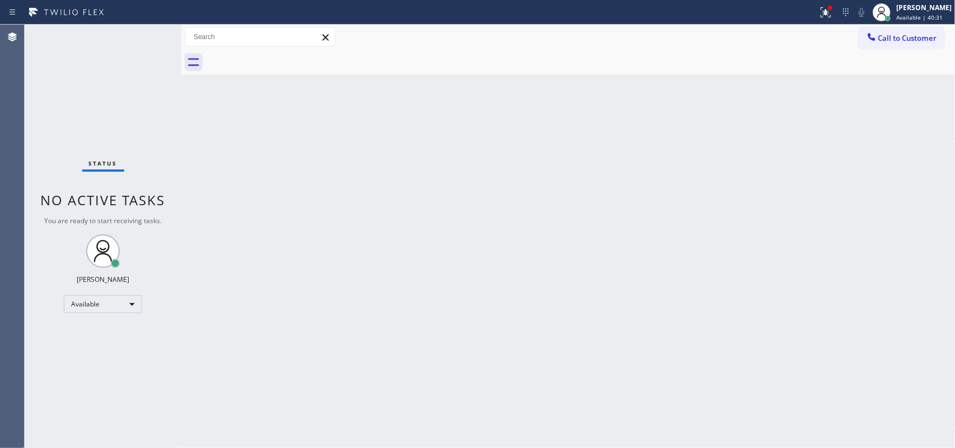
click at [145, 36] on div "Status No active tasks You are ready to start receiving tasks. [PERSON_NAME] Av…" at bounding box center [103, 236] width 157 height 423
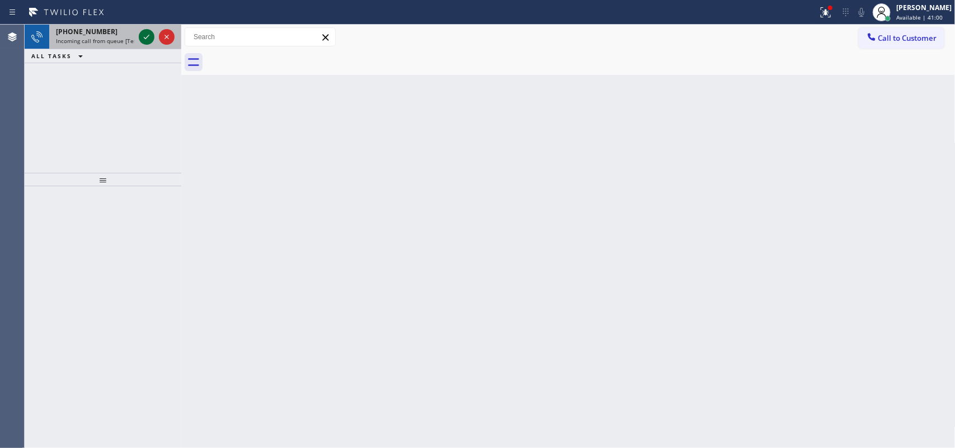
click at [151, 38] on icon at bounding box center [146, 36] width 13 height 13
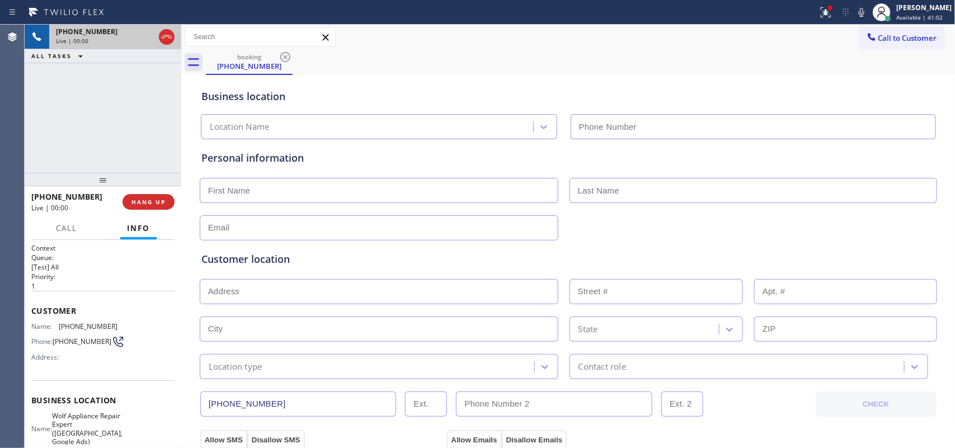
type input "(346) 639-3116"
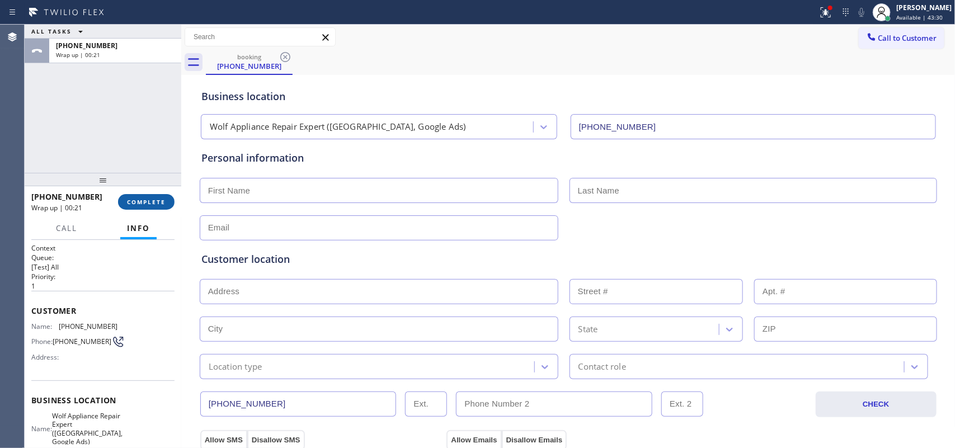
click at [140, 196] on button "COMPLETE" at bounding box center [146, 202] width 56 height 16
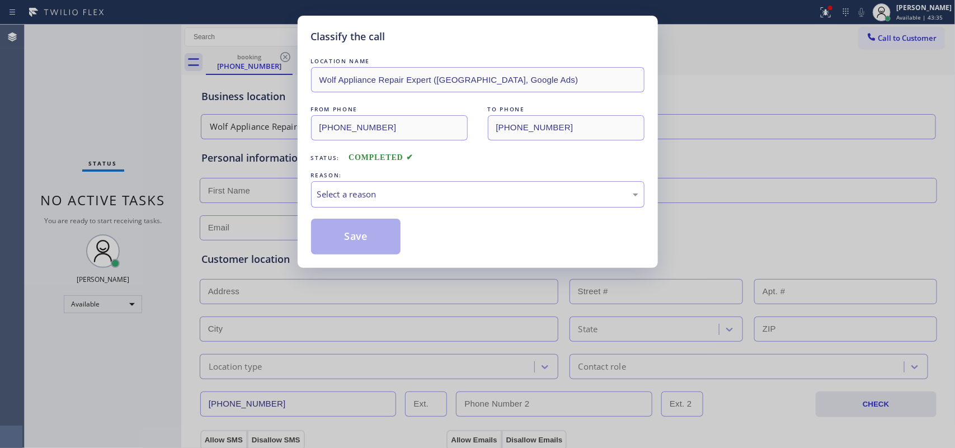
click at [362, 187] on div "Select a reason" at bounding box center [477, 194] width 333 height 26
click at [362, 241] on button "Save" at bounding box center [356, 237] width 90 height 36
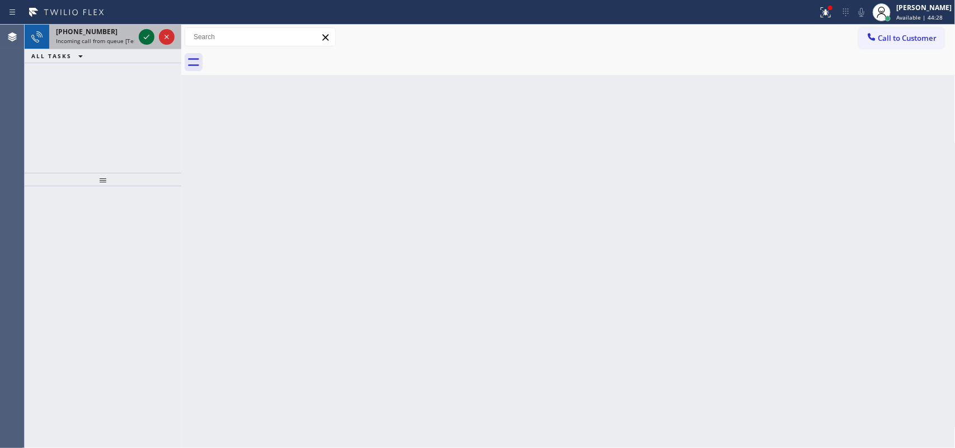
click at [147, 38] on icon at bounding box center [146, 36] width 13 height 13
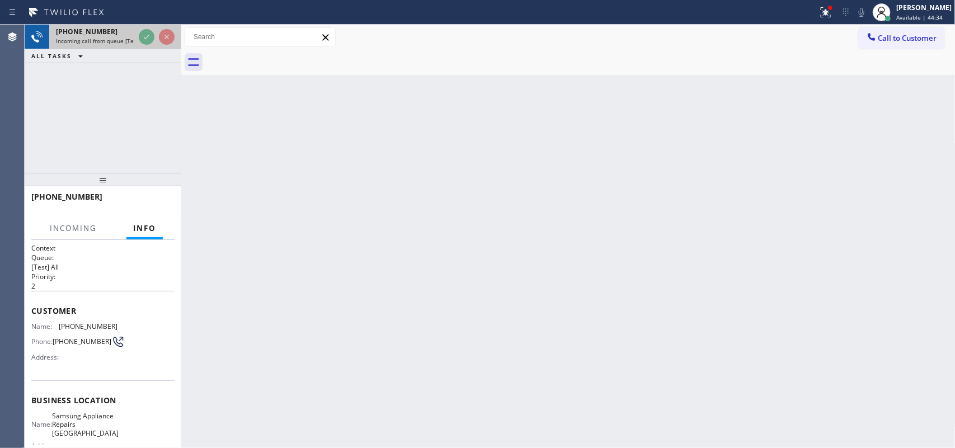
click at [105, 31] on div "+14152609528" at bounding box center [95, 32] width 78 height 10
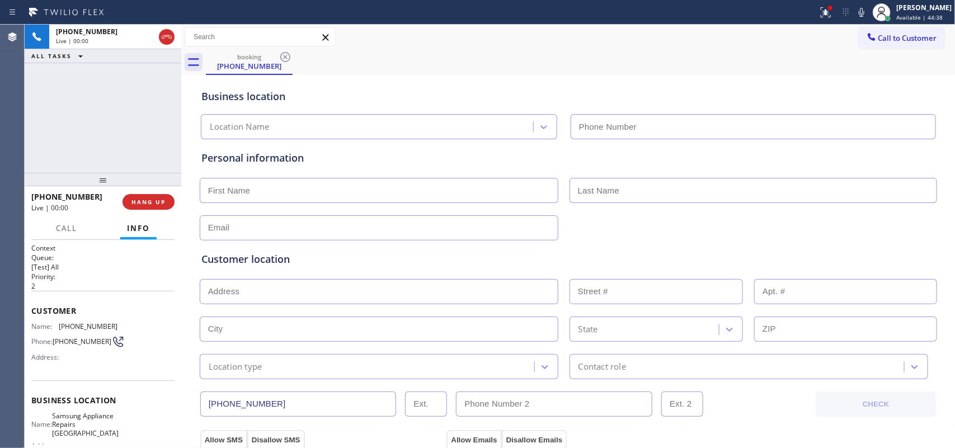
type input "(415) 480-7108"
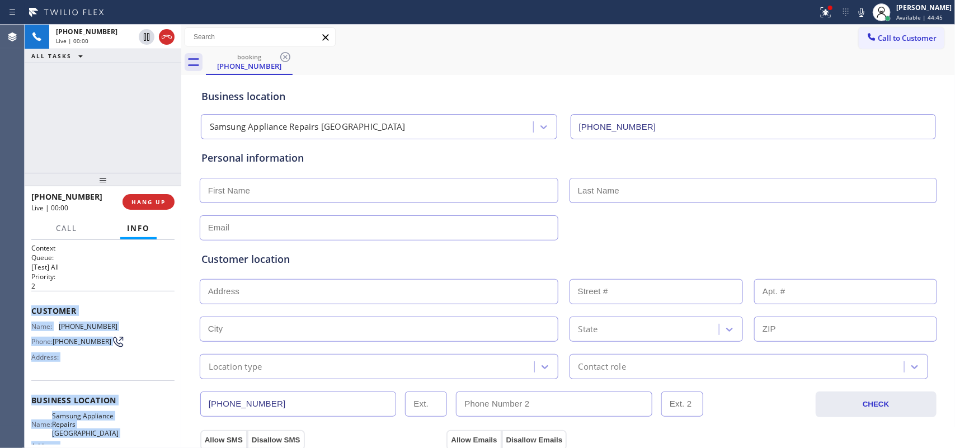
drag, startPoint x: 126, startPoint y: 340, endPoint x: 31, endPoint y: 306, distance: 100.5
click at [31, 306] on div "Context Queue: [Test] All Priority: 2 Customer Name: (415) 260-9528 Phone: (415…" at bounding box center [102, 405] width 143 height 324
copy div "Customer Name: (415) 260-9528 Phone: (415) 260-9528 Address: Business location …"
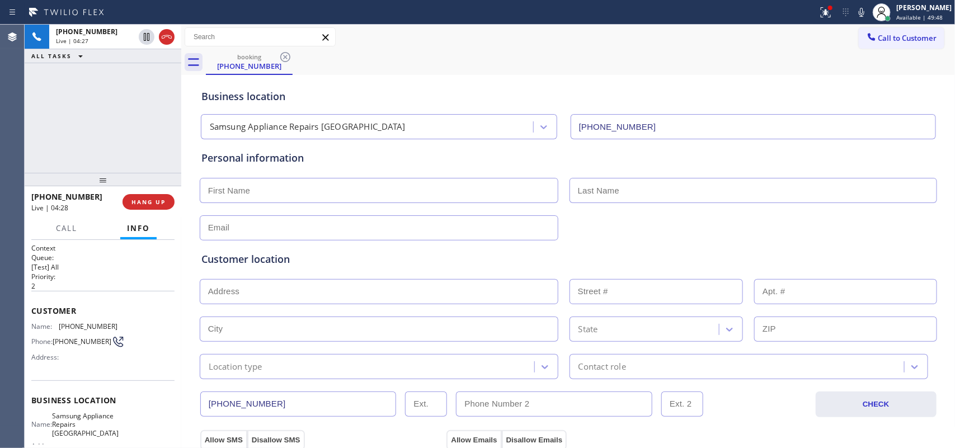
click at [233, 233] on input "text" at bounding box center [379, 227] width 359 height 25
paste input "djsfpr@yahoo.com"
type input "djsfpr@yahoo.com"
click at [266, 295] on input "text" at bounding box center [379, 291] width 359 height 25
paste input "670 12th AveSan Francisco, CA 94118"
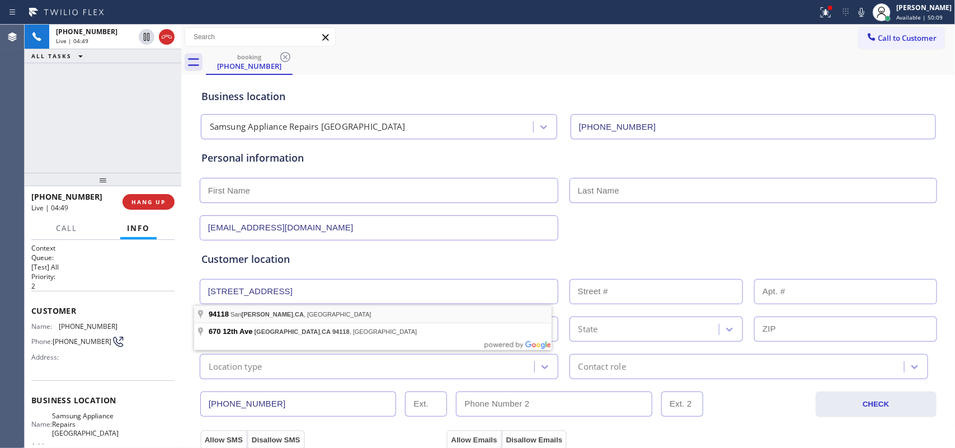
type input "San Francisco, CA 94118, USA"
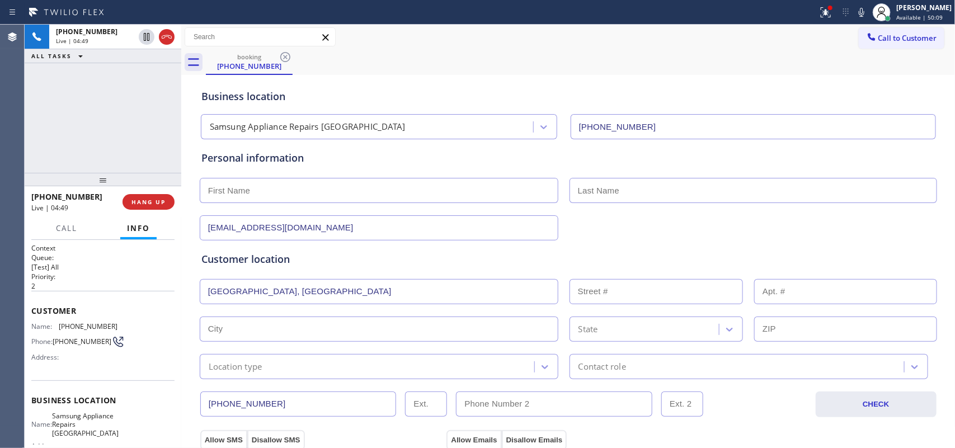
type input "San Francisco"
type input "94118"
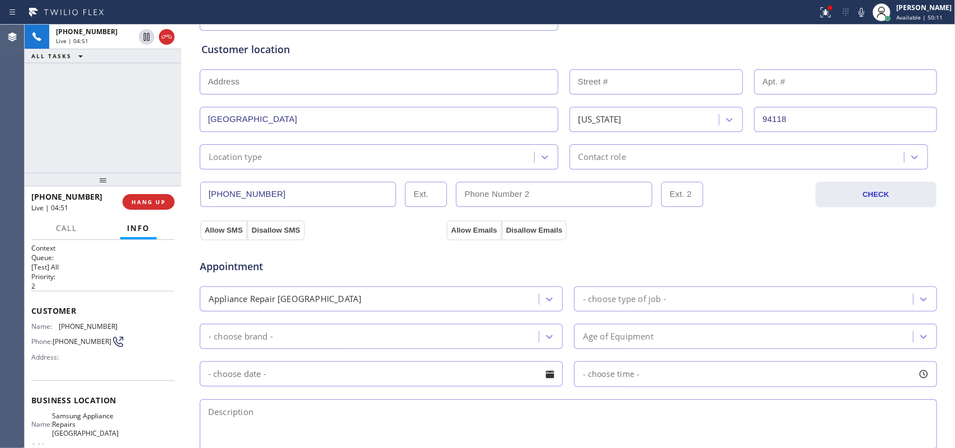
click at [346, 161] on div "Location type" at bounding box center [368, 157] width 331 height 20
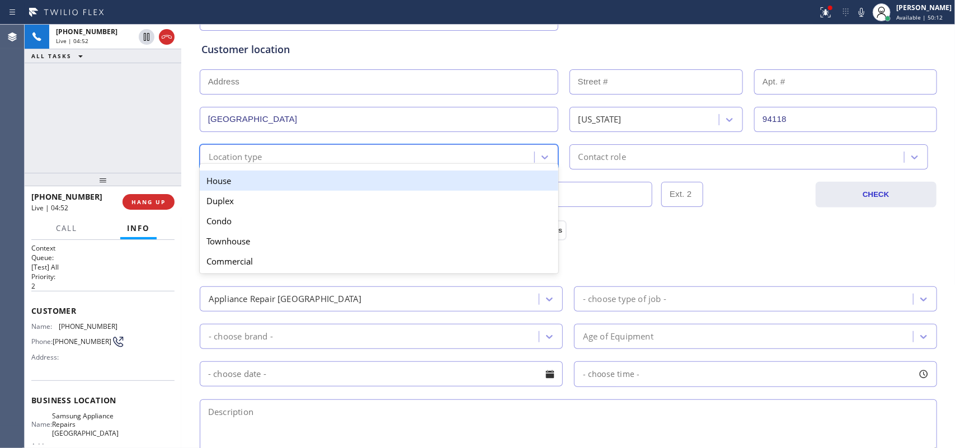
click at [356, 185] on div "House" at bounding box center [379, 181] width 359 height 20
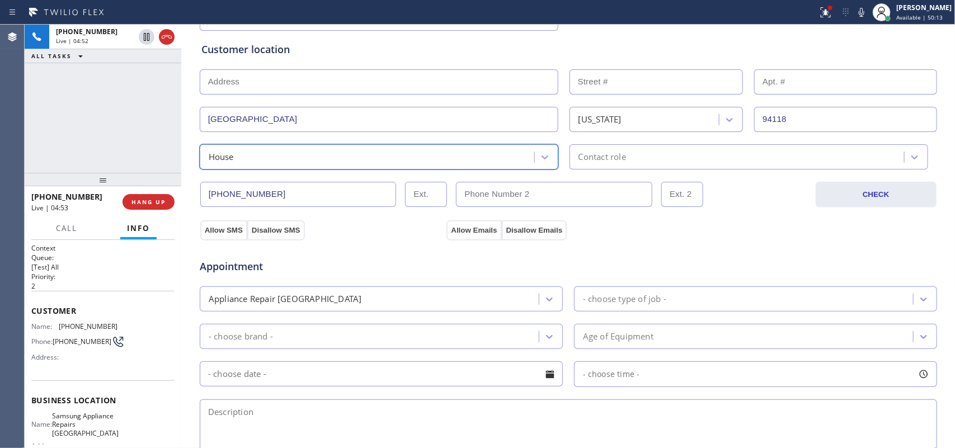
click at [611, 157] on div "Contact role" at bounding box center [602, 156] width 48 height 13
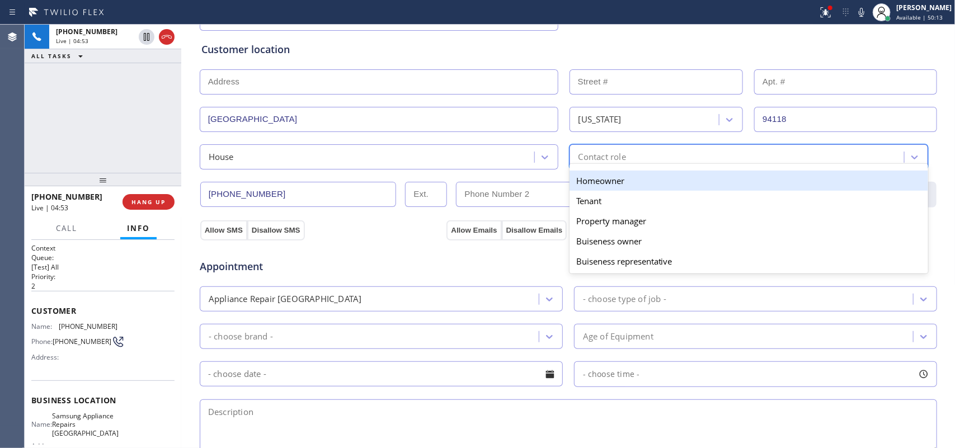
click at [610, 183] on div "Homeowner" at bounding box center [748, 181] width 359 height 20
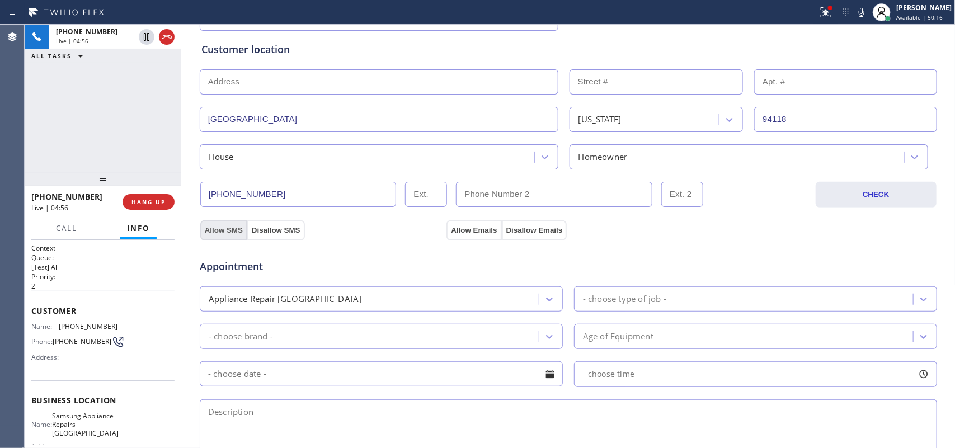
click at [215, 233] on button "Allow SMS" at bounding box center [223, 230] width 47 height 20
click at [479, 229] on button "Allow Emails" at bounding box center [473, 230] width 55 height 20
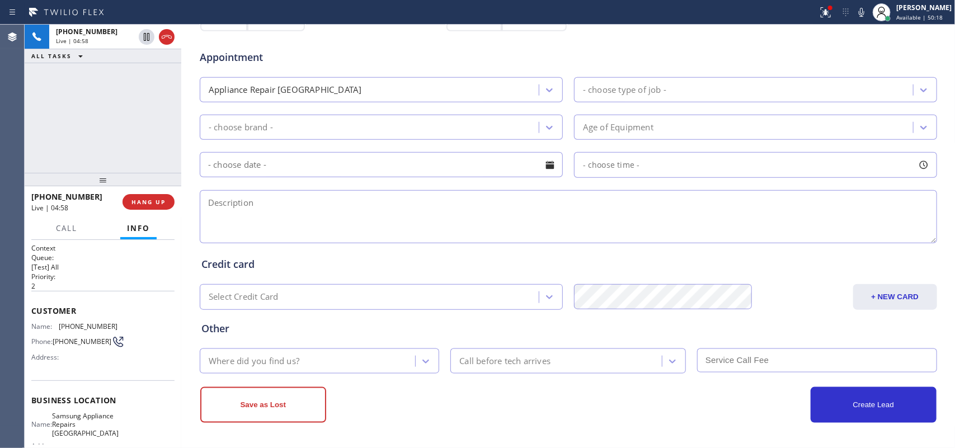
click at [688, 88] on div "- choose type of job -" at bounding box center [745, 90] width 336 height 20
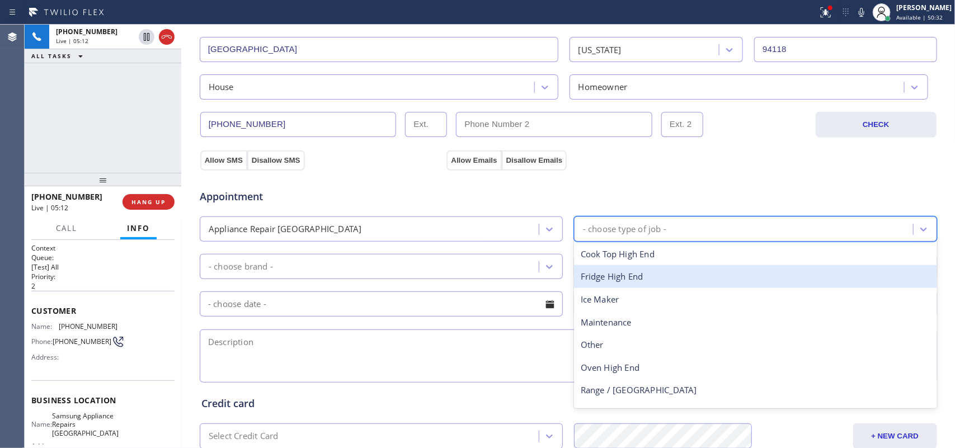
scroll to position [0, 0]
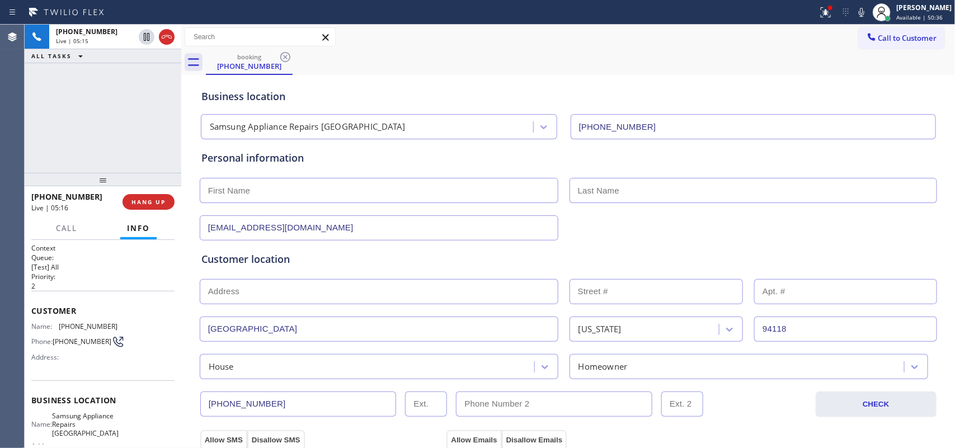
click at [305, 186] on input "text" at bounding box center [379, 190] width 359 height 25
type input "Dj"
click at [127, 147] on div "+14152609528 Live | 05:24 ALL TASKS ALL TASKS ACTIVE TASKS TASKS IN WRAP UP" at bounding box center [103, 99] width 157 height 148
click at [705, 189] on input "text" at bounding box center [753, 190] width 368 height 25
paste input "Freyman"
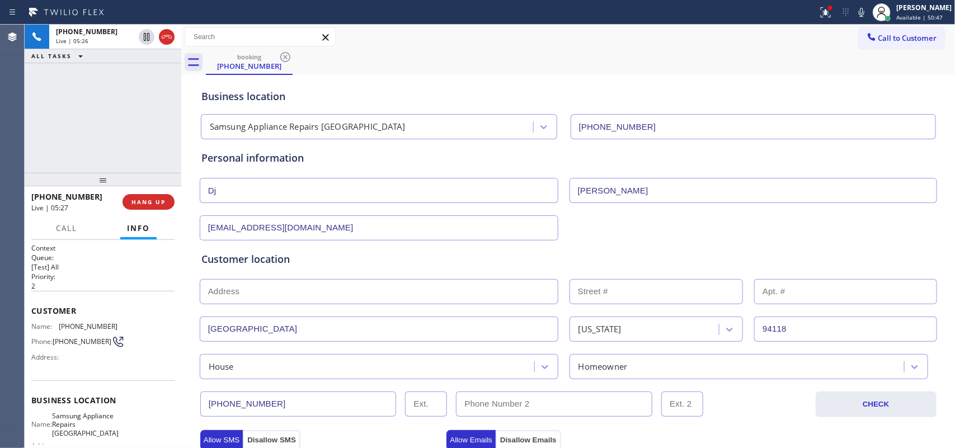
scroll to position [140, 0]
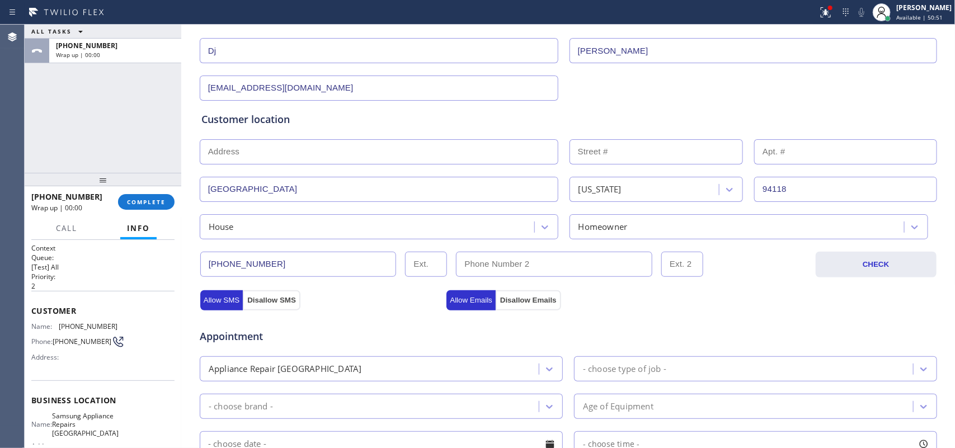
type input "Freyman"
click at [374, 146] on input "text" at bounding box center [379, 151] width 359 height 25
paste input "670 12th AveSan Francisco, CA 94118"
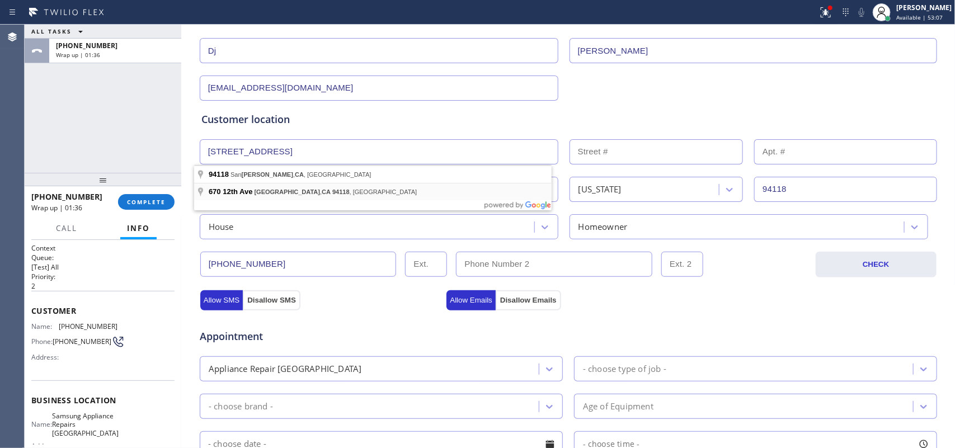
type input "670 12th Ave"
type input "670"
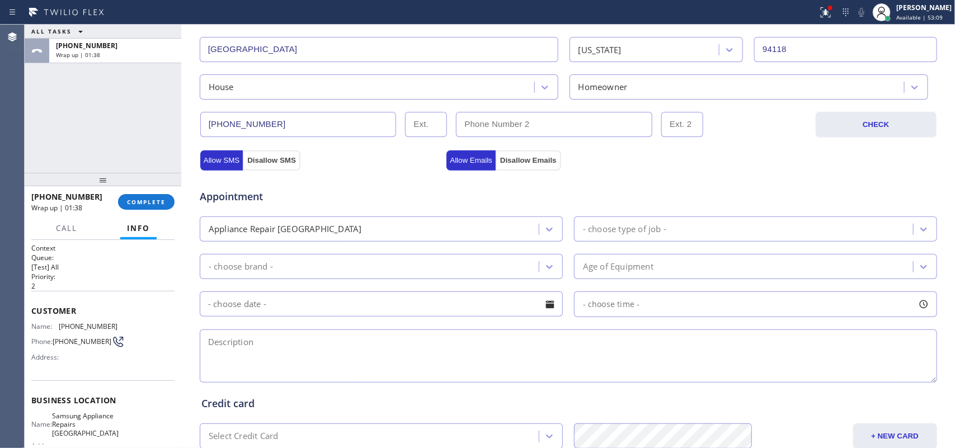
scroll to position [350, 0]
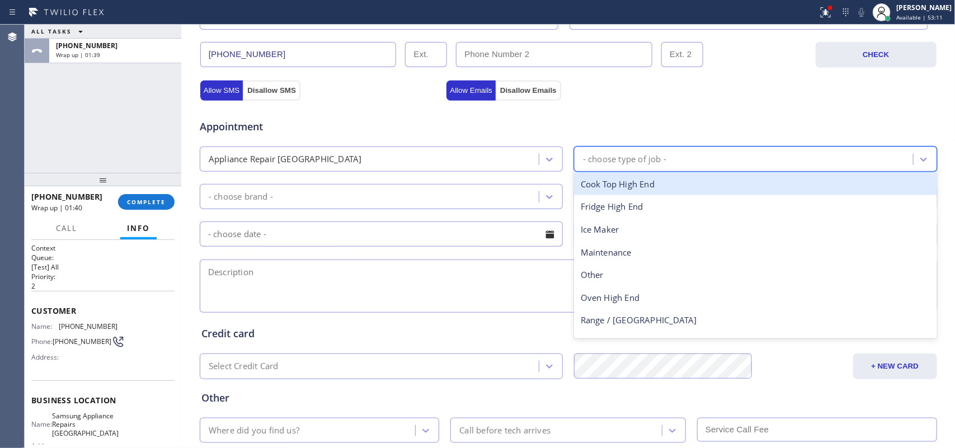
click at [690, 155] on div "- choose type of job -" at bounding box center [745, 159] width 336 height 20
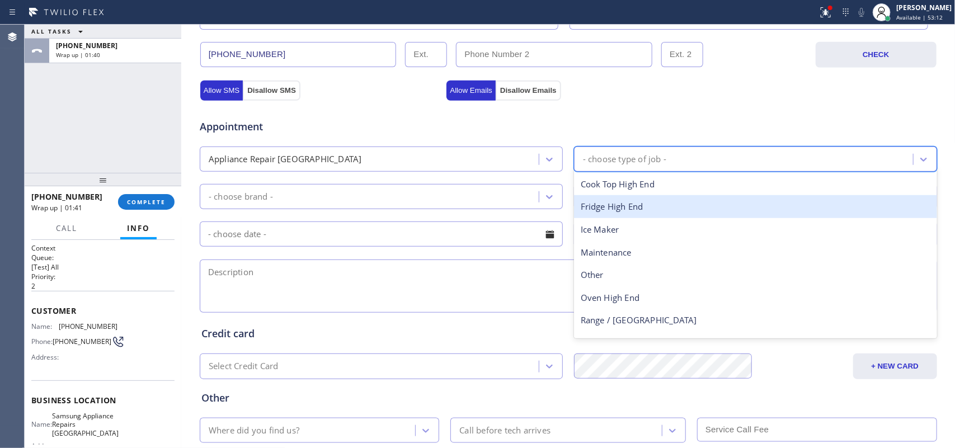
click at [646, 209] on div "Fridge High End" at bounding box center [755, 206] width 363 height 23
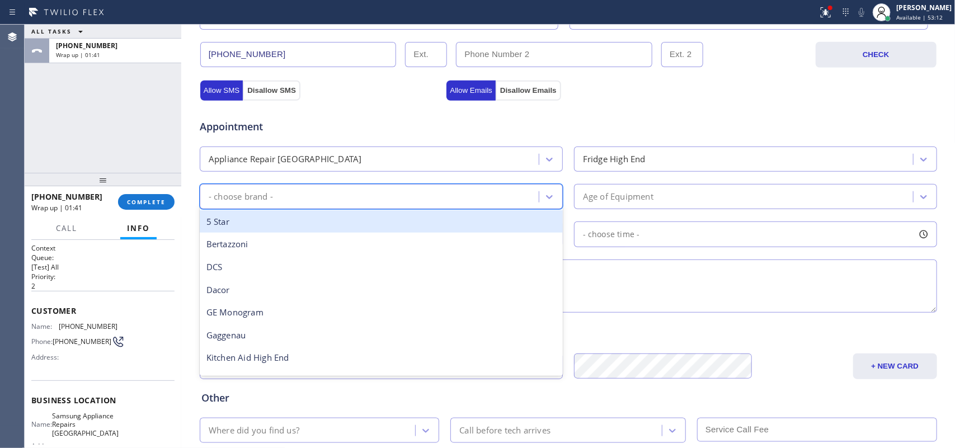
click at [524, 199] on div "- choose brand -" at bounding box center [371, 197] width 336 height 20
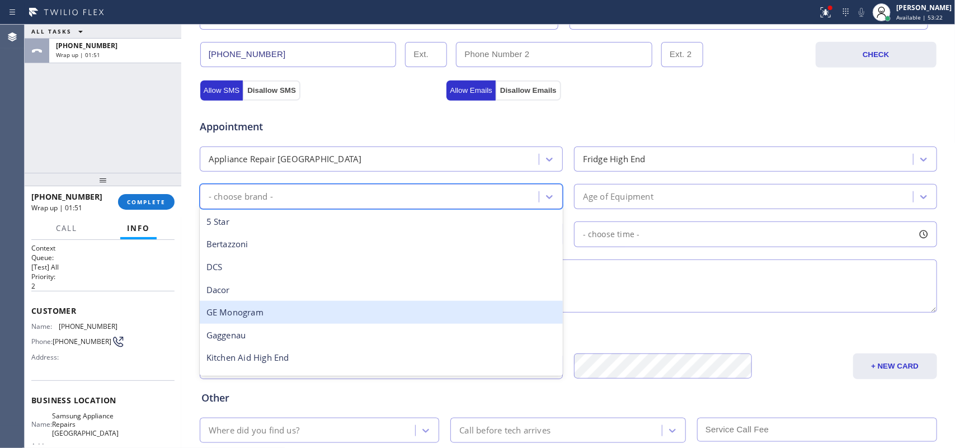
scroll to position [154, 0]
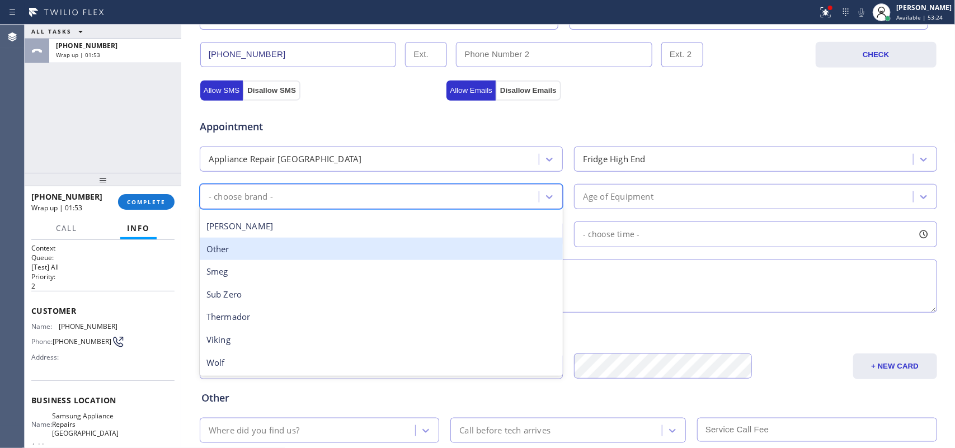
click at [365, 242] on div "Other" at bounding box center [381, 249] width 363 height 23
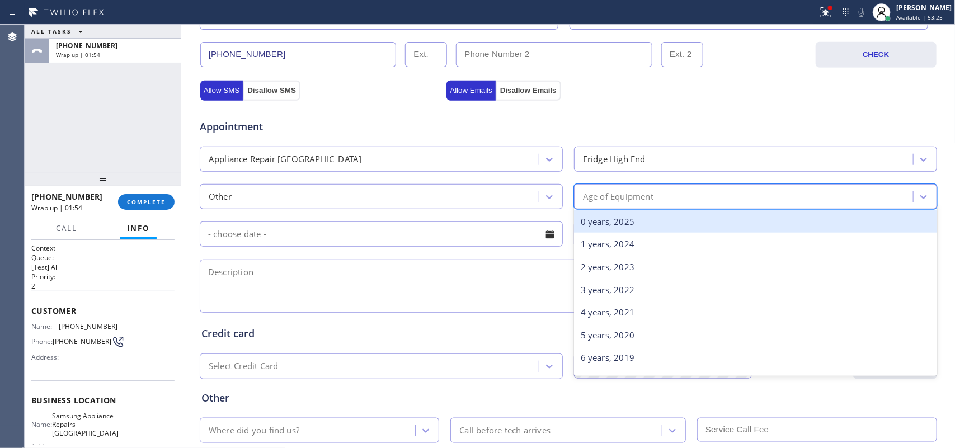
click at [597, 192] on div "Age of Equipment" at bounding box center [618, 196] width 70 height 13
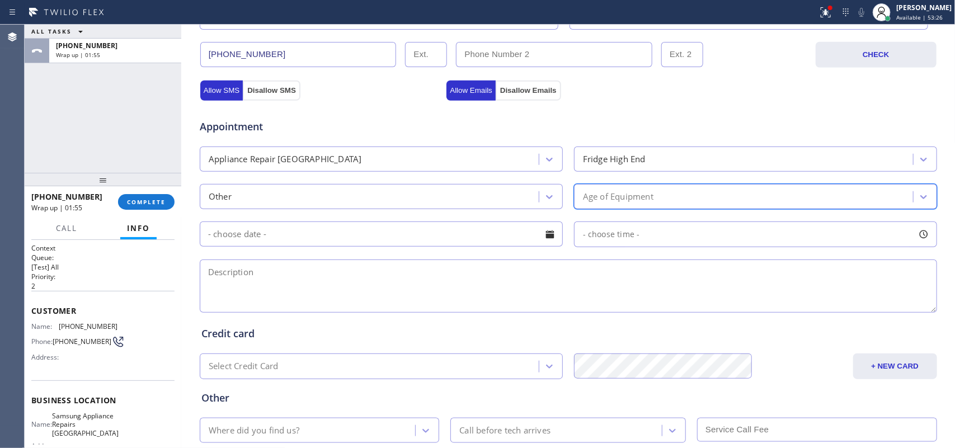
click at [688, 200] on div "Age of Equipment" at bounding box center [745, 197] width 336 height 20
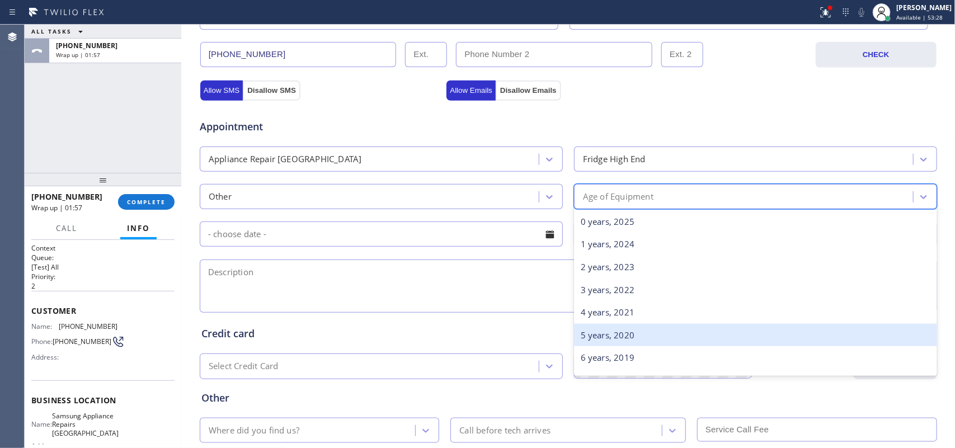
scroll to position [70, 0]
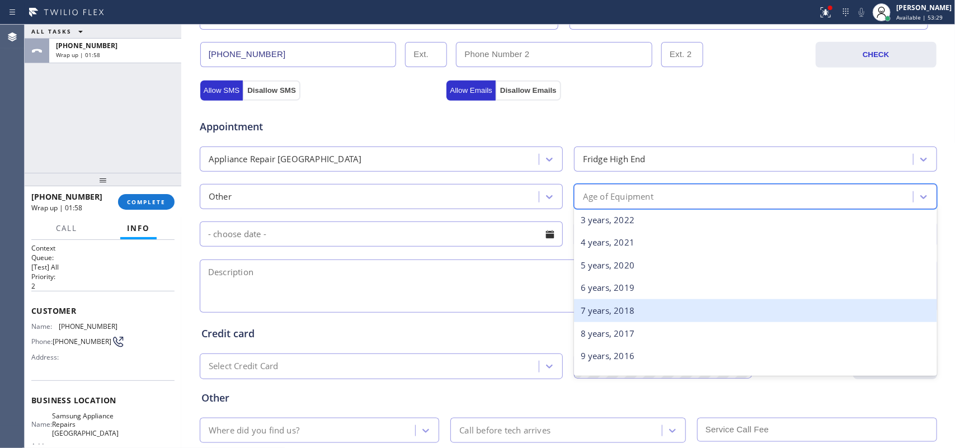
click at [631, 305] on div "7 years, 2018" at bounding box center [755, 310] width 363 height 23
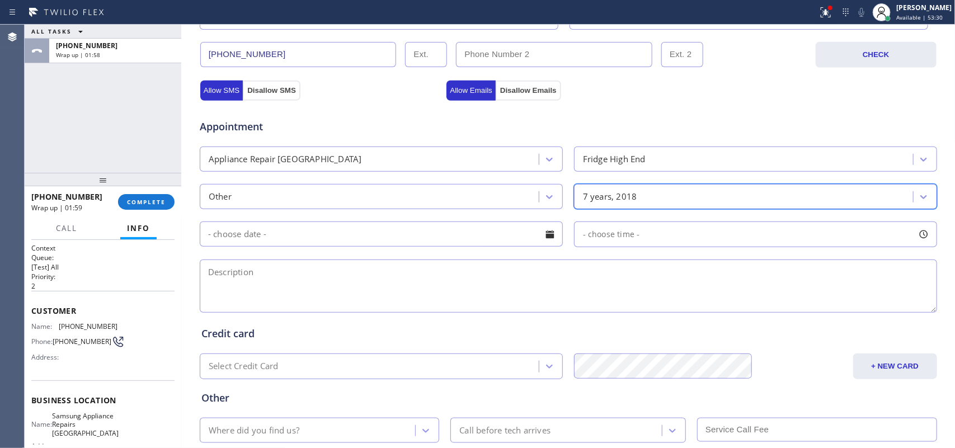
click at [545, 233] on div at bounding box center [549, 234] width 19 height 19
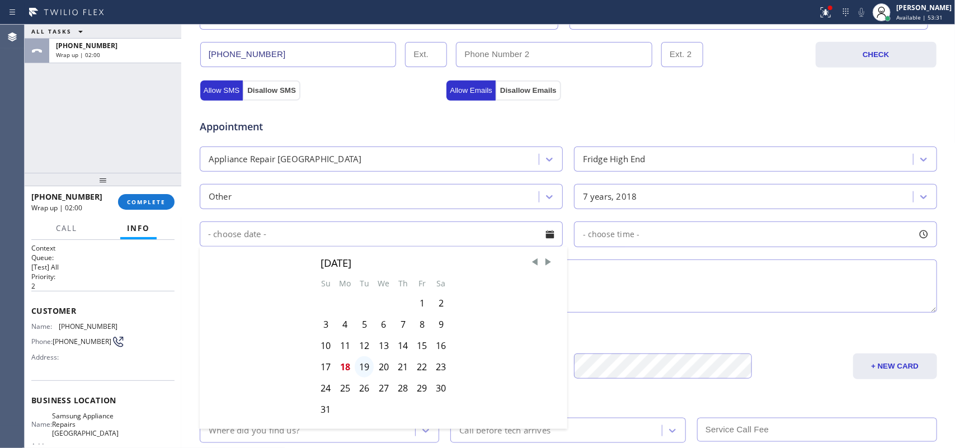
click at [358, 370] on div "19" at bounding box center [364, 366] width 19 height 21
type input "[DATE]"
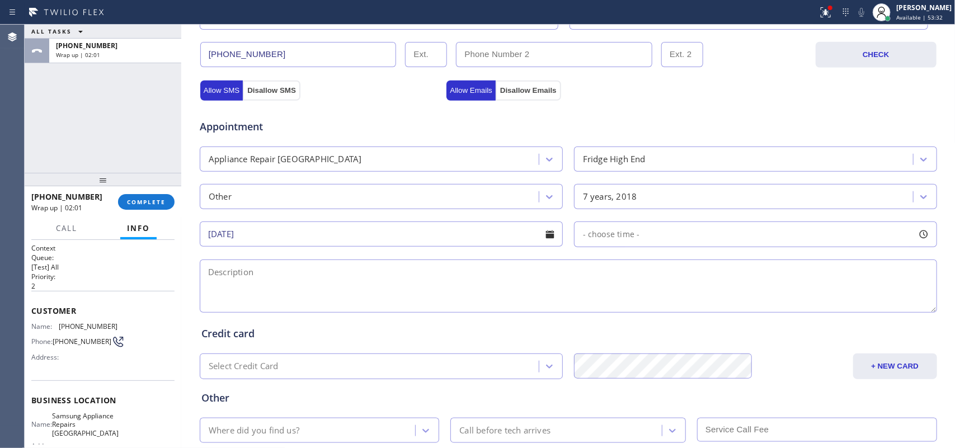
click at [923, 232] on div at bounding box center [923, 234] width 19 height 19
drag, startPoint x: 585, startPoint y: 308, endPoint x: 842, endPoint y: 311, distance: 257.9
click at [846, 311] on div at bounding box center [852, 302] width 13 height 23
drag, startPoint x: 580, startPoint y: 305, endPoint x: 771, endPoint y: 312, distance: 190.8
click at [771, 312] on div at bounding box center [772, 302] width 13 height 23
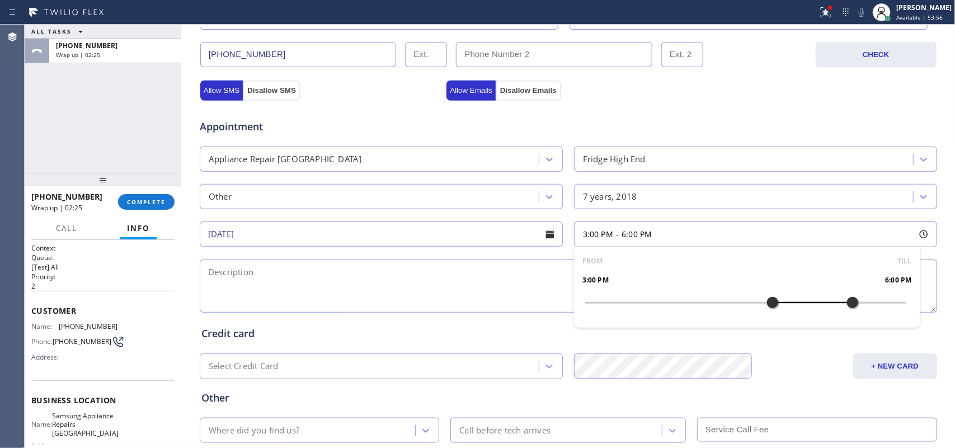
click at [465, 287] on textarea at bounding box center [568, 286] width 737 height 53
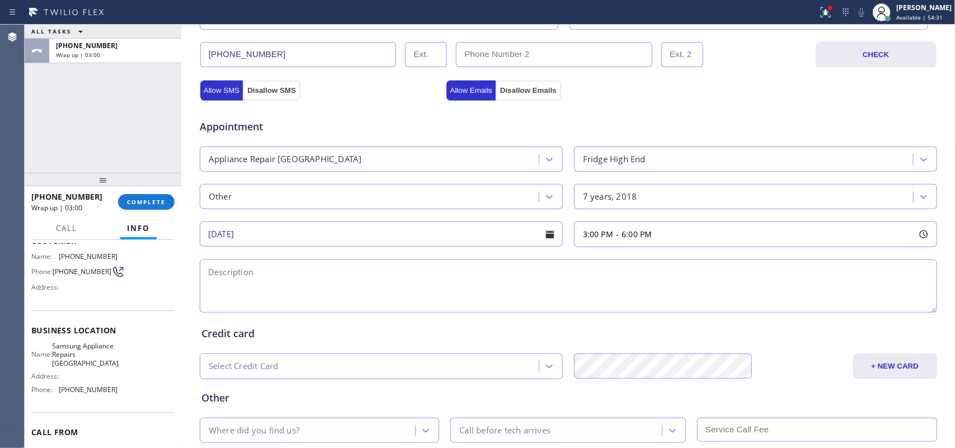
scroll to position [133, 0]
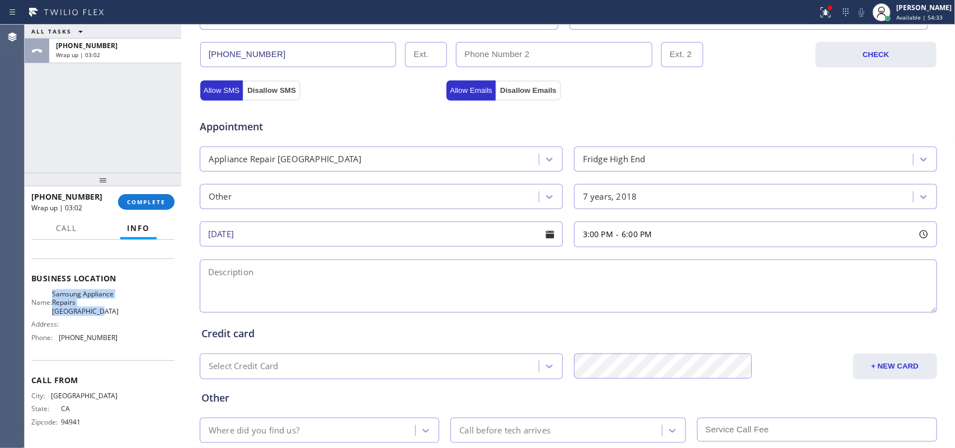
drag, startPoint x: 98, startPoint y: 312, endPoint x: 59, endPoint y: 282, distance: 48.8
click at [59, 290] on span "Samsung Appliance Repairs San Francisco" at bounding box center [85, 303] width 67 height 26
copy span "Samsung Appliance Repairs San Francisco"
click at [237, 275] on textarea at bounding box center [568, 286] width 737 height 53
paste textarea "3-6/ $95/GE BI Fridge/ 2018/ It appears to have a valve leak at the water filte…"
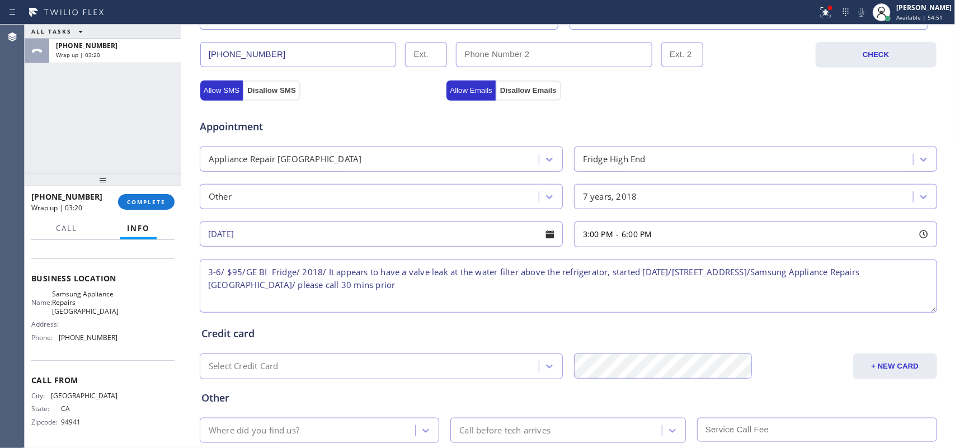
click at [682, 275] on textarea "3-6/ $95/GE BI Fridge/ 2018/ It appears to have a valve leak at the water filte…" at bounding box center [568, 286] width 737 height 53
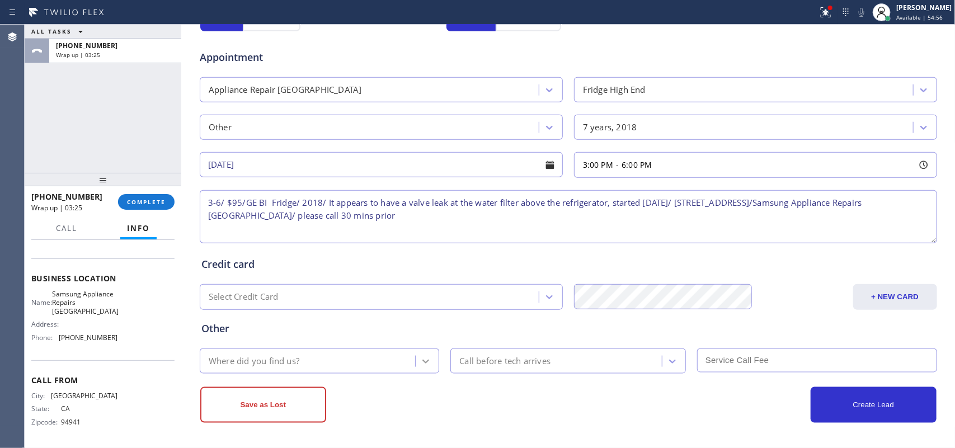
type textarea "3-6/ $95/GE BI Fridge/ 2018/ It appears to have a valve leak at the water filte…"
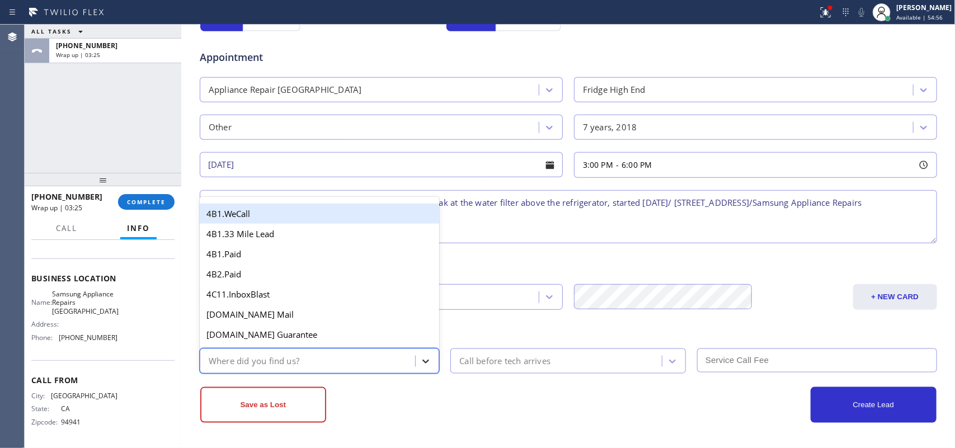
click at [429, 359] on div at bounding box center [426, 361] width 20 height 20
type input "g"
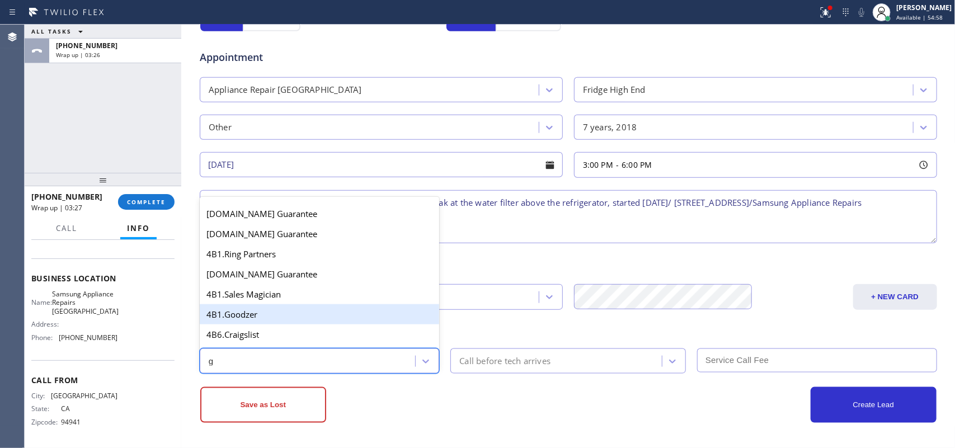
scroll to position [140, 0]
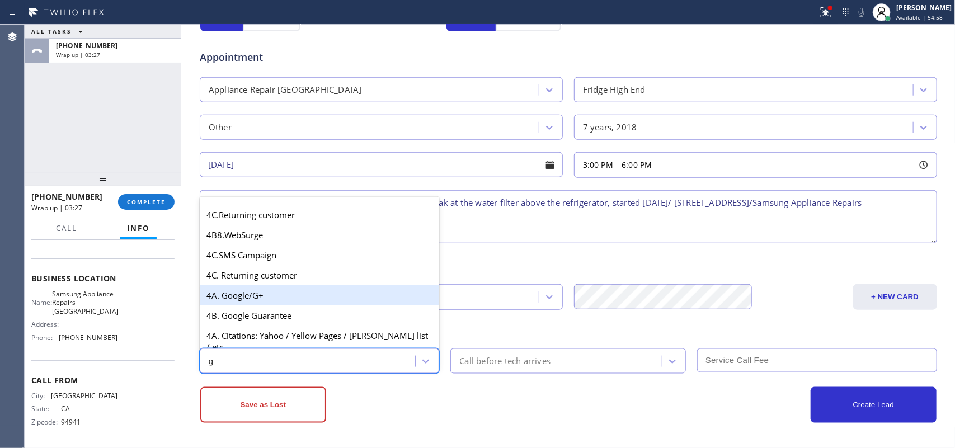
click at [334, 303] on div "4A. Google/G+" at bounding box center [320, 295] width 240 height 20
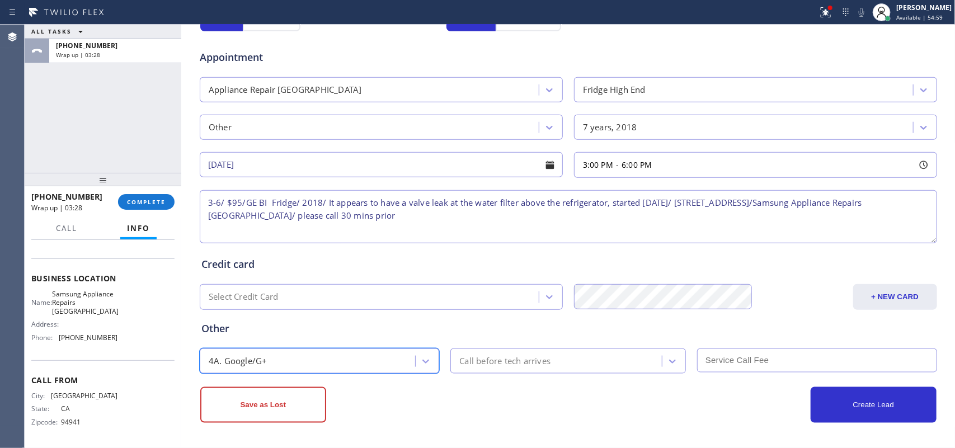
click at [527, 364] on div "Call before tech arrives" at bounding box center [504, 361] width 91 height 13
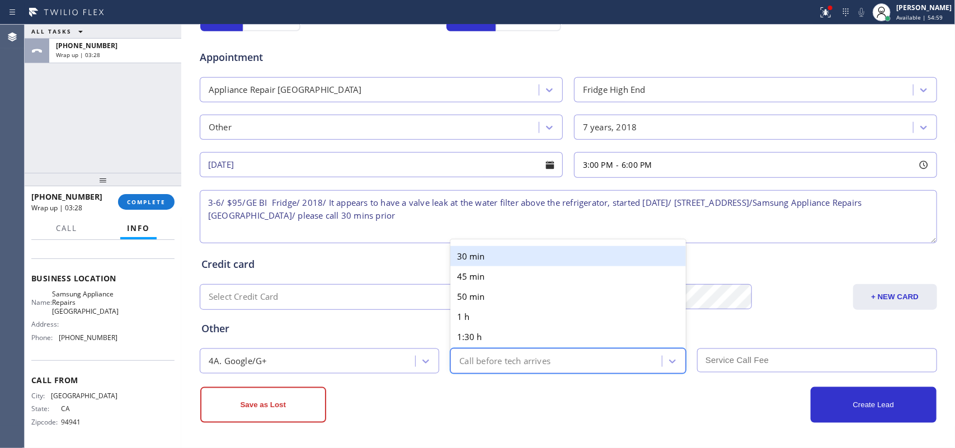
click at [500, 247] on div "30 min" at bounding box center [567, 256] width 235 height 20
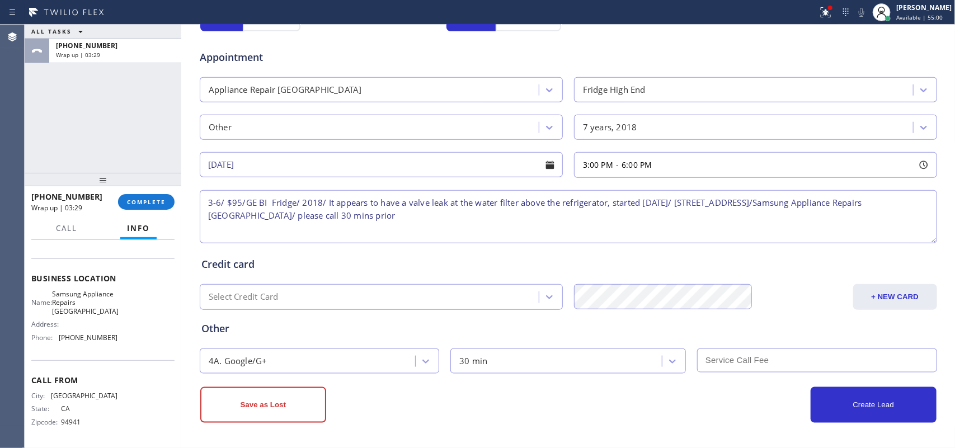
click at [754, 354] on input "text" at bounding box center [817, 360] width 240 height 24
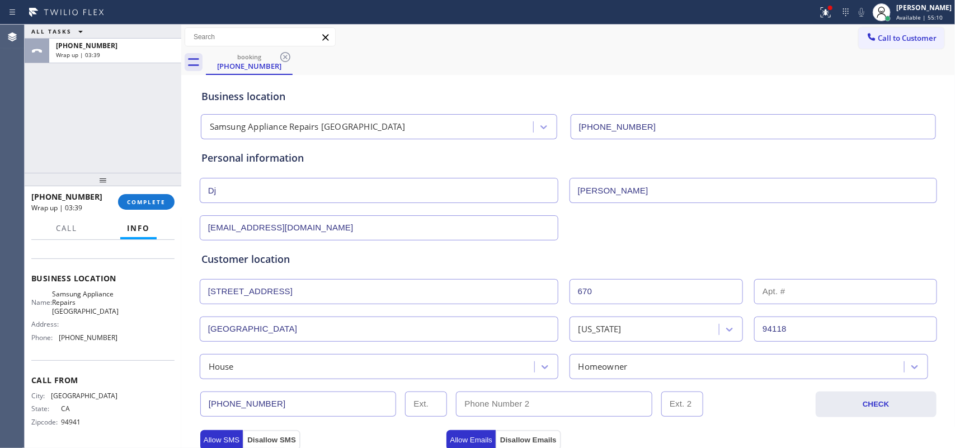
scroll to position [350, 0]
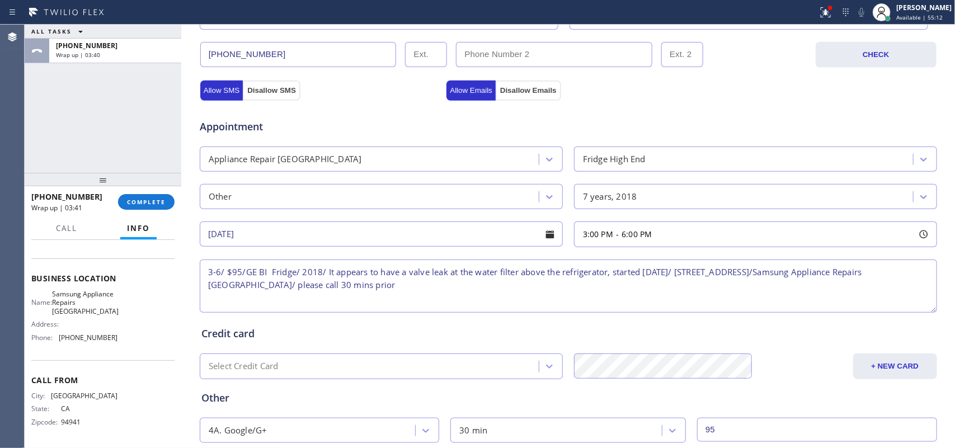
type input "95"
click at [533, 185] on div "Other 7 years, 2018" at bounding box center [568, 195] width 739 height 27
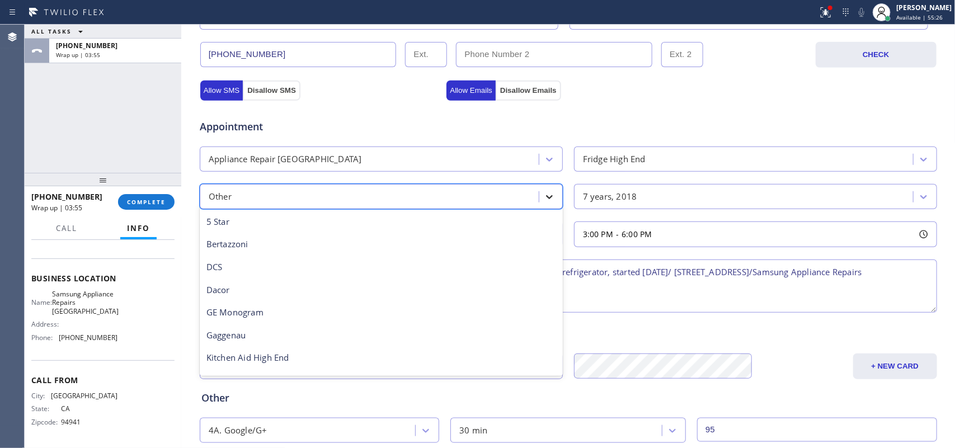
click at [545, 191] on div at bounding box center [549, 197] width 20 height 20
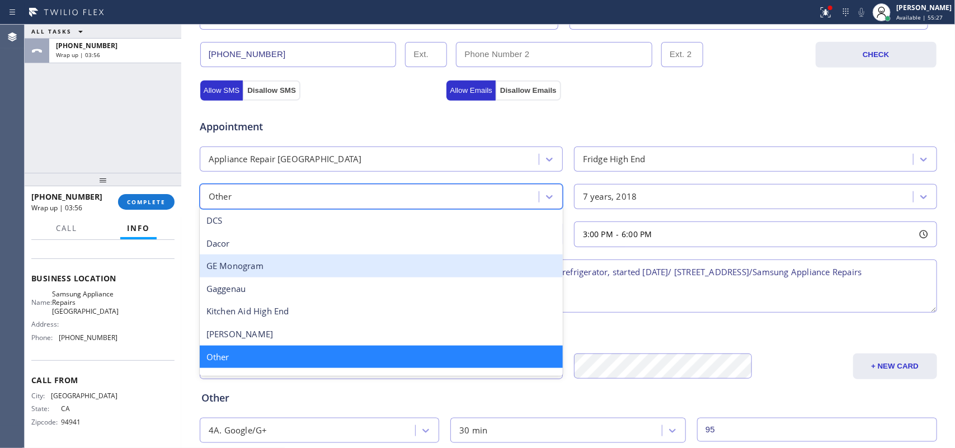
scroll to position [0, 0]
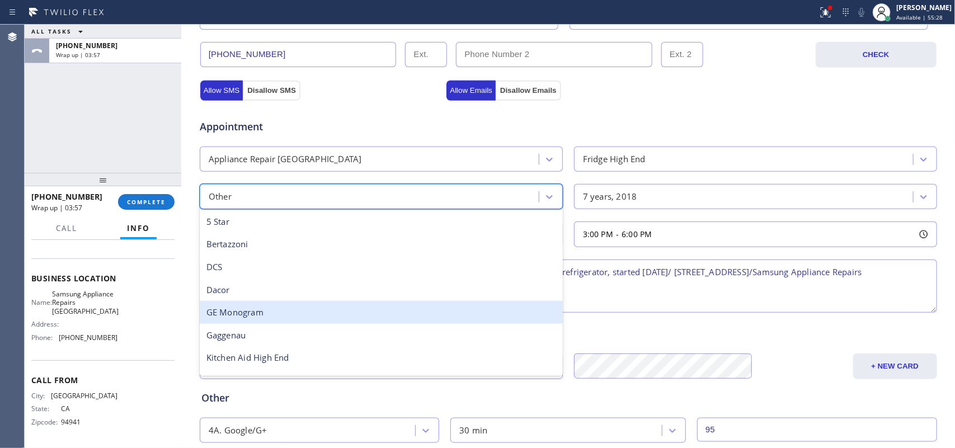
click at [406, 311] on div "GE Monogram" at bounding box center [381, 312] width 363 height 23
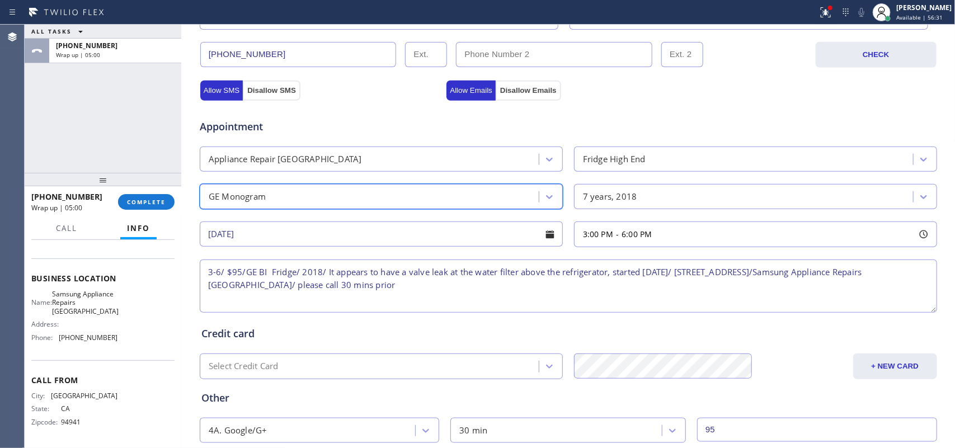
scroll to position [421, 0]
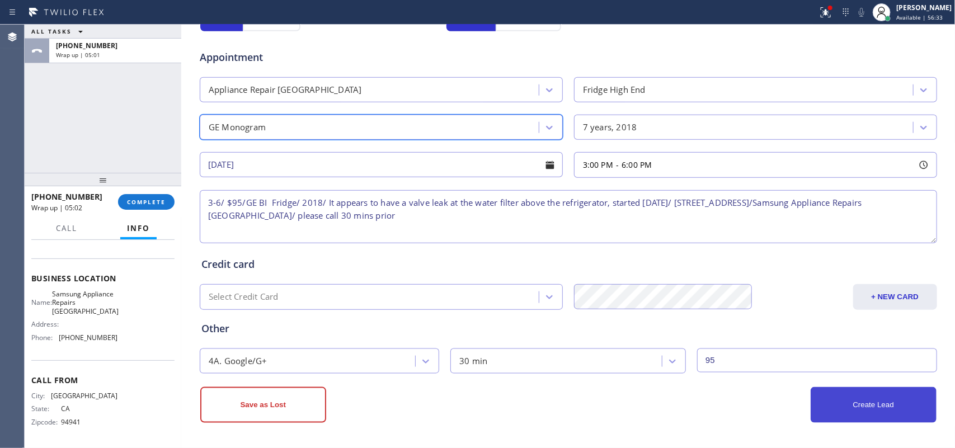
click at [870, 400] on button "Create Lead" at bounding box center [874, 405] width 126 height 36
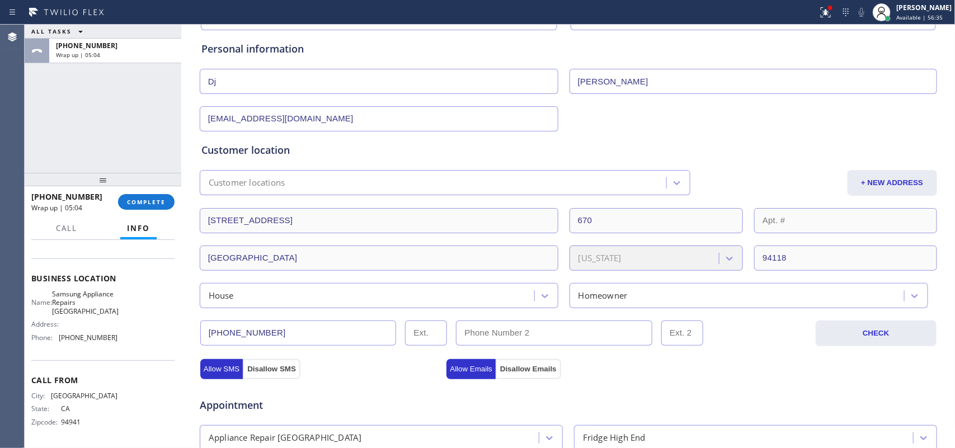
scroll to position [0, 0]
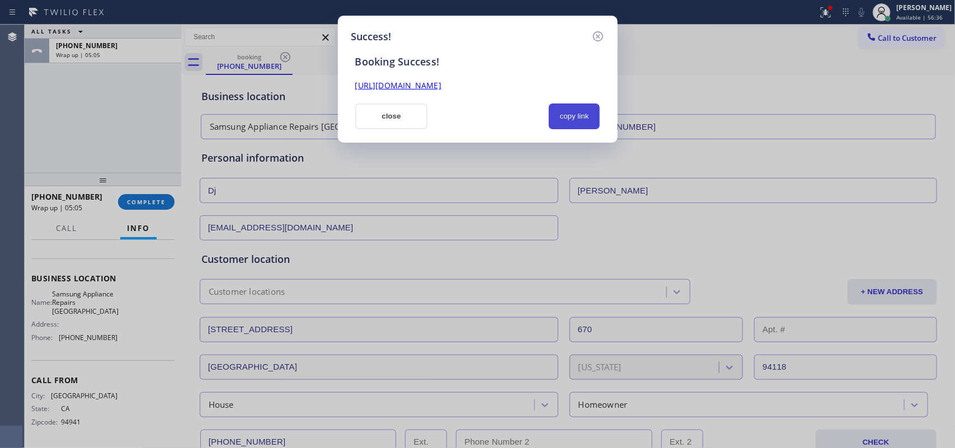
click at [582, 120] on button "copy link" at bounding box center [574, 116] width 51 height 26
click at [441, 86] on link "https://erp.apollosoft.co/customer/757925#portlet_lead" at bounding box center [398, 85] width 86 height 11
click at [387, 124] on button "close" at bounding box center [391, 116] width 73 height 26
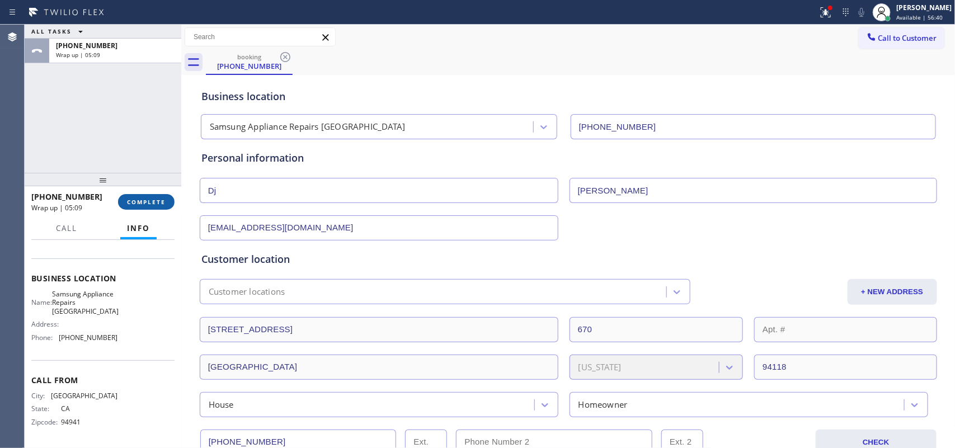
click at [141, 202] on span "COMPLETE" at bounding box center [146, 202] width 39 height 8
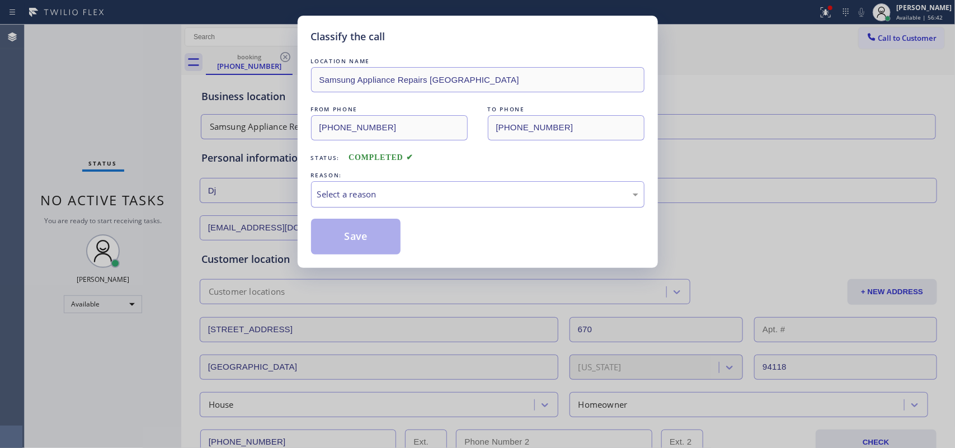
click at [361, 194] on div "Select a reason" at bounding box center [477, 194] width 321 height 13
click at [354, 236] on button "Save" at bounding box center [356, 237] width 90 height 36
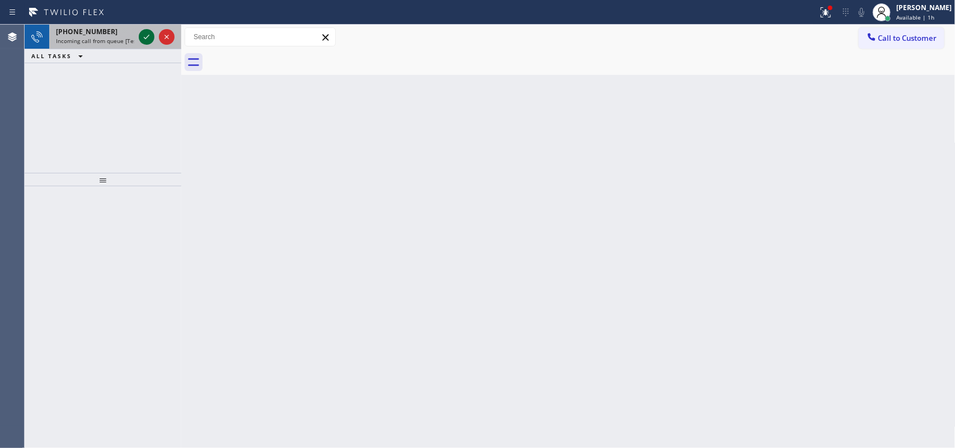
click at [144, 36] on icon at bounding box center [146, 36] width 13 height 13
click at [147, 45] on div at bounding box center [156, 37] width 40 height 25
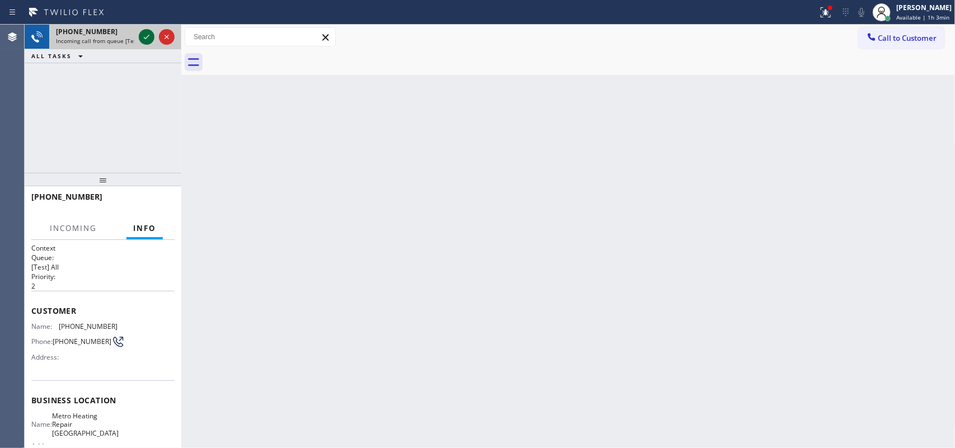
click at [147, 40] on icon at bounding box center [146, 36] width 13 height 13
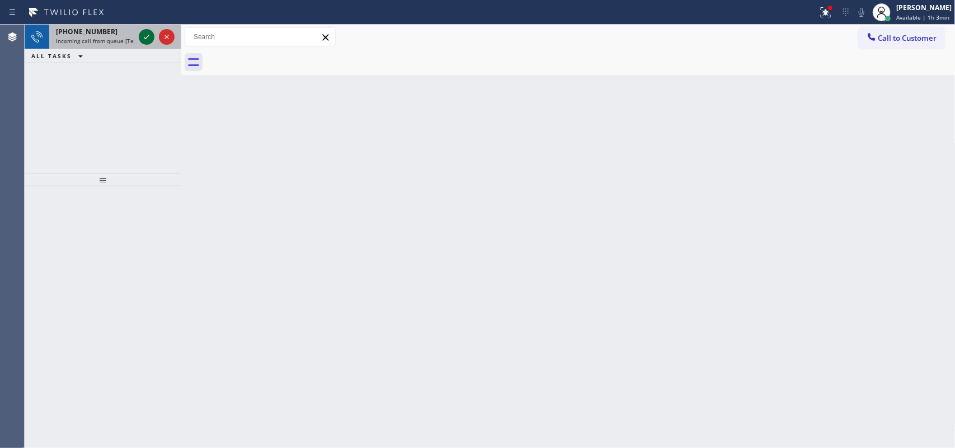
click at [147, 31] on icon at bounding box center [146, 36] width 13 height 13
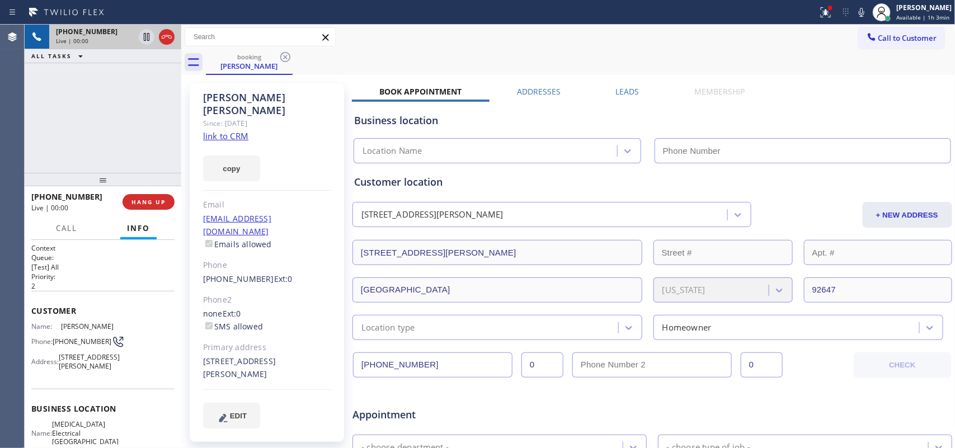
type input "(714) 613-0743"
click at [225, 130] on link "link to CRM" at bounding box center [225, 135] width 45 height 11
click at [71, 230] on span "Call" at bounding box center [66, 228] width 21 height 10
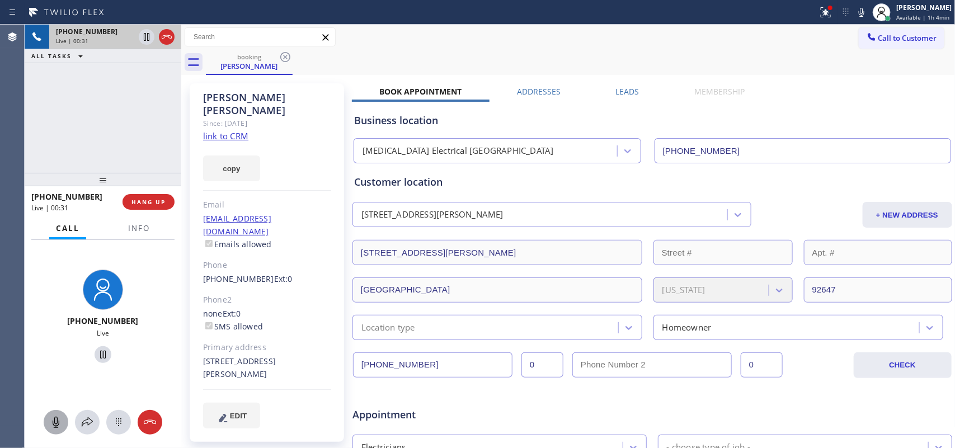
click at [57, 422] on icon at bounding box center [56, 422] width 7 height 11
click at [100, 354] on icon at bounding box center [103, 355] width 6 height 8
click at [59, 417] on icon at bounding box center [55, 422] width 13 height 13
click at [101, 350] on icon at bounding box center [102, 354] width 13 height 13
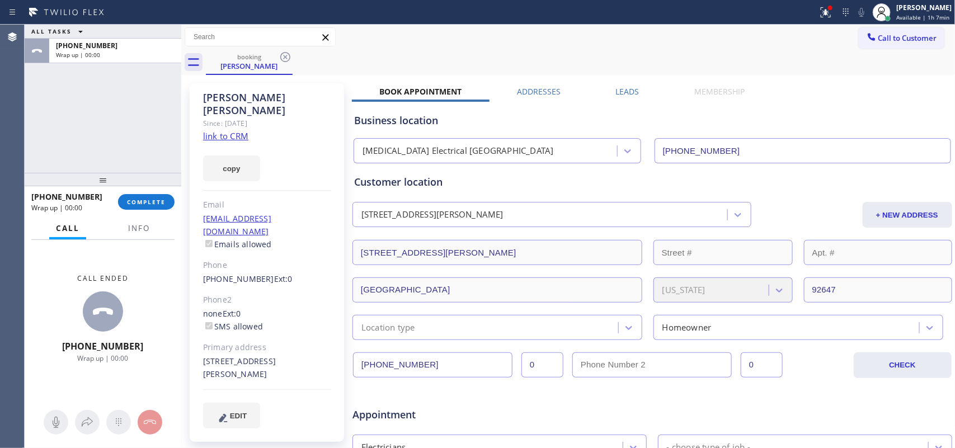
drag, startPoint x: 150, startPoint y: 201, endPoint x: 107, endPoint y: 119, distance: 93.1
click at [107, 119] on div "ALL TASKS ALL TASKS ACTIVE TASKS TASKS IN WRAP UP +17147242872 Wrap up | 00:00 …" at bounding box center [103, 236] width 157 height 423
click at [166, 205] on button "COMPLETE" at bounding box center [146, 202] width 56 height 16
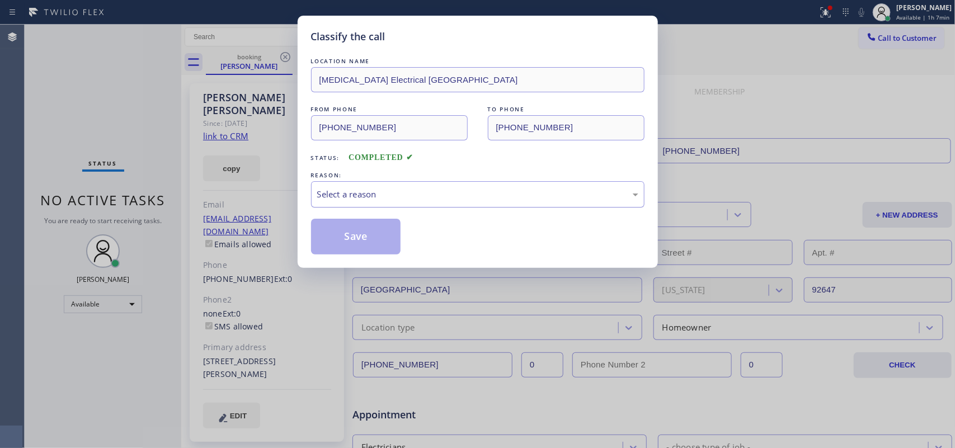
click at [428, 186] on div "Select a reason" at bounding box center [477, 194] width 333 height 26
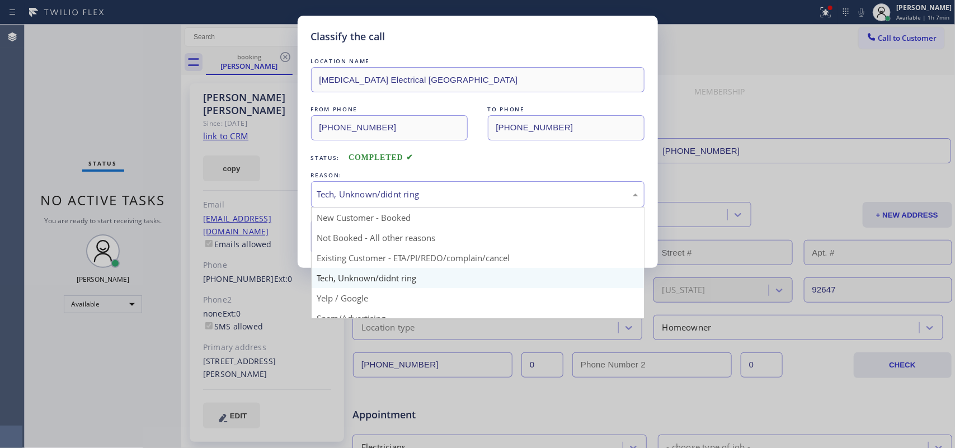
click at [383, 195] on div "Tech, Unknown/didnt ring" at bounding box center [477, 194] width 321 height 13
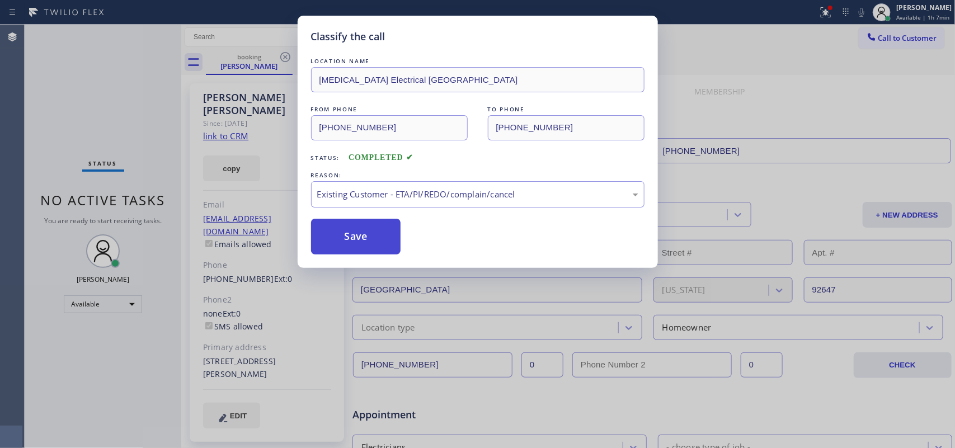
click at [362, 250] on button "Save" at bounding box center [356, 237] width 90 height 36
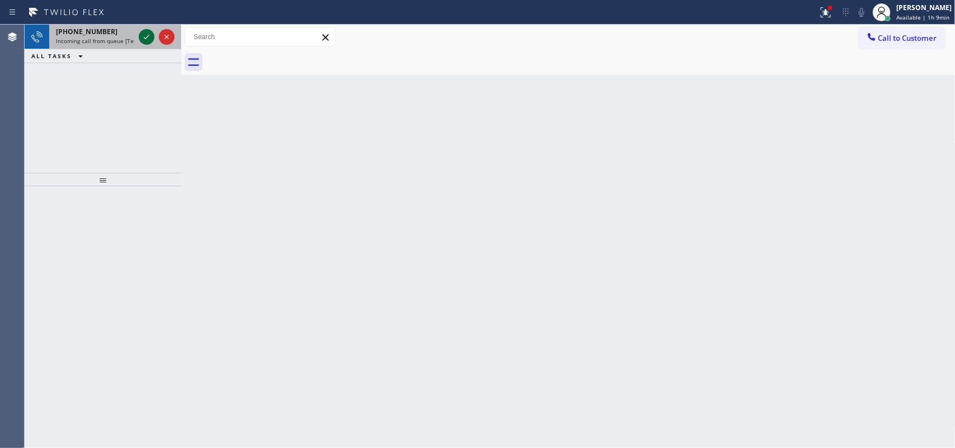
click at [147, 37] on icon at bounding box center [146, 36] width 13 height 13
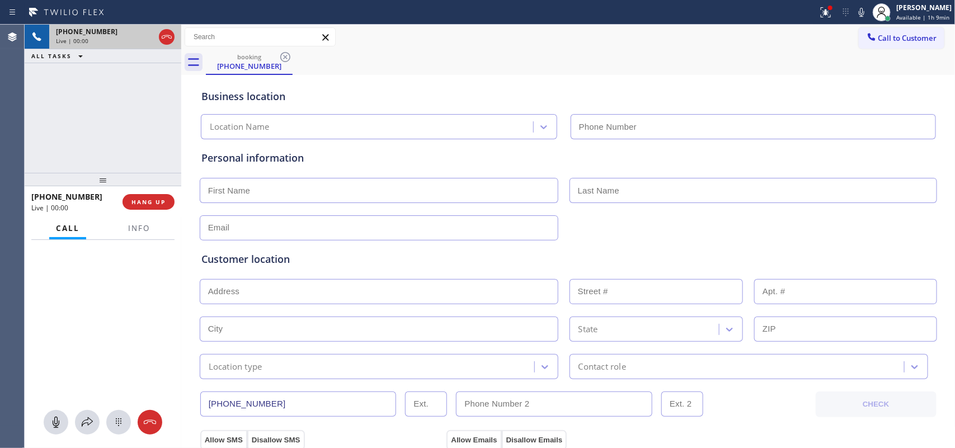
type input "(310) 388-4051"
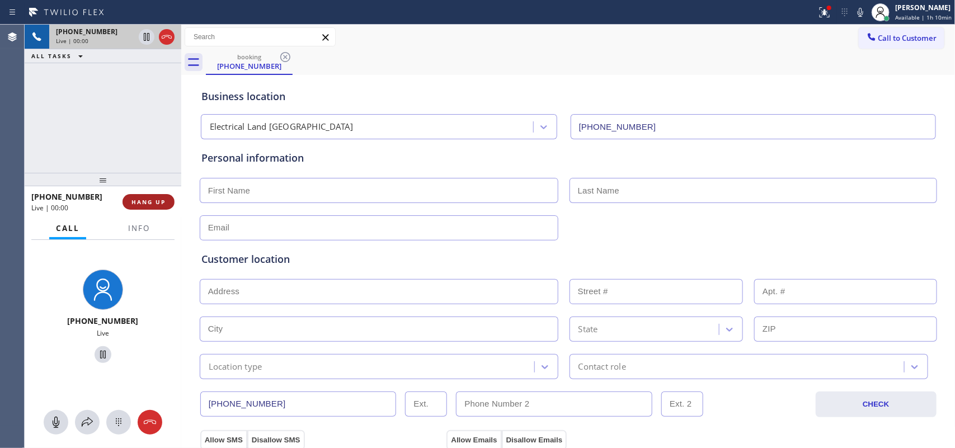
click at [164, 206] on button "HANG UP" at bounding box center [149, 202] width 52 height 16
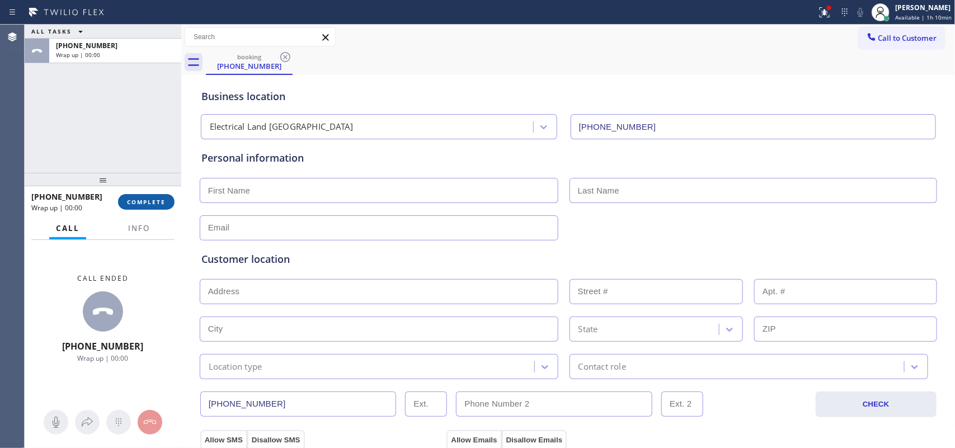
click at [161, 203] on span "COMPLETE" at bounding box center [146, 202] width 39 height 8
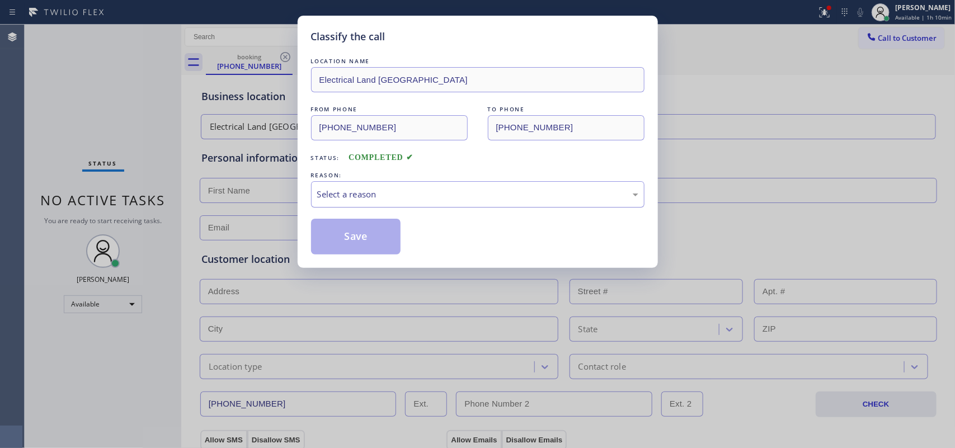
drag, startPoint x: 448, startPoint y: 191, endPoint x: 436, endPoint y: 205, distance: 18.7
click at [448, 191] on div "Select a reason" at bounding box center [477, 194] width 321 height 13
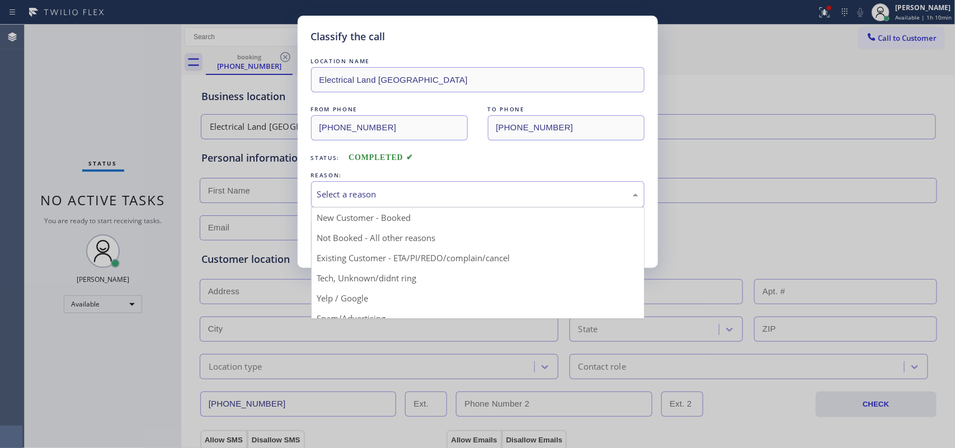
scroll to position [77, 0]
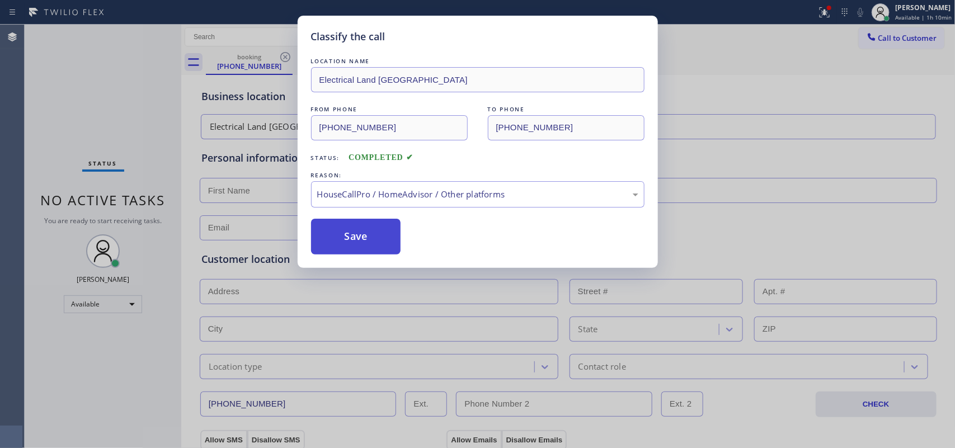
click at [357, 230] on button "Save" at bounding box center [356, 237] width 90 height 36
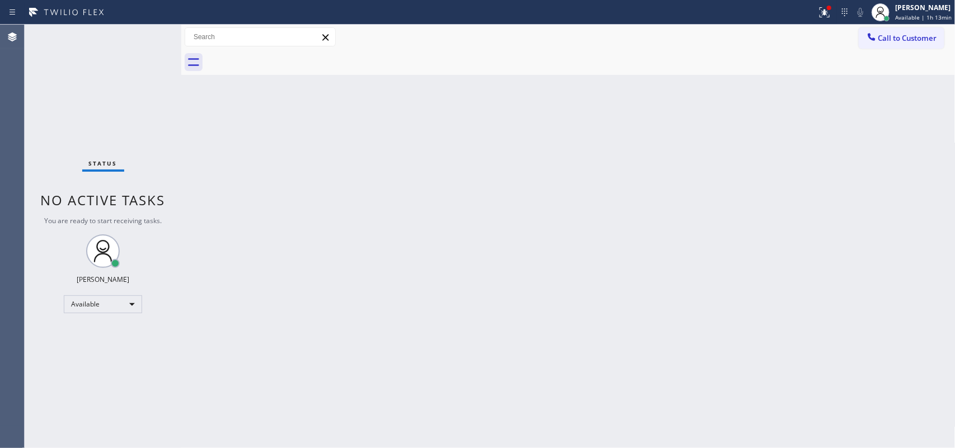
click at [889, 99] on div "Back to Dashboard Change Sender ID Customers Technicians Select a contact Outbo…" at bounding box center [568, 236] width 774 height 423
click at [59, 96] on div "Status No active tasks You are ready to start receiving tasks. [PERSON_NAME] Av…" at bounding box center [103, 236] width 157 height 423
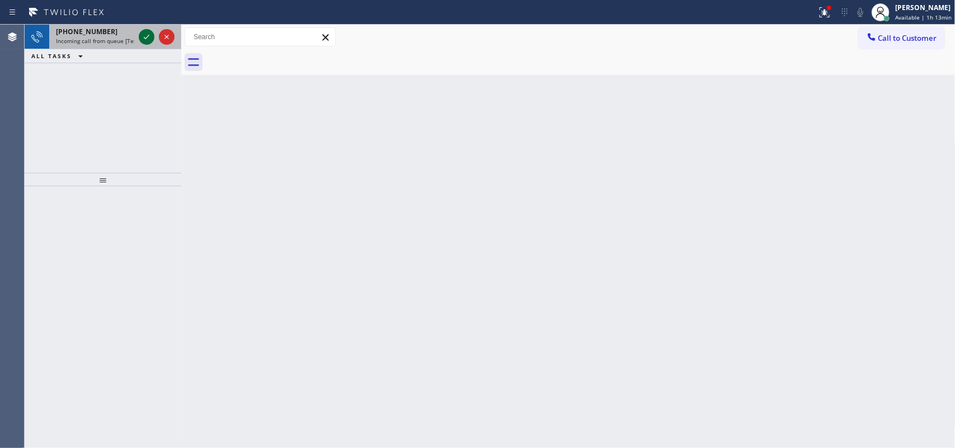
click at [144, 35] on icon at bounding box center [146, 36] width 13 height 13
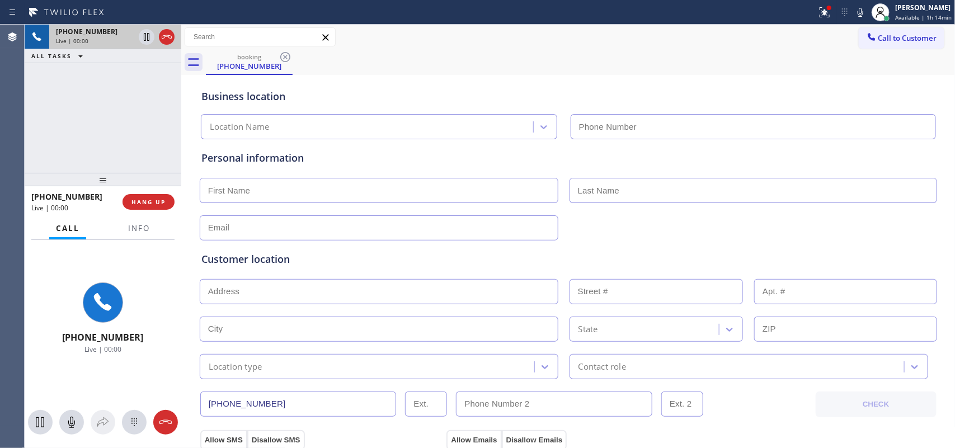
type input "(206) 429-4415"
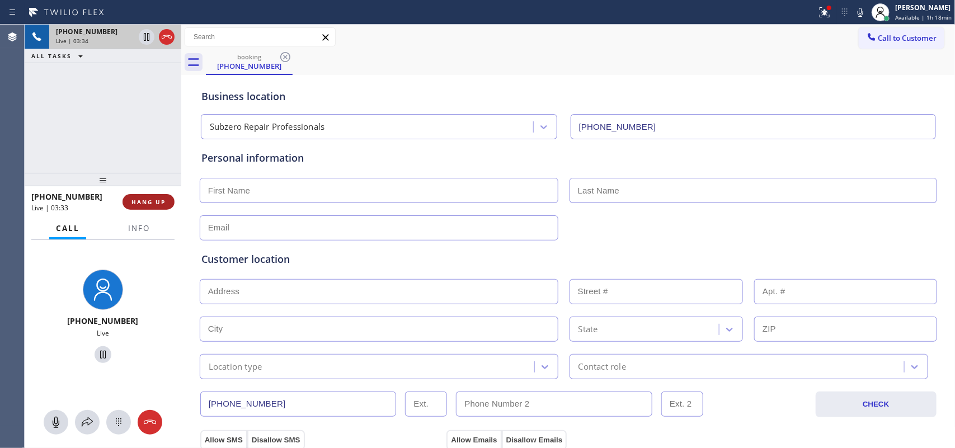
click at [146, 201] on span "HANG UP" at bounding box center [148, 202] width 34 height 8
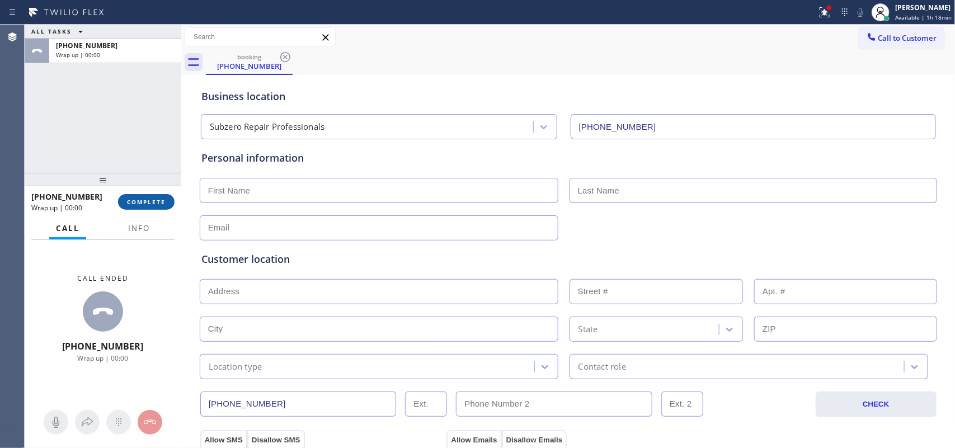
click at [146, 201] on span "COMPLETE" at bounding box center [146, 202] width 39 height 8
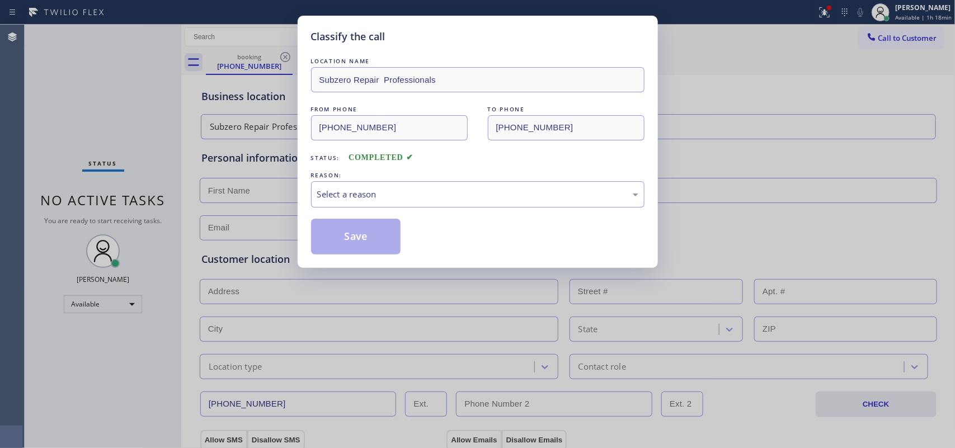
click at [550, 227] on div "Save" at bounding box center [477, 237] width 333 height 36
click at [307, 127] on div "Classify the call LOCATION NAME Subzero Repair Professionals FROM PHONE (360) 6…" at bounding box center [478, 142] width 360 height 252
click at [143, 76] on div "Classify the call LOCATION NAME Subzero Repair Professionals FROM PHONE (360) 6…" at bounding box center [477, 224] width 955 height 448
click at [487, 121] on div "FROM PHONE (360) 661-0583 TO PHONE (206) 429-4415" at bounding box center [477, 121] width 333 height 37
click at [130, 104] on div "Classify the call LOCATION NAME Subzero Repair Professionals FROM PHONE (360) 6…" at bounding box center [477, 224] width 955 height 448
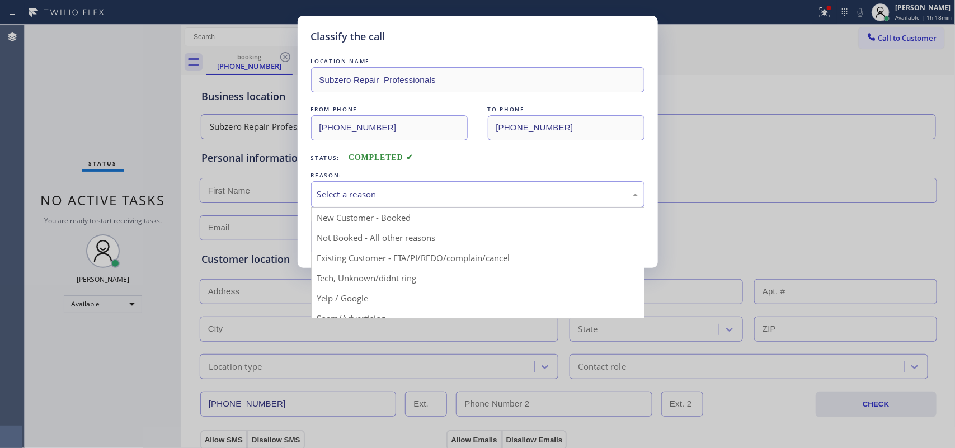
click at [443, 197] on div "Select a reason" at bounding box center [477, 194] width 321 height 13
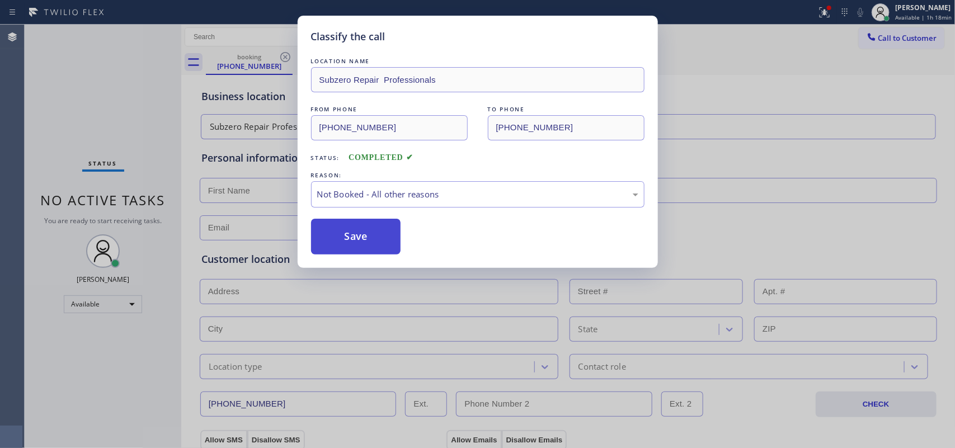
click at [426, 239] on div "Save" at bounding box center [477, 237] width 333 height 36
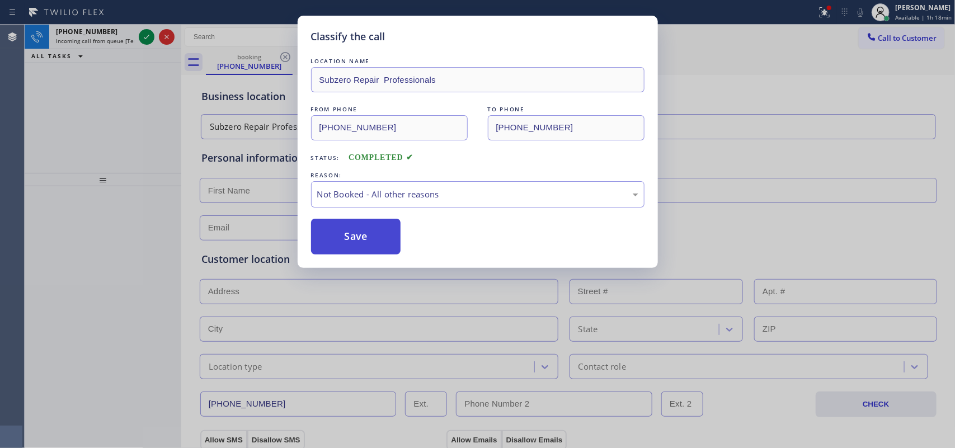
drag, startPoint x: 412, startPoint y: 228, endPoint x: 378, endPoint y: 235, distance: 34.3
click at [409, 228] on div "Save" at bounding box center [477, 237] width 333 height 36
click at [364, 238] on button "Save" at bounding box center [356, 237] width 90 height 36
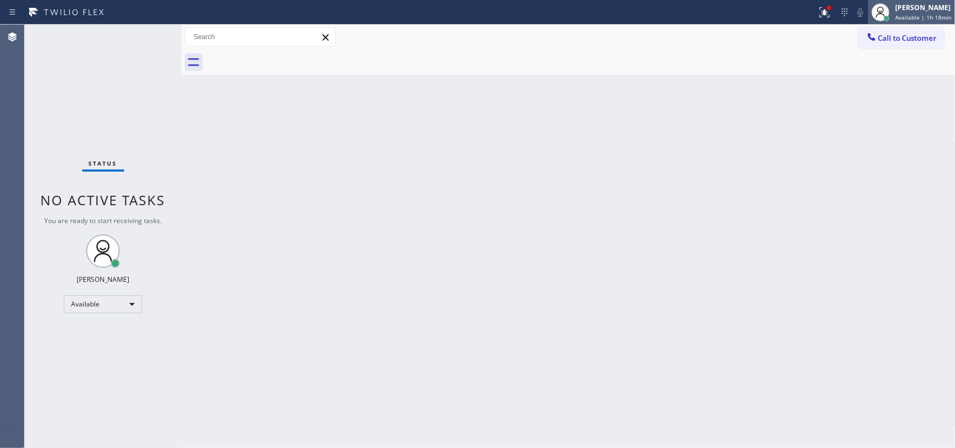
click at [915, 10] on div "[PERSON_NAME]" at bounding box center [923, 8] width 56 height 10
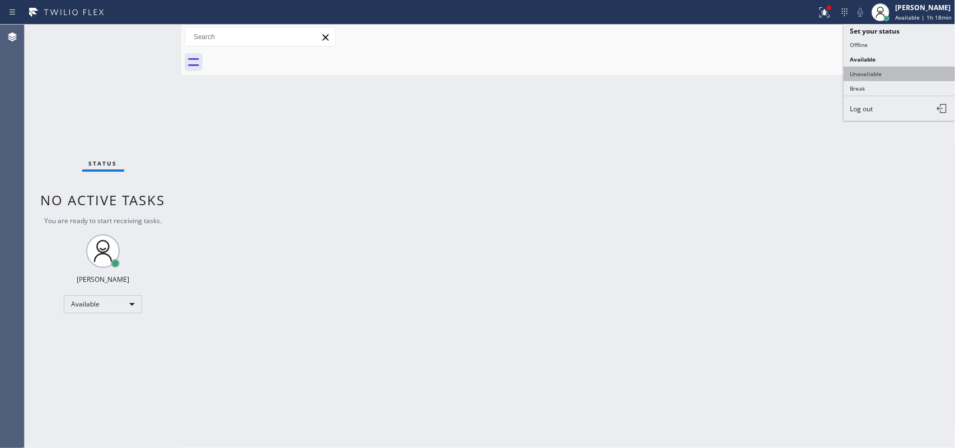
click at [887, 70] on button "Unavailable" at bounding box center [900, 74] width 112 height 15
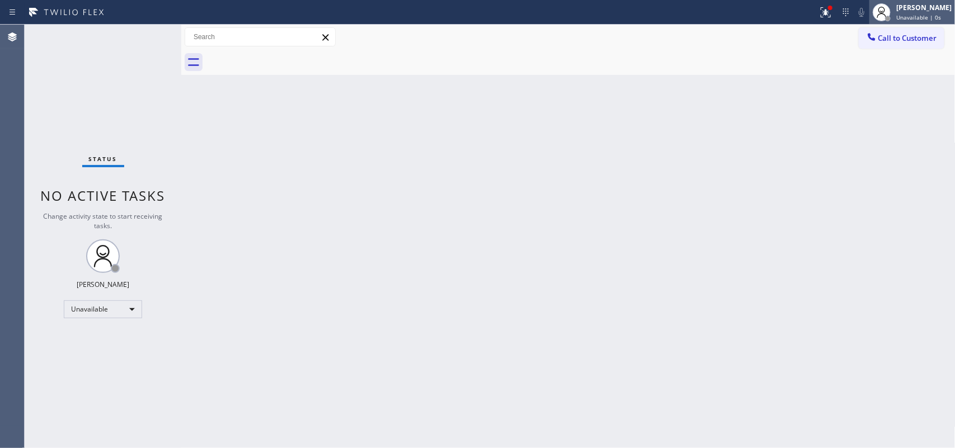
click at [894, 12] on div at bounding box center [881, 12] width 25 height 25
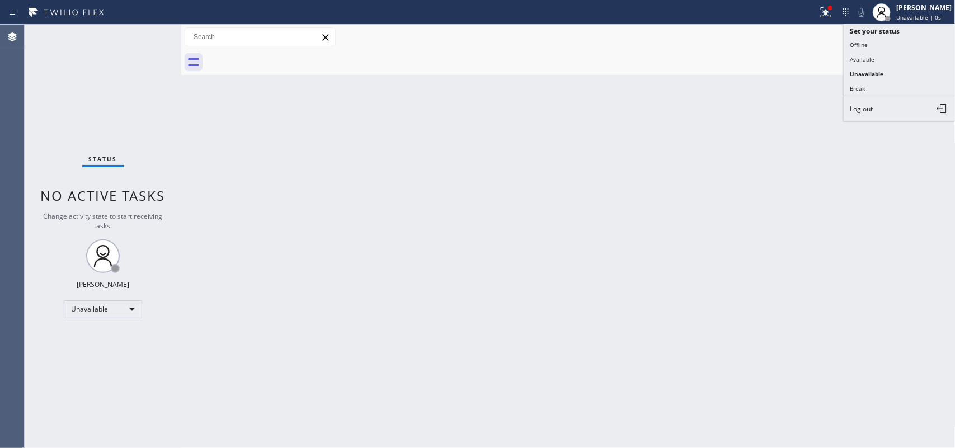
click at [774, 63] on div at bounding box center [581, 62] width 750 height 25
click at [884, 40] on span "Call to Customer" at bounding box center [907, 38] width 59 height 10
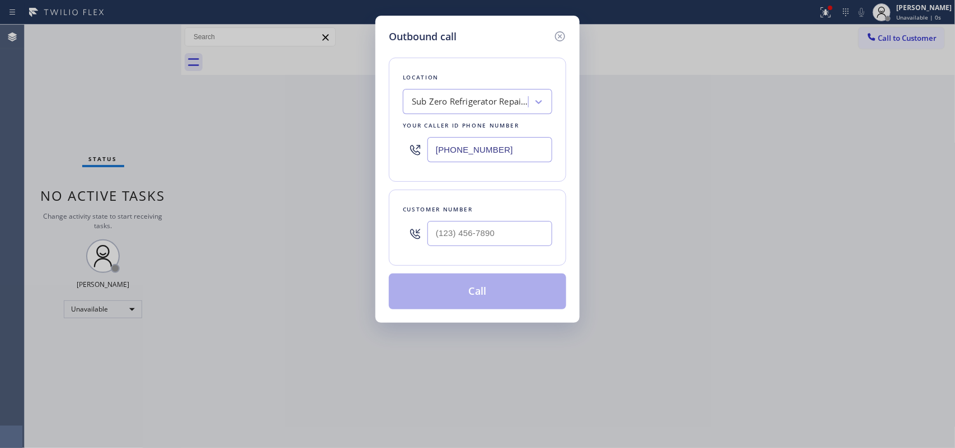
click at [426, 25] on div "Outbound call Location Sub Zero Refrigerator Repair [GEOGRAPHIC_DATA] Your call…" at bounding box center [477, 169] width 204 height 307
drag, startPoint x: 426, startPoint y: 156, endPoint x: 386, endPoint y: 157, distance: 40.3
click at [386, 157] on div "Outbound call Location Sub Zero Refrigerator Repair [GEOGRAPHIC_DATA] Your call…" at bounding box center [477, 169] width 204 height 307
paste input "206) 429-4415"
type input "(206) 429-4415"
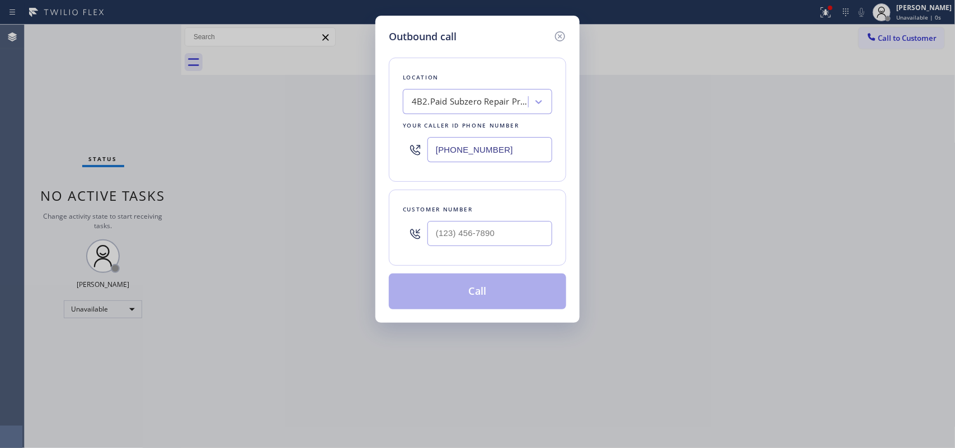
click at [440, 23] on div "Outbound call Location 4B2.Paid Subzero Repair Professionals Your caller id pho…" at bounding box center [477, 169] width 204 height 307
click at [475, 244] on input "(___) ___-____" at bounding box center [489, 233] width 125 height 25
paste input "360) 661-0583"
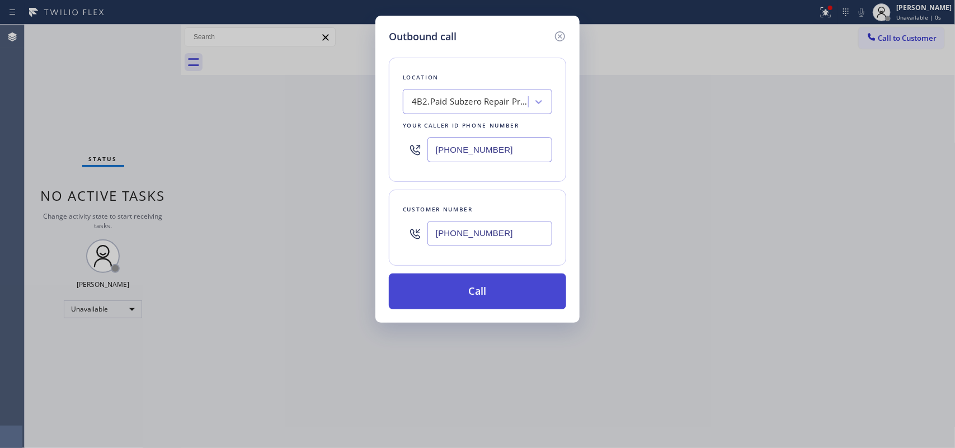
type input "(360) 661-0583"
click at [470, 290] on button "Call" at bounding box center [477, 292] width 177 height 36
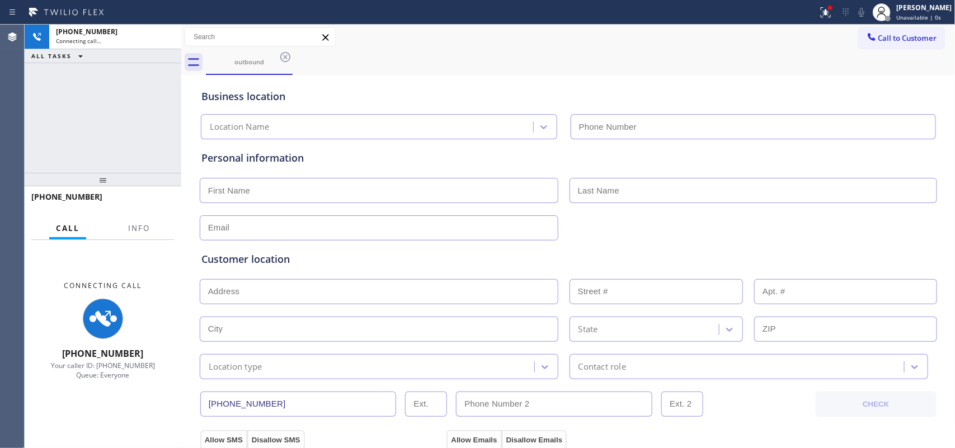
click at [157, 29] on div "+13606610583" at bounding box center [115, 32] width 119 height 10
click at [164, 28] on div "+13606610583" at bounding box center [115, 32] width 119 height 10
click at [168, 31] on div "+13606610583" at bounding box center [115, 32] width 119 height 10
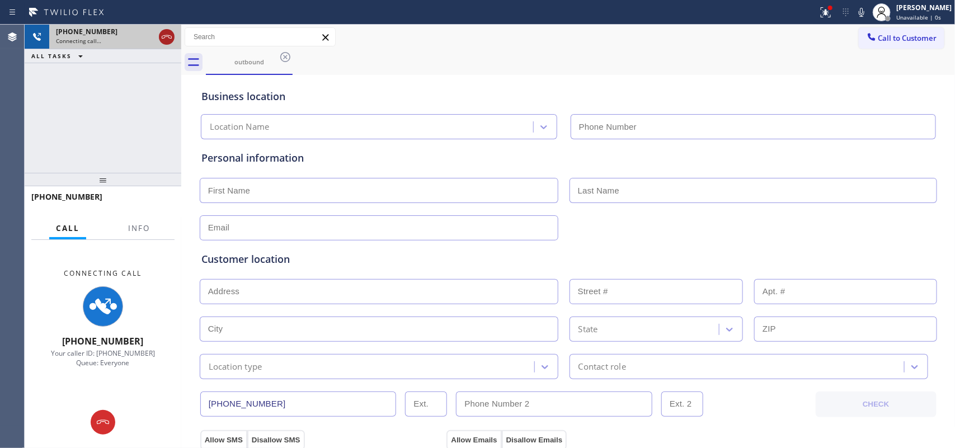
type input "(206) 429-4415"
click at [168, 32] on icon at bounding box center [166, 36] width 13 height 13
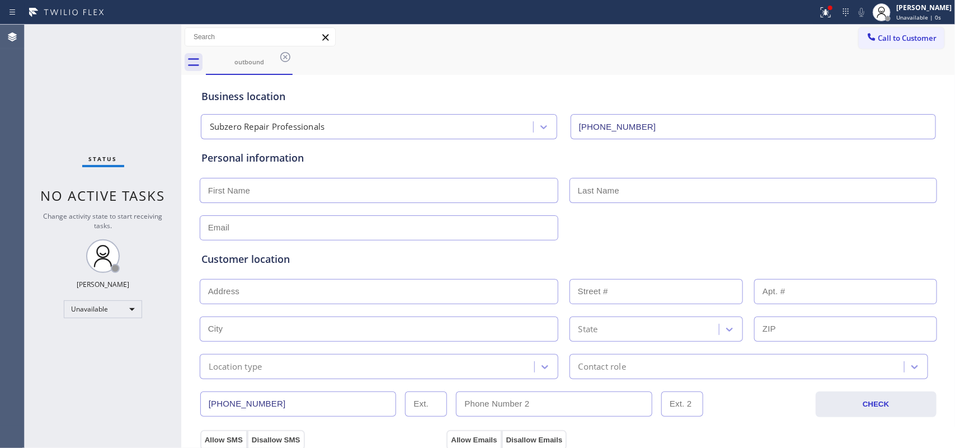
click at [293, 190] on input "text" at bounding box center [379, 190] width 359 height 25
type input "Mr."
type input "Jeff"
click at [398, 231] on input "text" at bounding box center [379, 227] width 359 height 25
type input "[EMAIL_ADDRESS][DOMAIN_NAME]"
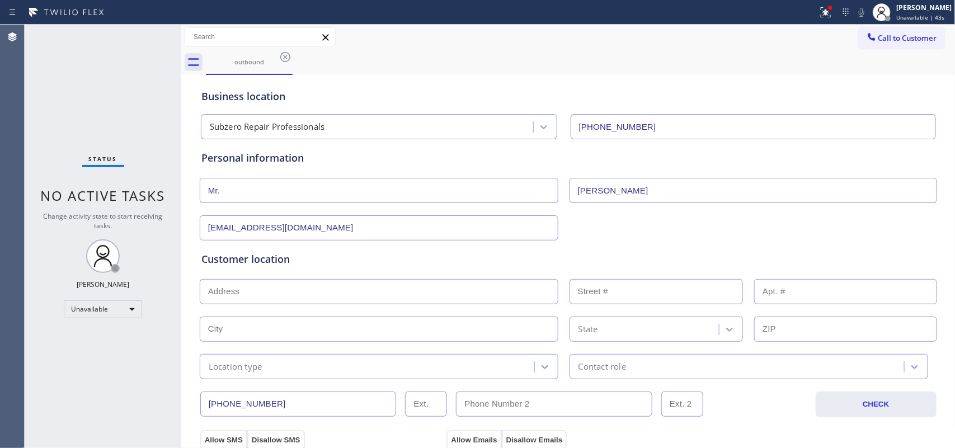
click at [394, 298] on input "text" at bounding box center [379, 291] width 359 height 25
click at [64, 93] on div "Status No active tasks Change activity state to start receiving tasks. Leah Cab…" at bounding box center [103, 236] width 157 height 423
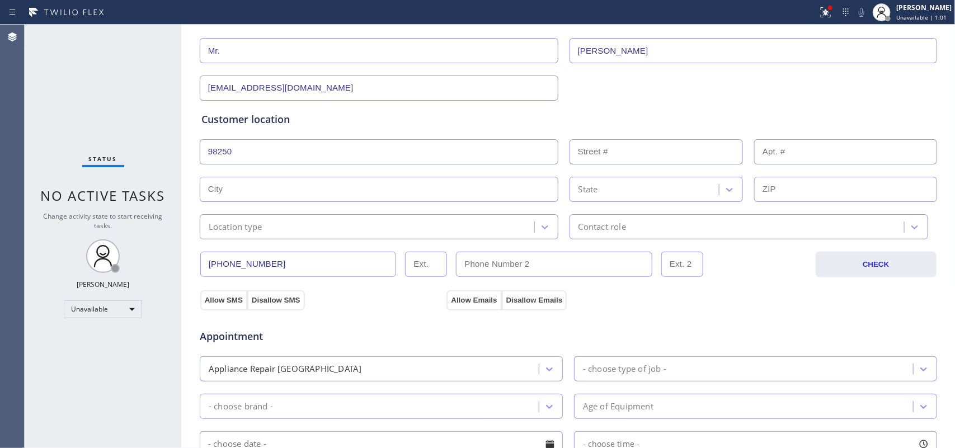
click at [486, 157] on input "98250" at bounding box center [379, 151] width 359 height 25
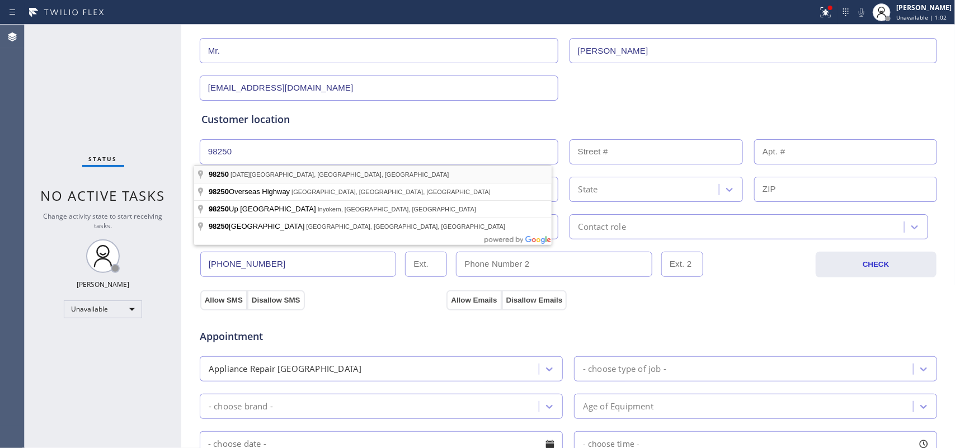
type input "Friday Harbor, WA 98250, USA"
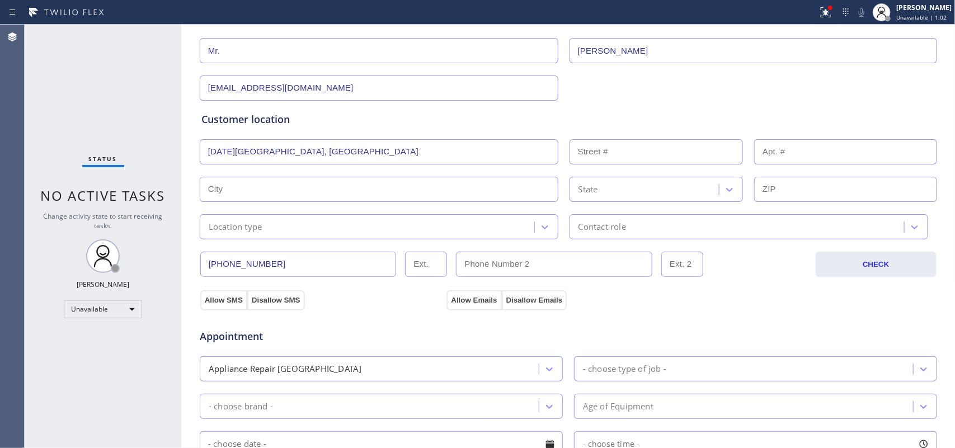
type input "Friday Harbor"
type input "98250"
click at [408, 229] on div "Location type" at bounding box center [368, 227] width 331 height 20
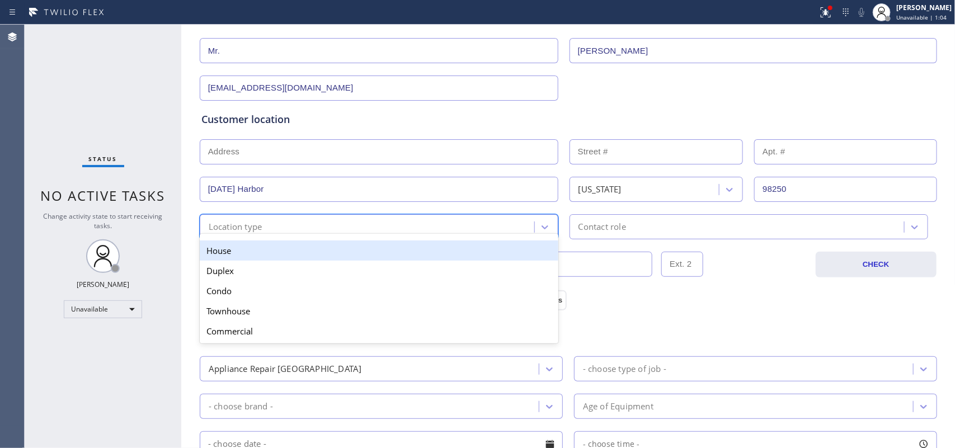
drag, startPoint x: 408, startPoint y: 248, endPoint x: 498, endPoint y: 236, distance: 90.8
click at [409, 249] on div "House" at bounding box center [379, 251] width 359 height 20
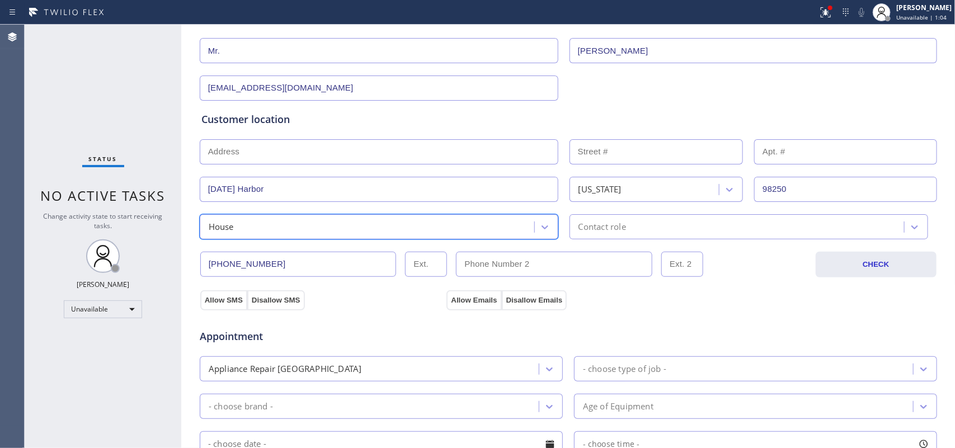
drag, startPoint x: 577, startPoint y: 216, endPoint x: 599, endPoint y: 229, distance: 25.3
click at [581, 216] on div "Contact role" at bounding box center [748, 226] width 359 height 25
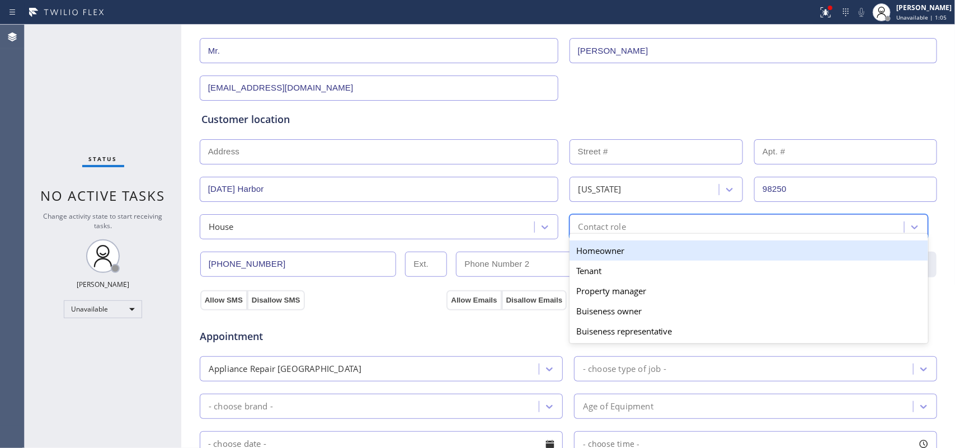
click at [635, 248] on div "Homeowner" at bounding box center [748, 251] width 359 height 20
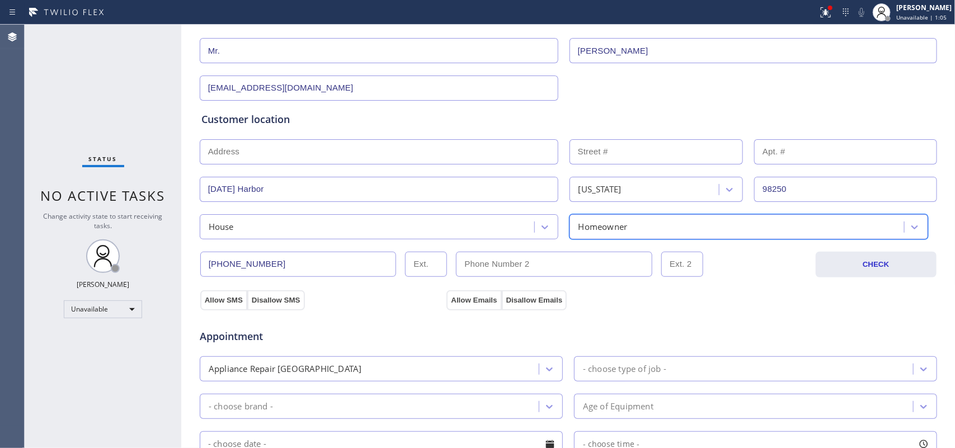
scroll to position [280, 0]
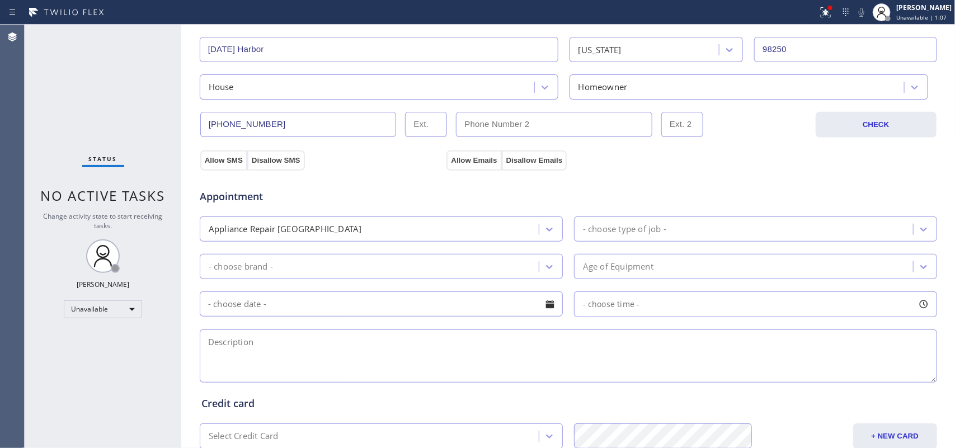
drag, startPoint x: 224, startPoint y: 164, endPoint x: 278, endPoint y: 166, distance: 54.3
click at [275, 168] on div "Business location Subzero Repair Professionals (206) 429-4415 Personal informat…" at bounding box center [568, 180] width 769 height 764
click at [281, 163] on button "Disallow SMS" at bounding box center [276, 160] width 58 height 20
click at [295, 163] on button "Disallow SMS" at bounding box center [276, 160] width 58 height 20
click at [526, 153] on button "Disallow Emails" at bounding box center [534, 160] width 65 height 20
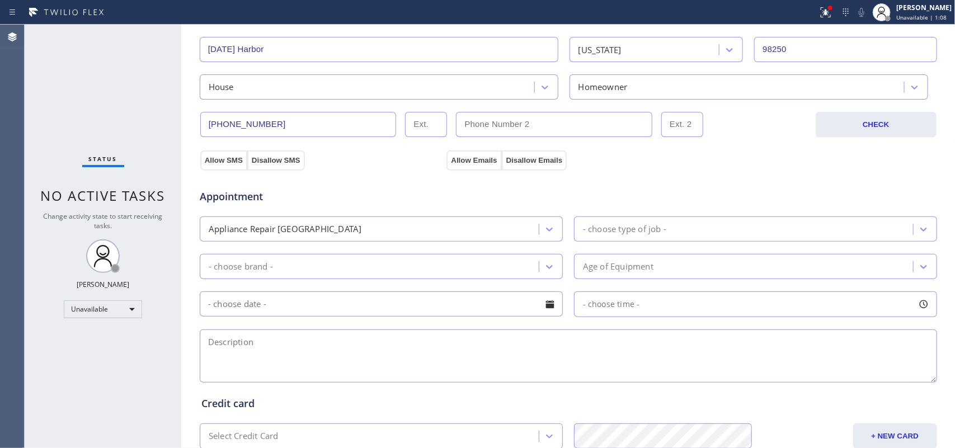
drag, startPoint x: 668, startPoint y: 229, endPoint x: 681, endPoint y: 239, distance: 15.9
click at [670, 229] on div "- choose type of job -" at bounding box center [745, 229] width 336 height 20
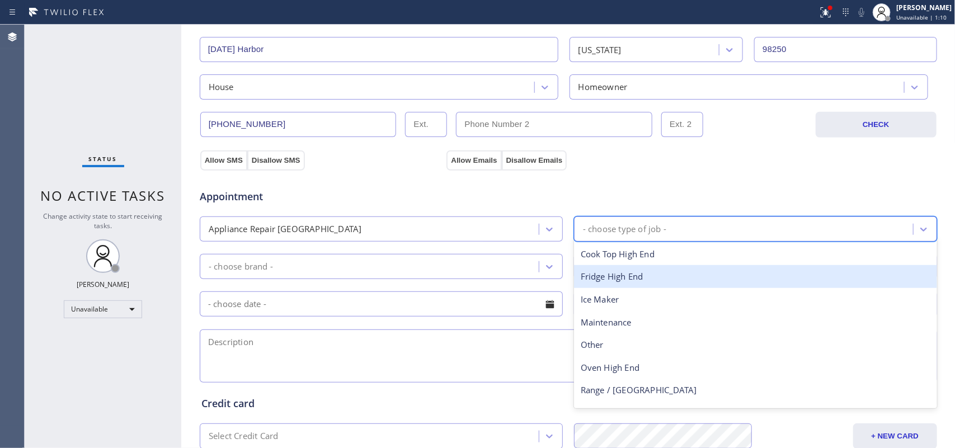
click at [694, 284] on div "Fridge High End" at bounding box center [755, 276] width 363 height 23
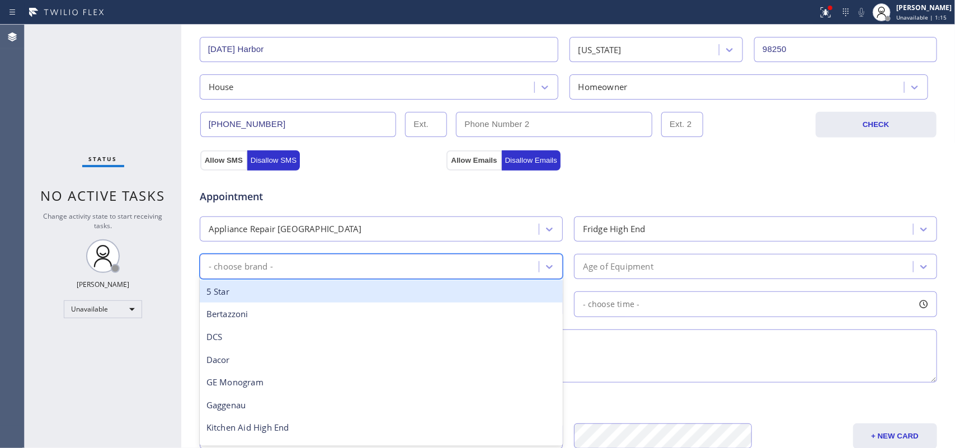
click at [228, 266] on div "- choose brand -" at bounding box center [241, 266] width 64 height 13
type input "su"
click at [243, 296] on div "Sub Zero" at bounding box center [381, 291] width 363 height 23
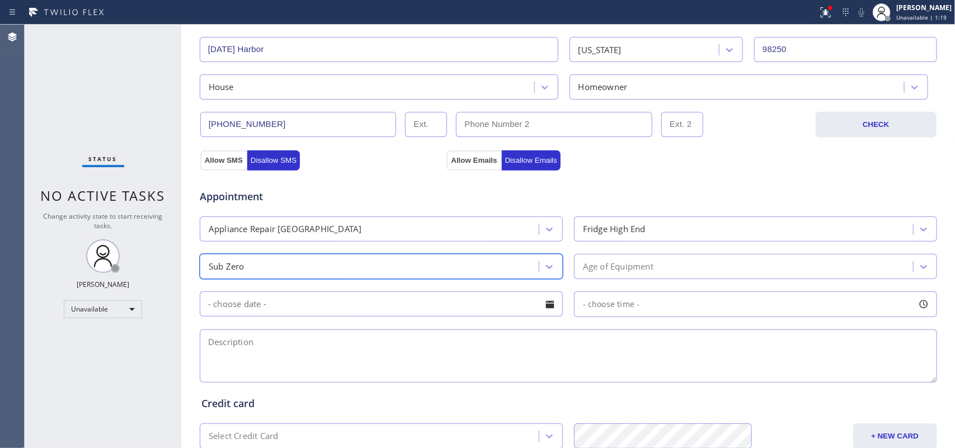
click at [600, 272] on div "Age of Equipment" at bounding box center [618, 266] width 70 height 13
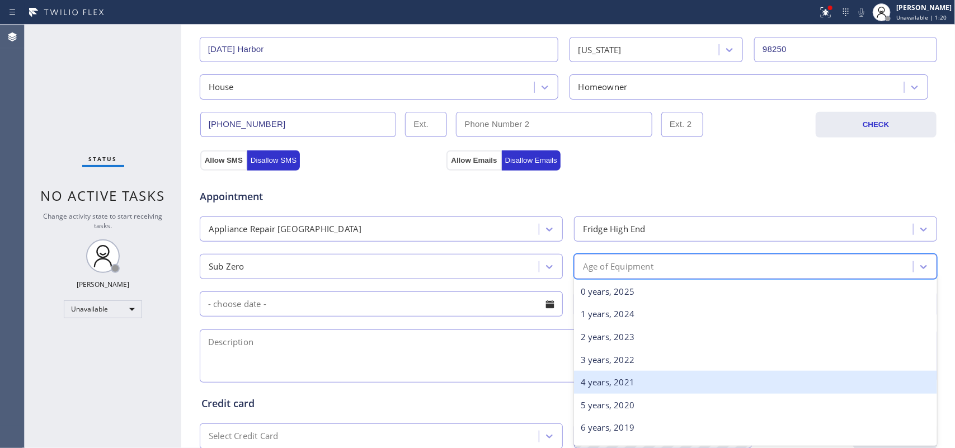
click at [614, 379] on div "4 years, 2021" at bounding box center [755, 382] width 363 height 23
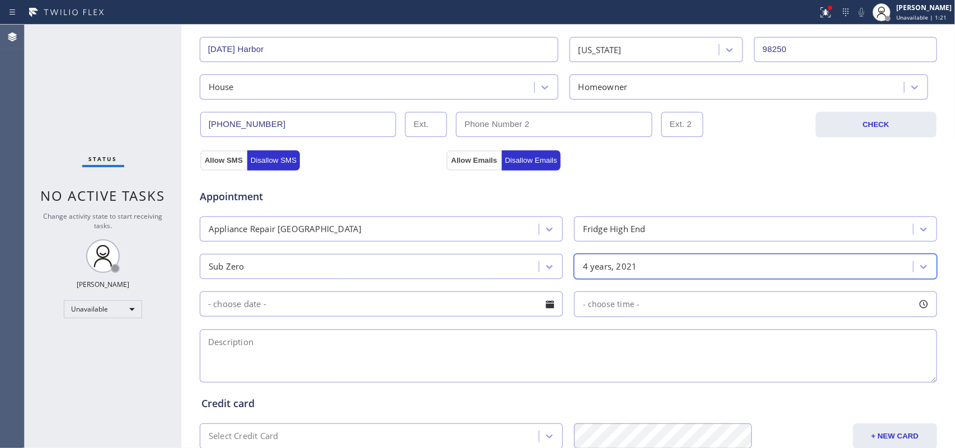
scroll to position [420, 0]
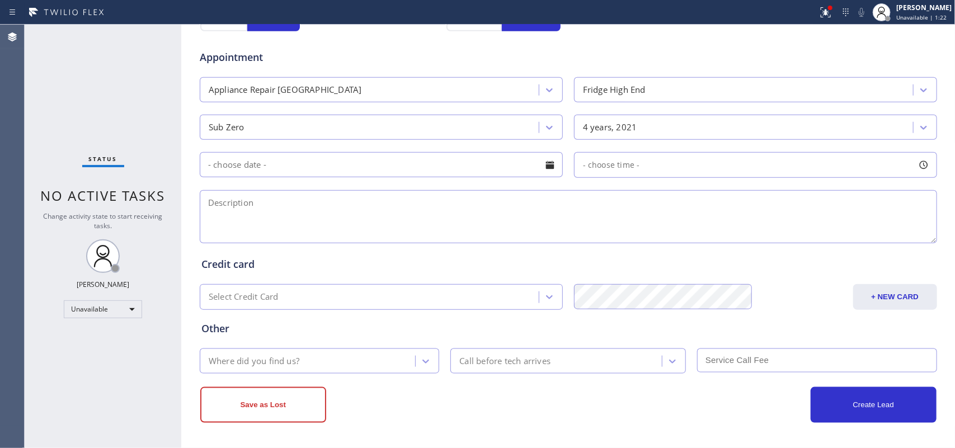
click at [549, 165] on div at bounding box center [549, 165] width 19 height 19
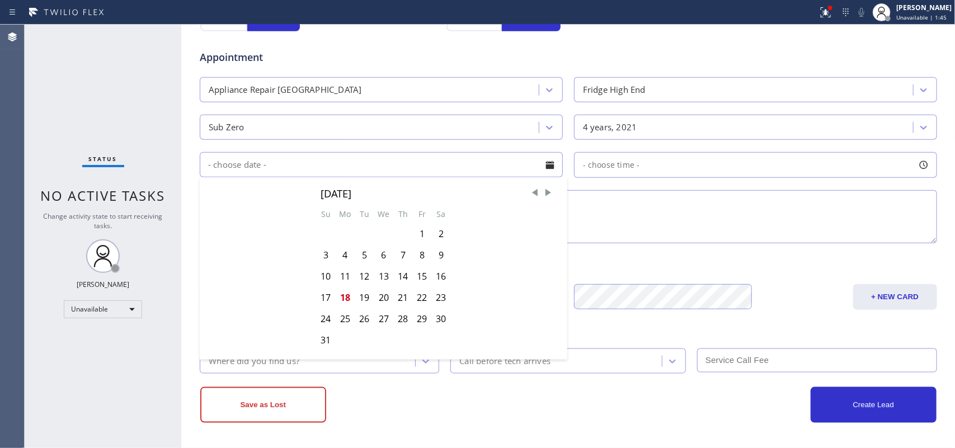
click at [45, 98] on div "Status No active tasks Change activity state to start receiving tasks. Leah Cab…" at bounding box center [103, 236] width 157 height 423
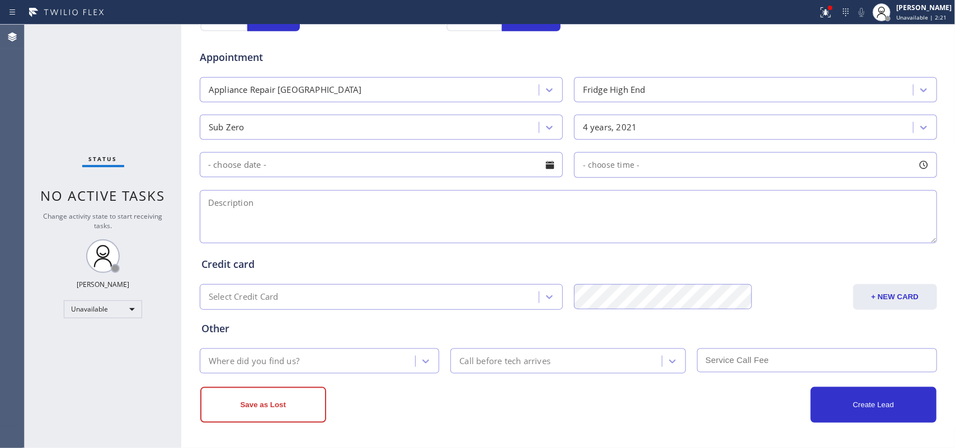
click at [222, 209] on textarea at bounding box center [568, 216] width 737 height 53
paste textarea "Sub Zero Fridge/we had an indicator that the condenser needed cleaning, and I i…"
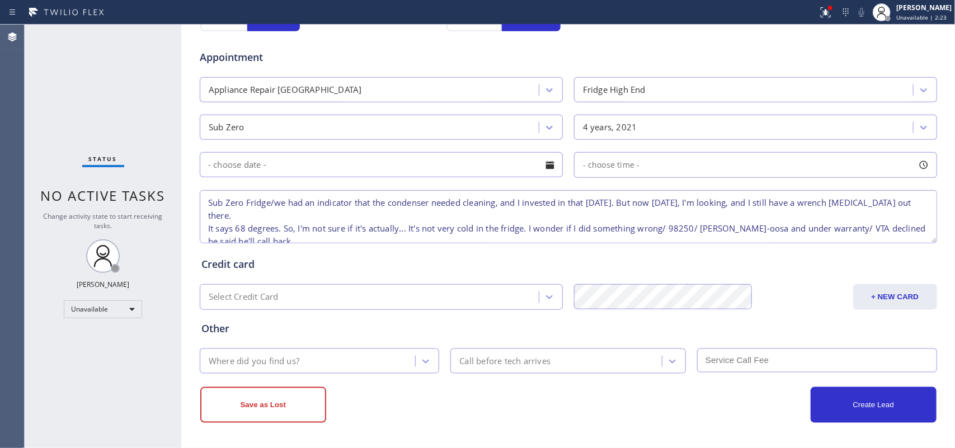
type textarea "Sub Zero Fridge/we had an indicator that the condenser needed cleaning, and I i…"
click at [406, 364] on div "Where did you find us?" at bounding box center [309, 361] width 213 height 20
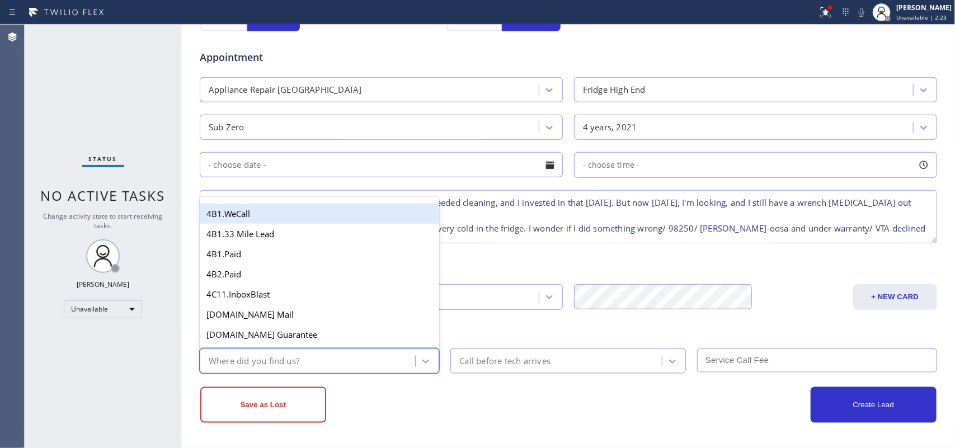
type input "g"
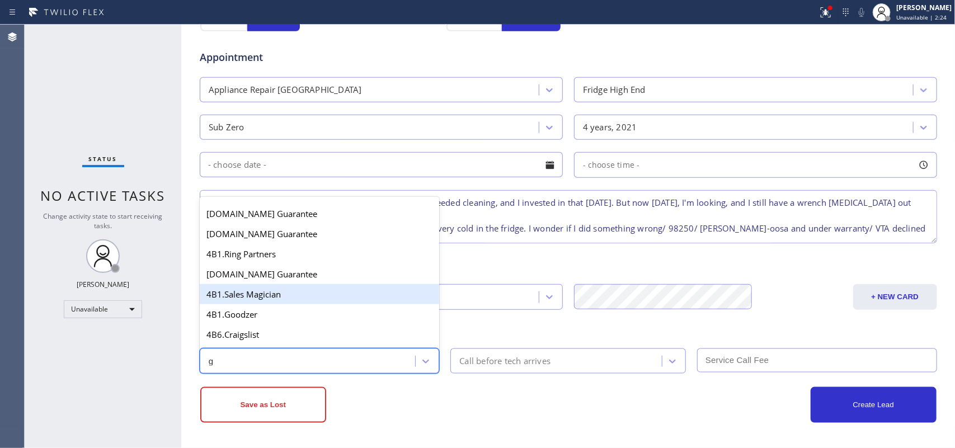
scroll to position [140, 0]
click at [275, 305] on div "4A. Google/G+" at bounding box center [320, 295] width 240 height 20
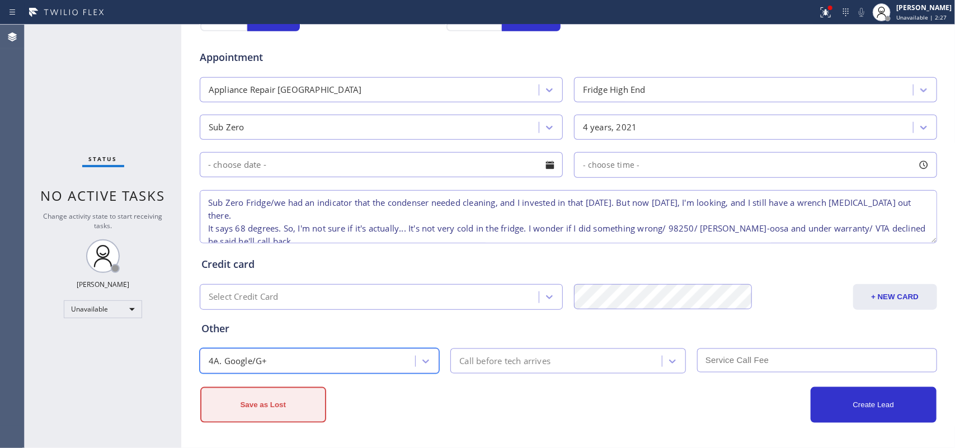
click at [289, 401] on button "Save as Lost" at bounding box center [263, 405] width 126 height 36
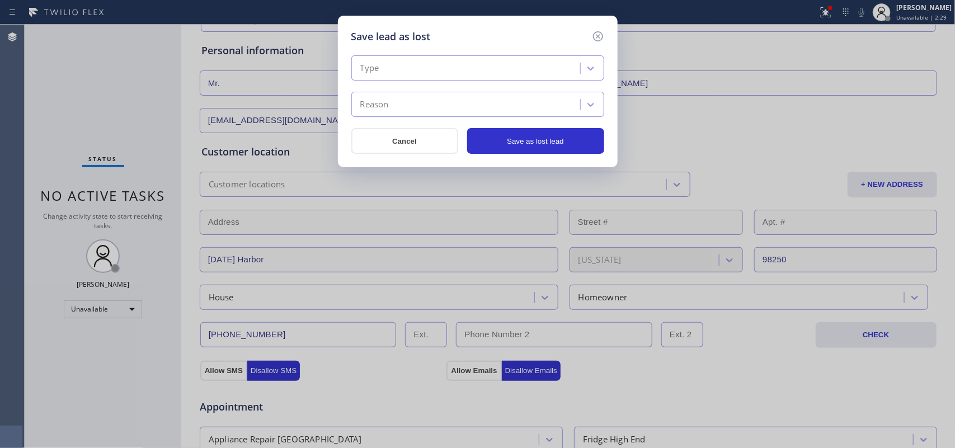
scroll to position [0, 0]
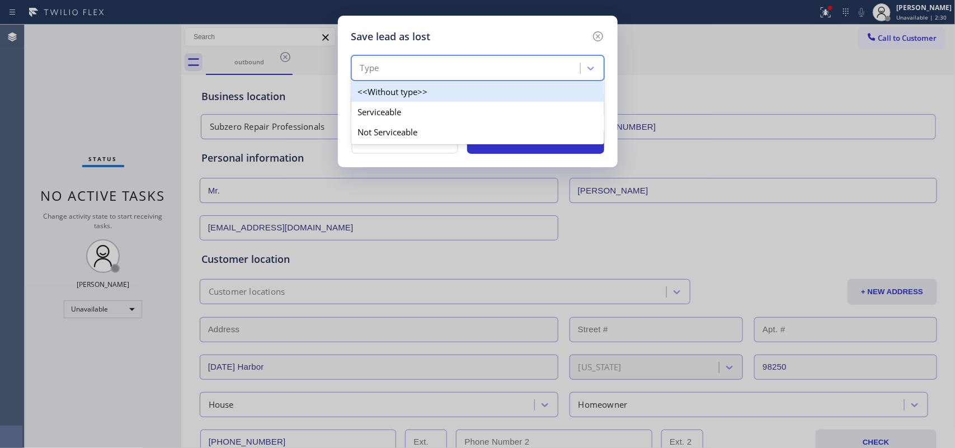
click at [580, 64] on div "Type" at bounding box center [467, 69] width 225 height 20
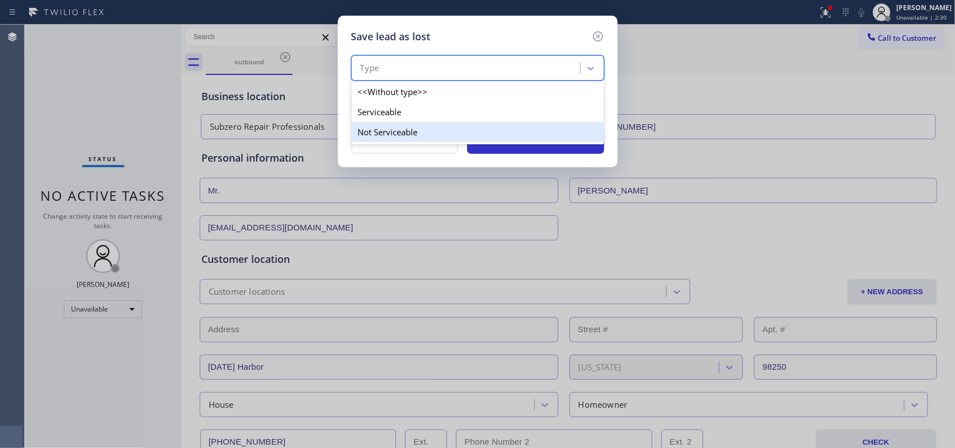
click at [555, 125] on div "Not Serviceable" at bounding box center [477, 132] width 253 height 20
click at [555, 125] on div "option Not Serviceable focused, 3 of 3. 3 results available. Use Up and Down to…" at bounding box center [477, 104] width 253 height 98
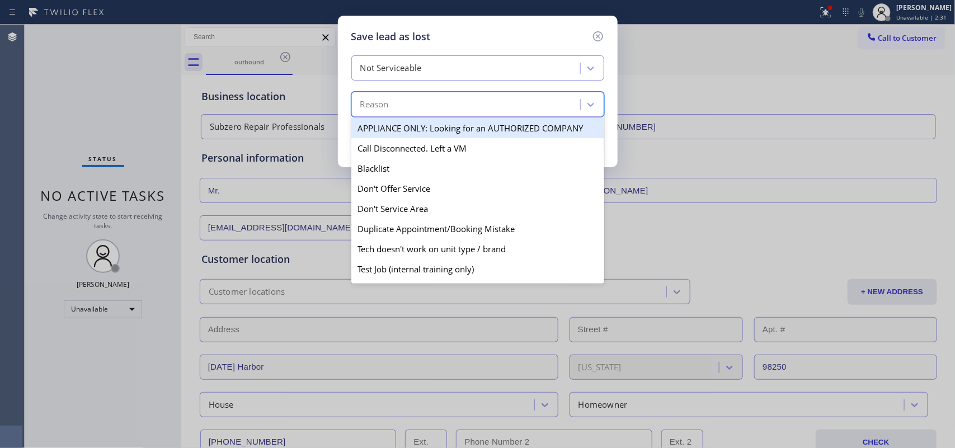
click at [543, 102] on div "Reason" at bounding box center [467, 105] width 225 height 20
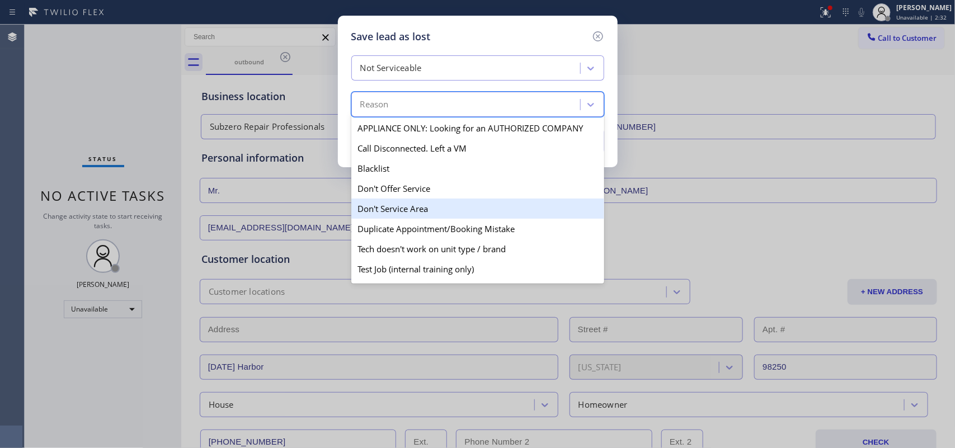
click at [479, 210] on div "Don't Service Area" at bounding box center [477, 209] width 253 height 20
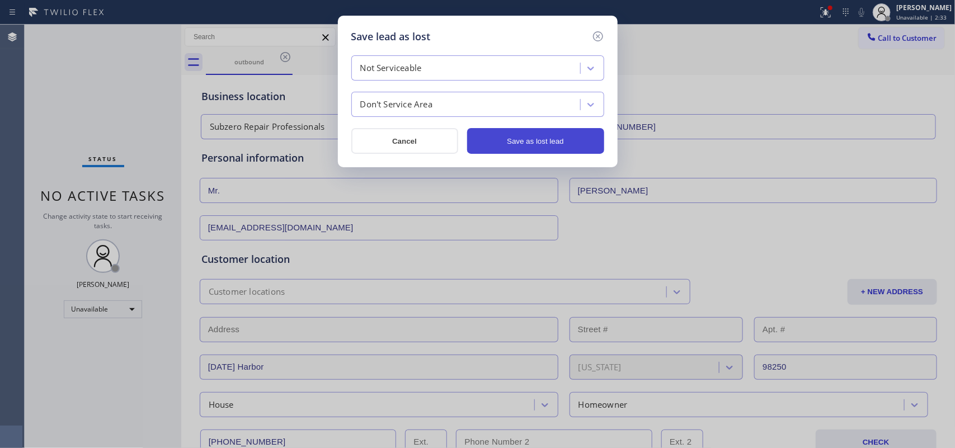
click at [522, 142] on button "Save as lost lead" at bounding box center [535, 141] width 137 height 26
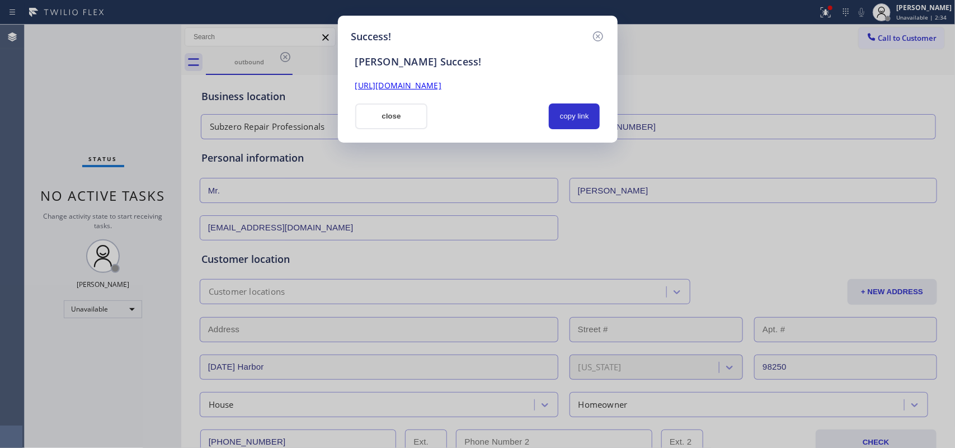
click at [392, 113] on button "close" at bounding box center [391, 116] width 73 height 26
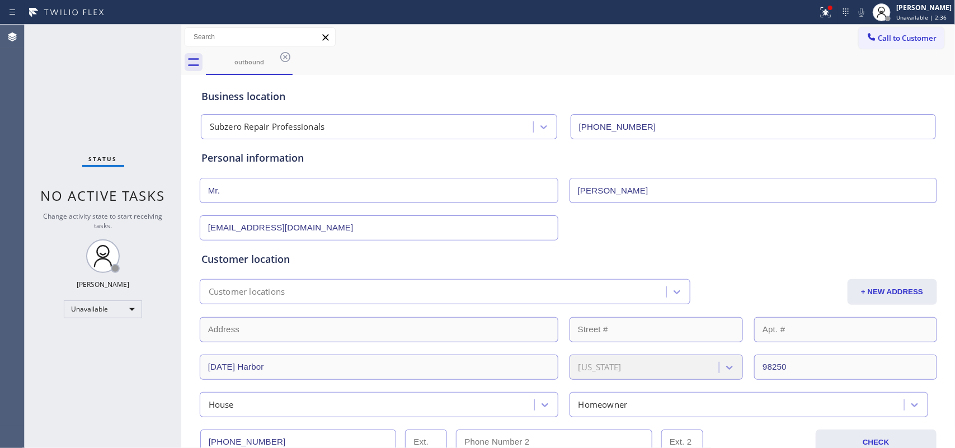
click at [281, 56] on icon at bounding box center [285, 56] width 13 height 13
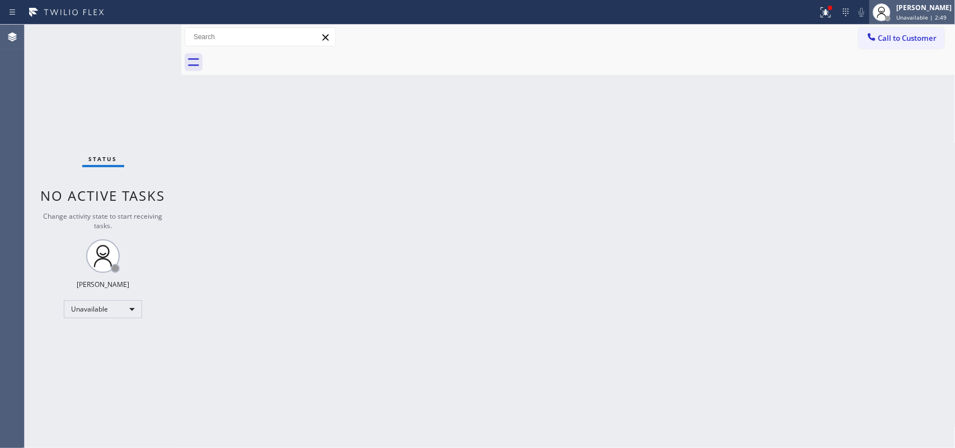
click at [936, 7] on div "[PERSON_NAME]" at bounding box center [923, 8] width 55 height 10
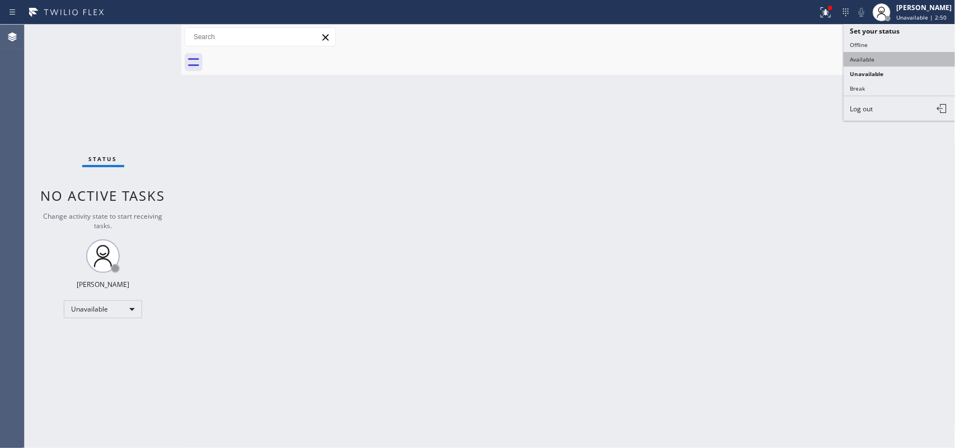
click at [896, 58] on button "Available" at bounding box center [900, 59] width 112 height 15
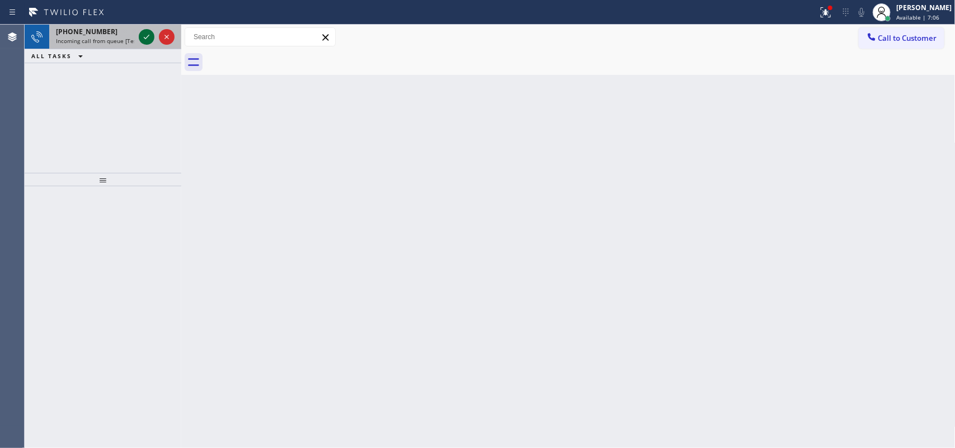
click at [144, 34] on icon at bounding box center [146, 36] width 13 height 13
click at [146, 40] on icon at bounding box center [146, 36] width 13 height 13
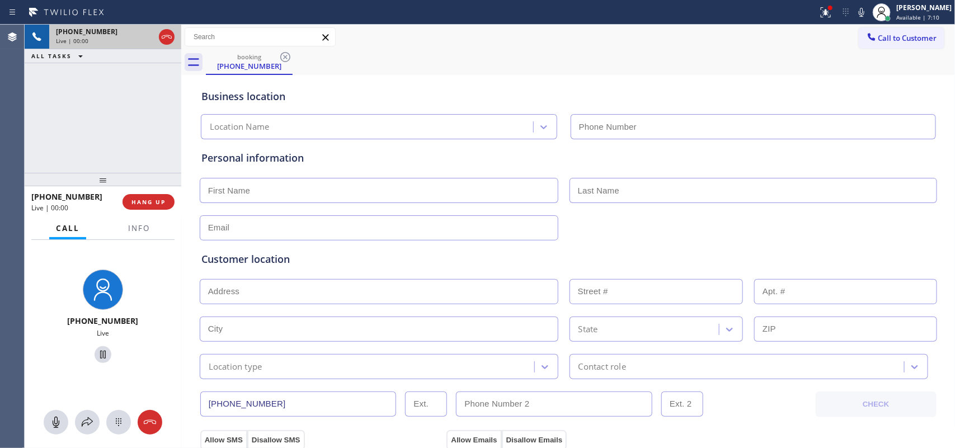
type input "(720) 741-7377"
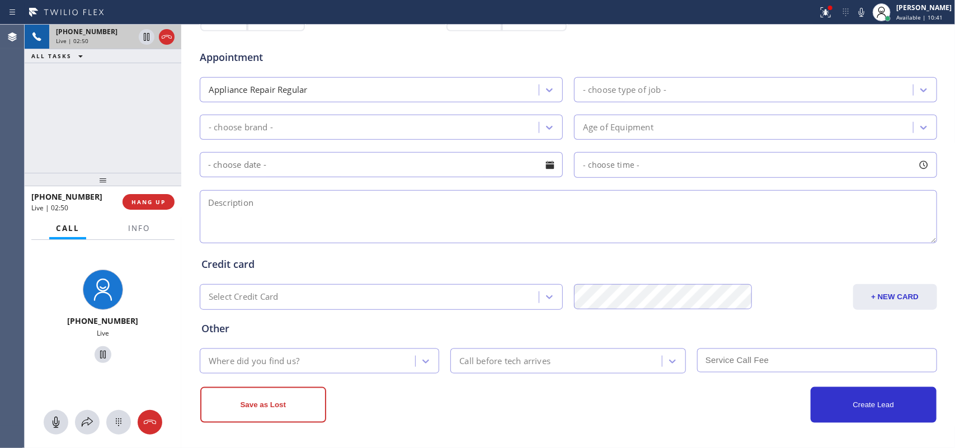
click at [389, 362] on div "Where did you find us?" at bounding box center [309, 361] width 213 height 20
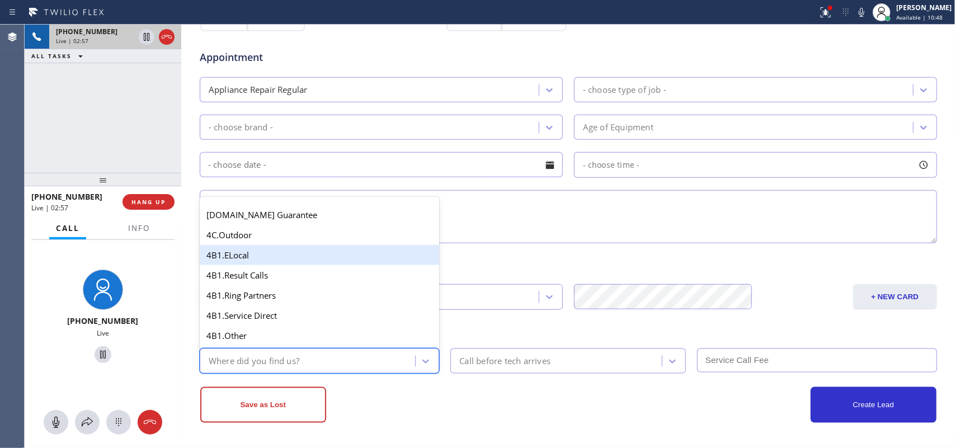
scroll to position [0, 0]
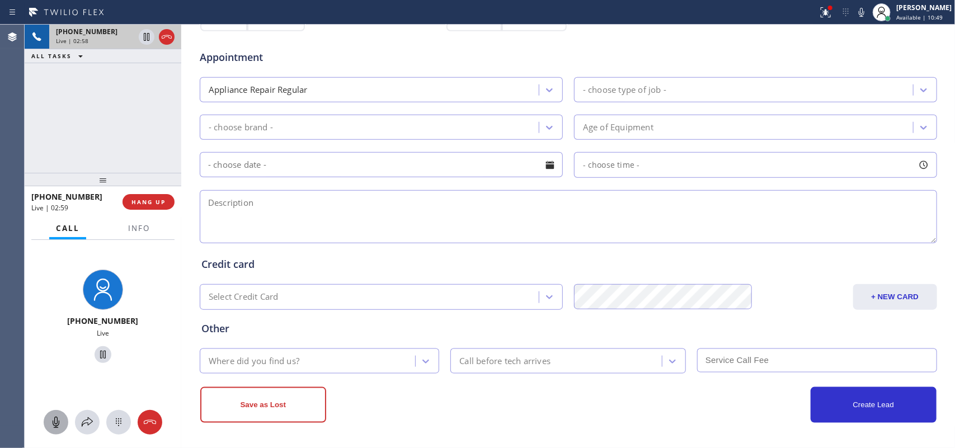
click at [54, 421] on icon at bounding box center [55, 422] width 13 height 13
click at [96, 350] on icon at bounding box center [102, 354] width 13 height 13
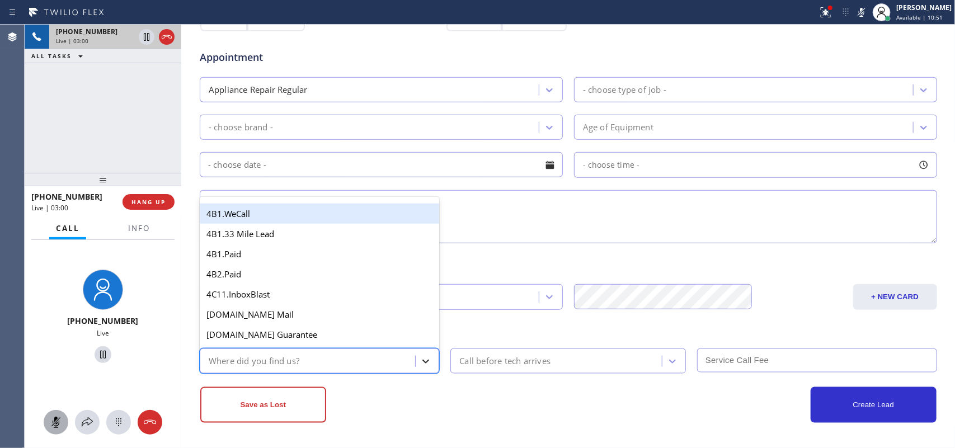
click at [420, 359] on icon at bounding box center [425, 361] width 11 height 11
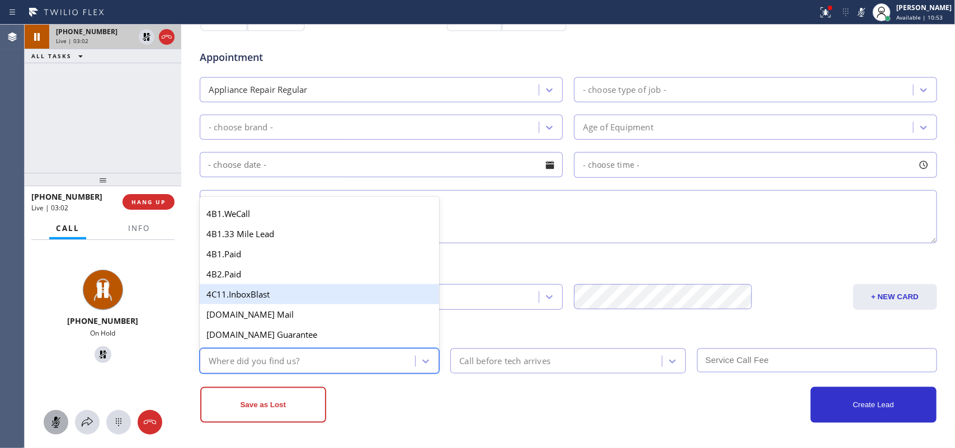
scroll to position [210, 0]
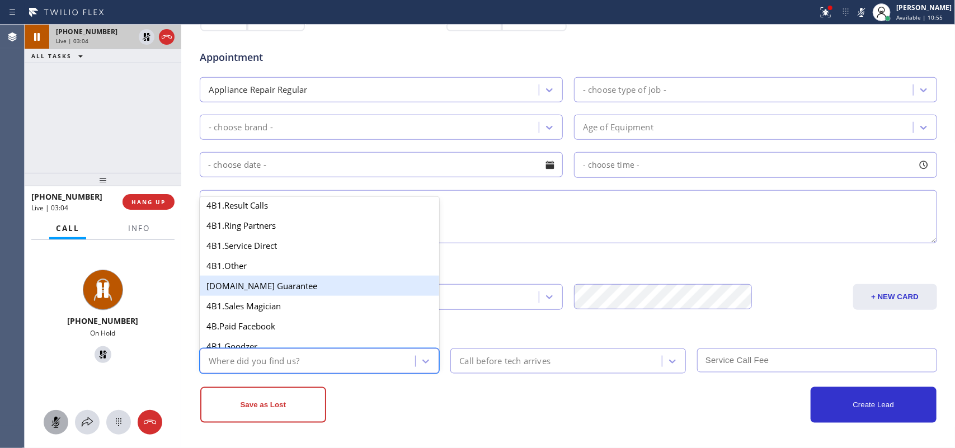
type input "g"
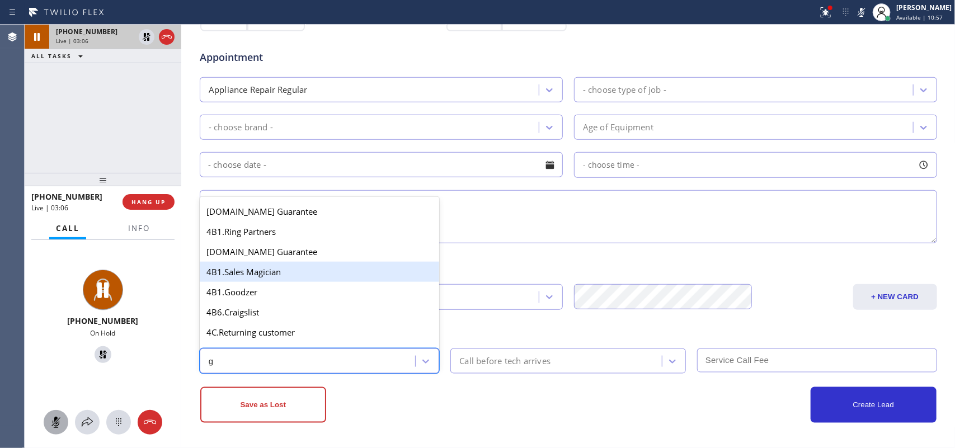
scroll to position [162, 0]
click at [282, 282] on div "4A. Google/G+" at bounding box center [320, 273] width 240 height 20
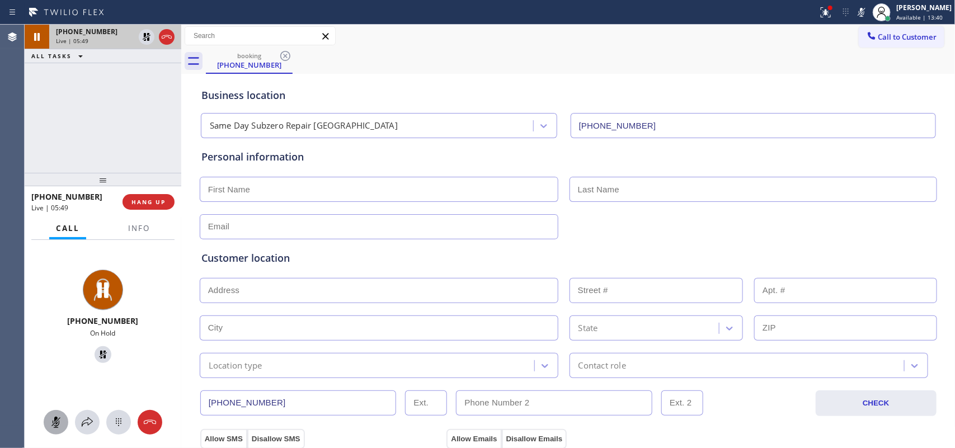
scroll to position [0, 0]
click at [435, 203] on input "text" at bounding box center [379, 190] width 359 height 25
type input "Mr."
type input "Aditya"
drag, startPoint x: 52, startPoint y: 423, endPoint x: 62, endPoint y: 408, distance: 17.8
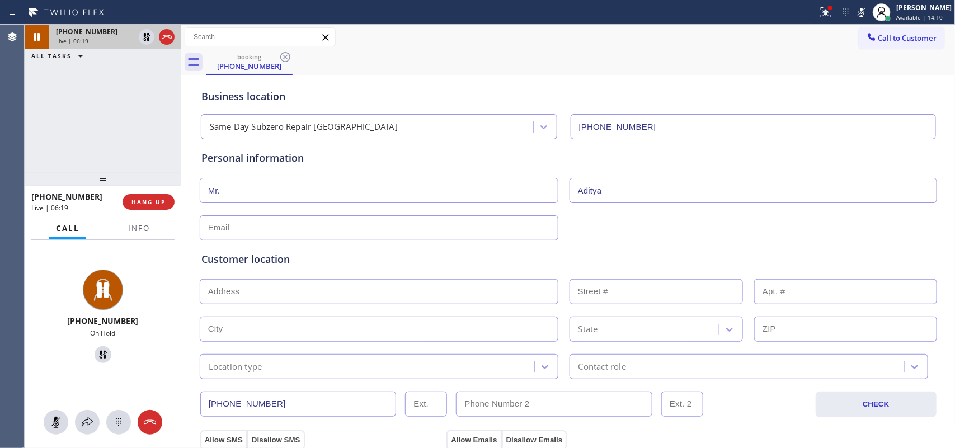
click at [53, 421] on icon at bounding box center [55, 422] width 13 height 13
click at [99, 353] on icon at bounding box center [103, 355] width 8 height 8
click at [255, 234] on input "text" at bounding box center [379, 227] width 359 height 25
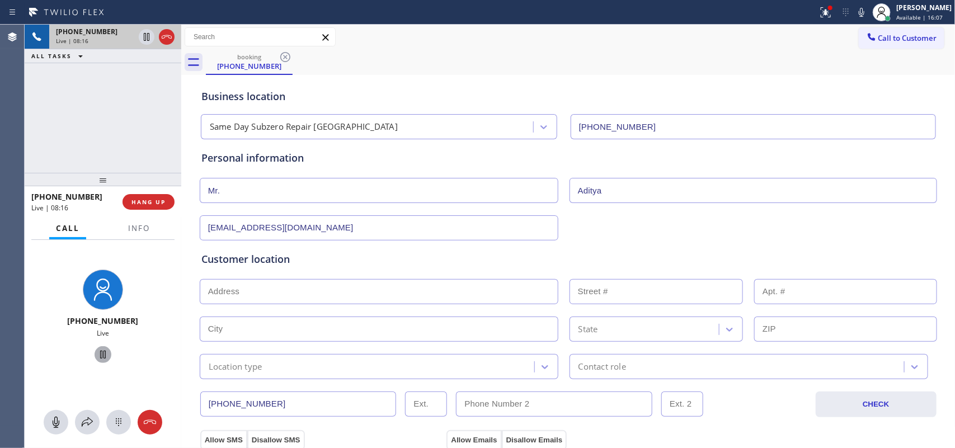
type input "[EMAIL_ADDRESS][DOMAIN_NAME]"
click at [231, 282] on input "text" at bounding box center [379, 291] width 359 height 25
paste input "590 Wheatfield Dr, Lititz, PA 17543"
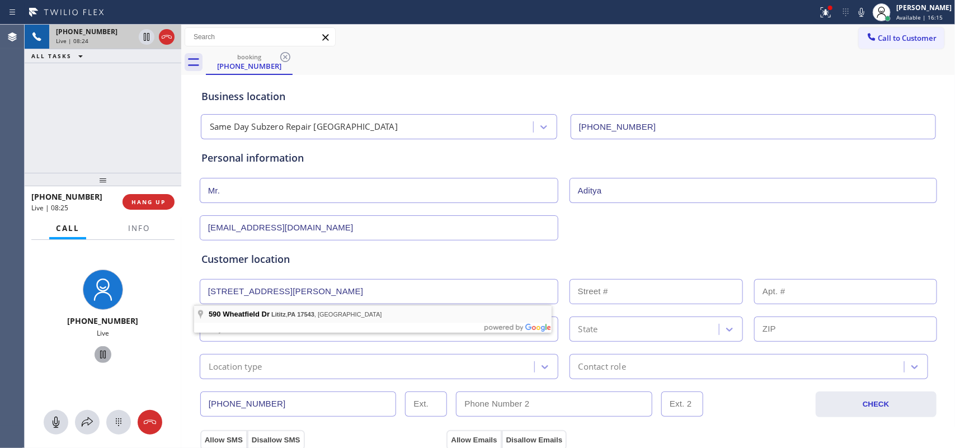
type input "590 Wheatfield Dr"
type input "590"
type input "Lititz"
type input "17543"
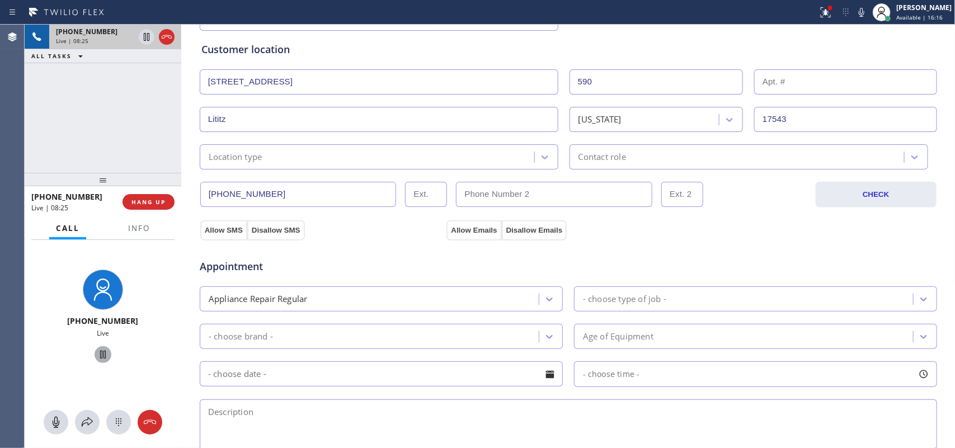
scroll to position [280, 0]
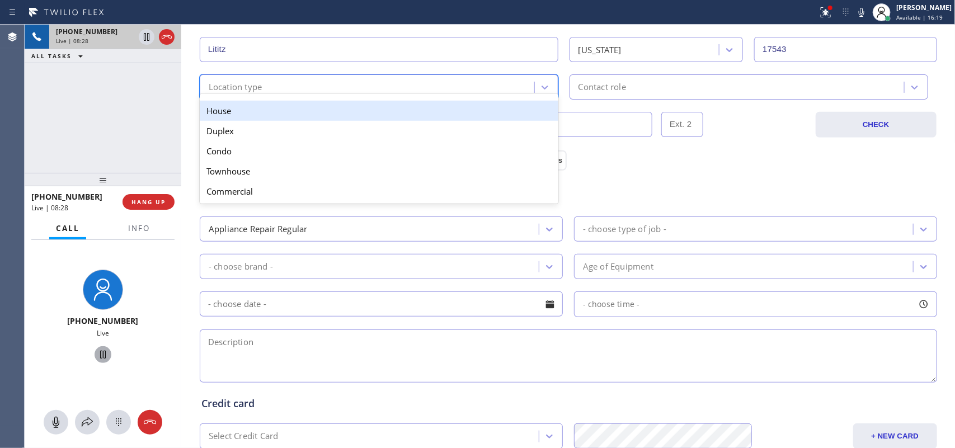
click at [341, 82] on div "Location type" at bounding box center [368, 87] width 331 height 20
click at [282, 110] on div "House" at bounding box center [379, 111] width 359 height 20
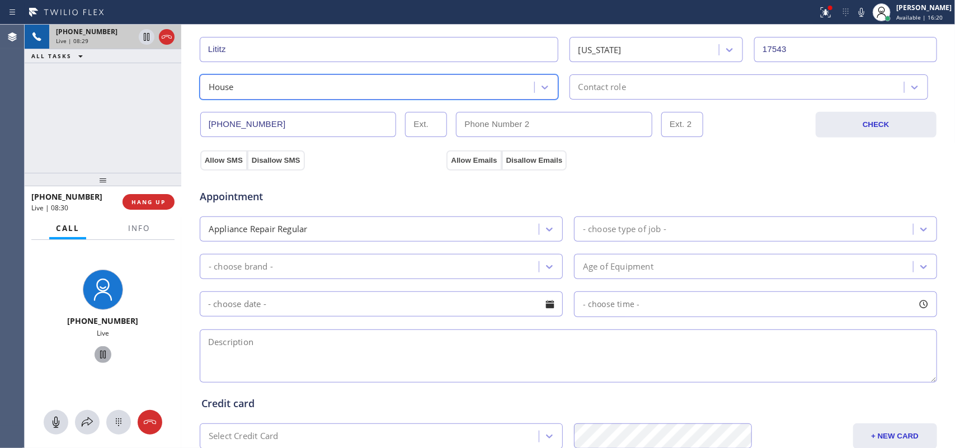
click at [619, 90] on div "Contact role" at bounding box center [602, 87] width 48 height 13
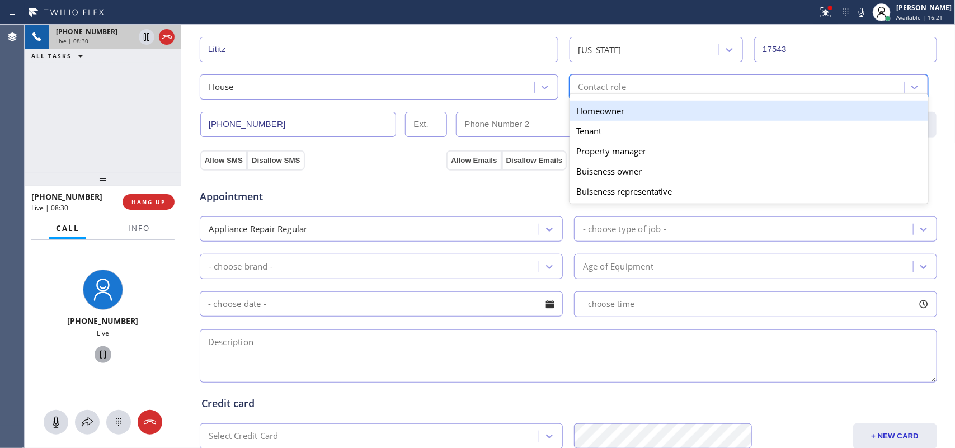
click at [634, 115] on div "Homeowner" at bounding box center [748, 111] width 359 height 20
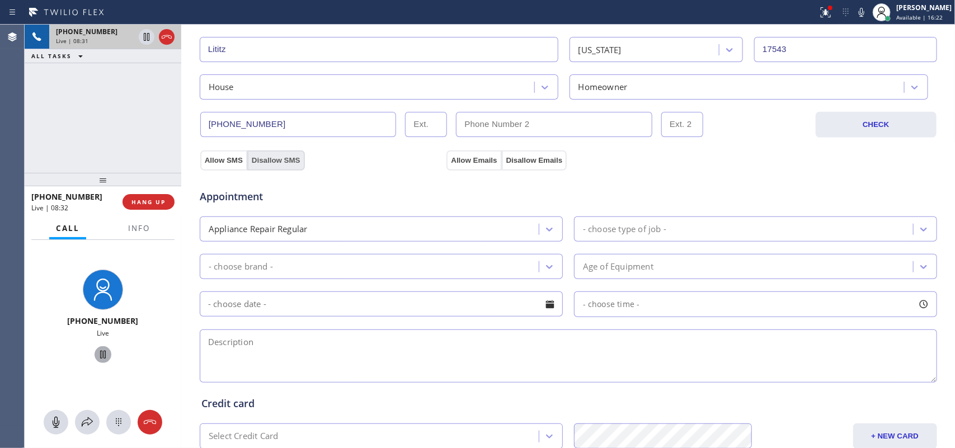
click at [275, 161] on button "Disallow SMS" at bounding box center [276, 160] width 58 height 20
click at [540, 167] on div "Appointment Appliance Repair Regular - choose type of job - - choose brand - Ag…" at bounding box center [568, 275] width 738 height 219
click at [629, 227] on div "- choose type of job -" at bounding box center [624, 229] width 83 height 13
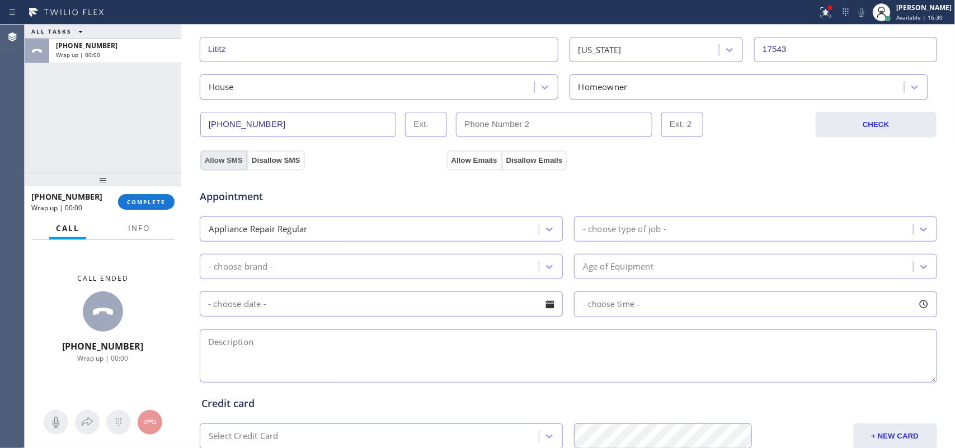
click at [213, 160] on button "Allow SMS" at bounding box center [223, 160] width 47 height 20
click at [448, 163] on button "Allow Emails" at bounding box center [473, 160] width 55 height 20
click at [694, 231] on div "- choose type of job -" at bounding box center [745, 229] width 336 height 20
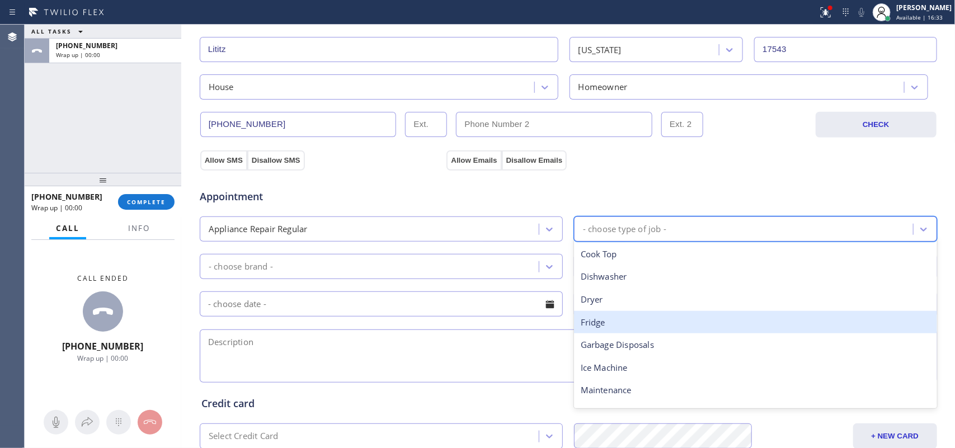
scroll to position [154, 0]
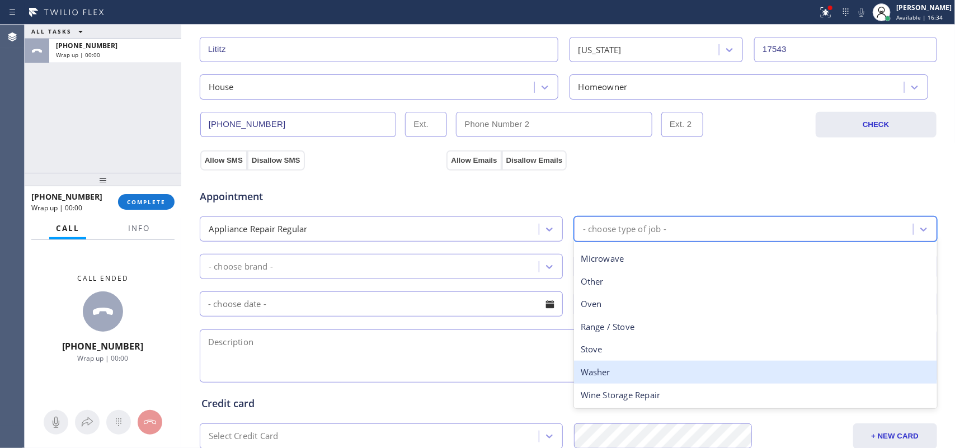
click at [635, 368] on div "Washer" at bounding box center [755, 372] width 363 height 23
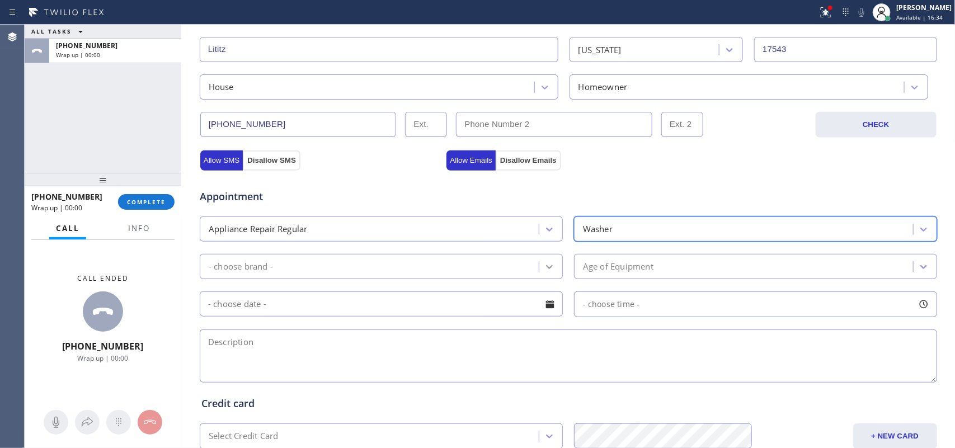
click at [544, 270] on icon at bounding box center [549, 266] width 11 height 11
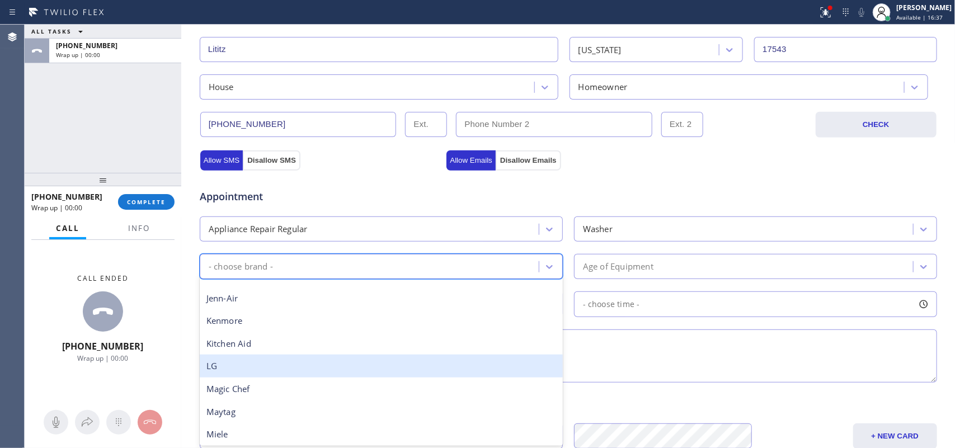
scroll to position [35, 0]
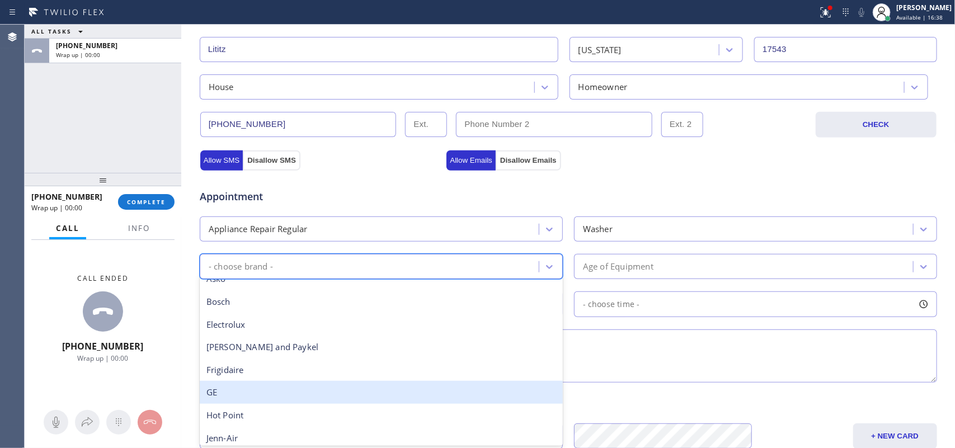
click at [262, 390] on div "GE" at bounding box center [381, 392] width 363 height 23
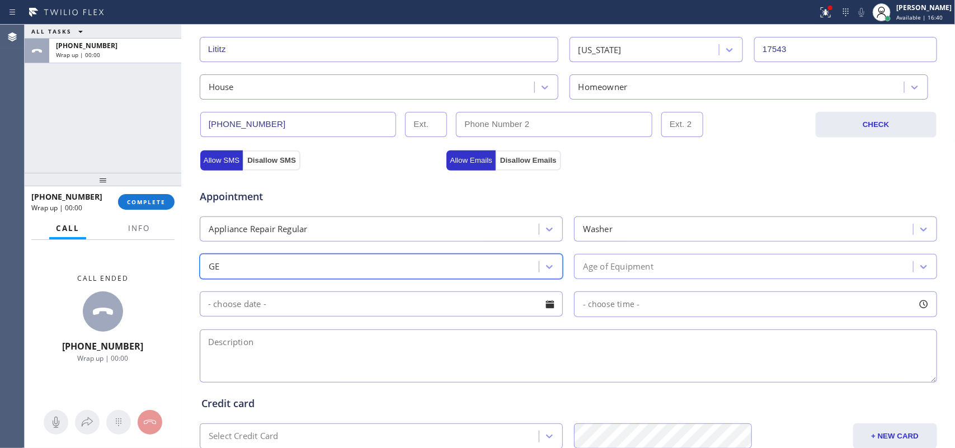
click at [710, 281] on div "Appointment Appliance Repair Regular Washer option GE, selected. 18 results ava…" at bounding box center [568, 280] width 734 height 209
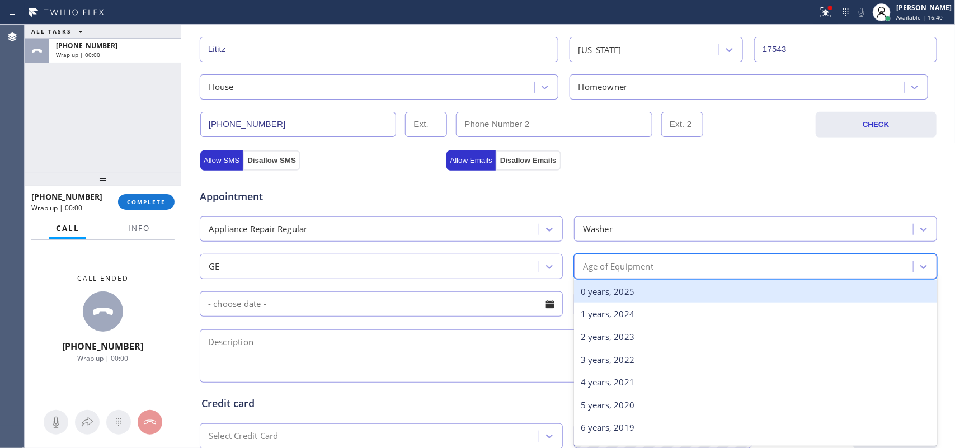
click at [713, 266] on div "Age of Equipment" at bounding box center [745, 267] width 336 height 20
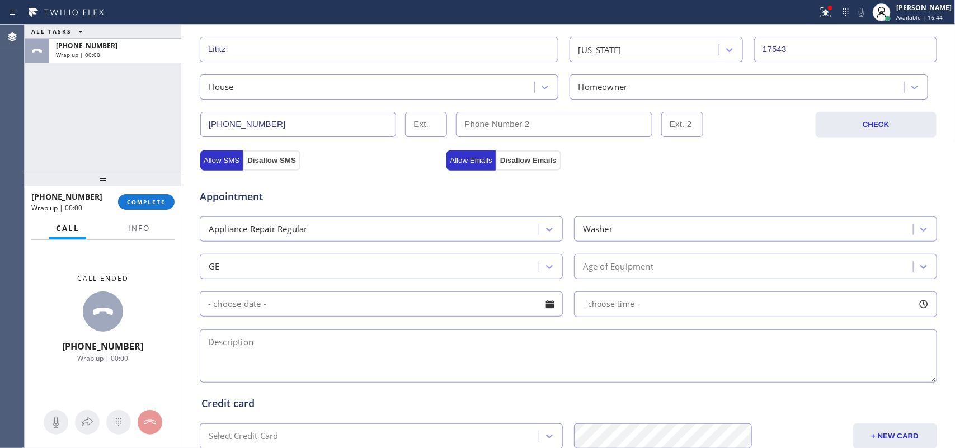
click at [393, 381] on textarea at bounding box center [568, 355] width 737 height 53
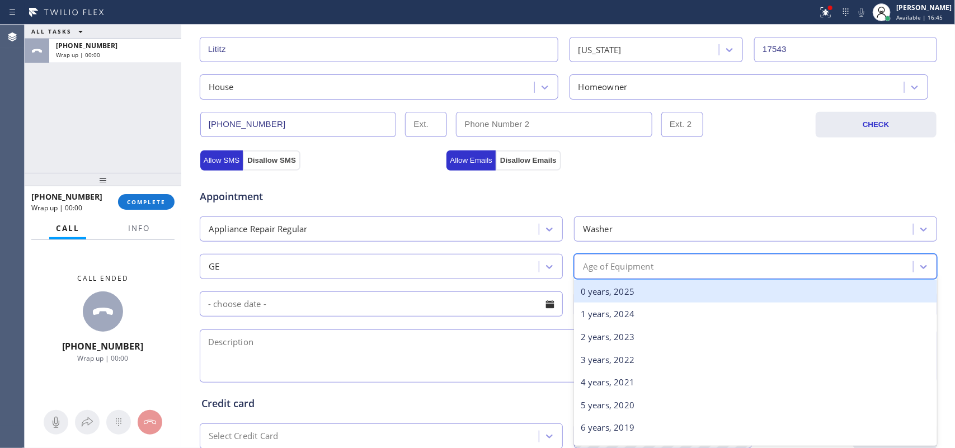
click at [734, 266] on div "Age of Equipment" at bounding box center [745, 267] width 336 height 20
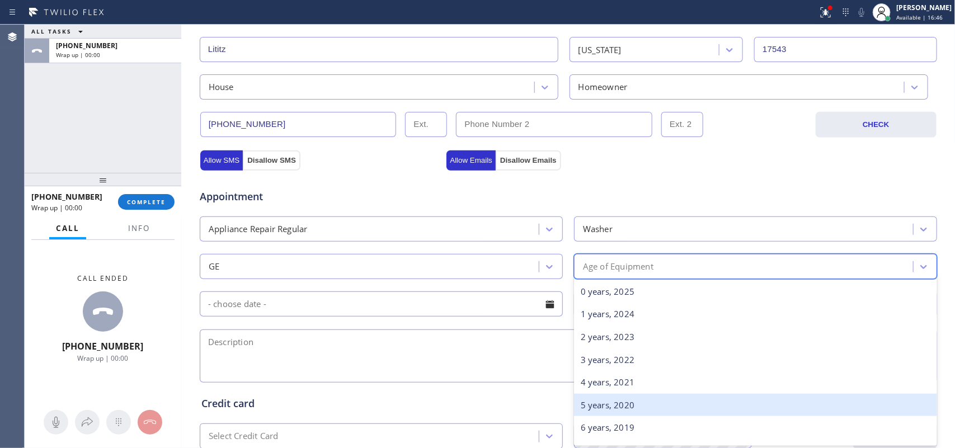
click at [668, 407] on div "5 years, 2020" at bounding box center [755, 405] width 363 height 23
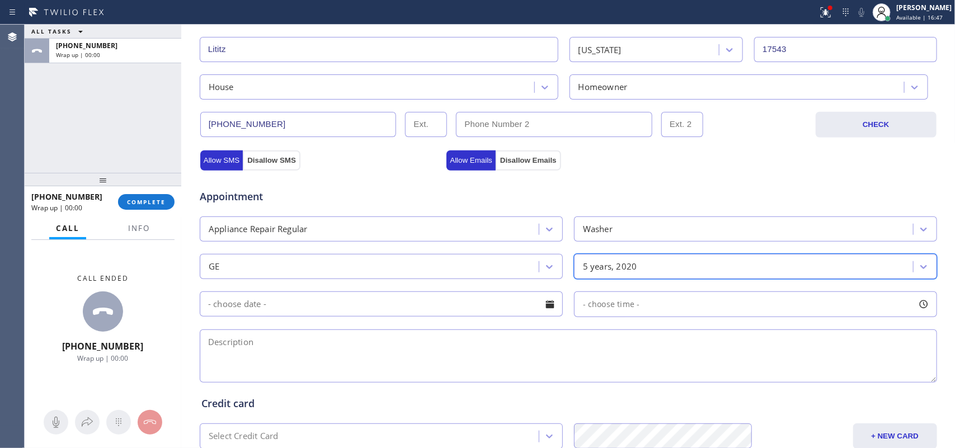
scroll to position [421, 0]
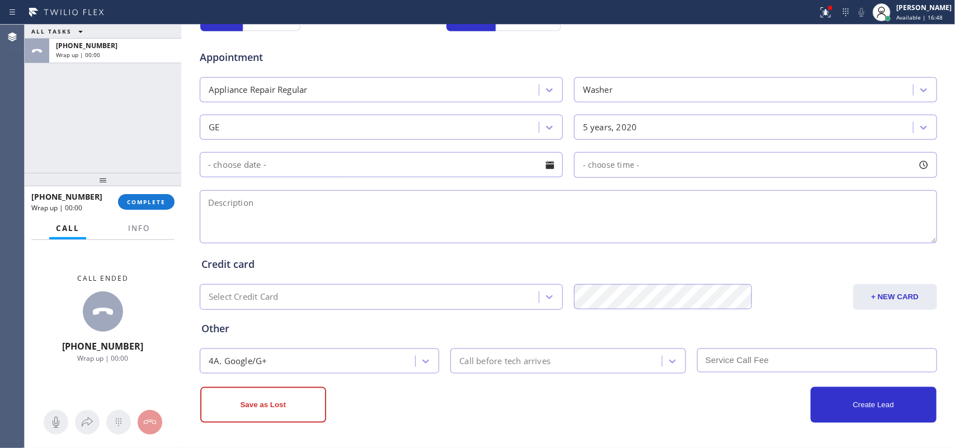
click at [552, 167] on div at bounding box center [549, 165] width 19 height 19
click at [154, 138] on div "ALL TASKS ALL TASKS ACTIVE TASKS TASKS IN WRAP UP +16626179035 Wrap up | 00:00" at bounding box center [103, 99] width 157 height 148
click at [364, 215] on textarea at bounding box center [568, 216] width 737 height 53
paste textarea "GE SBS washer/ frontload/ more than 5 yo/ the washer when it's running, when it…"
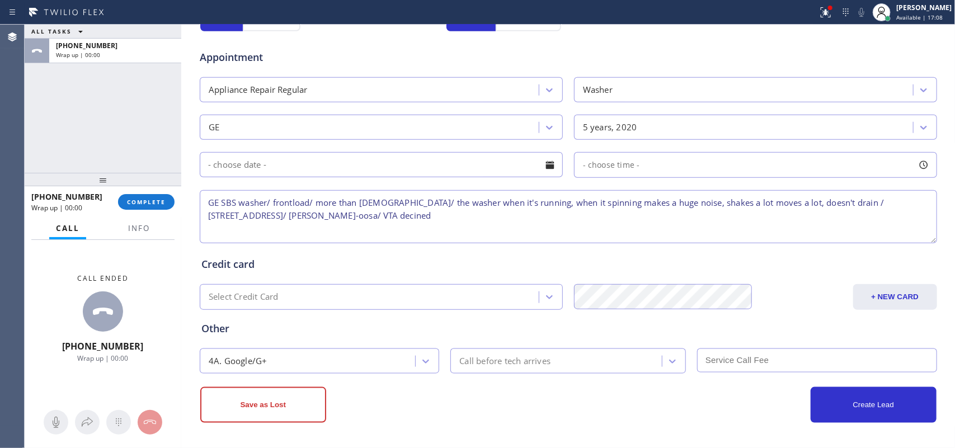
click at [305, 215] on textarea "GE SBS washer/ frontload/ more than 5 yo/ the washer when it's running, when it…" at bounding box center [568, 216] width 737 height 53
type textarea "GE SBS washer/ frontload/ more than 5 yo/ the washer when it's running, when it…"
click at [280, 396] on button "Save as Lost" at bounding box center [263, 405] width 126 height 36
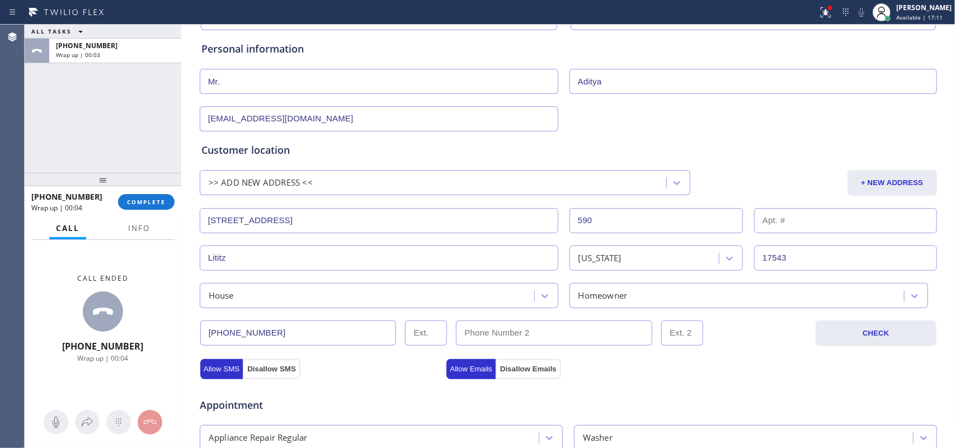
scroll to position [0, 0]
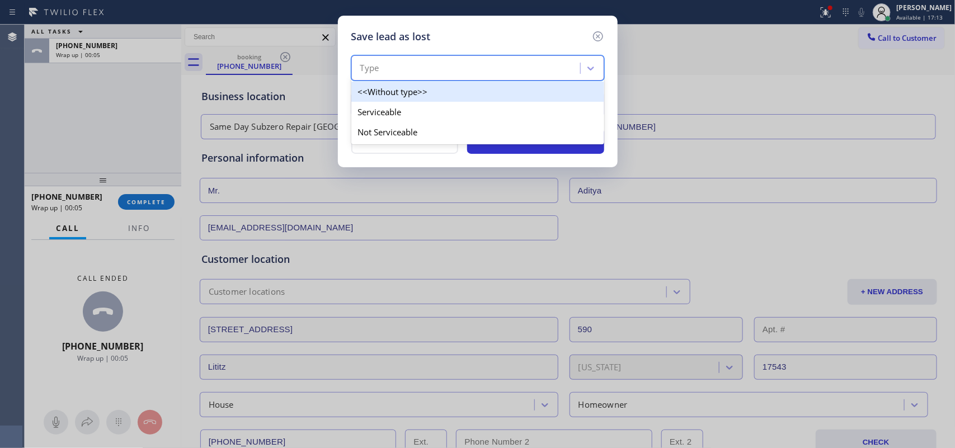
click at [538, 63] on div "Type" at bounding box center [467, 69] width 225 height 20
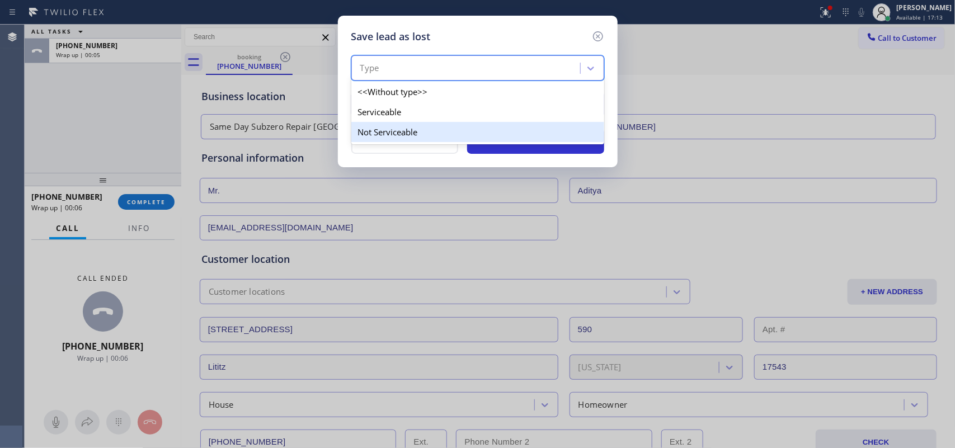
click at [499, 130] on div "Not Serviceable" at bounding box center [477, 132] width 253 height 20
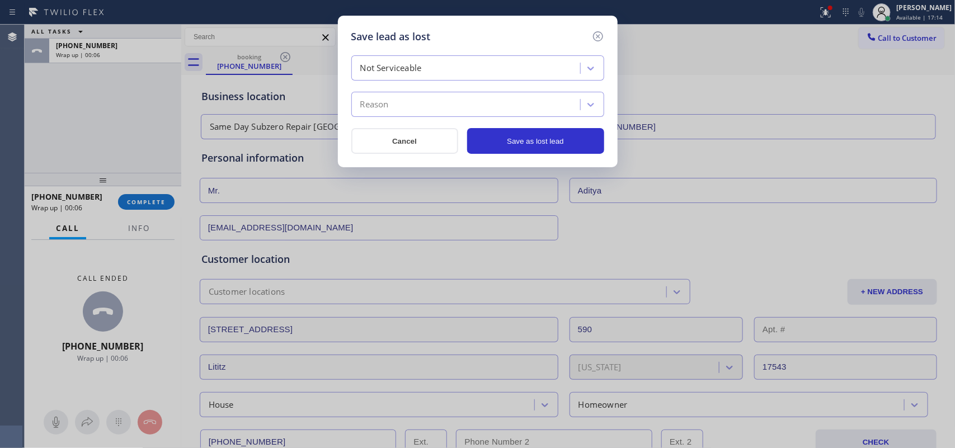
click at [496, 107] on div "Reason" at bounding box center [467, 105] width 225 height 20
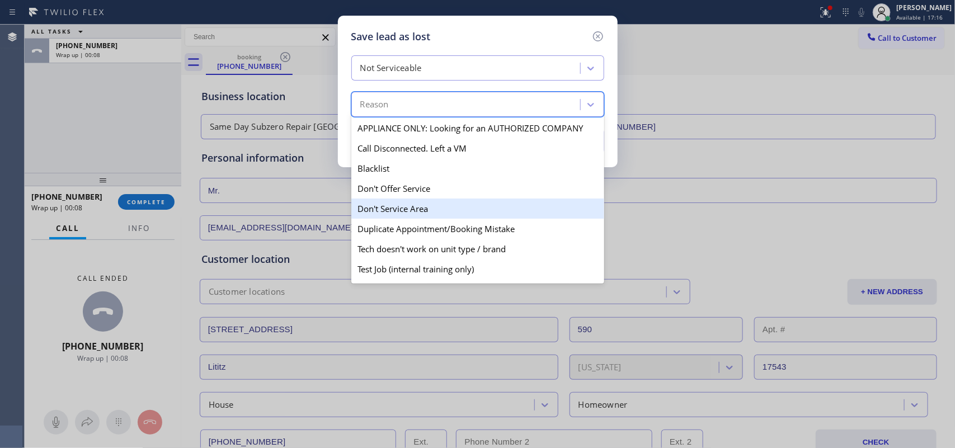
click at [473, 209] on div "Don't Service Area" at bounding box center [477, 209] width 253 height 20
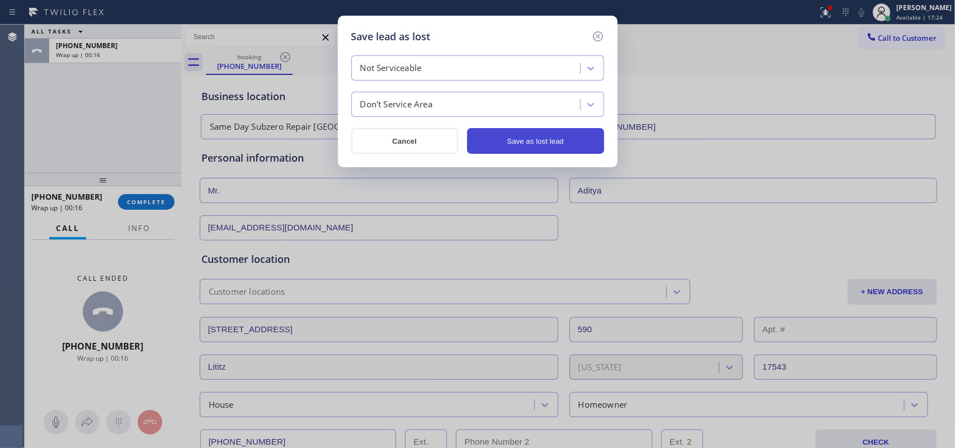
click at [554, 145] on button "Save as lost lead" at bounding box center [535, 141] width 137 height 26
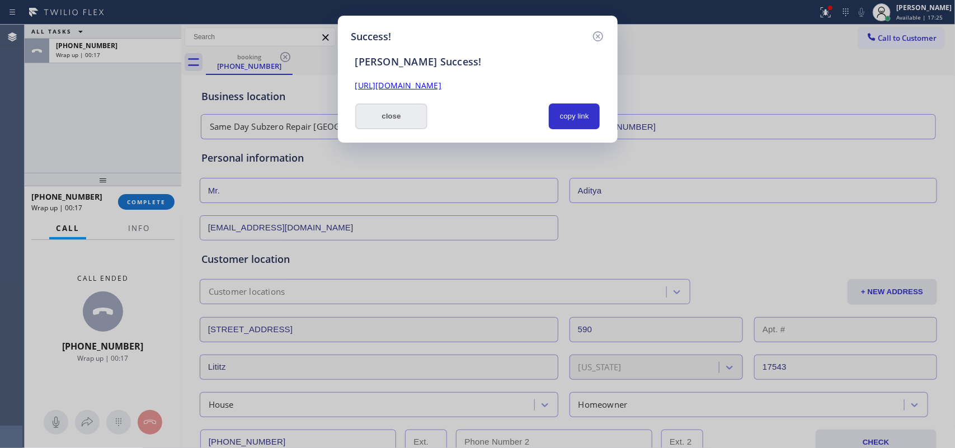
click at [403, 121] on button "close" at bounding box center [391, 116] width 73 height 26
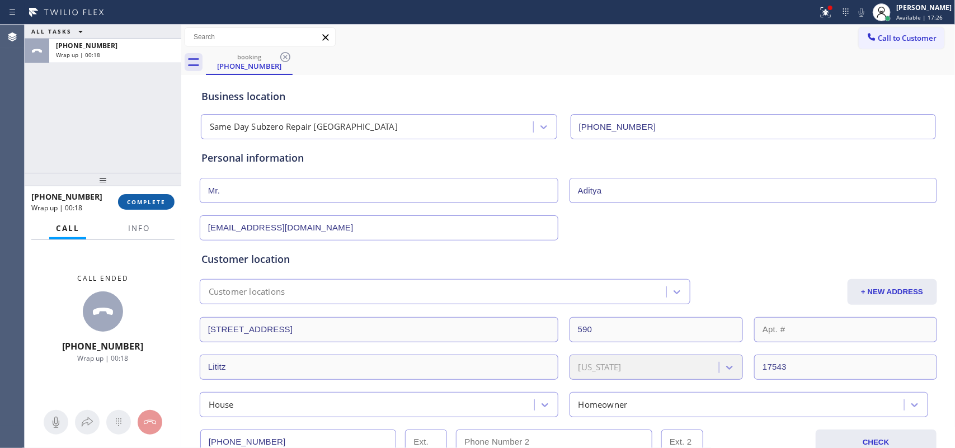
click at [150, 199] on span "COMPLETE" at bounding box center [146, 202] width 39 height 8
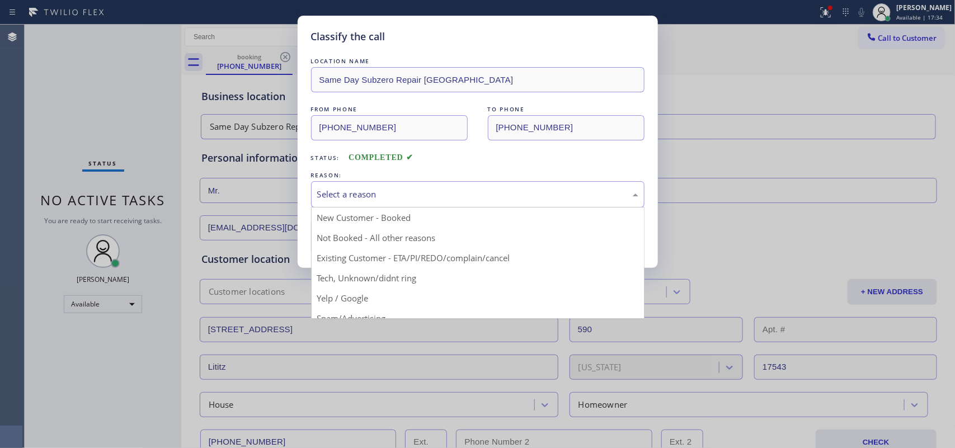
click at [446, 187] on div "Select a reason" at bounding box center [477, 194] width 333 height 26
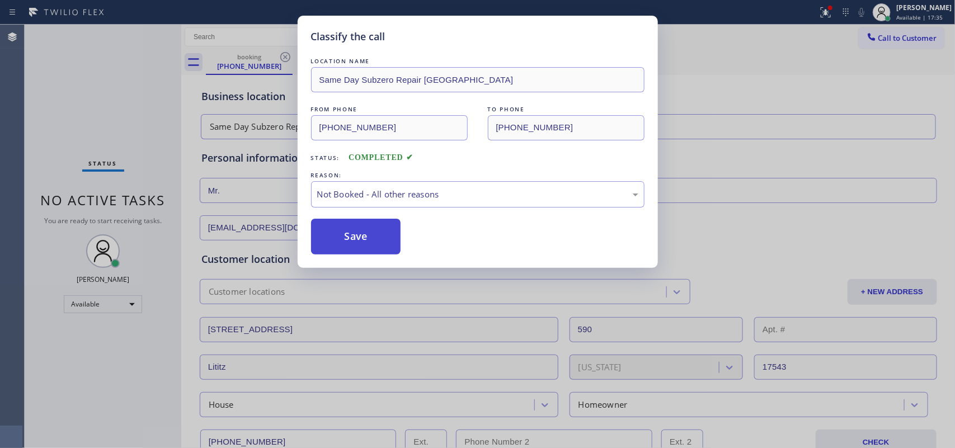
click at [351, 237] on button "Save" at bounding box center [356, 237] width 90 height 36
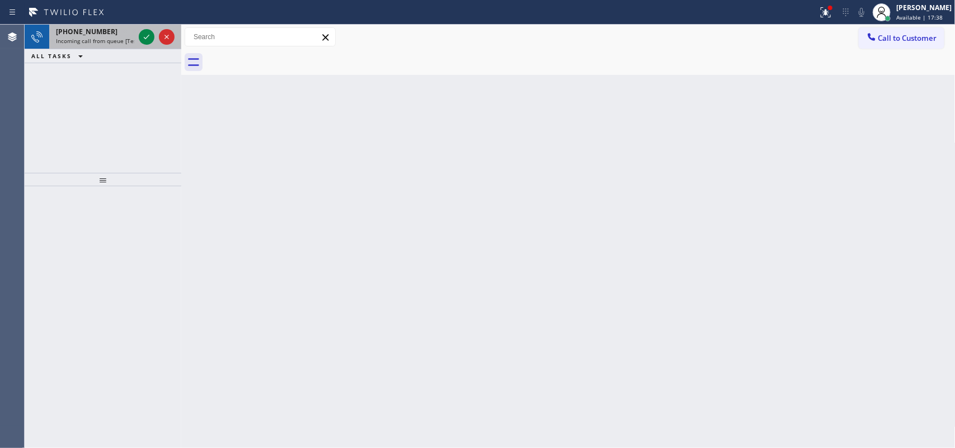
click at [101, 34] on span "+14084807905" at bounding box center [87, 32] width 62 height 10
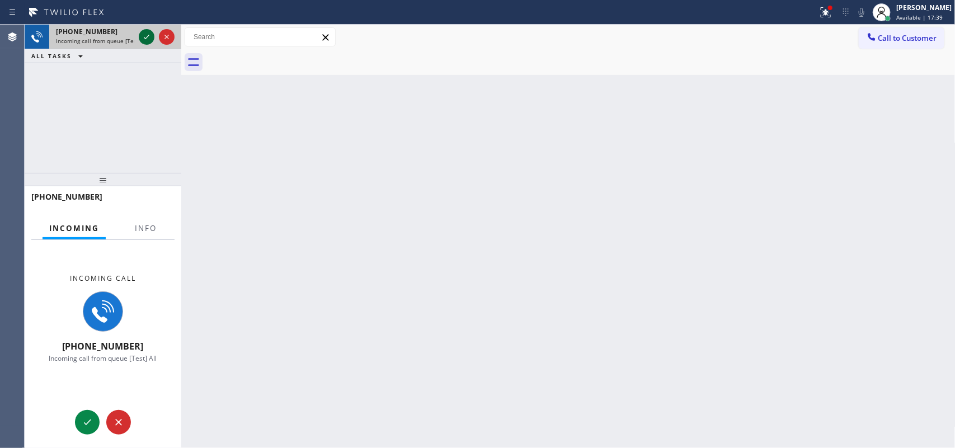
click at [149, 34] on icon at bounding box center [146, 36] width 13 height 13
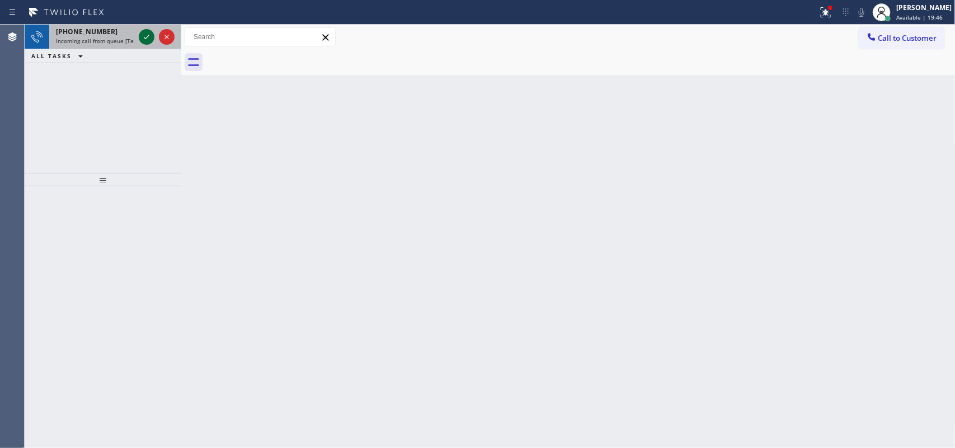
click at [140, 34] on icon at bounding box center [146, 36] width 13 height 13
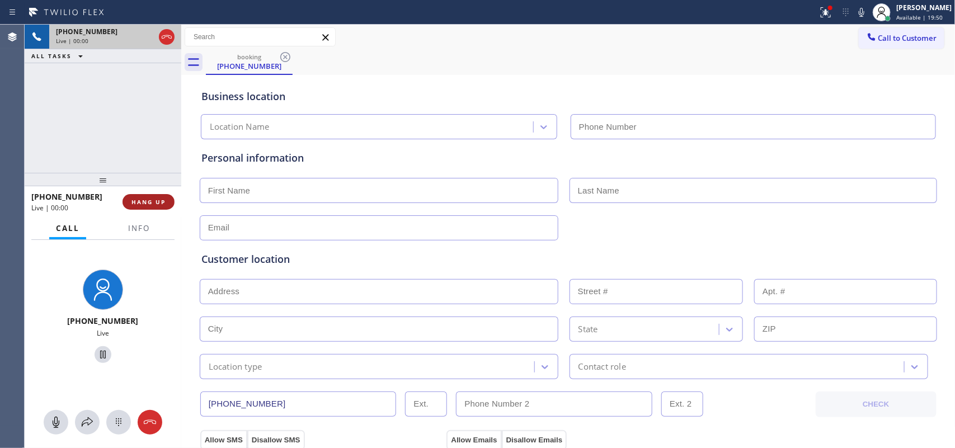
type input "(848) 346-2993"
click at [153, 203] on span "HANG UP" at bounding box center [148, 202] width 34 height 8
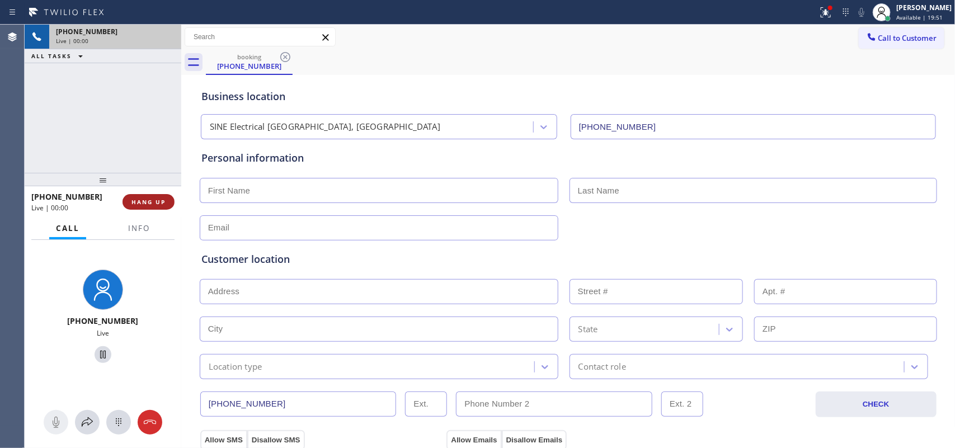
click at [153, 203] on span "HANG UP" at bounding box center [148, 202] width 34 height 8
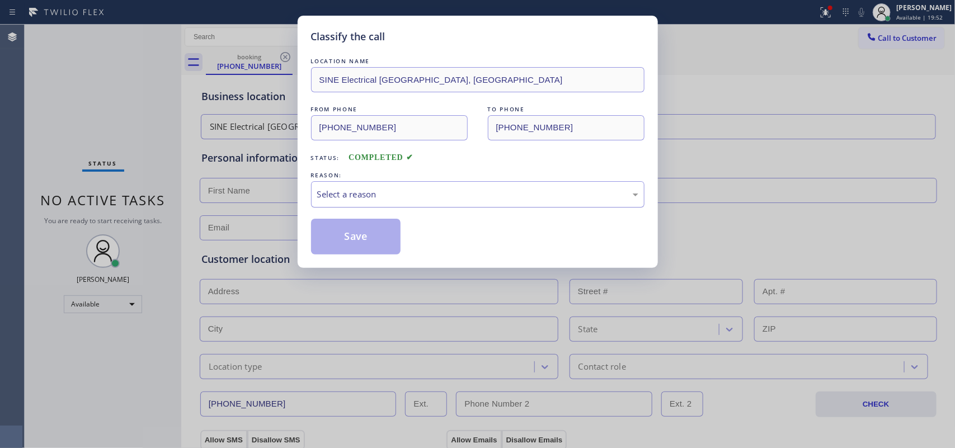
click at [373, 182] on div "Select a reason" at bounding box center [477, 194] width 333 height 26
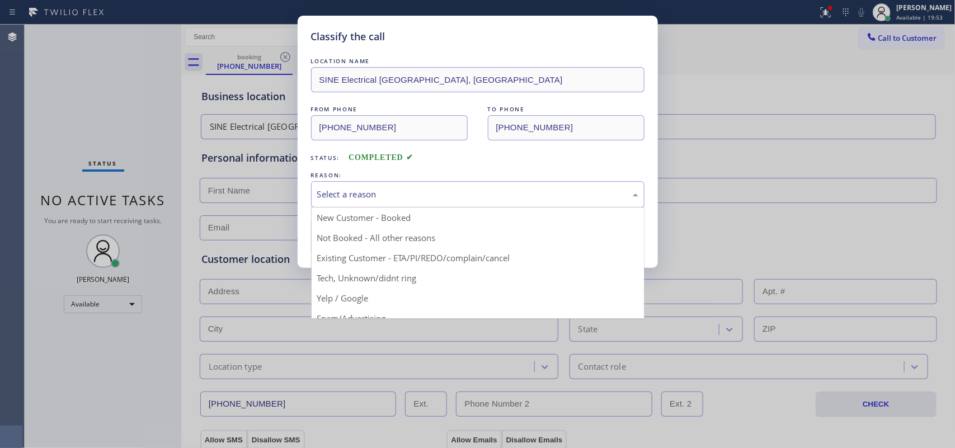
scroll to position [77, 0]
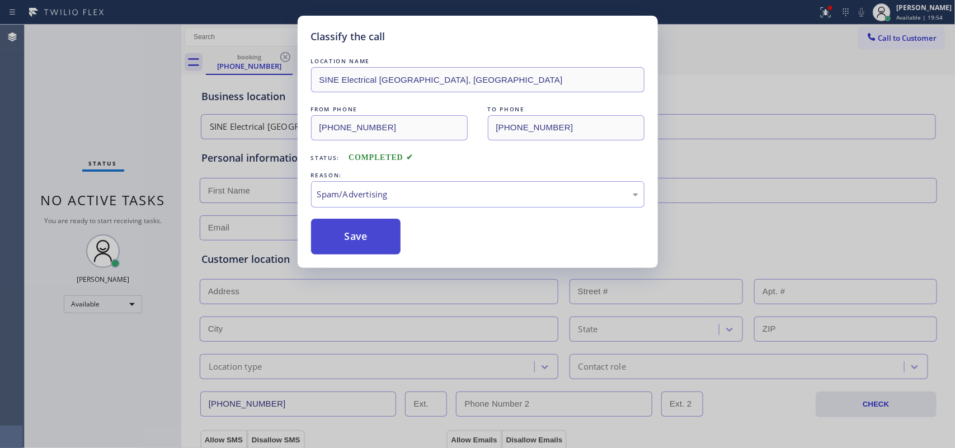
click at [345, 245] on button "Save" at bounding box center [356, 237] width 90 height 36
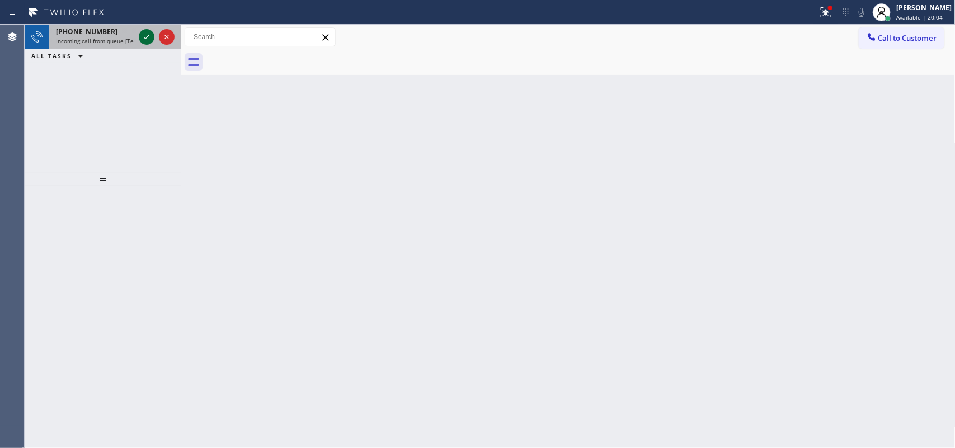
click at [144, 39] on icon at bounding box center [146, 36] width 13 height 13
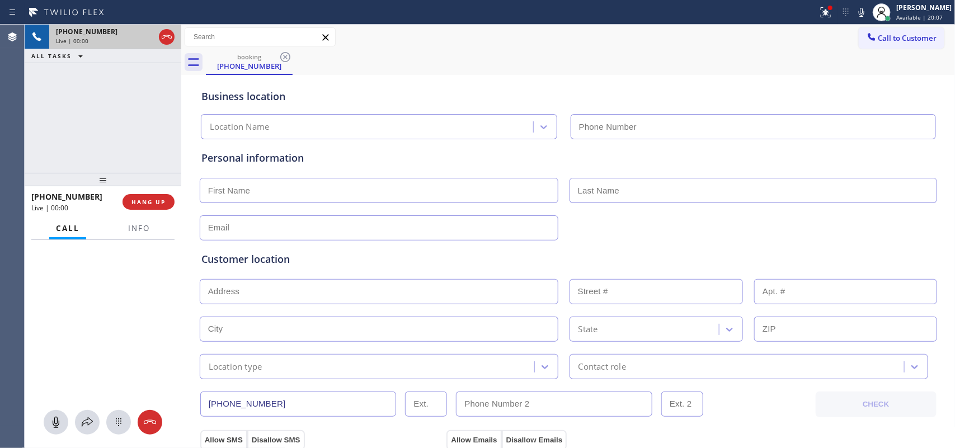
type input "(551) 295-7992"
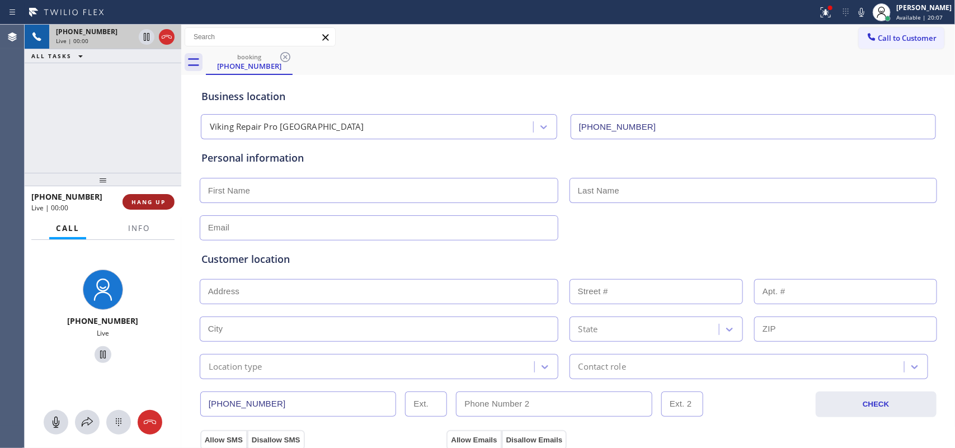
click at [150, 204] on span "HANG UP" at bounding box center [148, 202] width 34 height 8
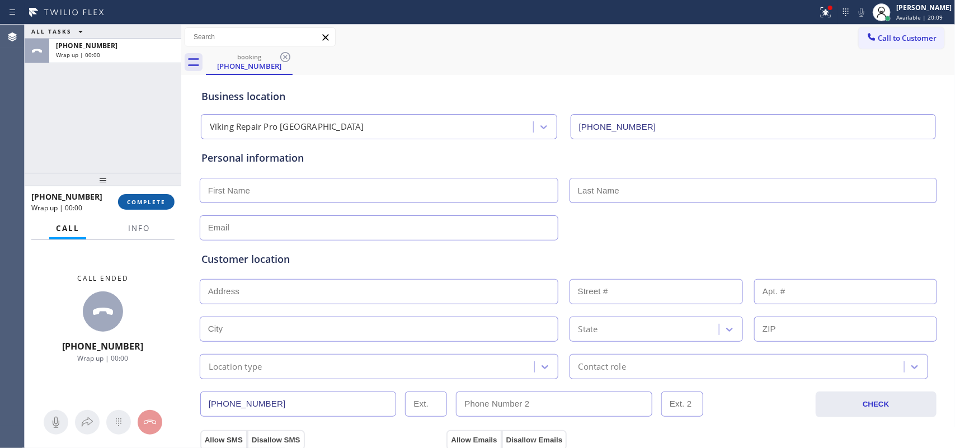
click at [149, 205] on span "COMPLETE" at bounding box center [146, 202] width 39 height 8
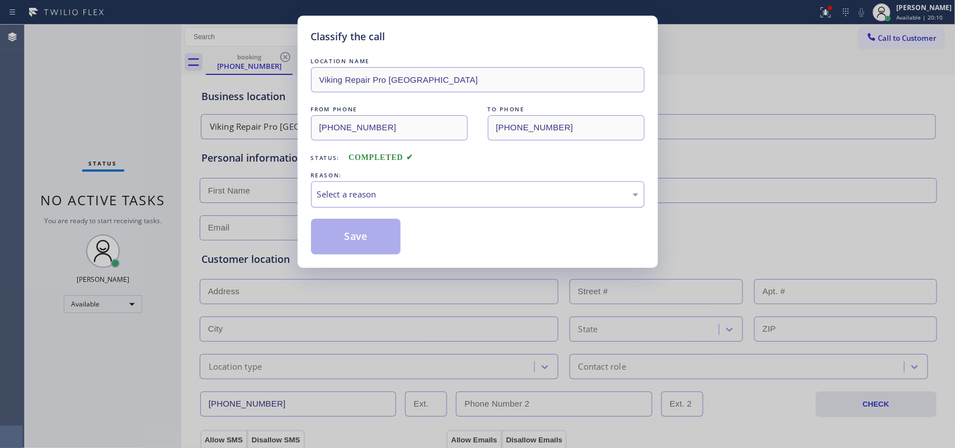
click at [330, 197] on div "Select a reason" at bounding box center [477, 194] width 321 height 13
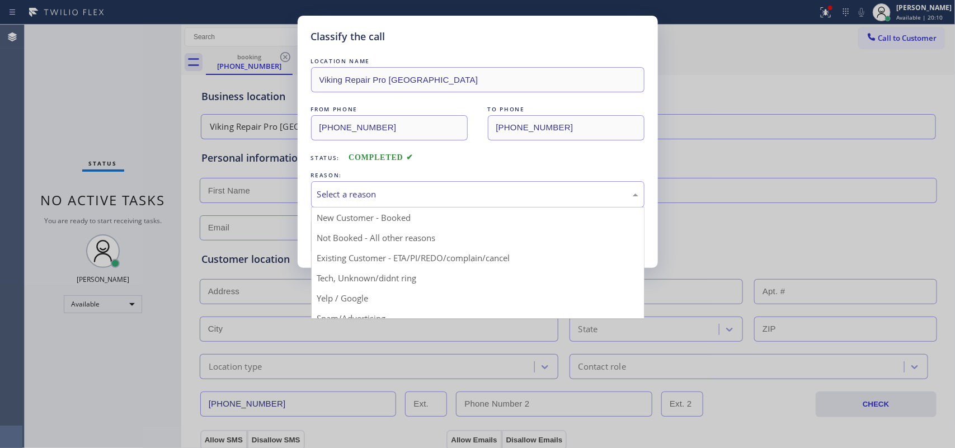
scroll to position [77, 0]
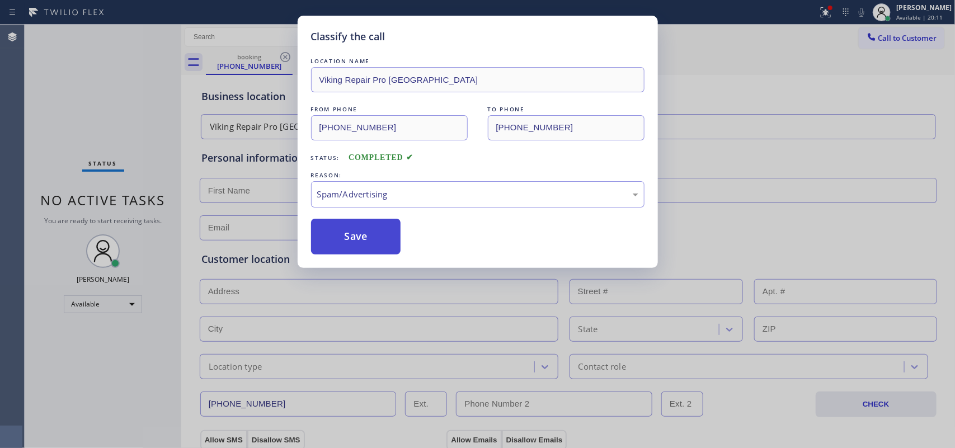
click at [370, 243] on button "Save" at bounding box center [356, 237] width 90 height 36
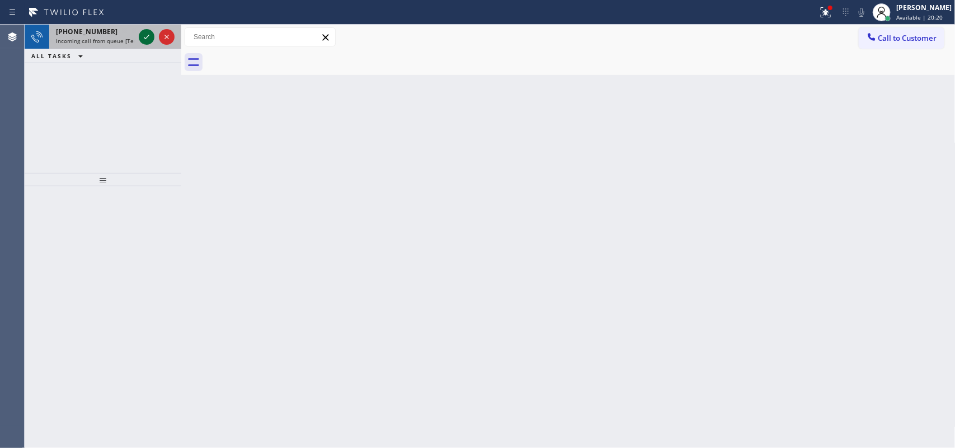
click at [143, 35] on icon at bounding box center [146, 36] width 13 height 13
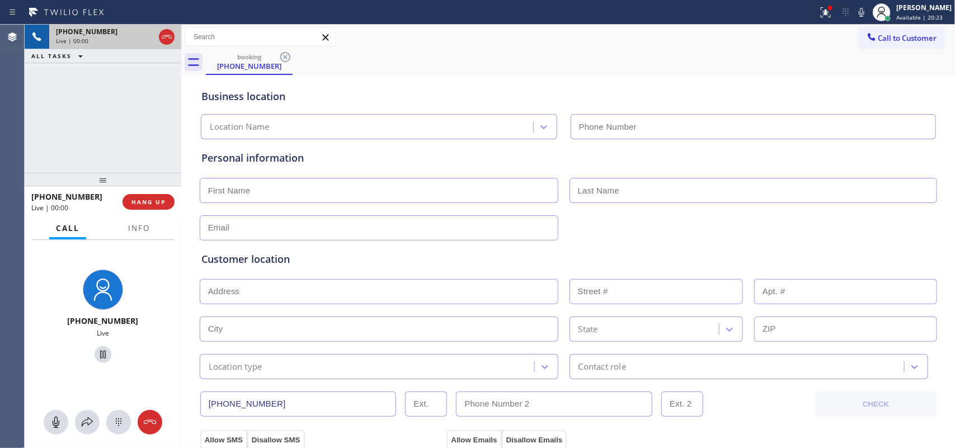
type input "(669) 341-1279"
click at [166, 202] on button "HANG UP" at bounding box center [149, 202] width 52 height 16
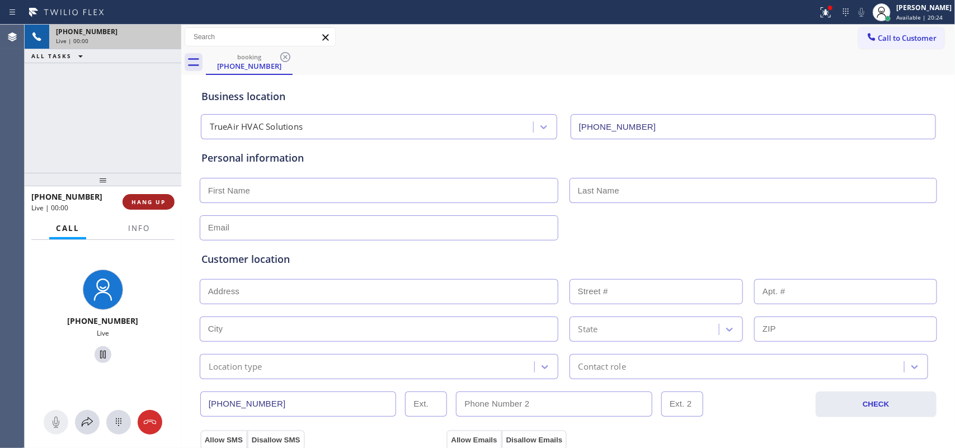
click at [163, 202] on span "HANG UP" at bounding box center [148, 202] width 34 height 8
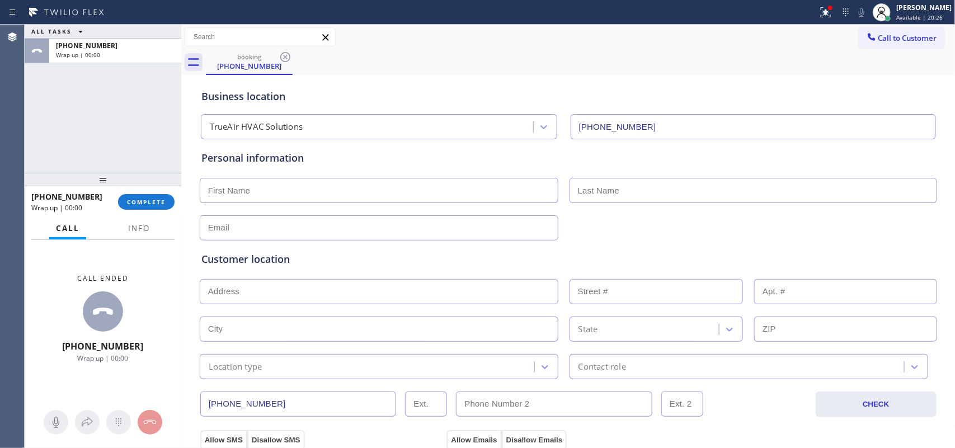
drag, startPoint x: 166, startPoint y: 197, endPoint x: 202, endPoint y: 197, distance: 36.4
click at [165, 197] on button "COMPLETE" at bounding box center [146, 202] width 56 height 16
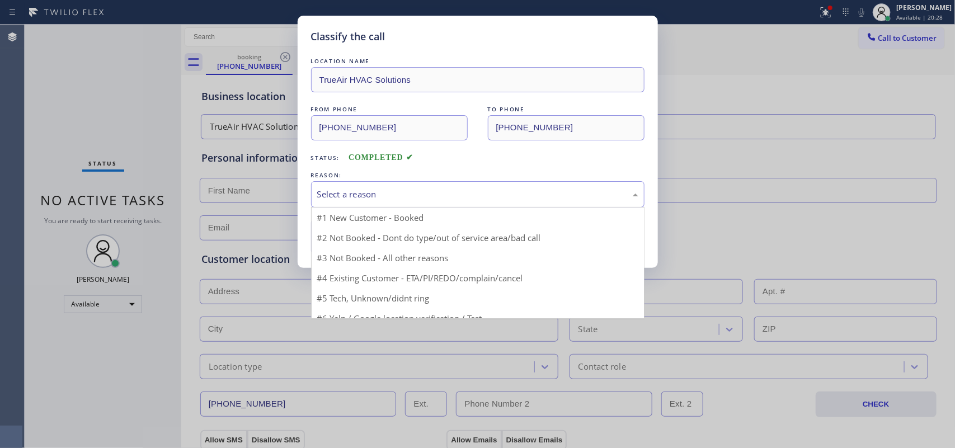
click at [418, 183] on div "Select a reason" at bounding box center [477, 194] width 333 height 26
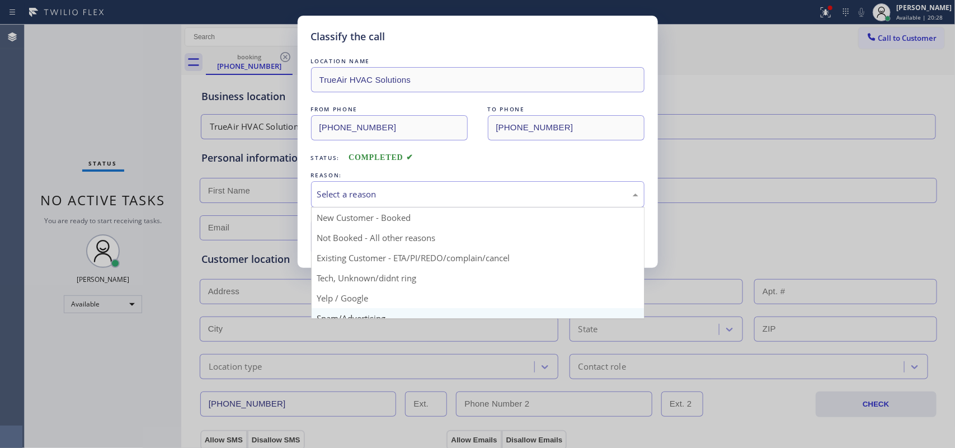
scroll to position [77, 0]
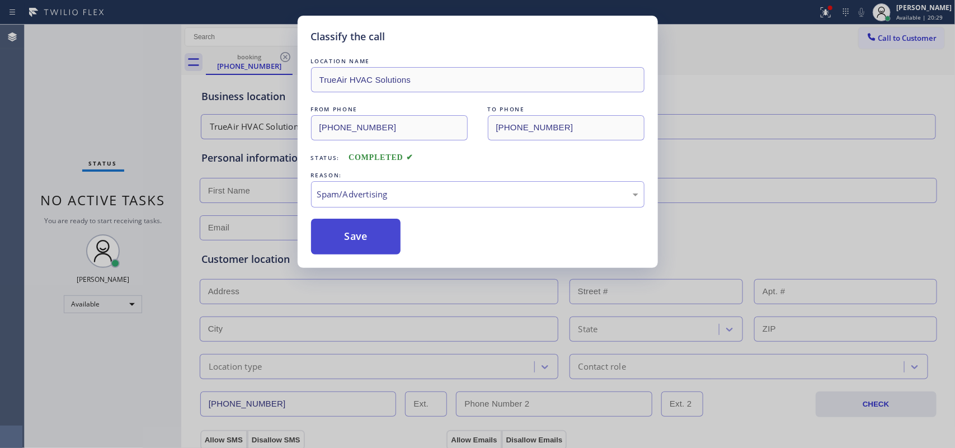
click at [370, 237] on button "Save" at bounding box center [356, 237] width 90 height 36
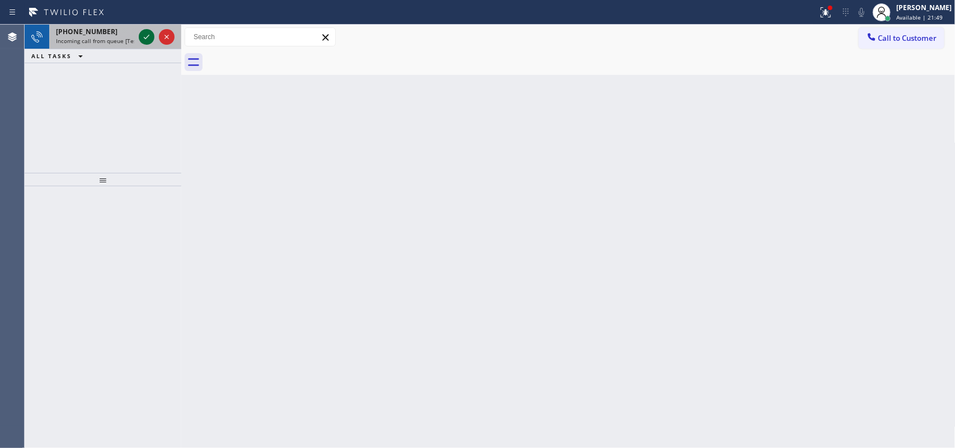
click at [140, 34] on icon at bounding box center [146, 36] width 13 height 13
click at [146, 36] on icon at bounding box center [146, 36] width 13 height 13
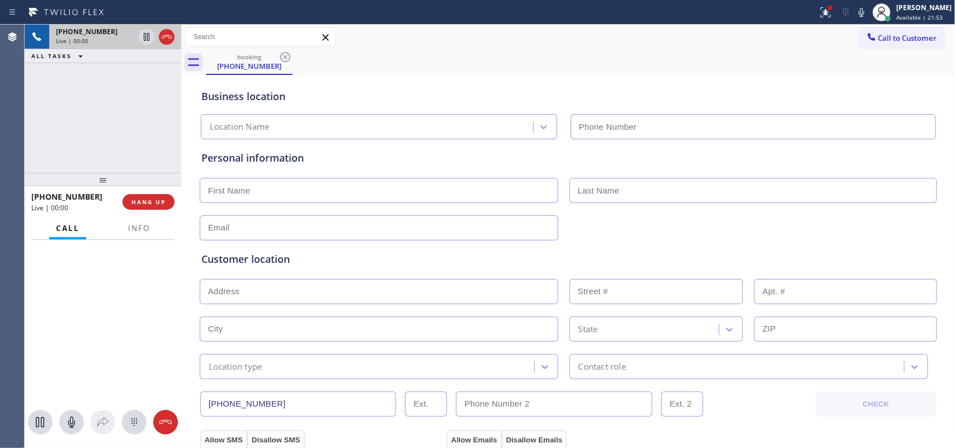
type input "(856) 406-2982"
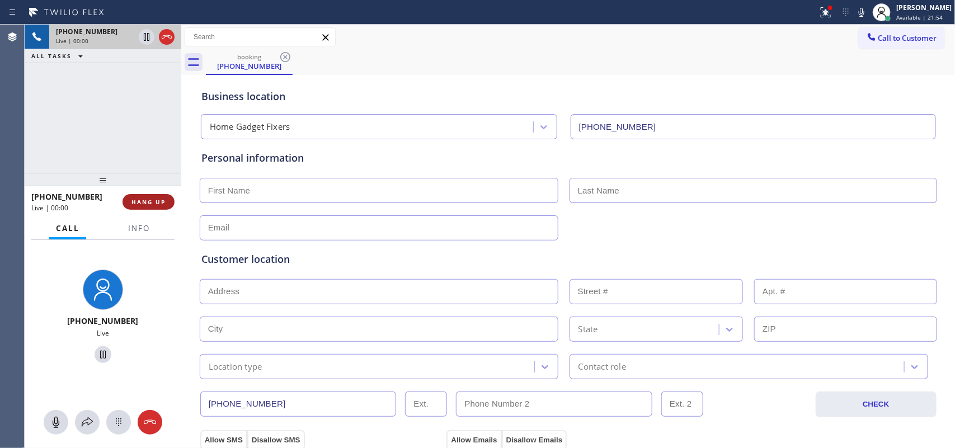
click at [148, 195] on button "HANG UP" at bounding box center [149, 202] width 52 height 16
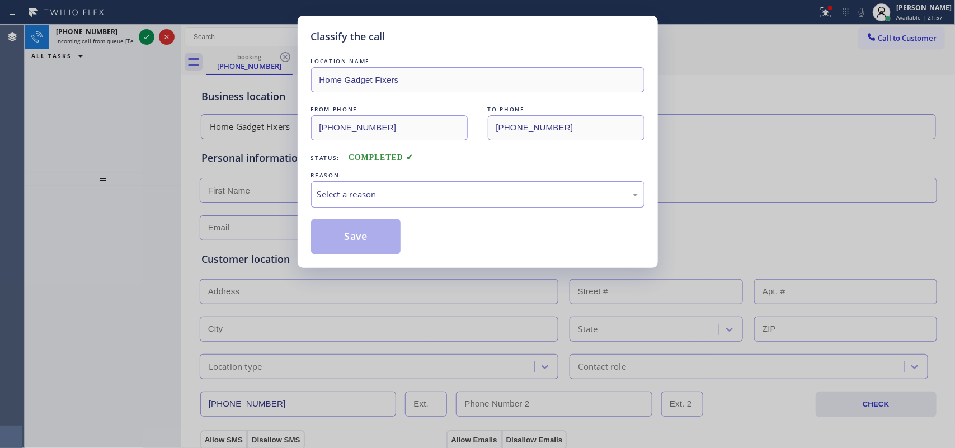
click at [428, 200] on div "Select a reason" at bounding box center [477, 194] width 321 height 13
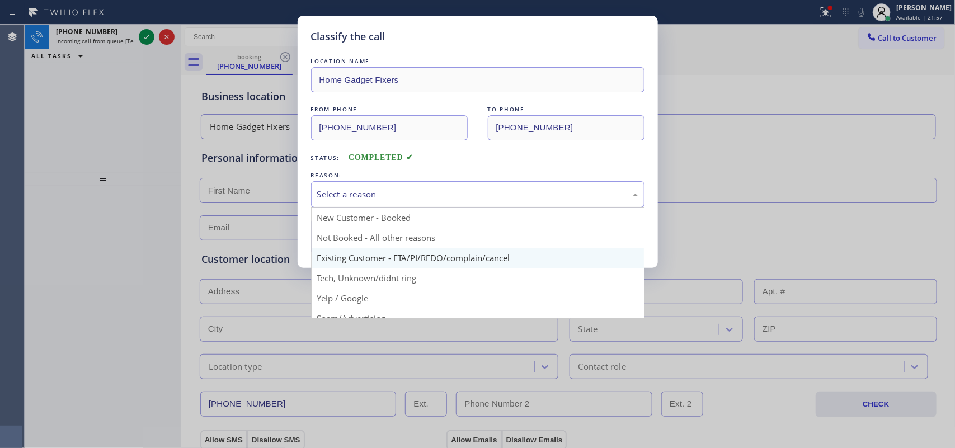
scroll to position [77, 0]
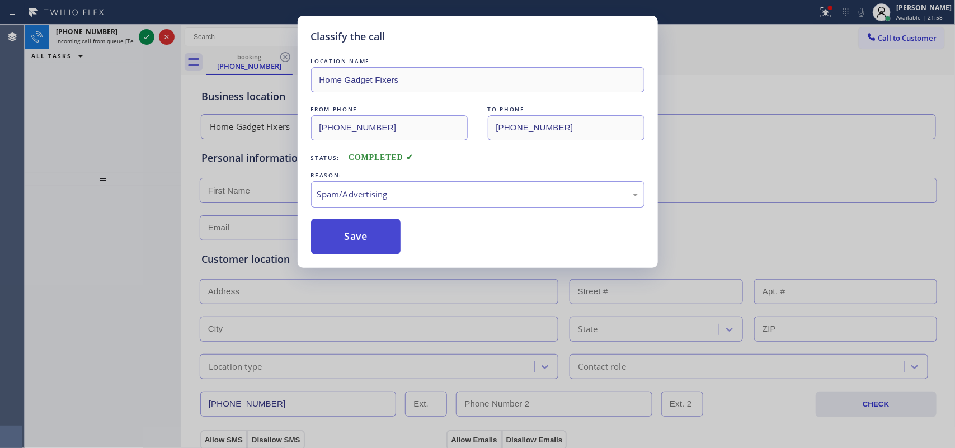
drag, startPoint x: 361, startPoint y: 247, endPoint x: 337, endPoint y: 227, distance: 30.9
click at [360, 247] on button "Save" at bounding box center [356, 237] width 90 height 36
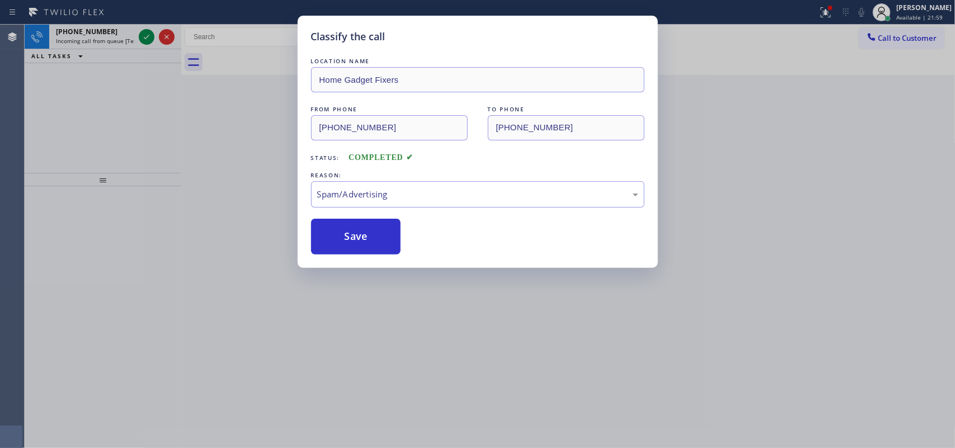
click at [140, 32] on div "Classify the call LOCATION NAME Home Gadget Fixers FROM PHONE (856) 955-0239 TO…" at bounding box center [477, 224] width 955 height 448
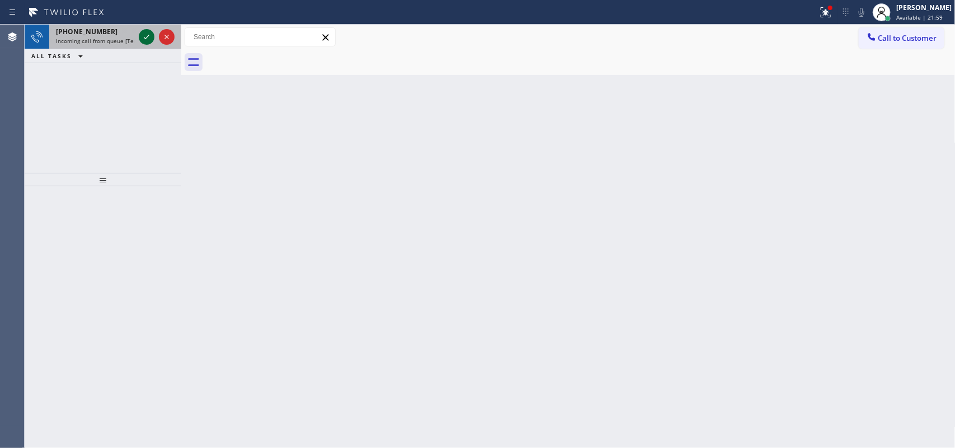
click at [144, 32] on icon at bounding box center [146, 36] width 13 height 13
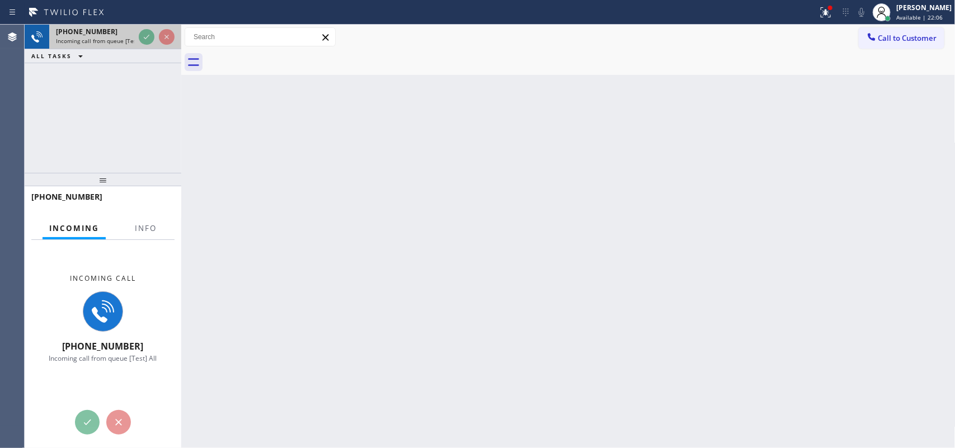
click at [100, 38] on span "Incoming call from queue [Test] All" at bounding box center [102, 41] width 93 height 8
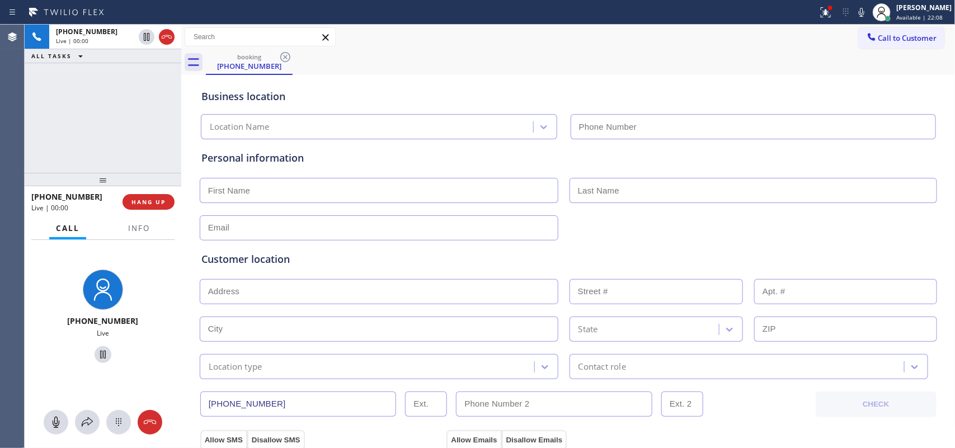
type input "(415) 329-7687"
drag, startPoint x: 138, startPoint y: 230, endPoint x: 140, endPoint y: 252, distance: 21.3
click at [138, 230] on span "Info" at bounding box center [139, 228] width 22 height 10
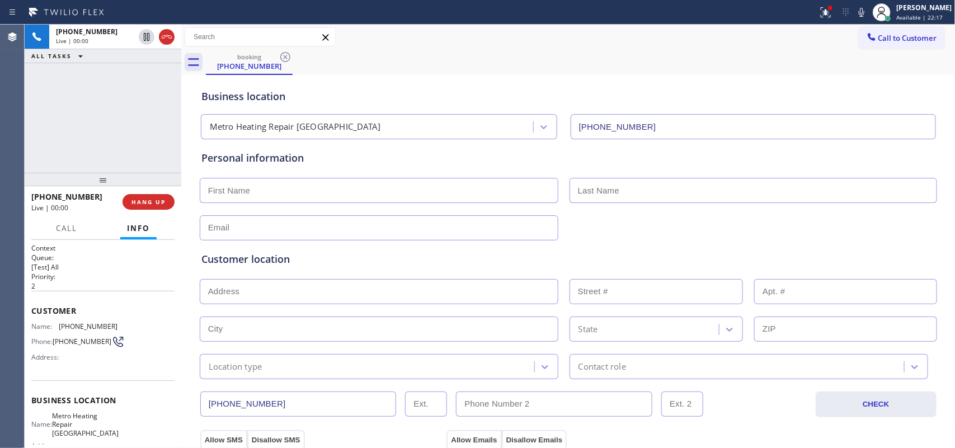
scroll to position [124, 0]
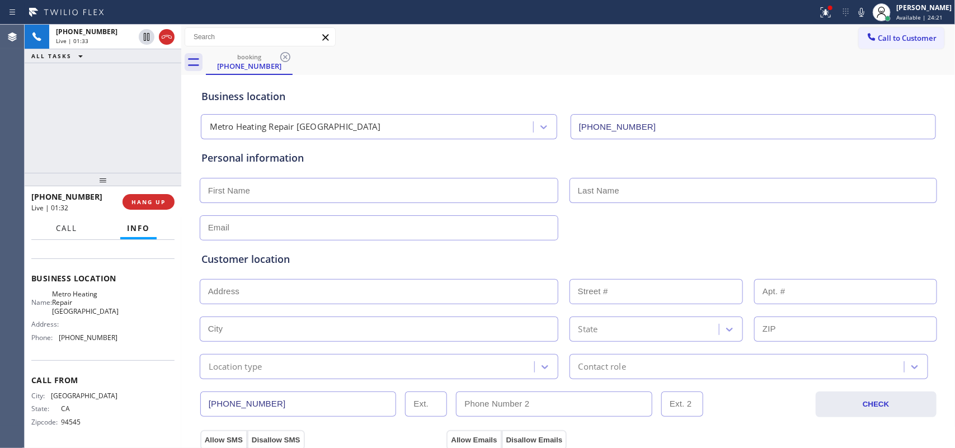
click at [76, 230] on span "Call" at bounding box center [66, 228] width 21 height 10
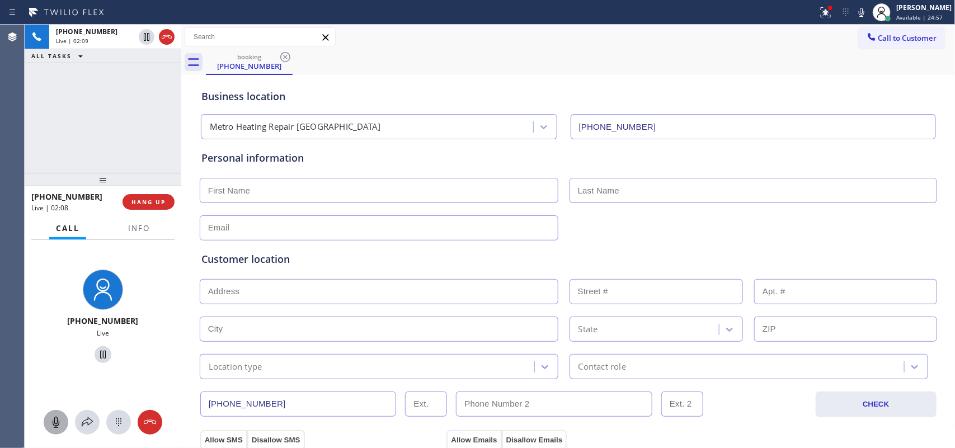
click at [54, 420] on icon at bounding box center [55, 422] width 13 height 13
click at [96, 352] on icon at bounding box center [102, 354] width 13 height 13
click at [56, 421] on rect at bounding box center [55, 421] width 9 height 9
click at [100, 346] on div at bounding box center [103, 354] width 86 height 23
click at [55, 426] on icon at bounding box center [55, 422] width 13 height 13
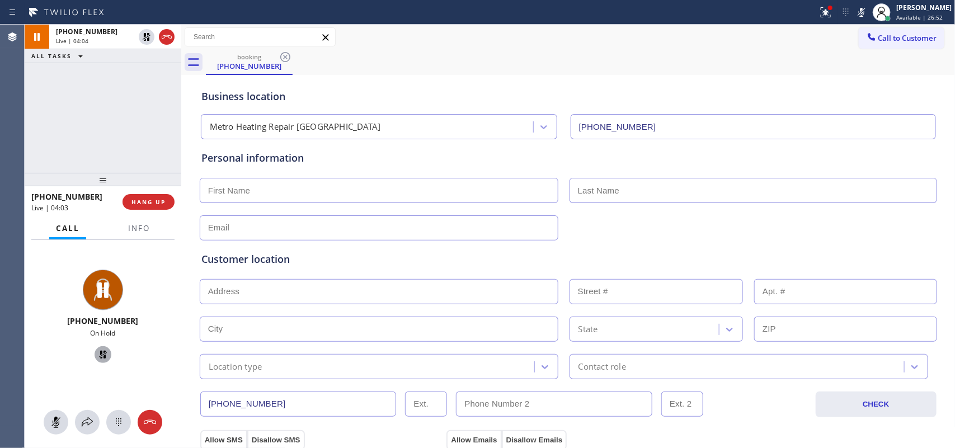
drag, startPoint x: 56, startPoint y: 422, endPoint x: 73, endPoint y: 406, distance: 22.9
click at [55, 423] on icon at bounding box center [55, 422] width 13 height 13
click at [98, 354] on icon at bounding box center [102, 354] width 13 height 13
click at [345, 190] on input "text" at bounding box center [379, 190] width 359 height 25
type input "Franchesca"
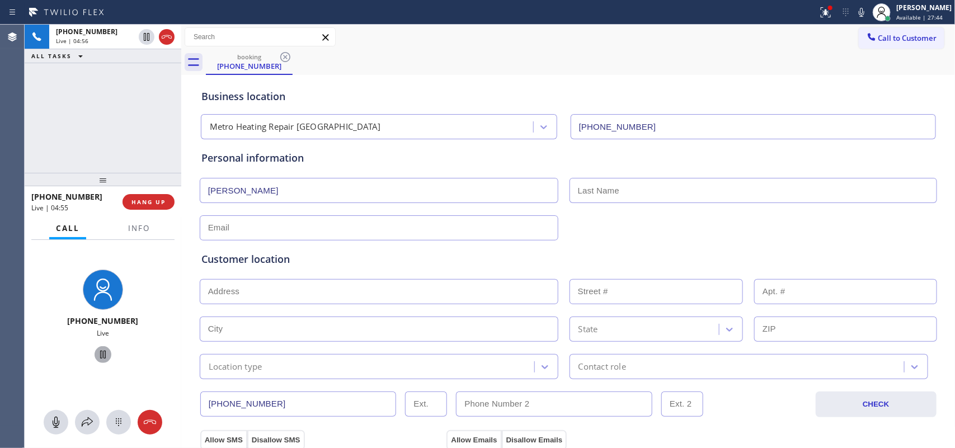
click at [667, 185] on input "text" at bounding box center [753, 190] width 368 height 25
type input "Vietor"
click at [142, 77] on icon at bounding box center [146, 75] width 13 height 13
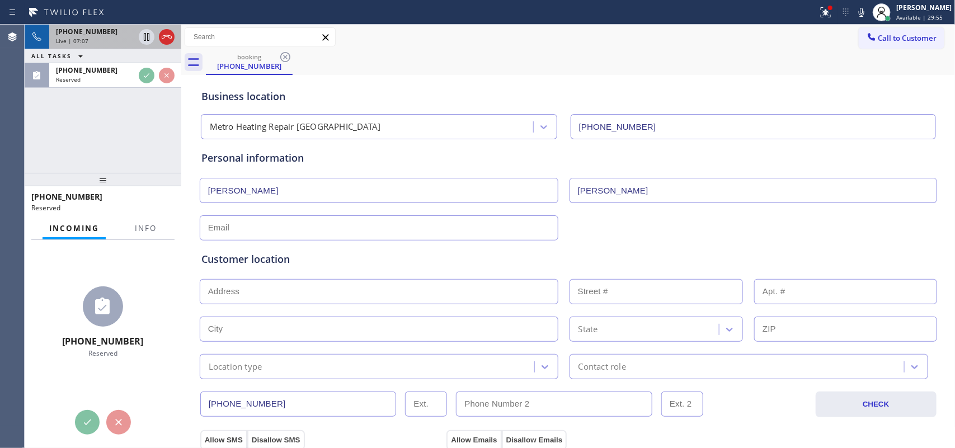
click at [121, 43] on div "Live | 07:07" at bounding box center [95, 41] width 78 height 8
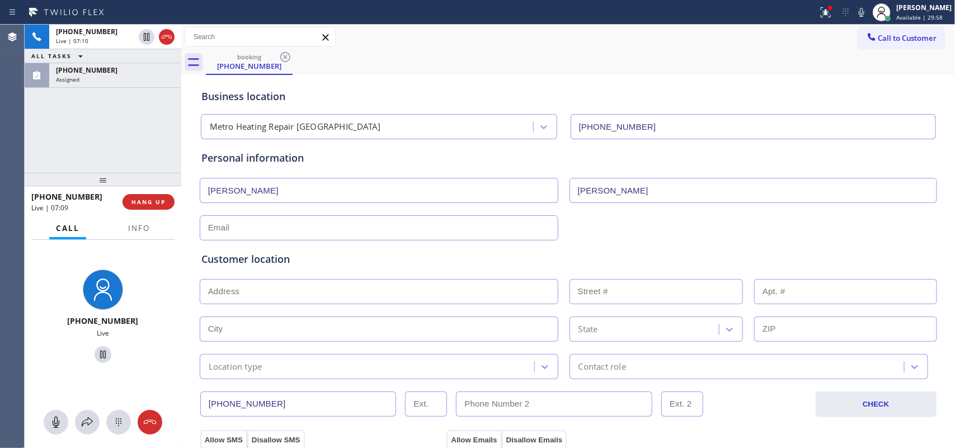
click at [616, 194] on input "Vietor" at bounding box center [753, 190] width 368 height 25
click at [222, 225] on input "text" at bounding box center [379, 227] width 359 height 25
click at [625, 191] on input "Vietor" at bounding box center [753, 190] width 368 height 25
click at [230, 191] on input "Franchesca" at bounding box center [379, 190] width 359 height 25
type input "Francesca"
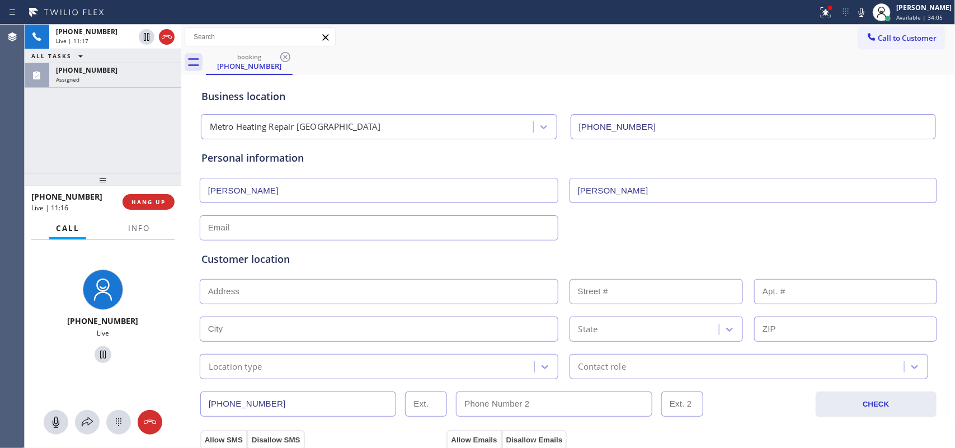
click at [242, 227] on input "text" at bounding box center [379, 227] width 359 height 25
paste input "francescavietor@gmail.com"
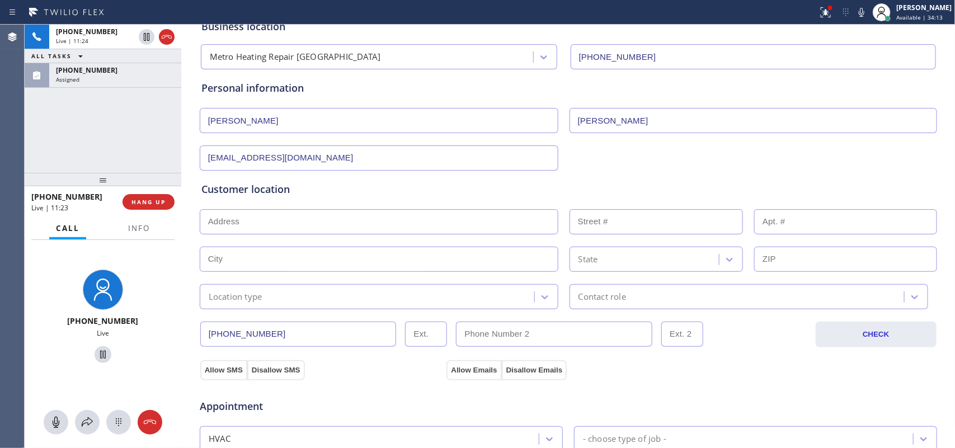
type input "francescavietor@gmail.com"
click at [275, 219] on input "text" at bounding box center [379, 221] width 359 height 25
paste input "2111 Turk BlvdSan Francisco, CA 94115,"
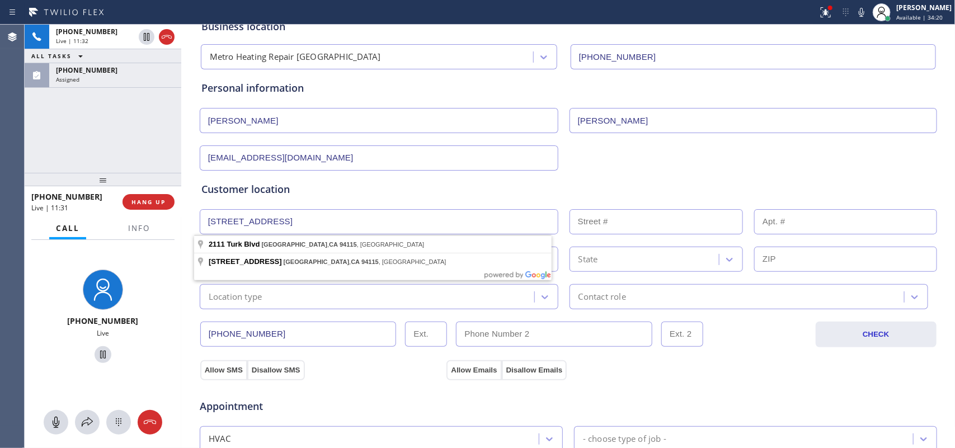
type input "2111 Turk Blvd"
type input "2111"
type input "San Francisco"
type input "94115"
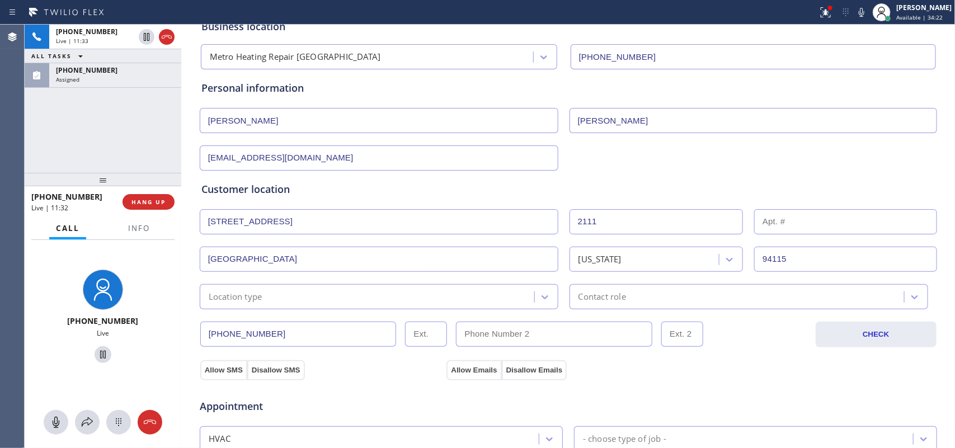
click at [442, 303] on div "Location type" at bounding box center [368, 297] width 331 height 20
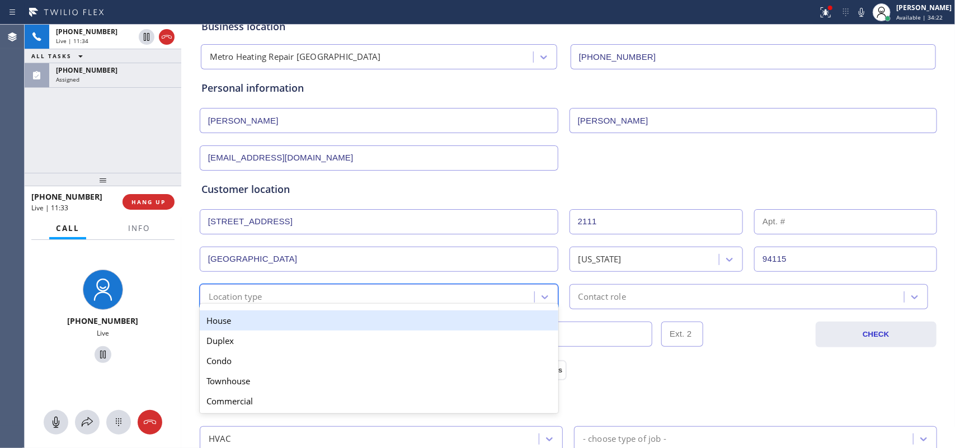
click at [438, 322] on div "House" at bounding box center [379, 320] width 359 height 20
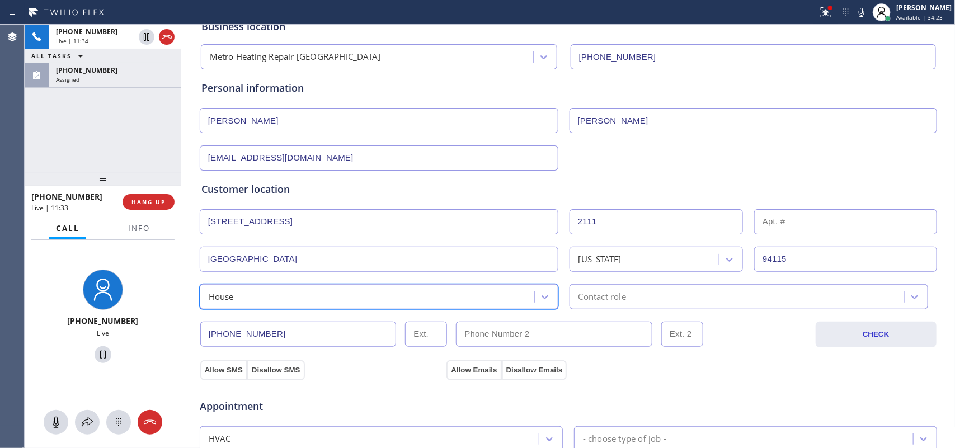
click at [589, 300] on div "Contact role" at bounding box center [602, 296] width 48 height 13
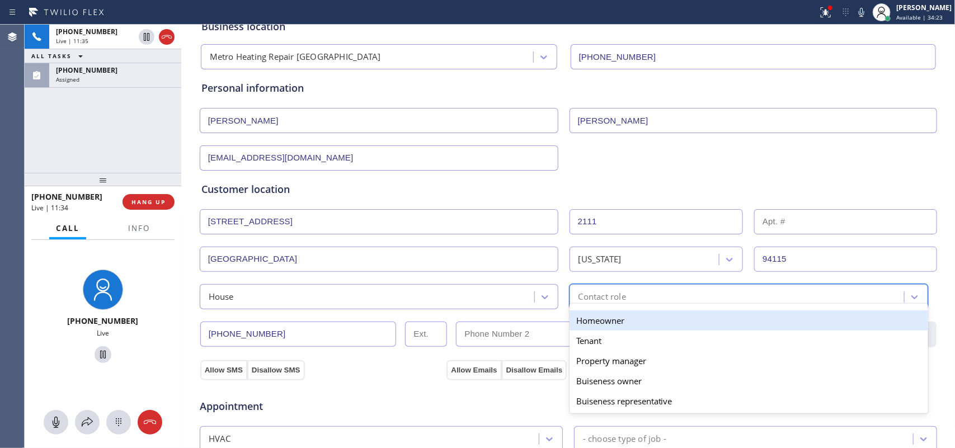
click at [601, 315] on div "Homeowner" at bounding box center [748, 320] width 359 height 20
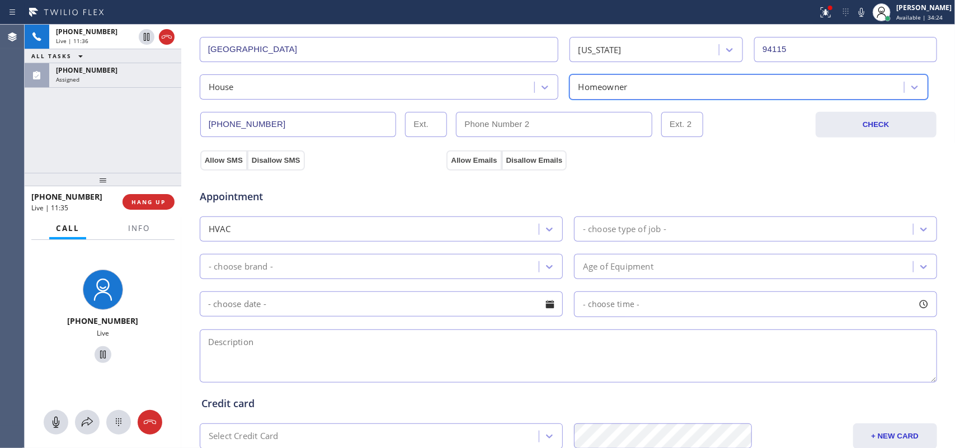
scroll to position [420, 0]
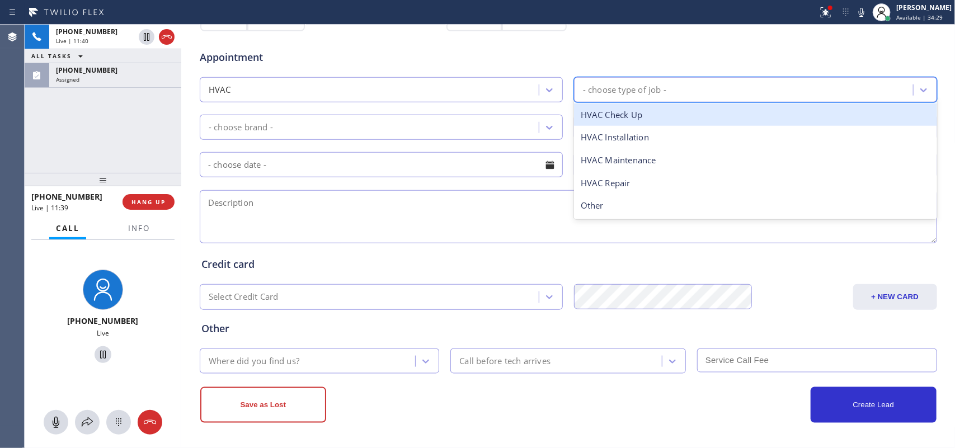
click at [636, 96] on div "- choose type of job -" at bounding box center [624, 89] width 83 height 13
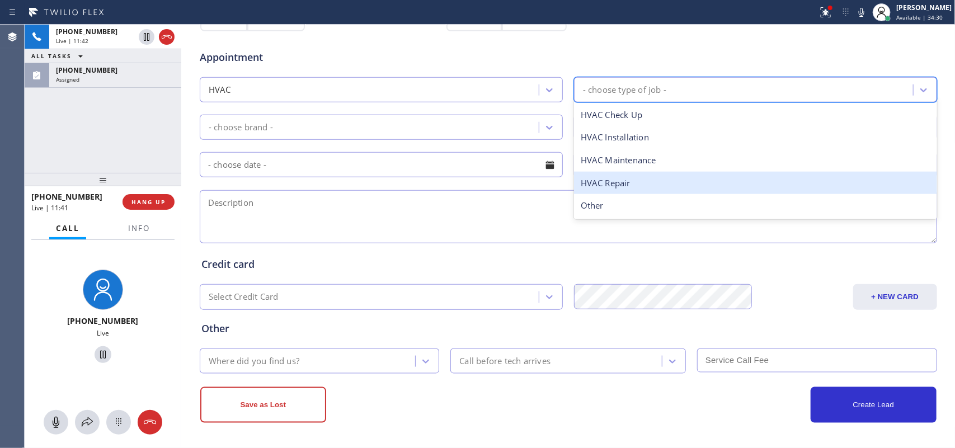
click at [634, 180] on div "HVAC Repair" at bounding box center [755, 183] width 363 height 23
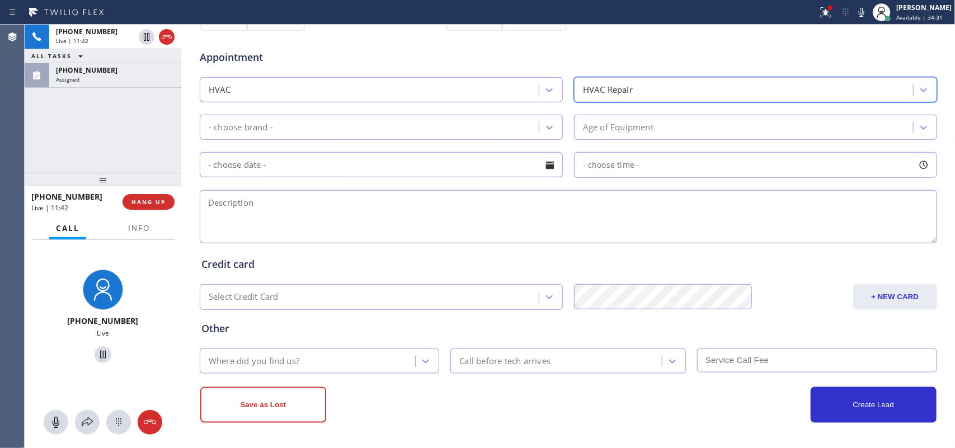
click at [544, 126] on icon at bounding box center [549, 127] width 11 height 11
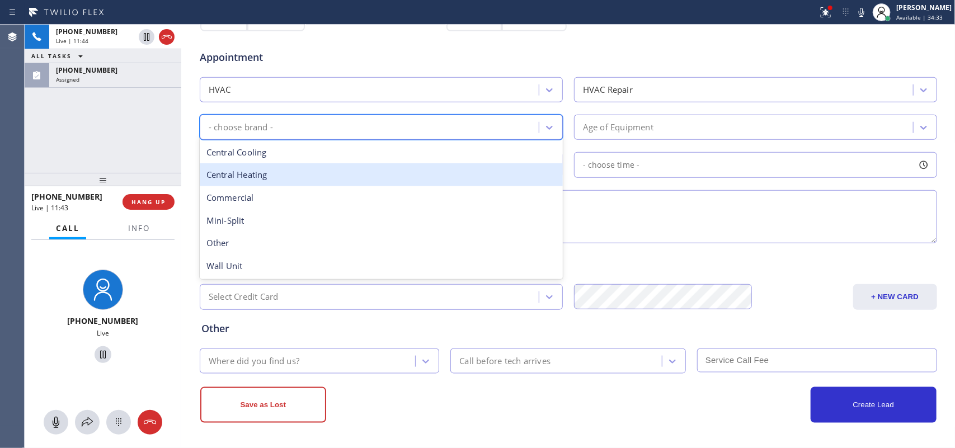
click at [328, 177] on div "Central Heating" at bounding box center [381, 174] width 363 height 23
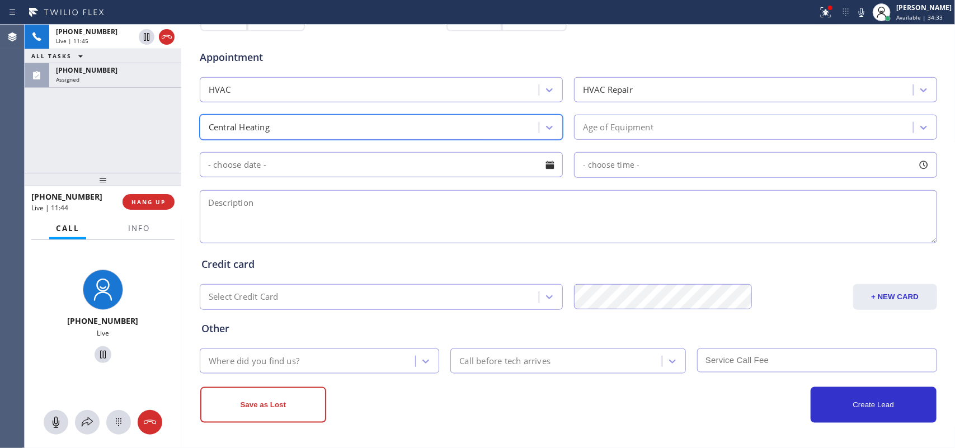
click at [703, 129] on div "Age of Equipment" at bounding box center [745, 127] width 336 height 20
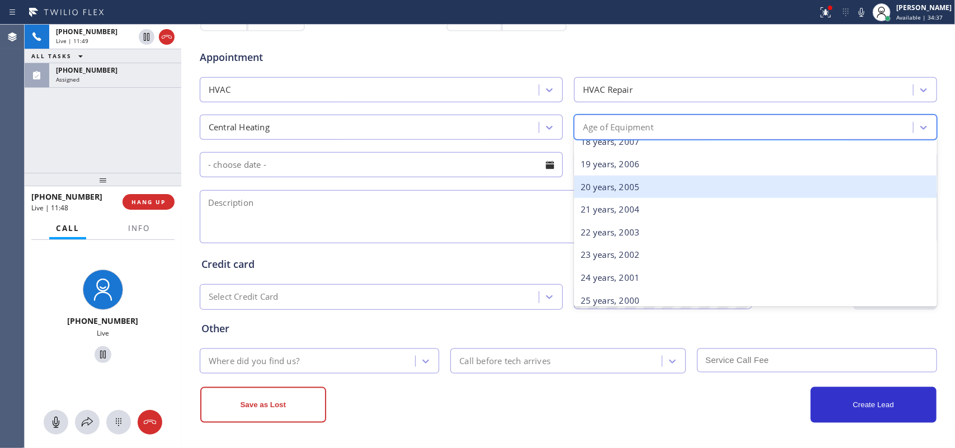
click at [625, 192] on div "20 years, 2005" at bounding box center [755, 187] width 363 height 23
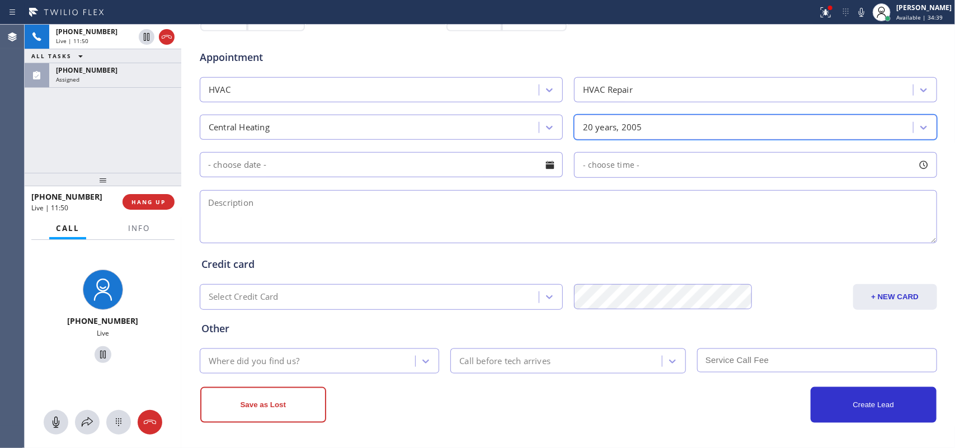
click at [545, 164] on div at bounding box center [549, 165] width 19 height 19
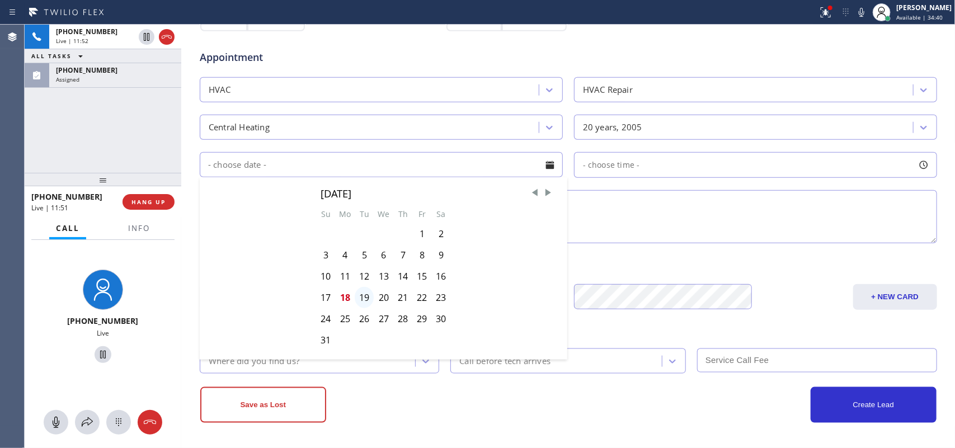
click at [358, 301] on div "19" at bounding box center [364, 297] width 19 height 21
type input "[DATE]"
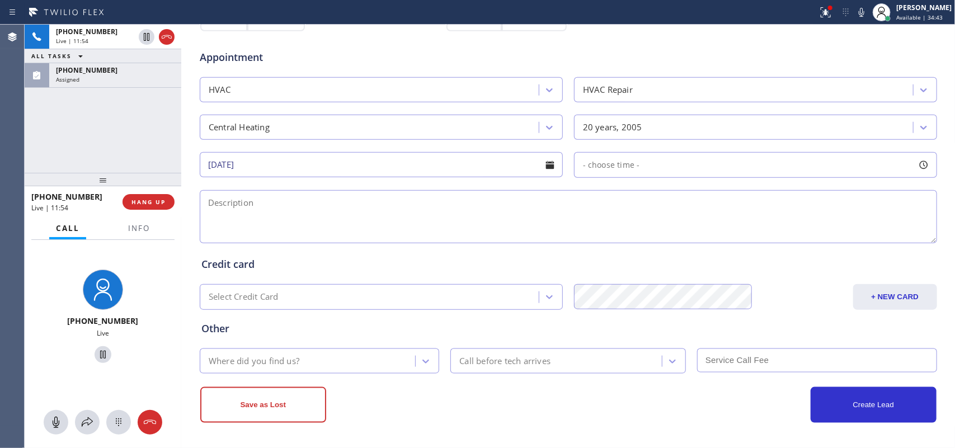
click at [899, 51] on div "Appointment" at bounding box center [568, 50] width 739 height 29
click at [917, 166] on div at bounding box center [923, 165] width 19 height 19
click at [718, 233] on div at bounding box center [718, 233] width 13 height 23
drag, startPoint x: 582, startPoint y: 232, endPoint x: 605, endPoint y: 233, distance: 23.5
click at [605, 233] on div at bounding box center [611, 233] width 13 height 23
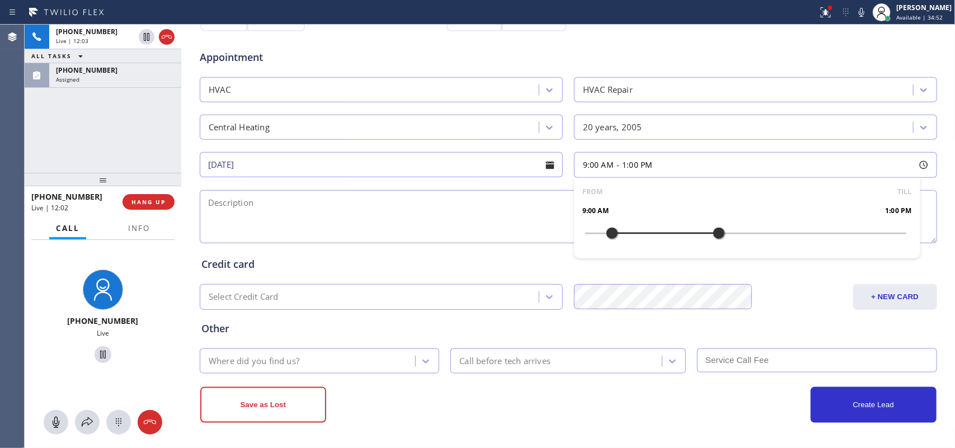
click at [477, 223] on textarea at bounding box center [568, 216] width 737 height 53
click at [181, 145] on div at bounding box center [181, 236] width 0 height 423
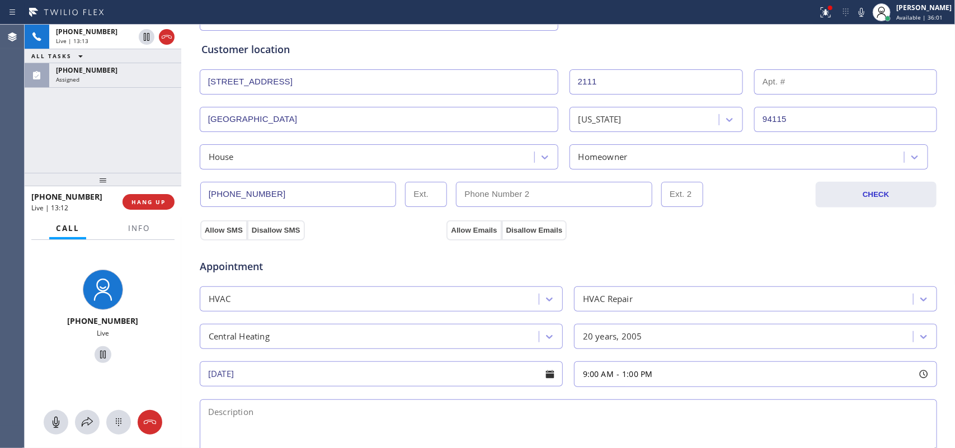
scroll to position [280, 0]
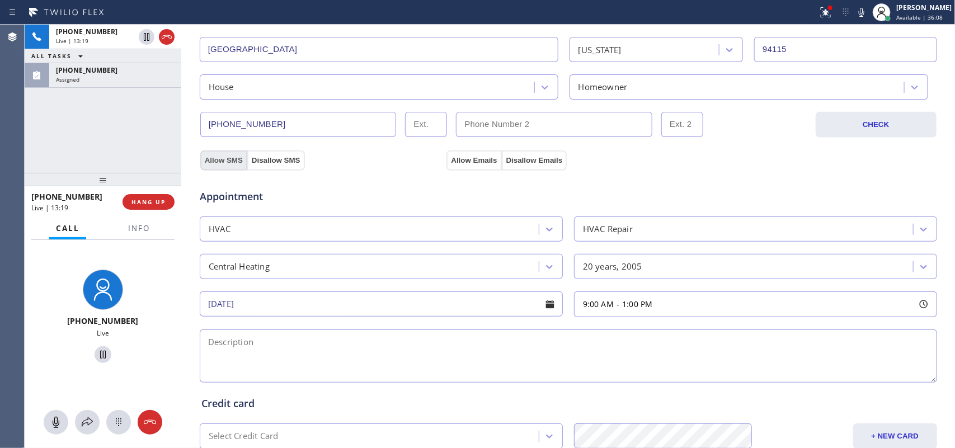
click at [222, 159] on button "Allow SMS" at bounding box center [223, 160] width 47 height 20
click at [459, 155] on button "Allow Emails" at bounding box center [473, 160] width 55 height 20
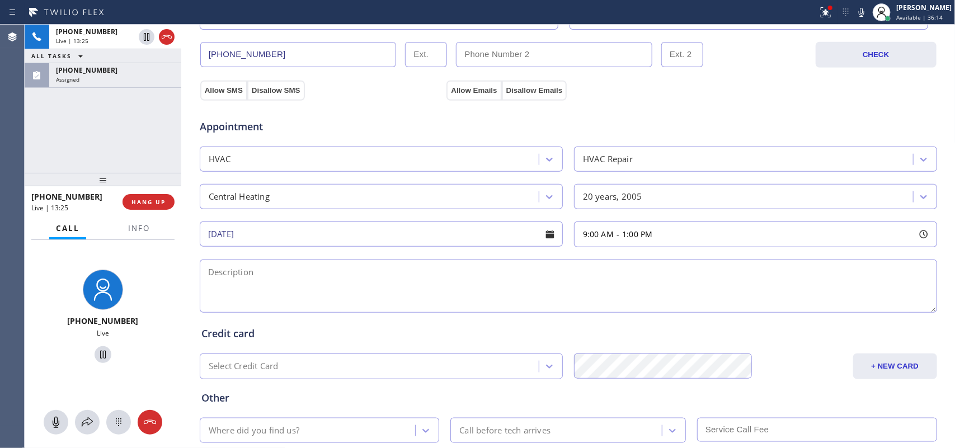
scroll to position [421, 0]
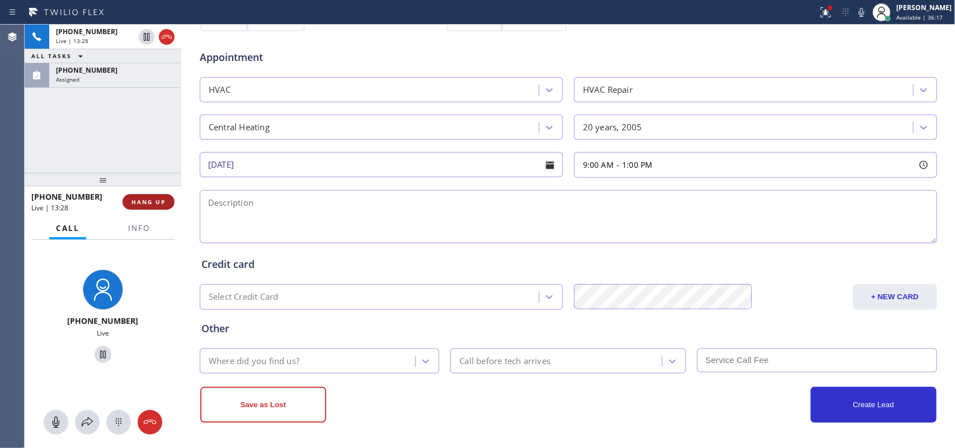
click at [161, 205] on span "HANG UP" at bounding box center [148, 202] width 34 height 8
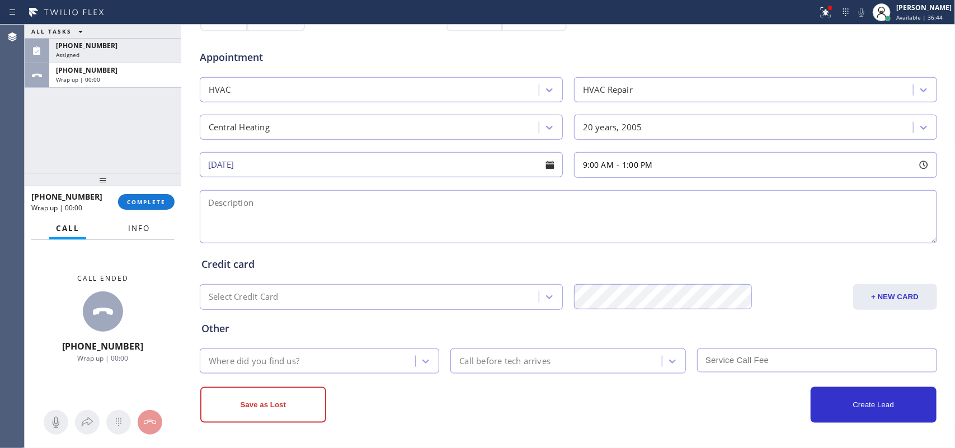
click at [132, 229] on span "Info" at bounding box center [139, 228] width 22 height 10
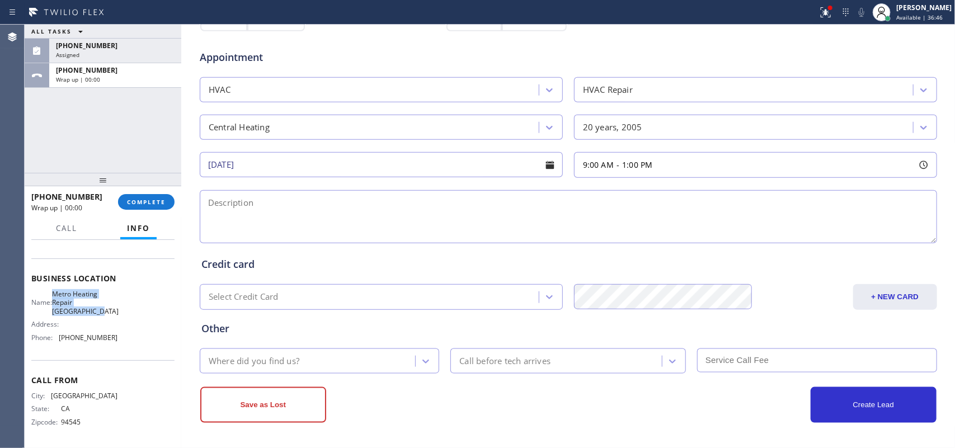
drag, startPoint x: 100, startPoint y: 314, endPoint x: 53, endPoint y: 289, distance: 52.8
click at [53, 290] on div "Name: Metro Heating Repair San Francisco" at bounding box center [74, 303] width 86 height 26
copy span "Metro Heating Repair San Francisco"
click at [227, 211] on textarea at bounding box center [568, 216] width 737 height 53
paste textarea "9-1/ member/ 10% discount on labor/house-ho/ Central heating/ 2 units /2 tstats…"
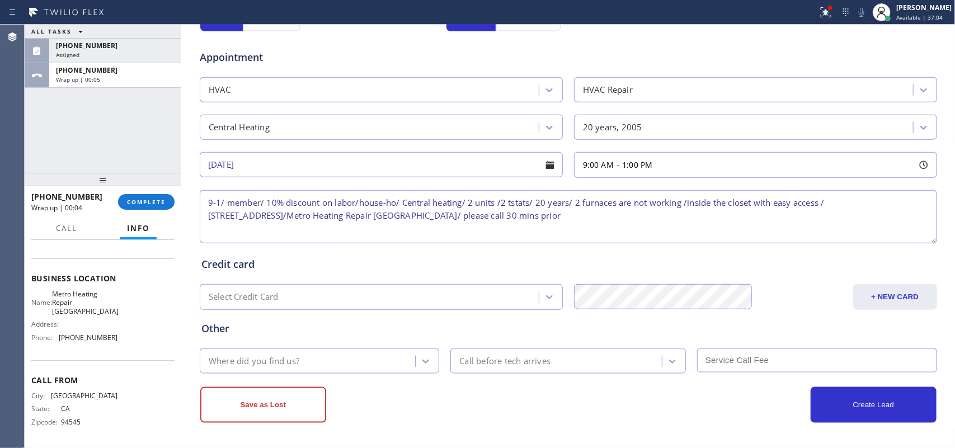
type textarea "9-1/ member/ 10% discount on labor/house-ho/ Central heating/ 2 units /2 tstats…"
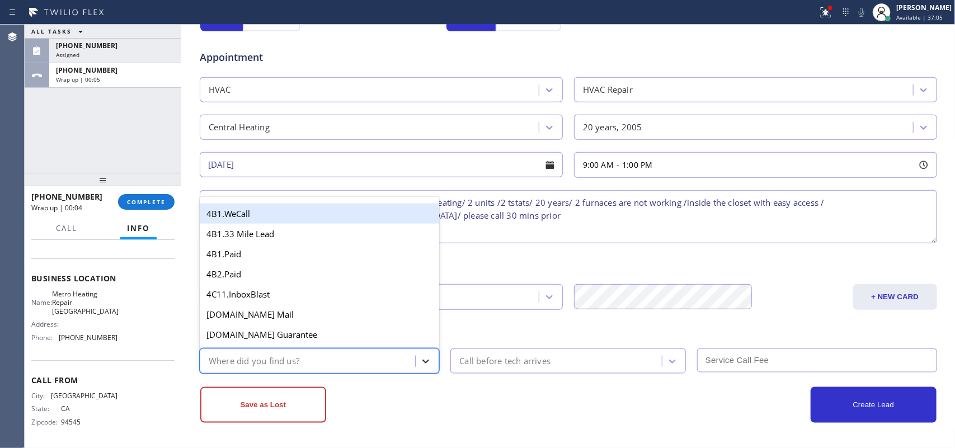
click at [422, 359] on icon at bounding box center [425, 361] width 11 height 11
type input "g"
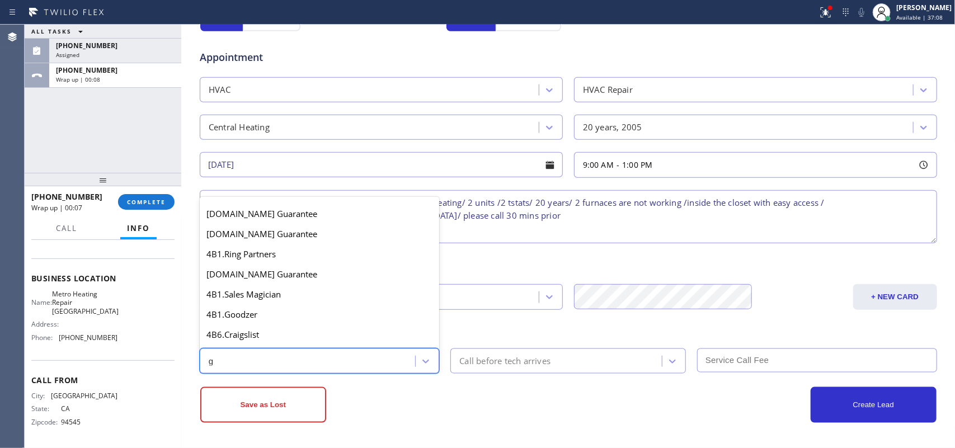
scroll to position [211, 0]
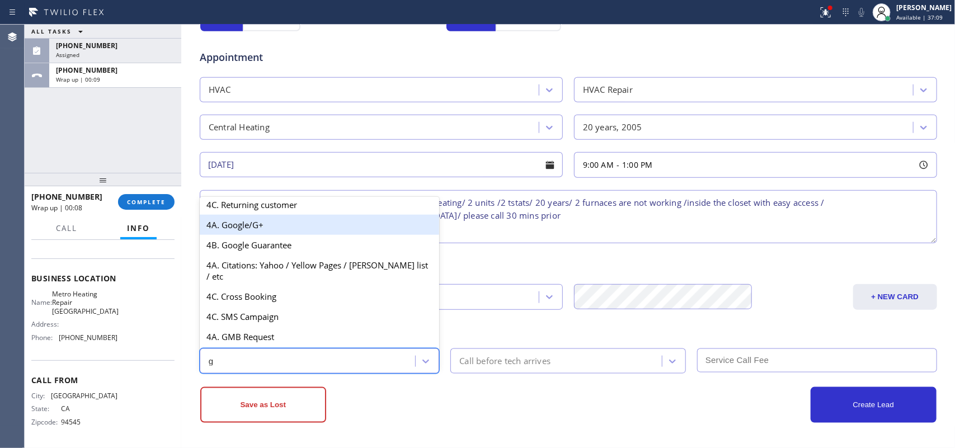
click at [275, 232] on div "4A. Google/G+" at bounding box center [320, 225] width 240 height 20
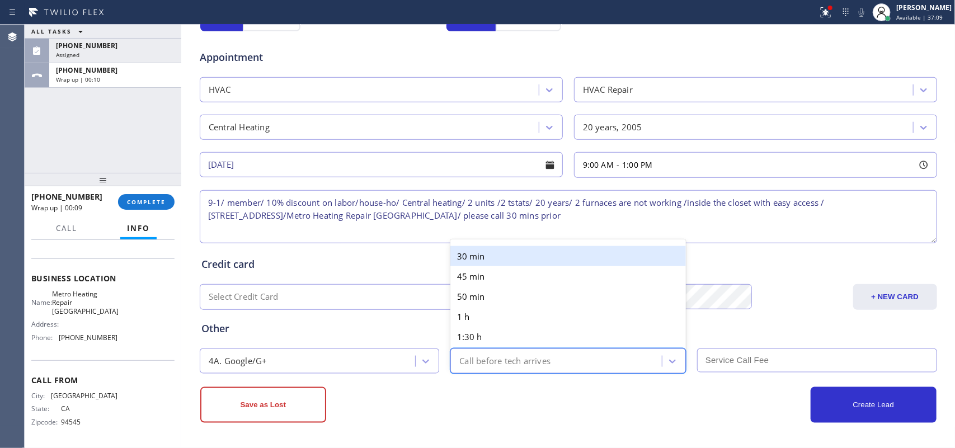
click at [518, 362] on div "Call before tech arrives" at bounding box center [504, 361] width 91 height 13
click at [519, 253] on div "30 min" at bounding box center [567, 256] width 235 height 20
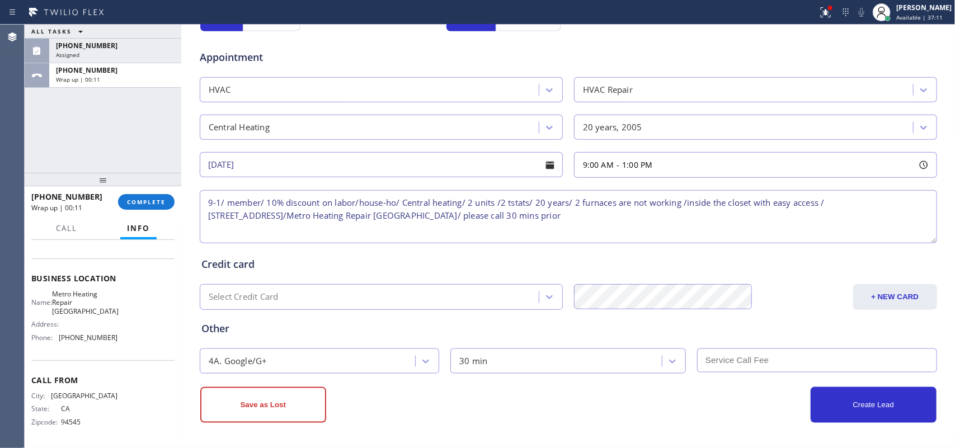
click at [724, 359] on input "text" at bounding box center [817, 360] width 240 height 24
click at [873, 406] on button "Create Lead" at bounding box center [874, 405] width 126 height 36
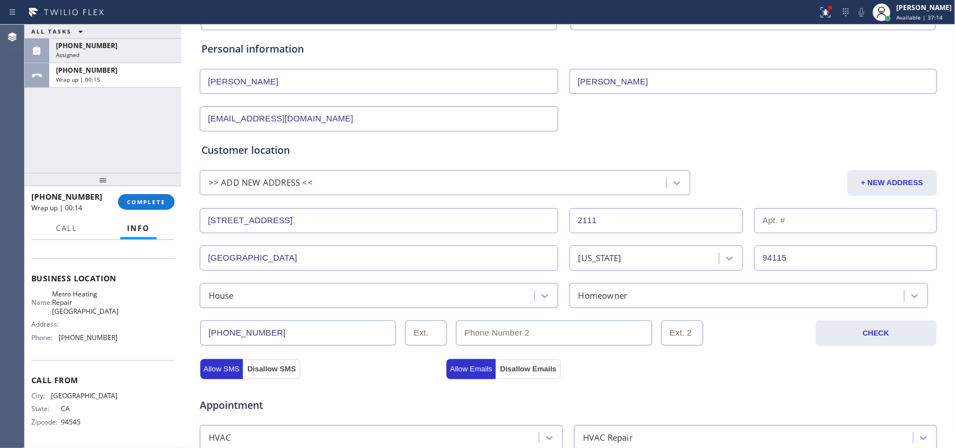
scroll to position [0, 0]
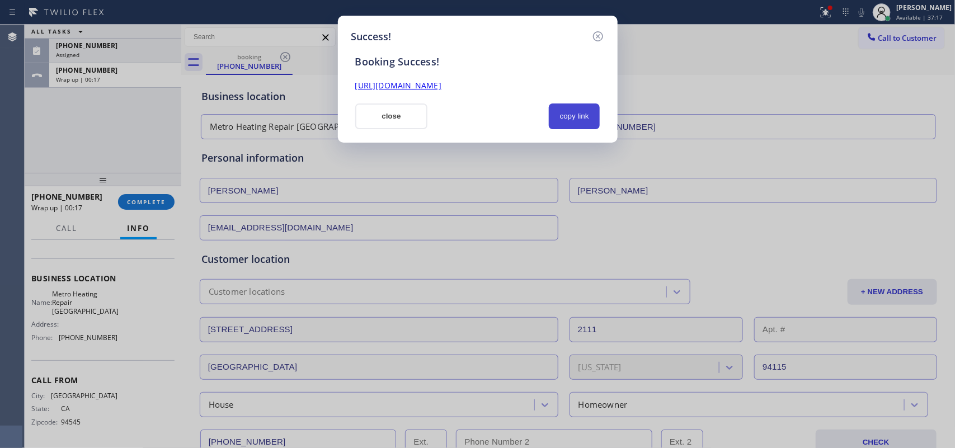
click at [574, 114] on button "copy link" at bounding box center [574, 116] width 51 height 26
click at [441, 85] on link "https://erp.apollosoft.co/customer/757951#portlet_lead" at bounding box center [398, 85] width 86 height 11
click at [918, 0] on div "Success! Booking Success! https://erp.apollosoft.co/customer/757951#portlet_lea…" at bounding box center [477, 224] width 955 height 448
click at [376, 119] on button "close" at bounding box center [391, 116] width 73 height 26
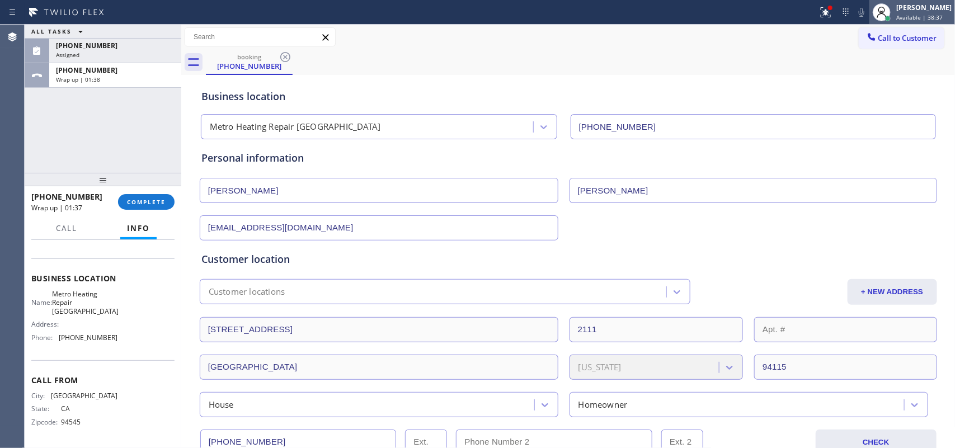
click at [926, 8] on div "[PERSON_NAME]" at bounding box center [923, 8] width 55 height 10
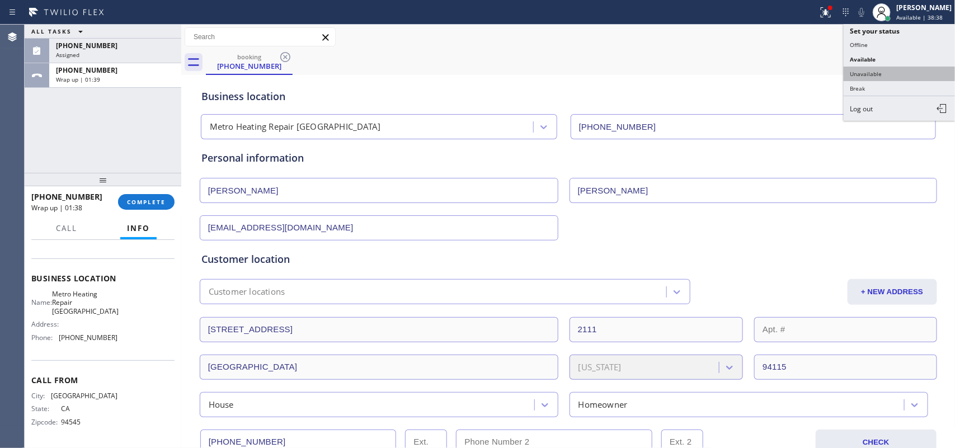
click at [894, 70] on button "Unavailable" at bounding box center [900, 74] width 112 height 15
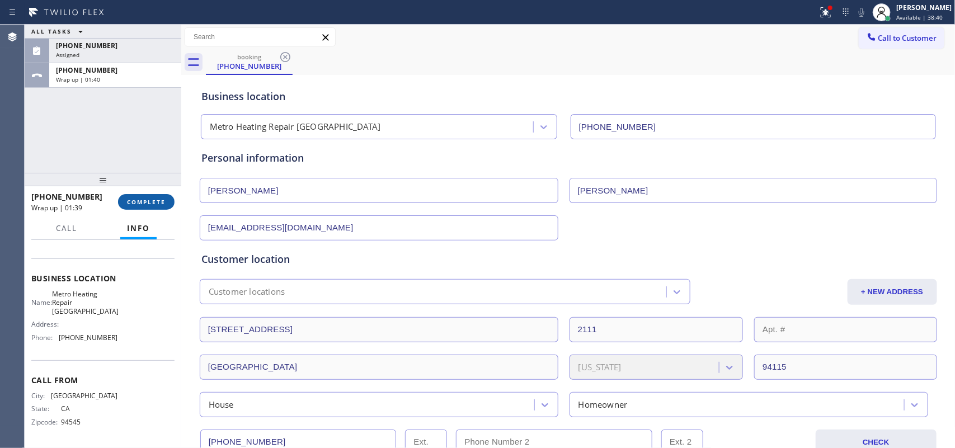
click at [150, 199] on span "COMPLETE" at bounding box center [146, 202] width 39 height 8
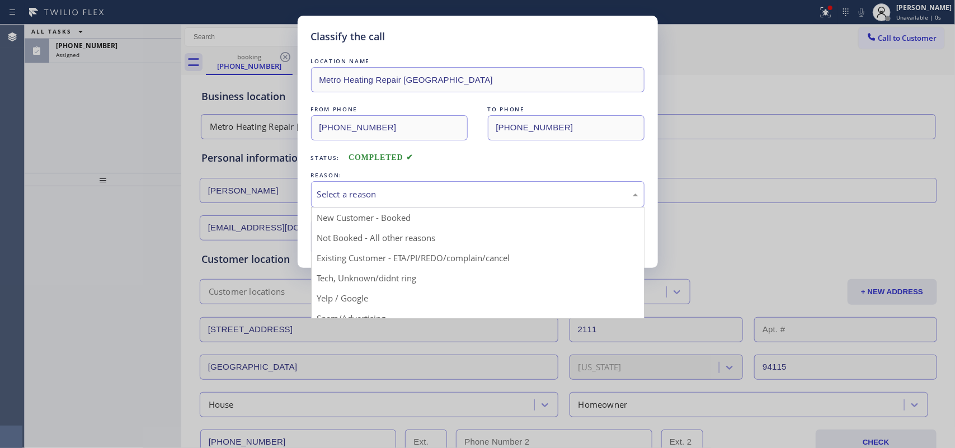
click at [462, 197] on div "Select a reason" at bounding box center [477, 194] width 321 height 13
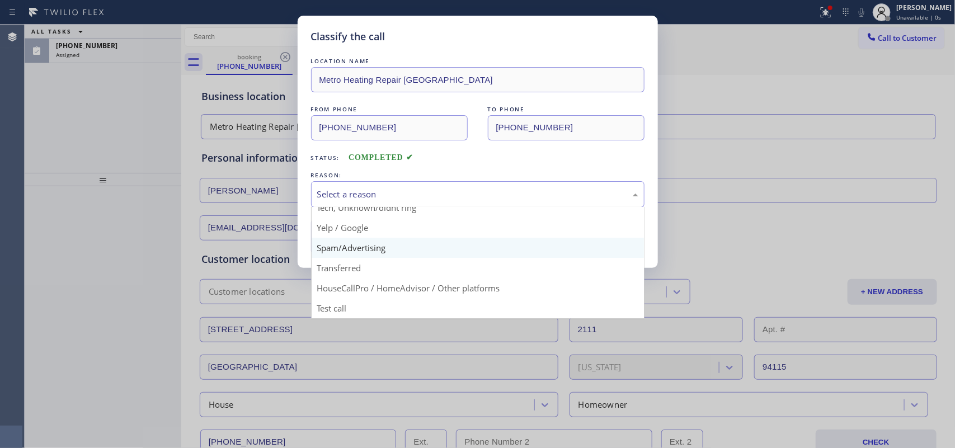
scroll to position [7, 0]
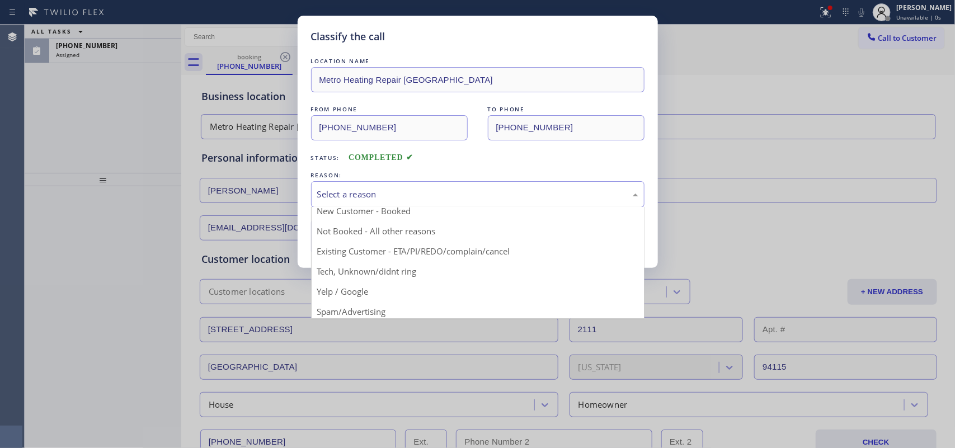
click at [484, 135] on div "FROM PHONE (415) 987-0064 TO PHONE (415) 329-7687" at bounding box center [477, 121] width 333 height 37
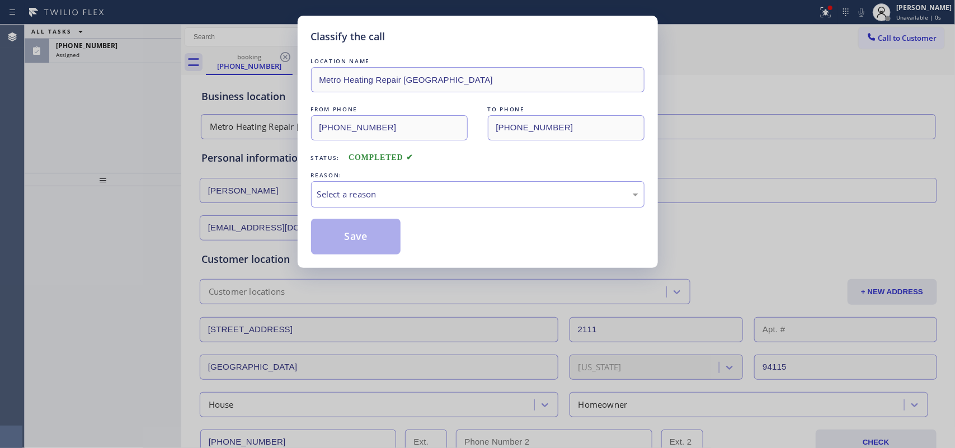
click at [78, 141] on div "Classify the call LOCATION NAME Metro Heating Repair San Francisco FROM PHONE (…" at bounding box center [477, 224] width 955 height 448
click at [417, 195] on div "Select a reason" at bounding box center [477, 194] width 321 height 13
click at [359, 233] on button "Save" at bounding box center [356, 237] width 90 height 36
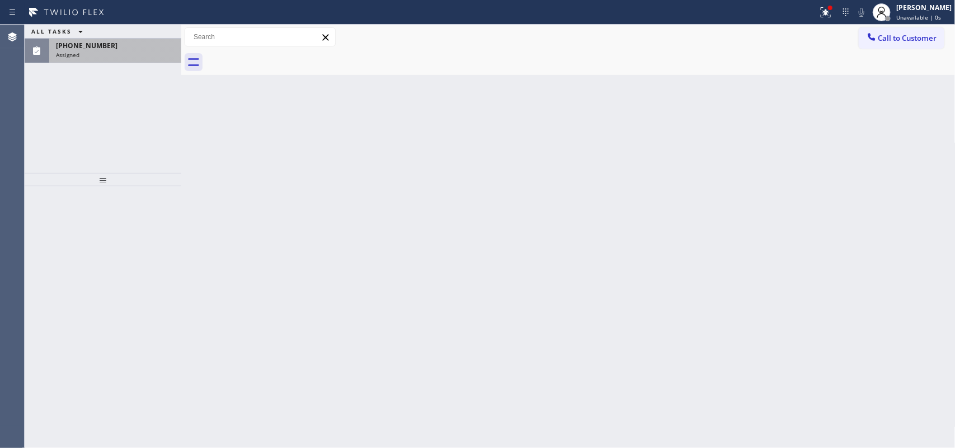
click at [117, 55] on div "Assigned" at bounding box center [115, 55] width 119 height 8
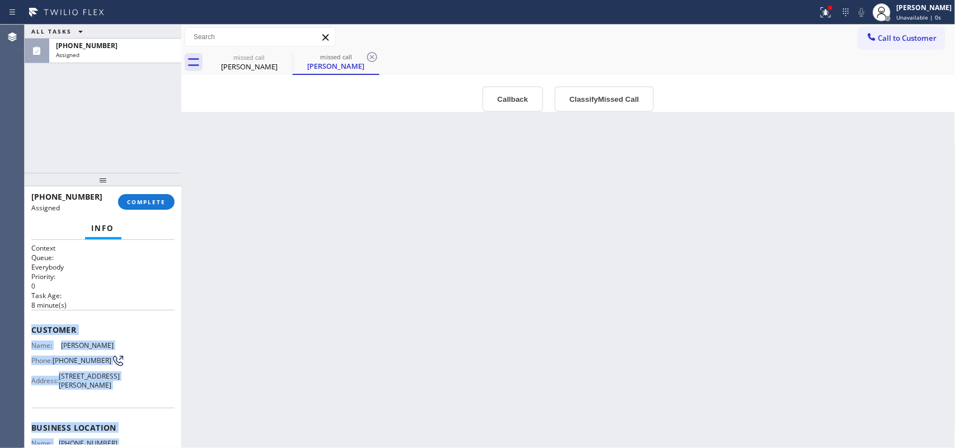
drag, startPoint x: 118, startPoint y: 326, endPoint x: 29, endPoint y: 322, distance: 89.6
click at [29, 322] on div "Context Queue: Everybody Priority: 0 Task Age: 8 minute(s) Customer Name: Judit…" at bounding box center [103, 344] width 157 height 209
copy div "Customer Name: Judith Dern Phone: (206) 859-0448 Address: 2907 W Crockett St, S…"
click at [599, 108] on button "Classify Missed Call" at bounding box center [604, 99] width 100 height 26
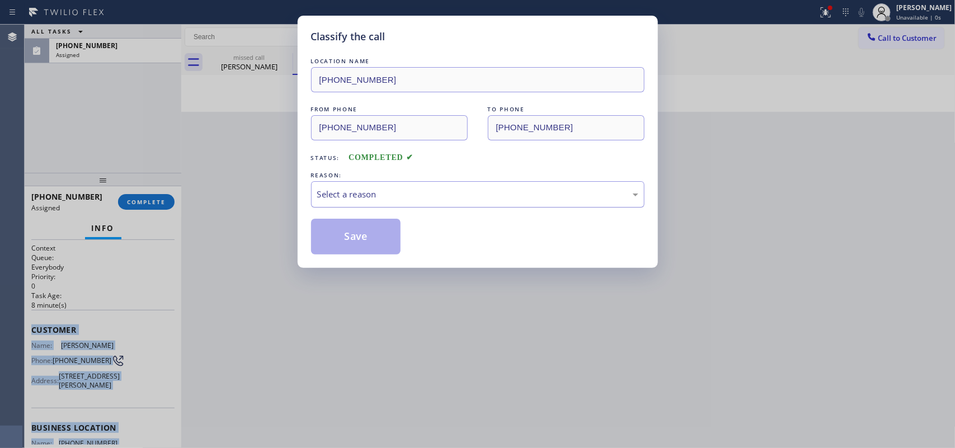
click at [563, 201] on div "Select a reason" at bounding box center [477, 194] width 321 height 13
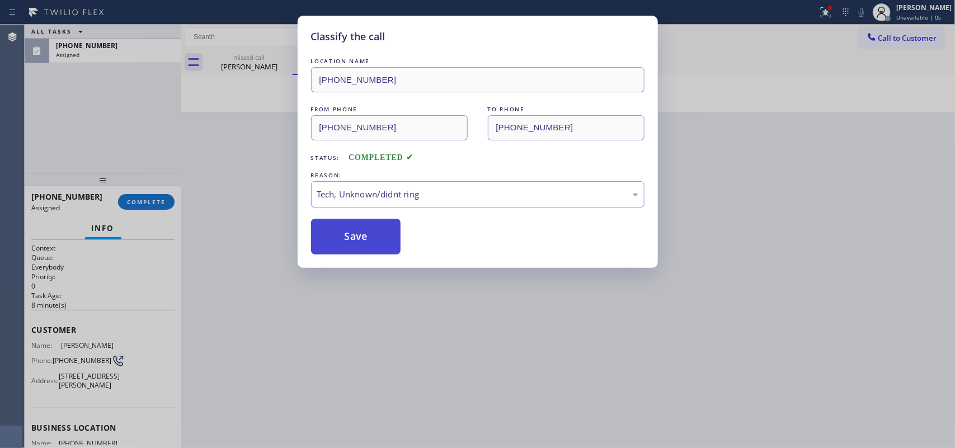
click at [359, 235] on button "Save" at bounding box center [356, 237] width 90 height 36
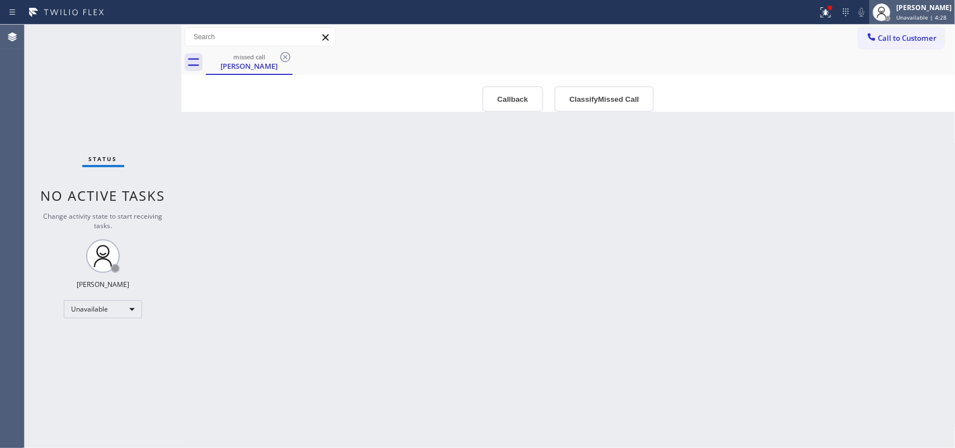
click at [931, 15] on span "Unavailable | 4:28" at bounding box center [921, 17] width 50 height 8
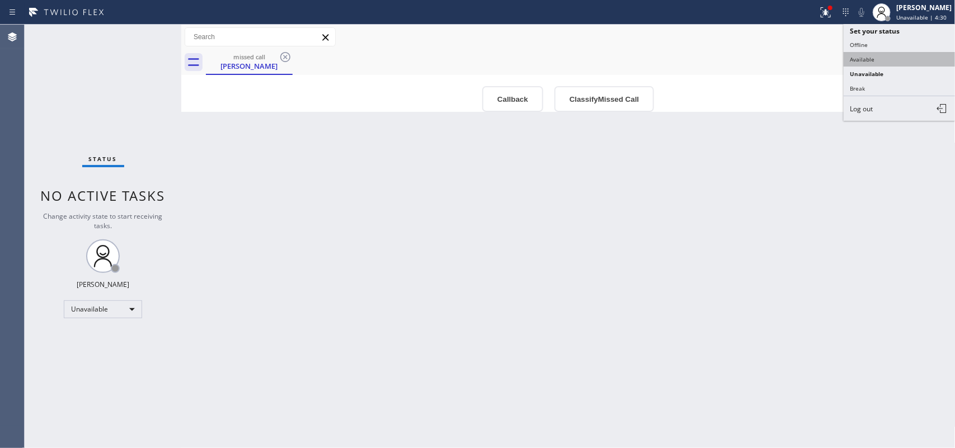
click at [899, 57] on button "Available" at bounding box center [900, 59] width 112 height 15
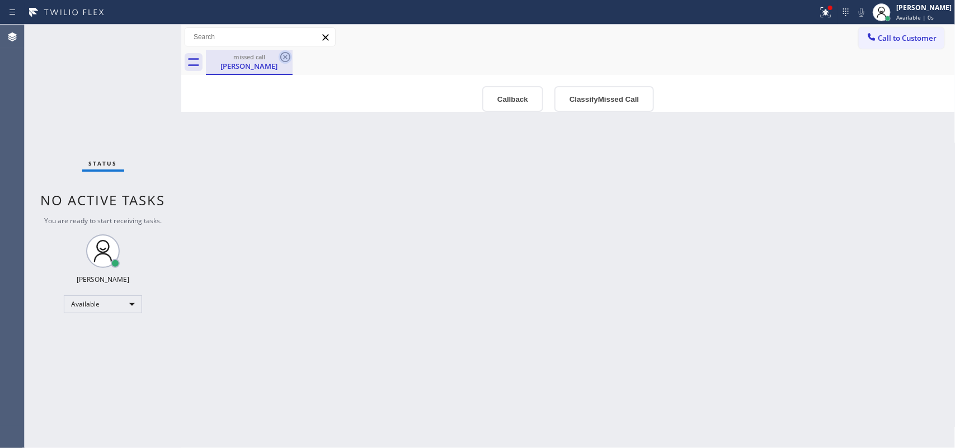
click at [281, 59] on icon at bounding box center [285, 57] width 10 height 10
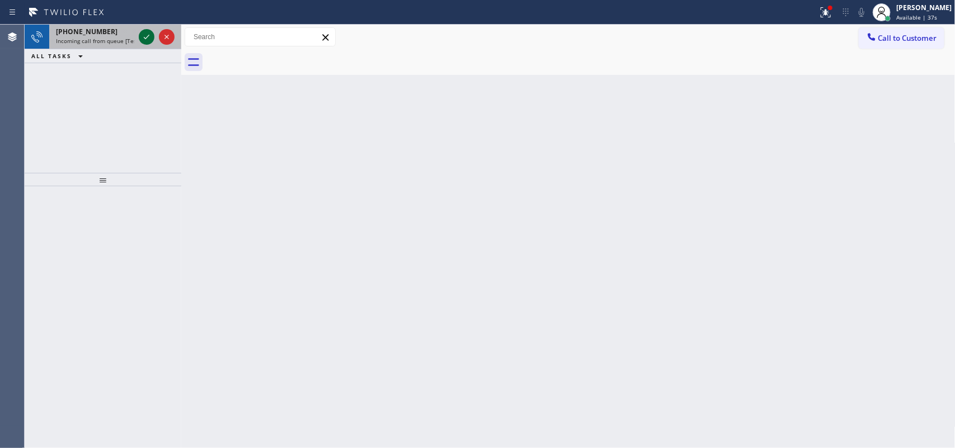
click at [146, 41] on icon at bounding box center [146, 36] width 13 height 13
click at [144, 36] on icon at bounding box center [146, 36] width 13 height 13
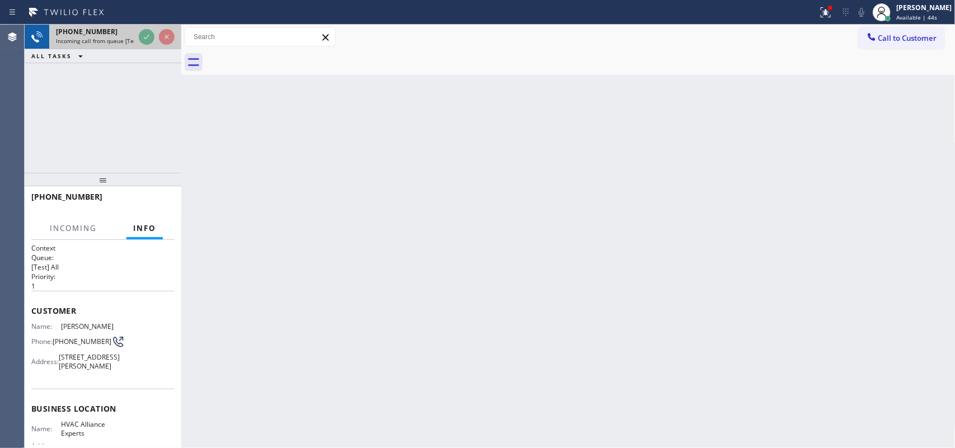
click at [110, 35] on div "+17142678281" at bounding box center [95, 32] width 78 height 10
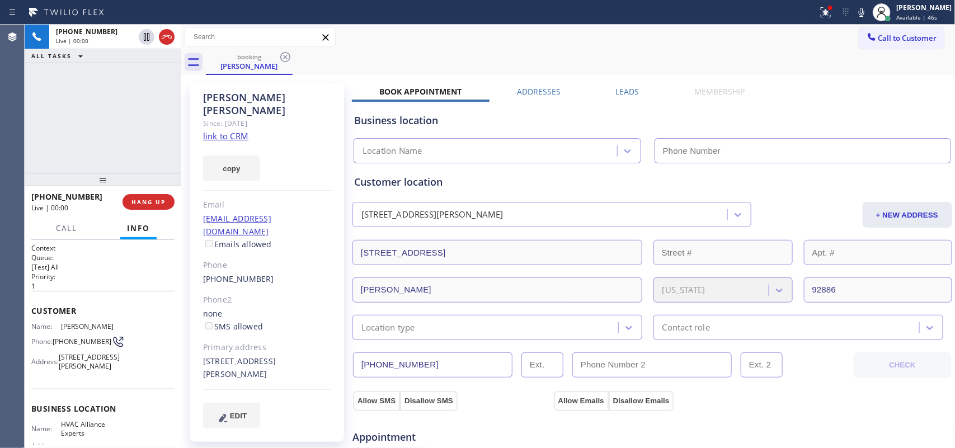
type input "(833) 558-1241"
click at [228, 130] on link "link to CRM" at bounding box center [225, 135] width 45 height 11
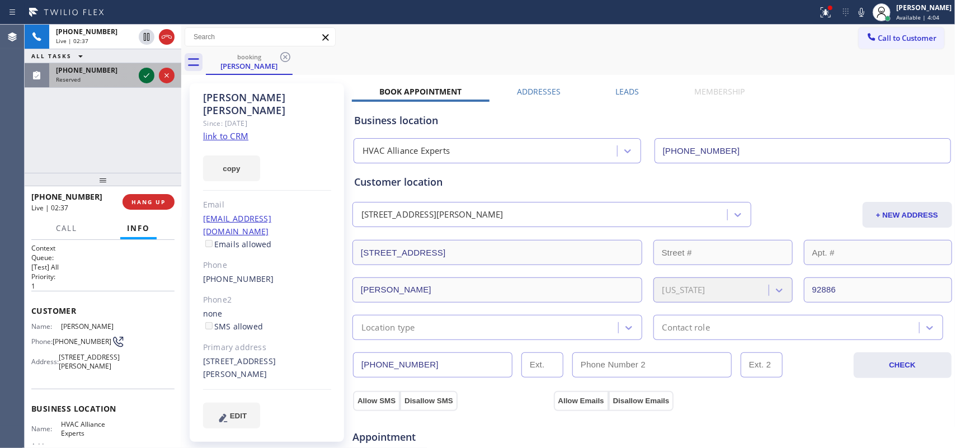
click at [147, 78] on icon at bounding box center [146, 75] width 13 height 13
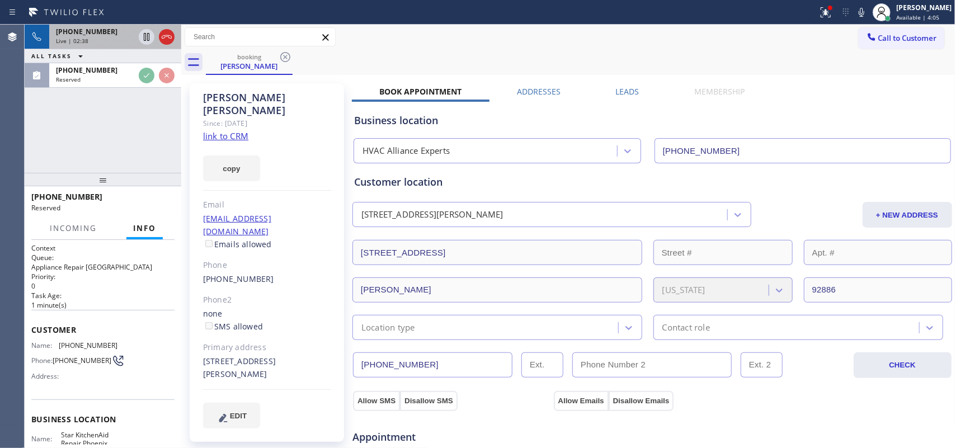
click at [103, 31] on div "+17142678281" at bounding box center [95, 32] width 78 height 10
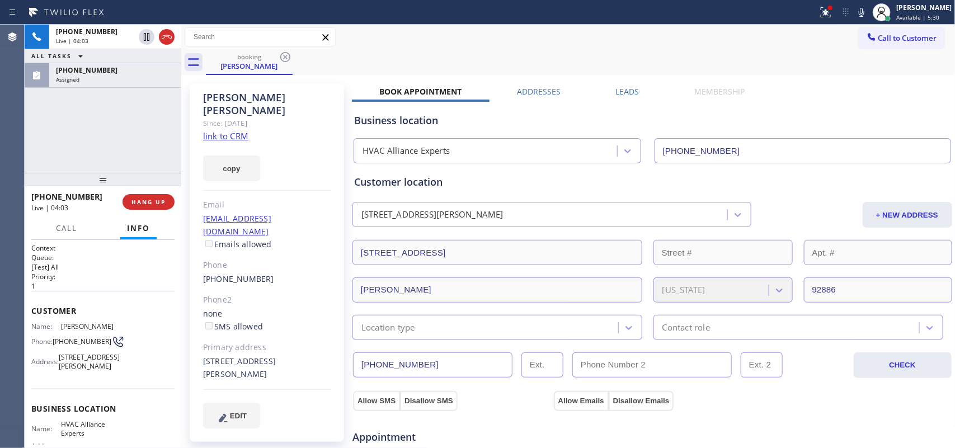
click at [153, 151] on div "+17142678281 Live | 04:03 ALL TASKS ALL TASKS ACTIVE TASKS TASKS IN WRAP UP (75…" at bounding box center [103, 99] width 157 height 148
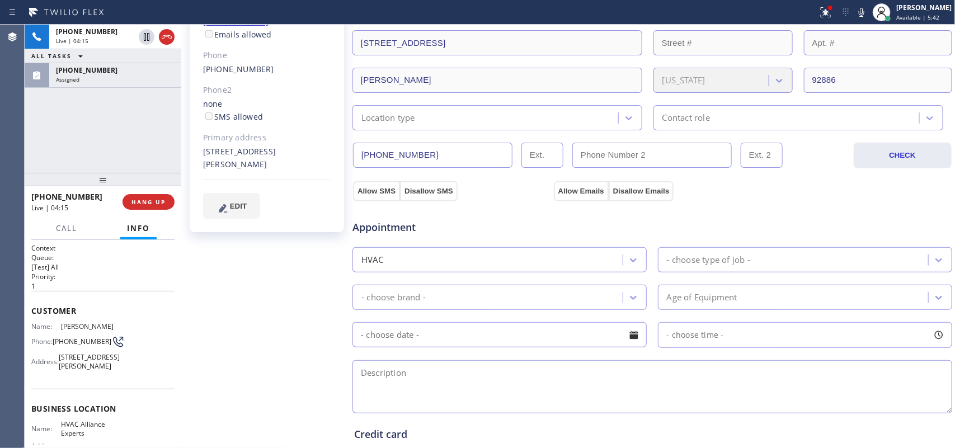
scroll to position [140, 0]
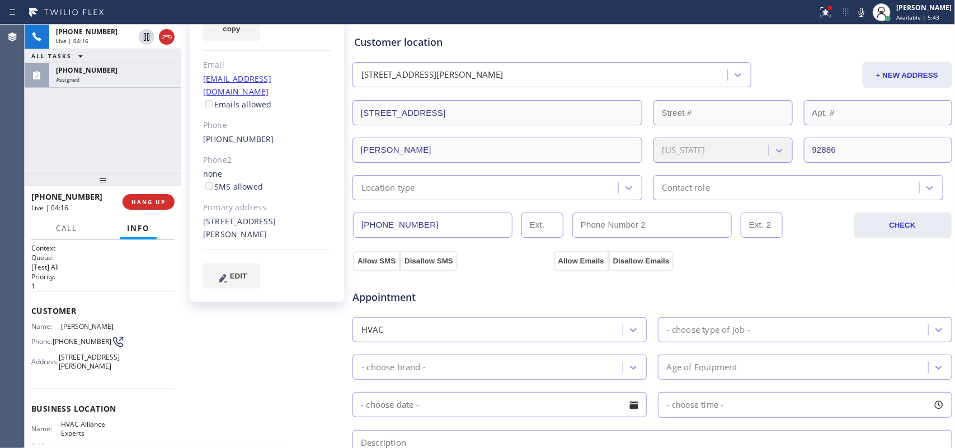
click at [609, 185] on div "Location type" at bounding box center [487, 188] width 262 height 20
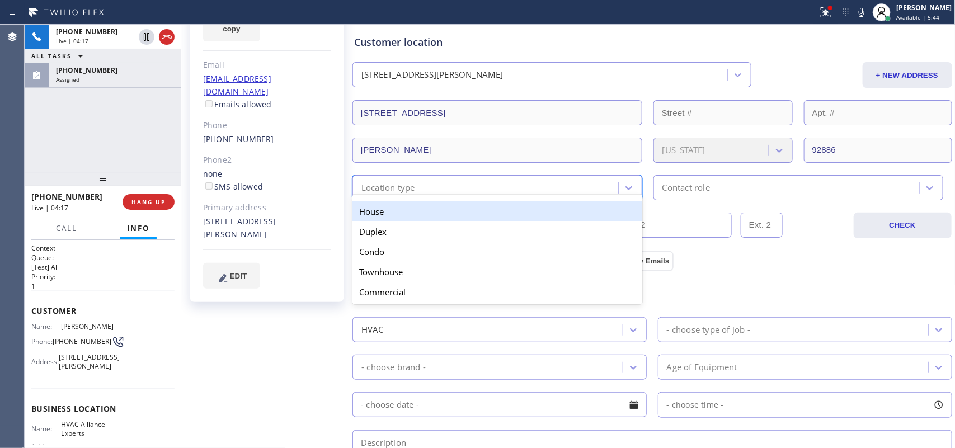
click at [560, 210] on div "House" at bounding box center [497, 211] width 290 height 20
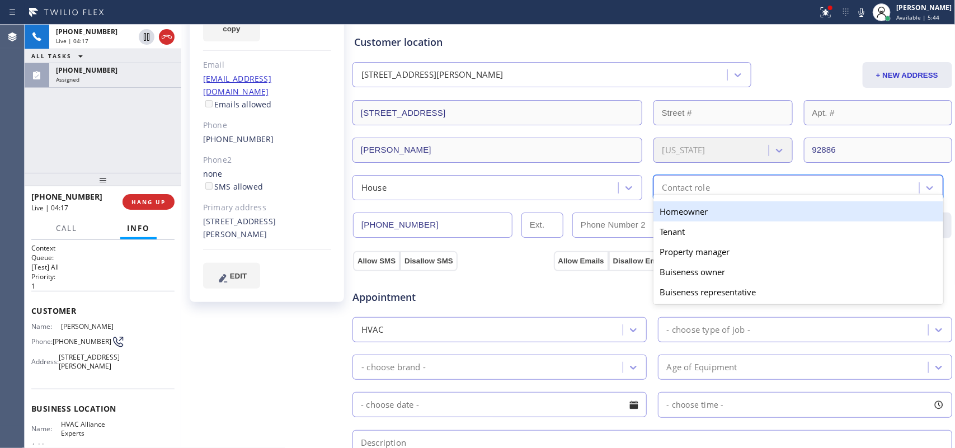
click at [689, 182] on div "Contact role" at bounding box center [686, 187] width 48 height 13
click at [695, 208] on div "Homeowner" at bounding box center [798, 211] width 290 height 20
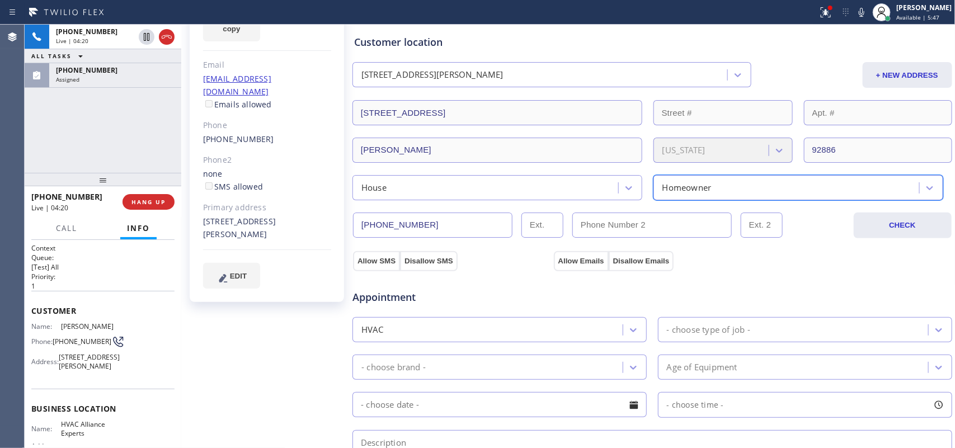
click at [594, 324] on div "HVAC" at bounding box center [489, 330] width 267 height 20
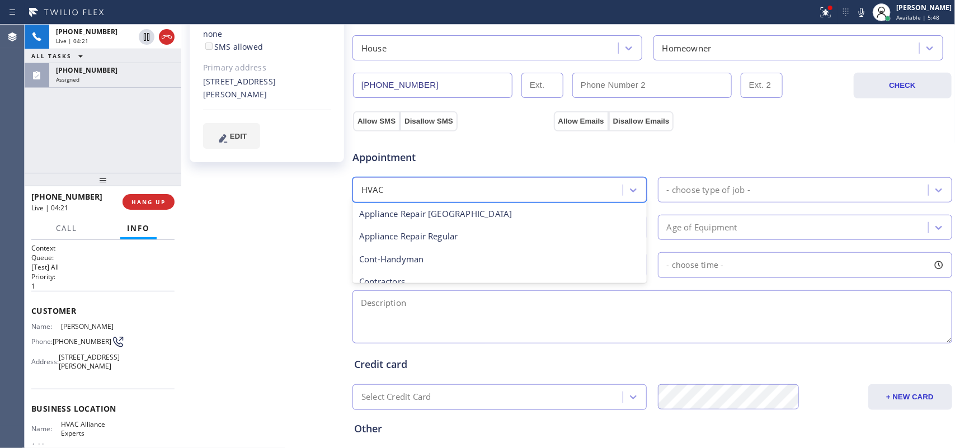
scroll to position [350, 0]
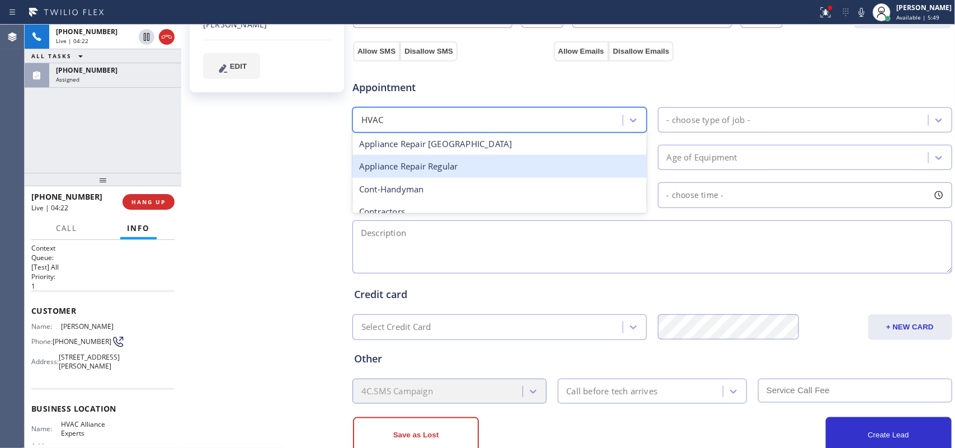
click at [504, 168] on div "Appliance Repair Regular" at bounding box center [499, 166] width 294 height 23
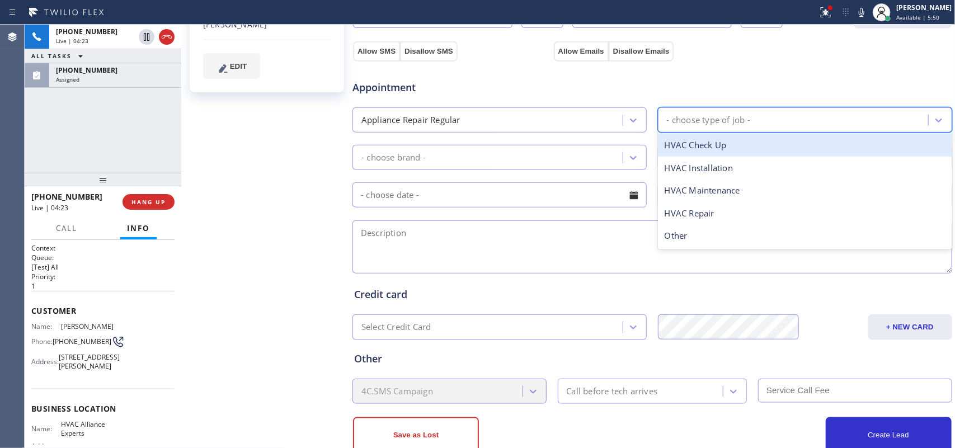
click at [784, 119] on div "- choose type of job -" at bounding box center [794, 120] width 267 height 20
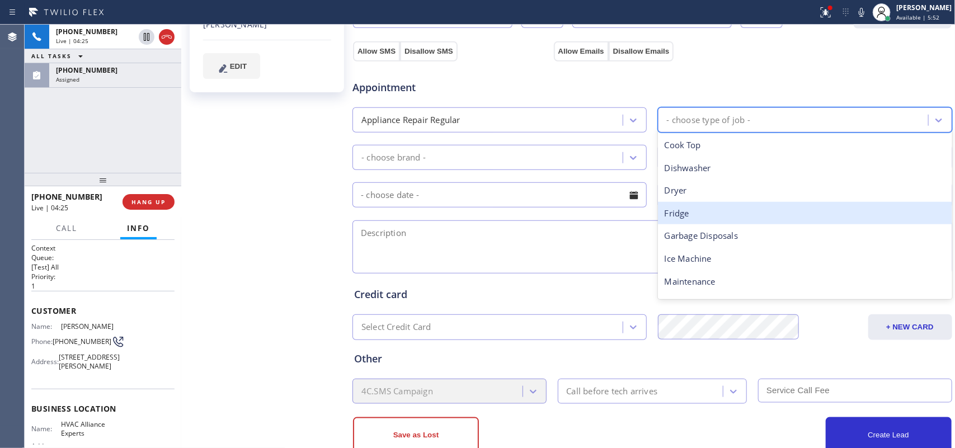
click at [723, 208] on div "Fridge" at bounding box center [805, 213] width 294 height 23
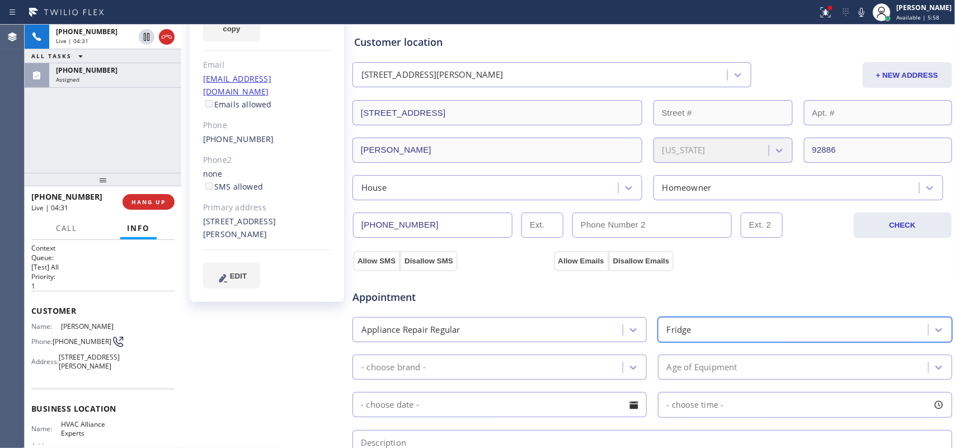
scroll to position [380, 0]
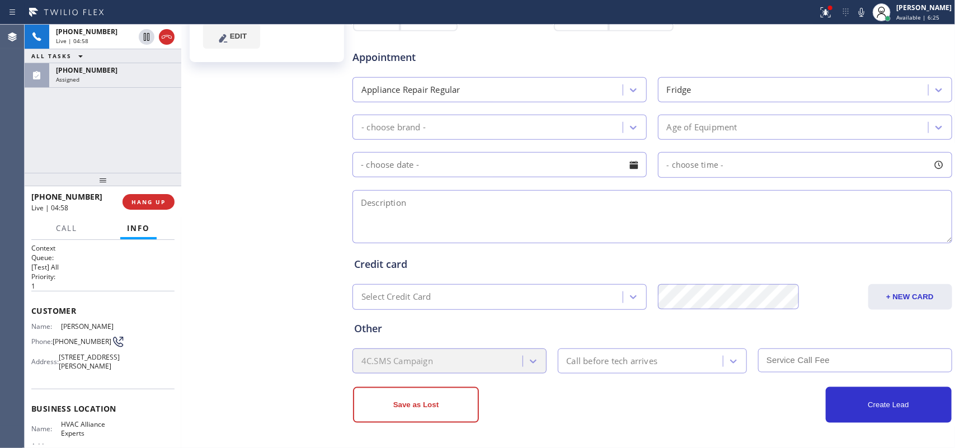
click at [219, 177] on div "Cathy Anton Since: 20 may 2020 link to CRM copy Email cathygolf44@gmail.com Ema…" at bounding box center [268, 71] width 168 height 747
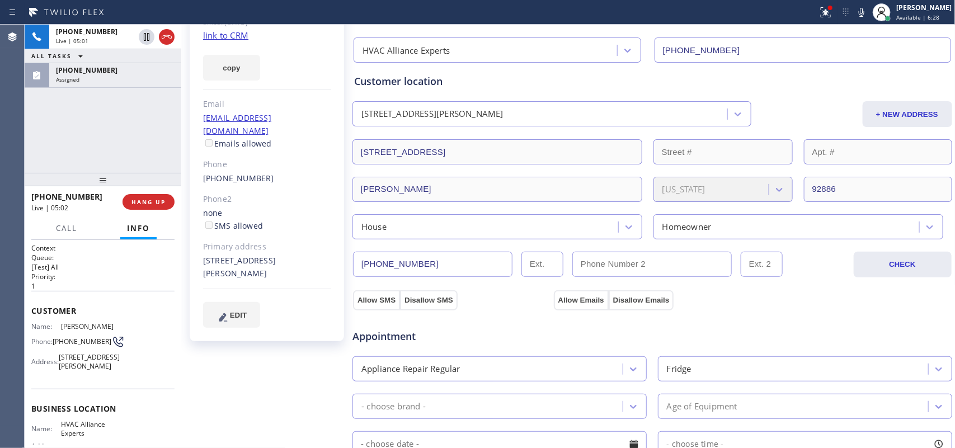
click at [492, 224] on div "House" at bounding box center [487, 227] width 262 height 20
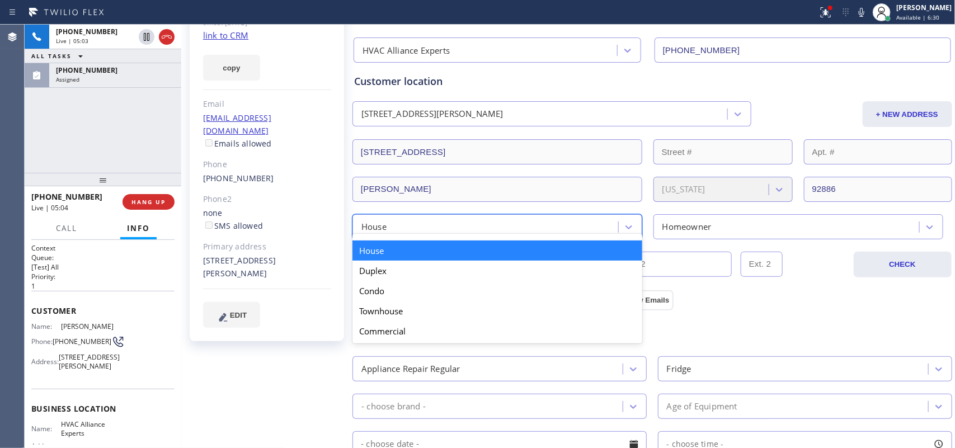
click at [521, 222] on div "House" at bounding box center [487, 227] width 262 height 20
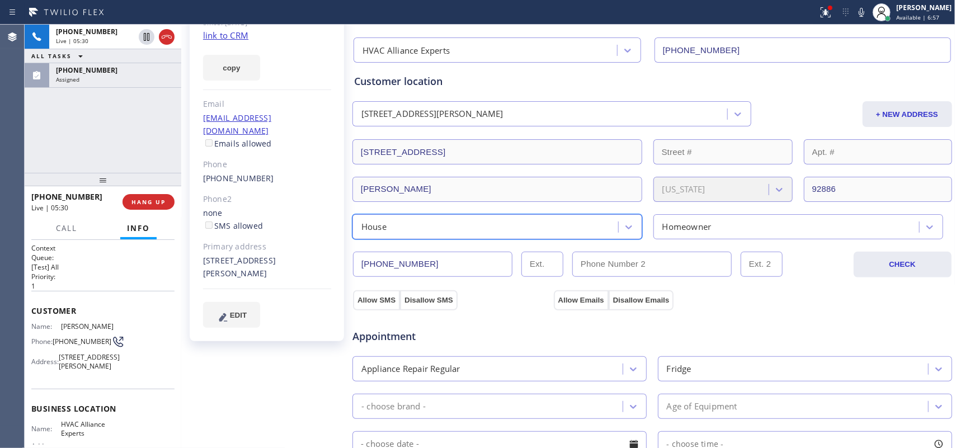
scroll to position [241, 0]
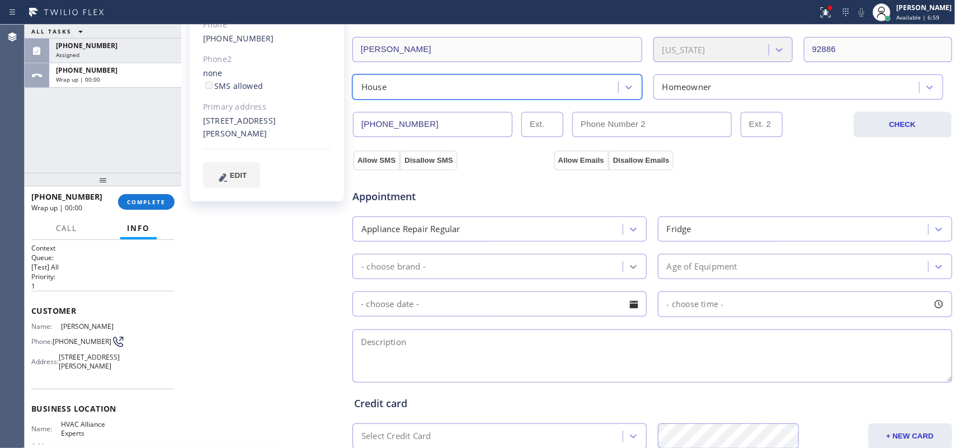
click at [630, 269] on icon at bounding box center [633, 267] width 7 height 4
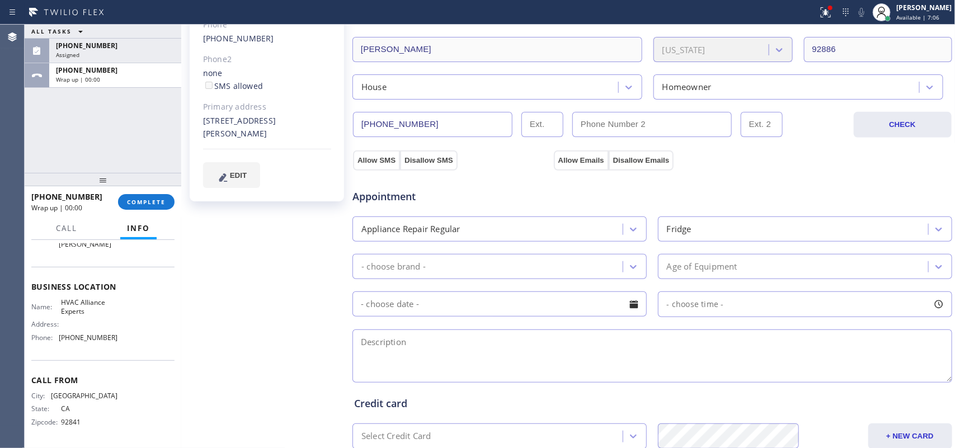
scroll to position [0, 0]
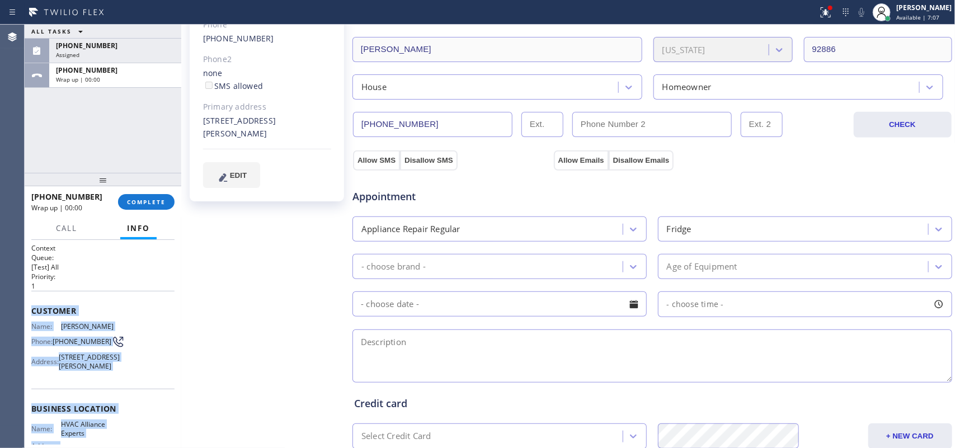
drag, startPoint x: 116, startPoint y: 347, endPoint x: 27, endPoint y: 303, distance: 99.1
click at [27, 303] on div "Context Queue: [Test] All Priority: 1 Customer Name: Cathy Anton Phone: (714) 2…" at bounding box center [103, 344] width 157 height 209
copy div "Customer Name: Cathy Anton Phone: (714) 267-8281 Address: 20201 Brightwood Ct, …"
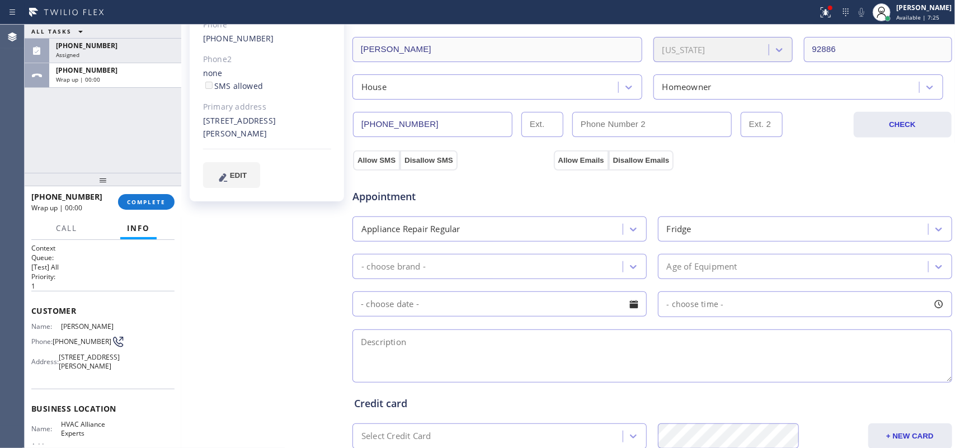
click at [195, 256] on div "Cathy Anton Since: 20 may 2020 link to CRM copy Email cathygolf44@gmail.com Ema…" at bounding box center [268, 210] width 168 height 747
drag, startPoint x: 85, startPoint y: 388, endPoint x: 59, endPoint y: 356, distance: 41.0
click at [58, 354] on div "Address: 20201 Brightwood Ct, Yorba Linda, CA 92886" at bounding box center [74, 361] width 86 height 17
copy span "20201 Brightwood Ct, Yorba Linda, CA 92886"
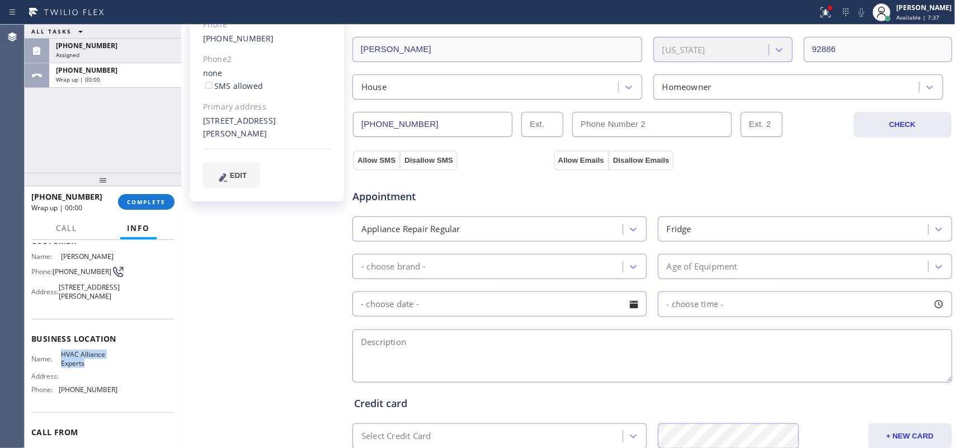
drag, startPoint x: 91, startPoint y: 383, endPoint x: 59, endPoint y: 368, distance: 36.0
click at [59, 368] on div "Business location Name: HVAC Alliance Experts Address: Phone: (833) 558-1241" at bounding box center [102, 365] width 143 height 93
copy span "HVAC Alliance Experts"
click at [223, 261] on div "Cathy Anton Since: 20 may 2020 link to CRM copy Email cathygolf44@gmail.com Ema…" at bounding box center [268, 210] width 168 height 747
click at [548, 261] on div "- choose brand -" at bounding box center [489, 267] width 267 height 20
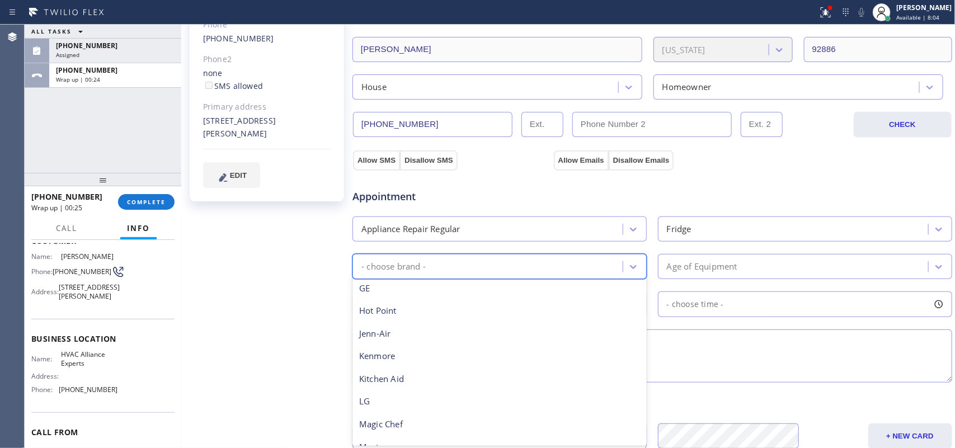
scroll to position [245, 0]
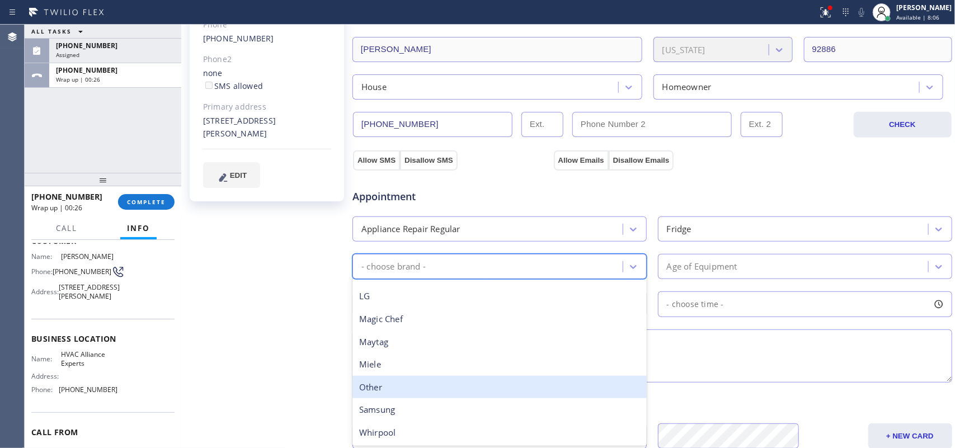
click at [374, 396] on div "Other" at bounding box center [499, 387] width 294 height 23
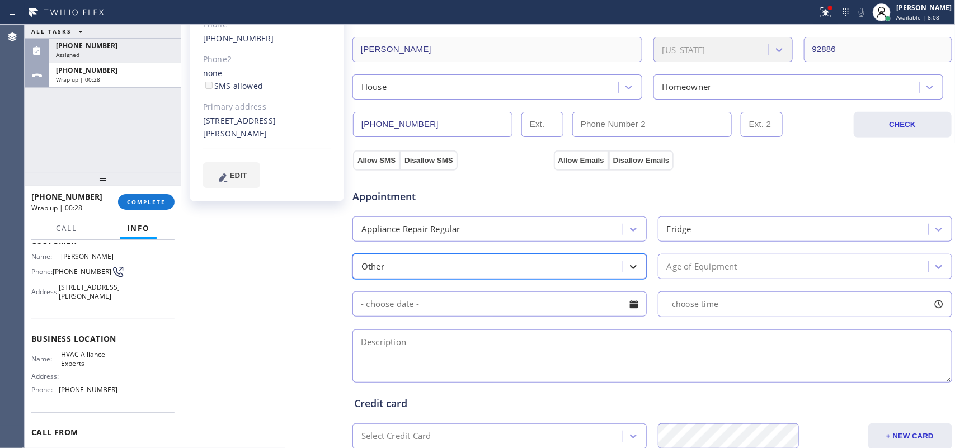
click at [637, 266] on div "Other" at bounding box center [499, 266] width 294 height 25
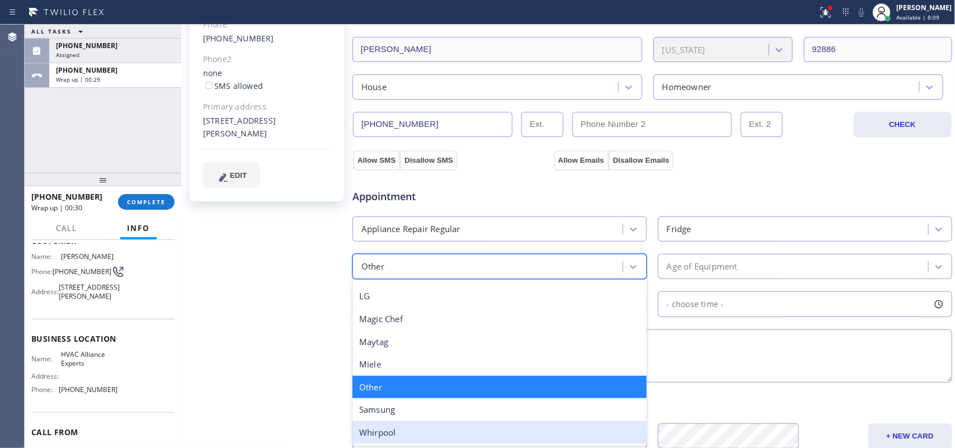
drag, startPoint x: 423, startPoint y: 431, endPoint x: 432, endPoint y: 426, distance: 10.3
click at [423, 431] on div "Whirpool" at bounding box center [499, 432] width 294 height 23
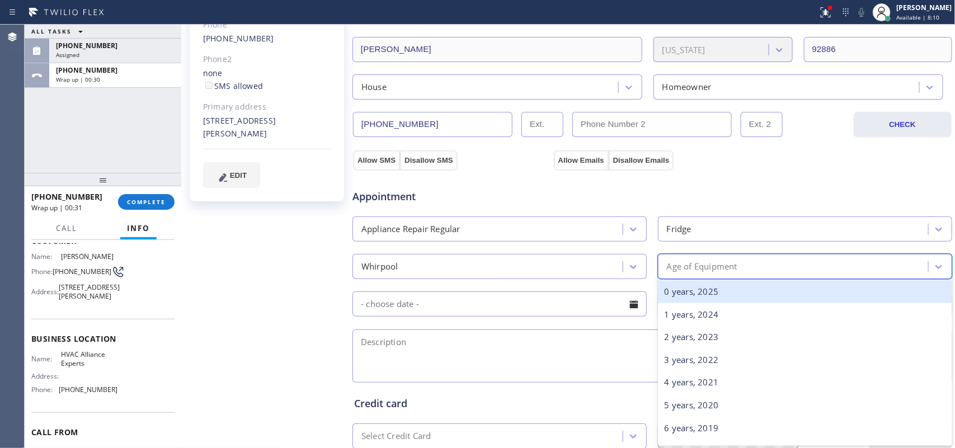
click at [765, 261] on div "Age of Equipment" at bounding box center [794, 267] width 267 height 20
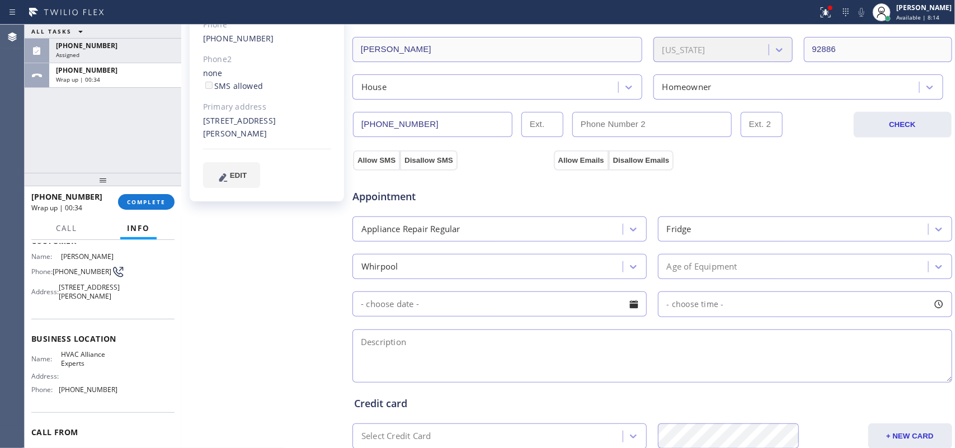
click at [243, 390] on div "Cathy Anton Since: 20 may 2020 link to CRM copy Email cathygolf44@gmail.com Ema…" at bounding box center [268, 210] width 168 height 747
click at [724, 263] on div "Age of Equipment" at bounding box center [702, 266] width 70 height 13
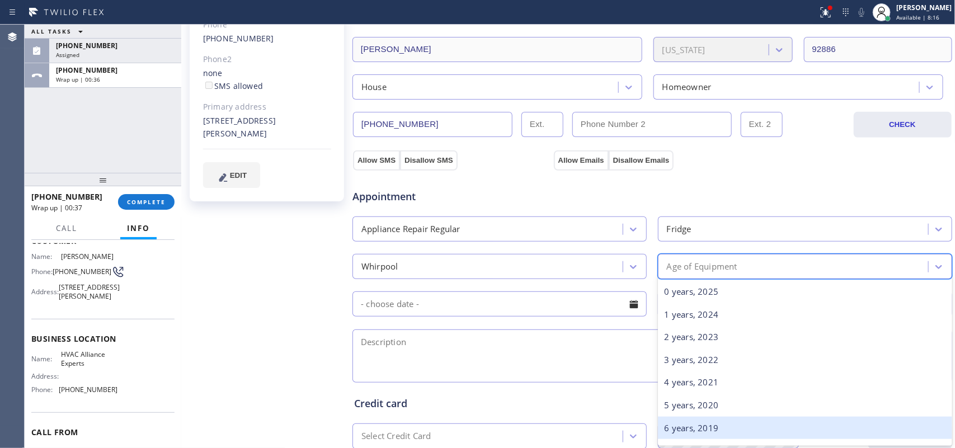
click at [717, 422] on div "6 years, 2019" at bounding box center [805, 428] width 294 height 23
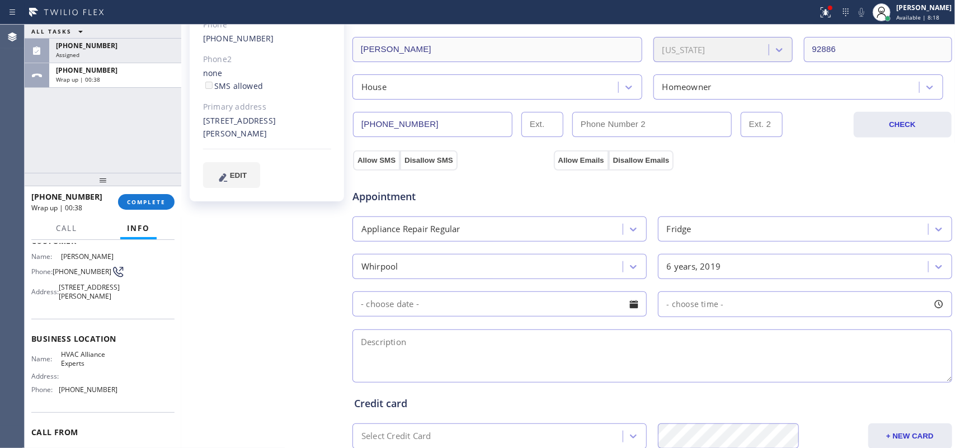
click at [638, 351] on textarea at bounding box center [652, 355] width 600 height 53
paste textarea "12-3/ $80/Whirlpool FS FrenchDoor Fridge/ 6 years/ one day it stopped/not cooli…"
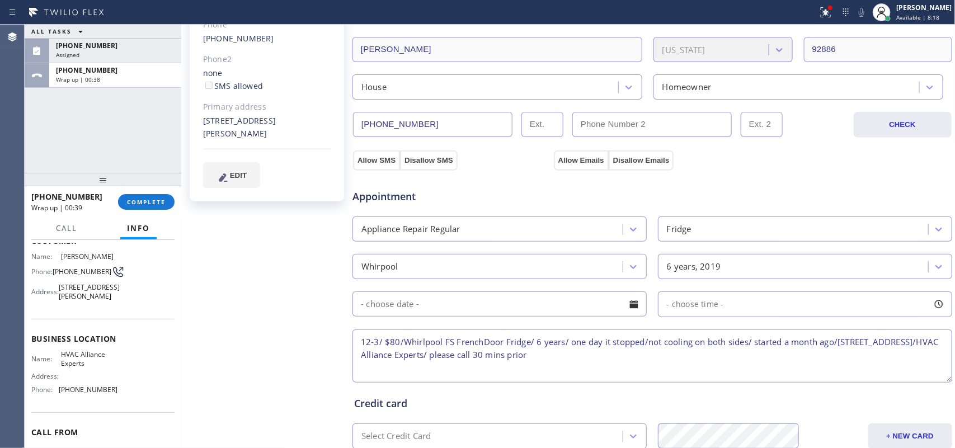
type textarea "12-3/ $80/Whirlpool FS FrenchDoor Fridge/ 6 years/ one day it stopped/not cooli…"
click at [627, 314] on div at bounding box center [633, 304] width 19 height 19
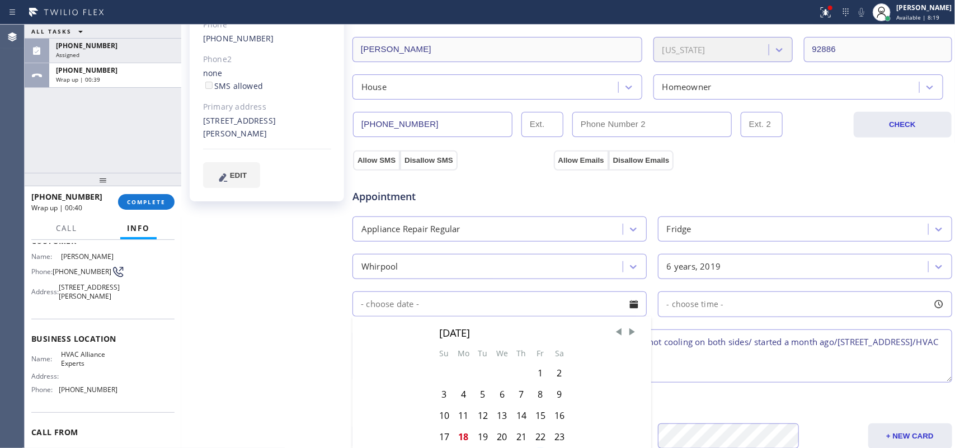
scroll to position [380, 0]
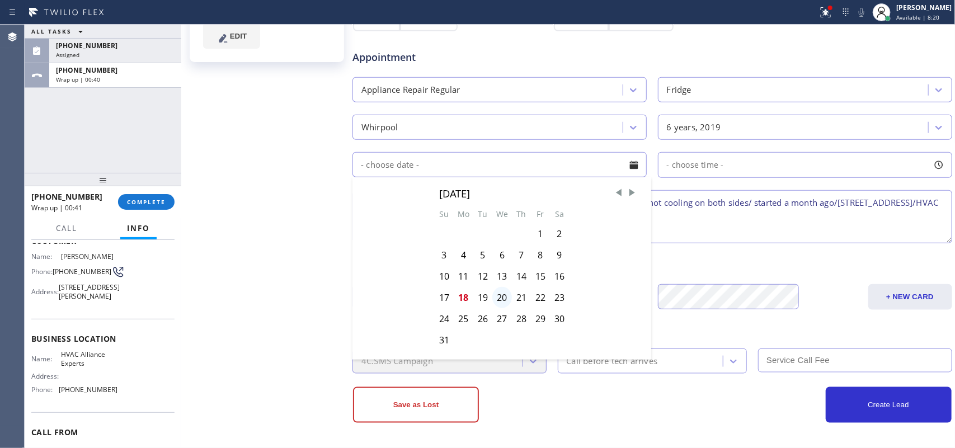
click at [499, 300] on div "20" at bounding box center [502, 297] width 20 height 21
type input "08/20/2025"
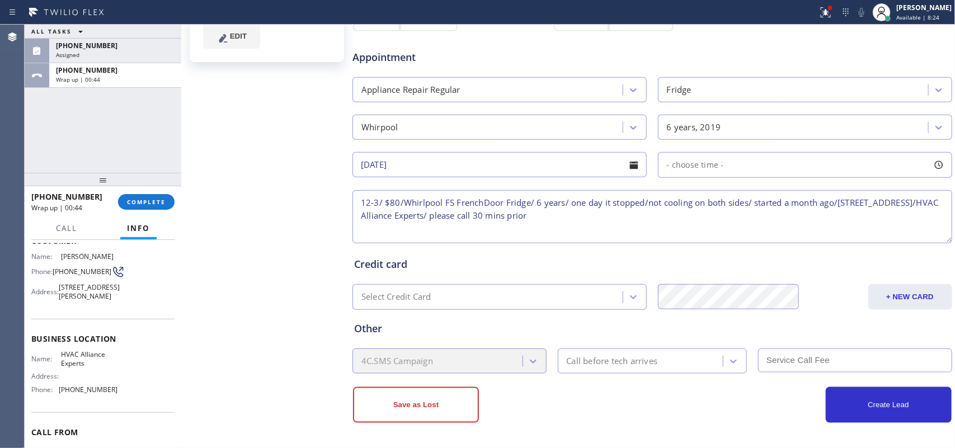
click at [931, 166] on div at bounding box center [938, 165] width 19 height 19
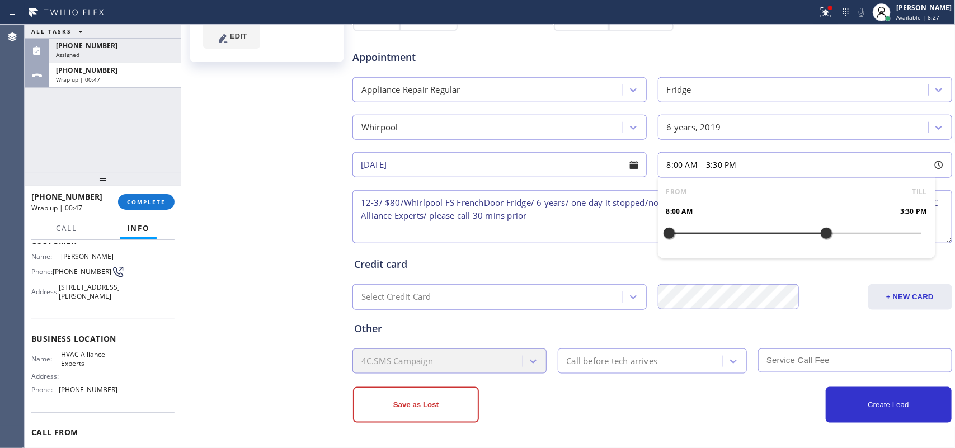
drag, startPoint x: 802, startPoint y: 236, endPoint x: 817, endPoint y: 236, distance: 15.7
click at [819, 236] on div at bounding box center [825, 233] width 13 height 23
drag, startPoint x: 813, startPoint y: 232, endPoint x: 803, endPoint y: 234, distance: 9.7
click at [809, 234] on div at bounding box center [815, 233] width 13 height 23
drag, startPoint x: 656, startPoint y: 235, endPoint x: 687, endPoint y: 230, distance: 31.6
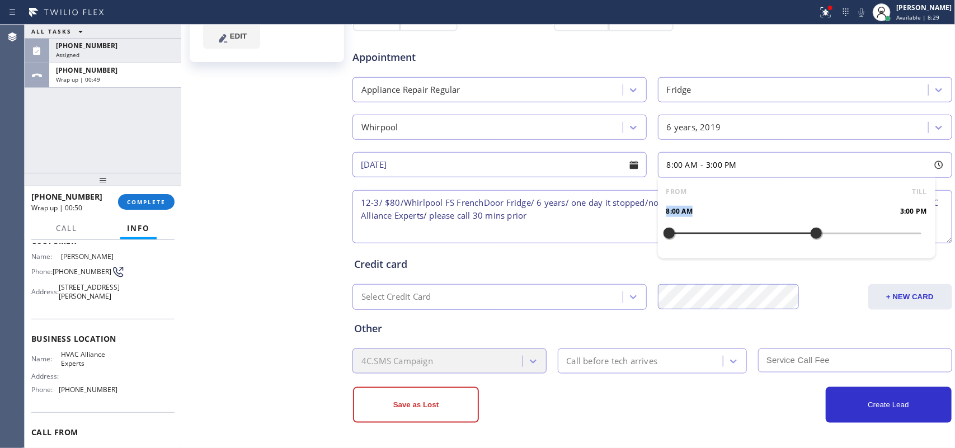
click at [718, 235] on div "FROM TILL 8:00 AM 3:00 PM" at bounding box center [796, 218] width 277 height 81
drag, startPoint x: 671, startPoint y: 234, endPoint x: 745, endPoint y: 230, distance: 73.4
click at [746, 230] on div at bounding box center [752, 233] width 13 height 23
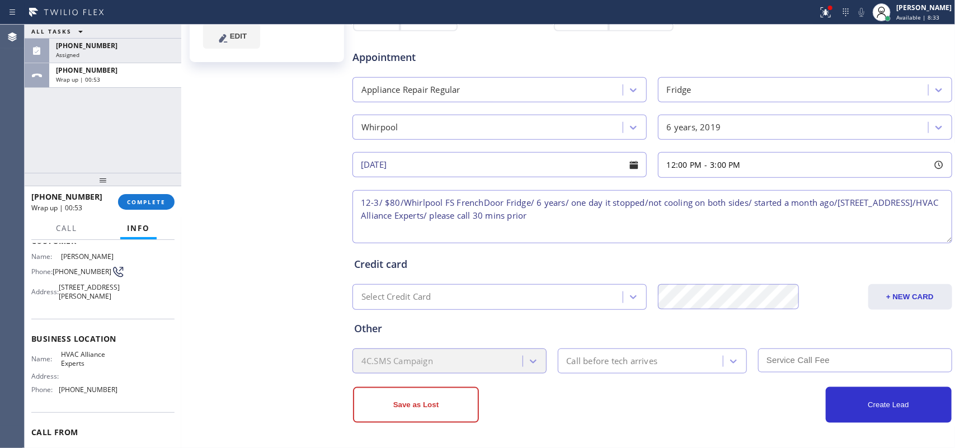
click at [617, 347] on div "4C.SMS Campaign Call before tech arrives" at bounding box center [652, 359] width 602 height 27
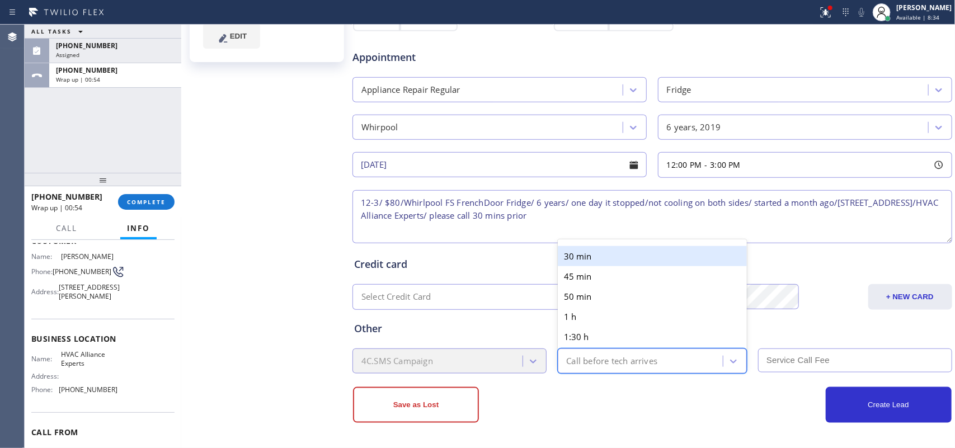
click at [624, 353] on div "Call before tech arrives" at bounding box center [642, 361] width 162 height 20
click at [589, 253] on div "30 min" at bounding box center [653, 256] width 190 height 20
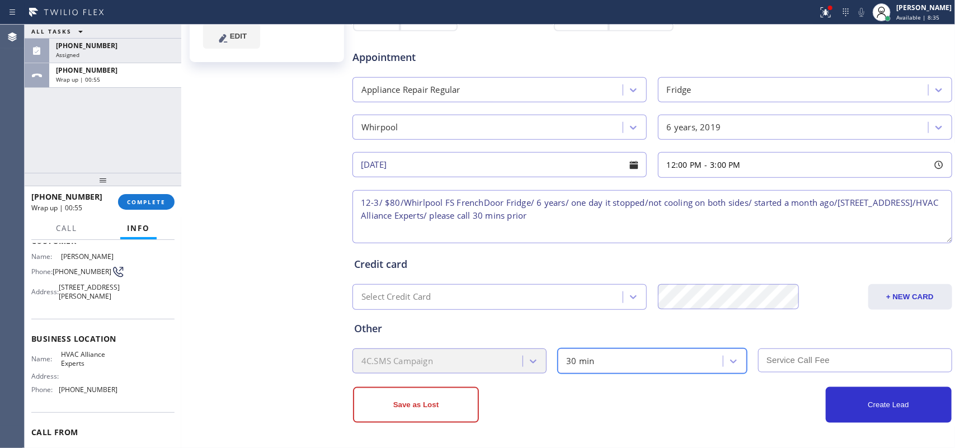
click at [784, 356] on input "text" at bounding box center [855, 360] width 194 height 24
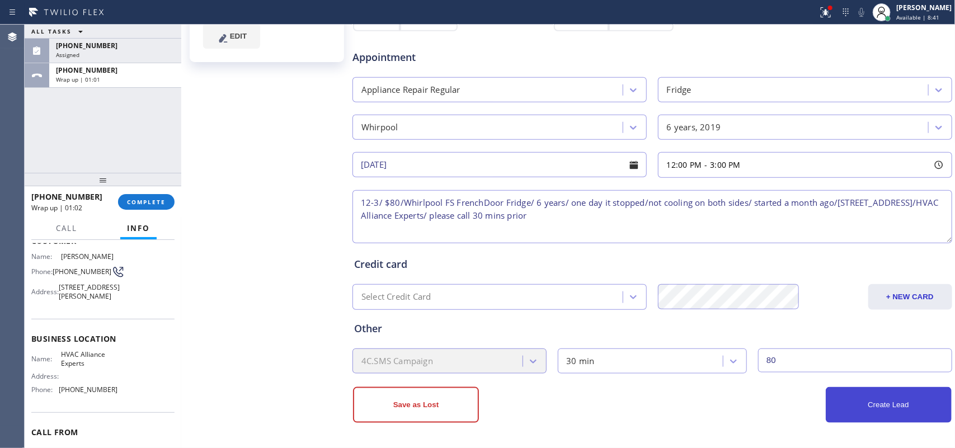
type input "80"
click at [887, 410] on button "Create Lead" at bounding box center [889, 405] width 126 height 36
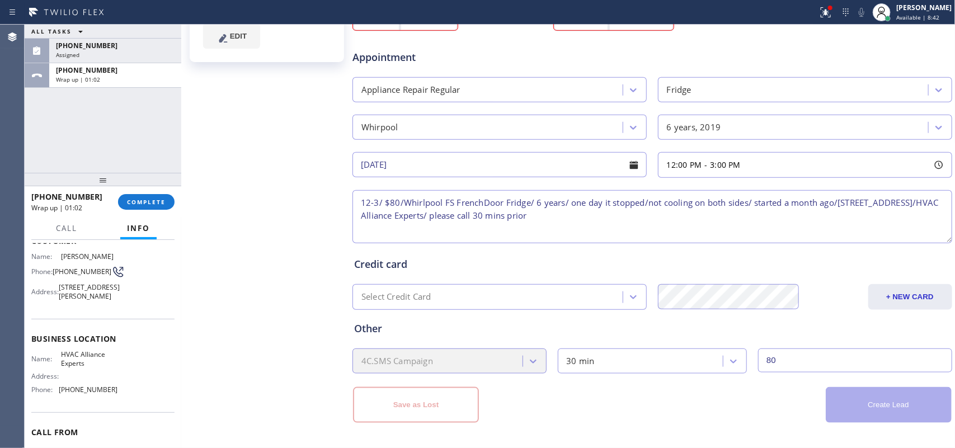
scroll to position [0, 0]
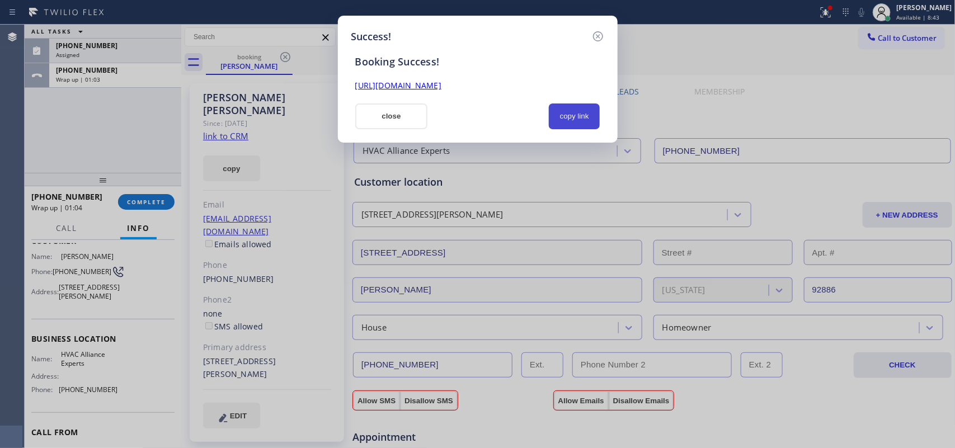
click at [567, 117] on button "copy link" at bounding box center [574, 116] width 51 height 26
click at [441, 80] on link "https://erp.apollosoft.co/customer/522808#portlet_lead" at bounding box center [398, 85] width 86 height 11
click at [382, 111] on button "close" at bounding box center [391, 116] width 73 height 26
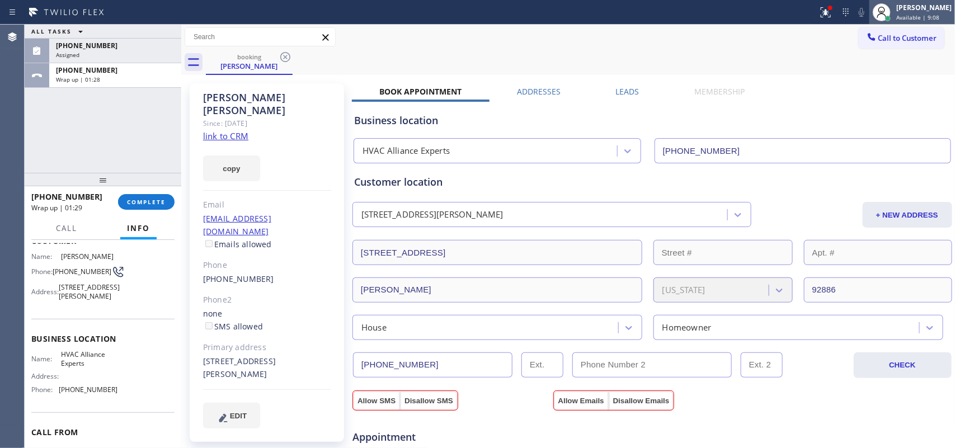
click at [922, 13] on span "Available | 9:08" at bounding box center [917, 17] width 43 height 8
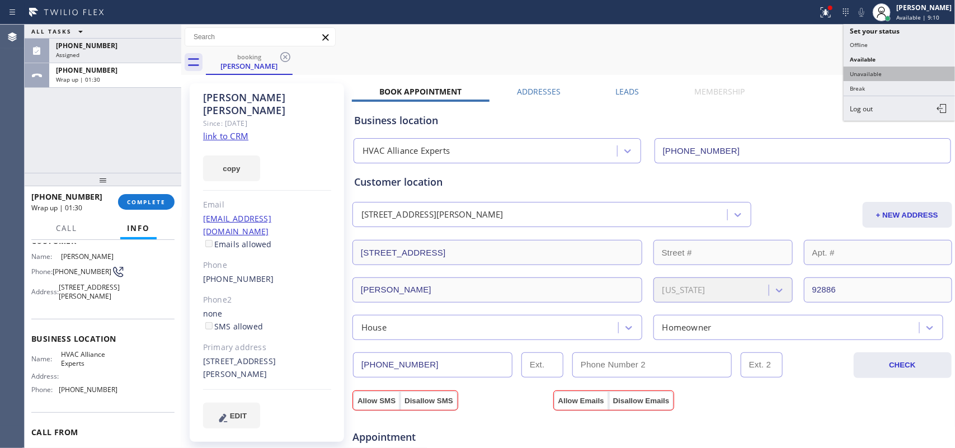
click at [874, 76] on button "Unavailable" at bounding box center [900, 74] width 112 height 15
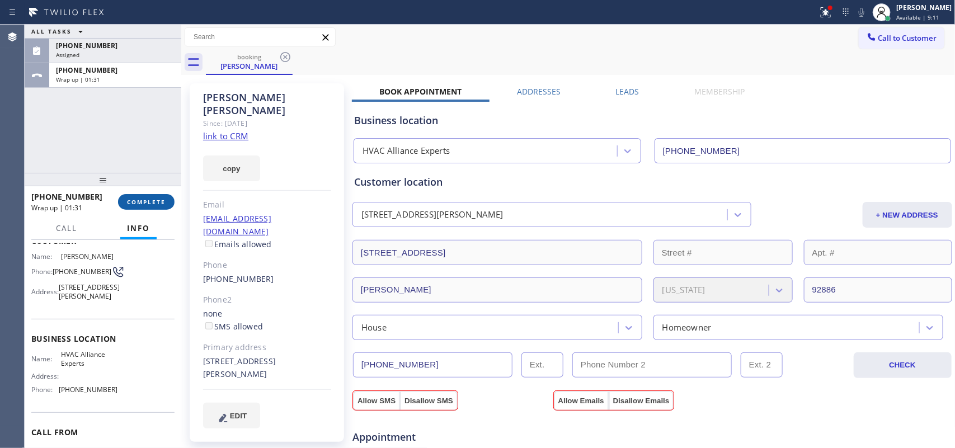
click at [152, 201] on span "COMPLETE" at bounding box center [146, 202] width 39 height 8
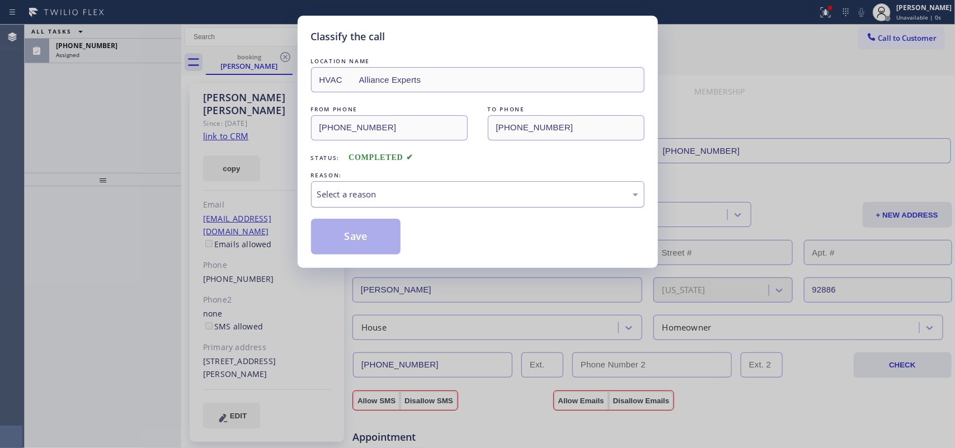
click at [496, 199] on div "Select a reason" at bounding box center [477, 194] width 321 height 13
click at [357, 235] on button "Save" at bounding box center [356, 237] width 90 height 36
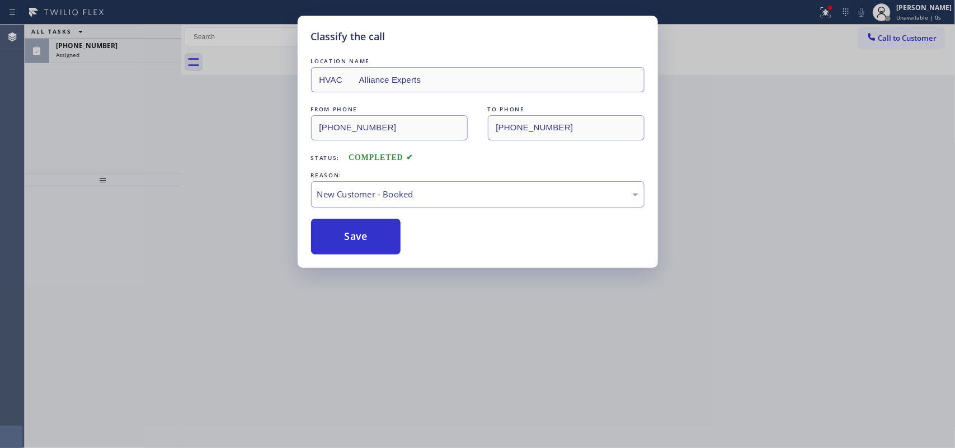
click at [115, 53] on div "Classify the call LOCATION NAME HVAC Alliance Experts FROM PHONE (714) 267-8281…" at bounding box center [477, 224] width 955 height 448
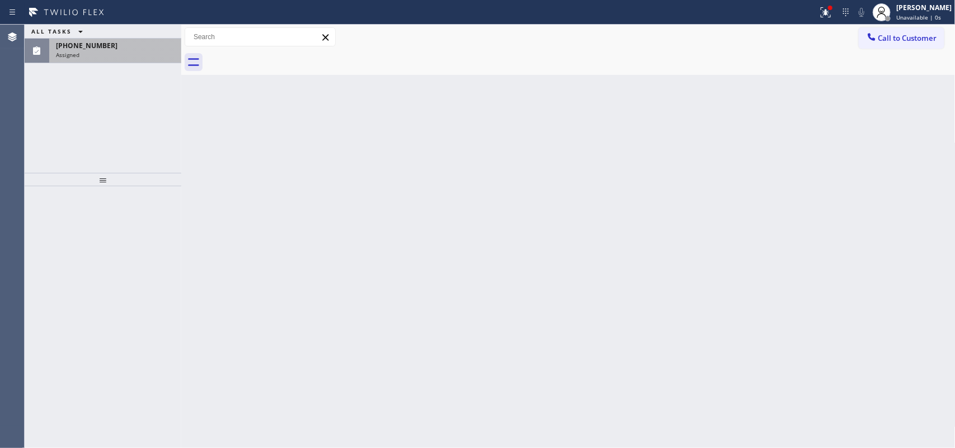
click at [113, 52] on div "Assigned" at bounding box center [115, 55] width 119 height 8
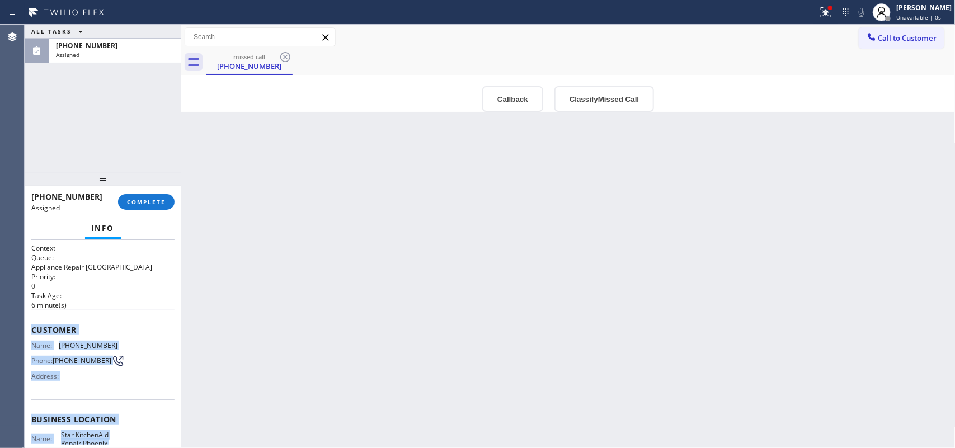
drag, startPoint x: 113, startPoint y: 333, endPoint x: 31, endPoint y: 323, distance: 82.8
click at [31, 323] on div "Context Queue: Appliance Repair High End Priority: 0 Task Age: 6 minute(s) Cust…" at bounding box center [102, 410] width 143 height 334
copy div "Customer Name: (757) 540-2051 Phone: (757) 540-2051 Address: Business location …"
click at [607, 104] on button "Classify Missed Call" at bounding box center [604, 99] width 100 height 26
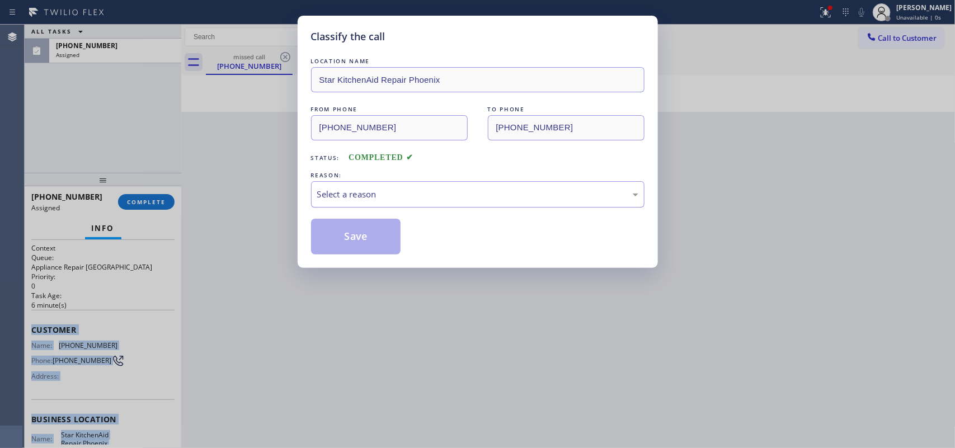
click at [545, 196] on div "Select a reason" at bounding box center [477, 194] width 321 height 13
click at [323, 224] on button "Save" at bounding box center [356, 237] width 90 height 36
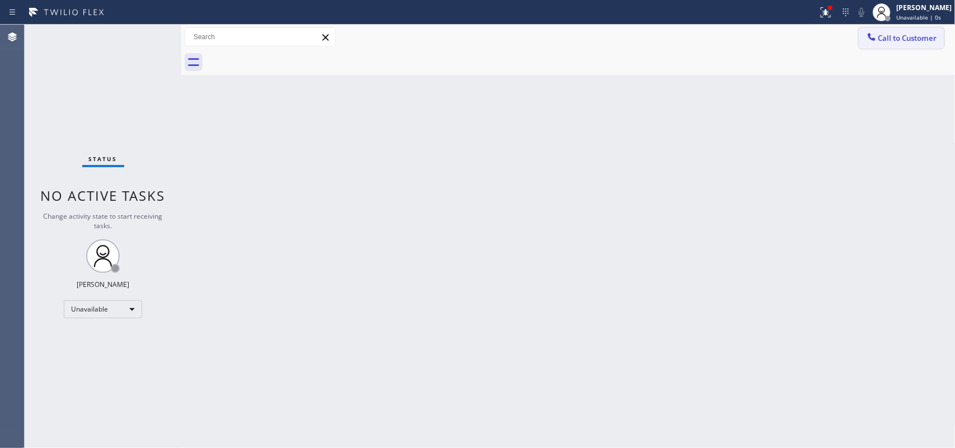
click at [909, 39] on span "Call to Customer" at bounding box center [907, 38] width 59 height 10
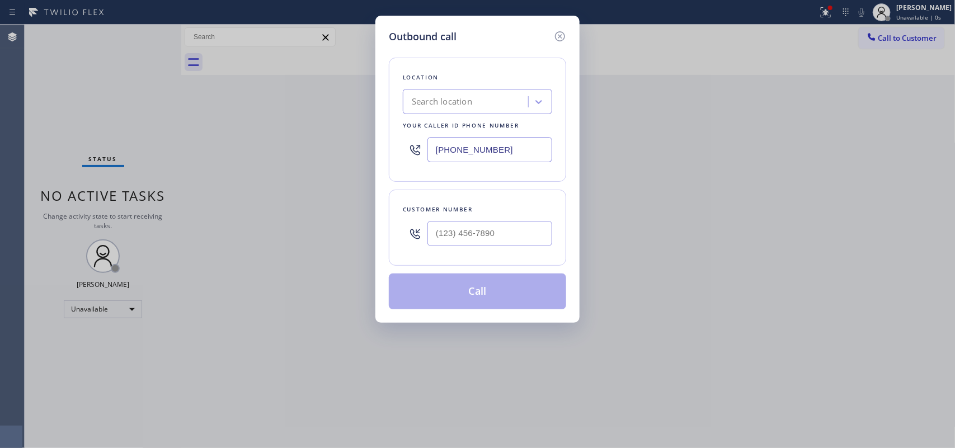
drag, startPoint x: 515, startPoint y: 153, endPoint x: 373, endPoint y: 146, distance: 142.8
click at [373, 146] on div "Outbound call Location Search location Your caller id phone number (424) 324-39…" at bounding box center [477, 224] width 955 height 448
paste input "833) 558-124"
type input "(833) 558-1241"
drag, startPoint x: 507, startPoint y: 238, endPoint x: 389, endPoint y: 219, distance: 120.1
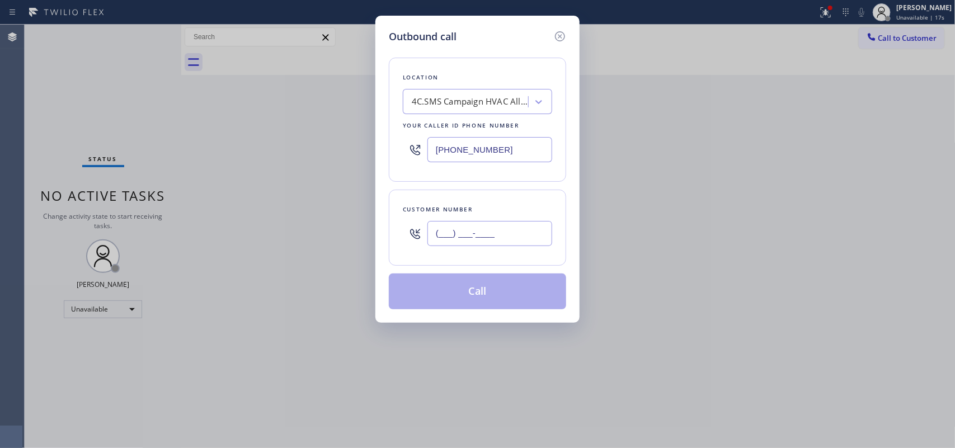
click at [390, 219] on div "Customer number (___) ___-____" at bounding box center [477, 228] width 177 height 76
paste input "714) 267-8281"
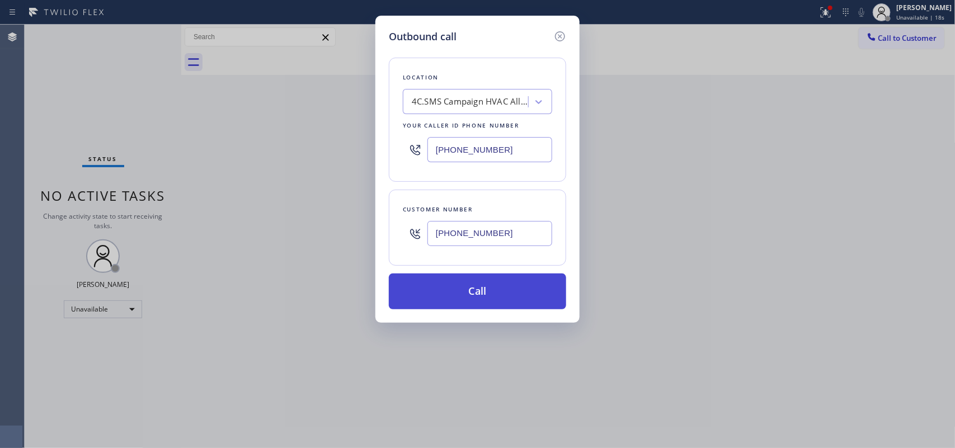
type input "(714) 267-8281"
click at [489, 291] on button "Call" at bounding box center [477, 292] width 177 height 36
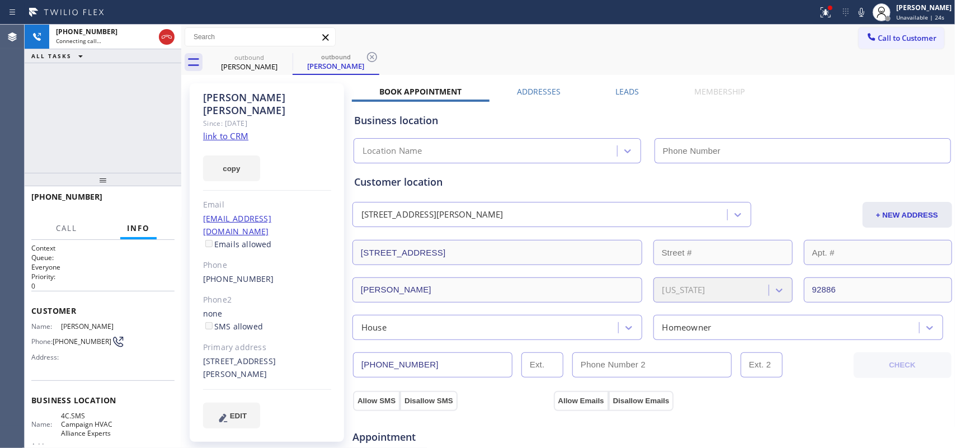
type input "(833) 558-1241"
click at [167, 201] on button "HANG UP" at bounding box center [149, 202] width 52 height 16
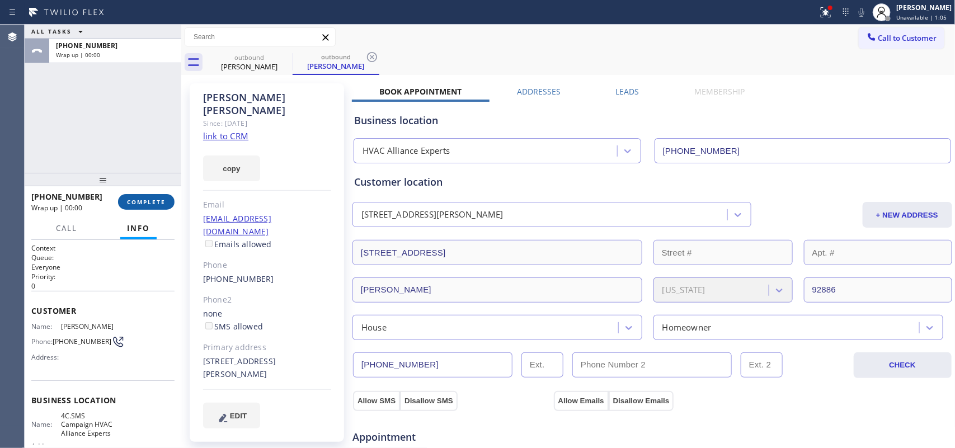
click at [167, 201] on button "COMPLETE" at bounding box center [146, 202] width 56 height 16
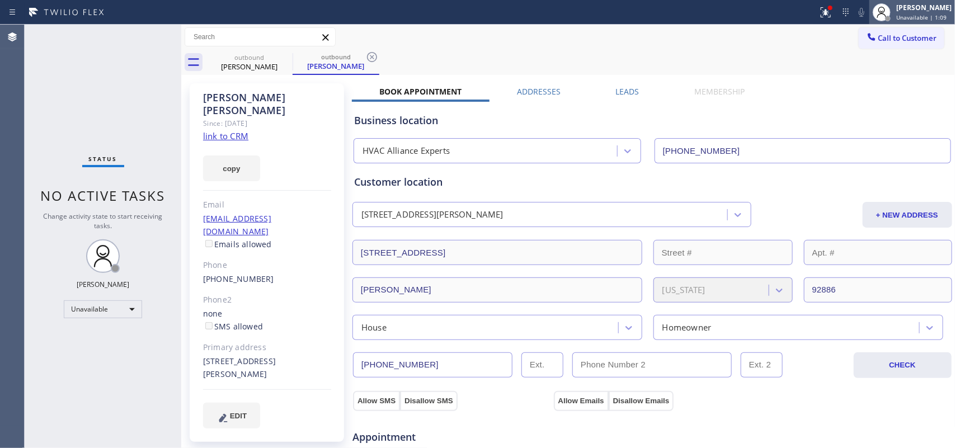
click at [923, 15] on span "Unavailable | 1:09" at bounding box center [921, 17] width 50 height 8
click at [279, 57] on icon at bounding box center [285, 56] width 13 height 13
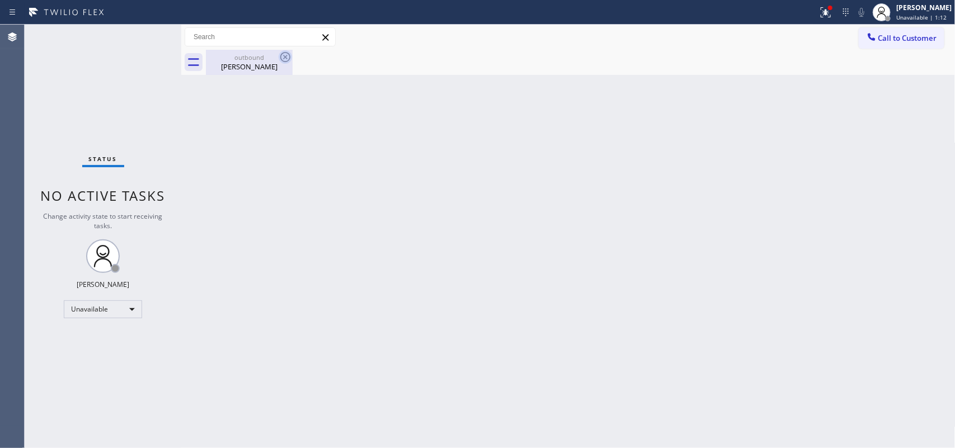
click at [280, 56] on icon at bounding box center [285, 56] width 13 height 13
click at [280, 55] on icon at bounding box center [285, 56] width 13 height 13
click at [281, 55] on icon at bounding box center [285, 57] width 10 height 10
click at [281, 56] on icon at bounding box center [285, 56] width 13 height 13
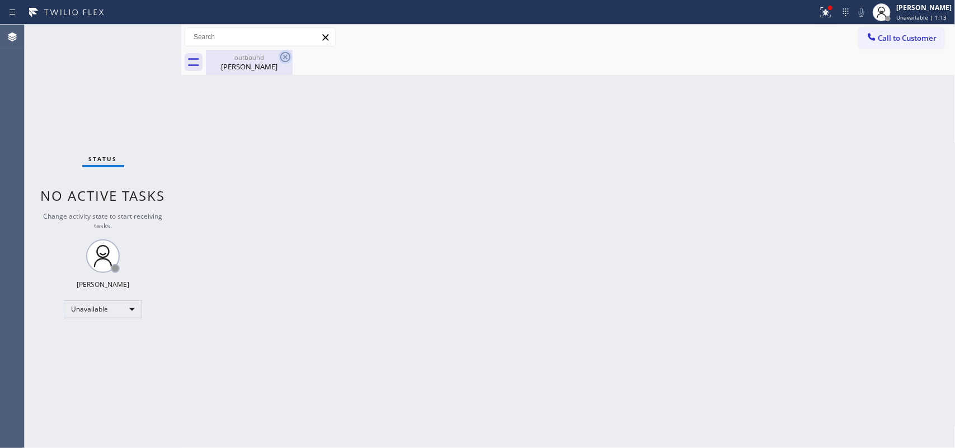
click at [281, 56] on icon at bounding box center [285, 56] width 13 height 13
click at [916, 6] on div "[PERSON_NAME]" at bounding box center [923, 8] width 55 height 10
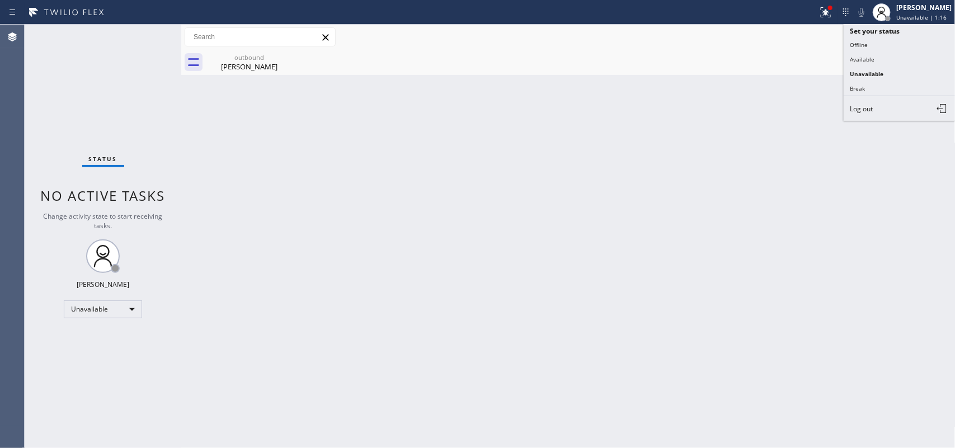
drag, startPoint x: 874, startPoint y: 56, endPoint x: 867, endPoint y: 54, distance: 7.3
click at [873, 56] on button "Available" at bounding box center [900, 59] width 112 height 15
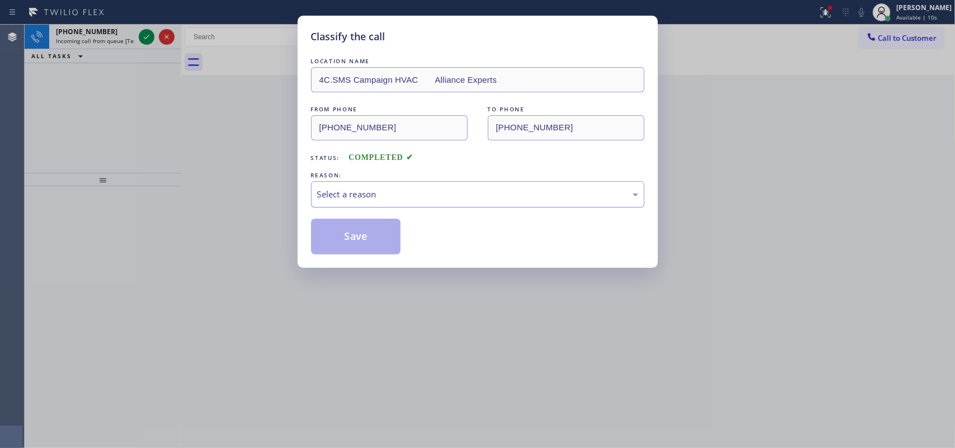
click at [406, 192] on div "Select a reason" at bounding box center [477, 194] width 321 height 13
click at [370, 241] on button "Save" at bounding box center [356, 237] width 90 height 36
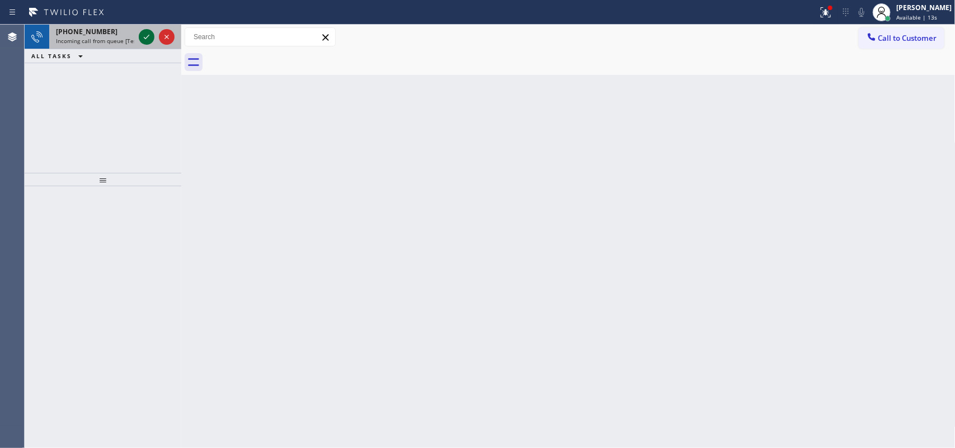
click at [146, 39] on icon at bounding box center [146, 36] width 13 height 13
click at [144, 40] on icon at bounding box center [146, 36] width 13 height 13
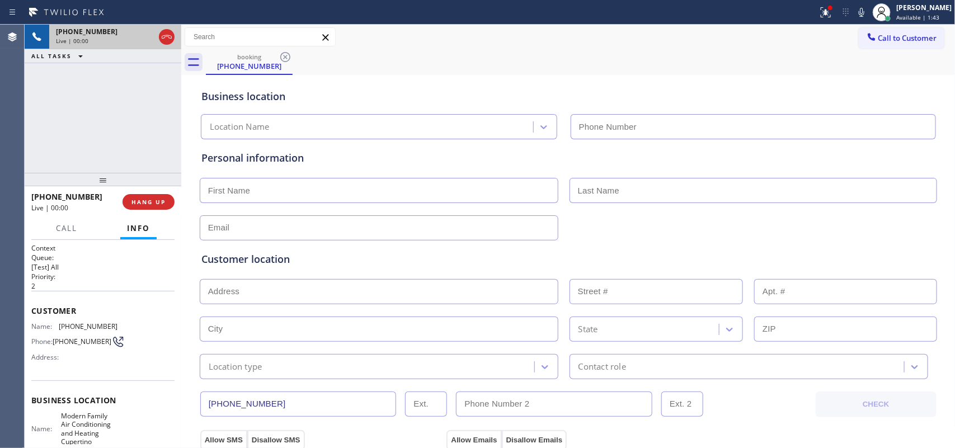
type input "(408) 692-2066"
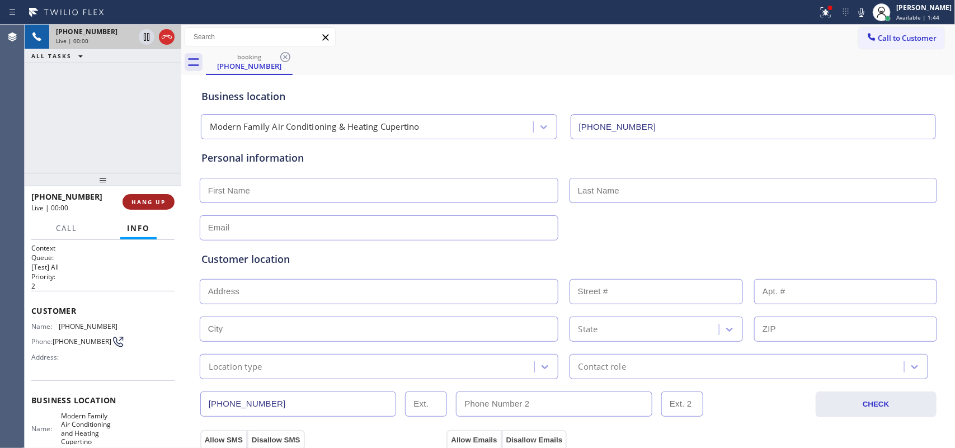
click at [157, 196] on button "HANG UP" at bounding box center [149, 202] width 52 height 16
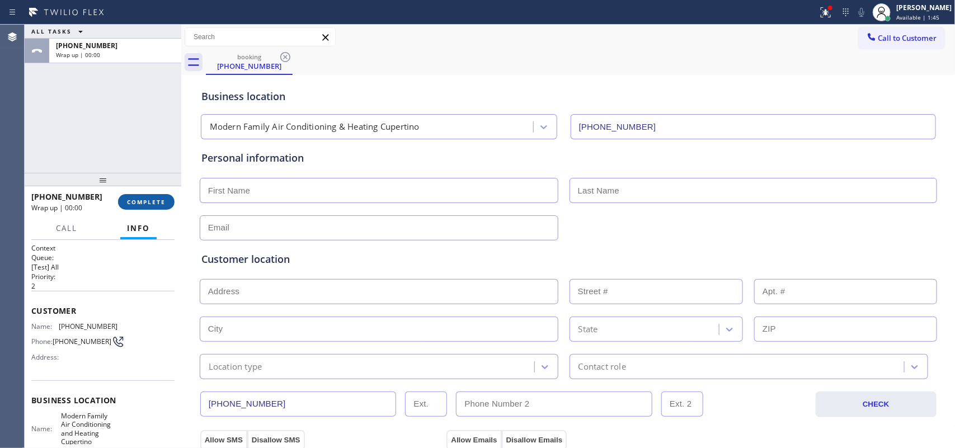
click at [157, 196] on button "COMPLETE" at bounding box center [146, 202] width 56 height 16
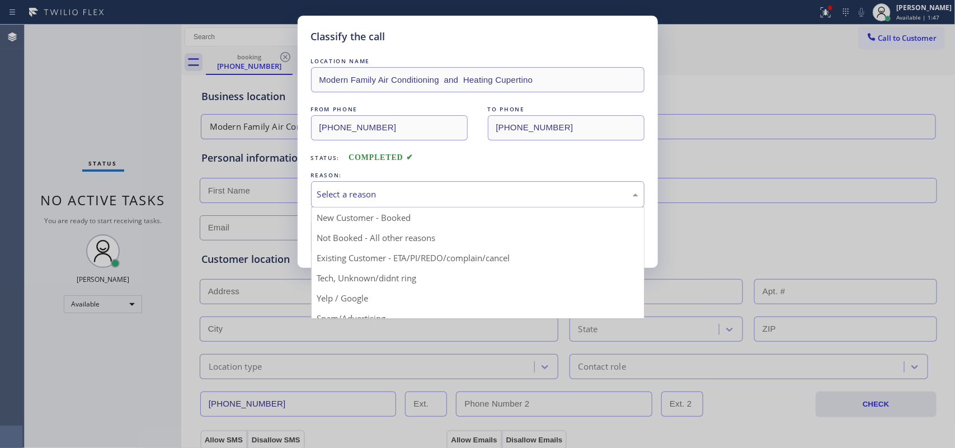
click at [426, 185] on div "Select a reason" at bounding box center [477, 194] width 333 height 26
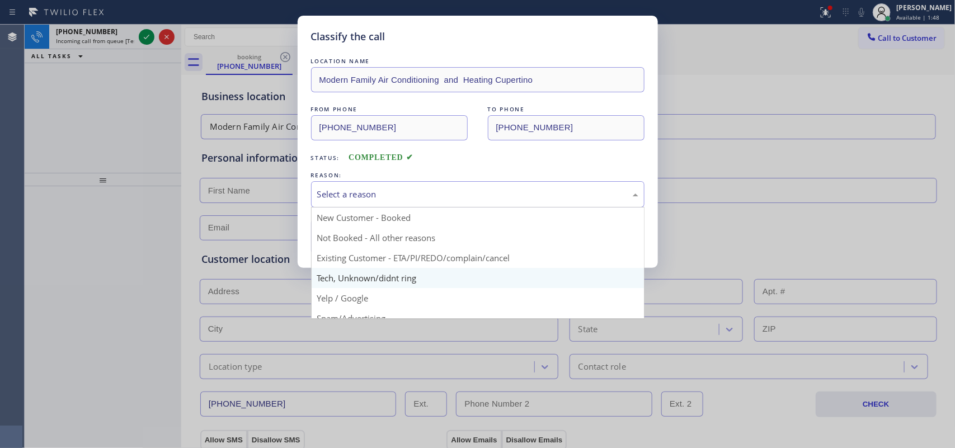
scroll to position [70, 0]
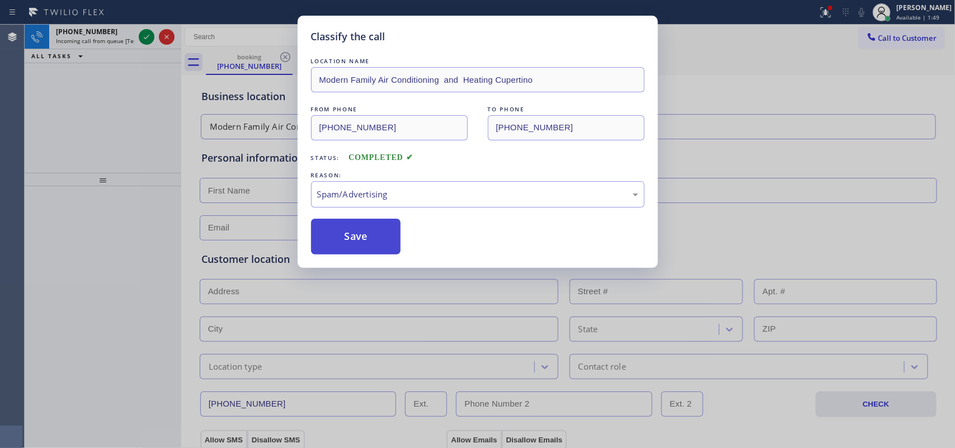
click at [365, 246] on button "Save" at bounding box center [356, 237] width 90 height 36
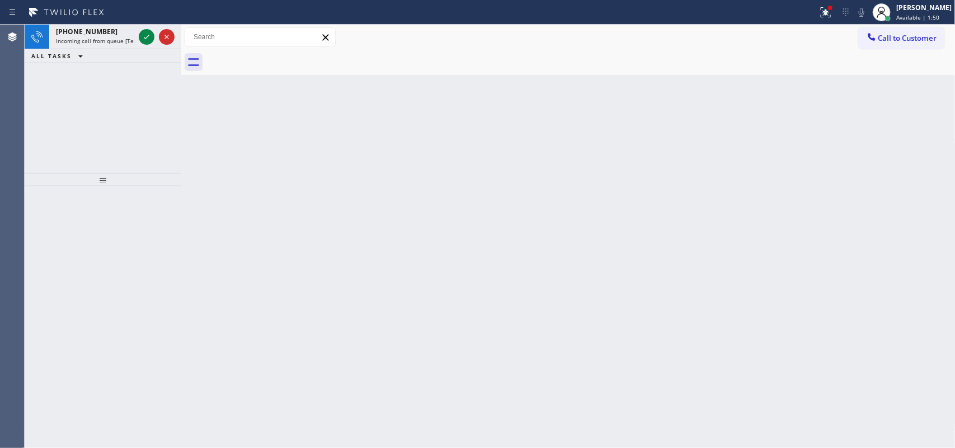
click at [143, 37] on icon at bounding box center [146, 36] width 13 height 13
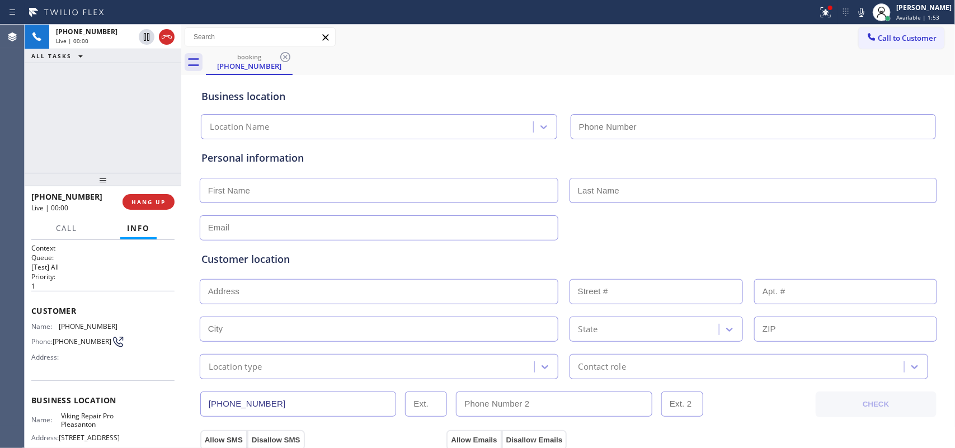
type input "(925) 281-2228"
click at [144, 206] on button "HANG UP" at bounding box center [149, 202] width 52 height 16
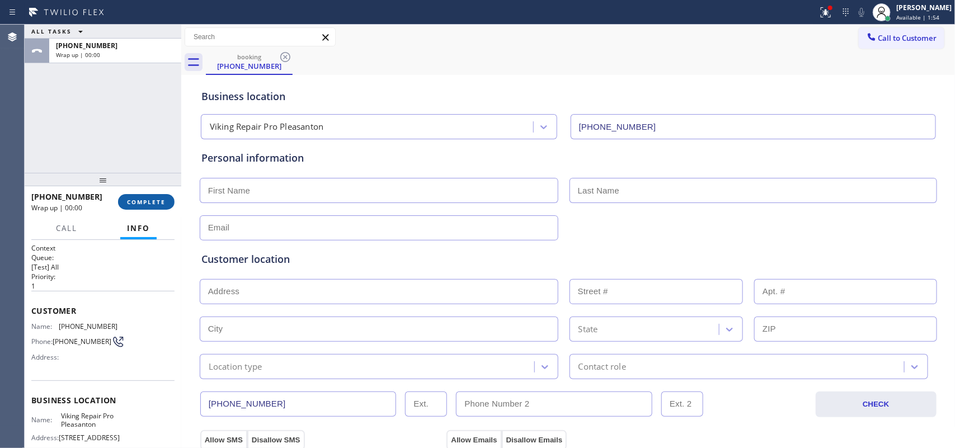
click at [145, 206] on button "COMPLETE" at bounding box center [146, 202] width 56 height 16
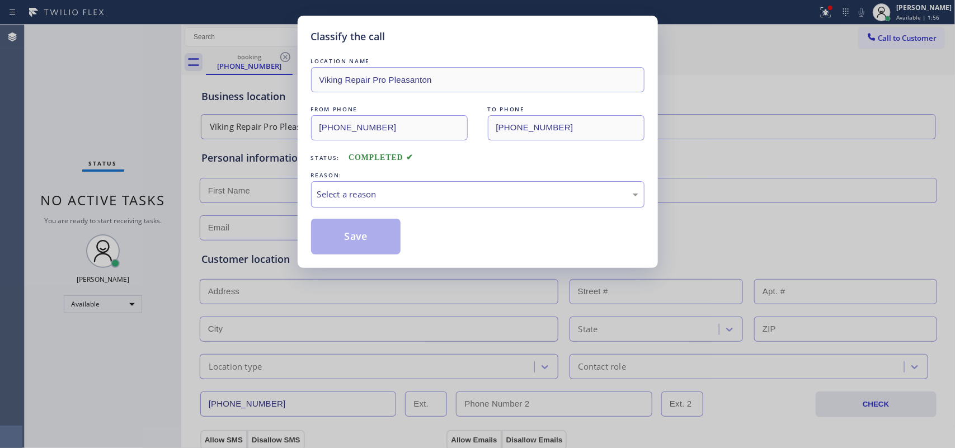
click at [375, 185] on div "Select a reason" at bounding box center [477, 194] width 333 height 26
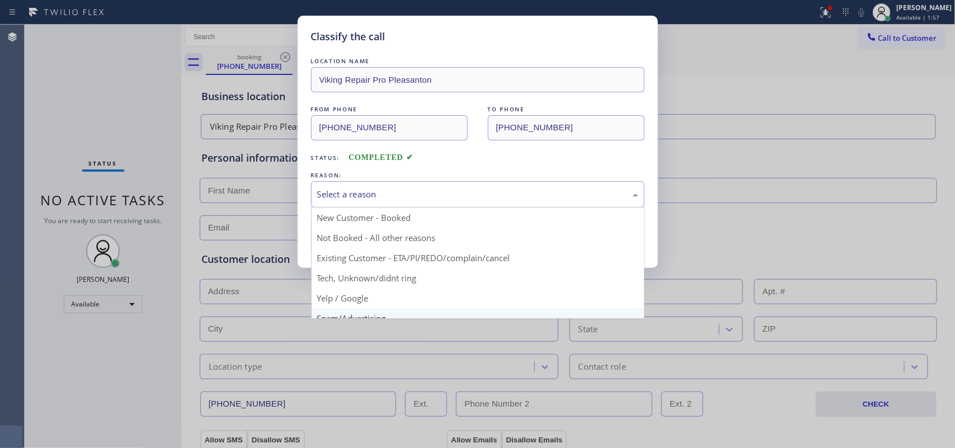
scroll to position [77, 0]
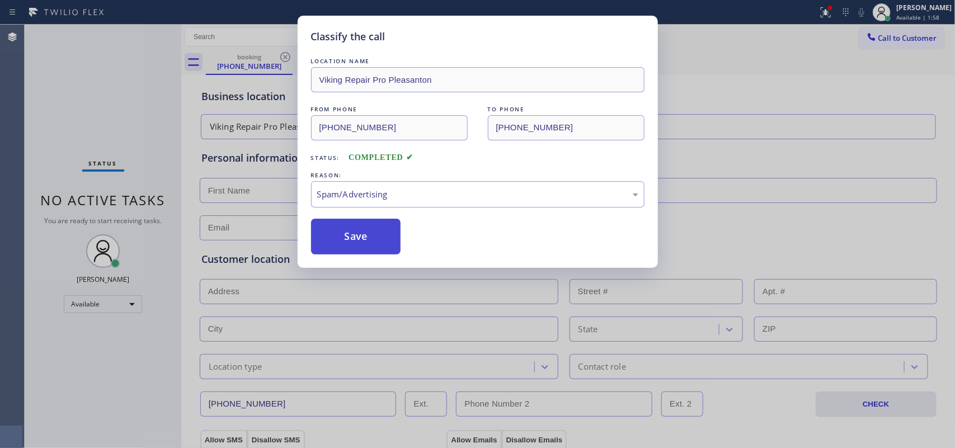
click at [357, 241] on button "Save" at bounding box center [356, 237] width 90 height 36
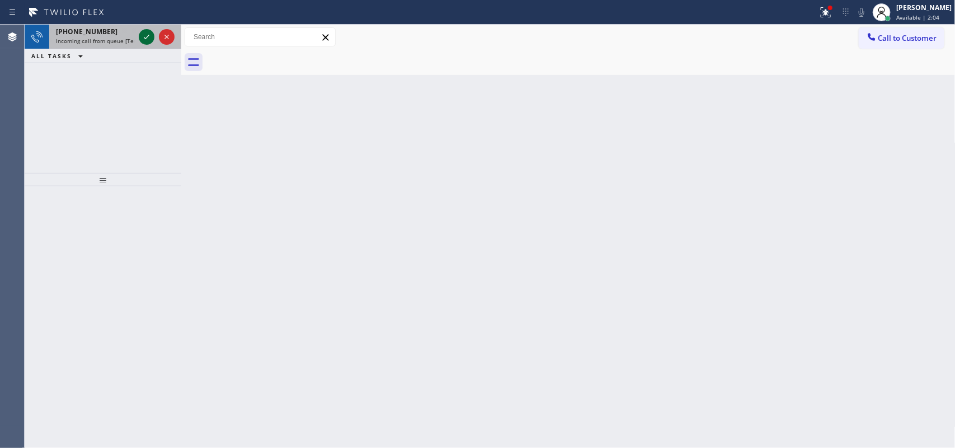
click at [146, 37] on icon at bounding box center [147, 37] width 6 height 4
click at [148, 35] on icon at bounding box center [147, 37] width 6 height 4
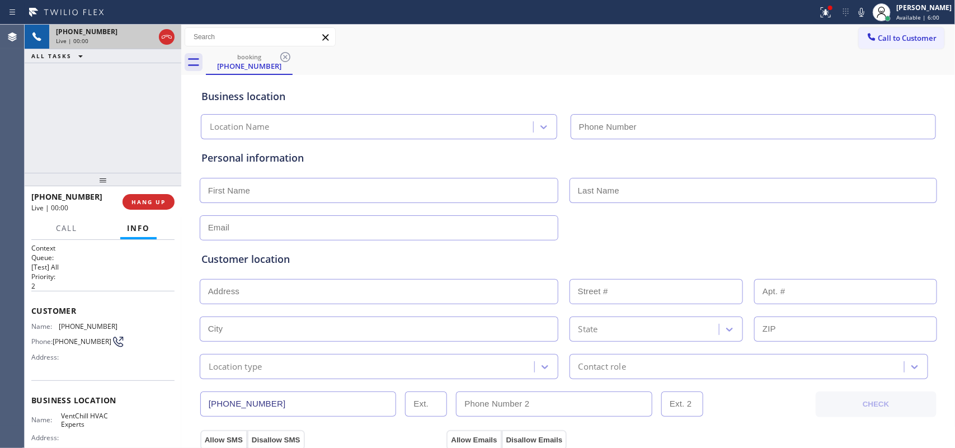
type input "(480) 613-3621"
click at [144, 204] on span "HANG UP" at bounding box center [148, 202] width 34 height 8
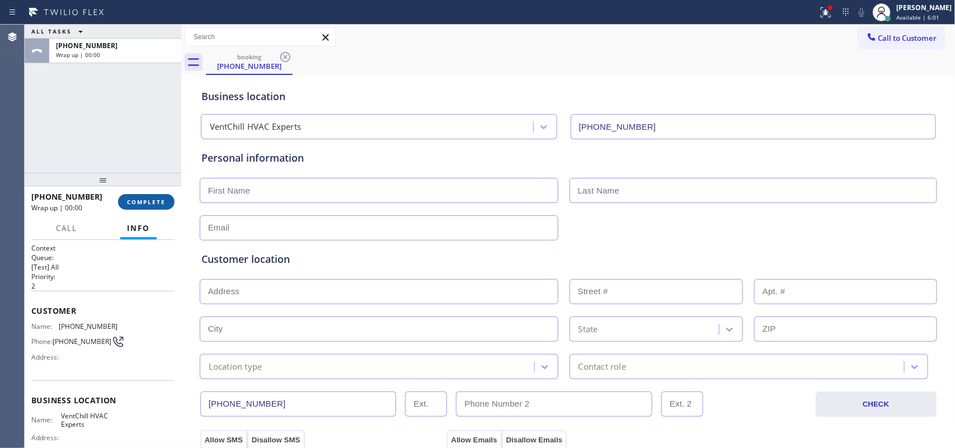
click at [144, 204] on span "COMPLETE" at bounding box center [146, 202] width 39 height 8
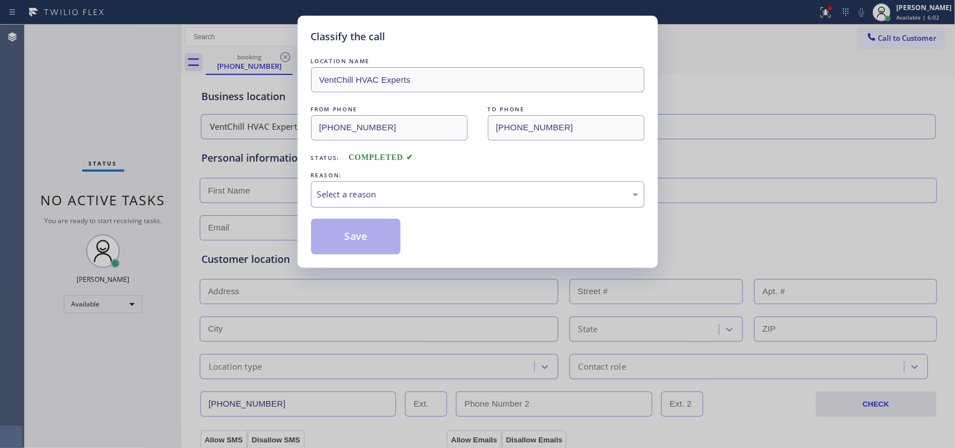
click at [418, 183] on div "Select a reason" at bounding box center [477, 194] width 333 height 26
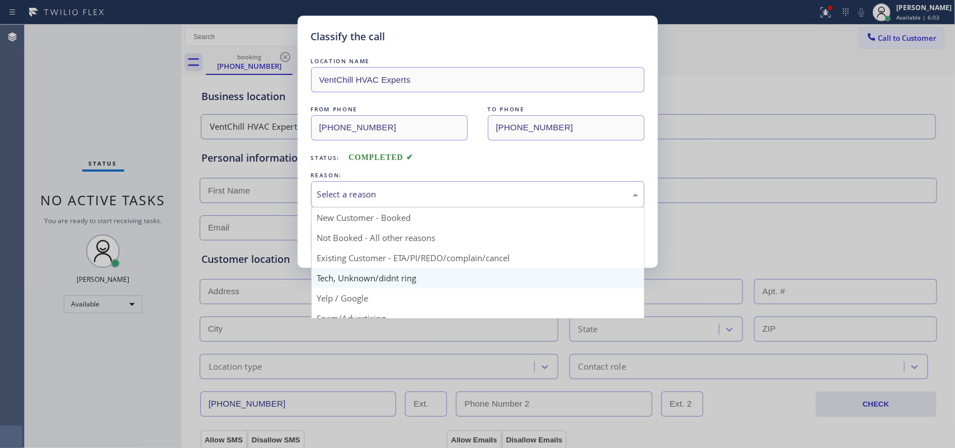
scroll to position [77, 0]
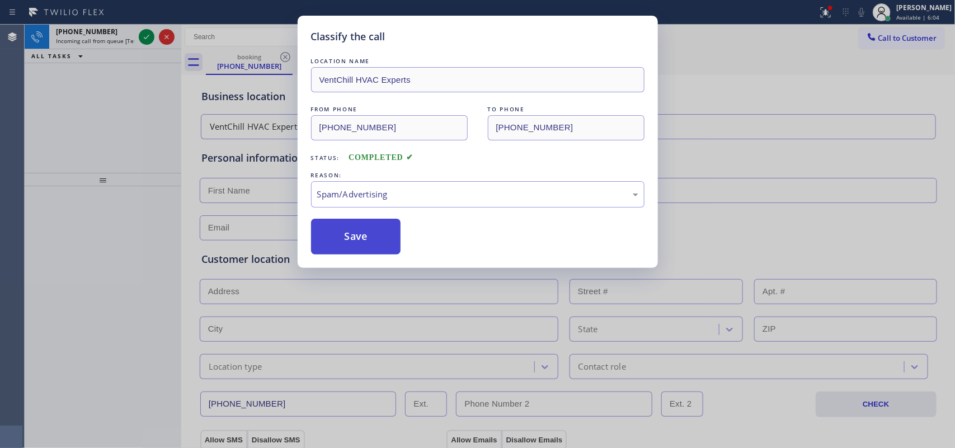
click at [351, 242] on button "Save" at bounding box center [356, 237] width 90 height 36
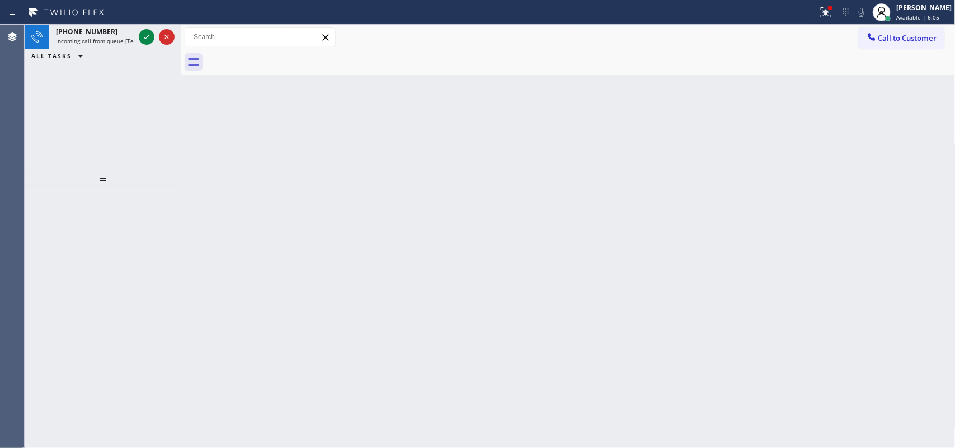
click at [148, 40] on div "Classify the call LOCATION NAME appliance parts center FROM PHONE [PHONE_NUMBER…" at bounding box center [490, 236] width 930 height 423
click at [150, 35] on icon at bounding box center [146, 36] width 13 height 13
click at [147, 40] on icon at bounding box center [146, 36] width 13 height 13
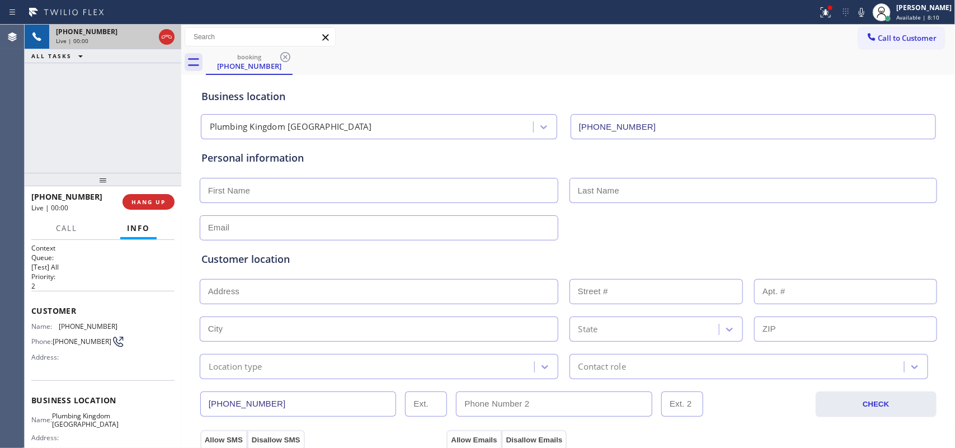
type input "(661) 888-4470"
click at [66, 223] on span "Call" at bounding box center [66, 228] width 21 height 10
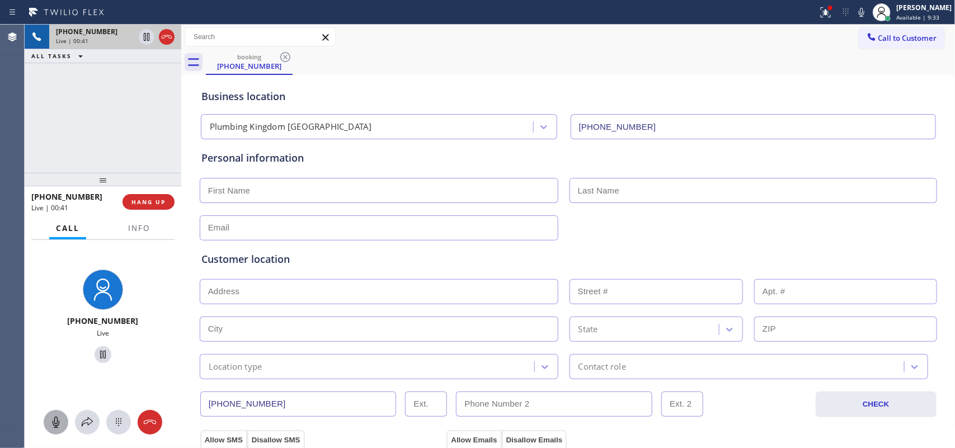
drag, startPoint x: 56, startPoint y: 425, endPoint x: 60, endPoint y: 392, distance: 33.2
click at [55, 425] on icon at bounding box center [55, 422] width 13 height 13
click at [98, 354] on icon at bounding box center [102, 354] width 13 height 13
drag, startPoint x: 63, startPoint y: 418, endPoint x: 113, endPoint y: 351, distance: 83.1
click at [63, 417] on div at bounding box center [56, 422] width 25 height 13
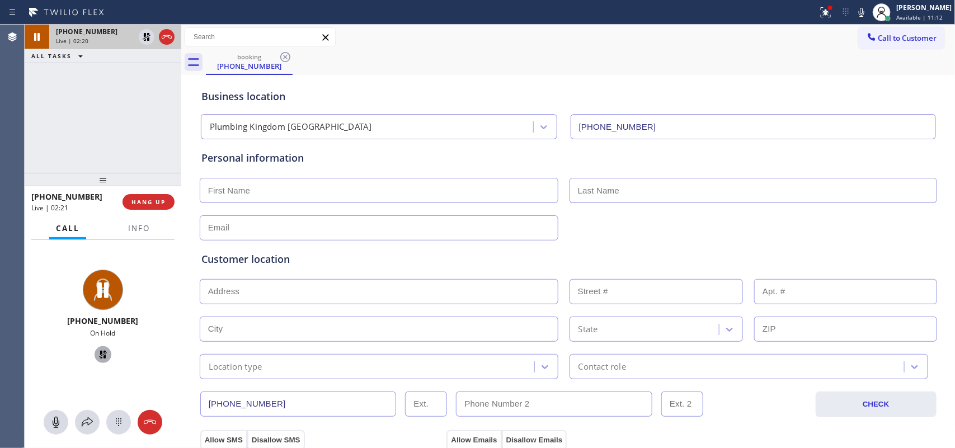
click at [97, 352] on icon at bounding box center [102, 354] width 13 height 13
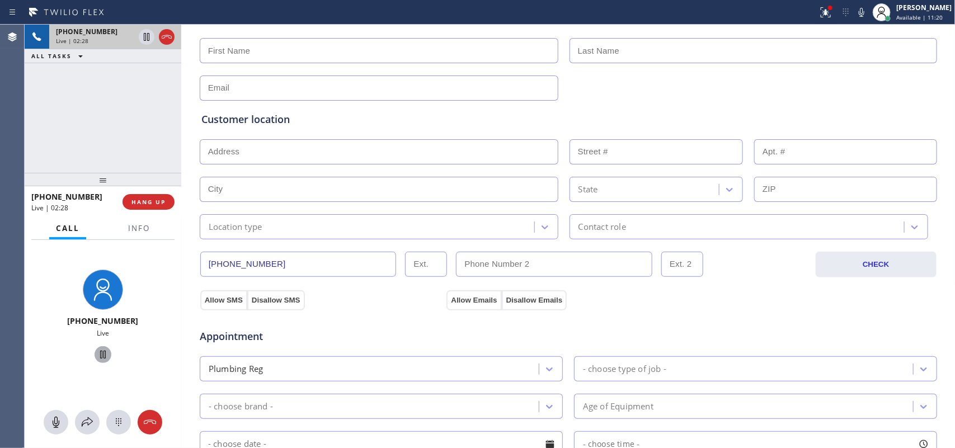
scroll to position [280, 0]
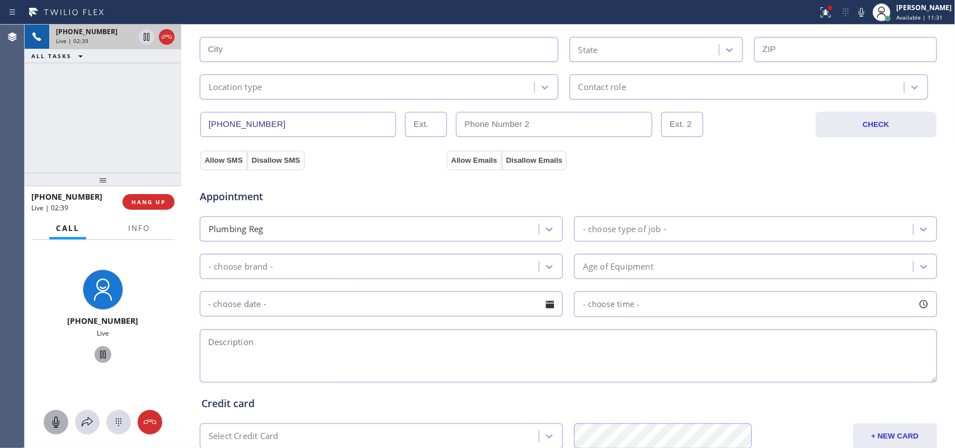
click at [55, 423] on icon at bounding box center [56, 422] width 7 height 11
click at [97, 354] on icon at bounding box center [102, 354] width 13 height 13
click at [55, 420] on icon at bounding box center [56, 422] width 7 height 11
click at [102, 356] on icon at bounding box center [102, 354] width 13 height 13
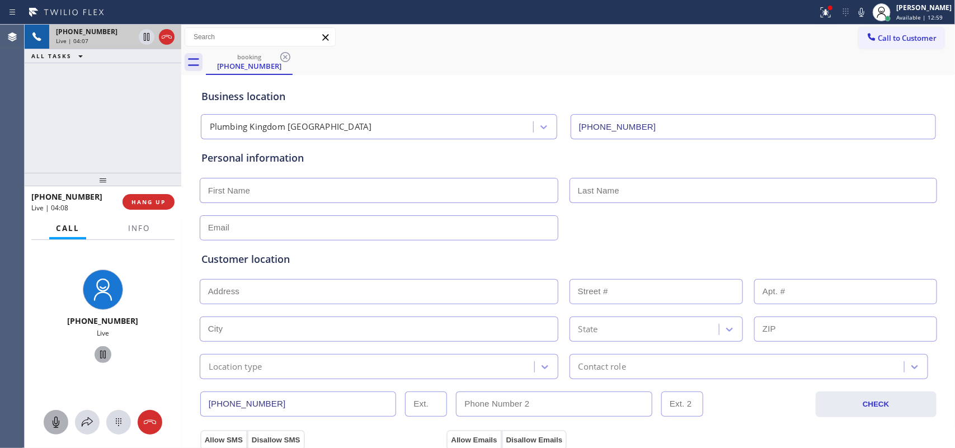
click at [101, 355] on icon at bounding box center [102, 354] width 13 height 13
click at [99, 355] on icon at bounding box center [103, 355] width 8 height 8
click at [131, 333] on div "On Hold" at bounding box center [103, 333] width 86 height 10
click at [323, 190] on input "text" at bounding box center [379, 190] width 359 height 25
type input "Zack"
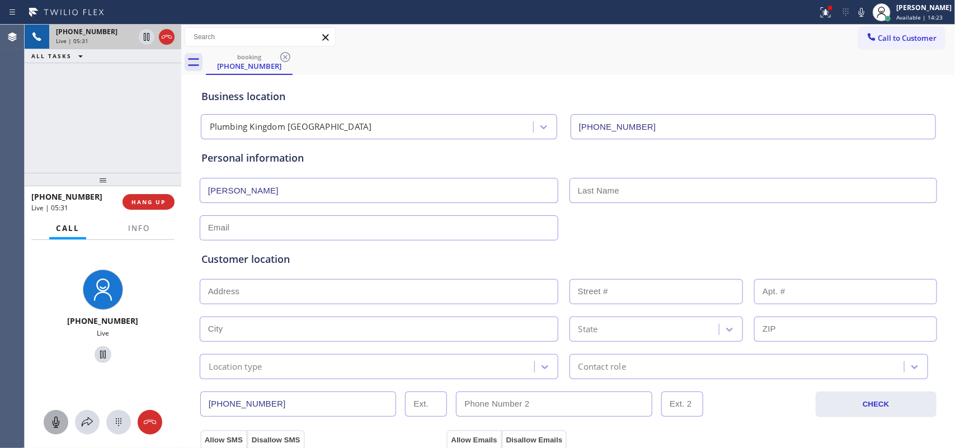
click at [638, 193] on input "text" at bounding box center [753, 190] width 368 height 25
click at [768, 191] on input "text" at bounding box center [753, 190] width 368 height 25
type input "Levy"
click at [208, 221] on input "text" at bounding box center [379, 227] width 359 height 25
paste input "zlair5@icloud.com"
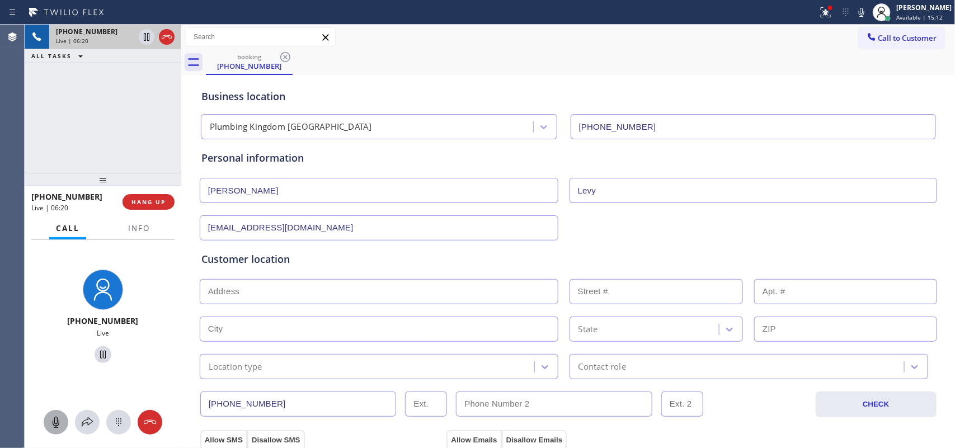
type input "zlair5@icloud.com"
click at [348, 292] on input "text" at bounding box center [379, 291] width 359 height 25
paste input "23321 Cuestport DrSanta Clarita, CA 91354,"
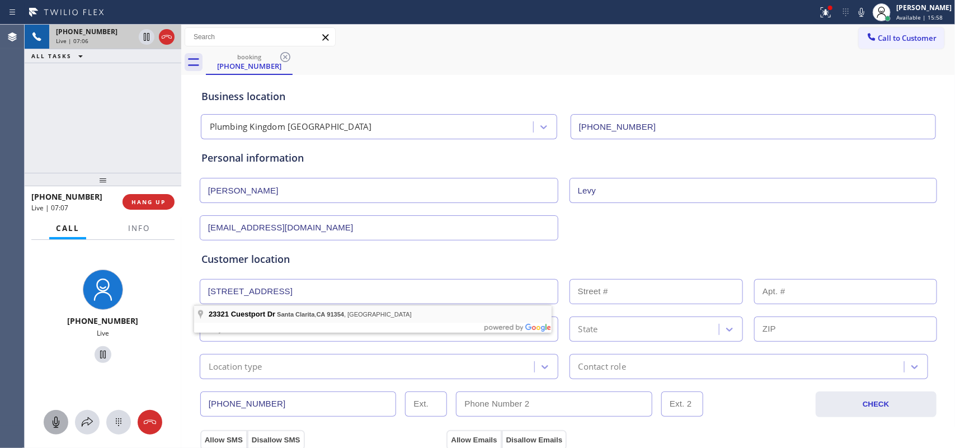
type input "23321 Cuestport Dr"
type input "23321"
type input "Santa Clarita"
type input "91354"
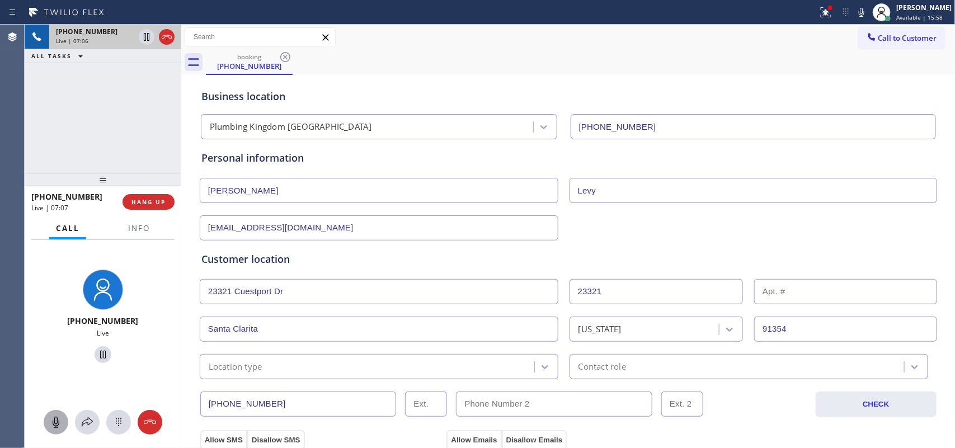
scroll to position [140, 0]
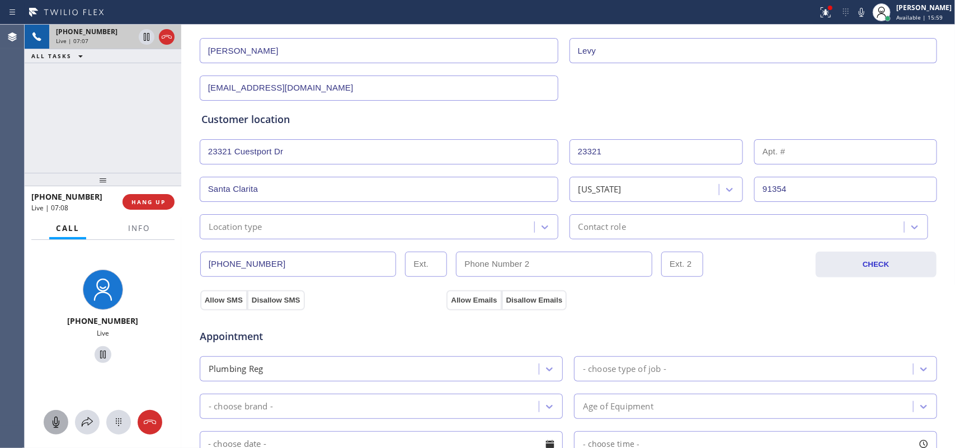
click at [446, 222] on div "Location type" at bounding box center [368, 227] width 331 height 20
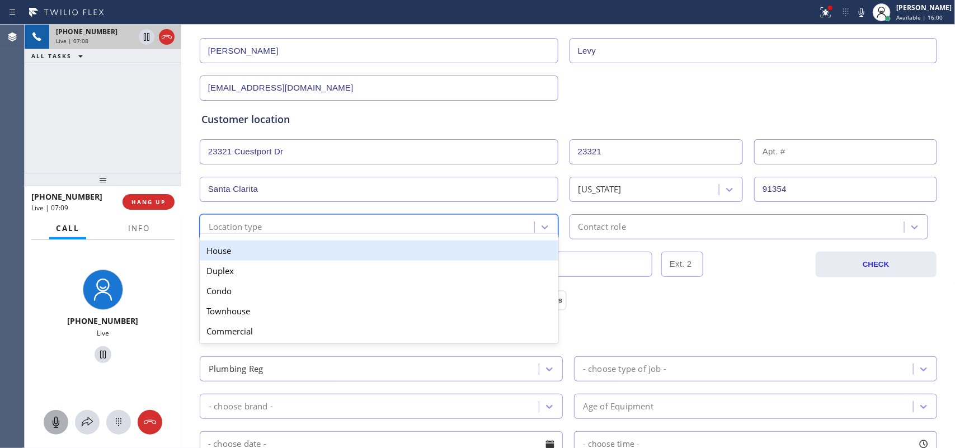
click at [437, 255] on div "House" at bounding box center [379, 251] width 359 height 20
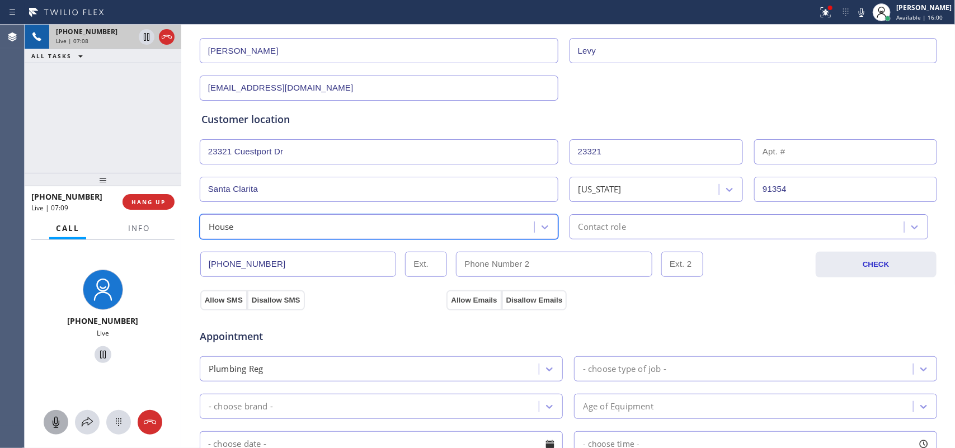
click at [589, 224] on div "Contact role" at bounding box center [602, 226] width 48 height 13
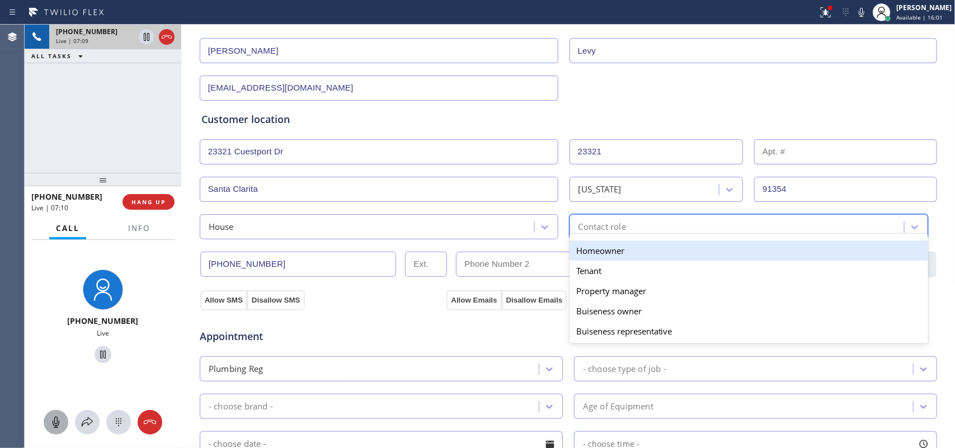
click at [606, 253] on div "Homeowner" at bounding box center [748, 251] width 359 height 20
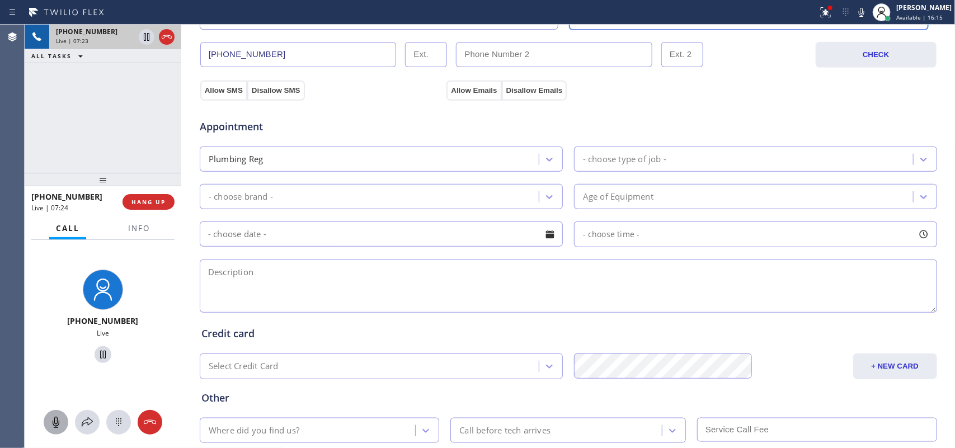
scroll to position [421, 0]
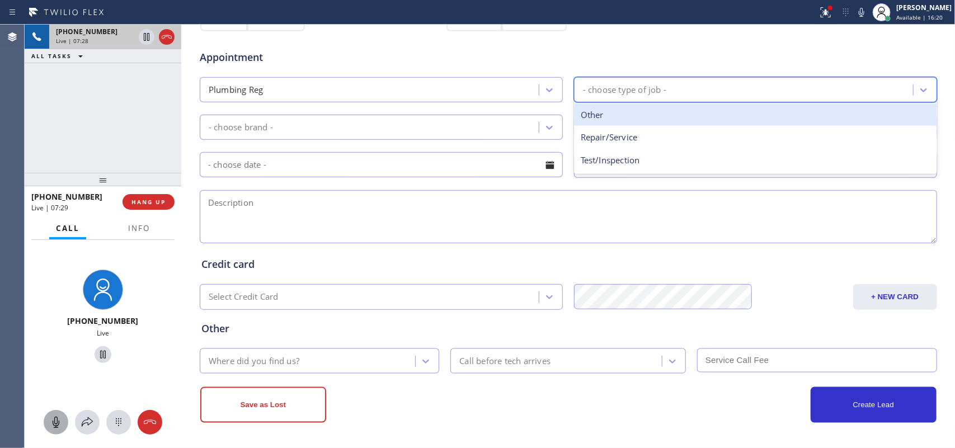
click at [646, 90] on div "- choose type of job -" at bounding box center [624, 89] width 83 height 13
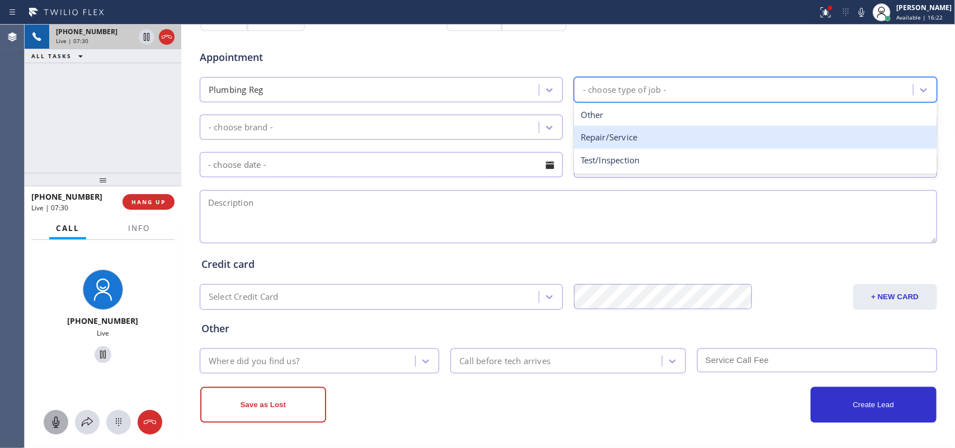
click at [638, 137] on div "Repair/Service" at bounding box center [755, 137] width 363 height 23
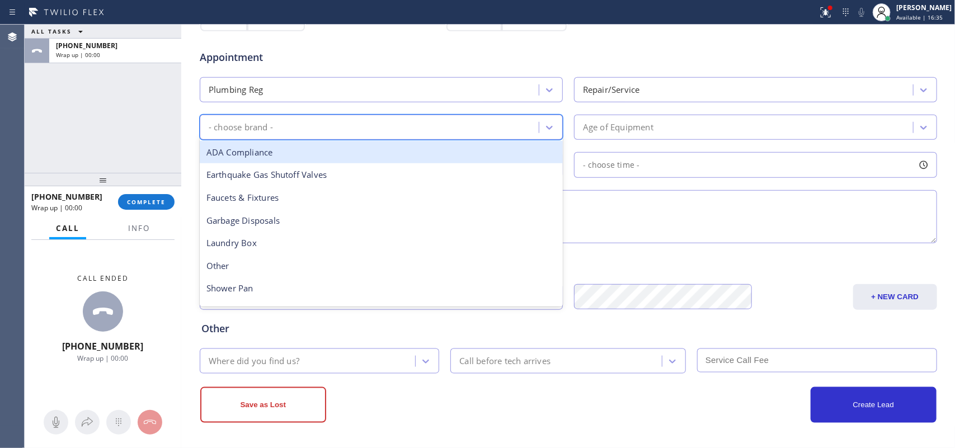
click at [504, 127] on div "- choose brand -" at bounding box center [371, 127] width 336 height 20
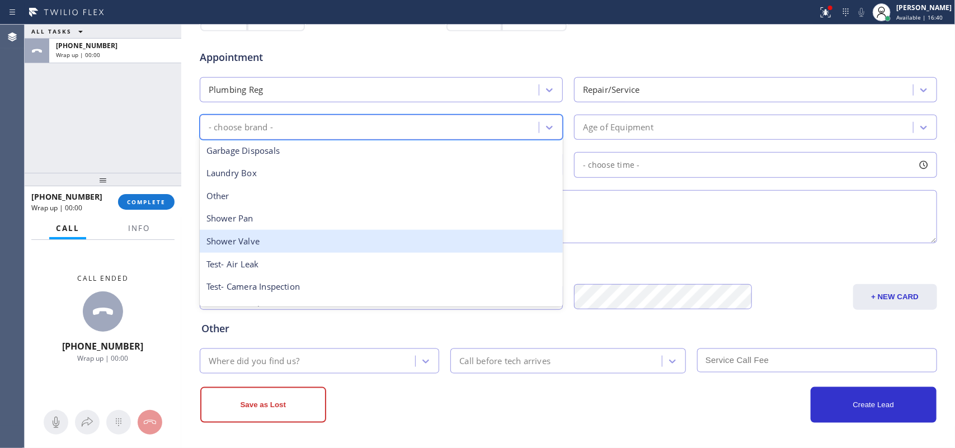
scroll to position [177, 0]
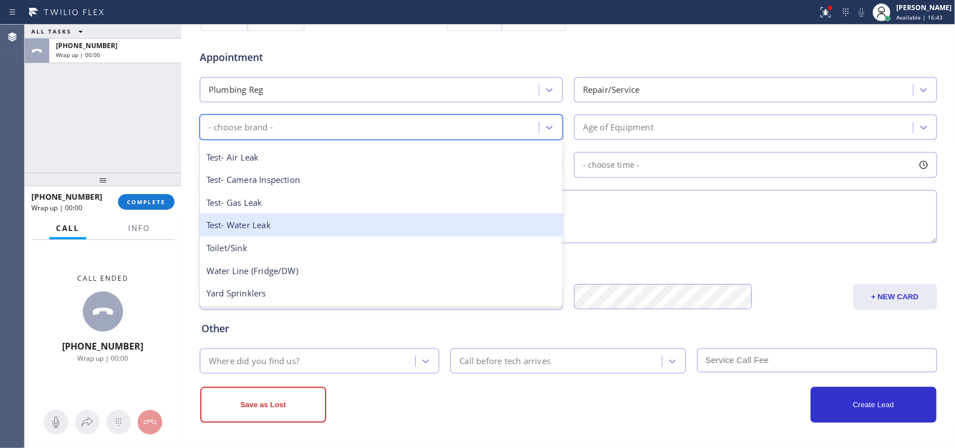
click at [407, 224] on div "Test- Water Leak" at bounding box center [381, 225] width 363 height 23
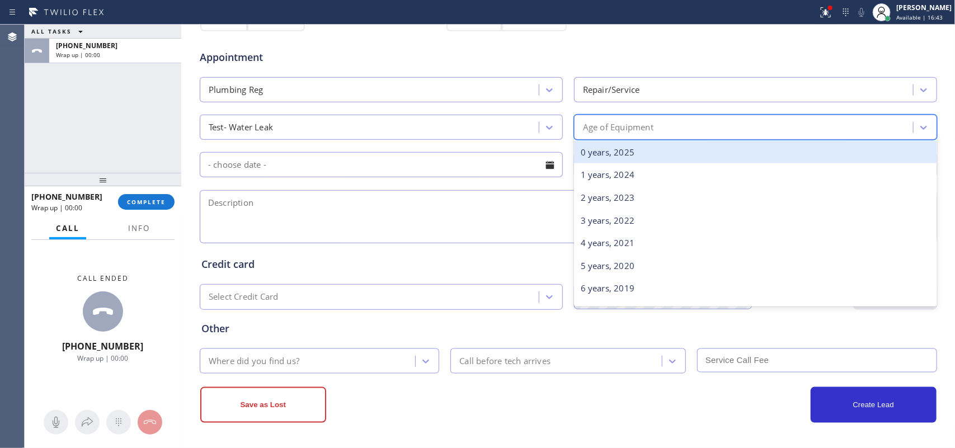
click at [741, 115] on div "Age of Equipment" at bounding box center [755, 127] width 363 height 25
click at [705, 149] on div "0 years, 2025" at bounding box center [755, 152] width 363 height 23
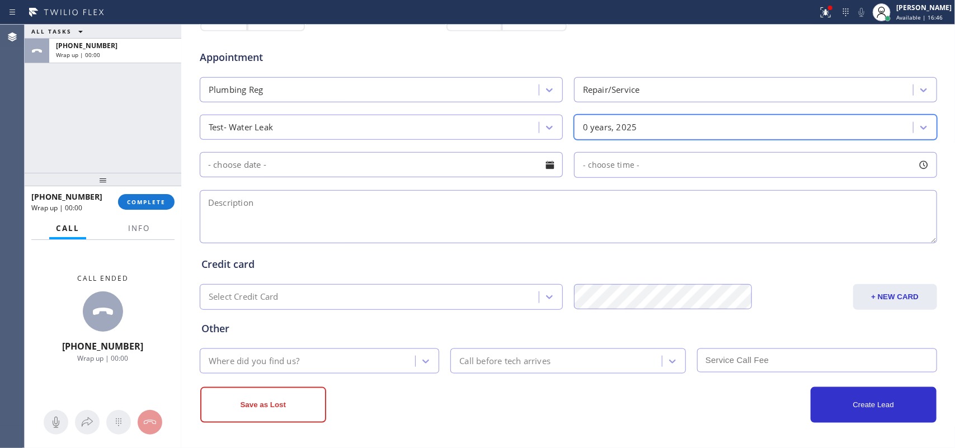
click at [540, 163] on div at bounding box center [549, 165] width 19 height 19
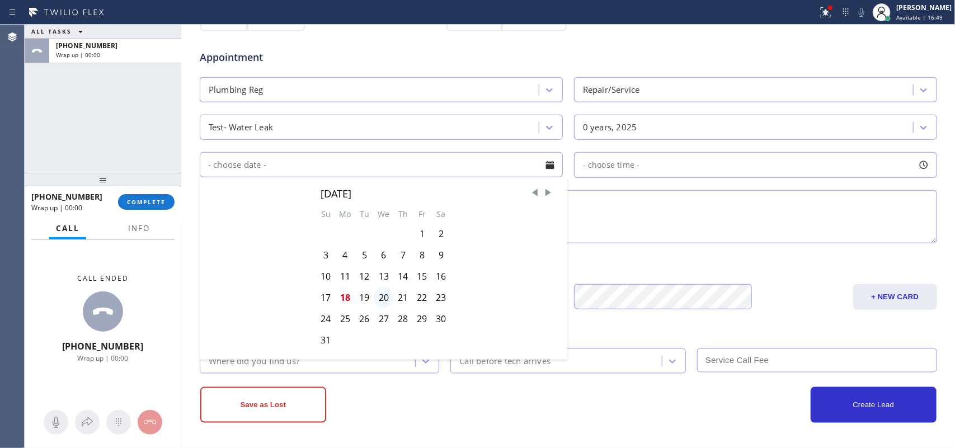
click at [383, 298] on div "20" at bounding box center [384, 297] width 20 height 21
type input "08/20/2025"
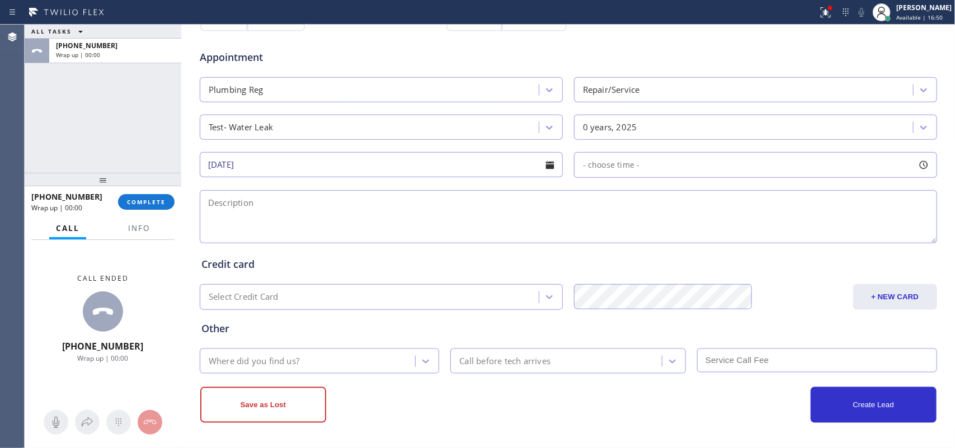
click at [921, 163] on div at bounding box center [923, 165] width 19 height 19
drag, startPoint x: 585, startPoint y: 232, endPoint x: 846, endPoint y: 238, distance: 260.7
click at [846, 238] on div at bounding box center [852, 233] width 13 height 23
drag, startPoint x: 599, startPoint y: 235, endPoint x: 762, endPoint y: 245, distance: 163.6
click at [762, 245] on div "FROM TILL 3:00 PM 6:00 PM" at bounding box center [747, 218] width 346 height 81
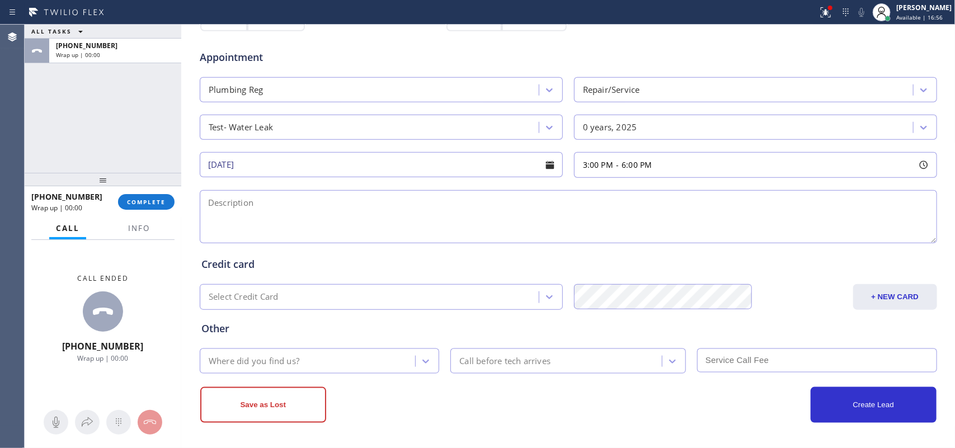
click at [404, 223] on textarea at bounding box center [568, 216] width 737 height 53
click at [68, 121] on div "ALL TASKS ALL TASKS ACTIVE TASKS TASKS IN WRAP UP +16612998087 Wrap up | 00:28" at bounding box center [103, 99] width 157 height 148
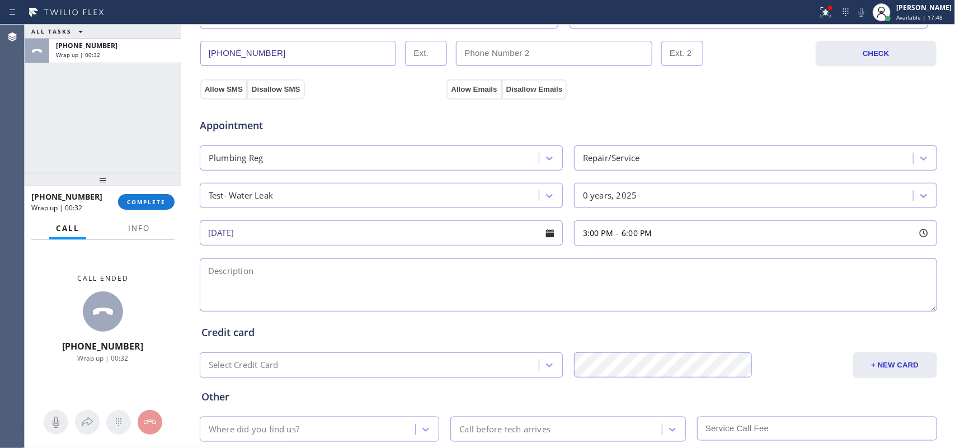
scroll to position [421, 0]
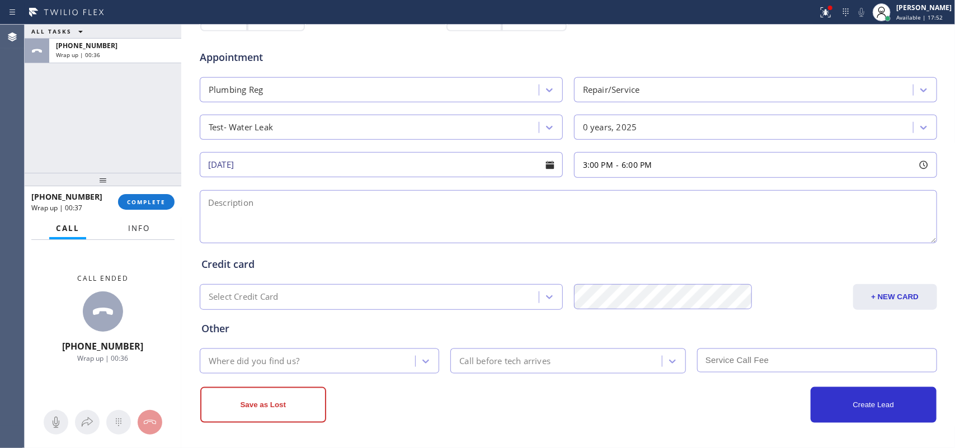
click at [129, 230] on span "Info" at bounding box center [139, 228] width 22 height 10
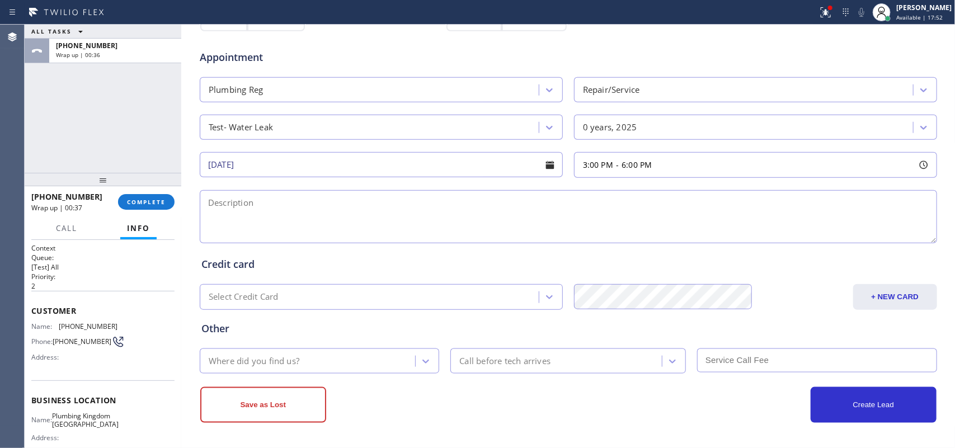
scroll to position [133, 0]
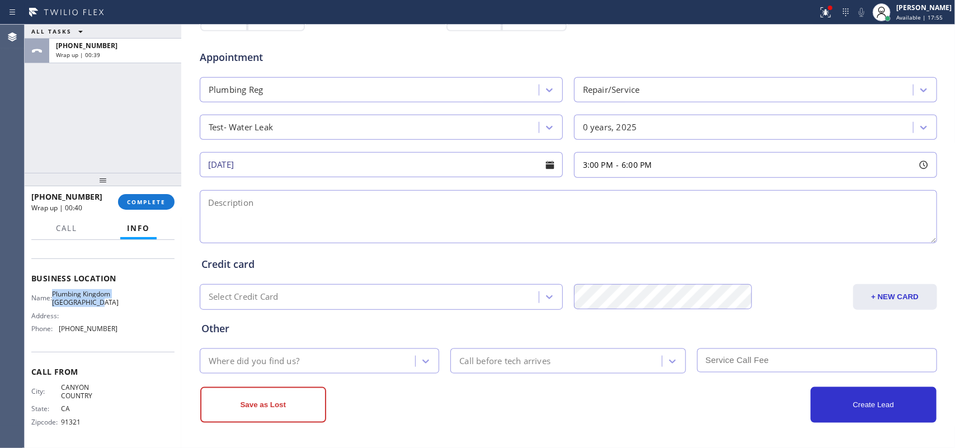
drag, startPoint x: 80, startPoint y: 303, endPoint x: 60, endPoint y: 286, distance: 25.4
click at [60, 290] on span "Plumbing Kingdom Santa Clarita" at bounding box center [85, 298] width 67 height 17
copy span "Plumbing Kingdom Santa Clarita"
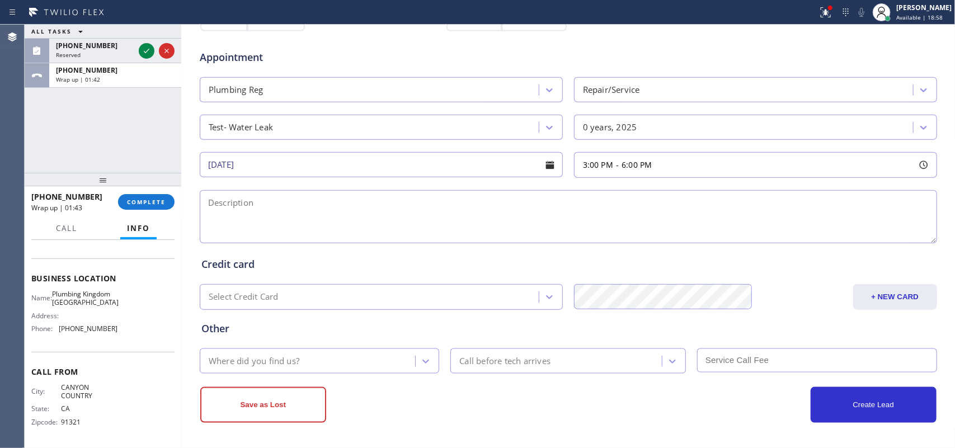
click at [68, 91] on div "ALL TASKS ALL TASKS ACTIVE TASKS TASKS IN WRAP UP (424) 346-3811 Reserved +1661…" at bounding box center [103, 99] width 157 height 148
click at [146, 49] on icon at bounding box center [146, 50] width 13 height 13
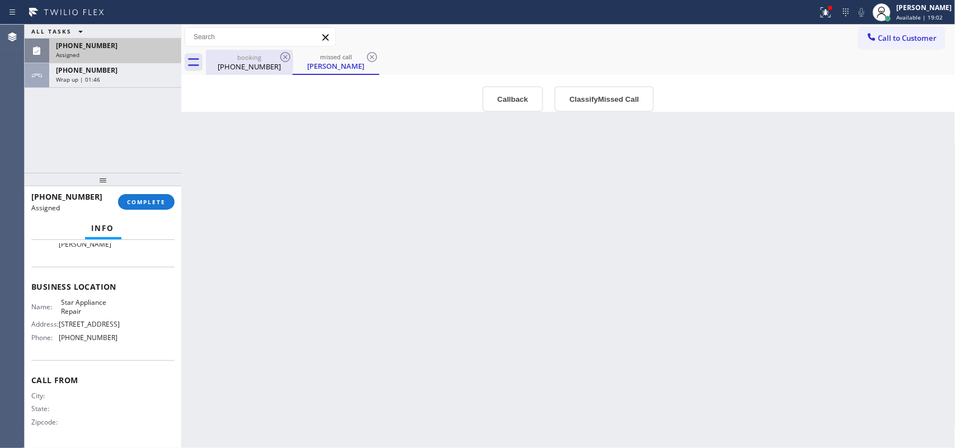
click at [251, 64] on div "(661) 299-8087" at bounding box center [249, 67] width 84 height 10
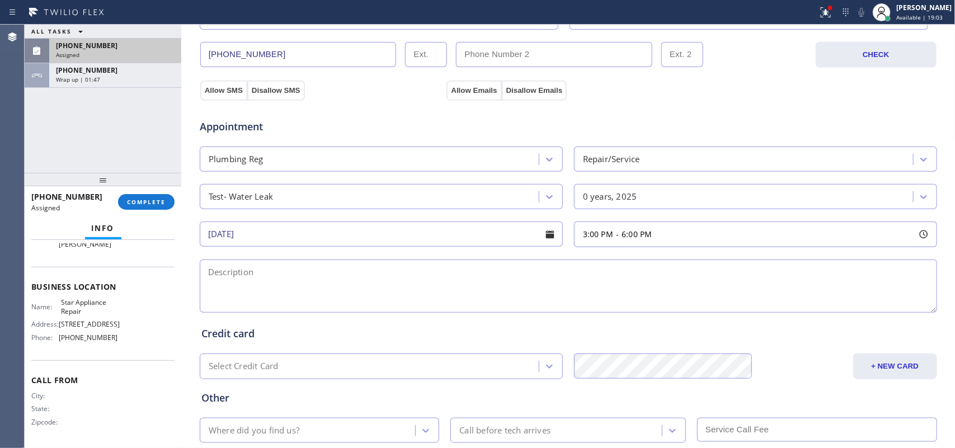
scroll to position [420, 0]
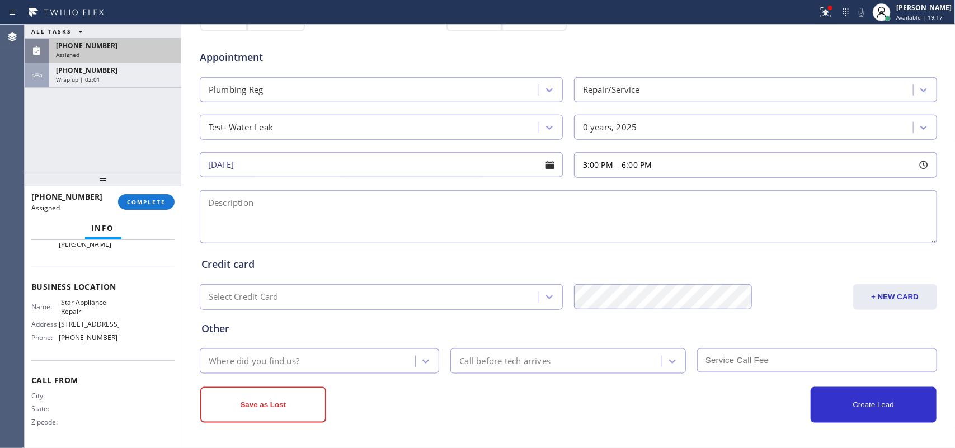
click at [210, 213] on textarea at bounding box center [568, 216] width 737 height 53
paste textarea "3-6/ no scf/house-ho/leak detection outside the property, I see water coming ou…"
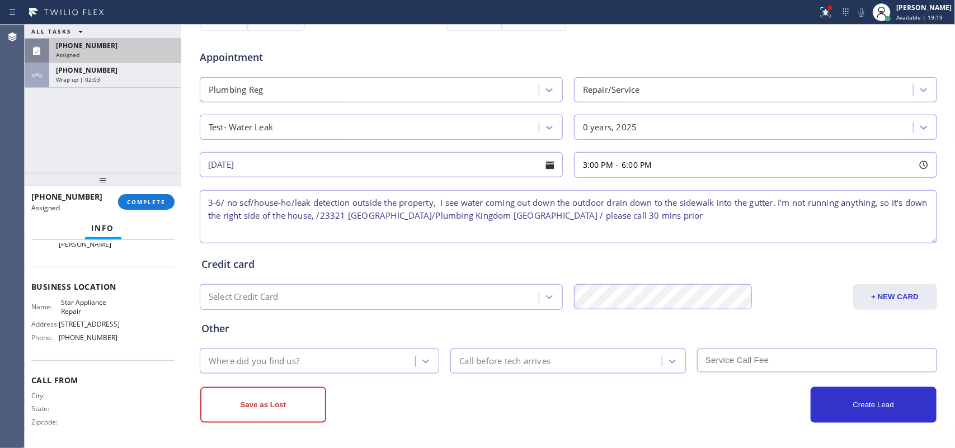
click at [420, 219] on textarea "3-6/ no scf/house-ho/leak detection outside the property, I see water coming ou…" at bounding box center [568, 216] width 737 height 53
type textarea "3-6/ no scf/house-ho/leak detection outside the property, I see water coming ou…"
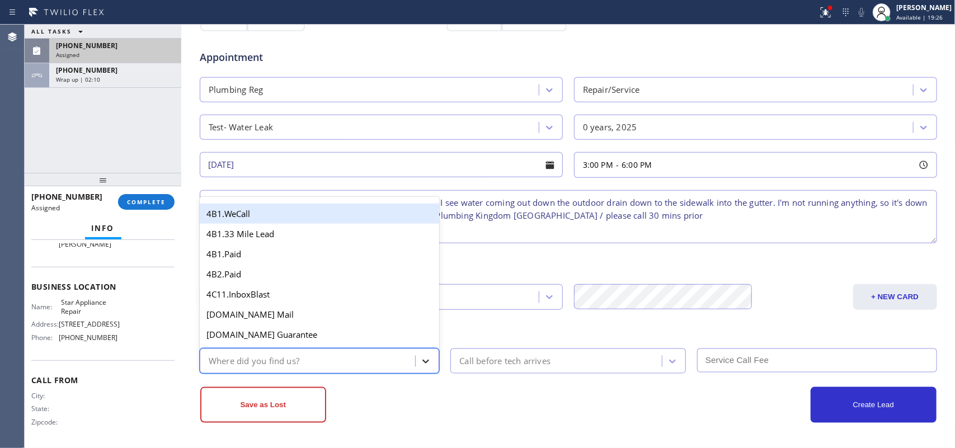
click at [420, 362] on icon at bounding box center [425, 361] width 11 height 11
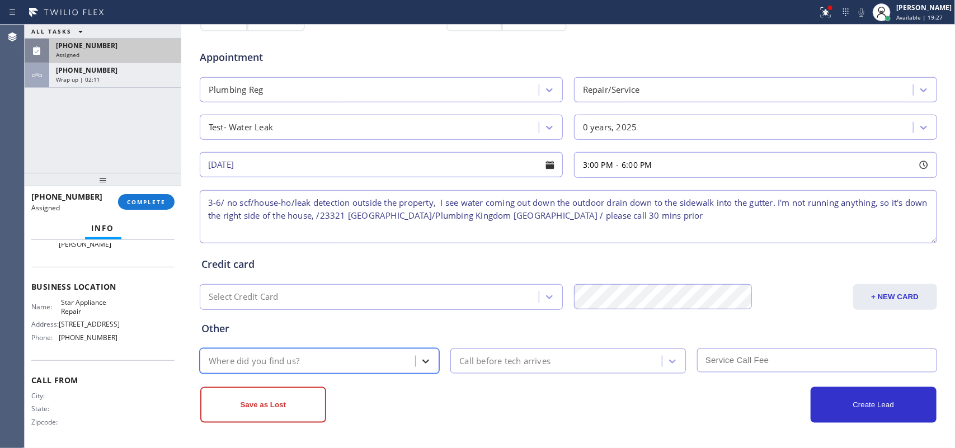
type input "g"
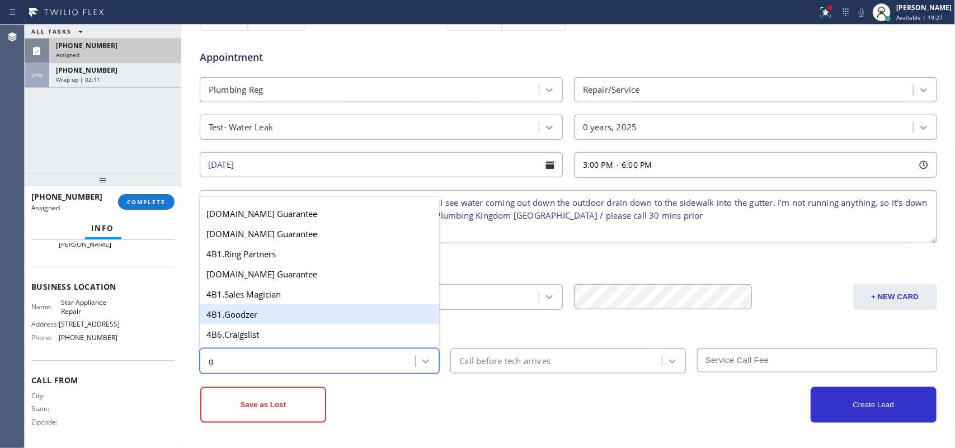
scroll to position [140, 0]
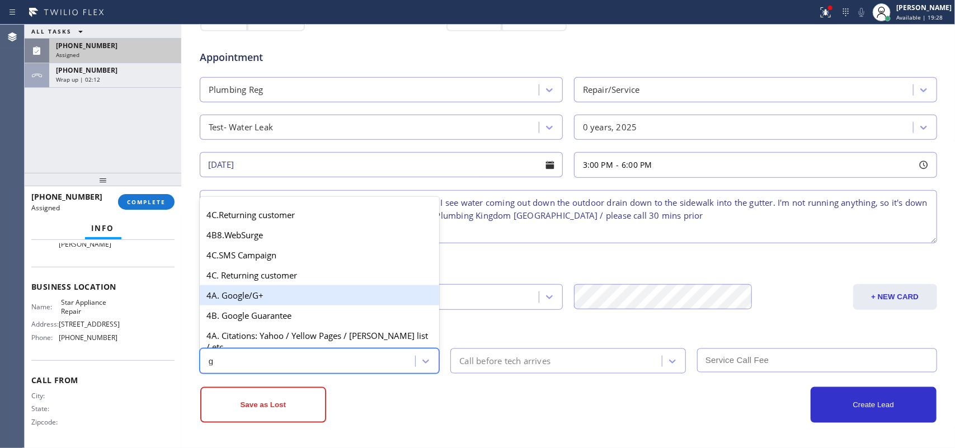
click at [292, 305] on div "4A. Google/G+" at bounding box center [320, 295] width 240 height 20
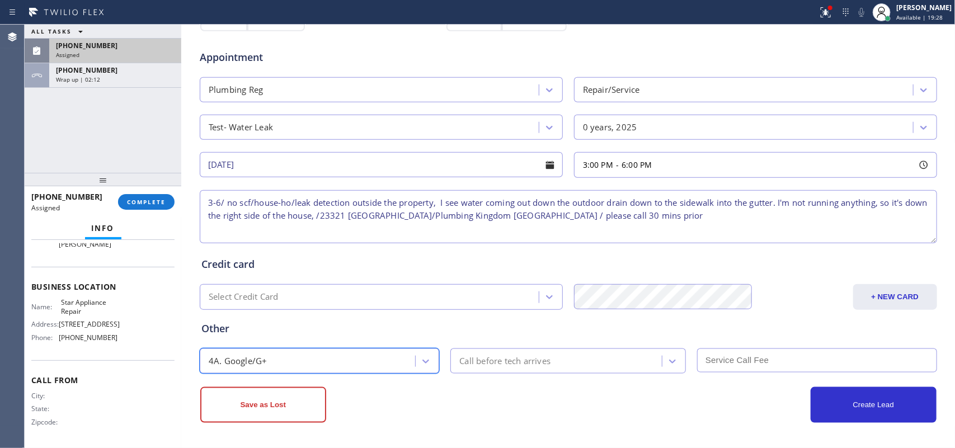
click at [507, 368] on div "Call before tech arrives" at bounding box center [504, 361] width 91 height 13
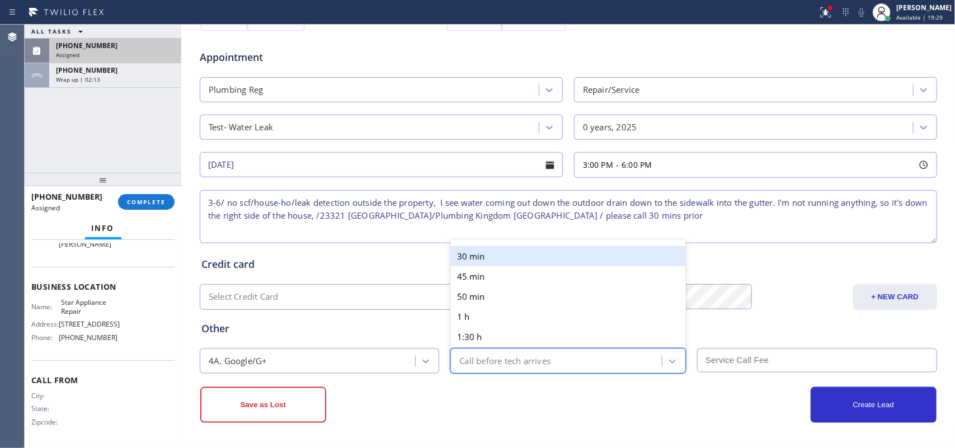
click at [508, 252] on div "30 min" at bounding box center [567, 256] width 235 height 20
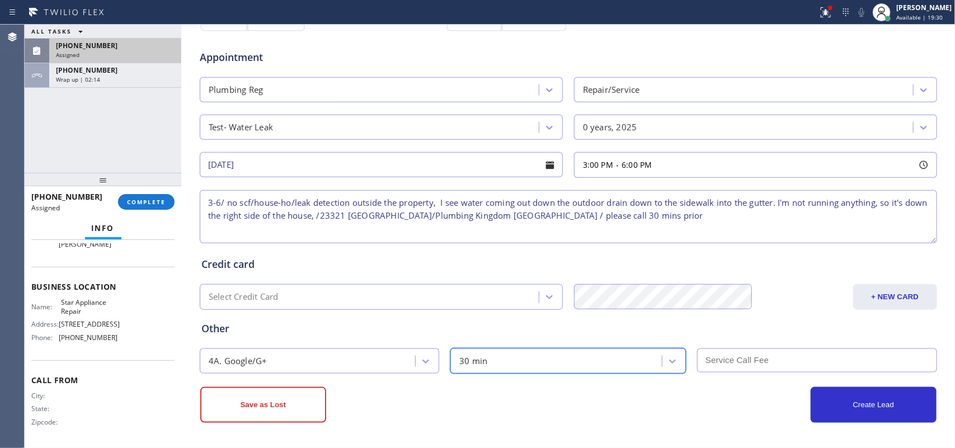
click at [742, 366] on input "text" at bounding box center [817, 360] width 240 height 24
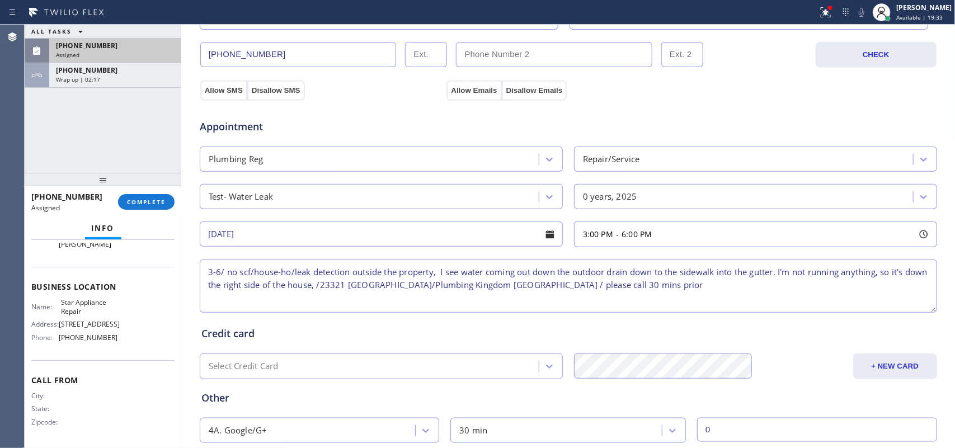
scroll to position [421, 0]
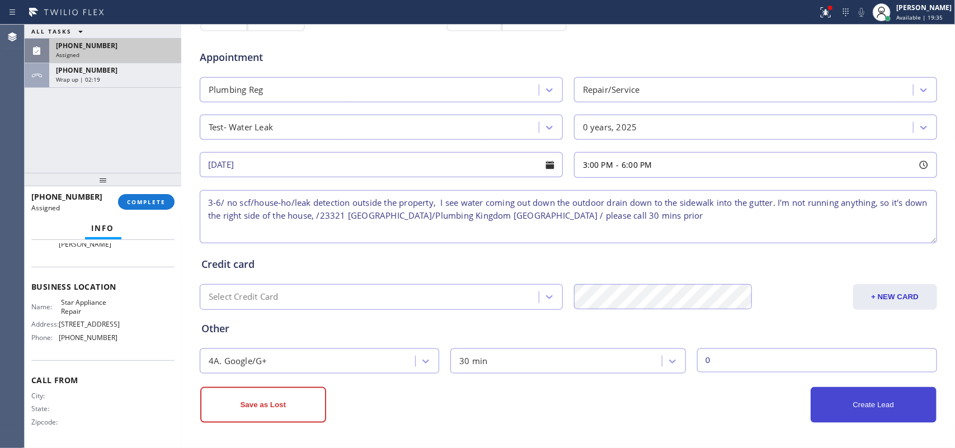
type input "0"
click at [858, 414] on button "Create Lead" at bounding box center [874, 405] width 126 height 36
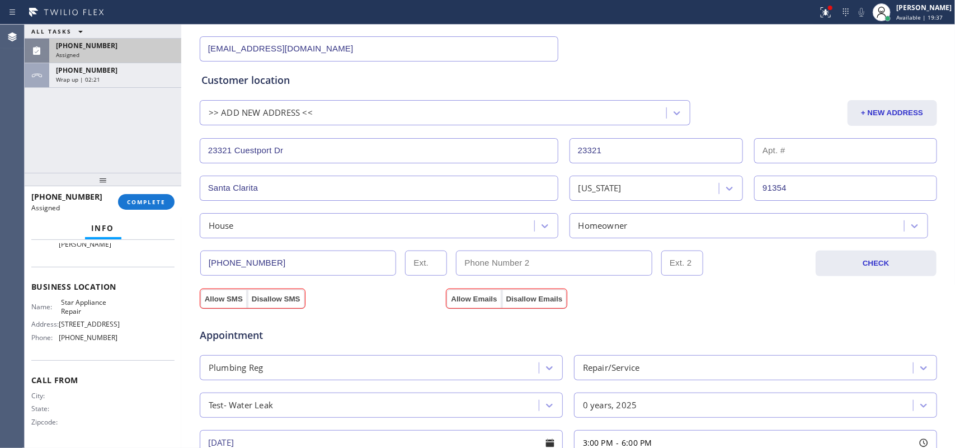
scroll to position [142, 0]
click at [213, 291] on button "Allow SMS" at bounding box center [223, 299] width 47 height 20
click at [448, 300] on button "Allow Emails" at bounding box center [473, 299] width 55 height 20
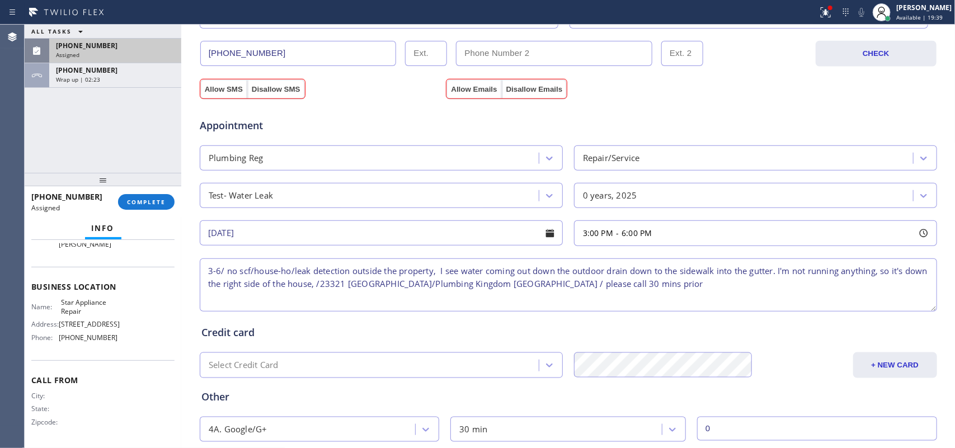
scroll to position [459, 0]
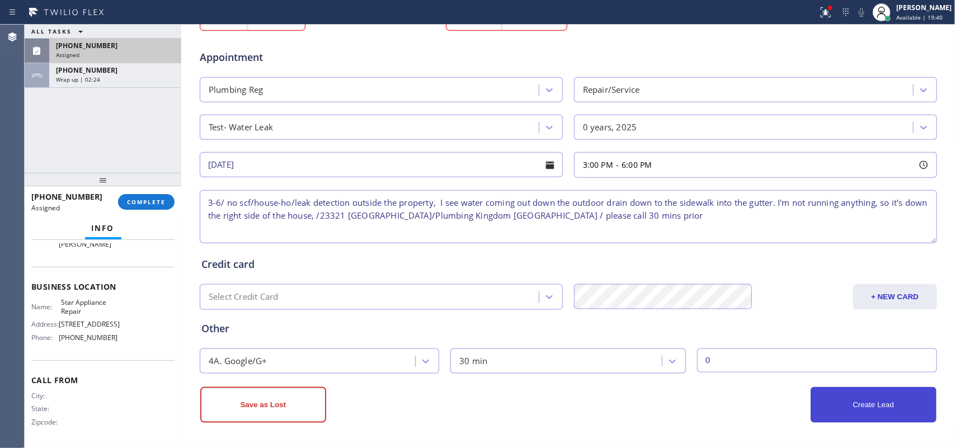
click at [826, 403] on button "Create Lead" at bounding box center [874, 405] width 126 height 36
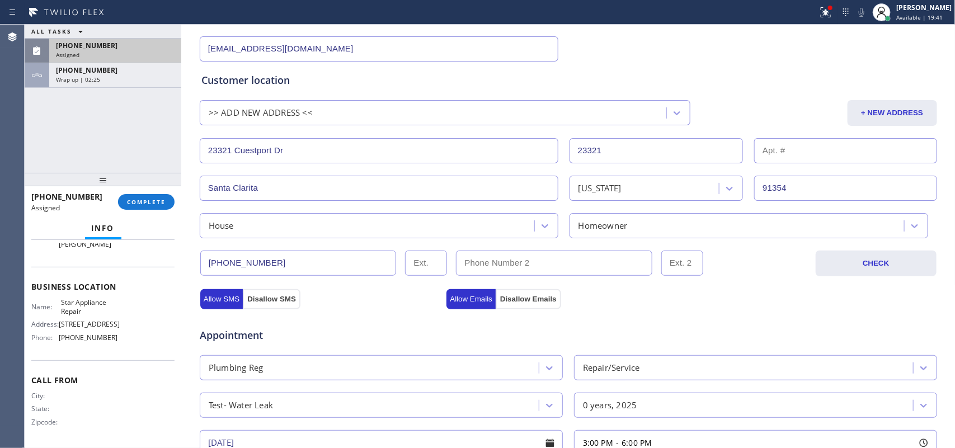
scroll to position [0, 0]
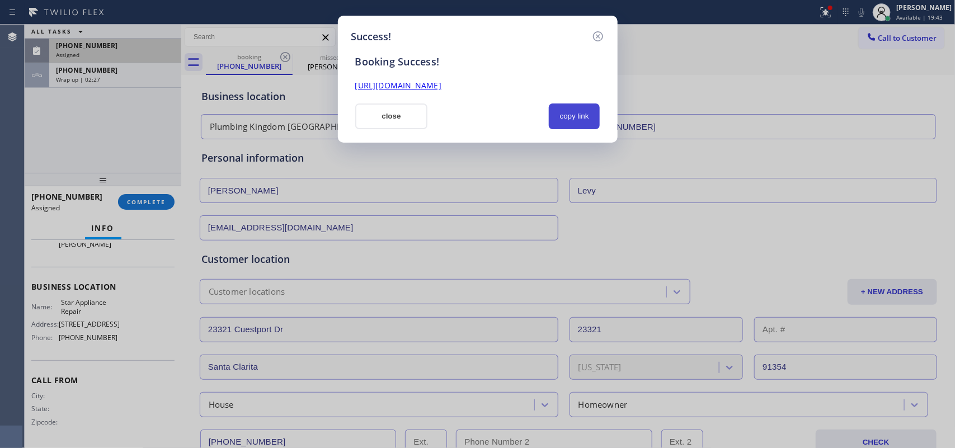
click at [577, 116] on button "copy link" at bounding box center [574, 116] width 51 height 26
click at [441, 87] on link "https://erp.apollosoft.co/customer/757963#portlet_lead" at bounding box center [398, 85] width 86 height 11
click at [387, 107] on button "close" at bounding box center [391, 116] width 73 height 26
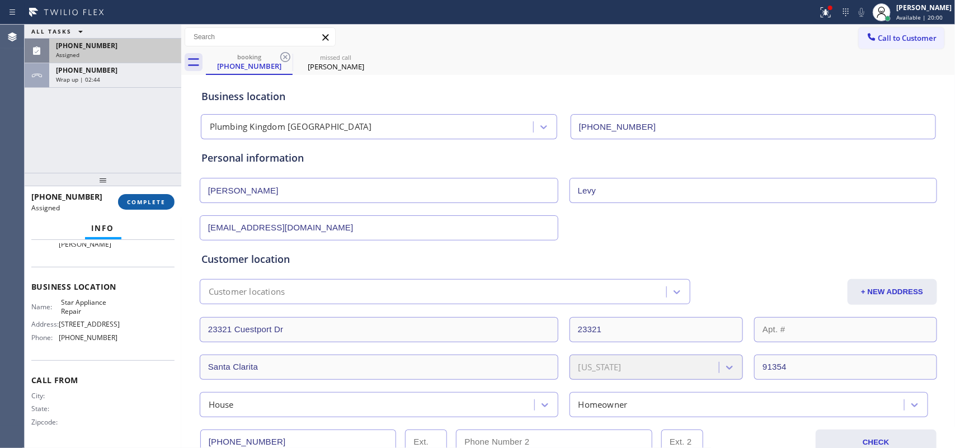
drag, startPoint x: 135, startPoint y: 200, endPoint x: 163, endPoint y: 197, distance: 28.6
click at [135, 200] on span "COMPLETE" at bounding box center [146, 202] width 39 height 8
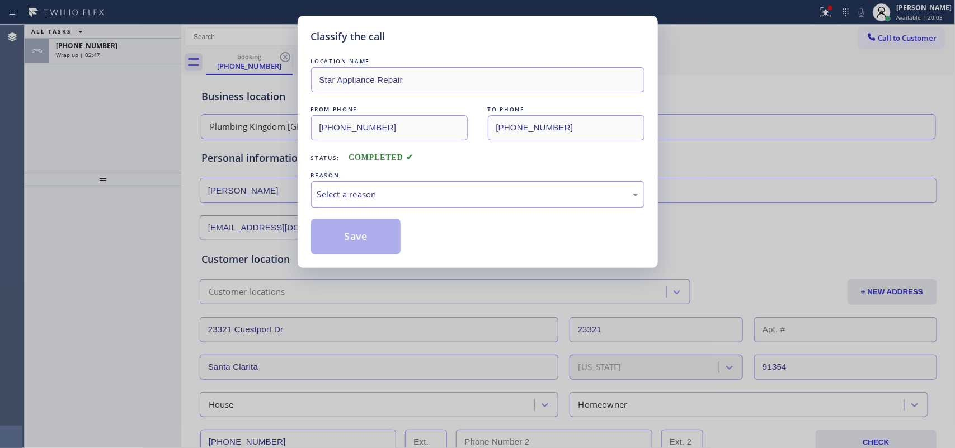
click at [365, 197] on div "Select a reason" at bounding box center [477, 194] width 321 height 13
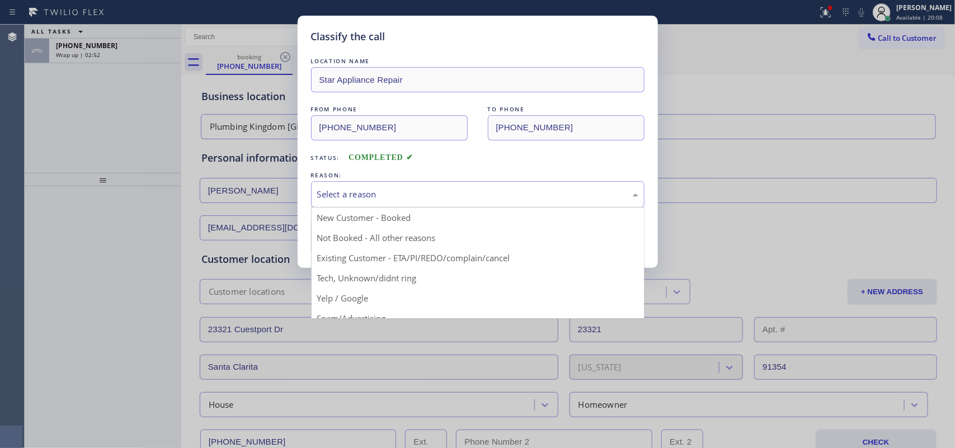
click at [307, 134] on div "Classify the call LOCATION NAME Star Appliance Repair FROM PHONE (424) 346-3811…" at bounding box center [478, 142] width 360 height 252
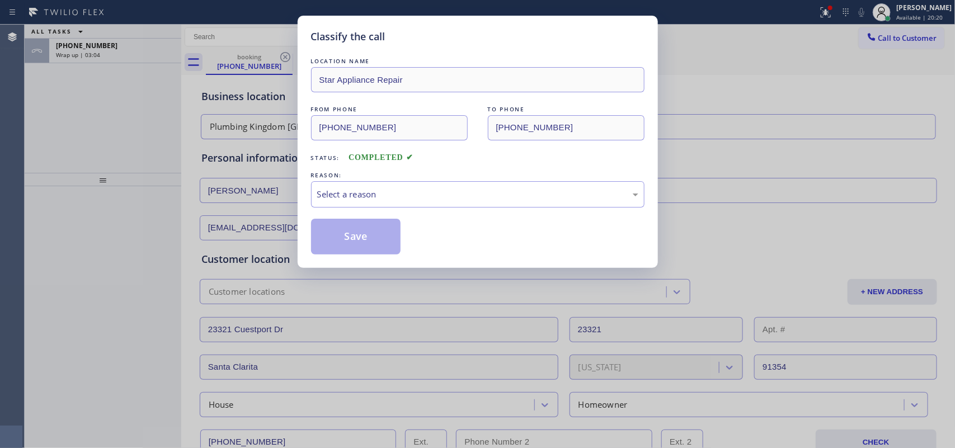
click at [81, 143] on div "Classify the call LOCATION NAME Star Appliance Repair FROM PHONE (424) 346-3811…" at bounding box center [477, 224] width 955 height 448
click at [483, 126] on div "FROM PHONE (424) 346-3811 TO PHONE (818) 824-6428" at bounding box center [477, 121] width 333 height 37
click at [145, 97] on div "Classify the call LOCATION NAME Star Appliance Repair FROM PHONE (424) 346-3811…" at bounding box center [477, 224] width 955 height 448
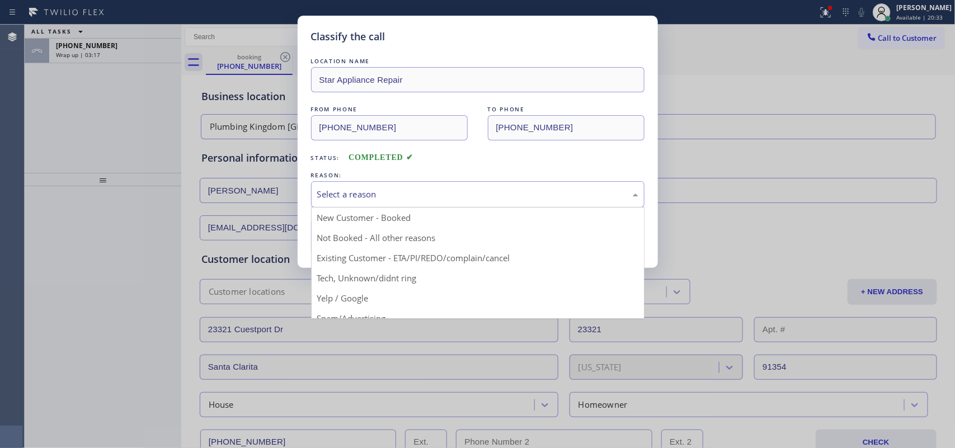
click at [412, 194] on div "Select a reason" at bounding box center [477, 194] width 321 height 13
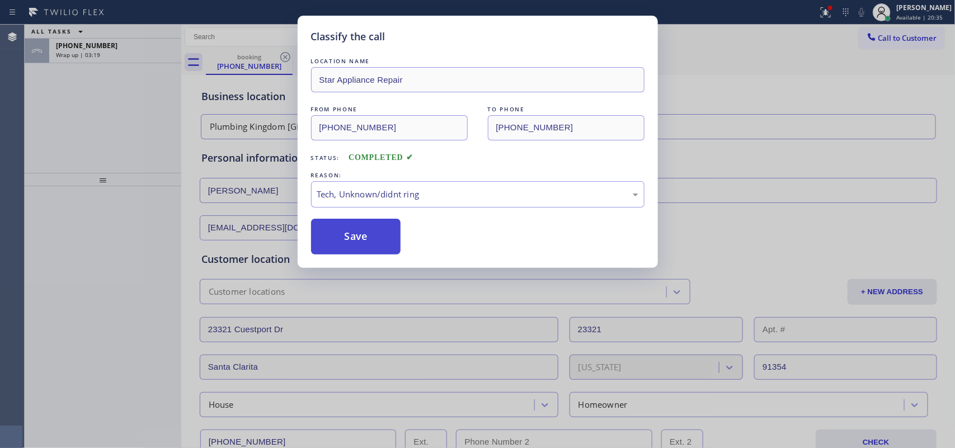
click at [369, 244] on button "Save" at bounding box center [356, 237] width 90 height 36
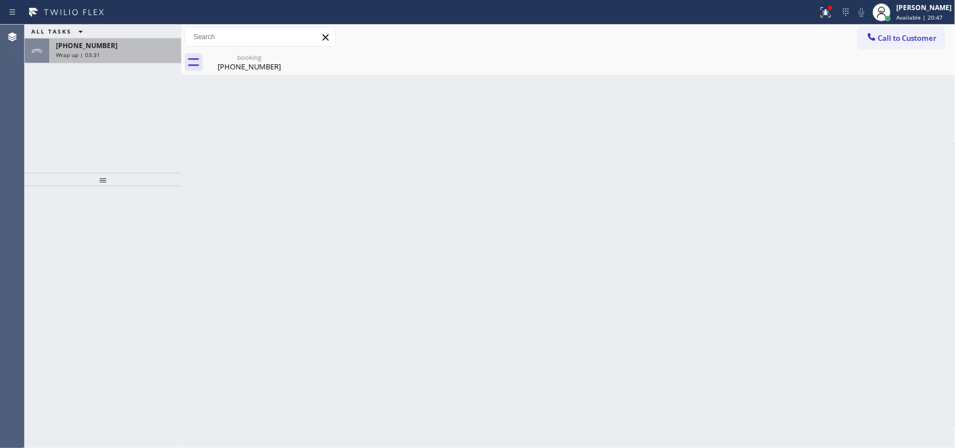
click at [116, 51] on div "Wrap up | 03:31" at bounding box center [115, 55] width 119 height 8
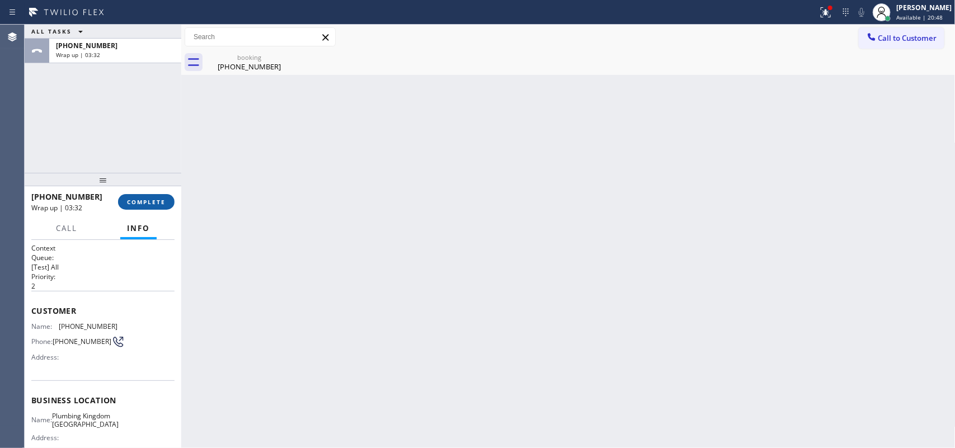
click at [160, 198] on span "COMPLETE" at bounding box center [146, 202] width 39 height 8
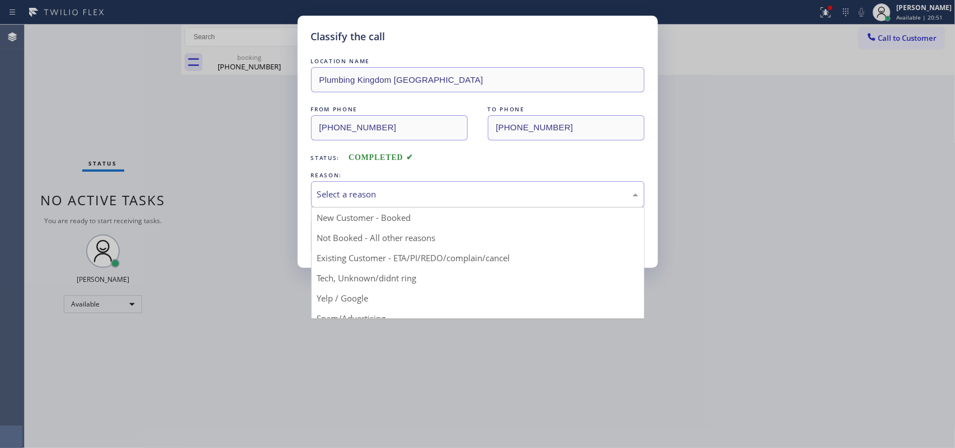
click at [404, 191] on div "Select a reason" at bounding box center [477, 194] width 321 height 13
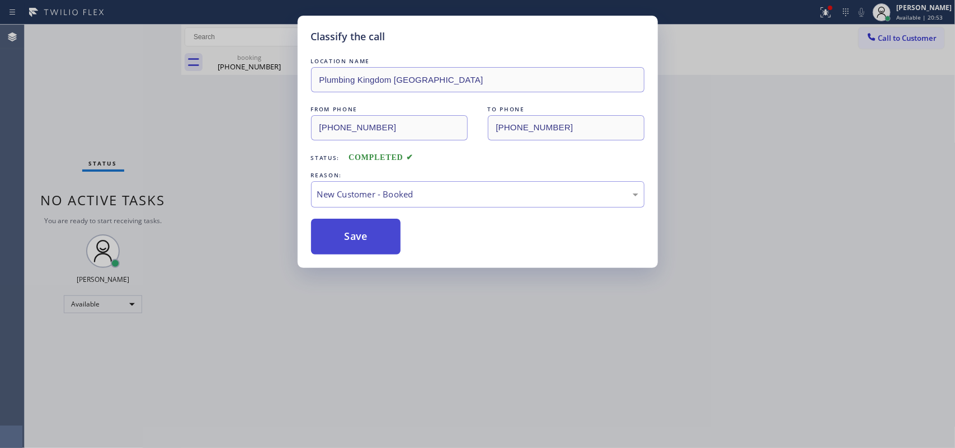
click at [372, 235] on button "Save" at bounding box center [356, 237] width 90 height 36
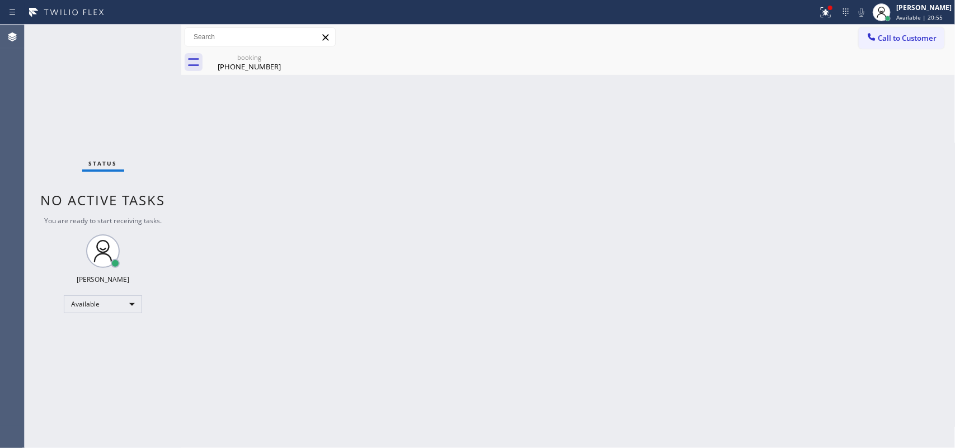
click at [916, 14] on span "Available | 20:55" at bounding box center [919, 17] width 46 height 8
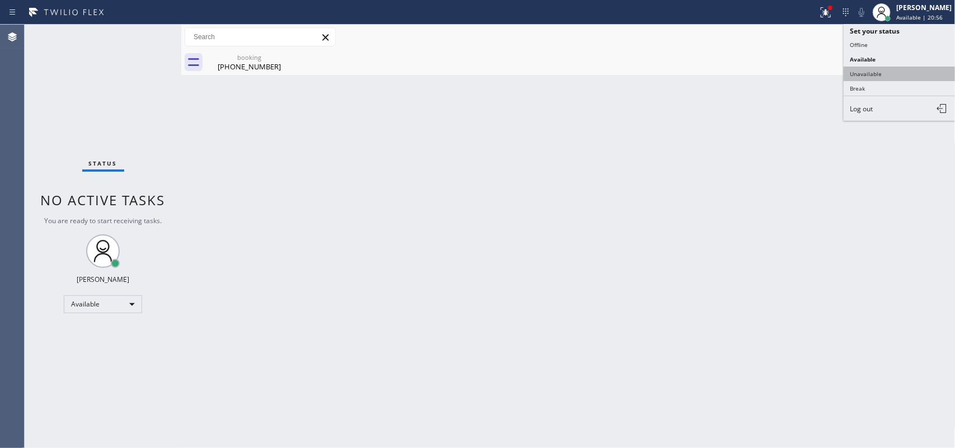
click at [901, 70] on button "Unavailable" at bounding box center [900, 74] width 112 height 15
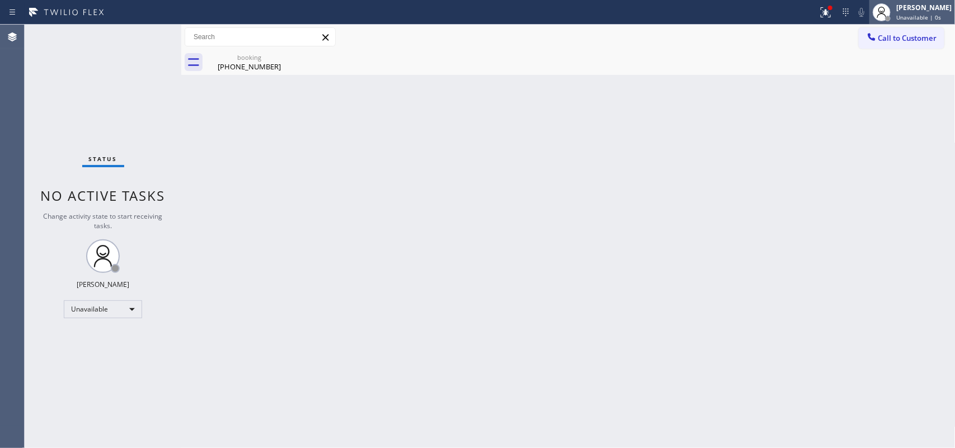
click at [926, 16] on span "Unavailable | 0s" at bounding box center [918, 17] width 45 height 8
click at [894, 21] on div at bounding box center [881, 12] width 25 height 25
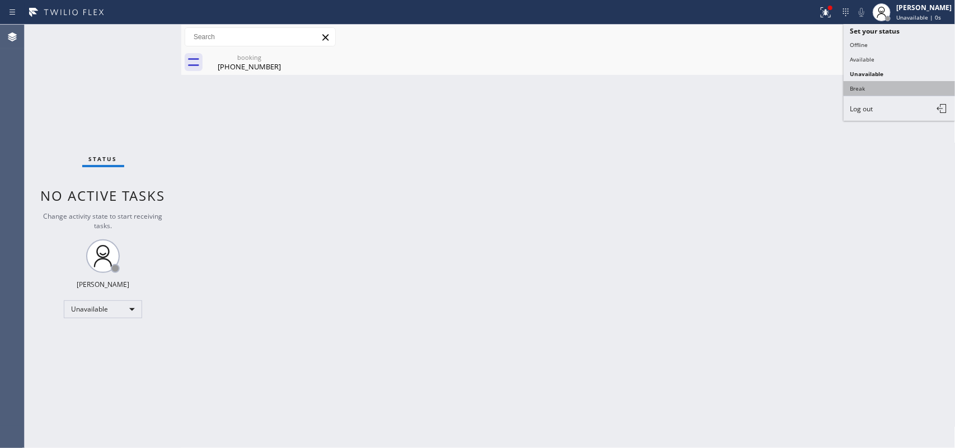
click at [889, 85] on button "Break" at bounding box center [900, 88] width 112 height 15
